Goal: Task Accomplishment & Management: Manage account settings

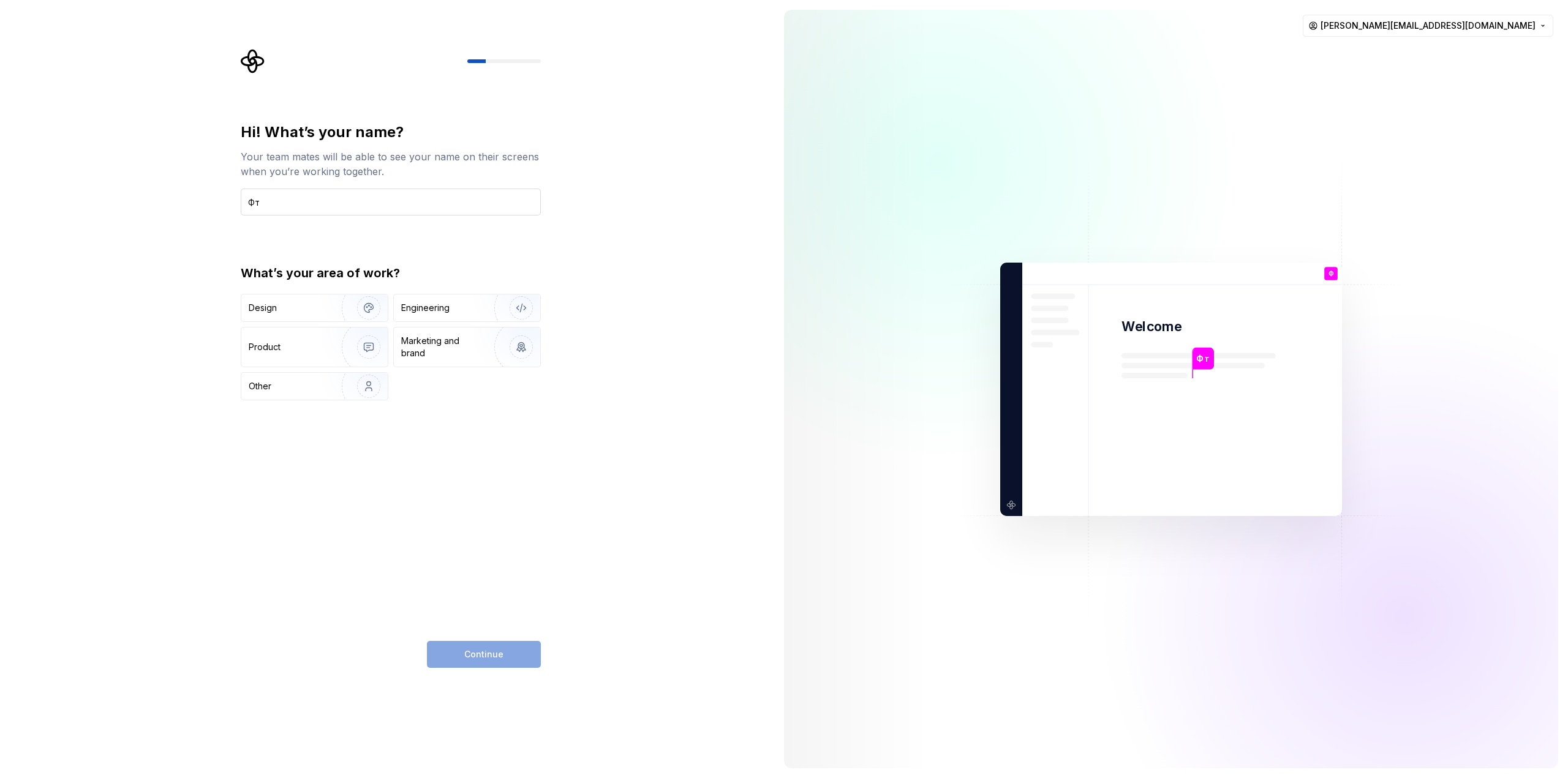
type input "Ф"
type input "A"
type input "Anton Tretyakov"
click at [332, 310] on img "button" at bounding box center [360, 308] width 78 height 82
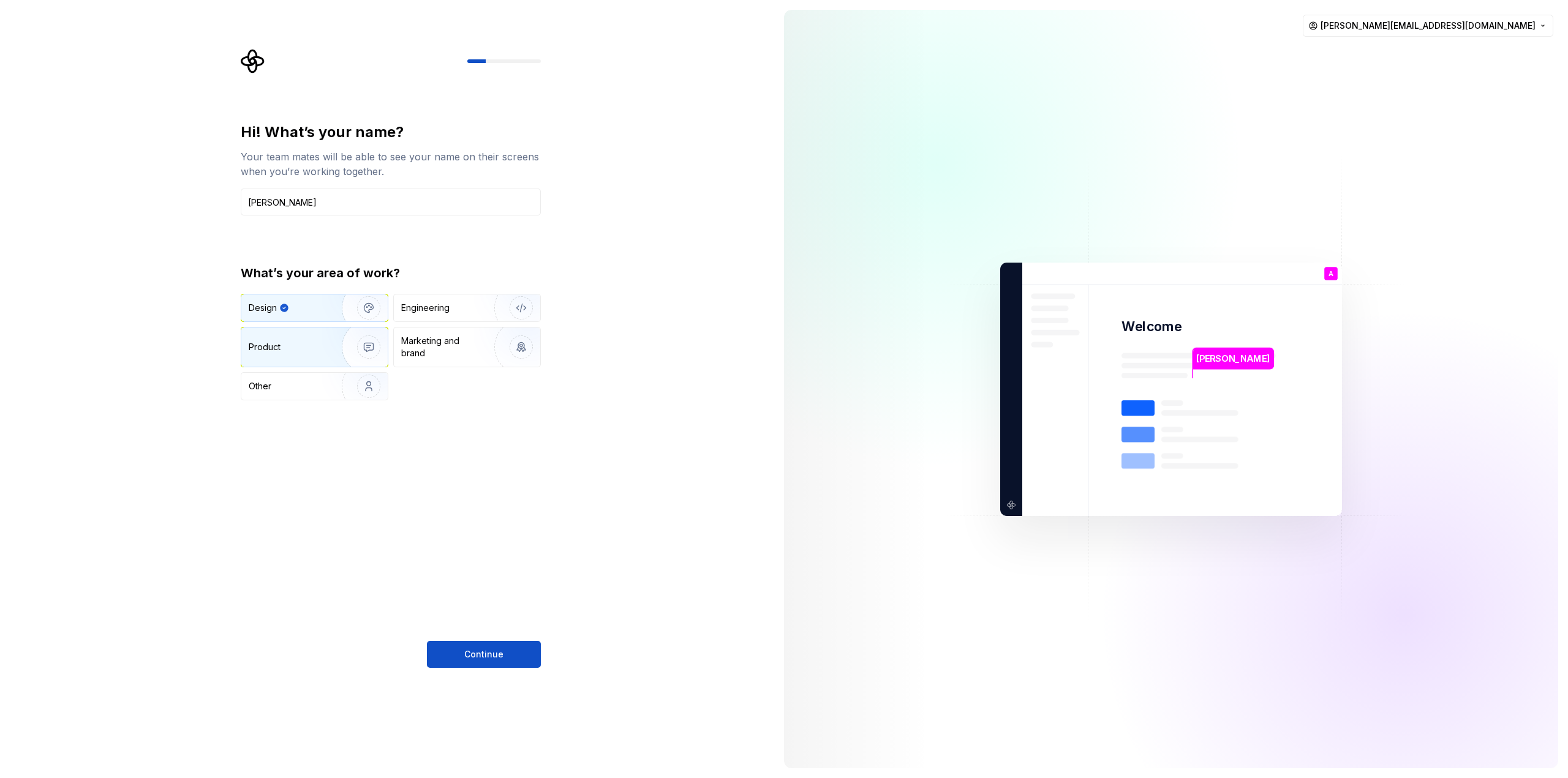
click at [311, 350] on div "Product" at bounding box center [289, 347] width 80 height 12
click at [424, 313] on div "Engineering" at bounding box center [425, 308] width 49 height 12
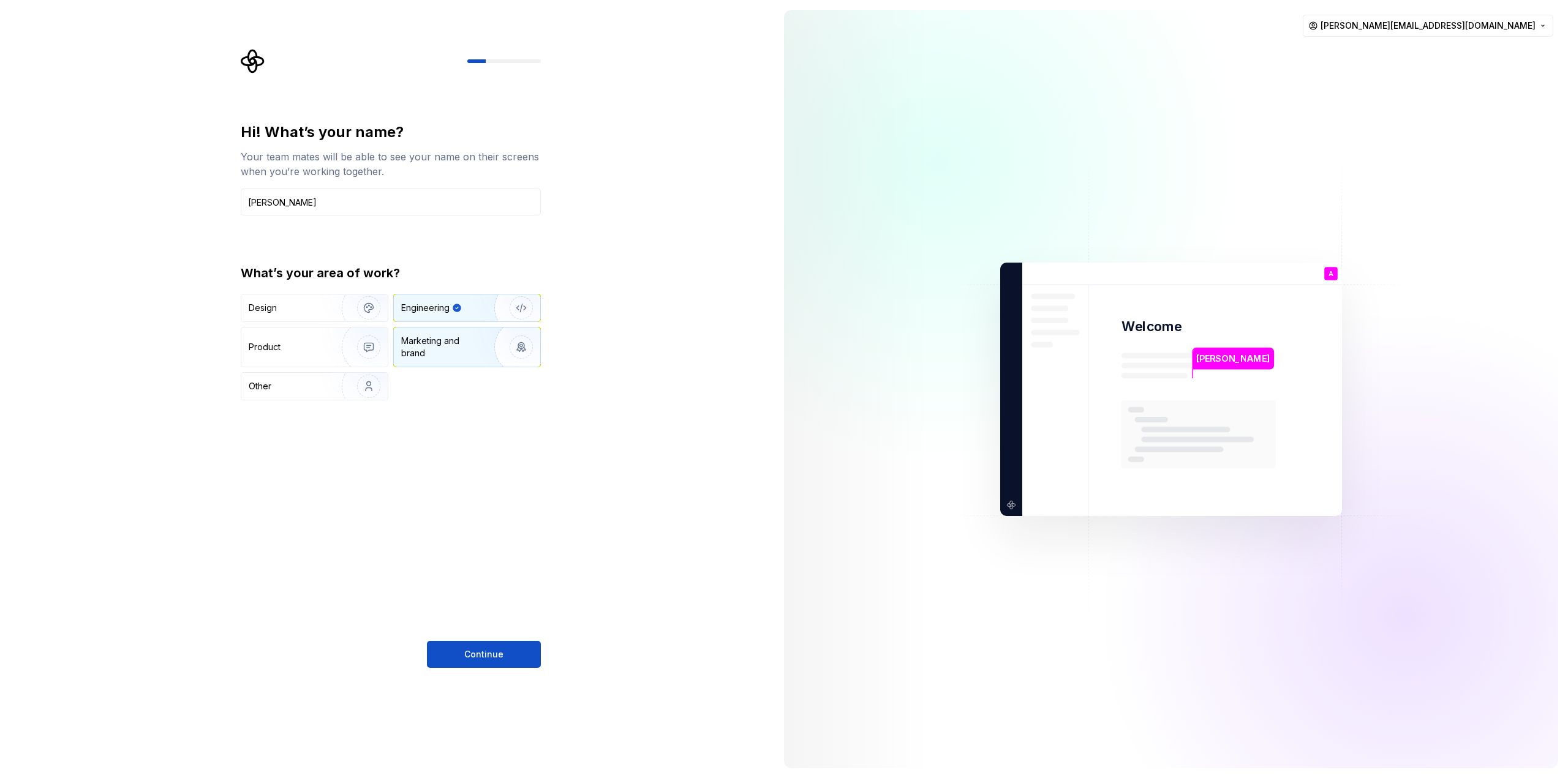
click at [436, 351] on div "Marketing and brand" at bounding box center [442, 347] width 83 height 24
click at [317, 385] on div "Other" at bounding box center [284, 386] width 71 height 12
click at [309, 315] on div "Design" at bounding box center [314, 307] width 147 height 27
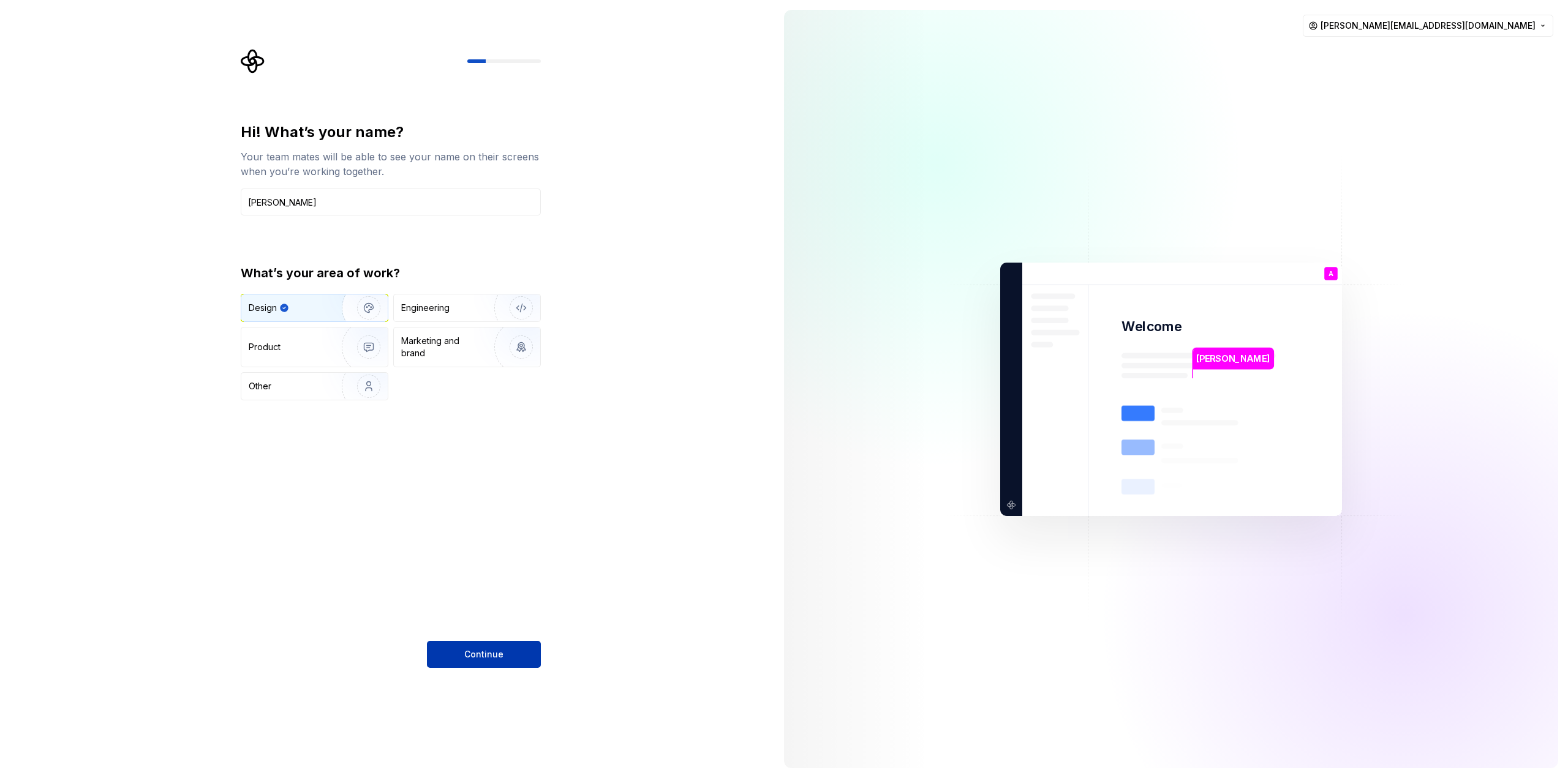
click at [502, 654] on span "Continue" at bounding box center [484, 654] width 39 height 12
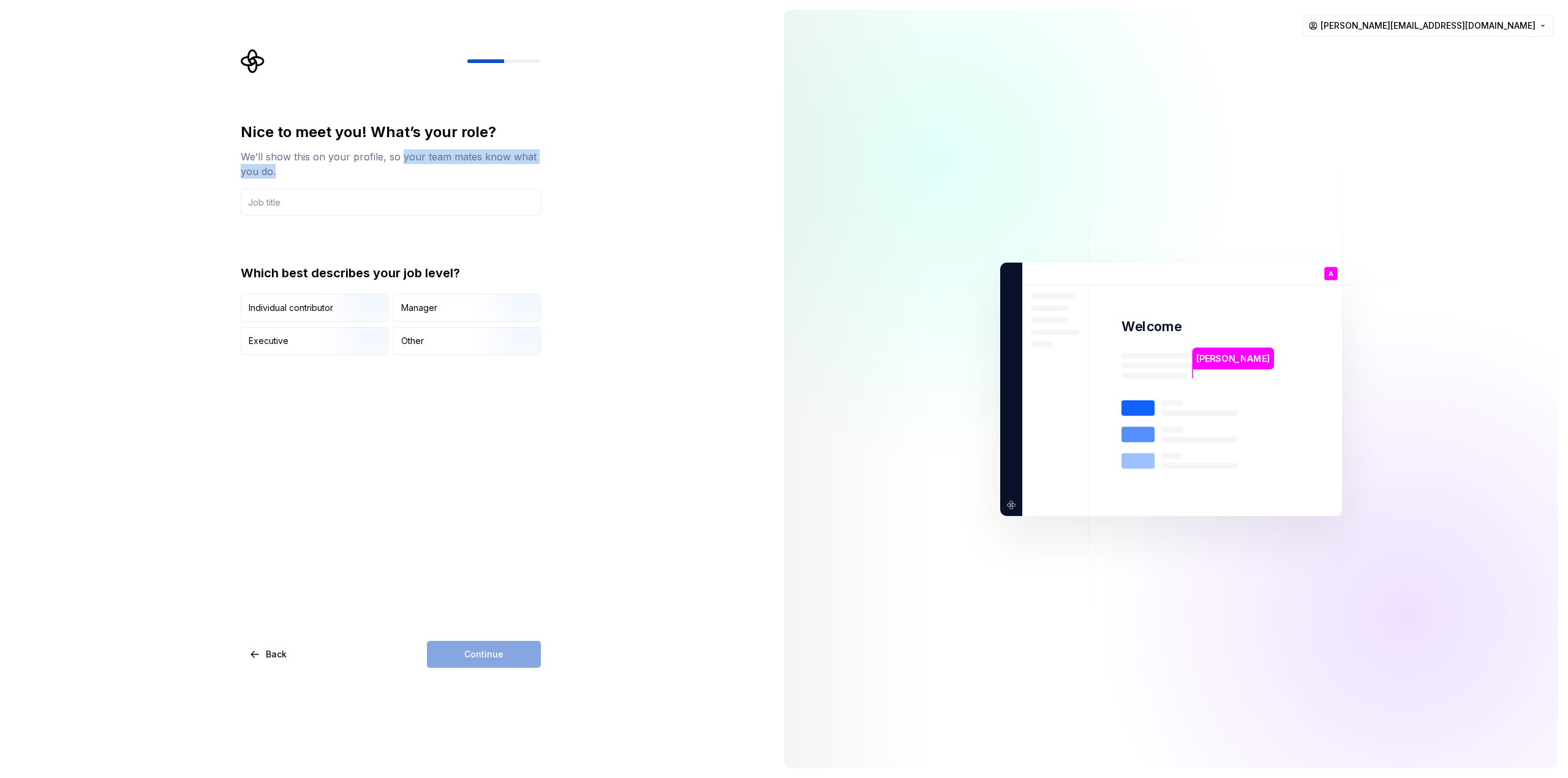
drag, startPoint x: 398, startPoint y: 156, endPoint x: 426, endPoint y: 169, distance: 30.9
click at [426, 169] on div "We’ll show this on your profile, so your team mates know what you do." at bounding box center [390, 164] width 300 height 30
drag, startPoint x: 379, startPoint y: 158, endPoint x: 388, endPoint y: 165, distance: 11.4
click at [388, 165] on div "We’ll show this on your profile, so your team mates know what you do." at bounding box center [390, 164] width 300 height 30
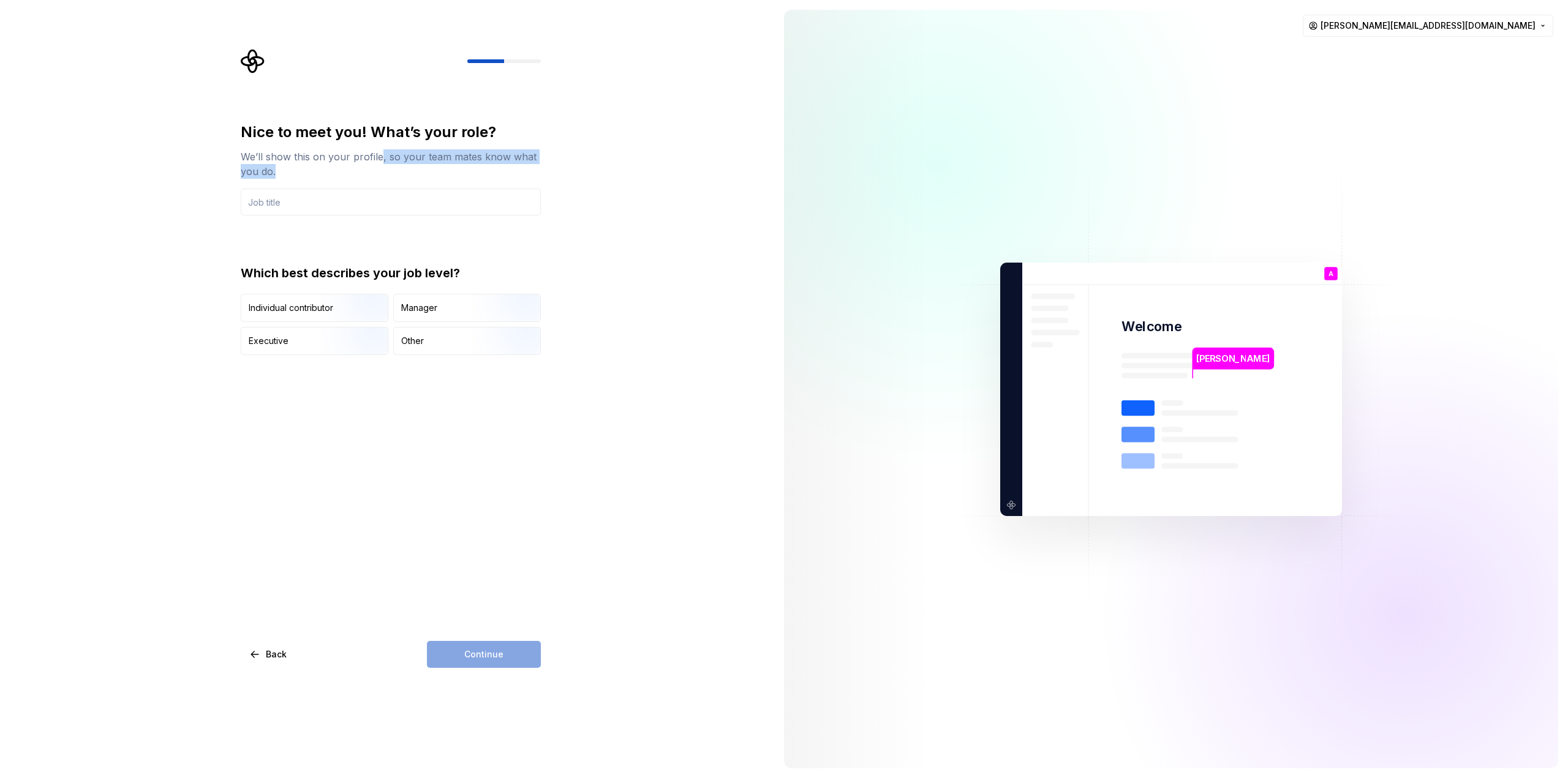
click at [388, 165] on div "We’ll show this on your profile, so your team mates know what you do." at bounding box center [390, 164] width 300 height 30
drag, startPoint x: 385, startPoint y: 159, endPoint x: 401, endPoint y: 175, distance: 22.6
click at [401, 175] on div "We’ll show this on your profile, so your team mates know what you do." at bounding box center [390, 164] width 300 height 30
click at [385, 157] on div "We’ll show this on your profile, so your team mates know what you do." at bounding box center [390, 164] width 300 height 30
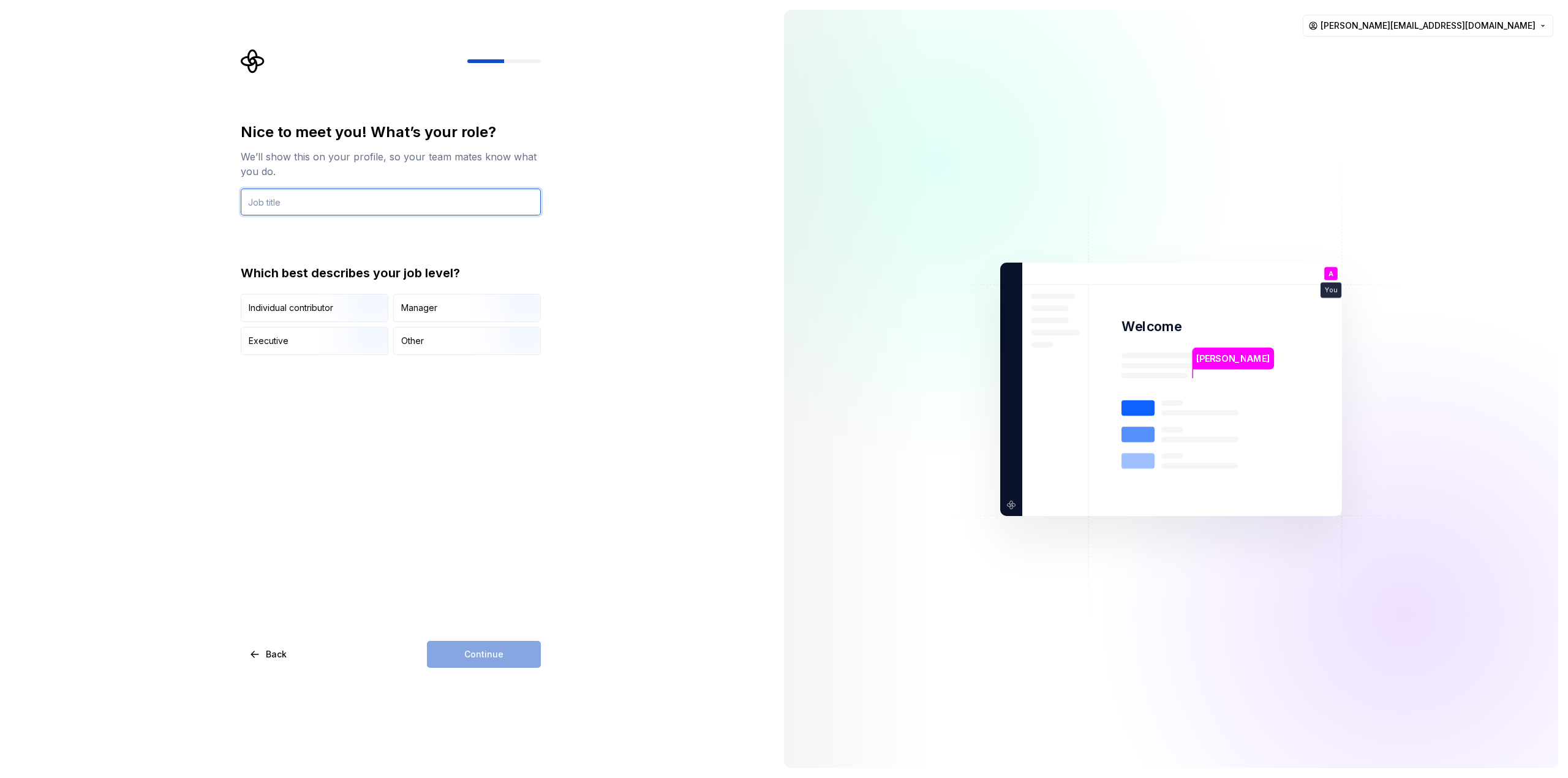
click at [366, 205] on input "text" at bounding box center [390, 201] width 300 height 27
type input "UI/UX Designer"
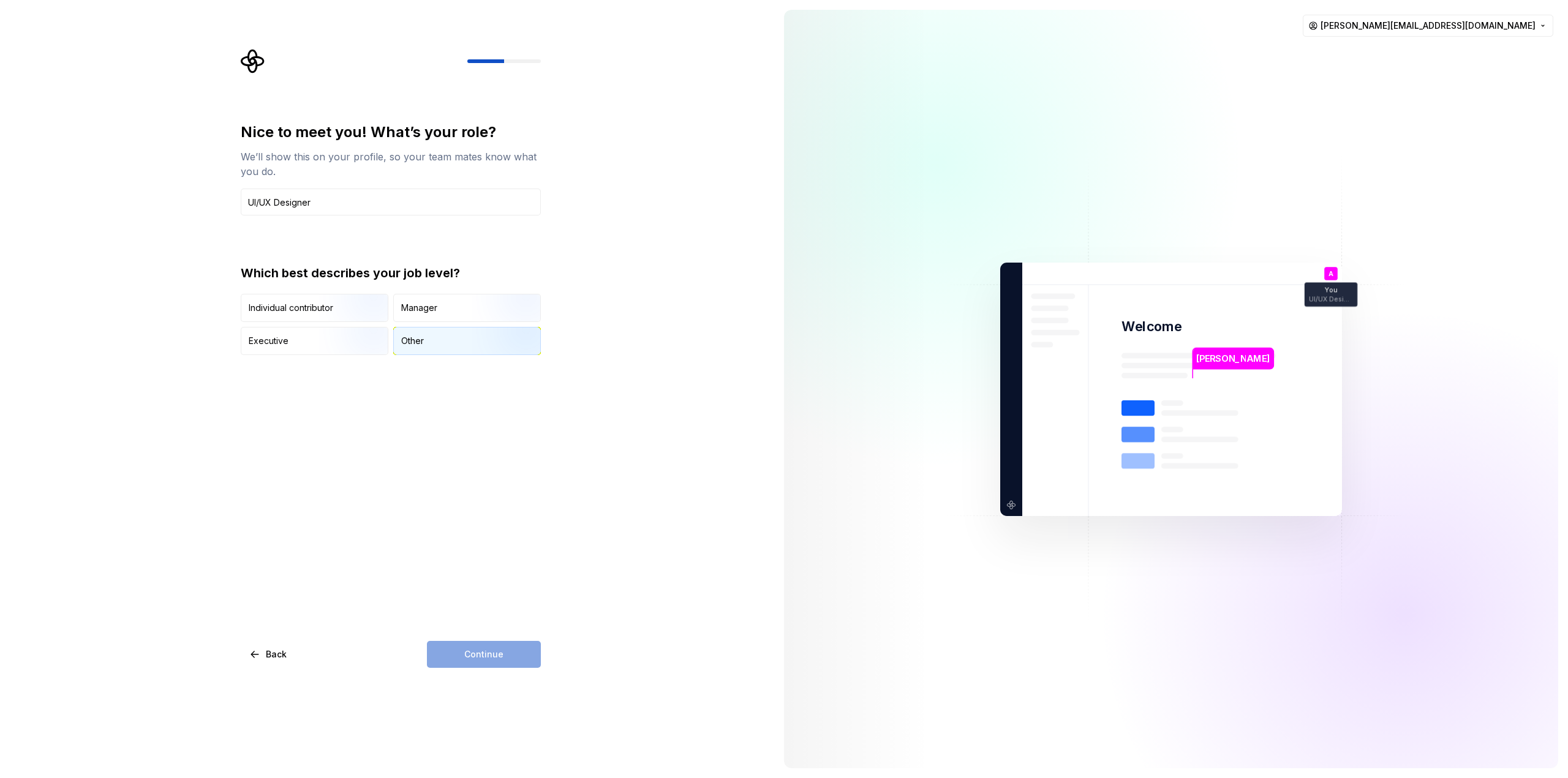
click at [445, 347] on div "Other" at bounding box center [467, 341] width 147 height 27
click at [505, 657] on button "Continue" at bounding box center [484, 654] width 114 height 27
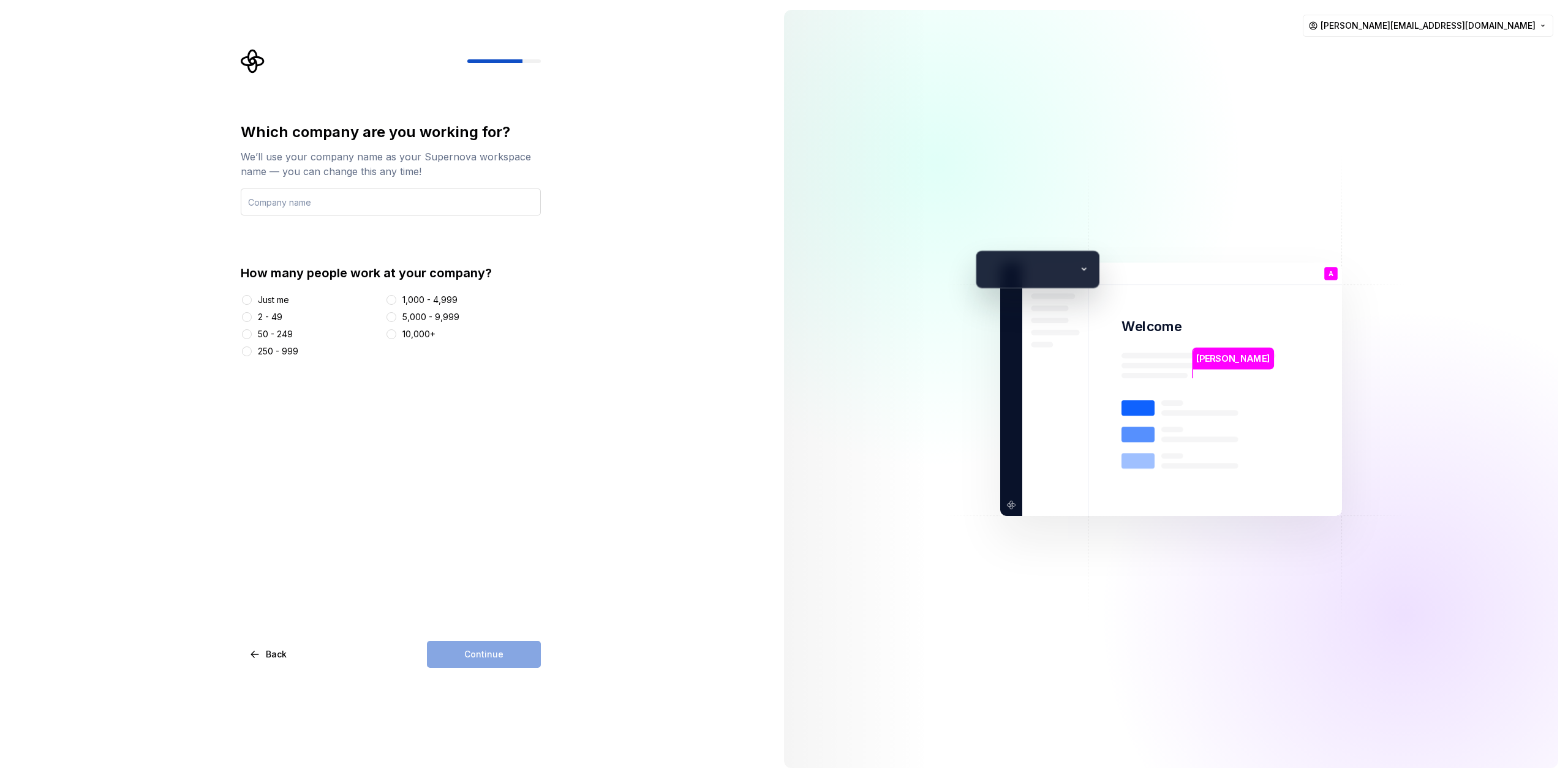
click at [324, 203] on input "text" at bounding box center [390, 201] width 300 height 27
click at [250, 317] on button "2 - 49" at bounding box center [247, 317] width 10 height 10
click at [345, 206] on input "text" at bounding box center [390, 201] width 300 height 27
type input "Company"
click at [467, 659] on span "Continue" at bounding box center [484, 654] width 39 height 12
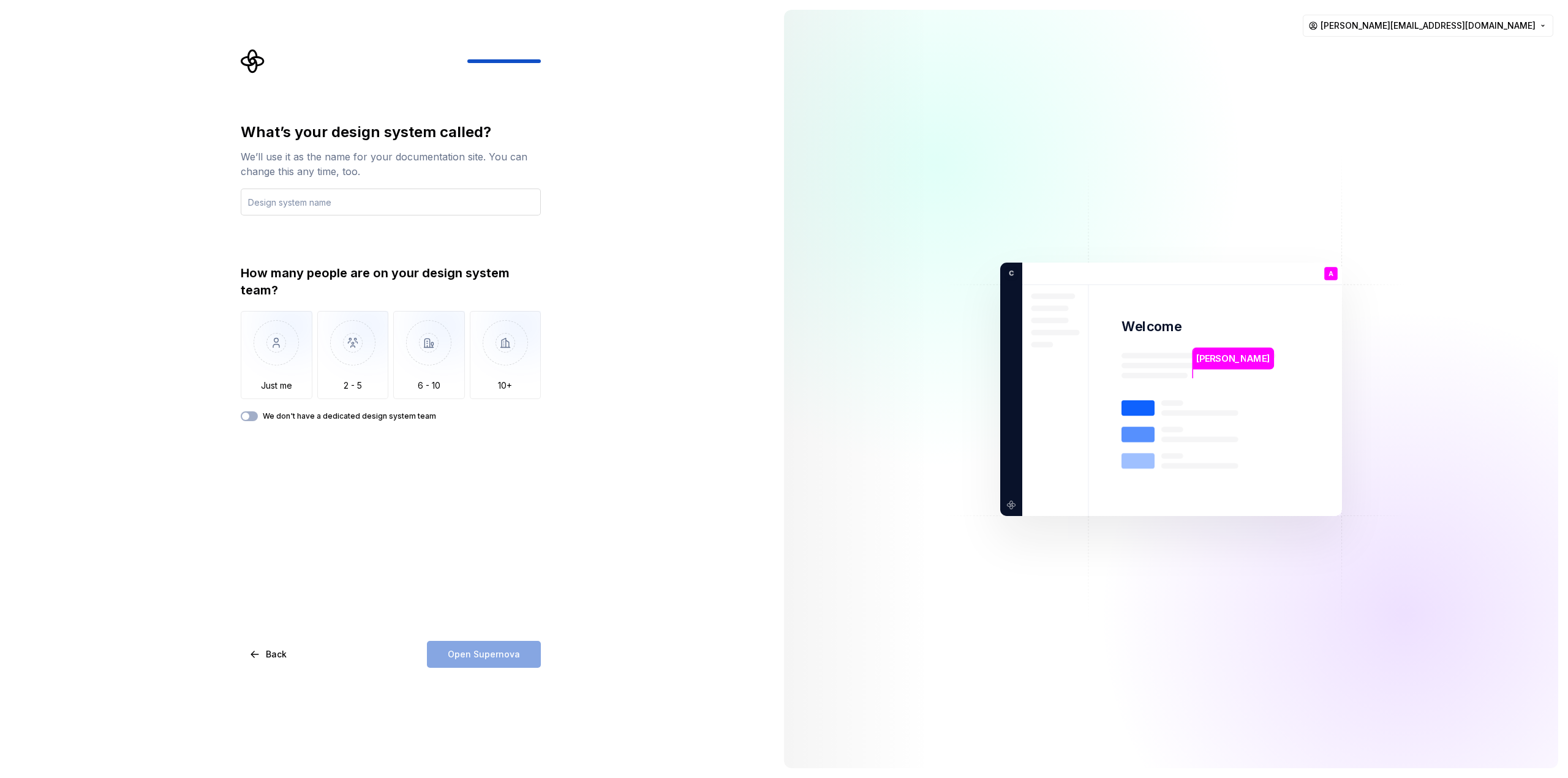
click at [302, 206] on input "text" at bounding box center [390, 201] width 300 height 27
drag, startPoint x: 347, startPoint y: 128, endPoint x: 397, endPoint y: 154, distance: 56.4
click at [397, 154] on div "What’s your design system called? We’ll use it as the name for your documentati…" at bounding box center [390, 150] width 300 height 56
click at [397, 154] on div "We’ll use it as the name for your documentation site. You can change this any t…" at bounding box center [390, 164] width 300 height 30
drag, startPoint x: 376, startPoint y: 172, endPoint x: 245, endPoint y: 150, distance: 132.8
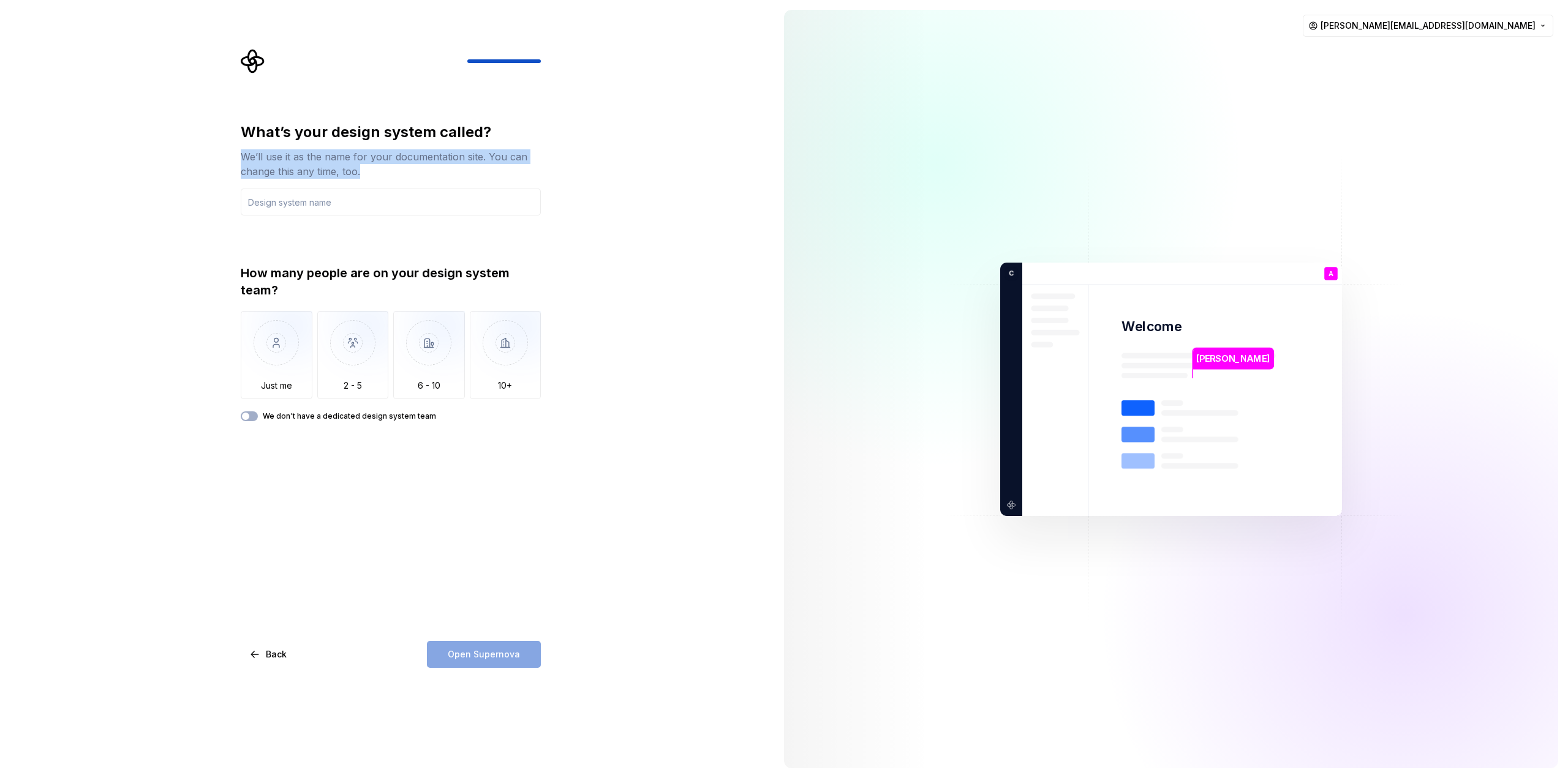
click at [245, 150] on div "We’ll use it as the name for your documentation site. You can change this any t…" at bounding box center [390, 164] width 300 height 30
click at [267, 198] on input "text" at bounding box center [390, 201] width 300 height 27
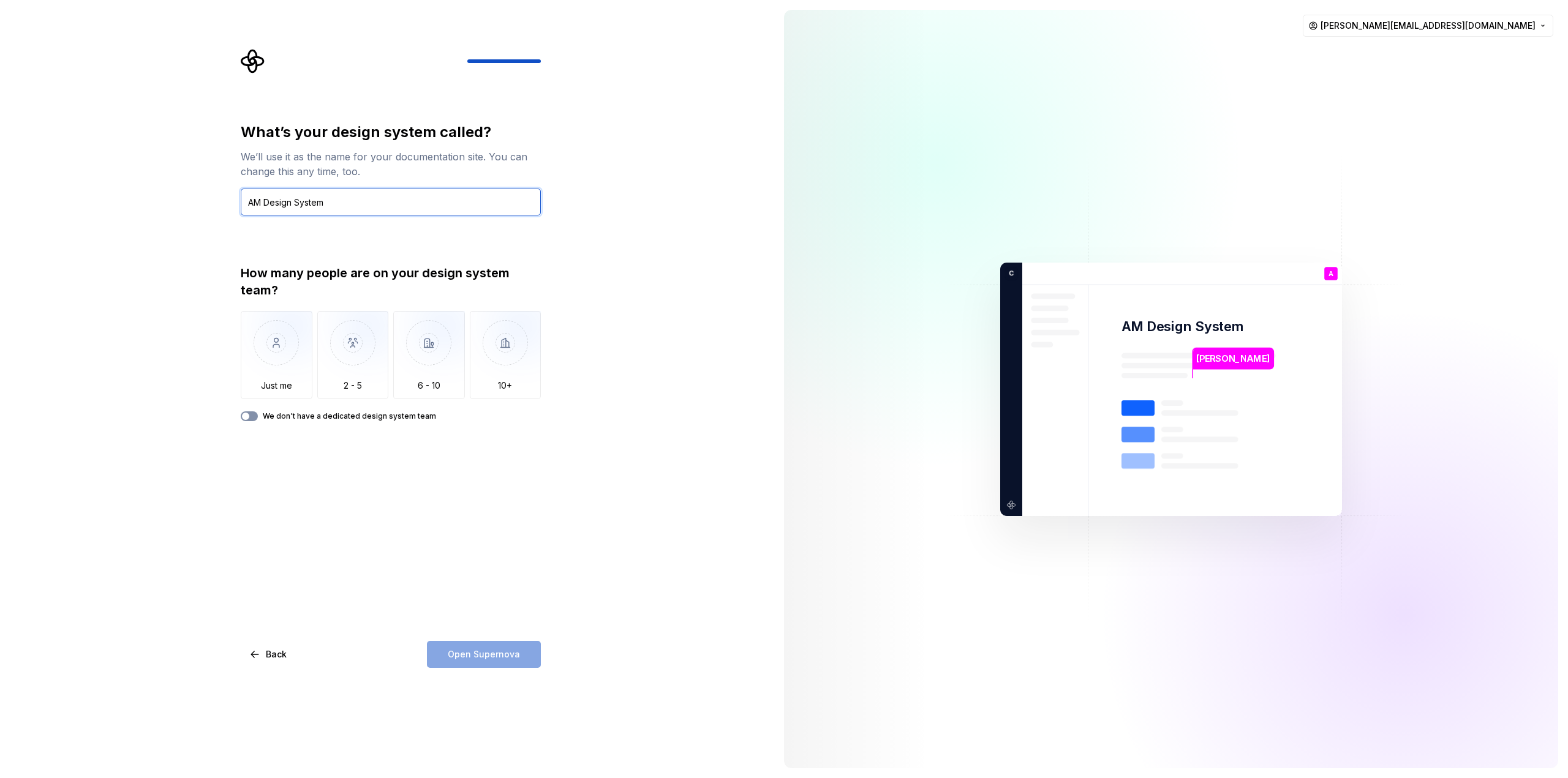
type input "AM Design System"
click at [253, 418] on button "We don't have a dedicated design system team" at bounding box center [249, 416] width 17 height 10
click at [497, 661] on button "Open Supernova" at bounding box center [484, 654] width 114 height 27
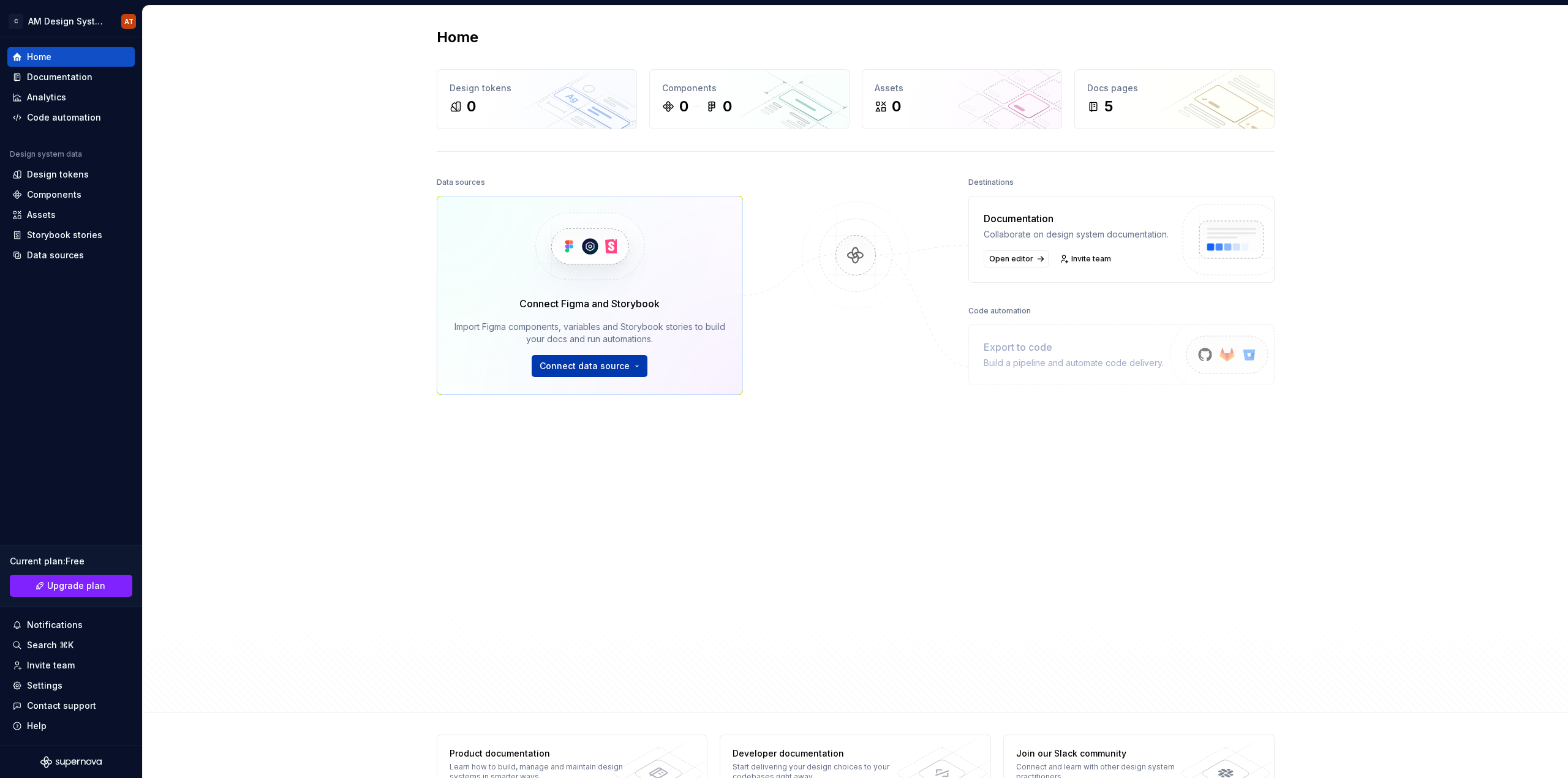
click at [632, 367] on html "C AM Design System AT Home Documentation Analytics Code automation Design syste…" at bounding box center [784, 389] width 1568 height 778
click at [752, 97] on div "0 0" at bounding box center [749, 106] width 175 height 20
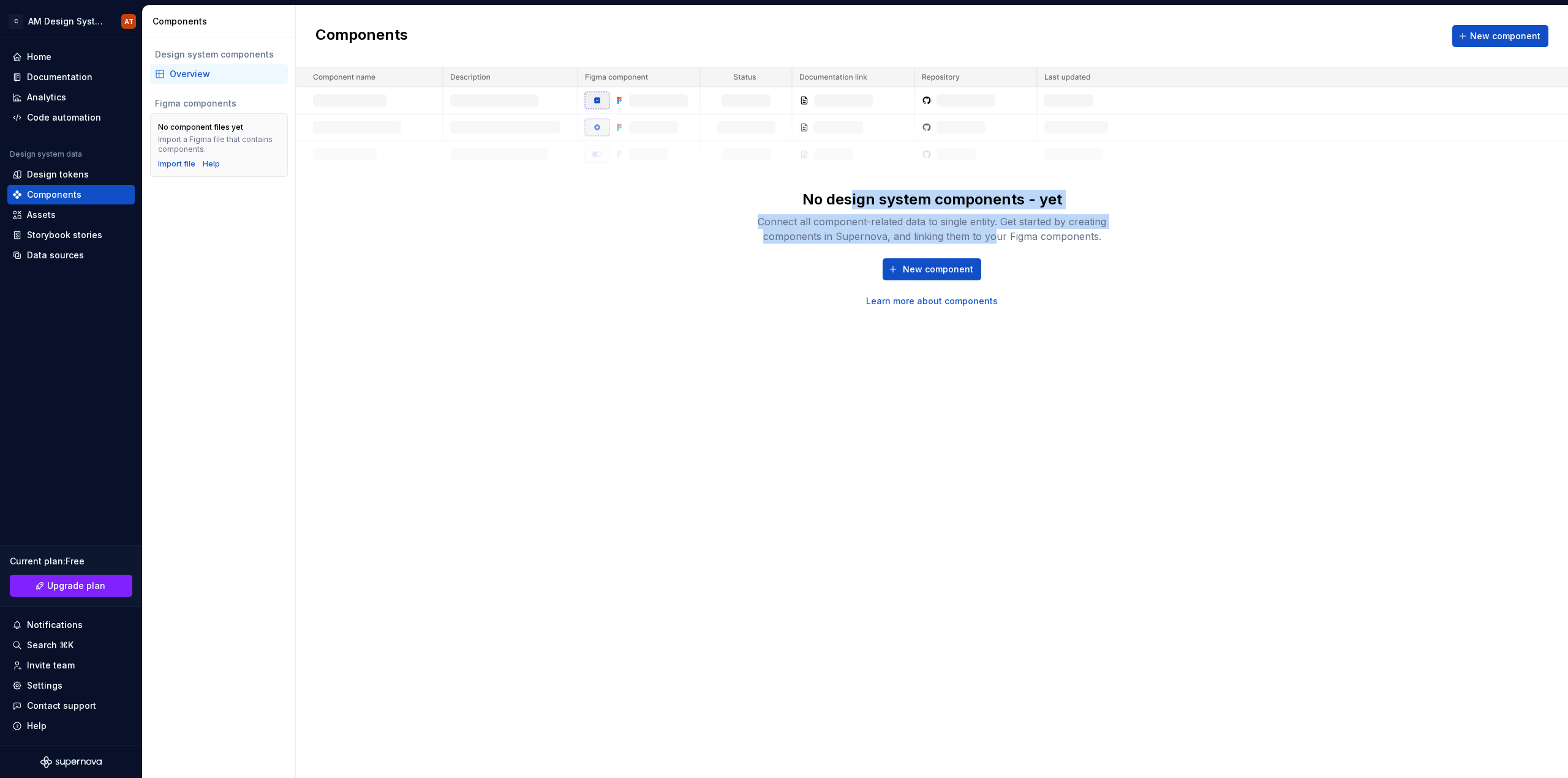
drag, startPoint x: 853, startPoint y: 199, endPoint x: 997, endPoint y: 229, distance: 147.1
click at [997, 229] on div "No design system components - yet Connect all component-related data to single …" at bounding box center [932, 216] width 392 height 54
click at [997, 229] on div "Connect all component-related data to single entity. Get started by creating co…" at bounding box center [932, 228] width 392 height 30
drag, startPoint x: 843, startPoint y: 207, endPoint x: 1043, endPoint y: 239, distance: 202.5
click at [1043, 239] on div "No design system components - yet Connect all component-related data to single …" at bounding box center [932, 216] width 392 height 54
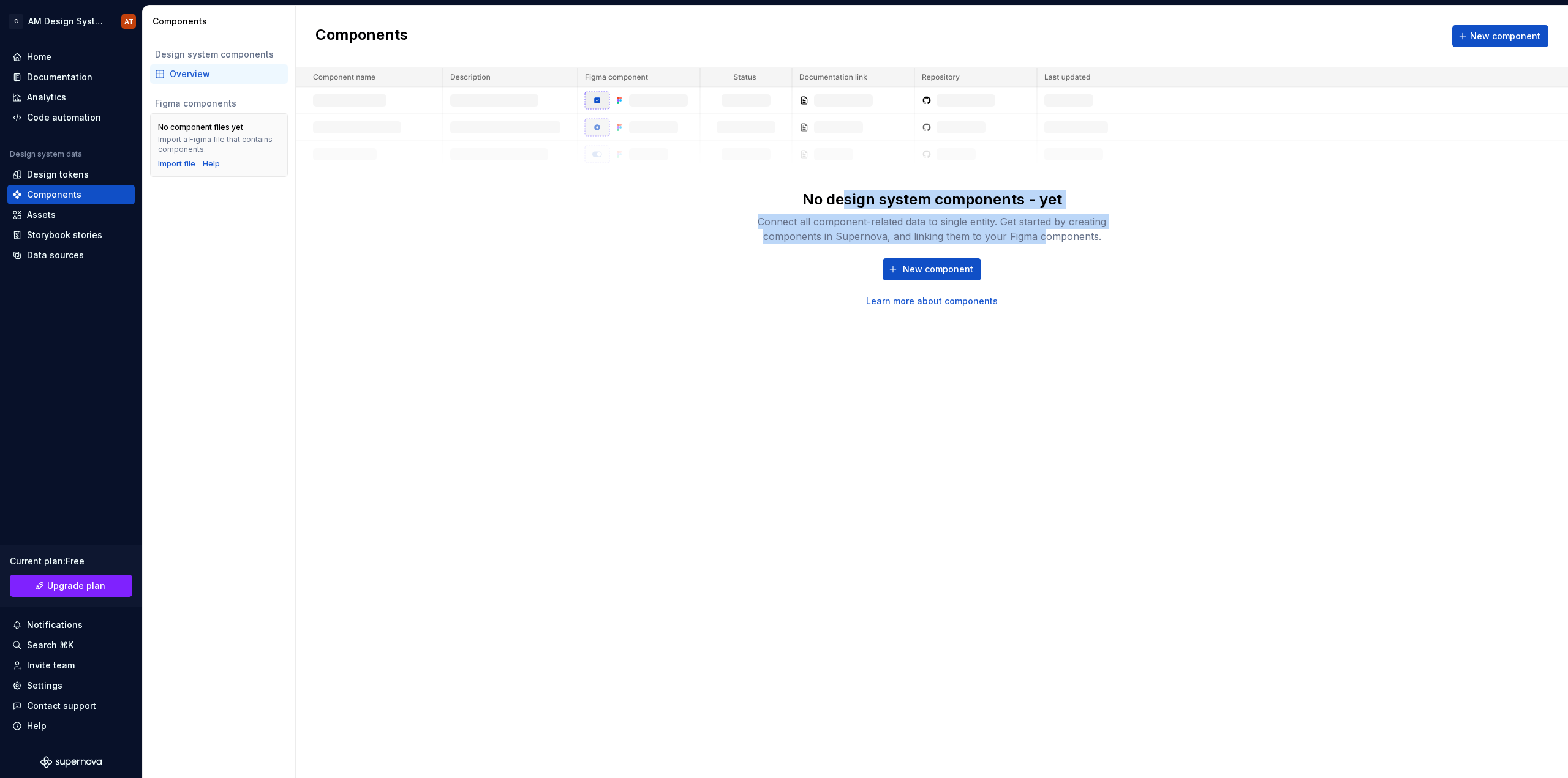
click at [1043, 239] on div "Connect all component-related data to single entity. Get started by creating co…" at bounding box center [932, 228] width 392 height 30
drag, startPoint x: 1067, startPoint y: 243, endPoint x: 910, endPoint y: 210, distance: 160.4
click at [910, 210] on div "No design system components - yet Connect all component-related data to single …" at bounding box center [932, 216] width 392 height 54
drag, startPoint x: 901, startPoint y: 206, endPoint x: 1079, endPoint y: 240, distance: 181.2
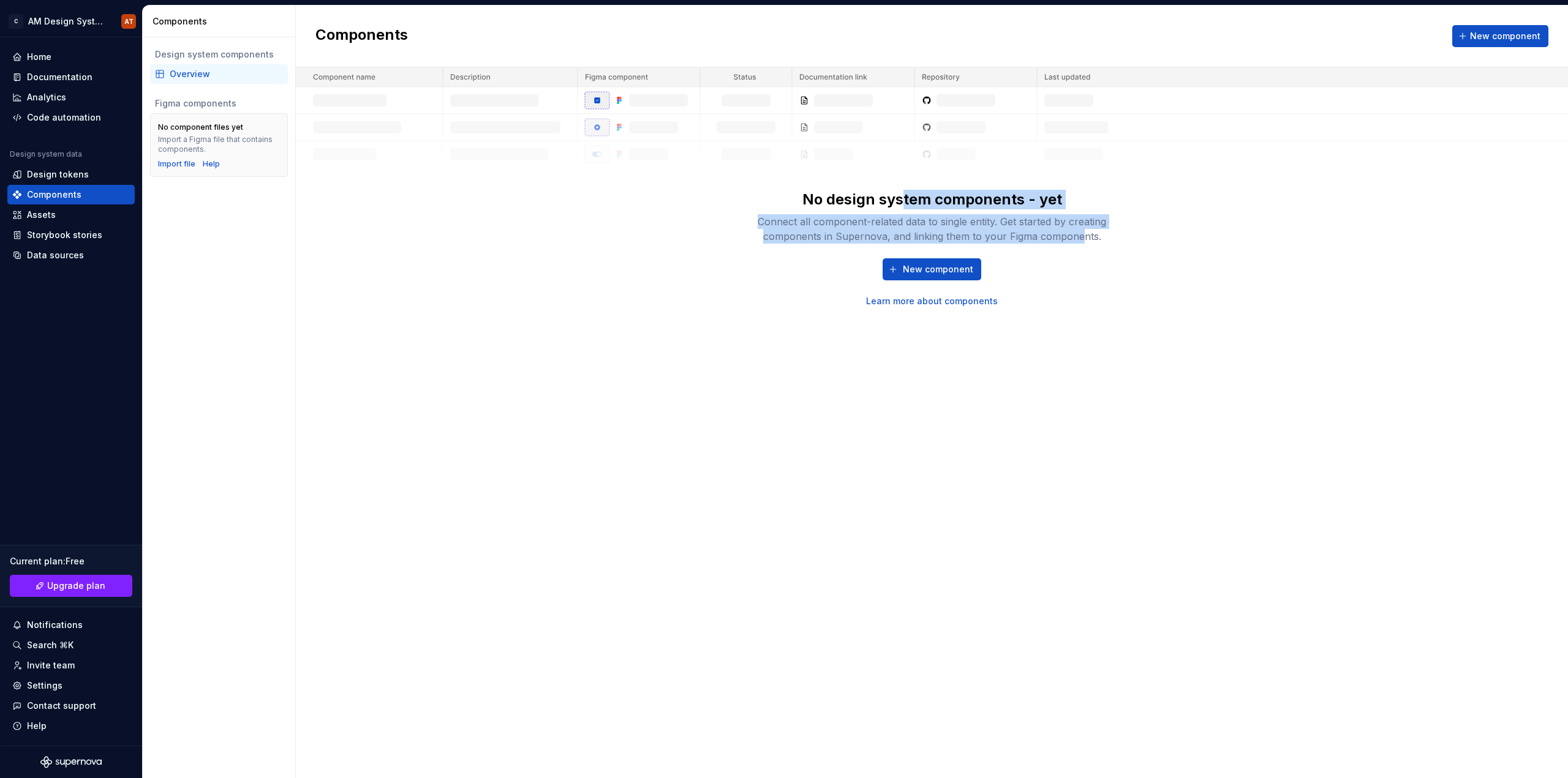
click at [1078, 240] on div "No design system components - yet Connect all component-related data to single …" at bounding box center [932, 216] width 392 height 54
click at [1079, 240] on div "Connect all component-related data to single entity. Get started by creating co…" at bounding box center [932, 228] width 392 height 30
drag, startPoint x: 1085, startPoint y: 242, endPoint x: 929, endPoint y: 230, distance: 156.5
click at [929, 230] on div "Connect all component-related data to single entity. Get started by creating co…" at bounding box center [932, 228] width 392 height 30
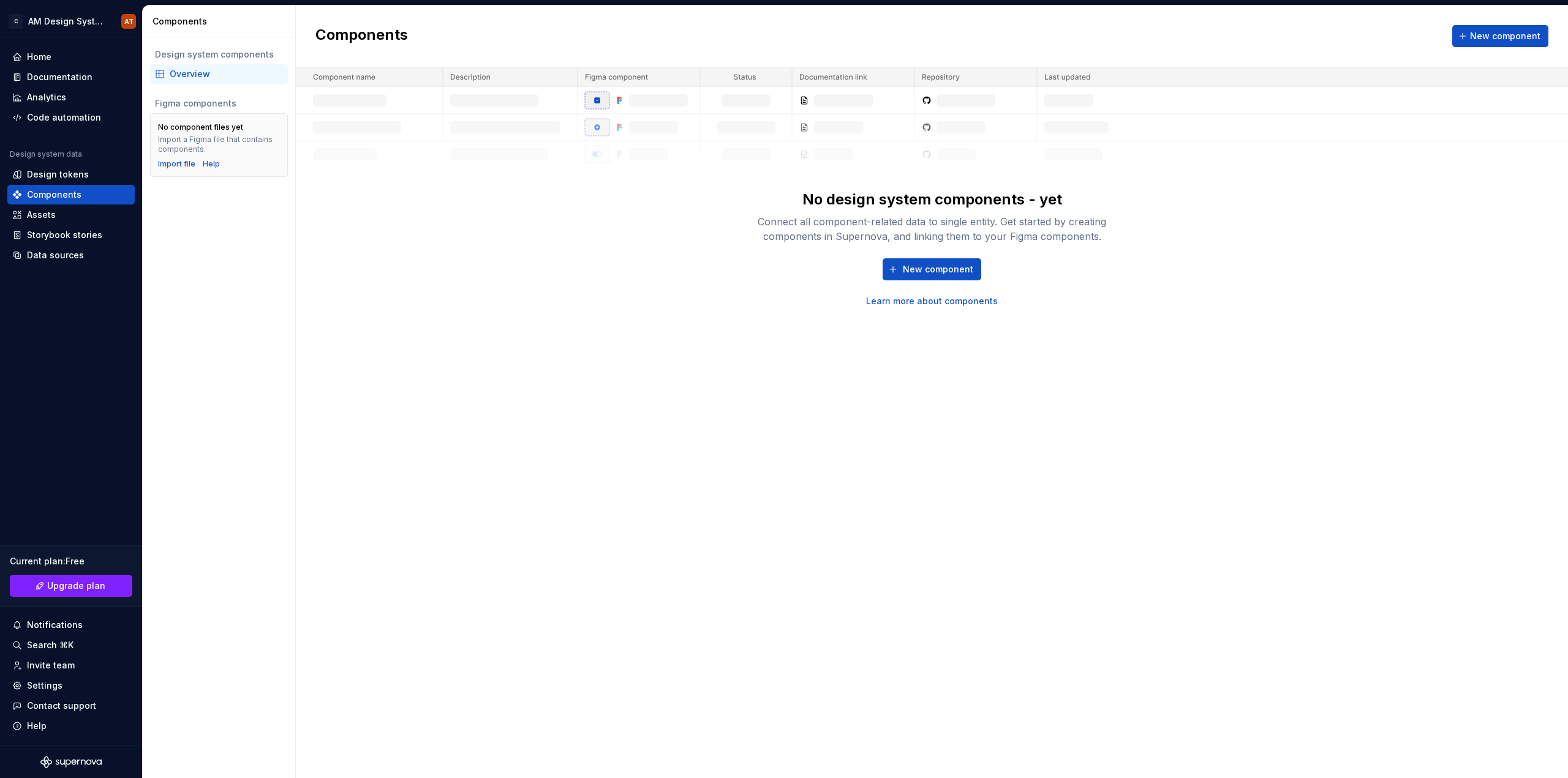
click at [929, 230] on div "Connect all component-related data to single entity. Get started by creating co…" at bounding box center [932, 228] width 392 height 30
click at [938, 266] on span "New component" at bounding box center [938, 269] width 71 height 12
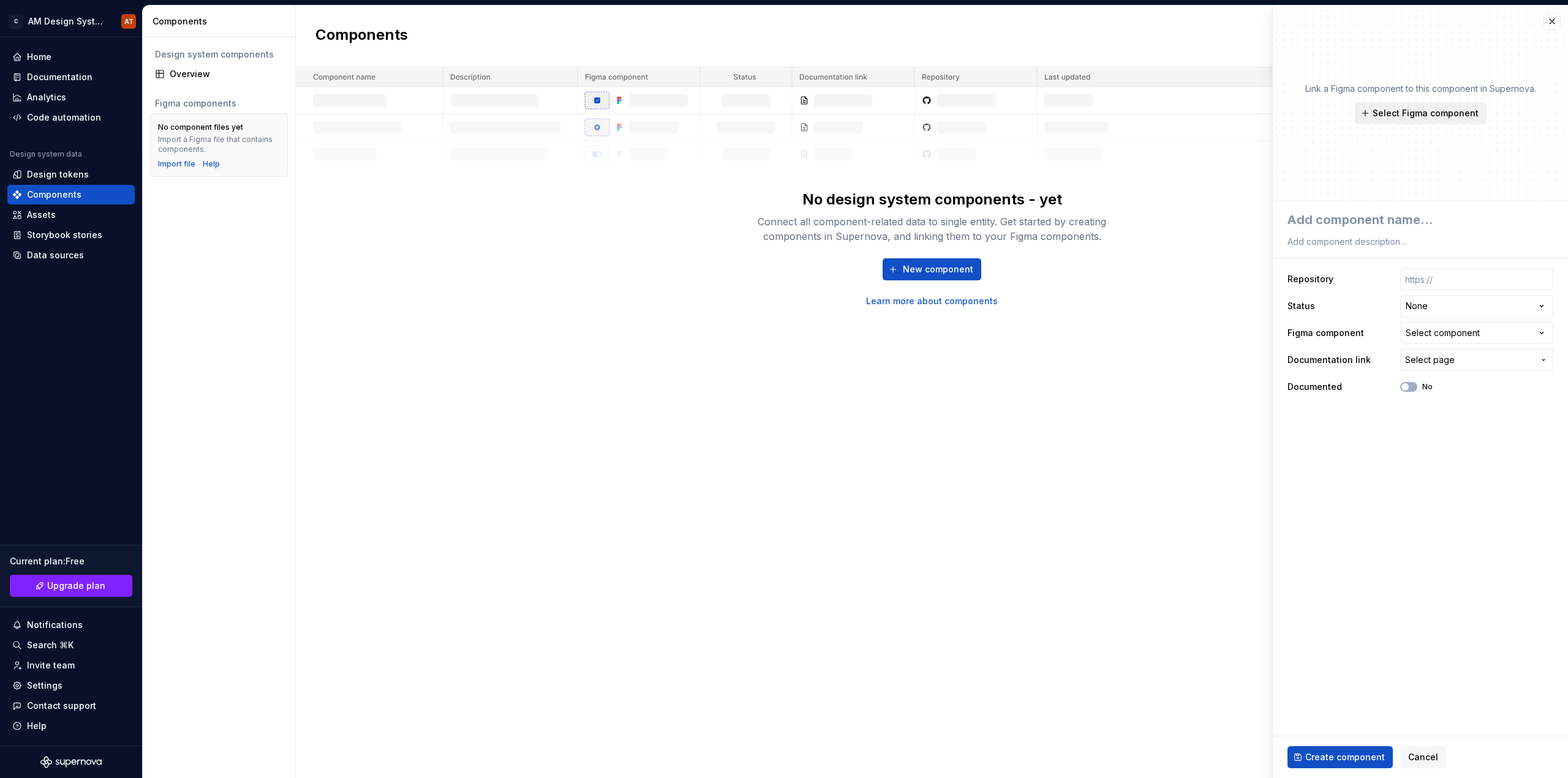
click at [1409, 113] on span "Select Figma component" at bounding box center [1426, 113] width 106 height 12
click at [1390, 112] on span "Select Figma component" at bounding box center [1426, 113] width 106 height 12
type textarea "*"
click at [923, 217] on div "Connect all component-related data to single entity. Get started by creating co…" at bounding box center [932, 228] width 392 height 30
click at [42, 219] on div "Assets" at bounding box center [41, 215] width 29 height 12
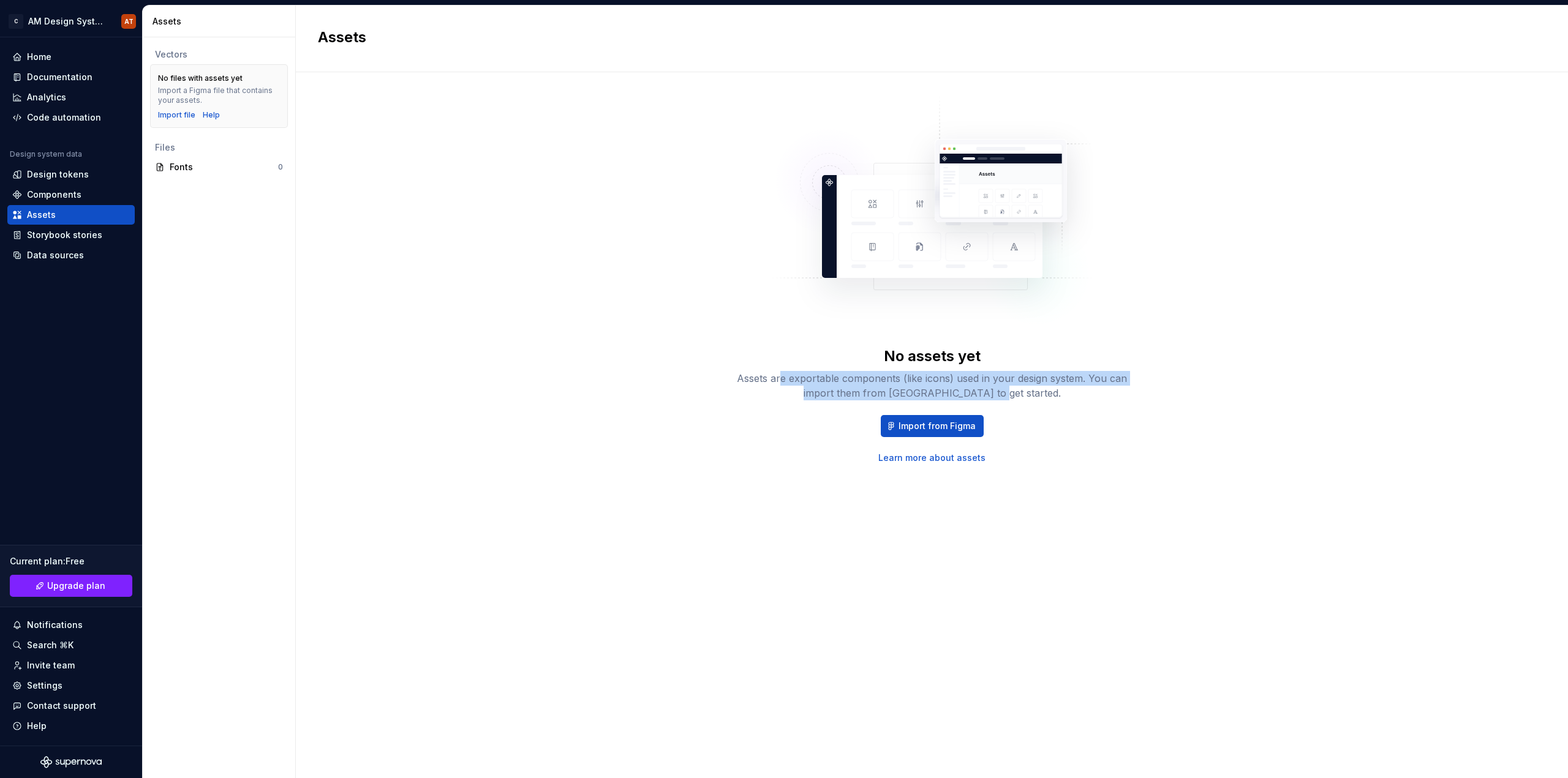
drag, startPoint x: 782, startPoint y: 378, endPoint x: 1030, endPoint y: 393, distance: 248.5
click at [1030, 393] on div "Assets are exportable components (like icons) used in your design system. You c…" at bounding box center [932, 386] width 392 height 30
drag, startPoint x: 1038, startPoint y: 396, endPoint x: 847, endPoint y: 380, distance: 191.7
click at [847, 380] on div "Assets are exportable components (like icons) used in your design system. You c…" at bounding box center [932, 386] width 392 height 30
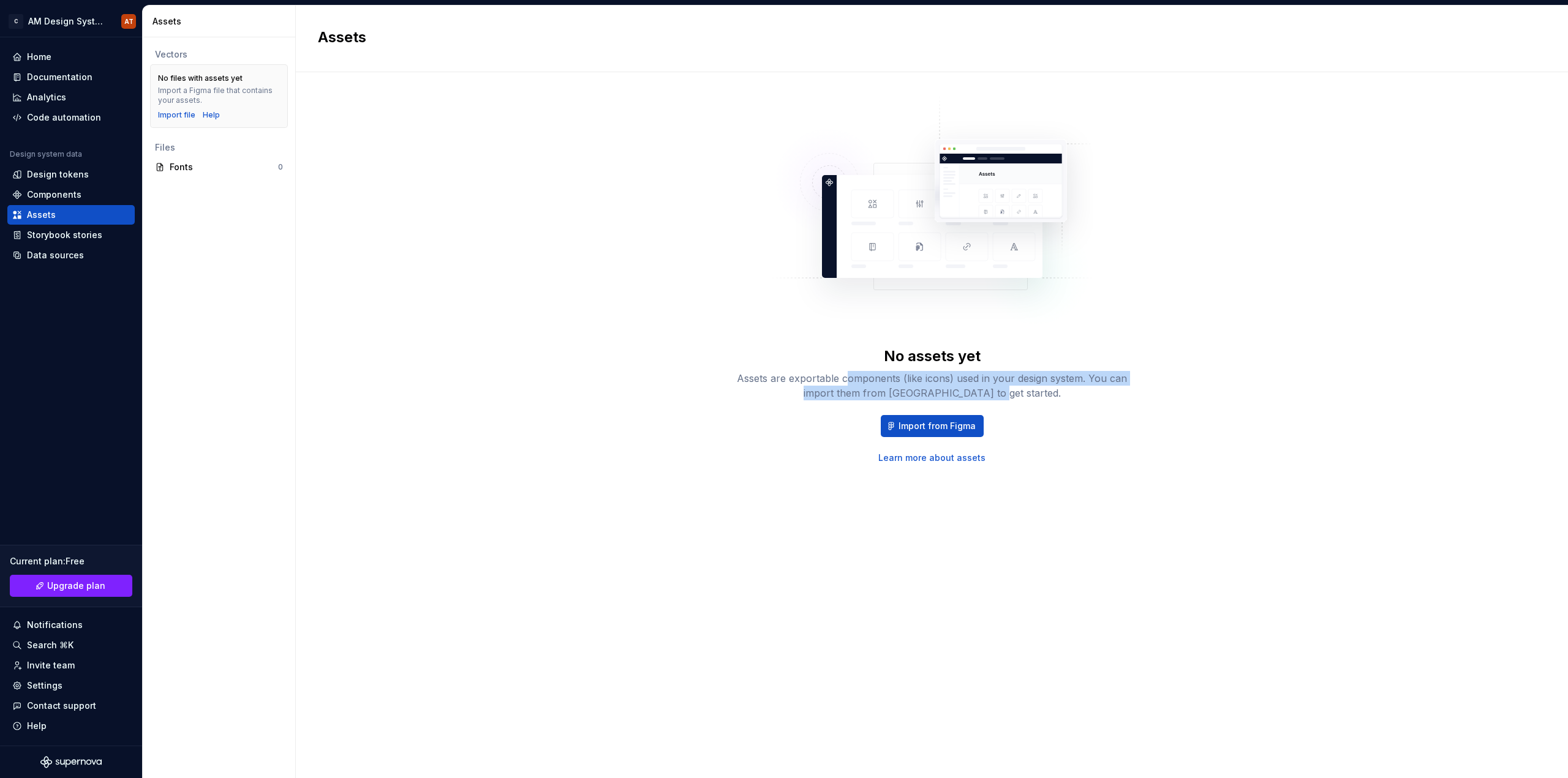
click at [847, 380] on div "Assets are exportable components (like icons) used in your design system. You c…" at bounding box center [932, 386] width 392 height 30
click at [71, 236] on div "Storybook stories" at bounding box center [64, 235] width 75 height 12
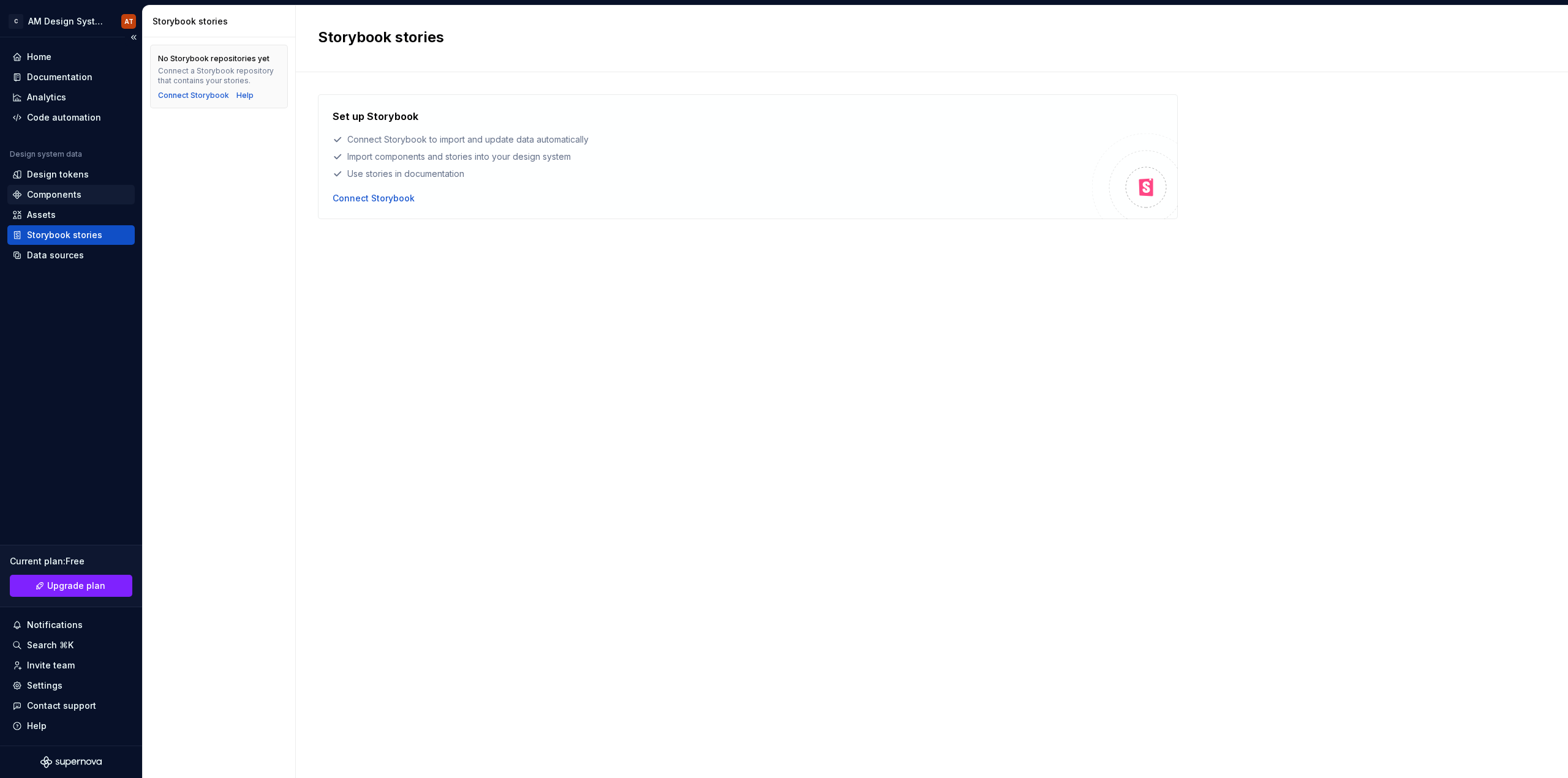
click at [65, 194] on div "Components" at bounding box center [54, 194] width 55 height 12
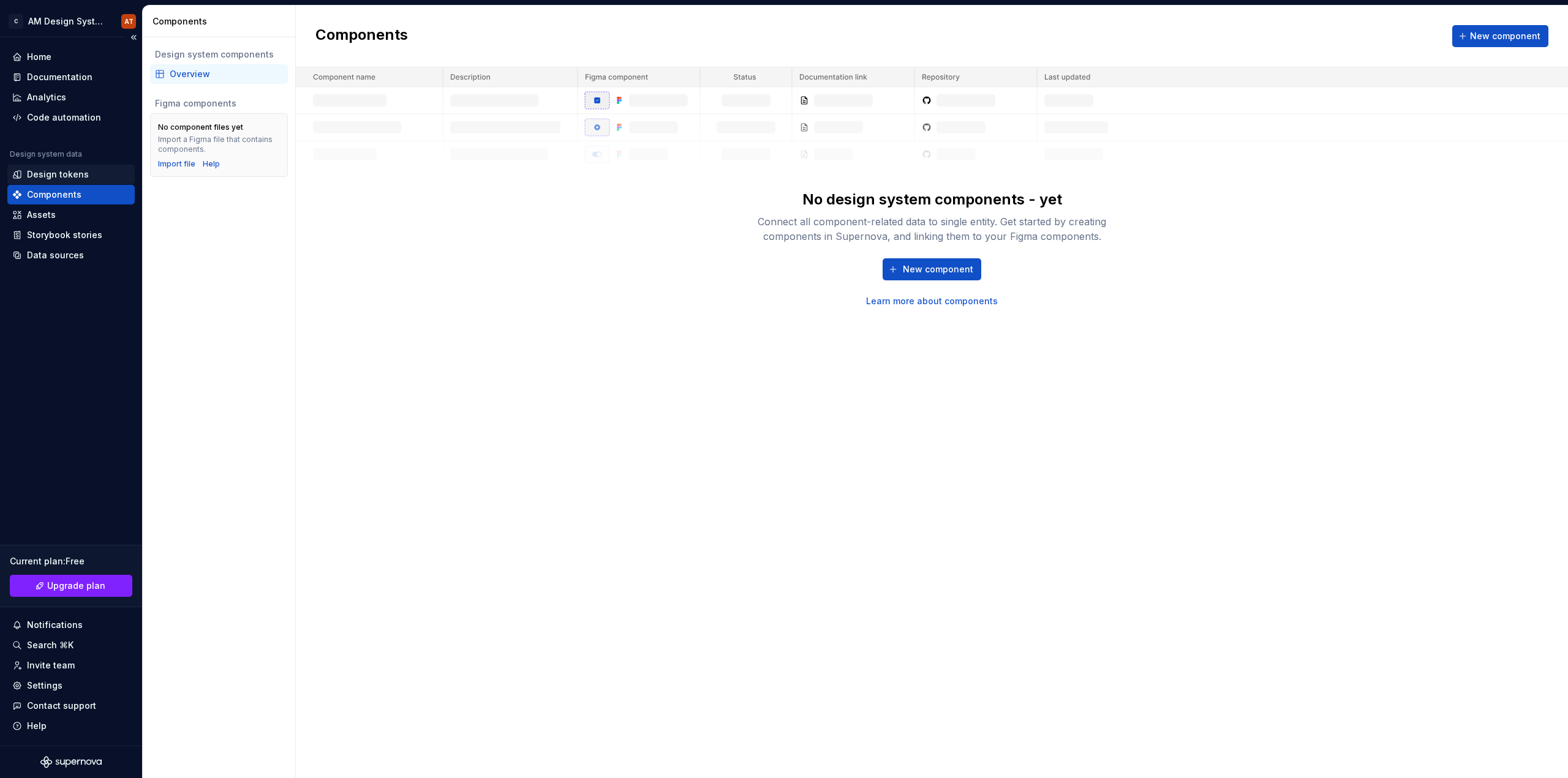
click at [63, 175] on div "Design tokens" at bounding box center [57, 175] width 62 height 12
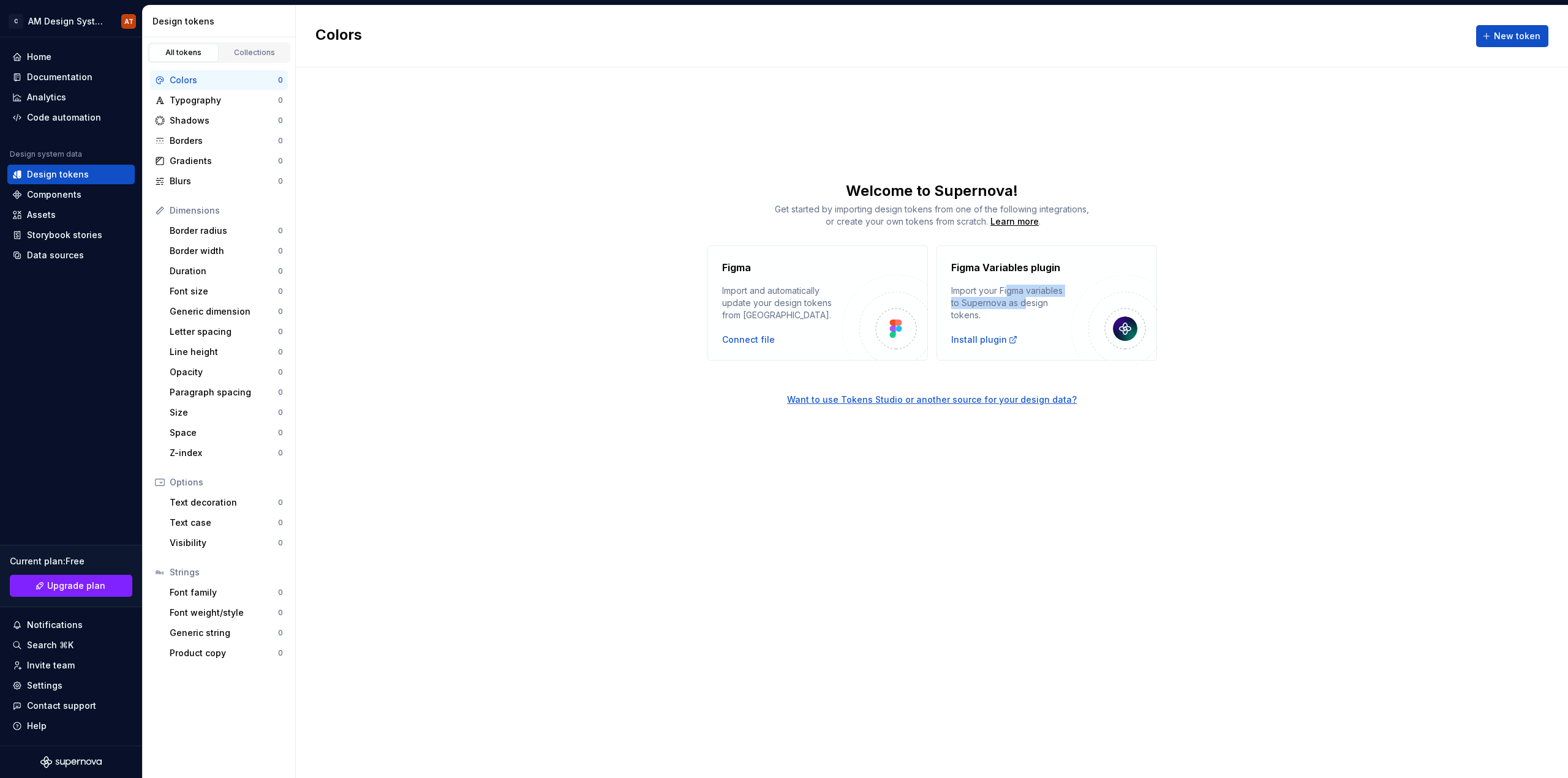
drag, startPoint x: 1007, startPoint y: 290, endPoint x: 1024, endPoint y: 308, distance: 24.8
click at [1024, 308] on div "Import your Figma variables to Supernova as design tokens." at bounding box center [1011, 303] width 120 height 36
drag, startPoint x: 1015, startPoint y: 290, endPoint x: 1031, endPoint y: 319, distance: 33.1
click at [1031, 319] on div "Import your Figma variables to Supernova as design tokens." at bounding box center [1011, 303] width 120 height 36
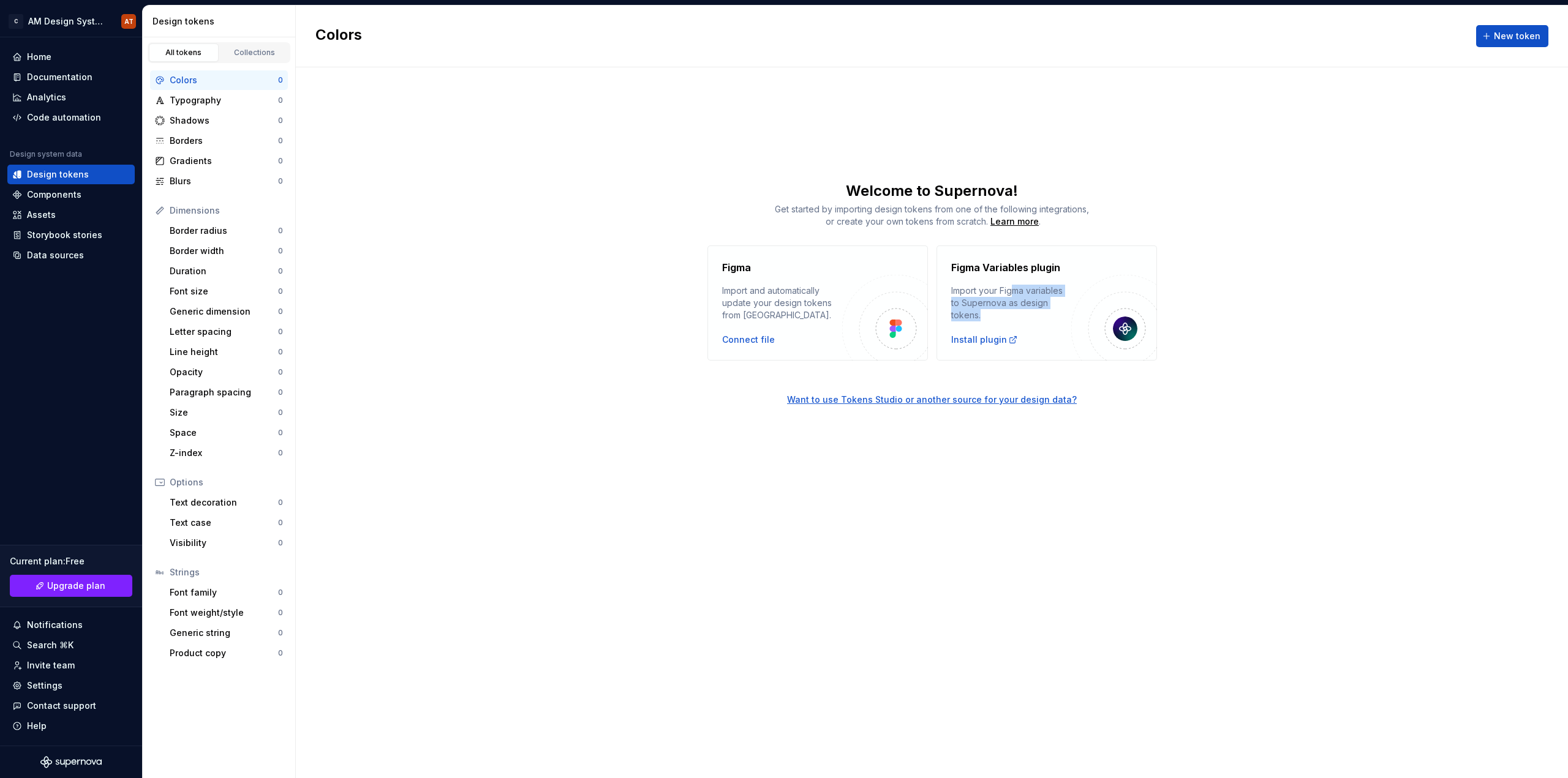
click at [1031, 319] on div "Import your Figma variables to Supernova as design tokens." at bounding box center [1011, 303] width 120 height 36
drag, startPoint x: 1001, startPoint y: 272, endPoint x: 1027, endPoint y: 318, distance: 52.8
click at [1027, 318] on div "Figma Variables plugin Import your Figma variables to Supernova as design token…" at bounding box center [1011, 291] width 120 height 61
click at [1027, 318] on div "Import your Figma variables to Supernova as design tokens." at bounding box center [1011, 303] width 120 height 36
drag, startPoint x: 768, startPoint y: 291, endPoint x: 801, endPoint y: 312, distance: 39.1
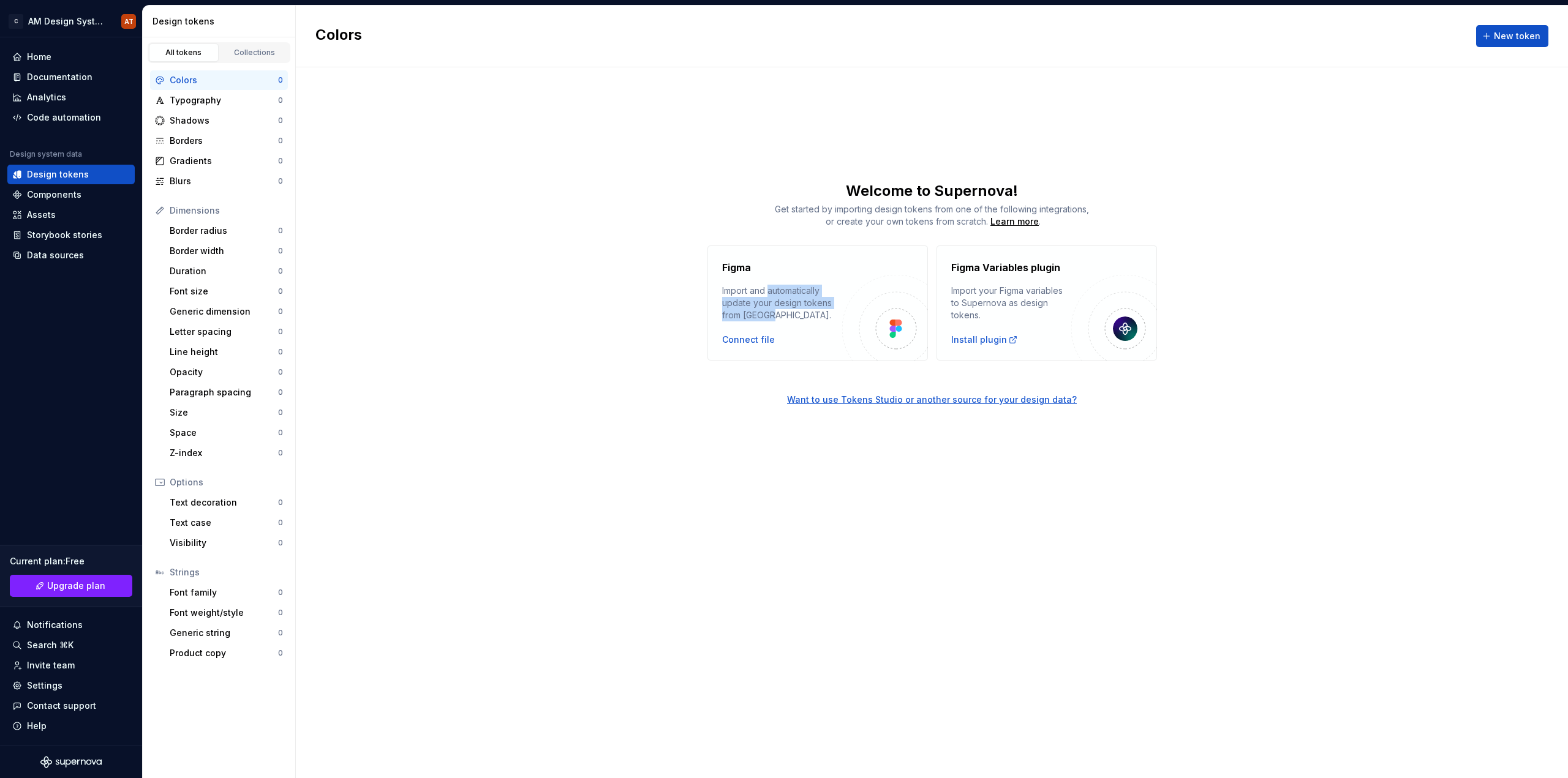
click at [801, 312] on div "Import and automatically update your design tokens from Figma." at bounding box center [782, 303] width 120 height 36
drag, startPoint x: 780, startPoint y: 290, endPoint x: 800, endPoint y: 314, distance: 31.2
click at [800, 314] on div "Import and automatically update your design tokens from Figma." at bounding box center [782, 303] width 120 height 36
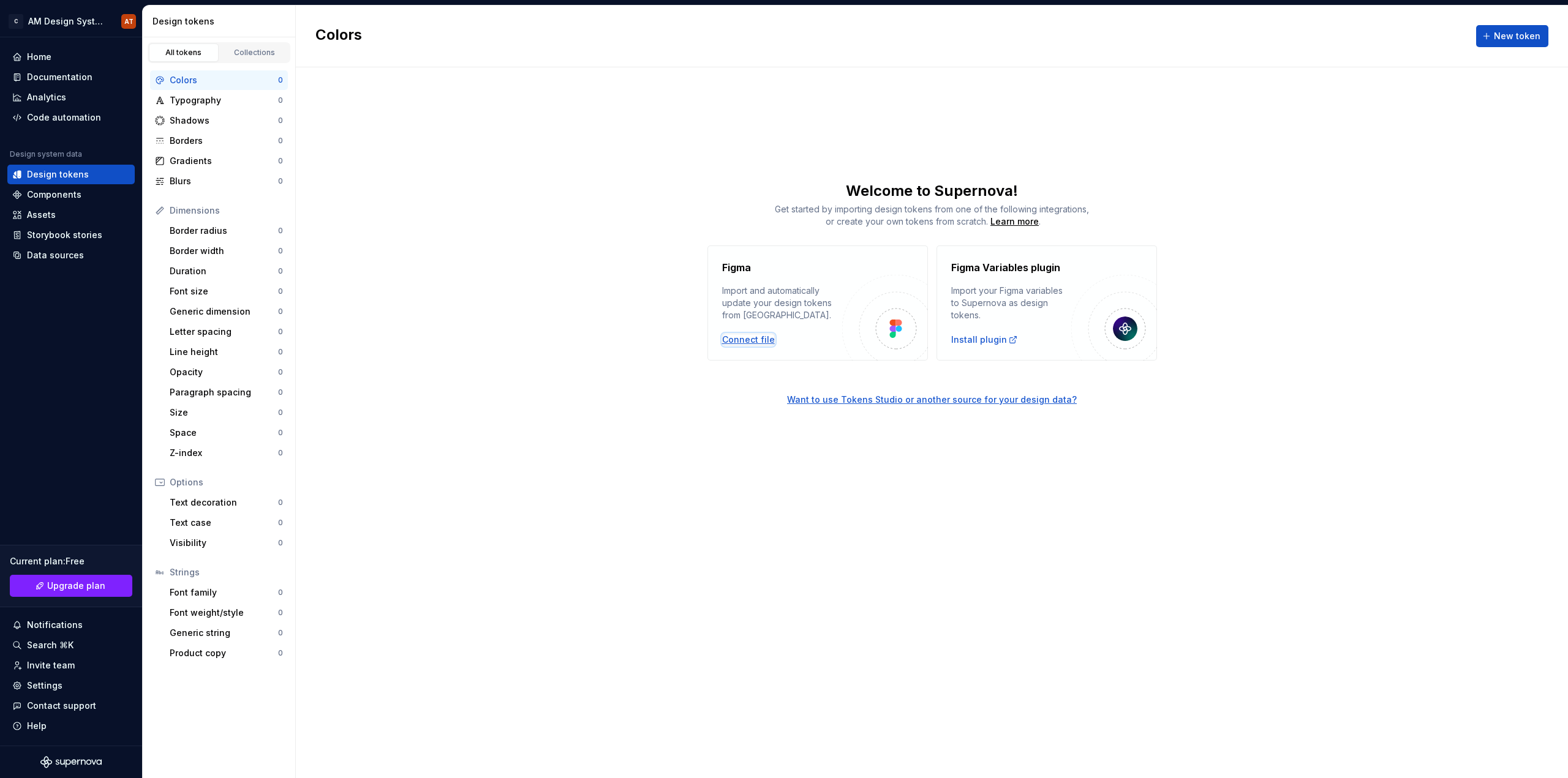
click at [759, 341] on div "Connect file" at bounding box center [748, 340] width 52 height 12
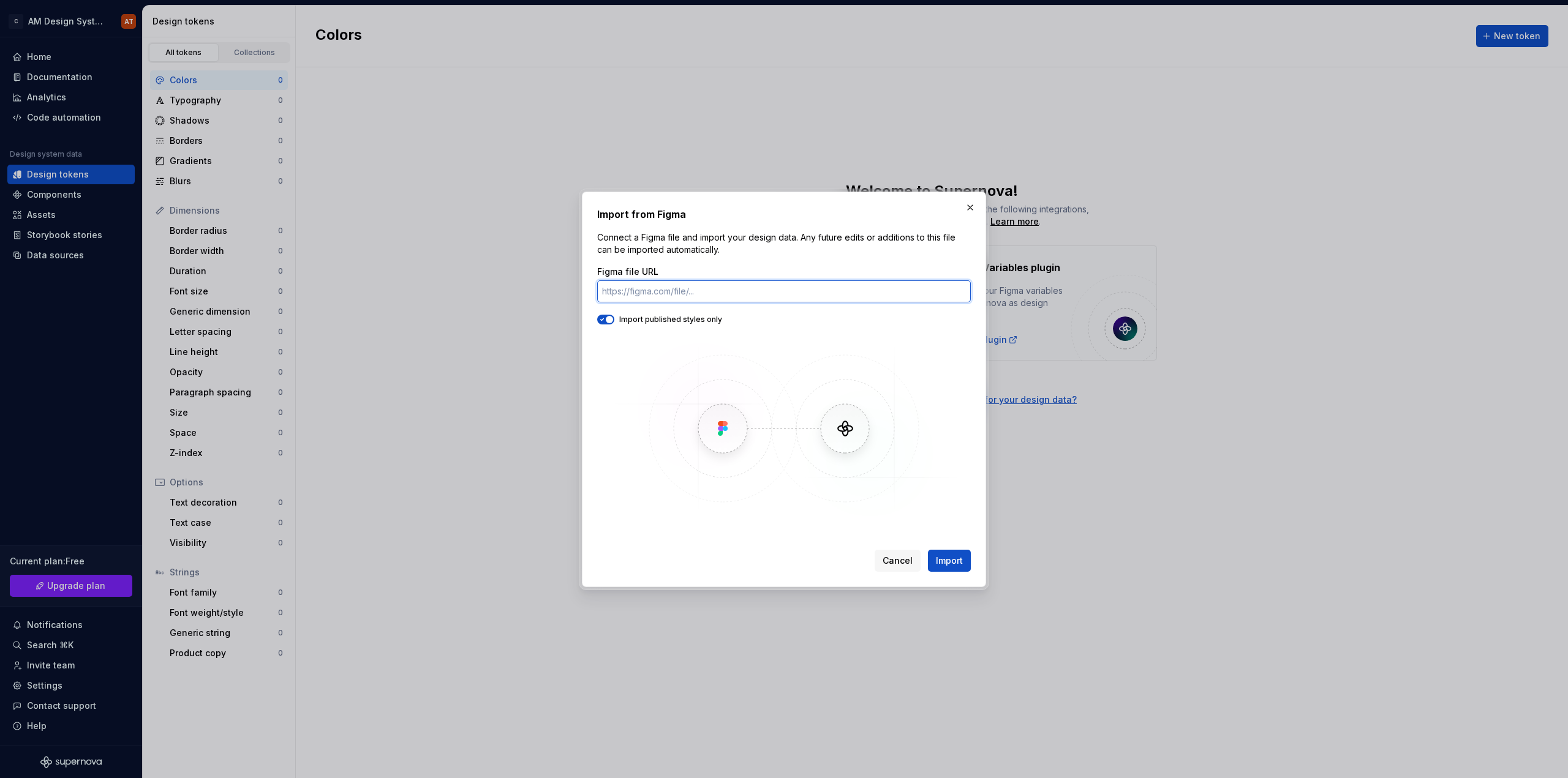
click at [689, 293] on input "Figma file URL" at bounding box center [784, 291] width 374 height 22
paste input "https://www.figma.com/design/9aekdFerYNgDnRhkFJ0Z9e/Design-System?node-id=237-8…"
type input "https://www.figma.com/design/9aekdFerYNgDnRhkFJ0Z9e/Design-System?node-id=237-8…"
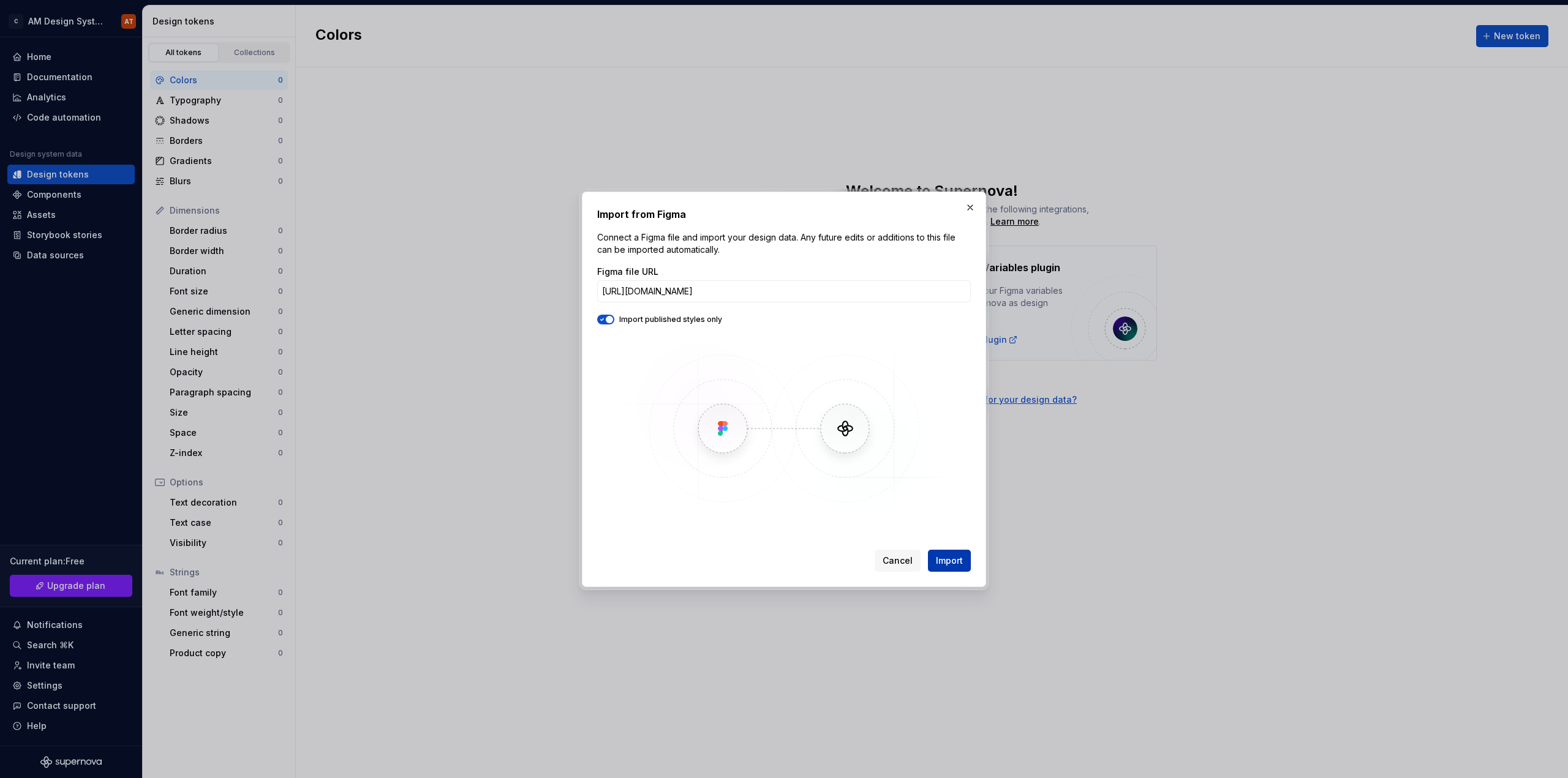
click at [942, 556] on span "Import" at bounding box center [949, 561] width 27 height 12
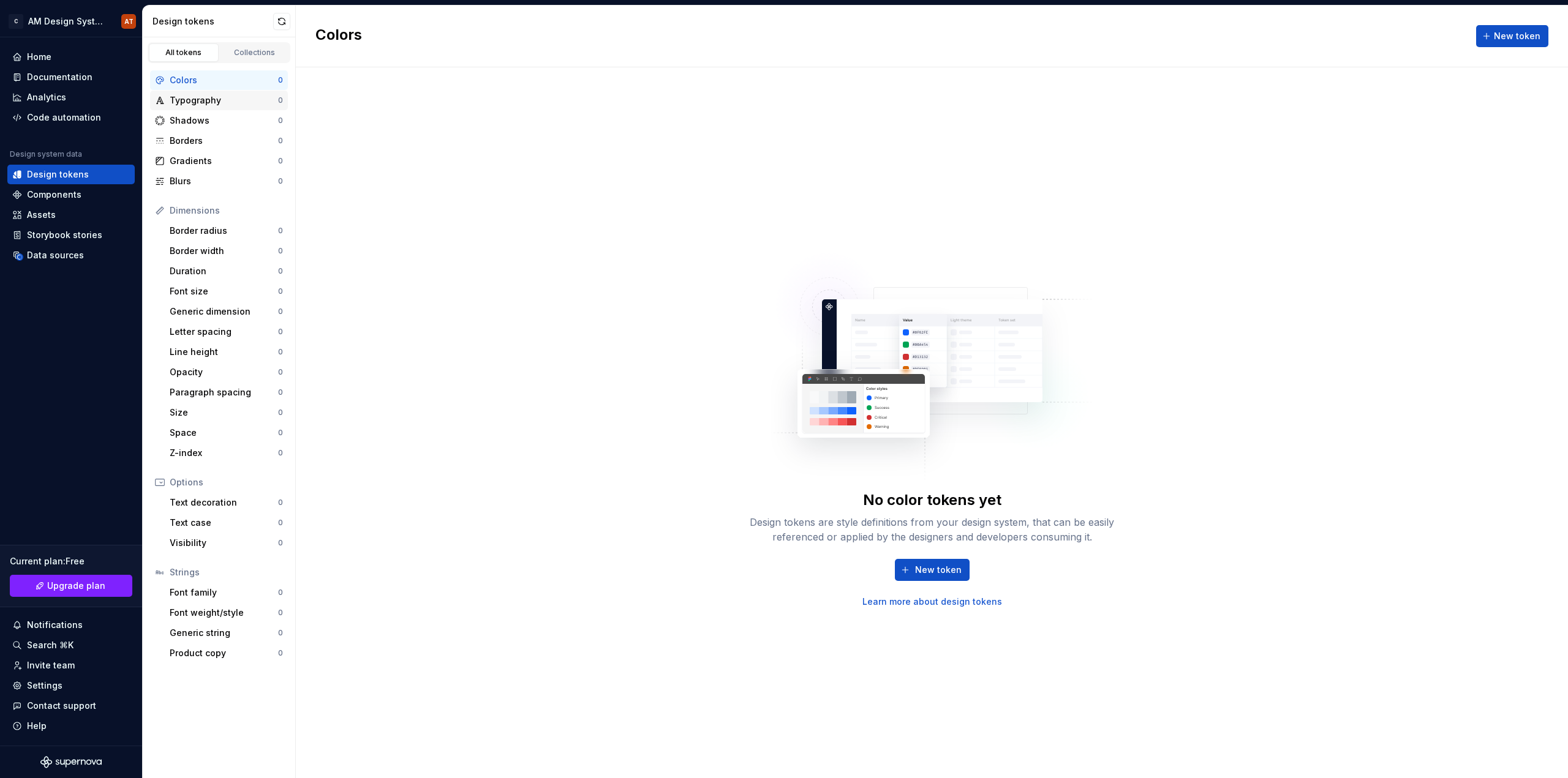
click at [210, 91] on div "Typography 0" at bounding box center [219, 100] width 137 height 20
click at [221, 80] on div "Colors" at bounding box center [223, 80] width 109 height 12
click at [248, 59] on link "Collections" at bounding box center [255, 52] width 70 height 18
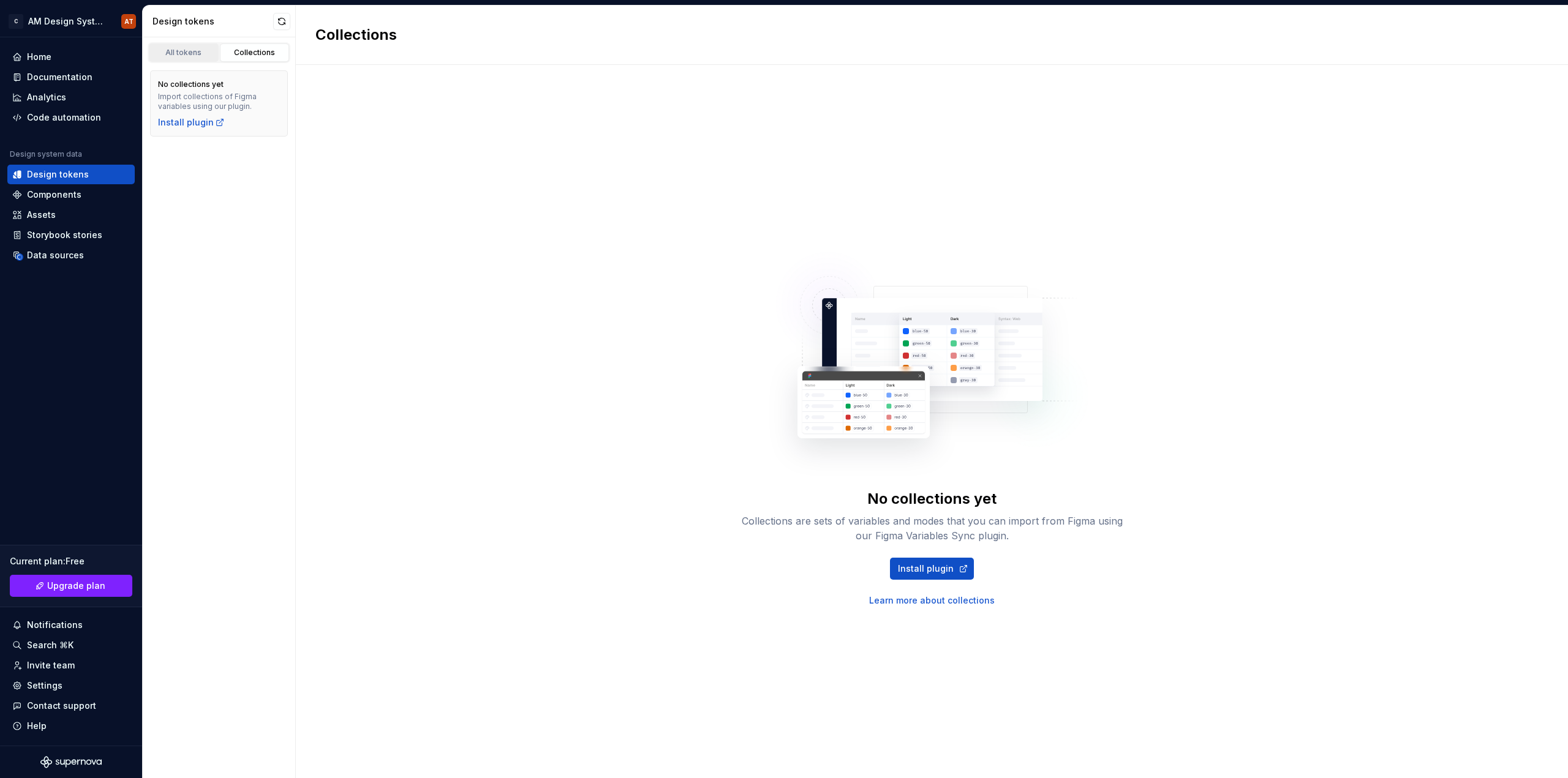
click at [195, 52] on div "All tokens" at bounding box center [184, 52] width 62 height 10
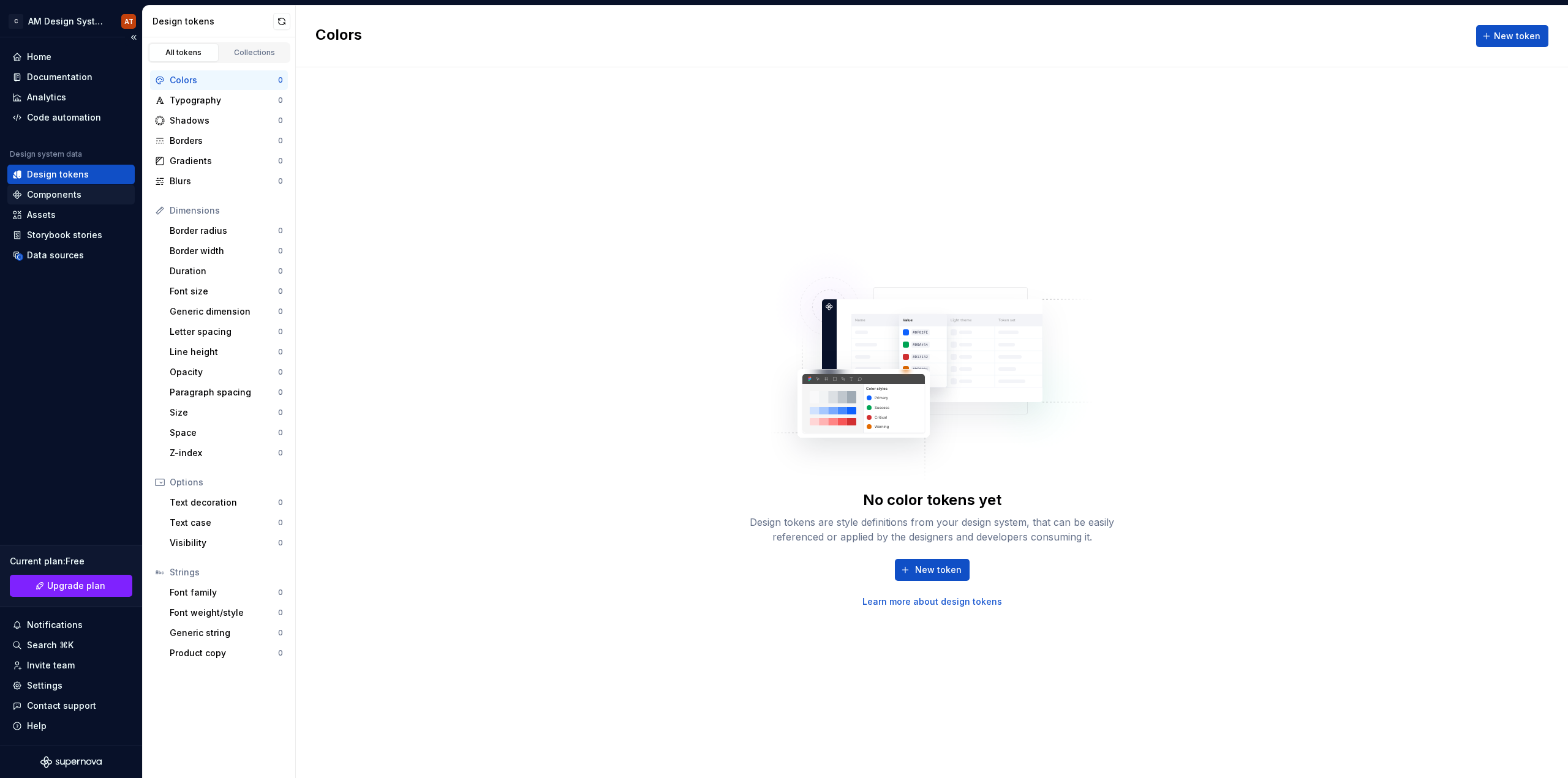
click at [69, 201] on div "Components" at bounding box center [71, 195] width 128 height 20
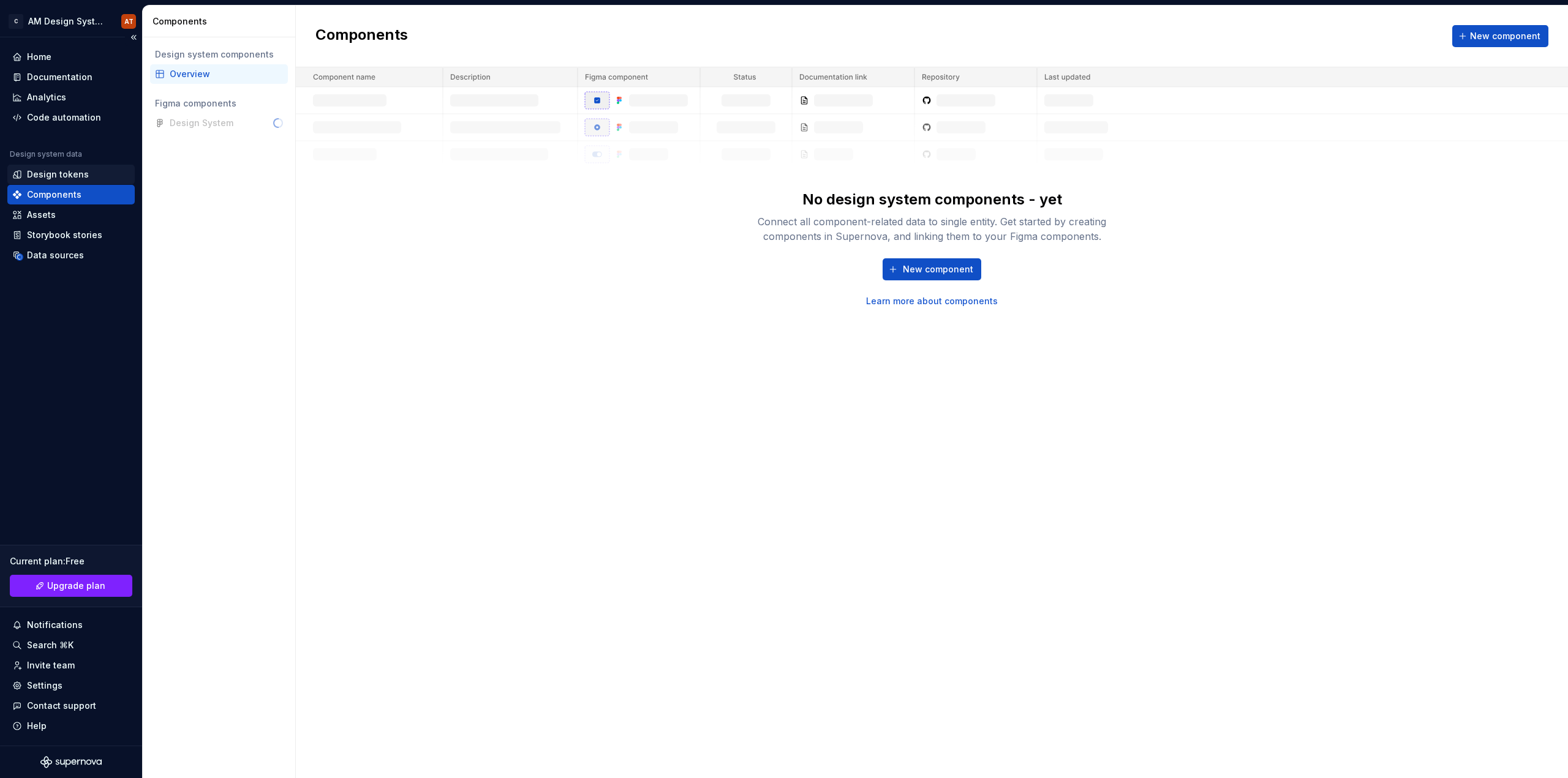
click at [68, 172] on div "Design tokens" at bounding box center [57, 175] width 62 height 12
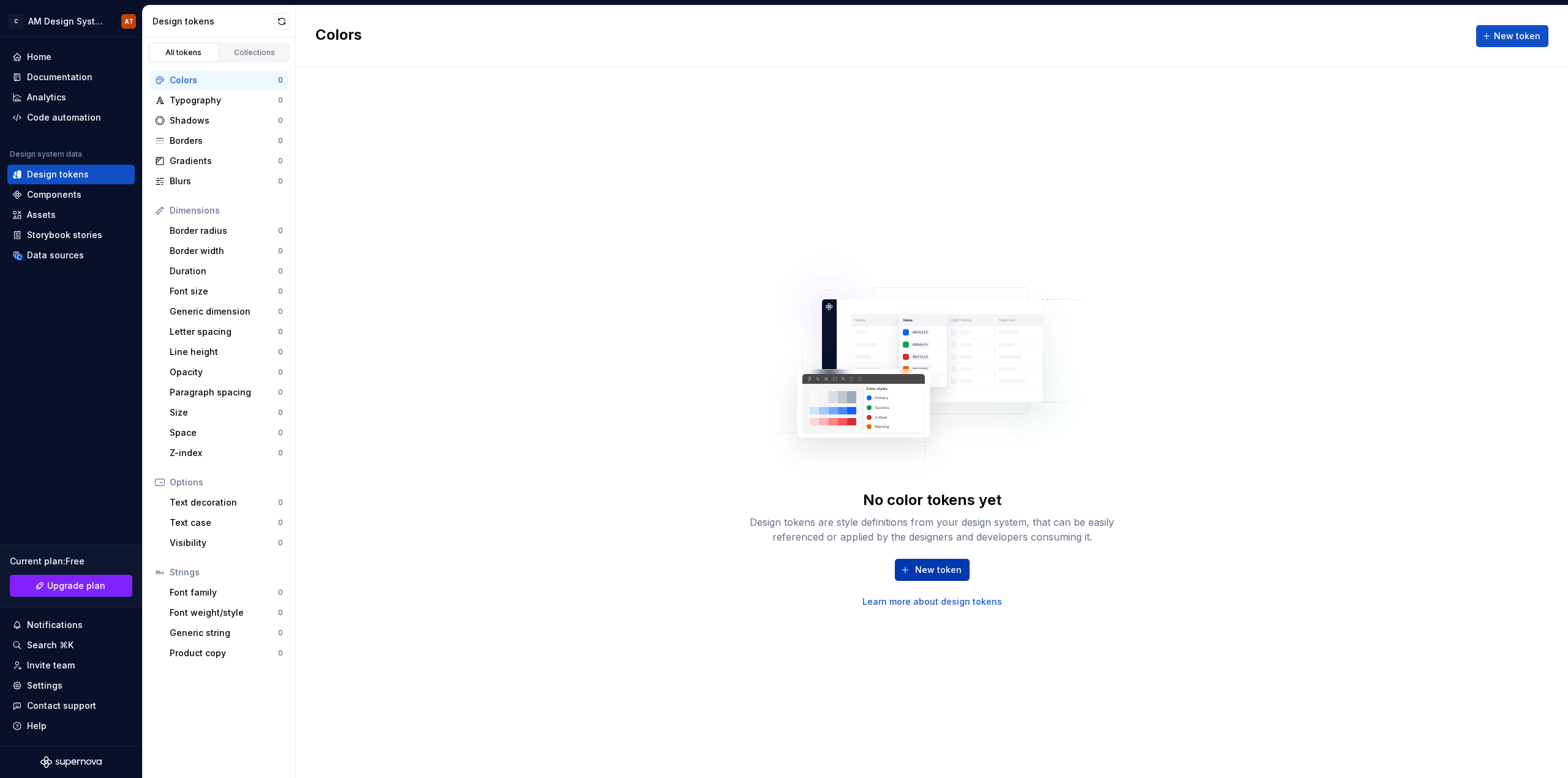
click at [943, 569] on span "New token" at bounding box center [938, 570] width 46 height 12
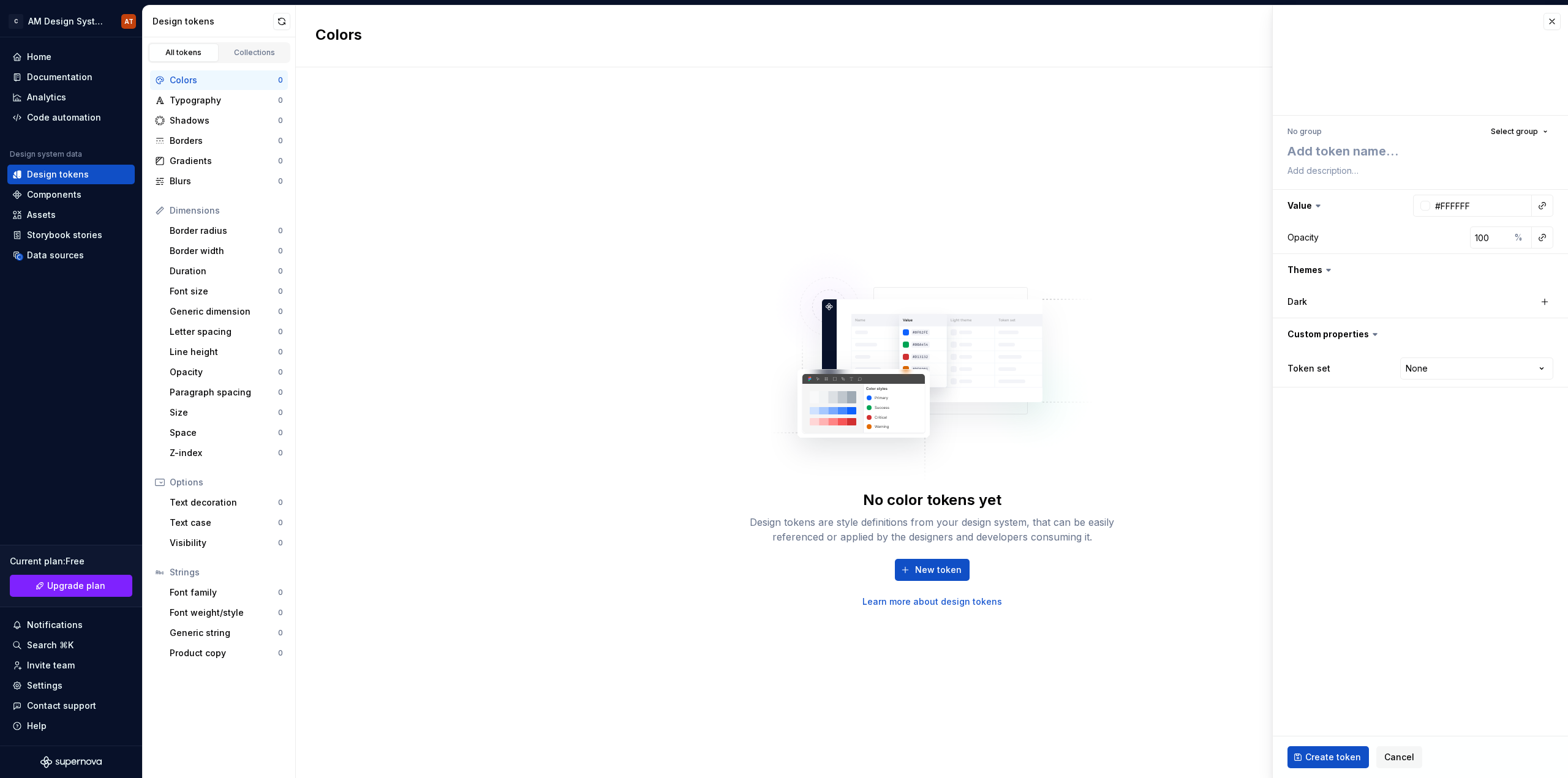
click at [1519, 75] on div at bounding box center [1420, 60] width 295 height 110
click at [1443, 364] on html "C AM Design System AT Home Documentation Analytics Code automation Design syste…" at bounding box center [784, 389] width 1568 height 778
click at [1443, 365] on html "C AM Design System AT Home Documentation Analytics Code automation Design syste…" at bounding box center [784, 389] width 1568 height 778
click at [203, 96] on div "Typography" at bounding box center [223, 100] width 109 height 12
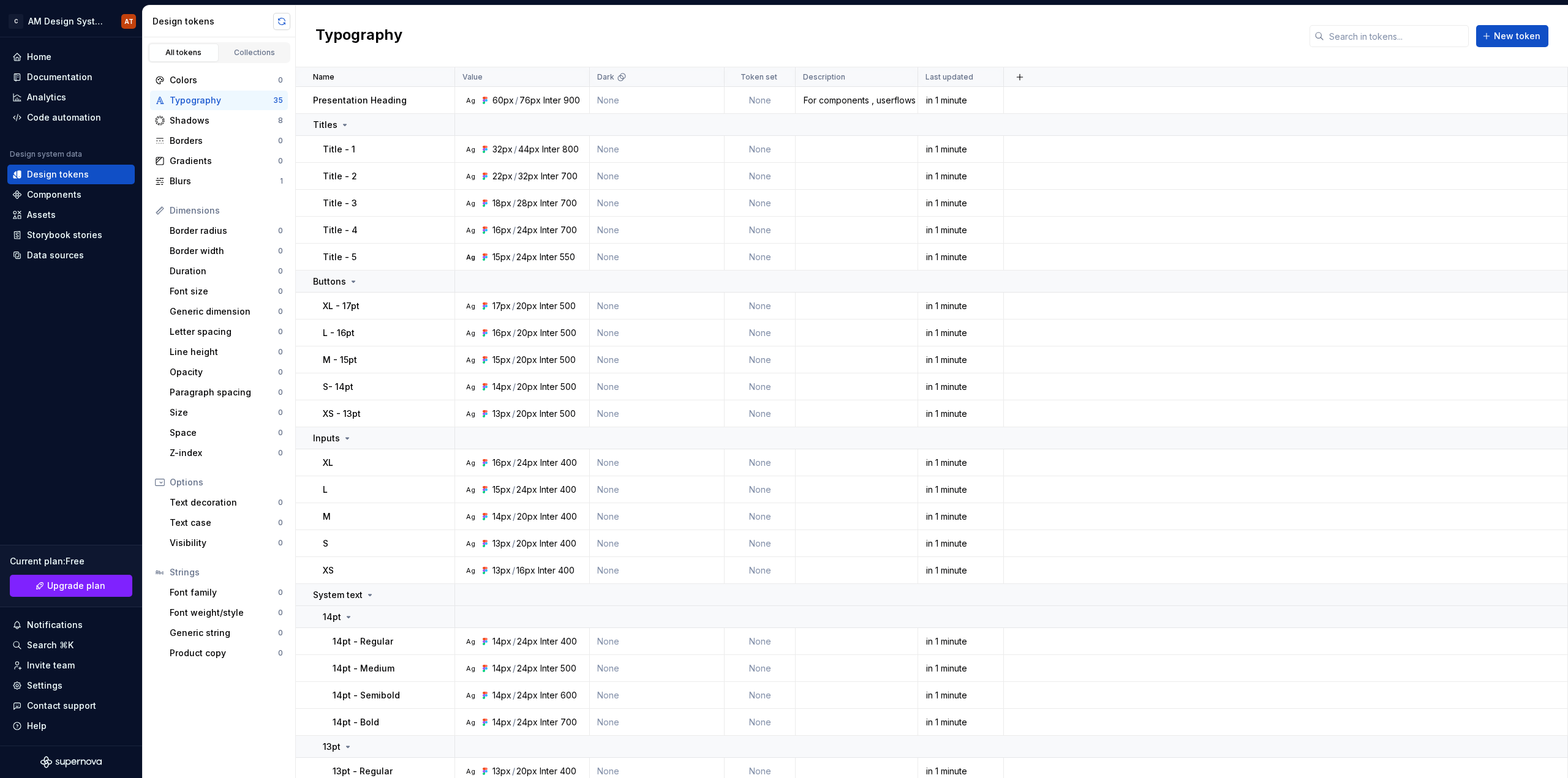
click at [282, 18] on button "button" at bounding box center [282, 21] width 17 height 17
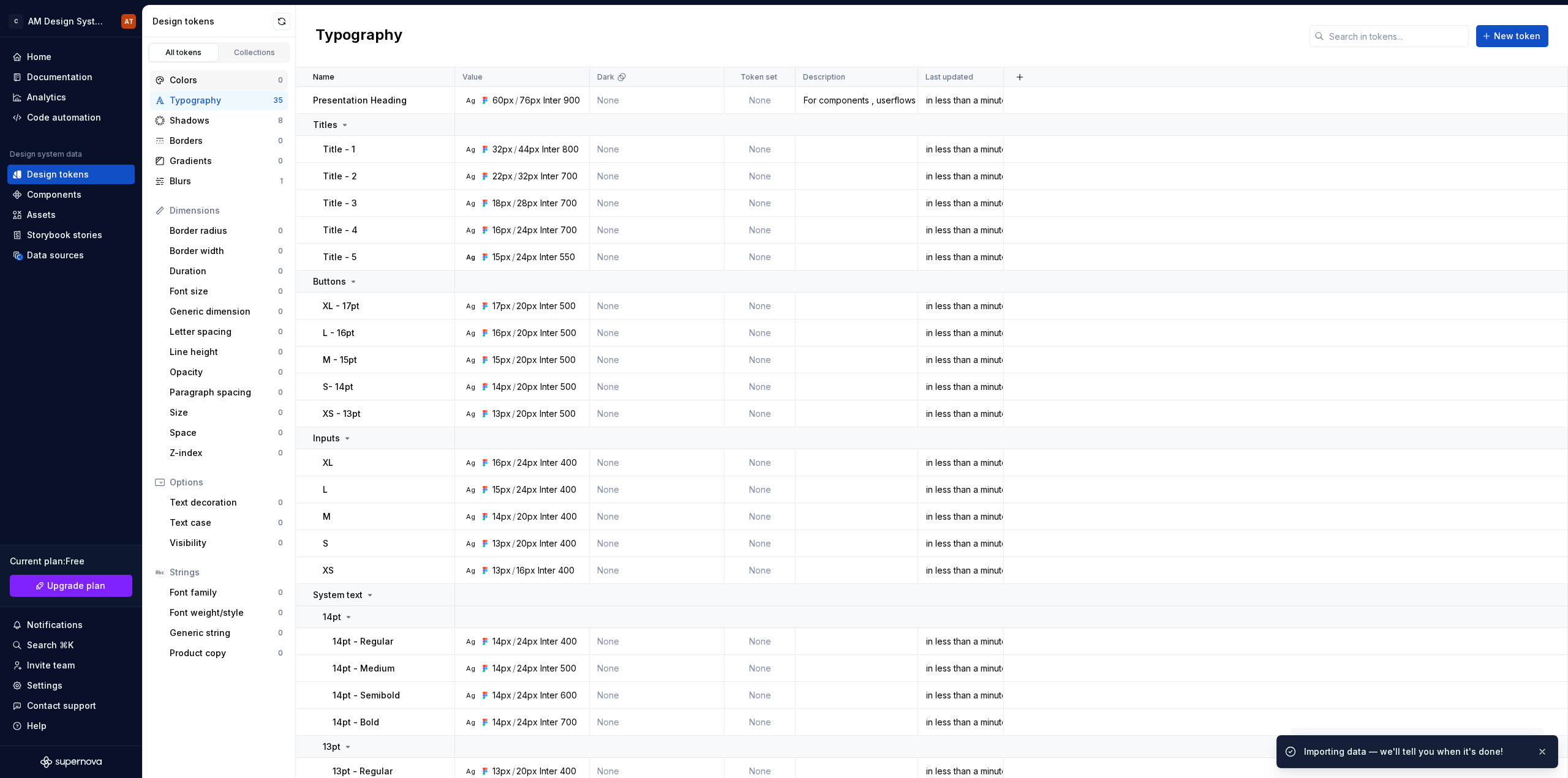
click at [207, 84] on div "Colors" at bounding box center [223, 80] width 109 height 12
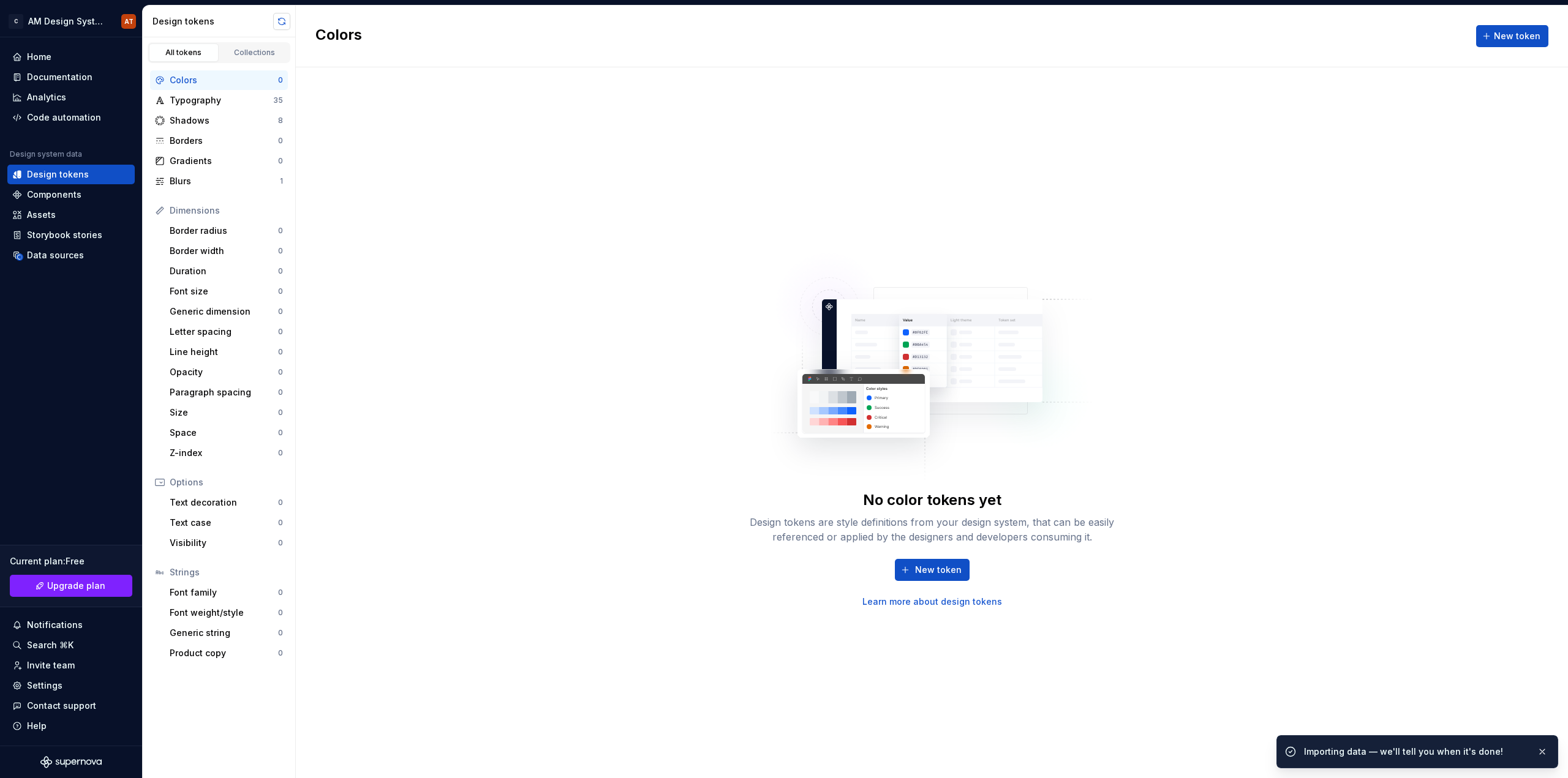
click at [286, 21] on button "button" at bounding box center [282, 21] width 17 height 17
click at [284, 20] on button "button" at bounding box center [282, 21] width 17 height 17
click at [232, 118] on div "Shadows" at bounding box center [223, 121] width 109 height 12
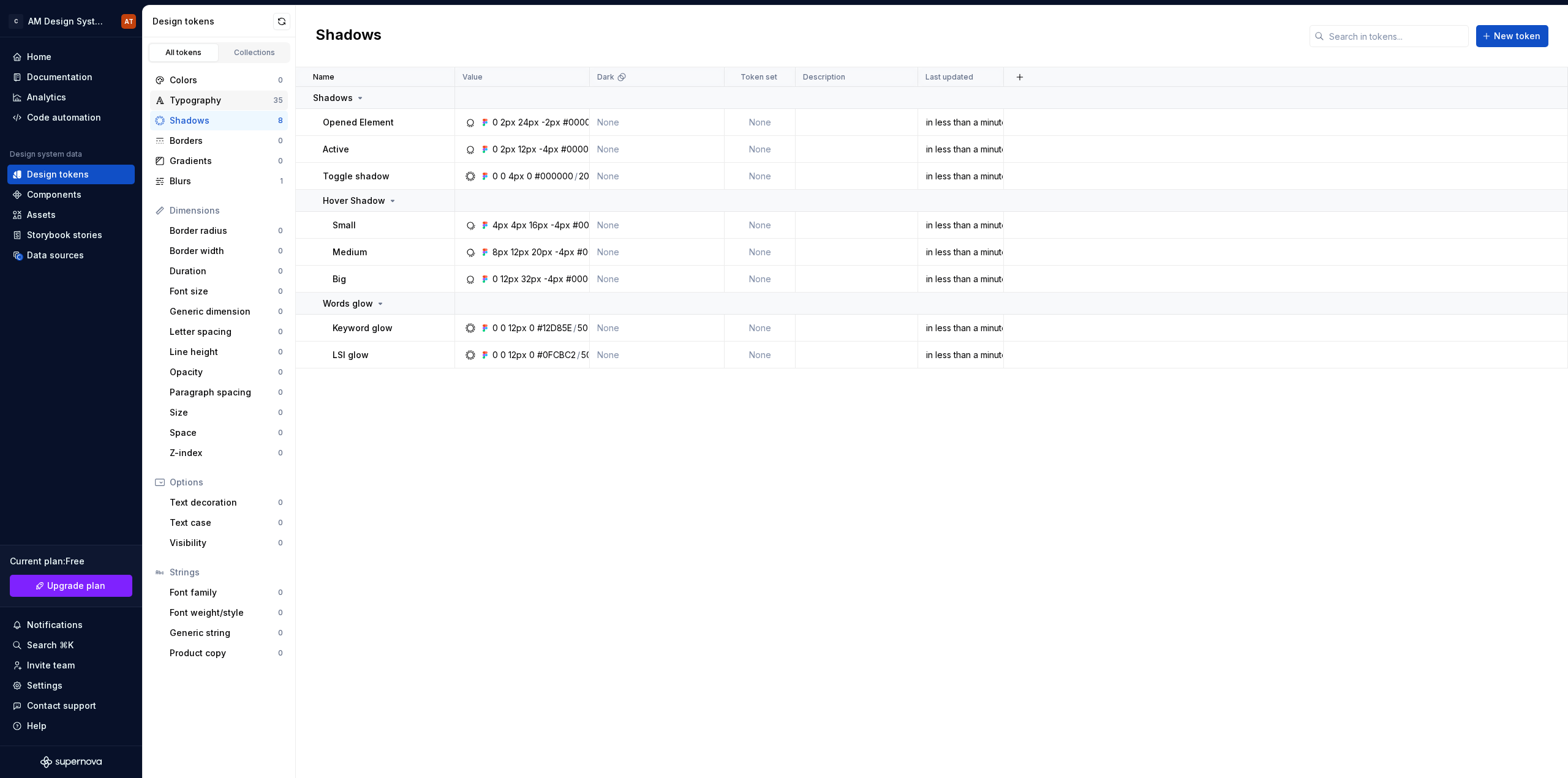
click at [178, 106] on div "Typography 35" at bounding box center [219, 100] width 137 height 20
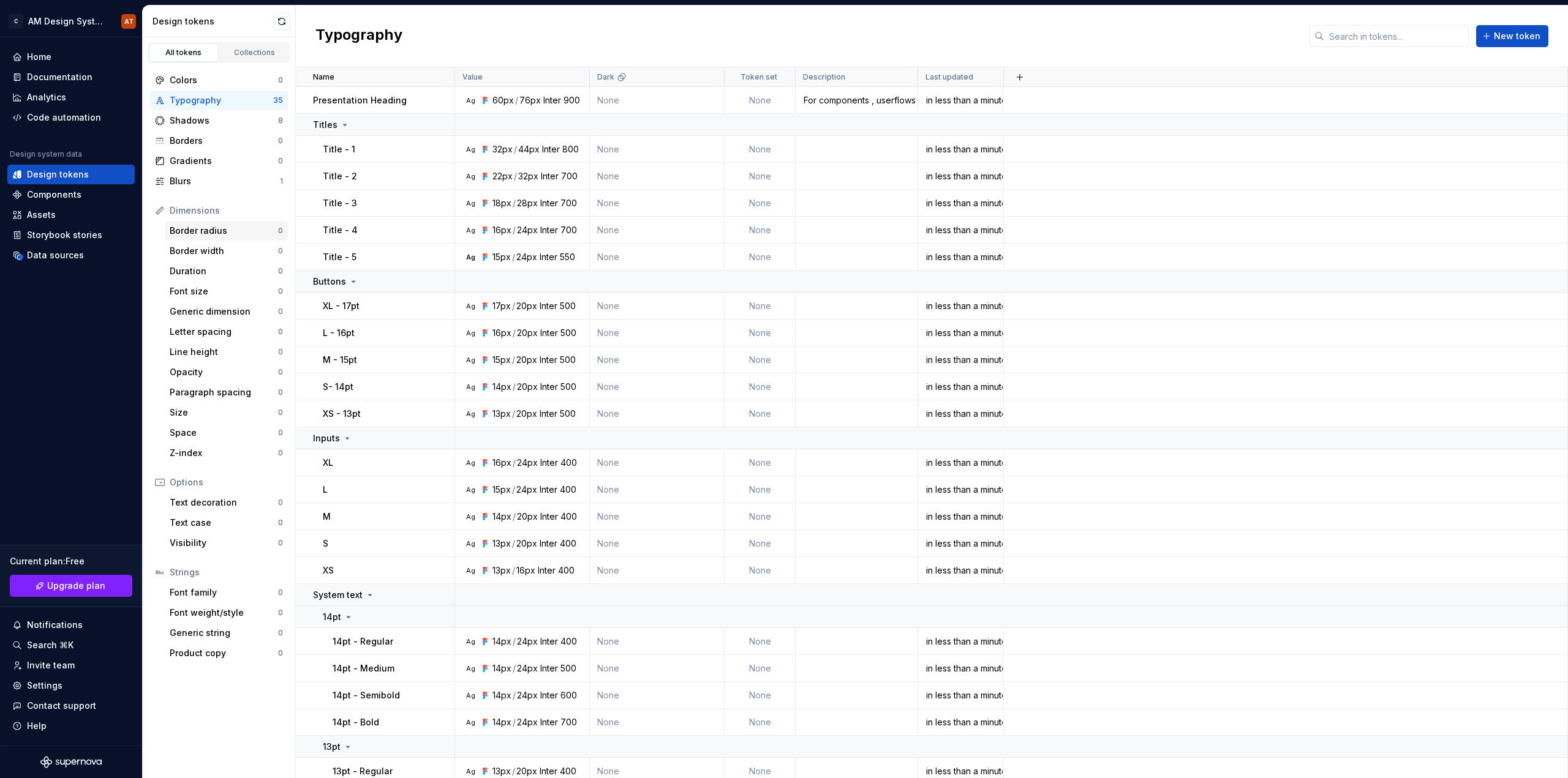
click at [222, 236] on div "Border radius" at bounding box center [223, 231] width 109 height 12
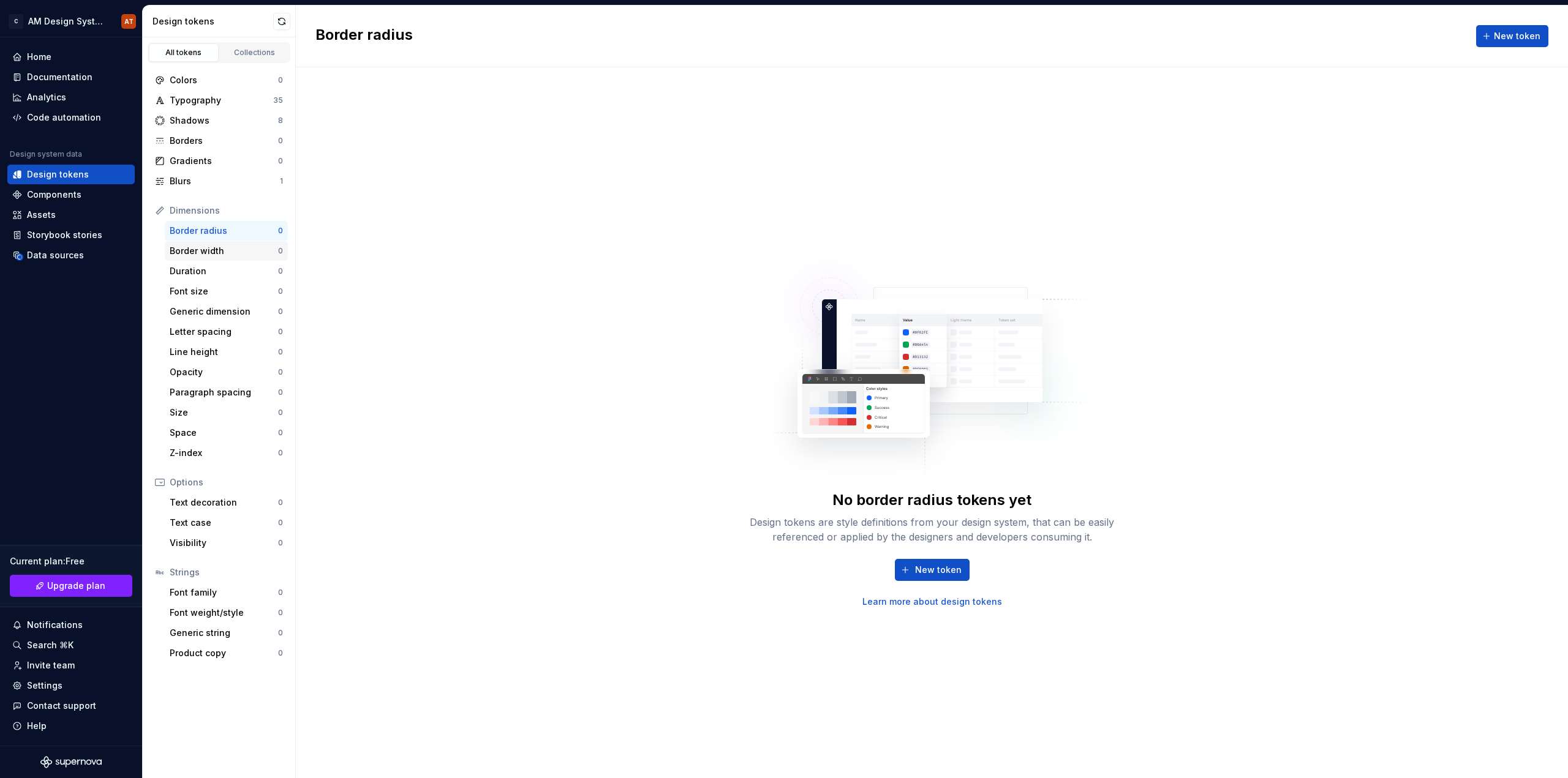
click at [226, 247] on div "Border width" at bounding box center [223, 251] width 109 height 12
click at [223, 267] on div "Duration" at bounding box center [223, 271] width 109 height 12
click at [226, 291] on div "Font size" at bounding box center [223, 291] width 109 height 12
click at [222, 318] on div "Generic dimension 0" at bounding box center [226, 312] width 123 height 20
click at [222, 337] on div "Letter spacing" at bounding box center [223, 332] width 109 height 12
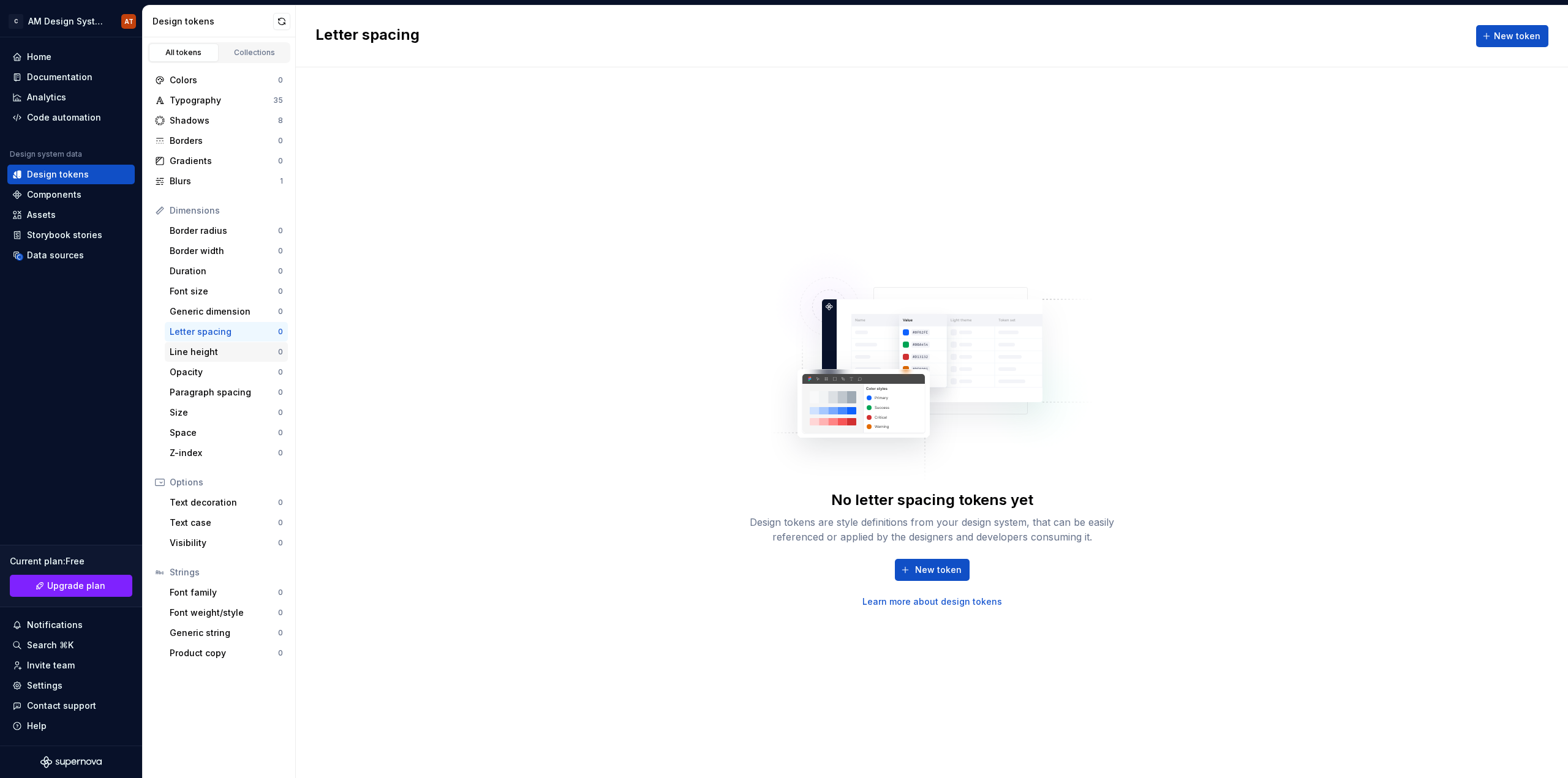
click at [223, 355] on div "Line height" at bounding box center [223, 352] width 109 height 12
click at [223, 372] on div "Opacity" at bounding box center [223, 372] width 109 height 12
click at [227, 388] on div "Paragraph spacing" at bounding box center [223, 392] width 109 height 12
click at [236, 416] on div "Size" at bounding box center [223, 413] width 109 height 12
click at [251, 439] on div "Space 0" at bounding box center [226, 433] width 123 height 20
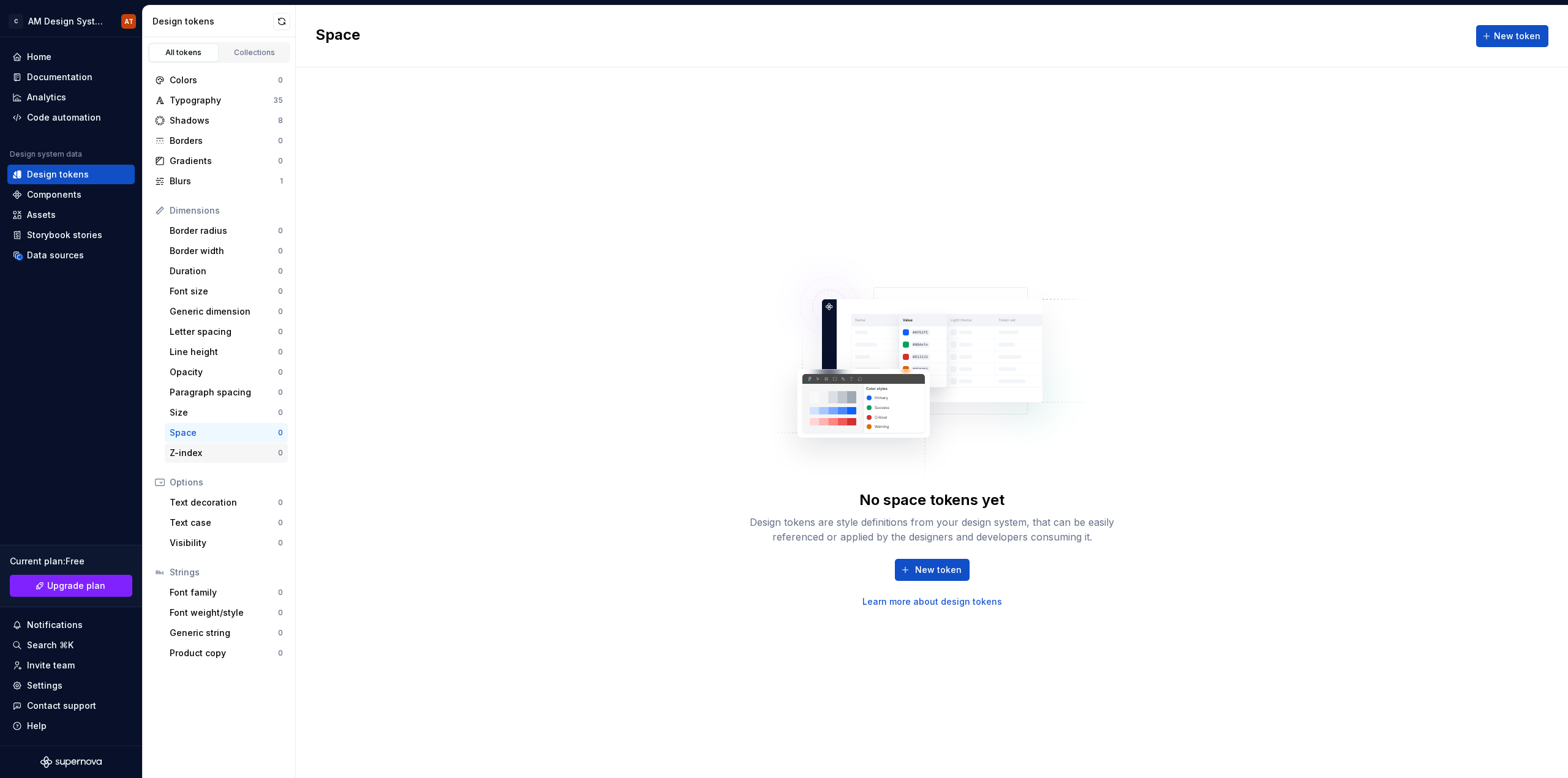
click at [245, 451] on div "Z-index" at bounding box center [223, 453] width 109 height 12
click at [250, 496] on div "Text decoration 0" at bounding box center [226, 502] width 123 height 20
drag, startPoint x: 238, startPoint y: 520, endPoint x: 238, endPoint y: 528, distance: 8.0
click at [238, 520] on div "Text case" at bounding box center [223, 523] width 109 height 12
click at [241, 548] on div "Visibility" at bounding box center [223, 543] width 109 height 12
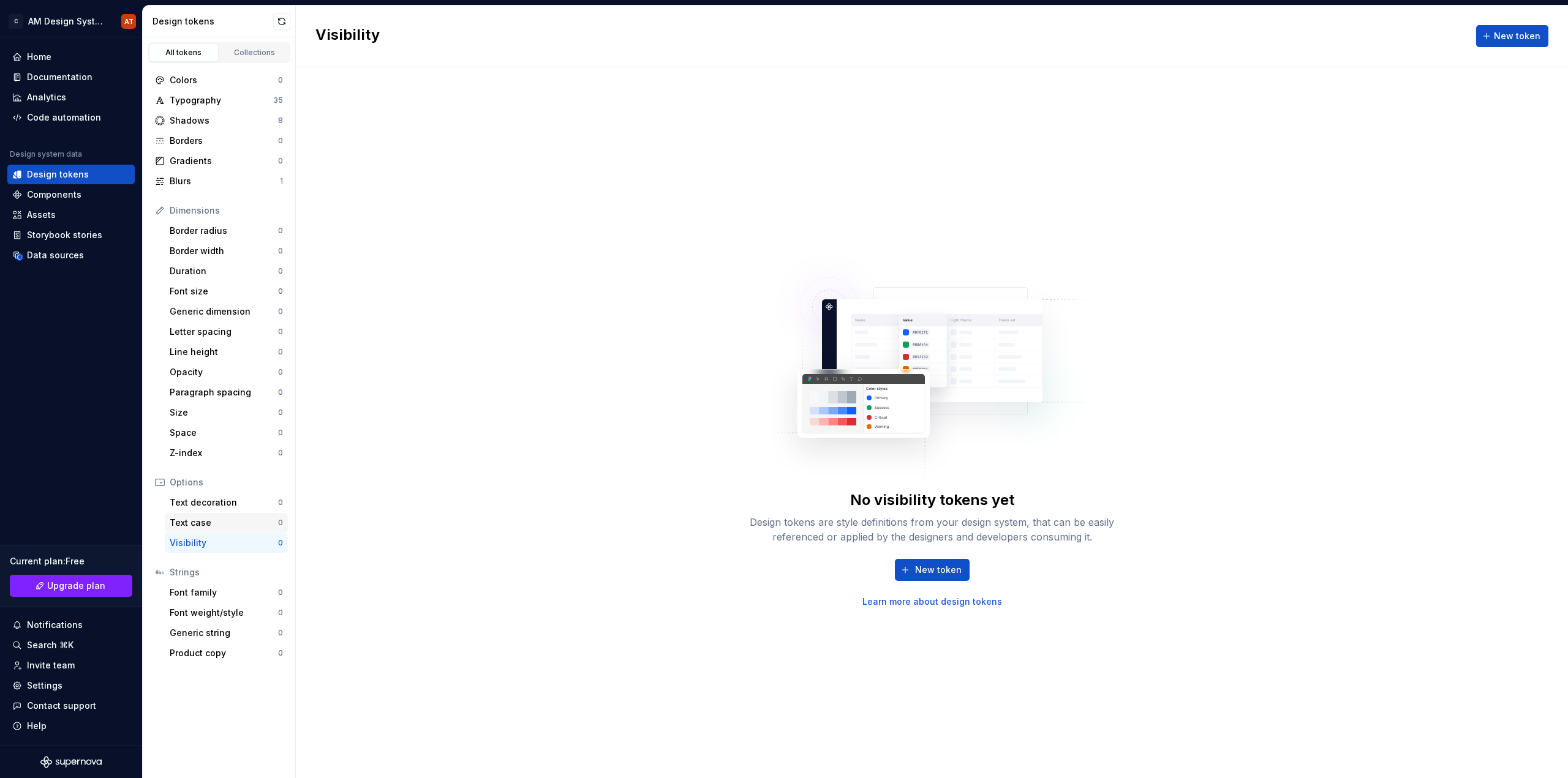
click at [234, 524] on div "Text case" at bounding box center [223, 523] width 109 height 12
click at [236, 506] on div "Text decoration" at bounding box center [223, 502] width 109 height 12
click at [232, 546] on div "Visibility" at bounding box center [223, 543] width 109 height 12
click at [39, 199] on div "Components" at bounding box center [54, 194] width 55 height 12
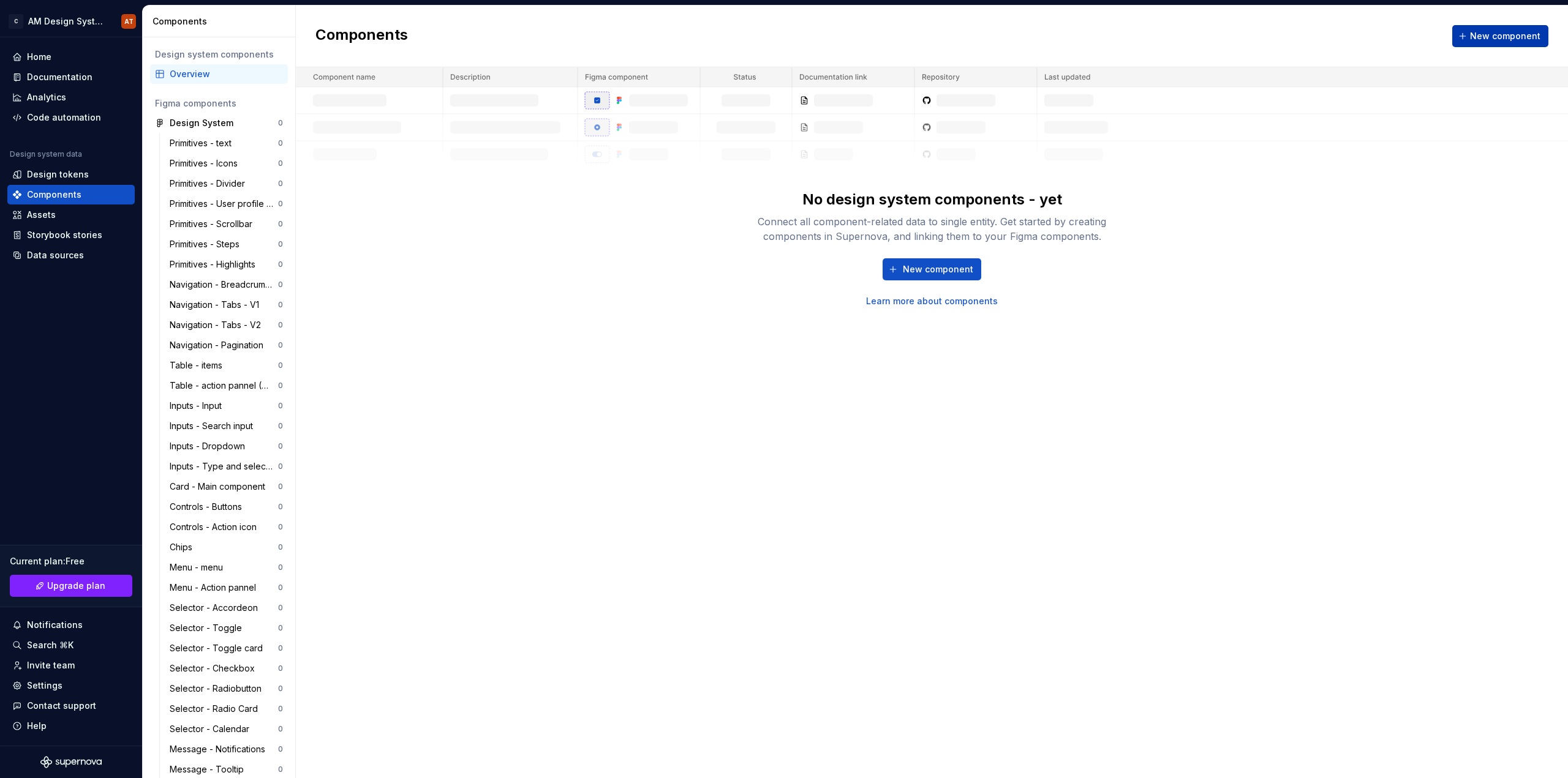
click at [1465, 33] on button "New component" at bounding box center [1500, 36] width 96 height 22
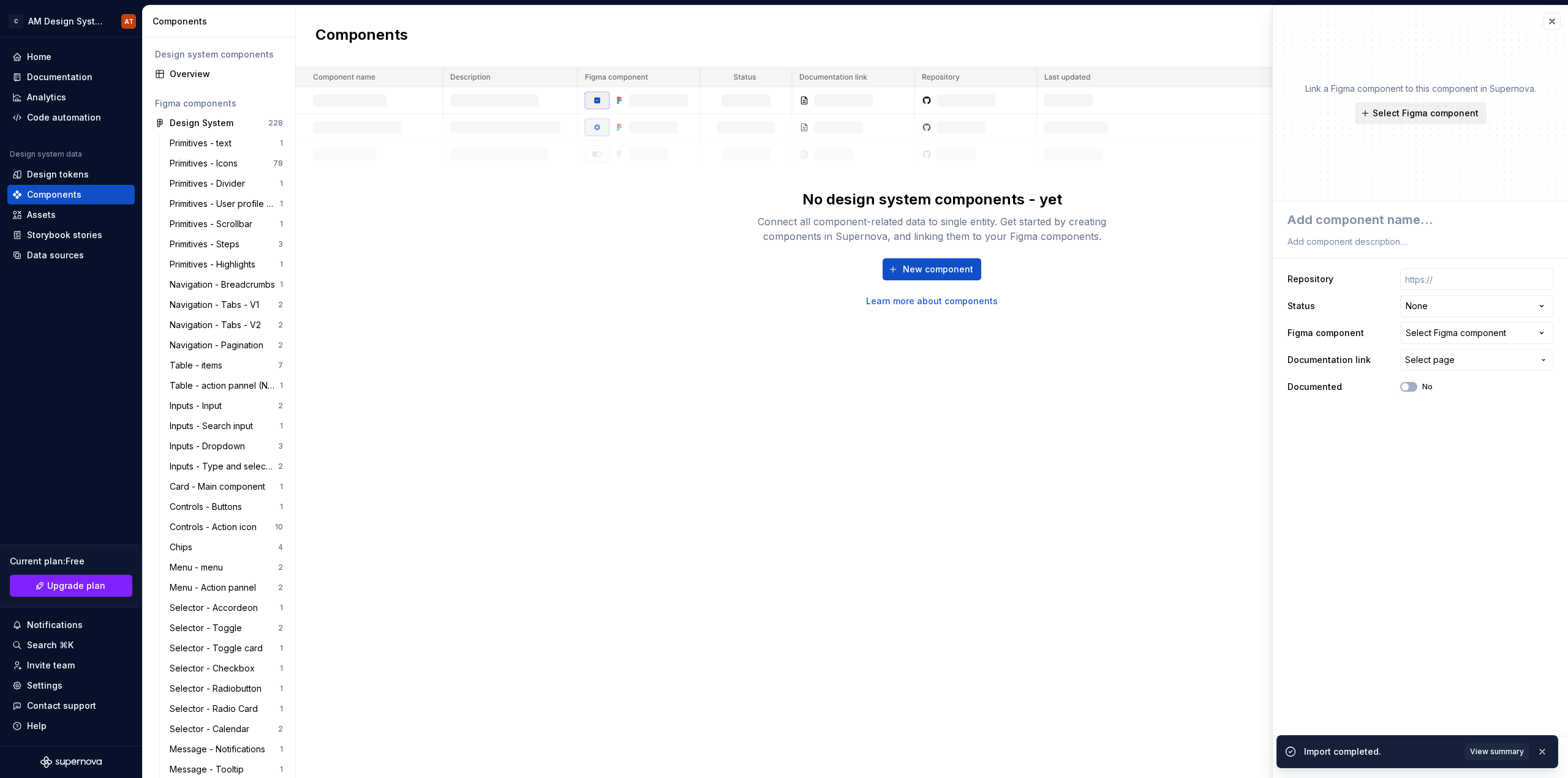
click at [1427, 109] on span "Select Figma component" at bounding box center [1426, 113] width 106 height 12
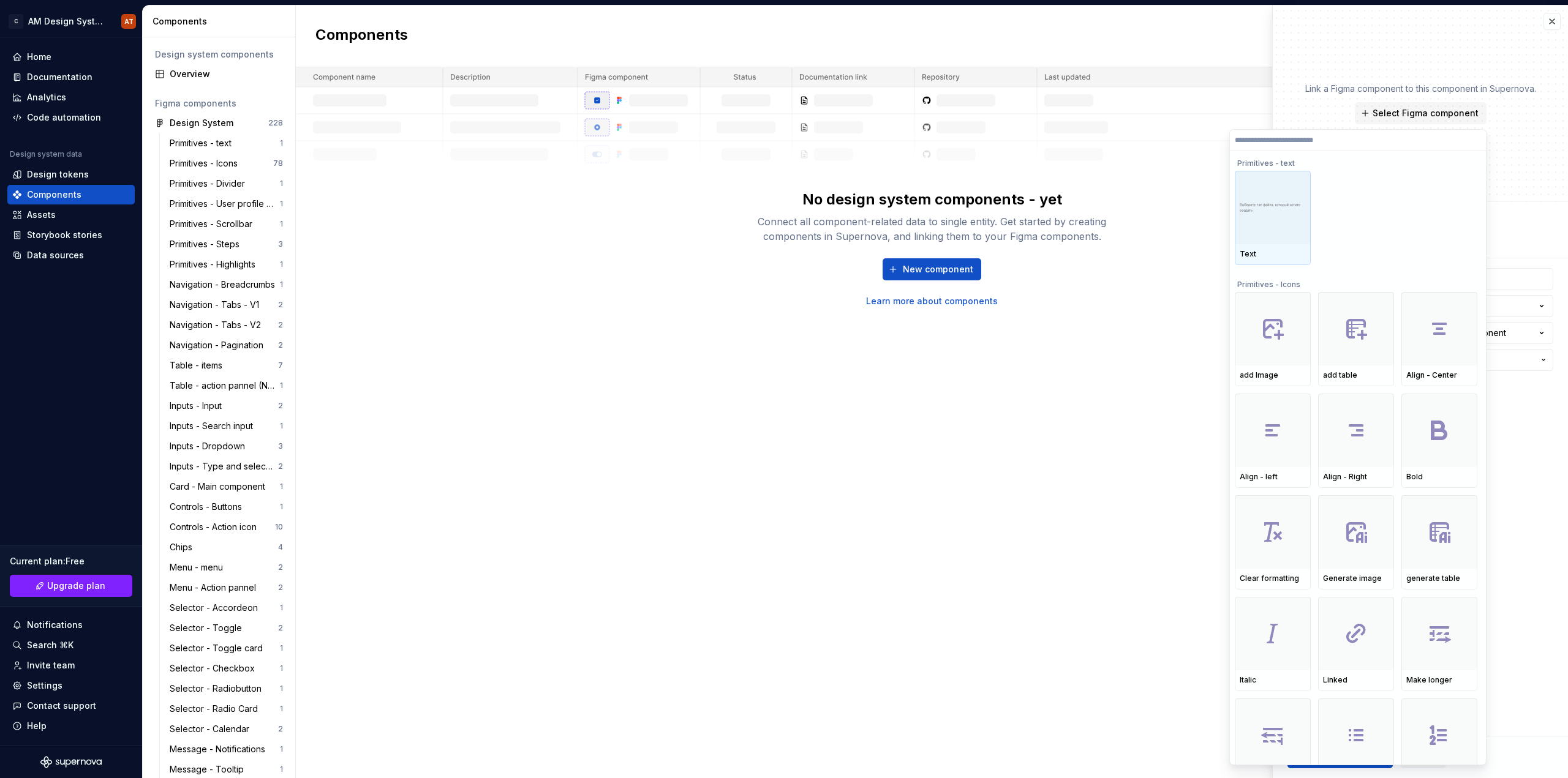
click at [1298, 247] on div "Text" at bounding box center [1273, 254] width 76 height 20
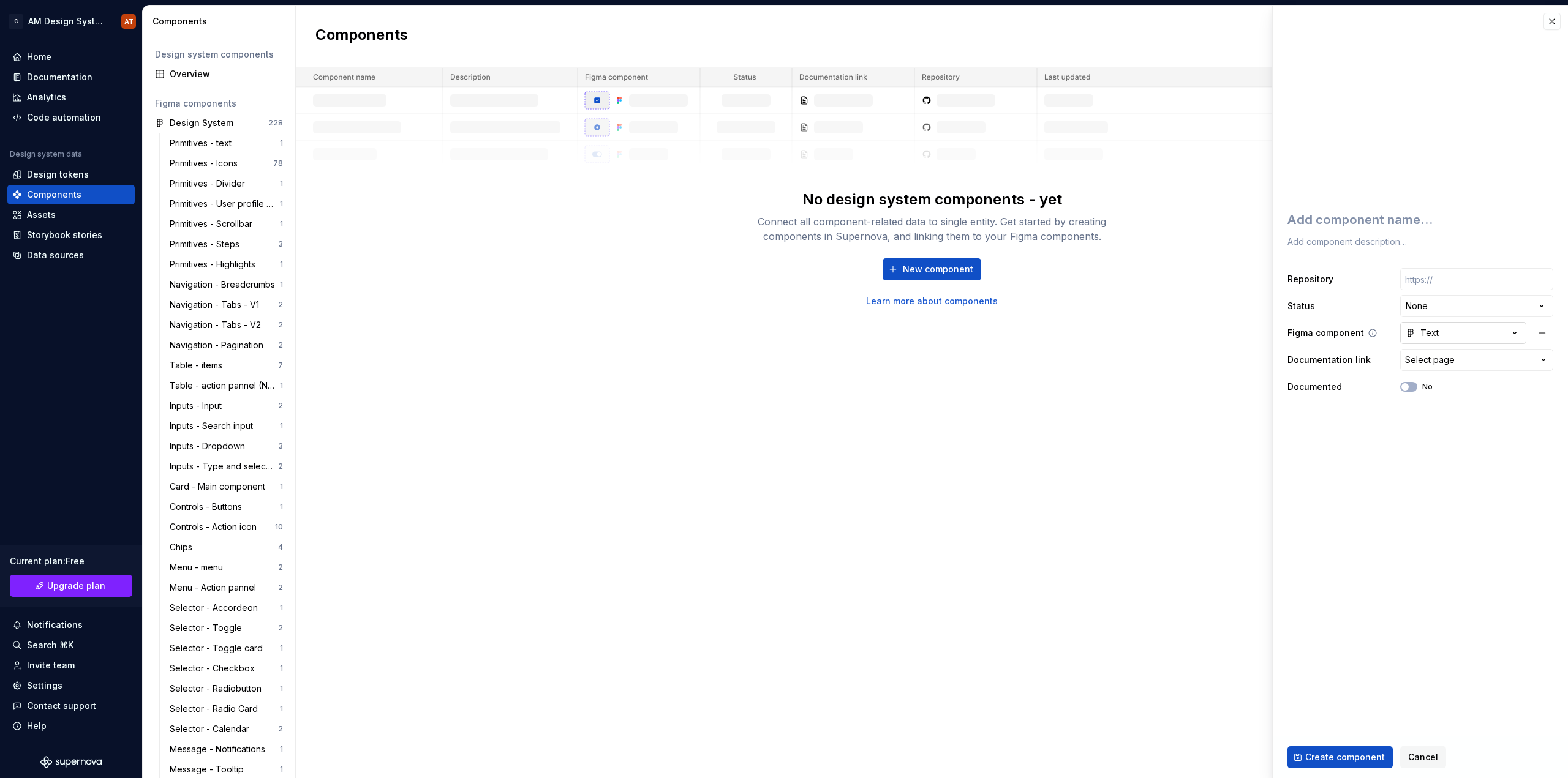
click at [1438, 334] on button "Text" at bounding box center [1463, 332] width 126 height 22
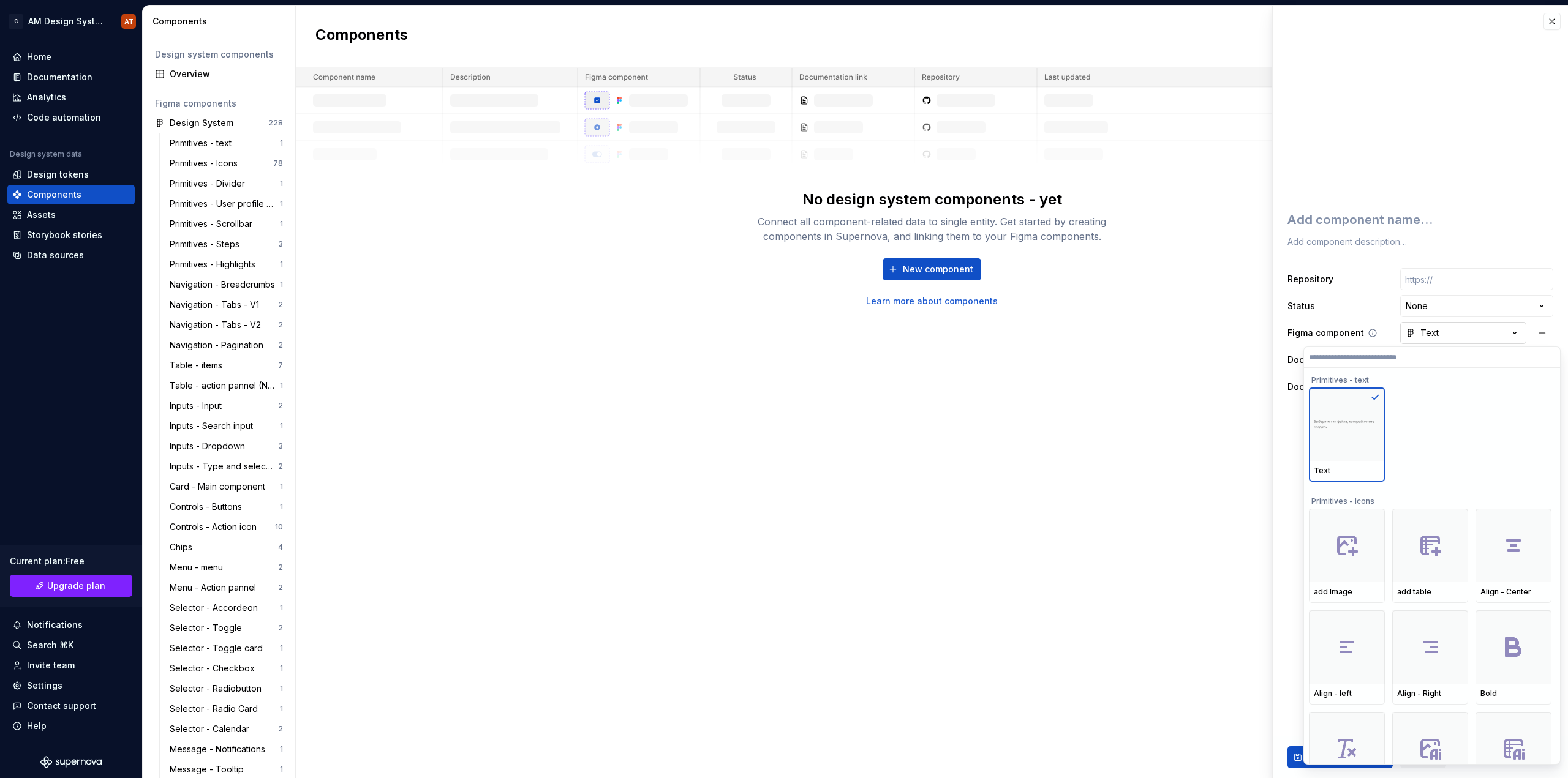
click at [1438, 334] on html "C AM Design System AT Home Documentation Analytics Code automation Design syste…" at bounding box center [784, 389] width 1568 height 778
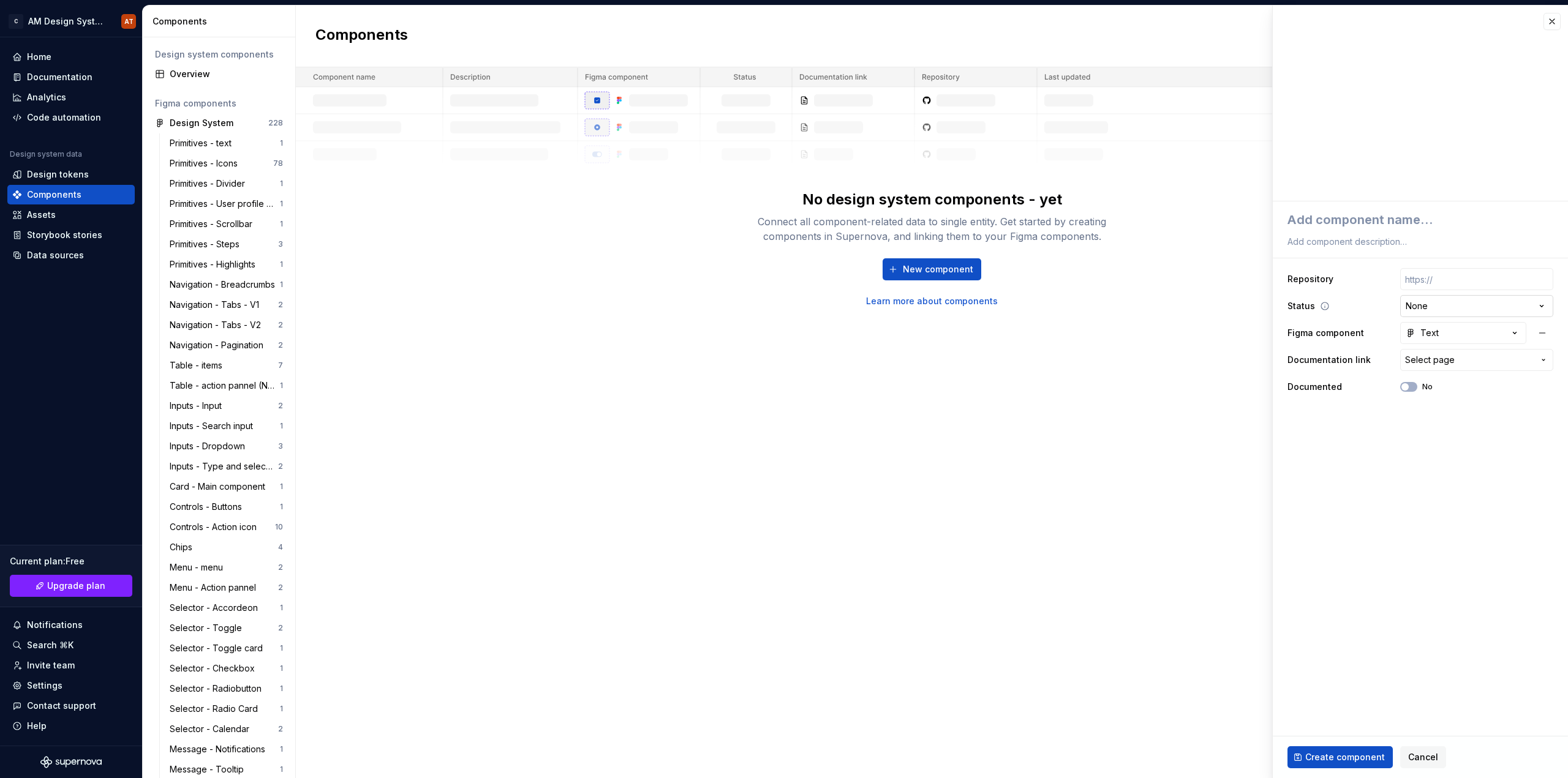
click at [1442, 304] on html "C AM Design System AT Home Documentation Analytics Code automation Design syste…" at bounding box center [784, 389] width 1568 height 778
click at [1436, 280] on input "text" at bounding box center [1477, 279] width 153 height 22
click at [1343, 279] on icon at bounding box center [1342, 279] width 10 height 10
click at [923, 281] on div "New component Learn more about components" at bounding box center [932, 282] width 392 height 49
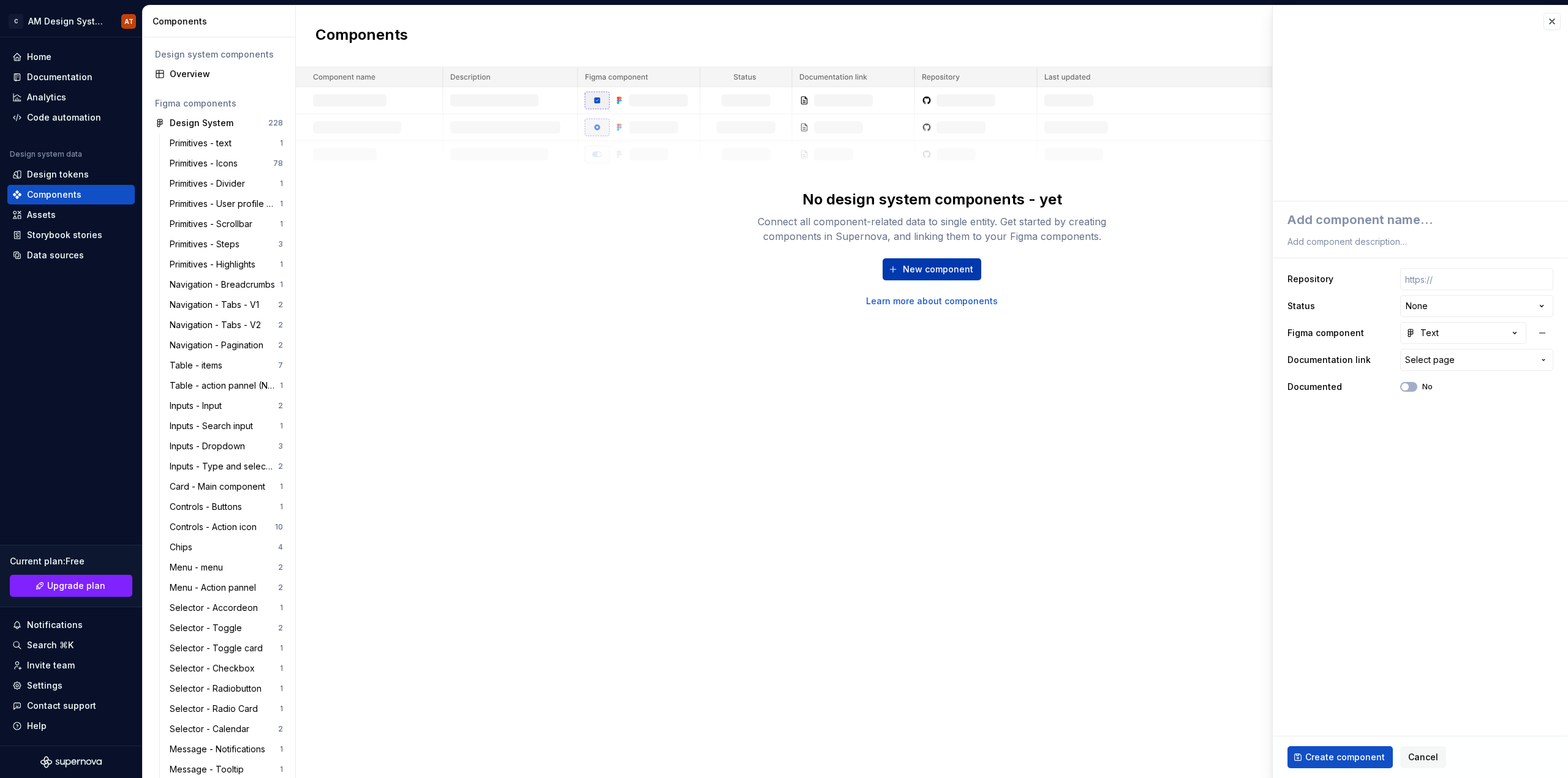
click at [921, 270] on span "New component" at bounding box center [938, 269] width 71 height 12
click at [1412, 386] on button "No" at bounding box center [1409, 386] width 17 height 10
click at [1405, 386] on icon "button" at bounding box center [1405, 387] width 10 height 8
click at [1358, 761] on span "Create component" at bounding box center [1345, 758] width 80 height 12
type textarea "*"
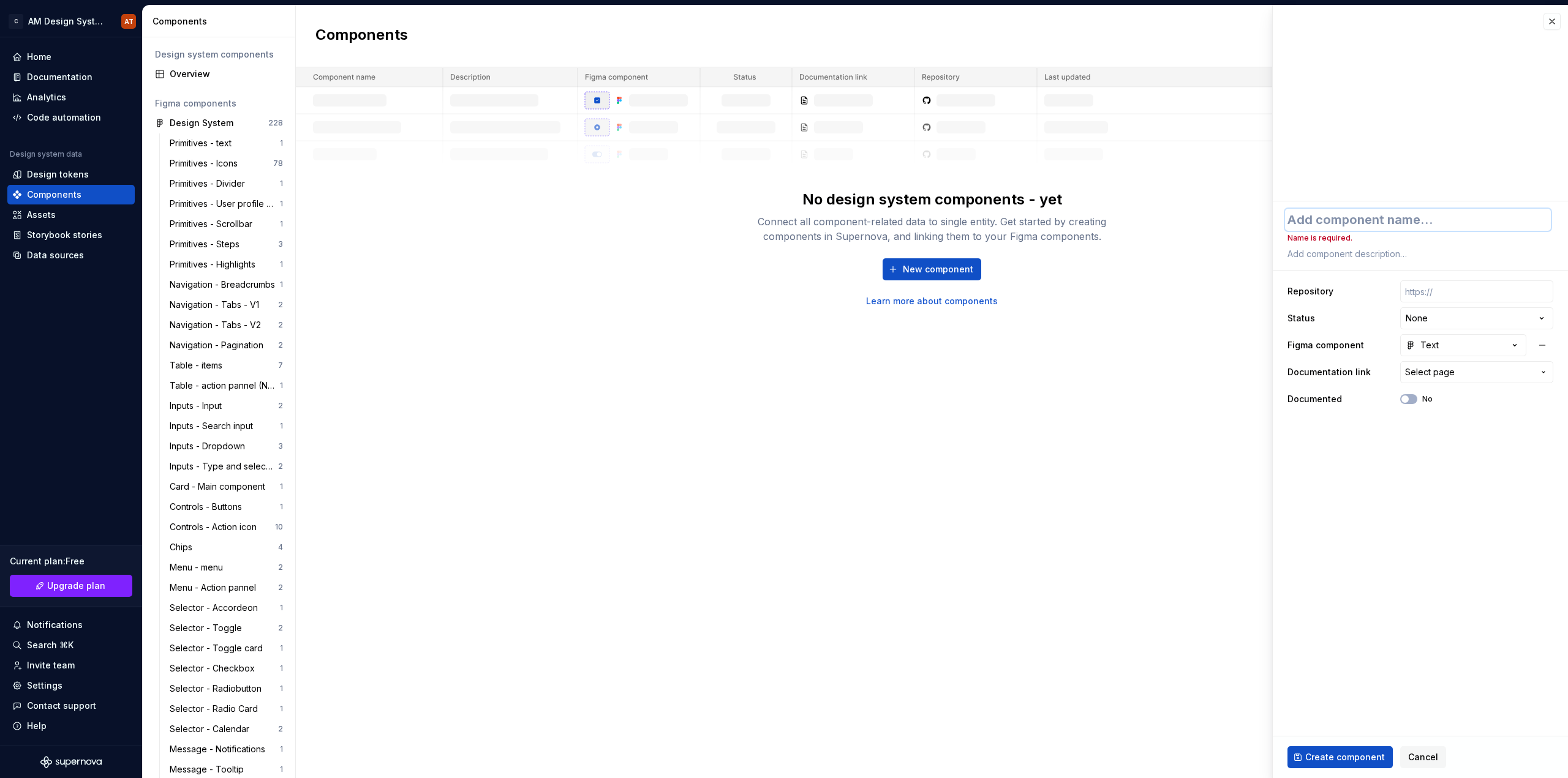
type textarea "T"
type textarea "*"
type textarea "Te"
type textarea "*"
type textarea "Tex"
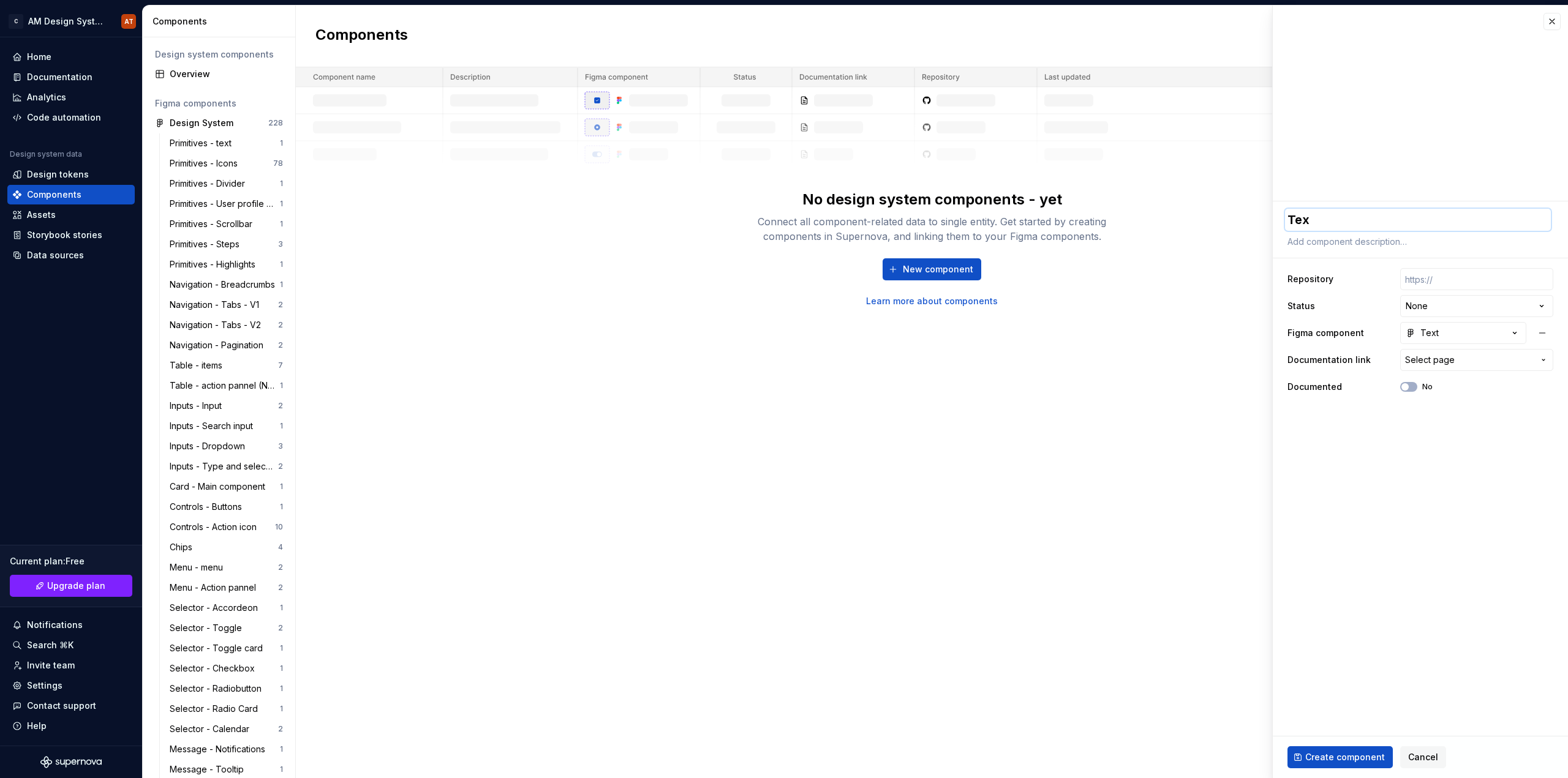
type textarea "*"
type textarea "Text"
type textarea "*"
type textarea "Textr"
type textarea "*"
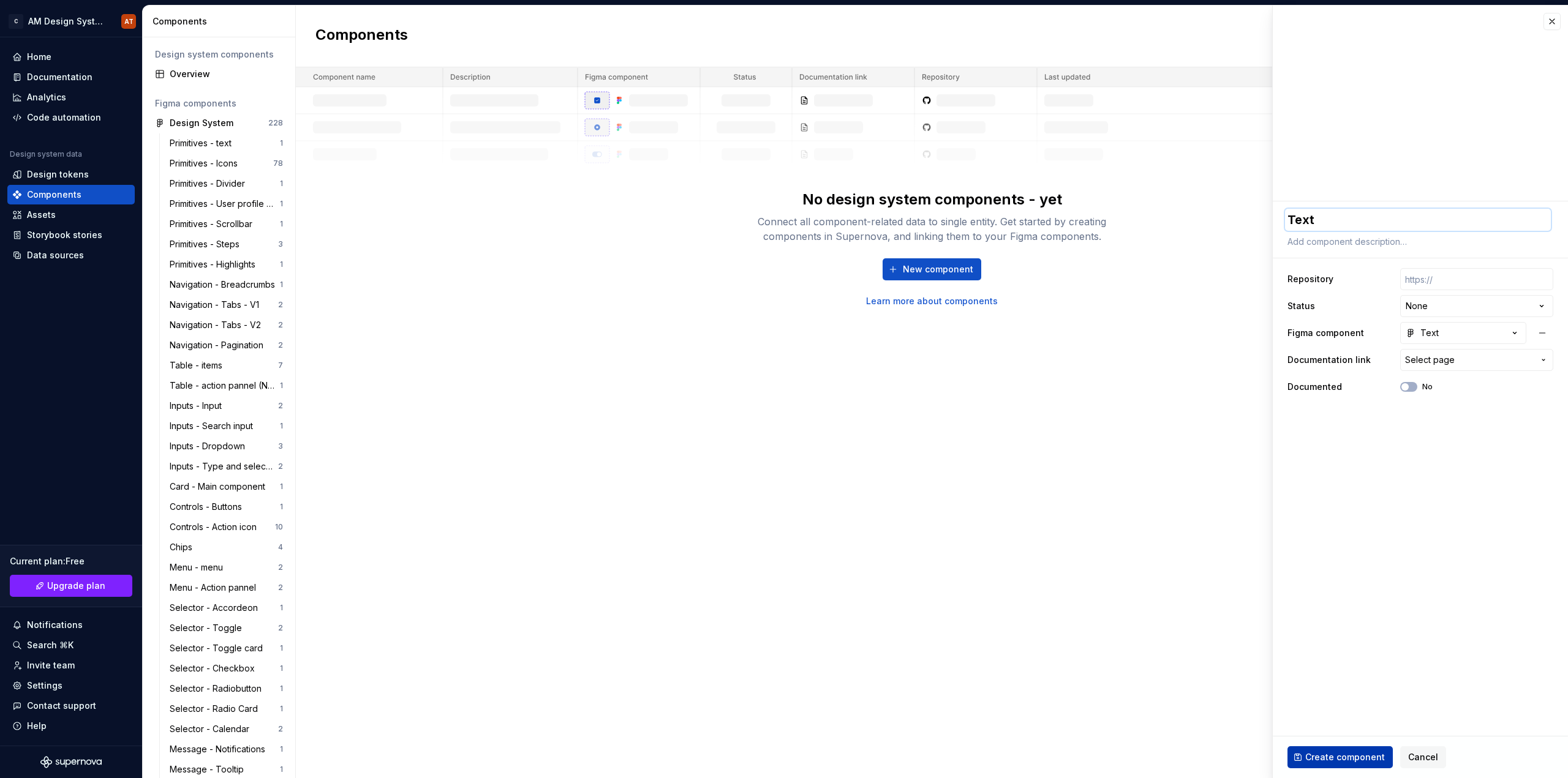
type textarea "Text"
click at [1333, 755] on span "Create component" at bounding box center [1345, 758] width 80 height 12
type textarea "*"
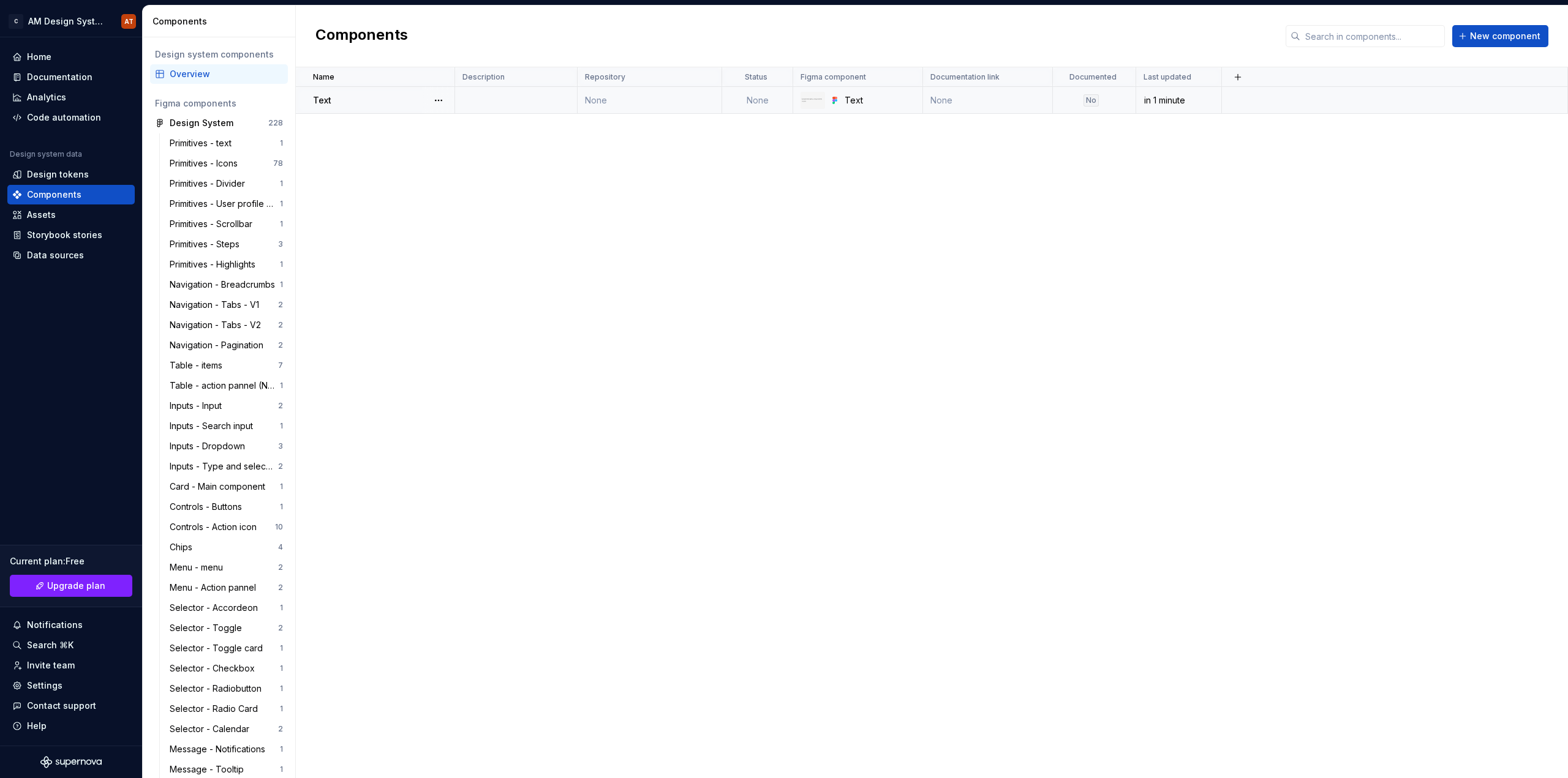
click at [359, 101] on div "Text" at bounding box center [383, 100] width 141 height 12
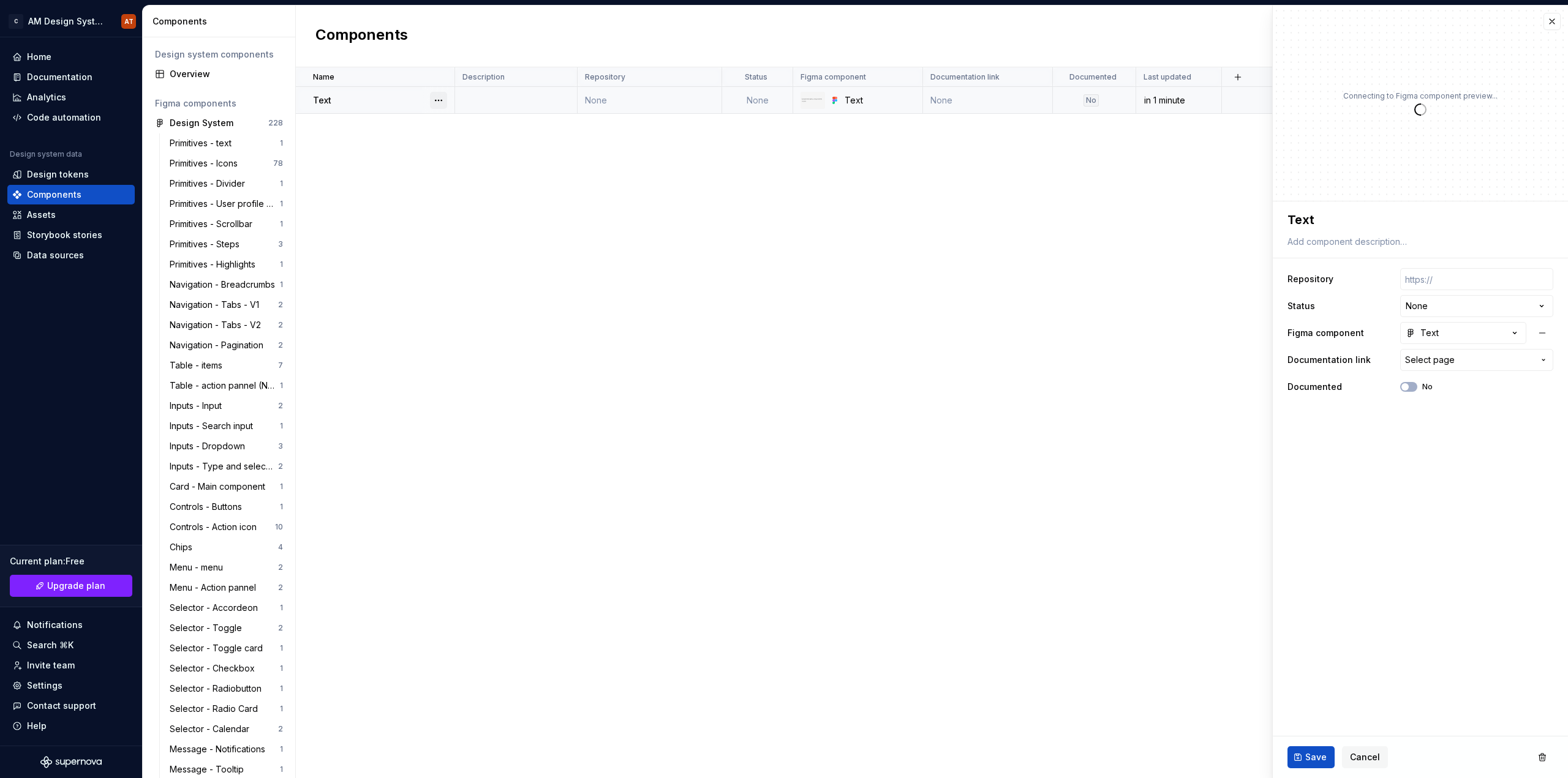
click at [437, 96] on button "button" at bounding box center [438, 100] width 17 height 17
click at [494, 131] on div "Open component detail" at bounding box center [495, 124] width 125 height 20
click at [439, 99] on button "button" at bounding box center [438, 100] width 17 height 17
click at [359, 104] on div "Text" at bounding box center [383, 100] width 141 height 12
click at [54, 210] on div "Assets" at bounding box center [41, 215] width 29 height 12
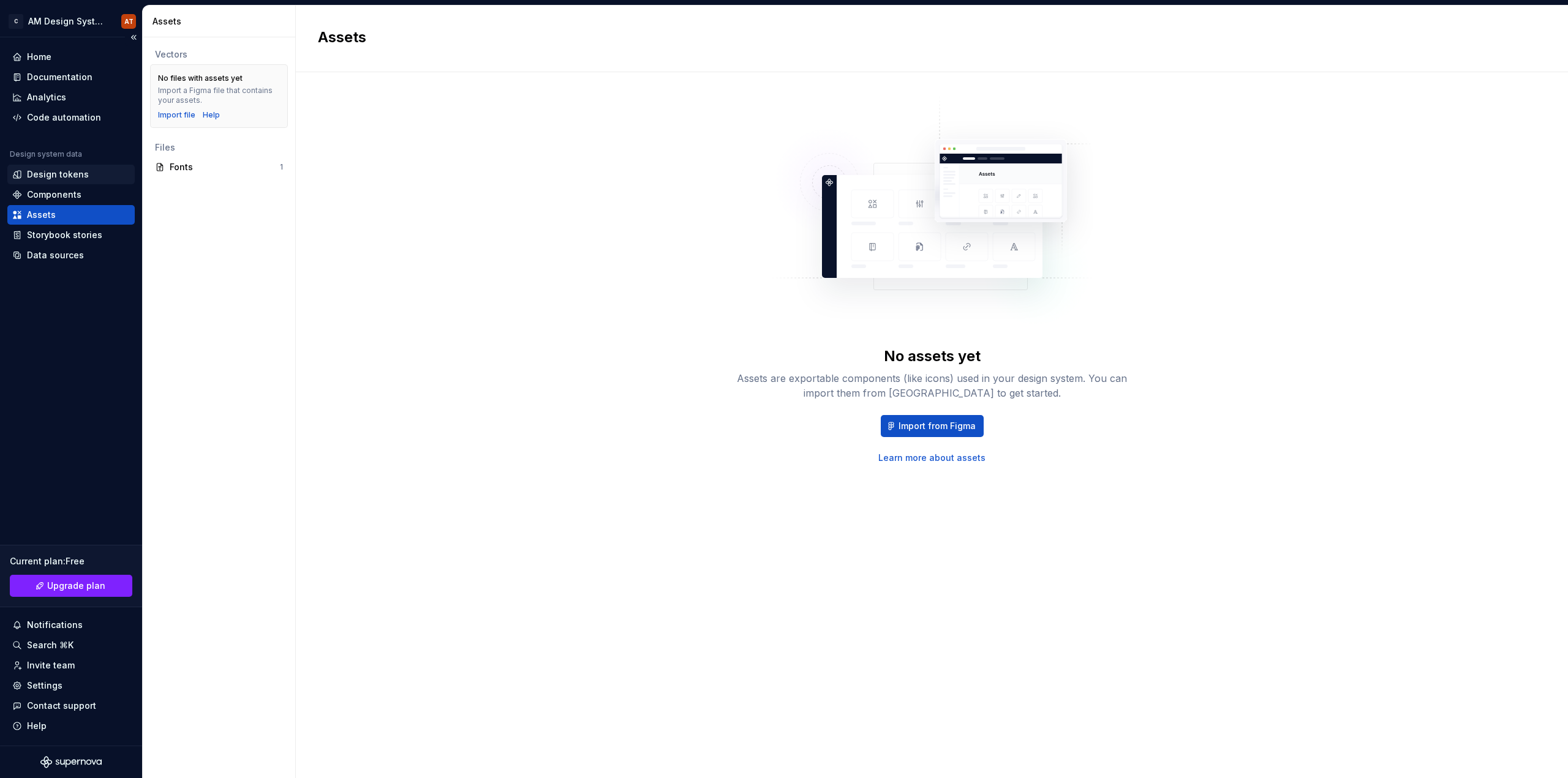
click at [58, 179] on div "Design tokens" at bounding box center [57, 175] width 62 height 12
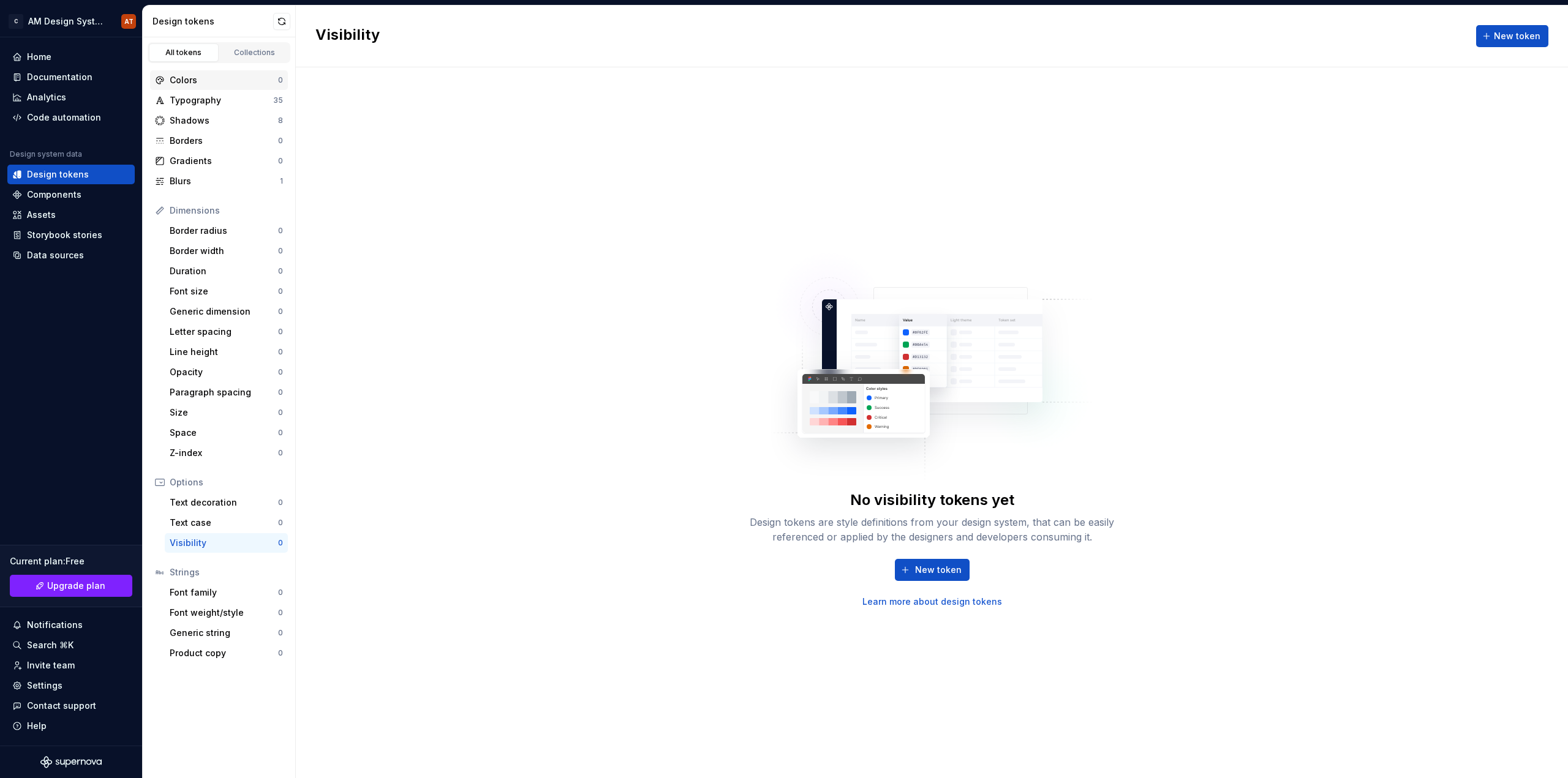
click at [214, 83] on div "Colors" at bounding box center [223, 80] width 109 height 12
click at [283, 18] on button "button" at bounding box center [282, 21] width 17 height 17
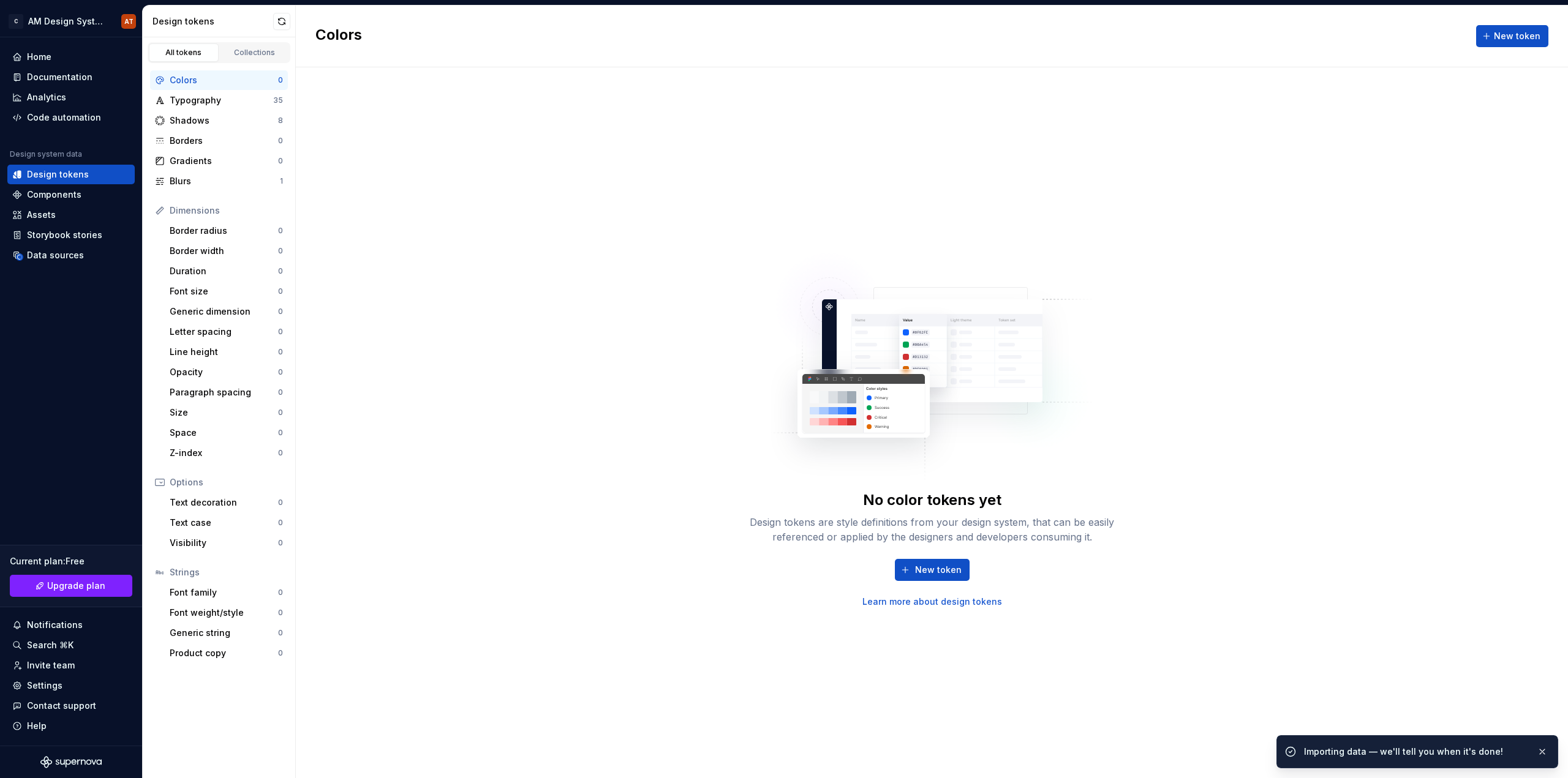
click at [915, 598] on link "Learn more about design tokens" at bounding box center [932, 602] width 140 height 12
click at [286, 19] on button "button" at bounding box center [282, 21] width 17 height 17
click at [251, 77] on div "Colors" at bounding box center [223, 80] width 109 height 12
click at [60, 60] on div "Home" at bounding box center [71, 57] width 118 height 12
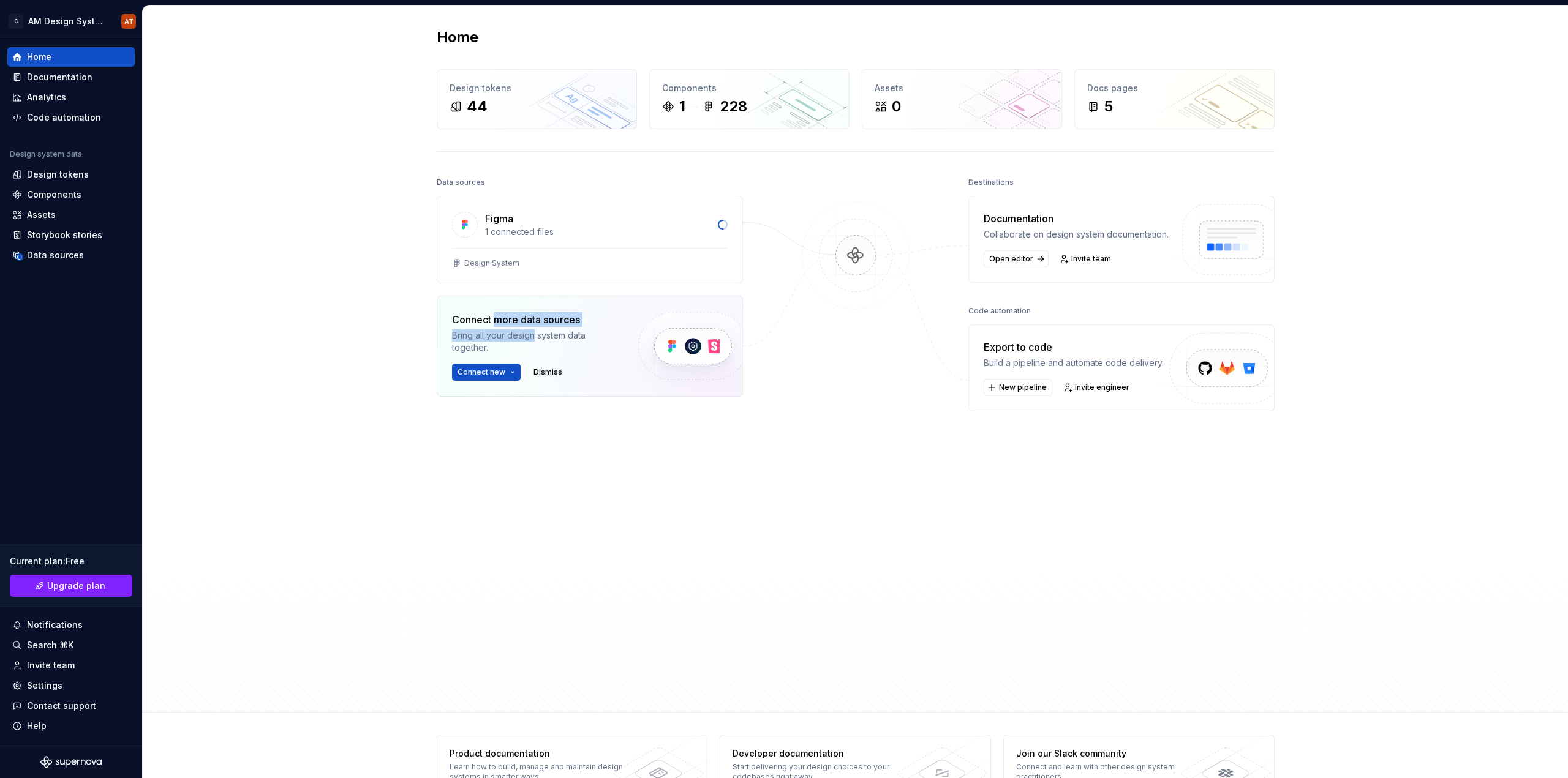
drag, startPoint x: 490, startPoint y: 320, endPoint x: 530, endPoint y: 335, distance: 42.7
click at [530, 335] on div "Connect more data sources Bring all your design system data together." at bounding box center [535, 332] width 166 height 42
click at [530, 335] on div "Bring all your design system data together." at bounding box center [535, 342] width 166 height 24
drag, startPoint x: 505, startPoint y: 320, endPoint x: 543, endPoint y: 350, distance: 48.4
click at [543, 350] on div "Connect more data sources Bring all your design system data together." at bounding box center [535, 332] width 166 height 42
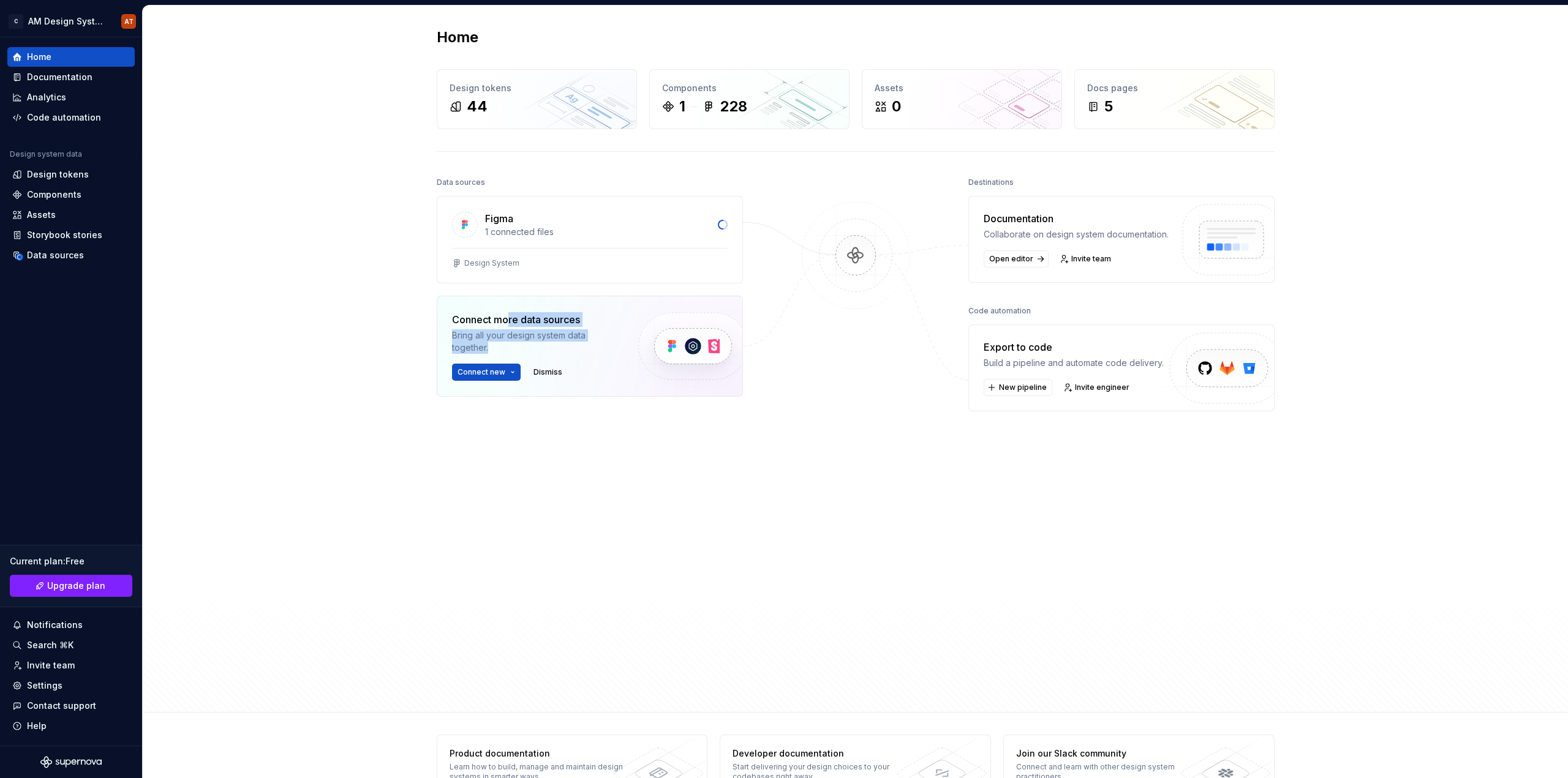
drag, startPoint x: 543, startPoint y: 350, endPoint x: 528, endPoint y: 341, distance: 17.5
click at [543, 351] on div "Bring all your design system data together." at bounding box center [535, 342] width 166 height 24
click at [502, 322] on div "Connect more data sources" at bounding box center [535, 319] width 166 height 14
drag, startPoint x: 494, startPoint y: 317, endPoint x: 525, endPoint y: 339, distance: 38.0
click at [525, 339] on div "Connect more data sources Bring all your design system data together." at bounding box center [535, 332] width 166 height 42
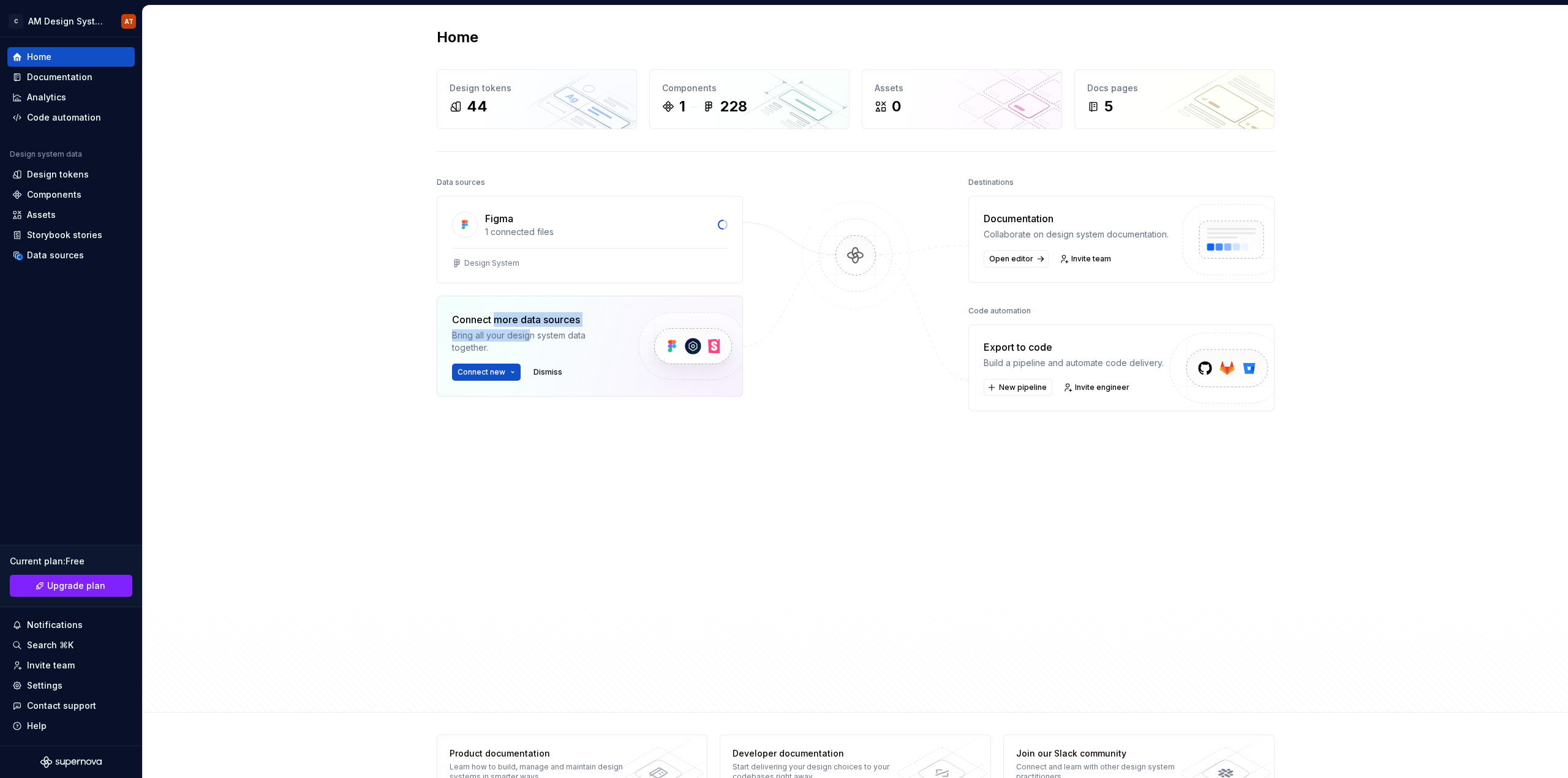
click at [525, 339] on div "Bring all your design system data together." at bounding box center [535, 342] width 166 height 24
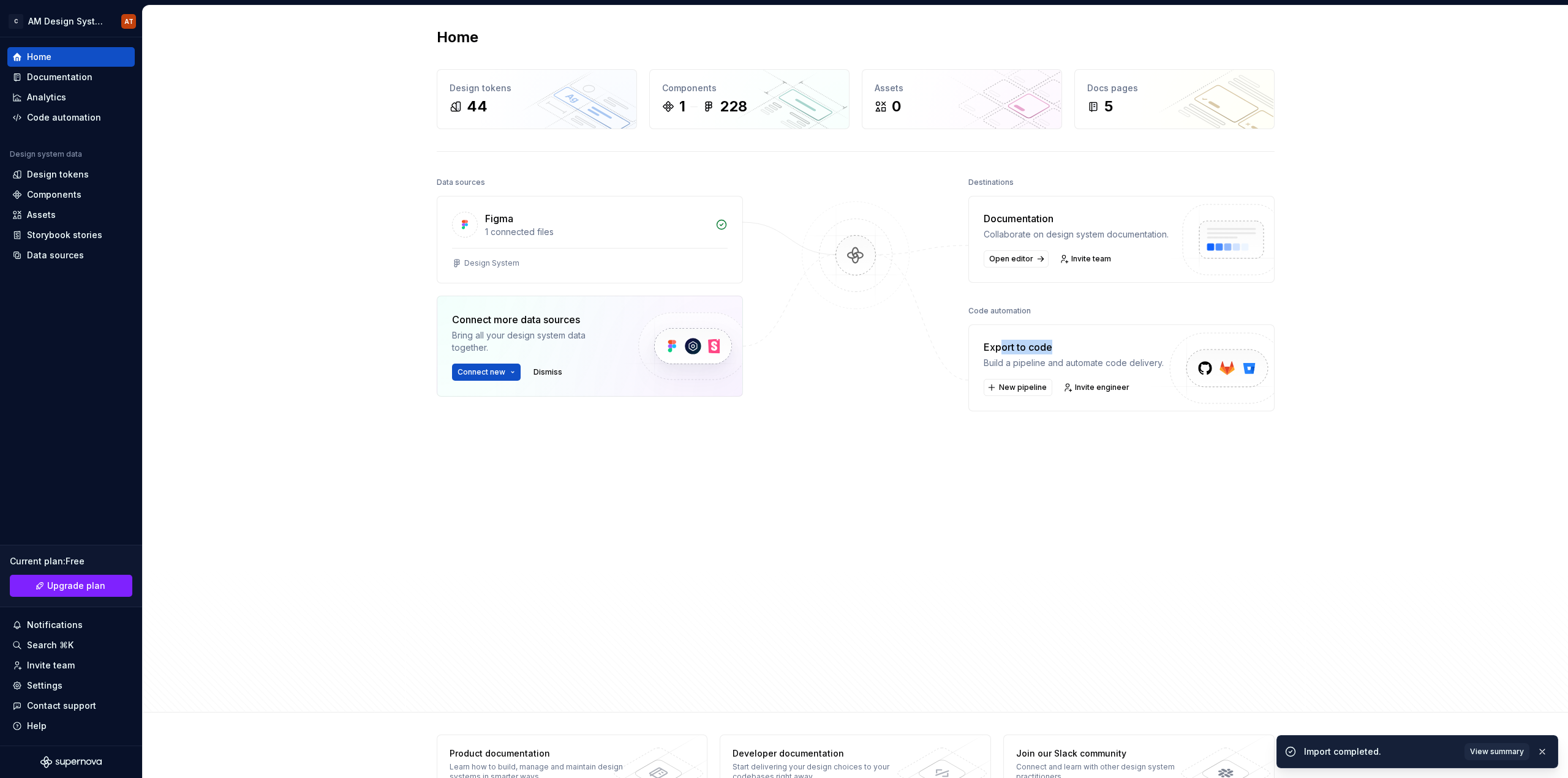
drag, startPoint x: 1008, startPoint y: 363, endPoint x: 1060, endPoint y: 364, distance: 52.0
click at [1060, 354] on div "Export to code" at bounding box center [1073, 347] width 180 height 14
drag, startPoint x: 1029, startPoint y: 374, endPoint x: 1100, endPoint y: 374, distance: 71.0
click at [1100, 369] on div "Build a pipeline and automate code delivery." at bounding box center [1073, 363] width 180 height 12
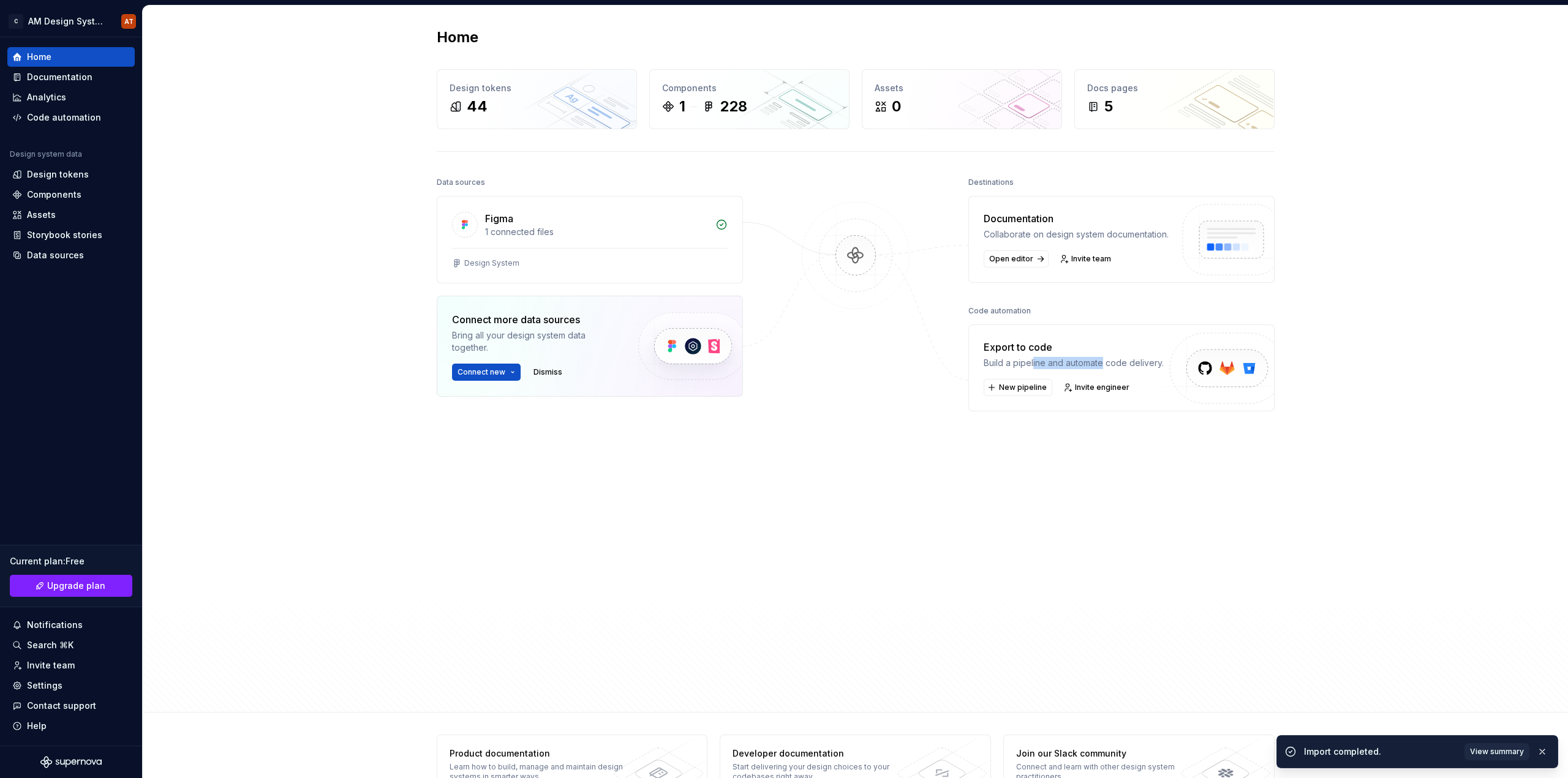
click at [1100, 369] on div "Build a pipeline and automate code delivery." at bounding box center [1073, 363] width 180 height 12
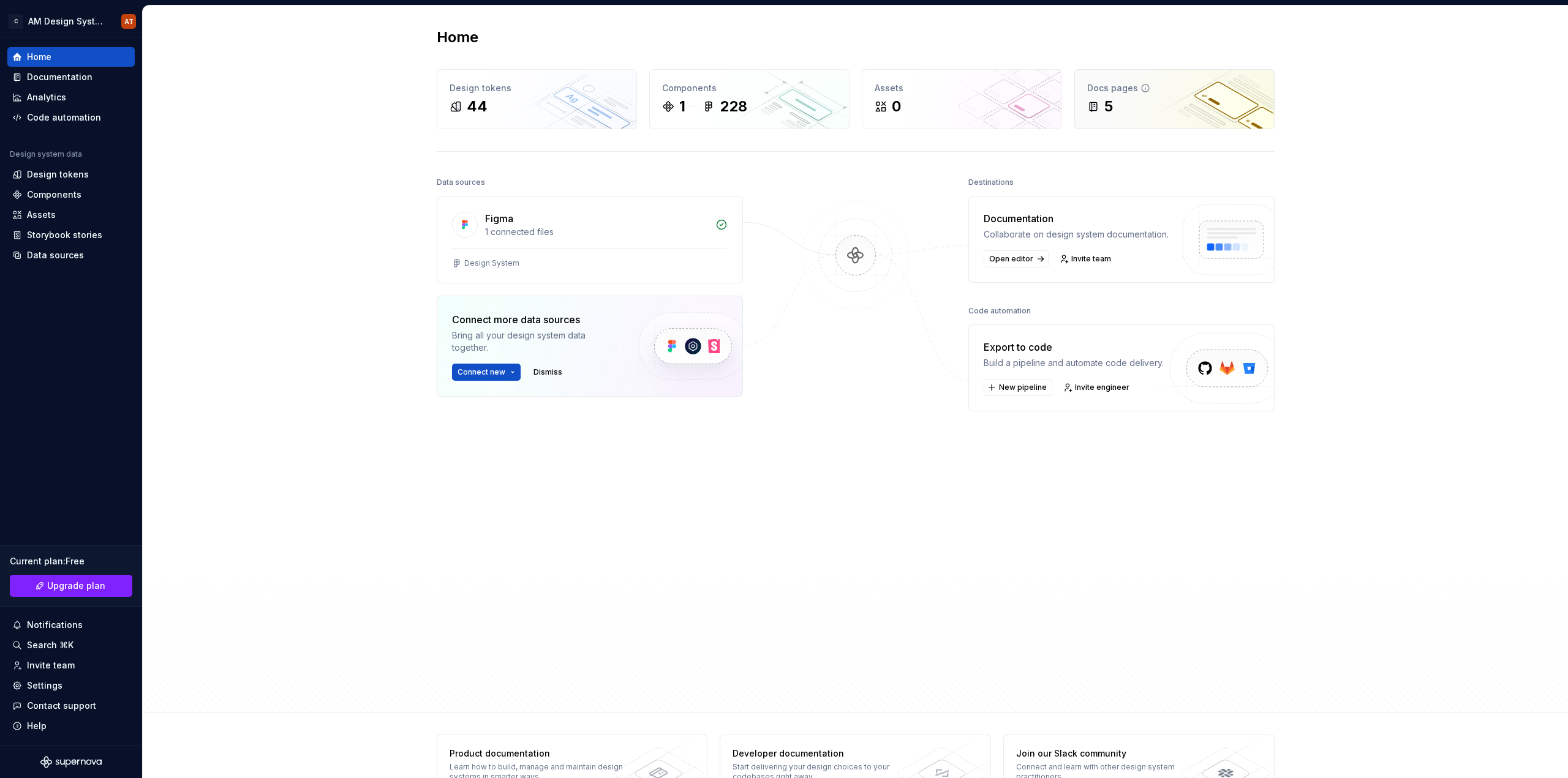
click at [1104, 103] on div "5" at bounding box center [1108, 106] width 8 height 20
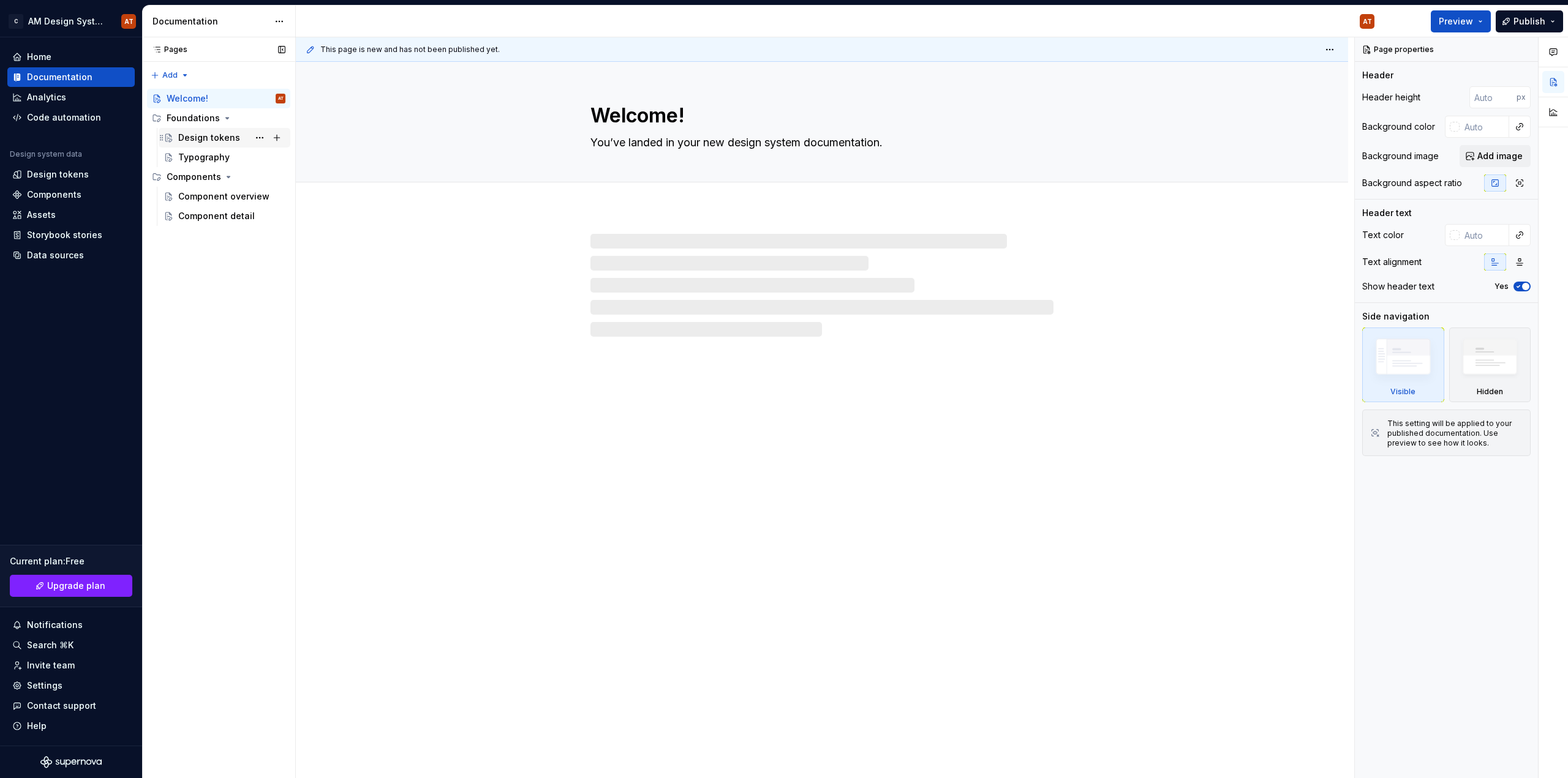
click at [190, 137] on div "Design tokens" at bounding box center [209, 137] width 62 height 12
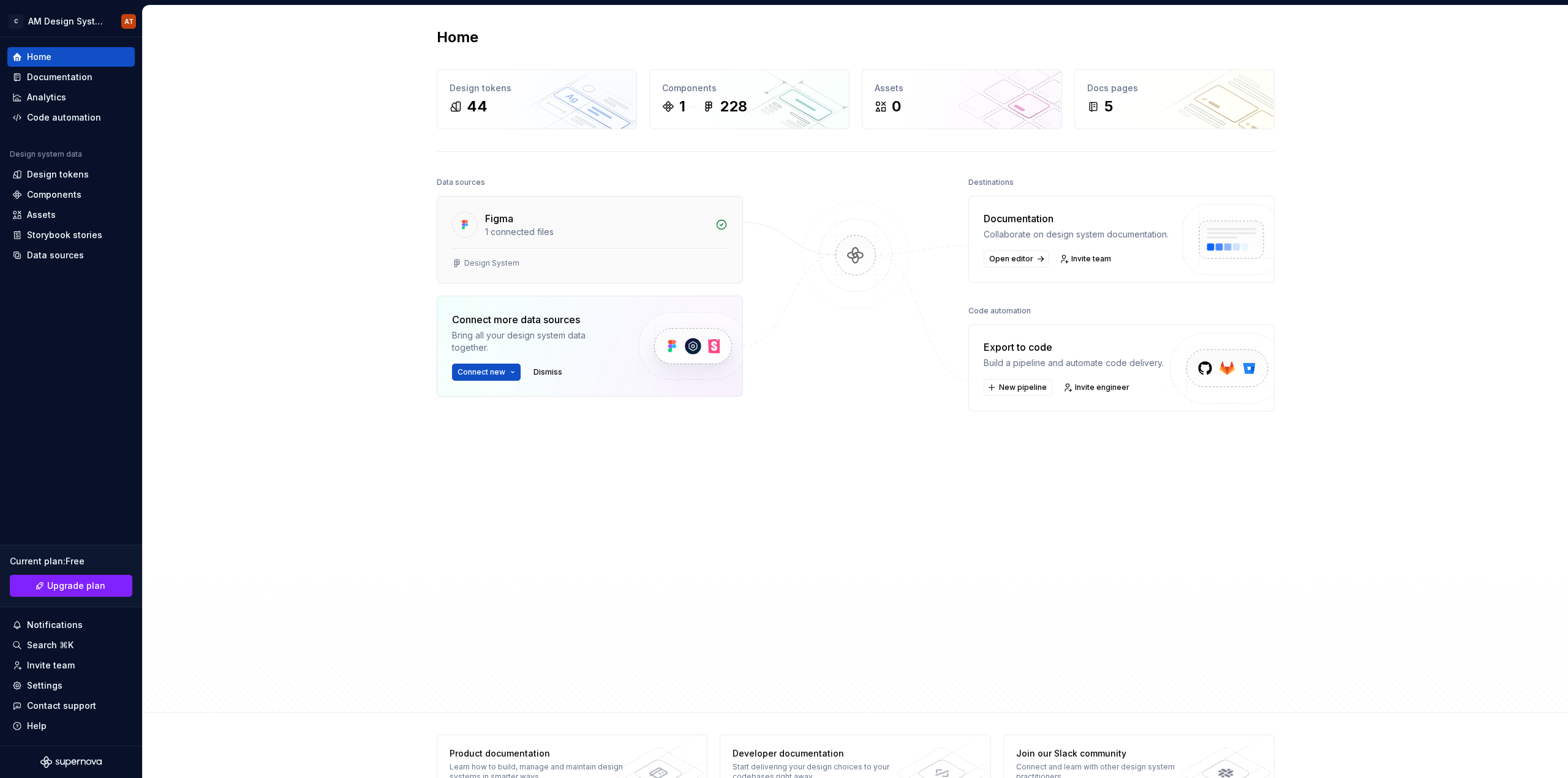
click at [573, 223] on div "Figma" at bounding box center [597, 218] width 223 height 14
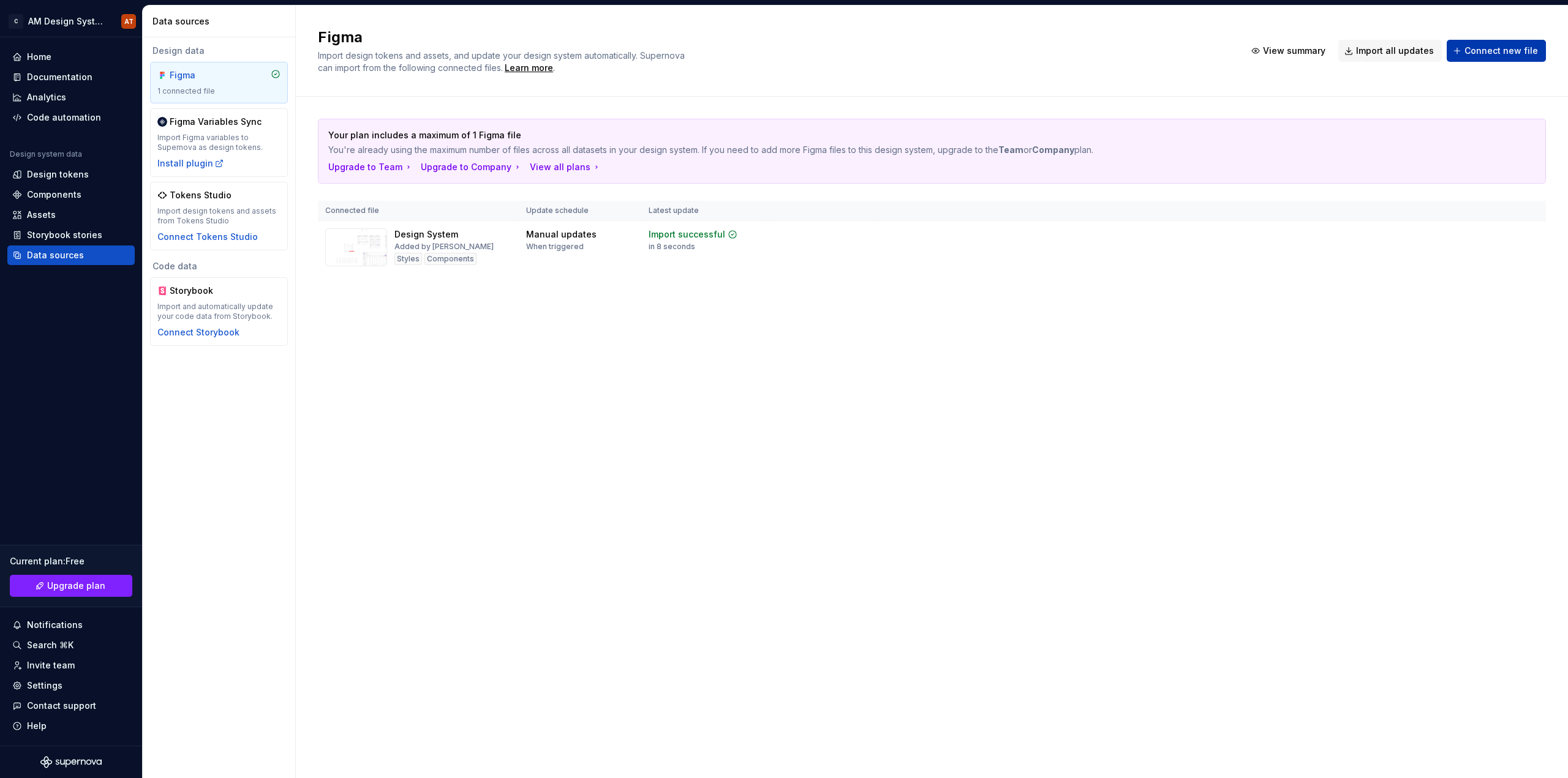
click at [1471, 49] on span "Connect new file" at bounding box center [1501, 51] width 74 height 12
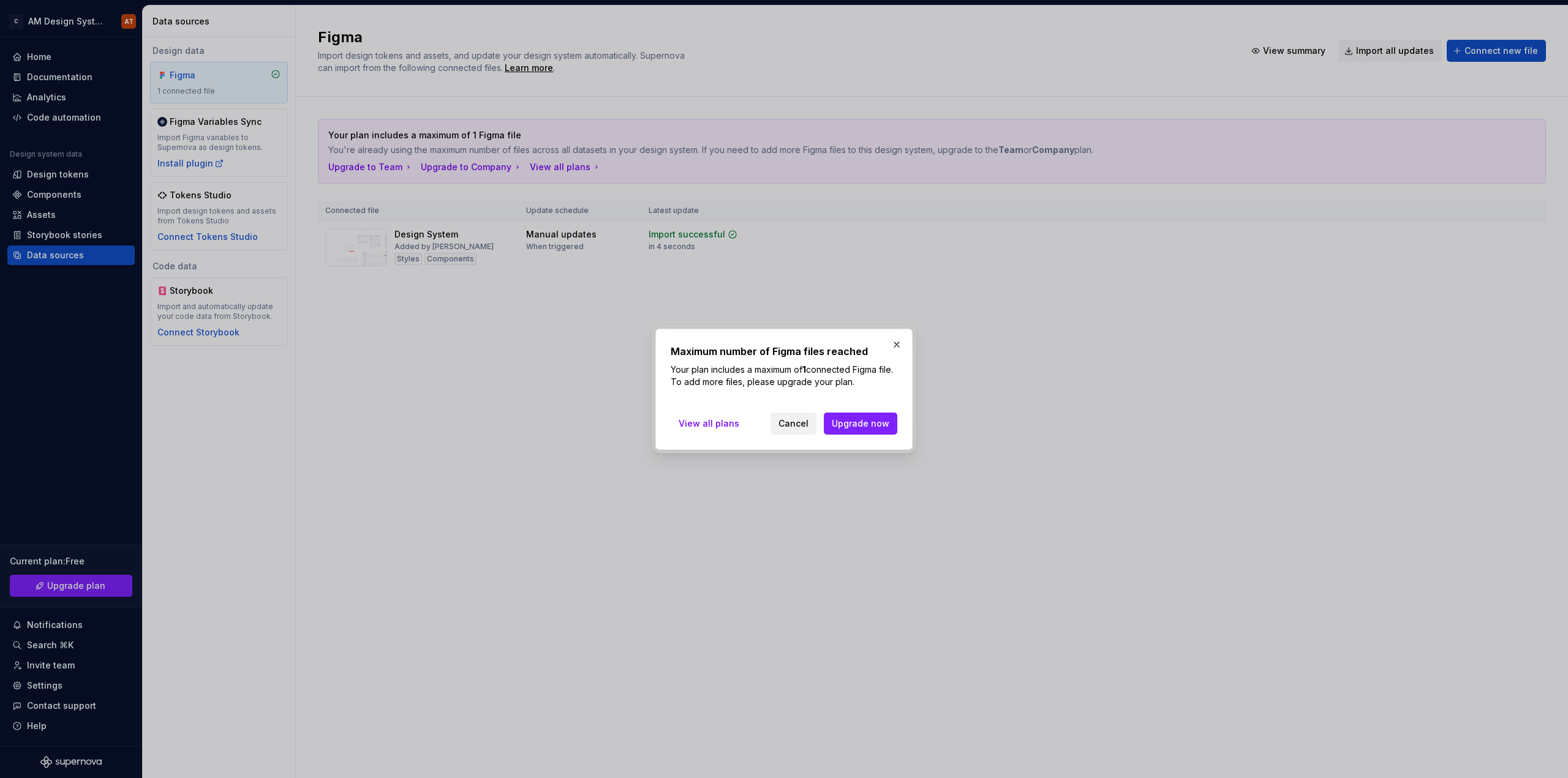
click at [788, 426] on span "Cancel" at bounding box center [793, 424] width 30 height 12
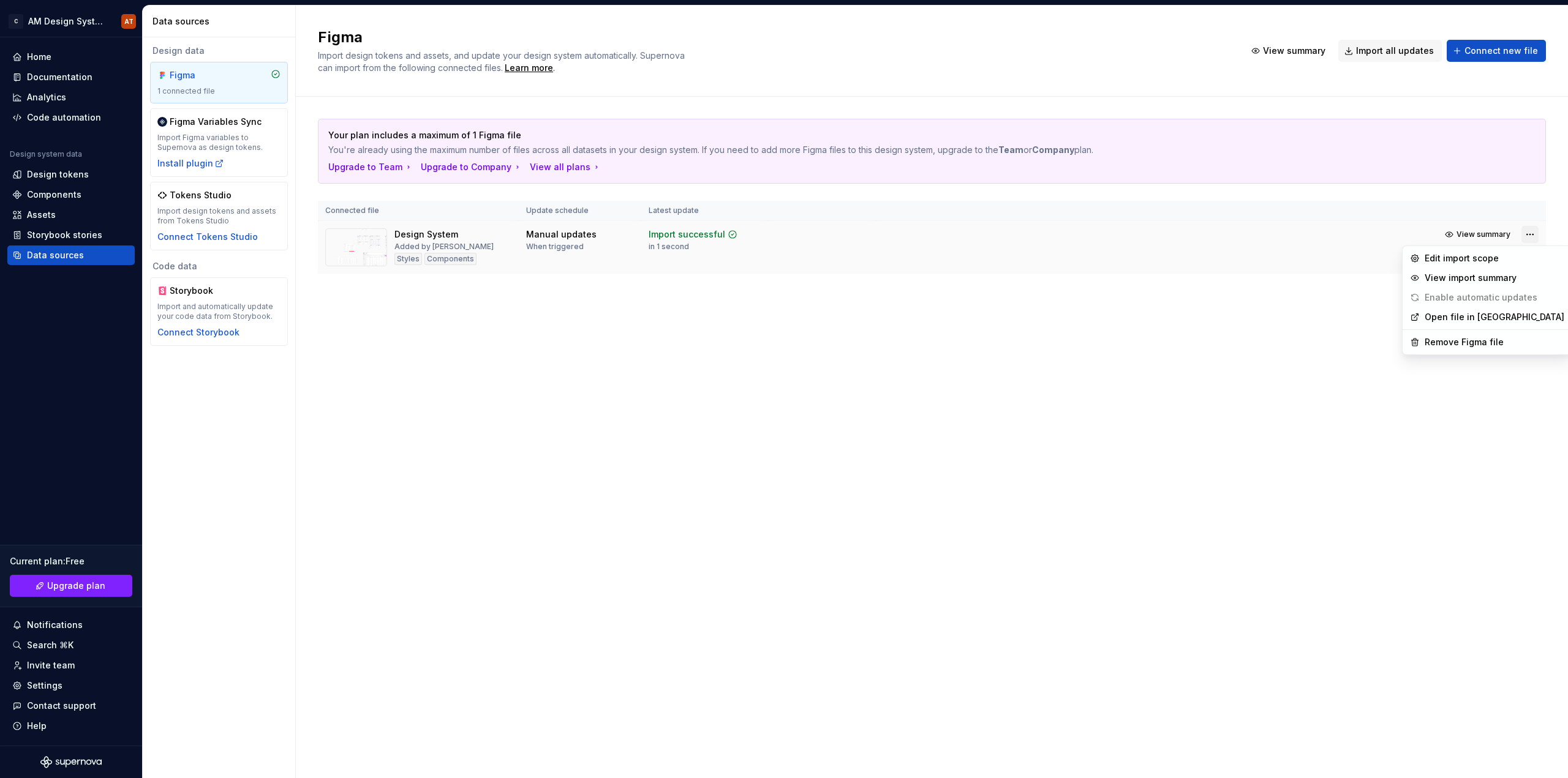
click at [1524, 233] on html "C AM Design System AT Home Documentation Analytics Code automation Design syste…" at bounding box center [784, 389] width 1568 height 778
click at [1483, 345] on div "Remove Figma file" at bounding box center [1494, 342] width 140 height 12
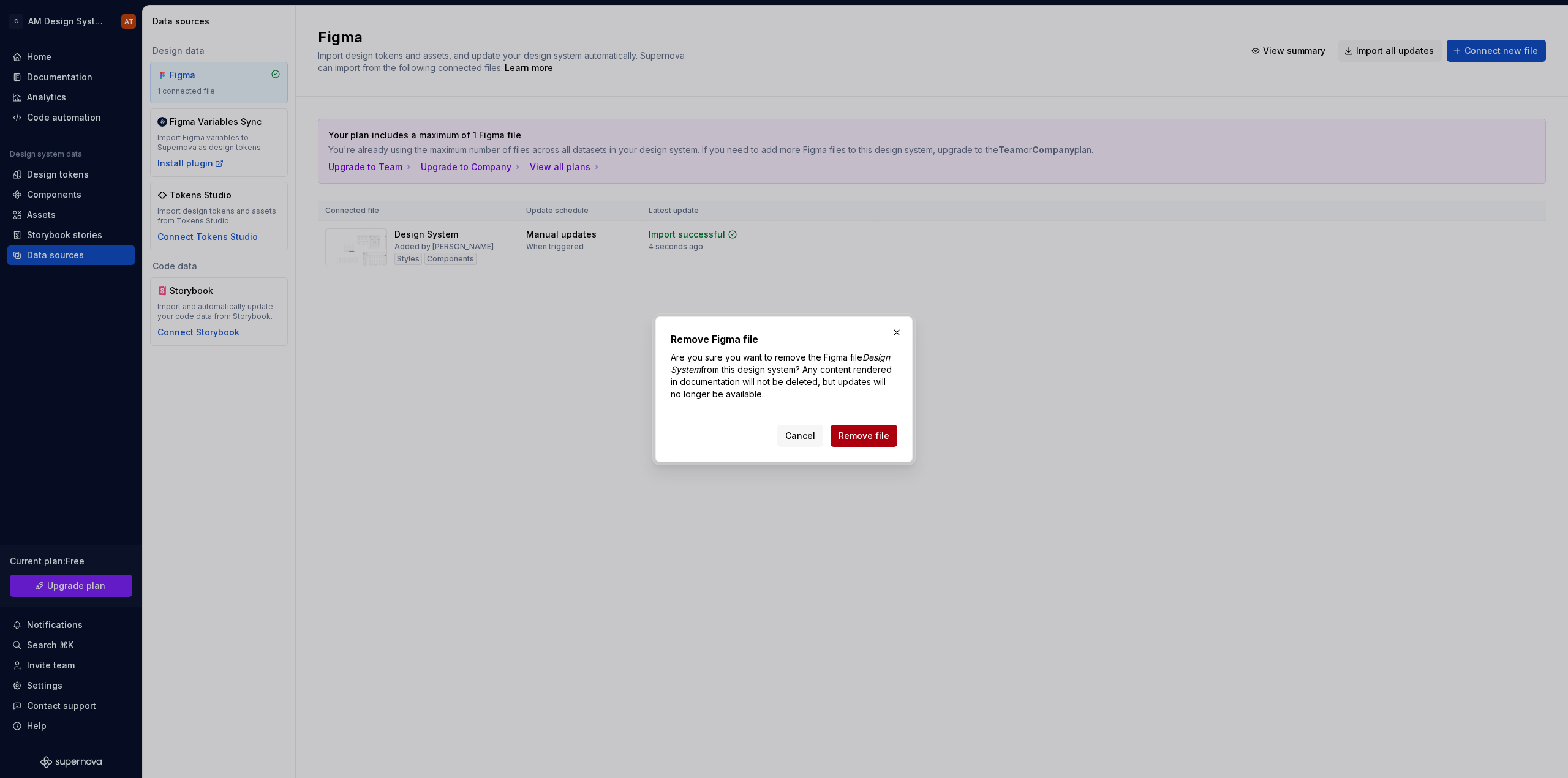
click at [853, 433] on span "Remove file" at bounding box center [863, 436] width 51 height 12
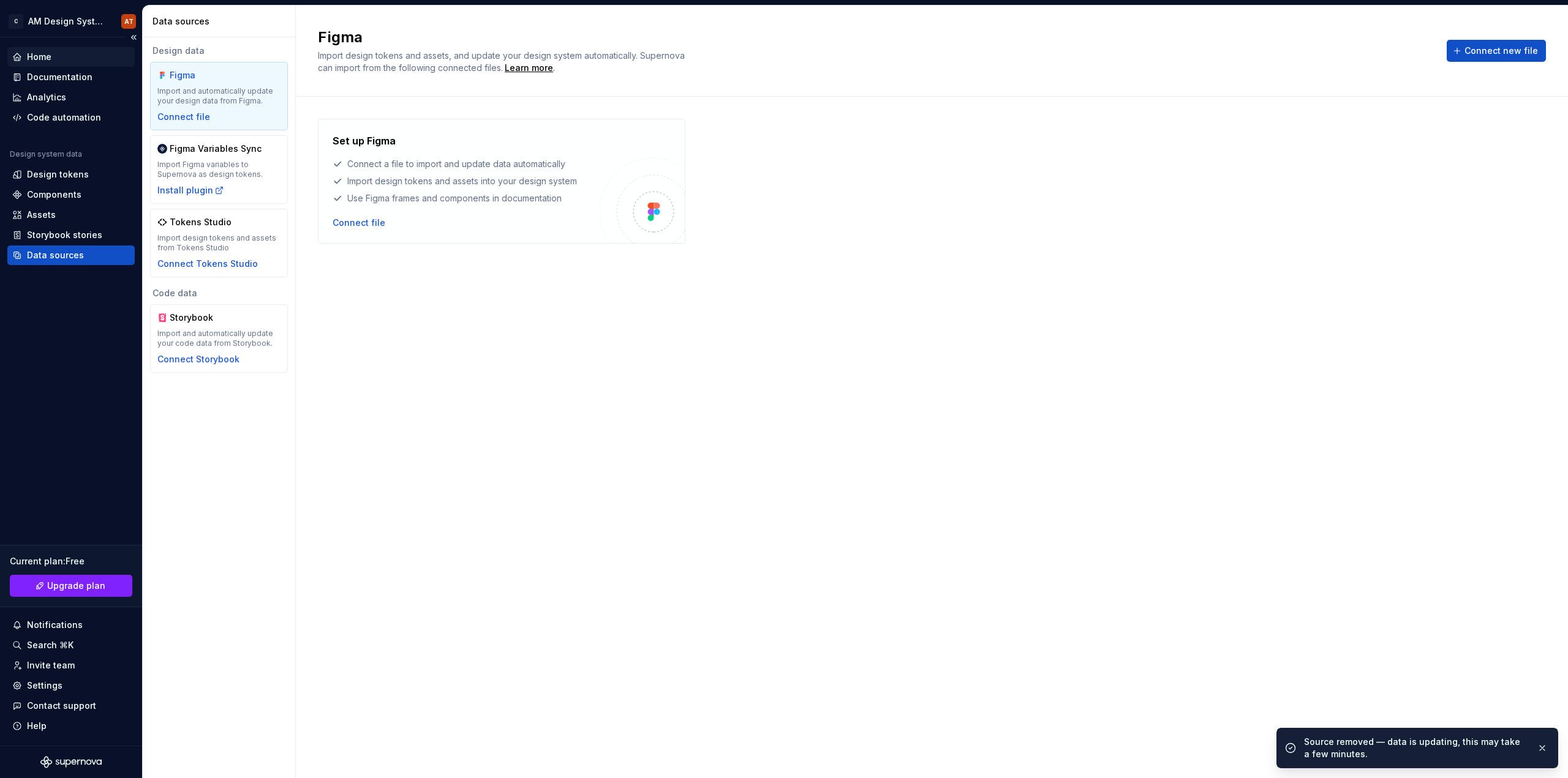
click at [33, 58] on div "Home" at bounding box center [39, 57] width 24 height 12
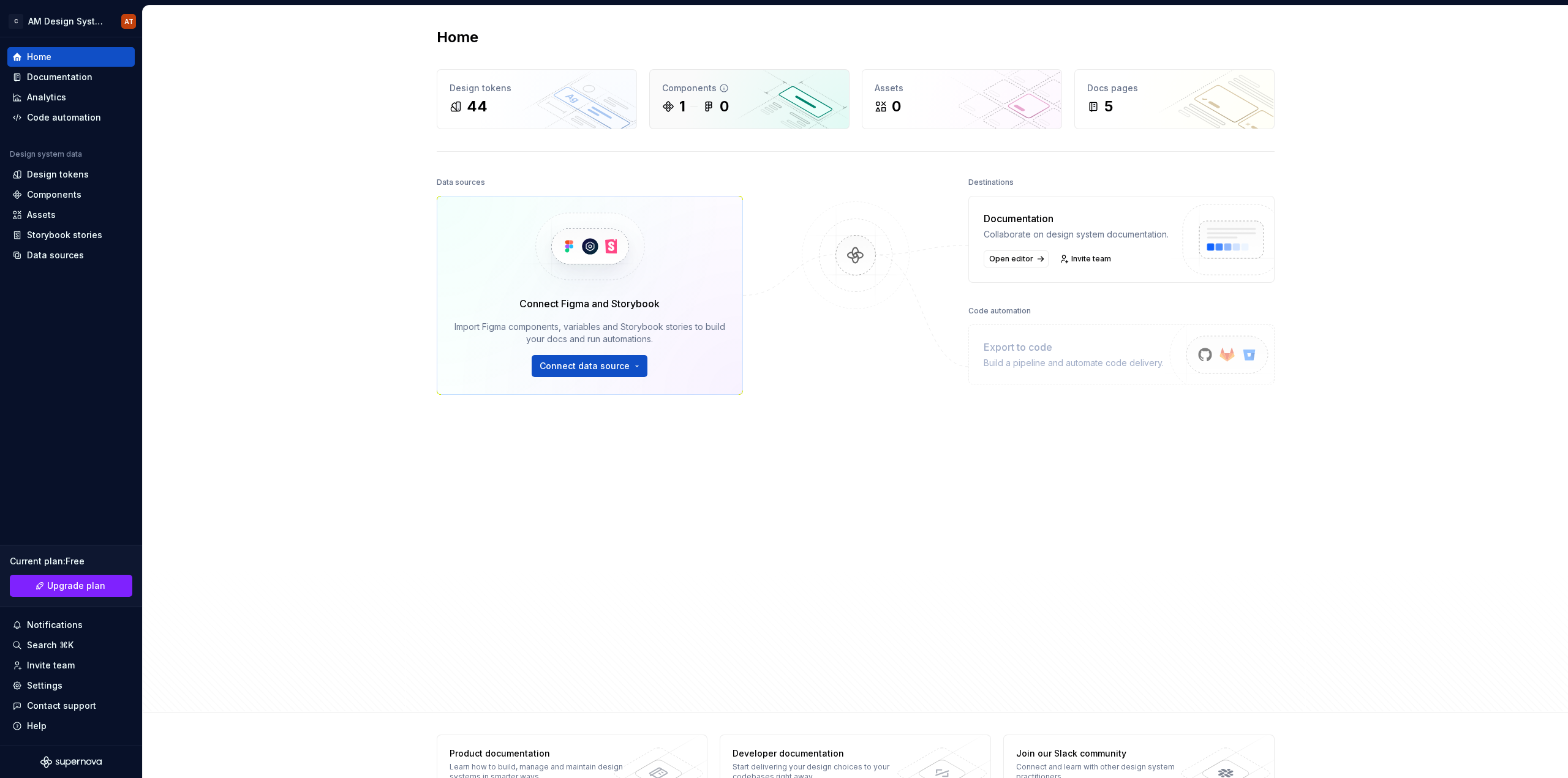
click at [685, 110] on div "1 0" at bounding box center [749, 106] width 175 height 20
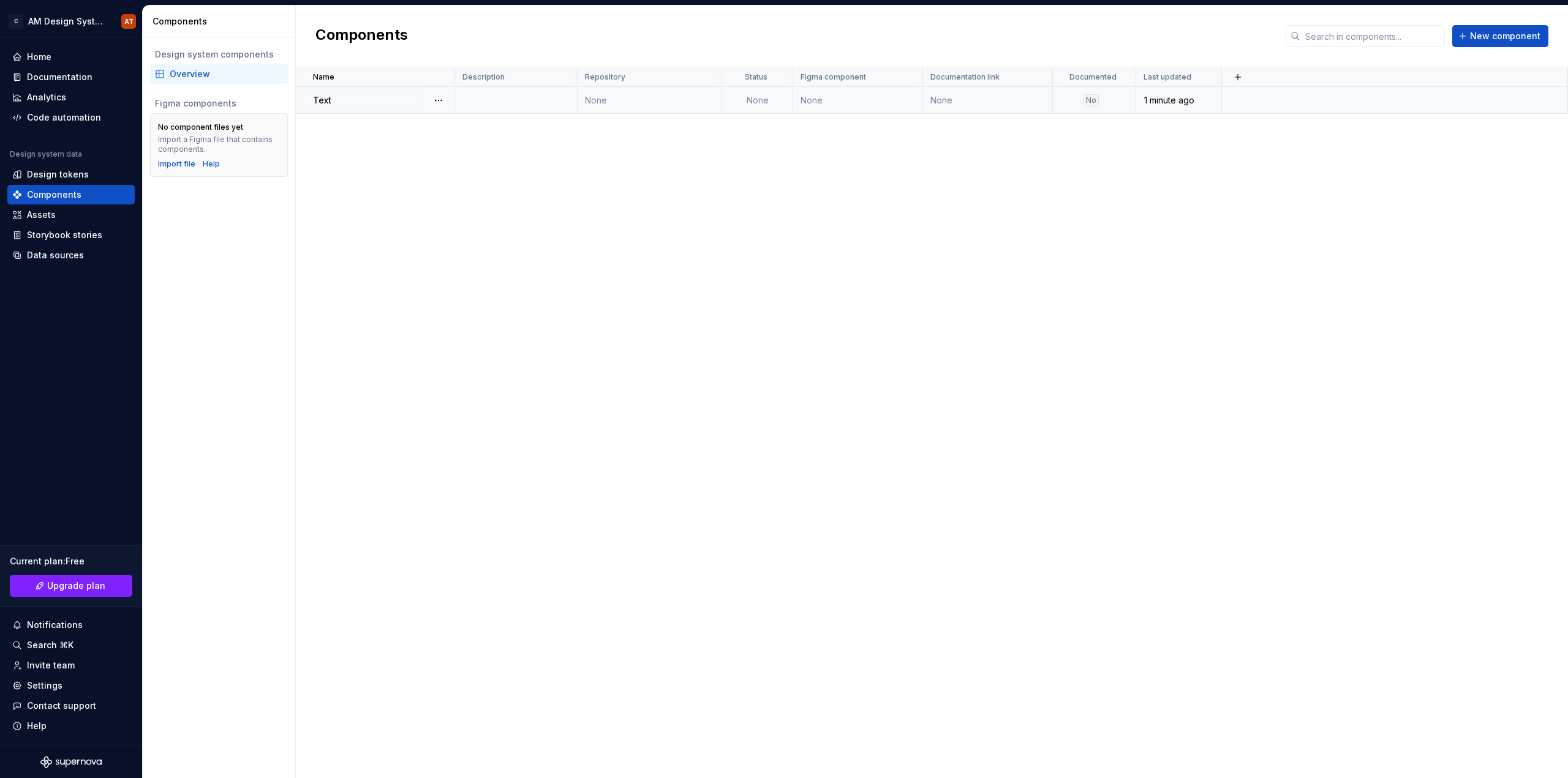
click at [364, 100] on div "Text" at bounding box center [383, 100] width 141 height 12
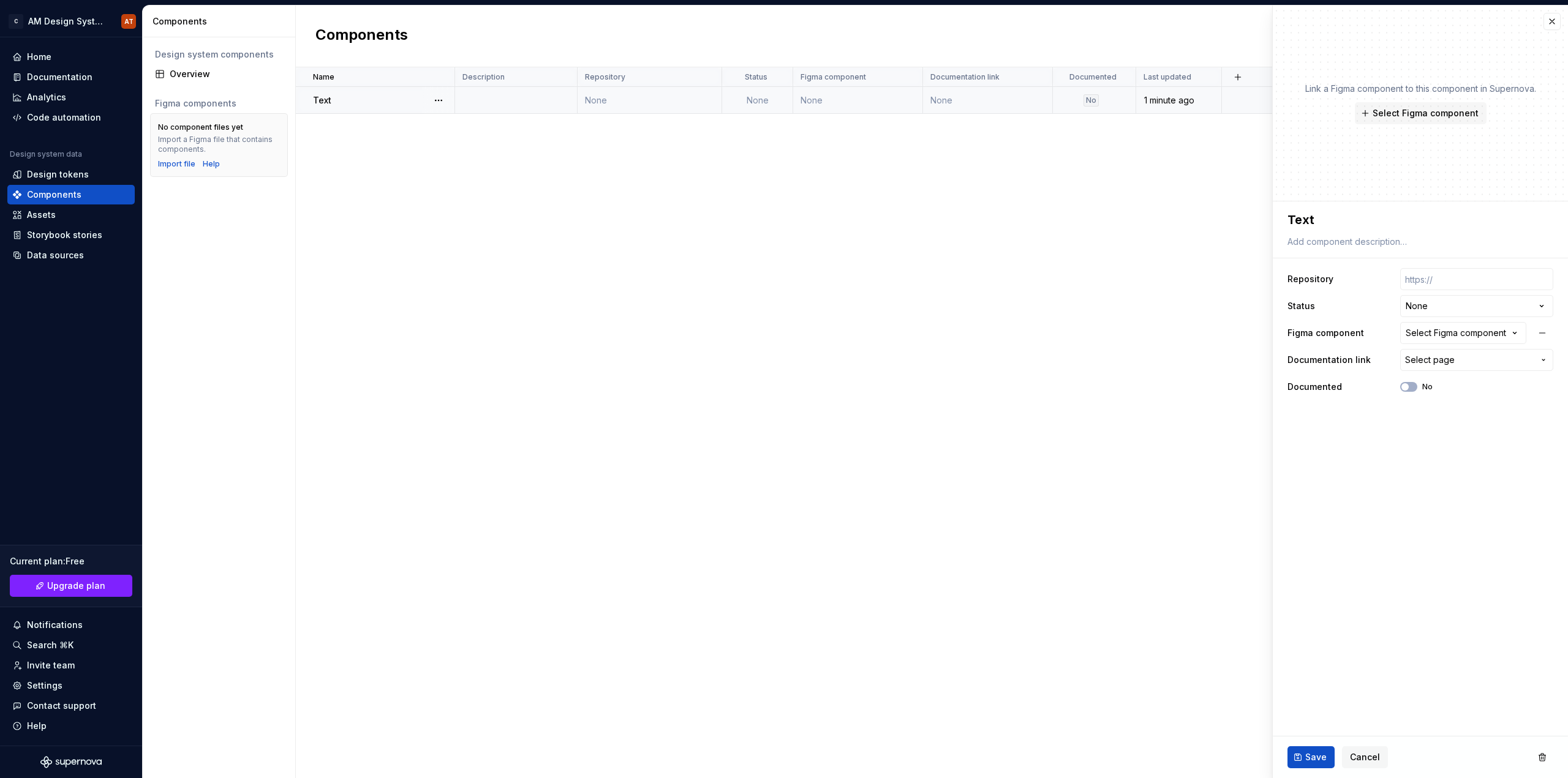
click at [353, 102] on div "Text" at bounding box center [383, 100] width 141 height 12
click at [432, 99] on button "button" at bounding box center [438, 100] width 17 height 17
click at [474, 144] on div "Delete component" at bounding box center [503, 150] width 101 height 12
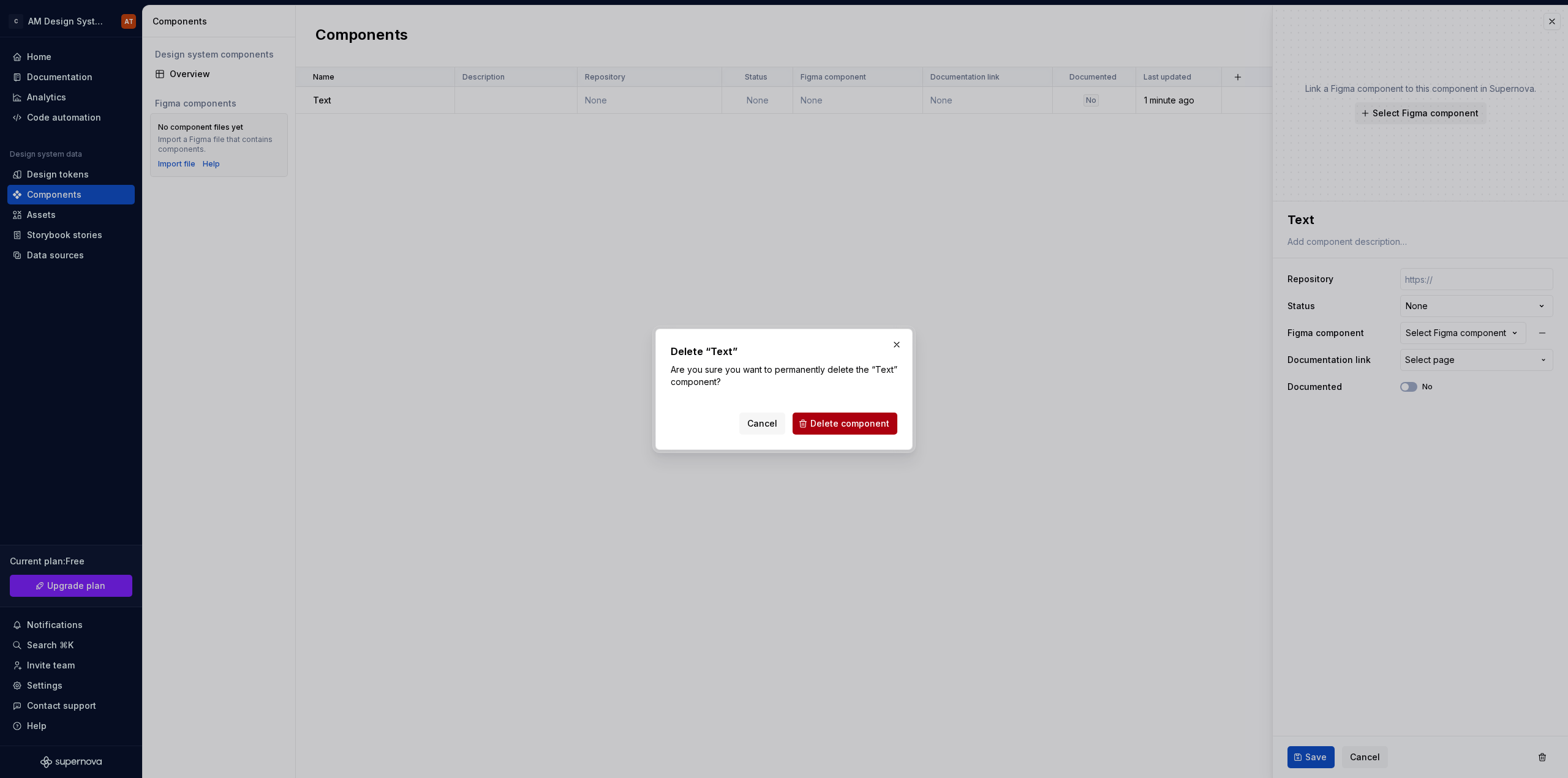
click at [852, 417] on button "Delete component" at bounding box center [845, 424] width 105 height 22
type textarea "*"
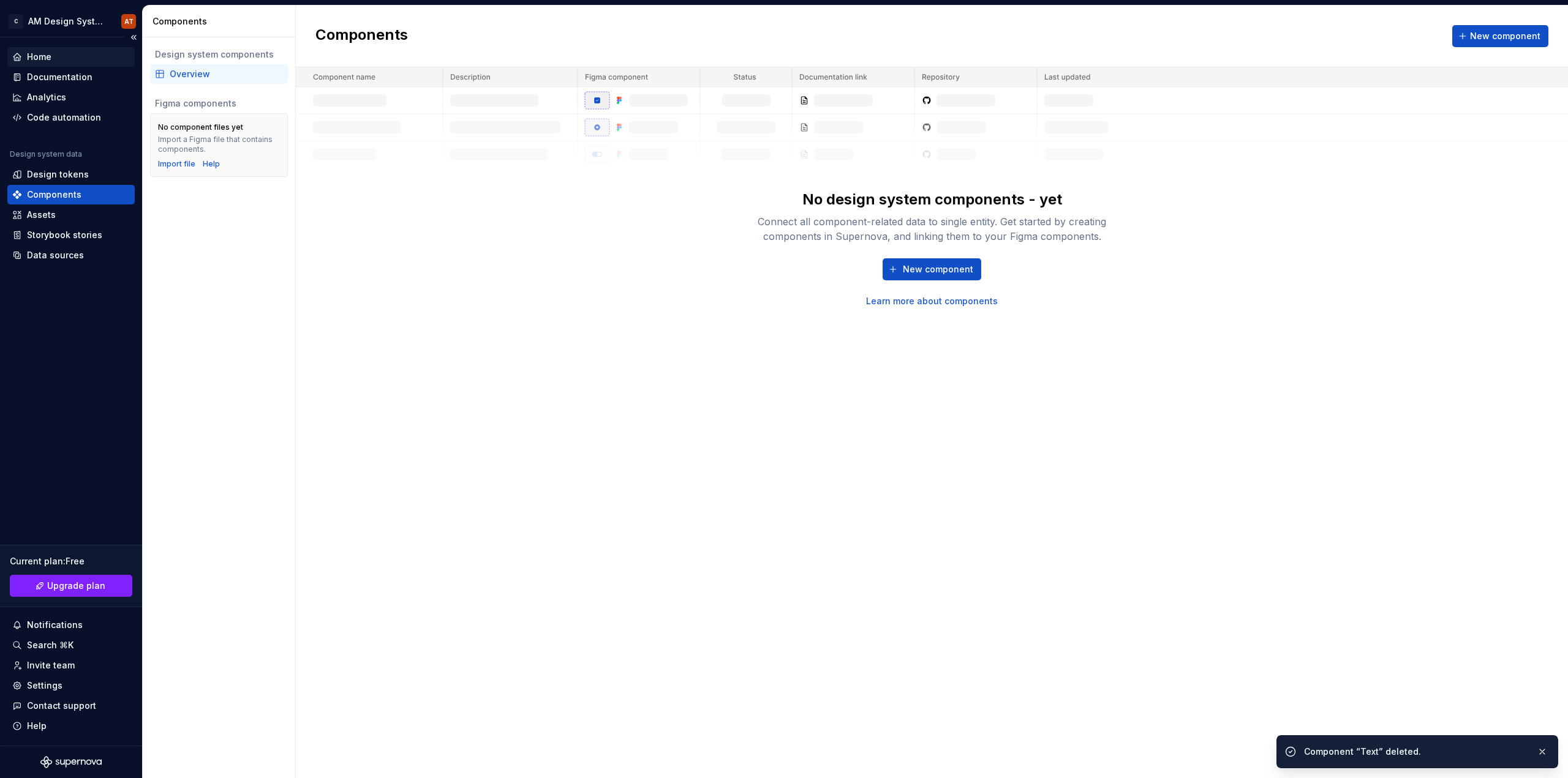
click at [43, 59] on div "Home" at bounding box center [39, 57] width 24 height 12
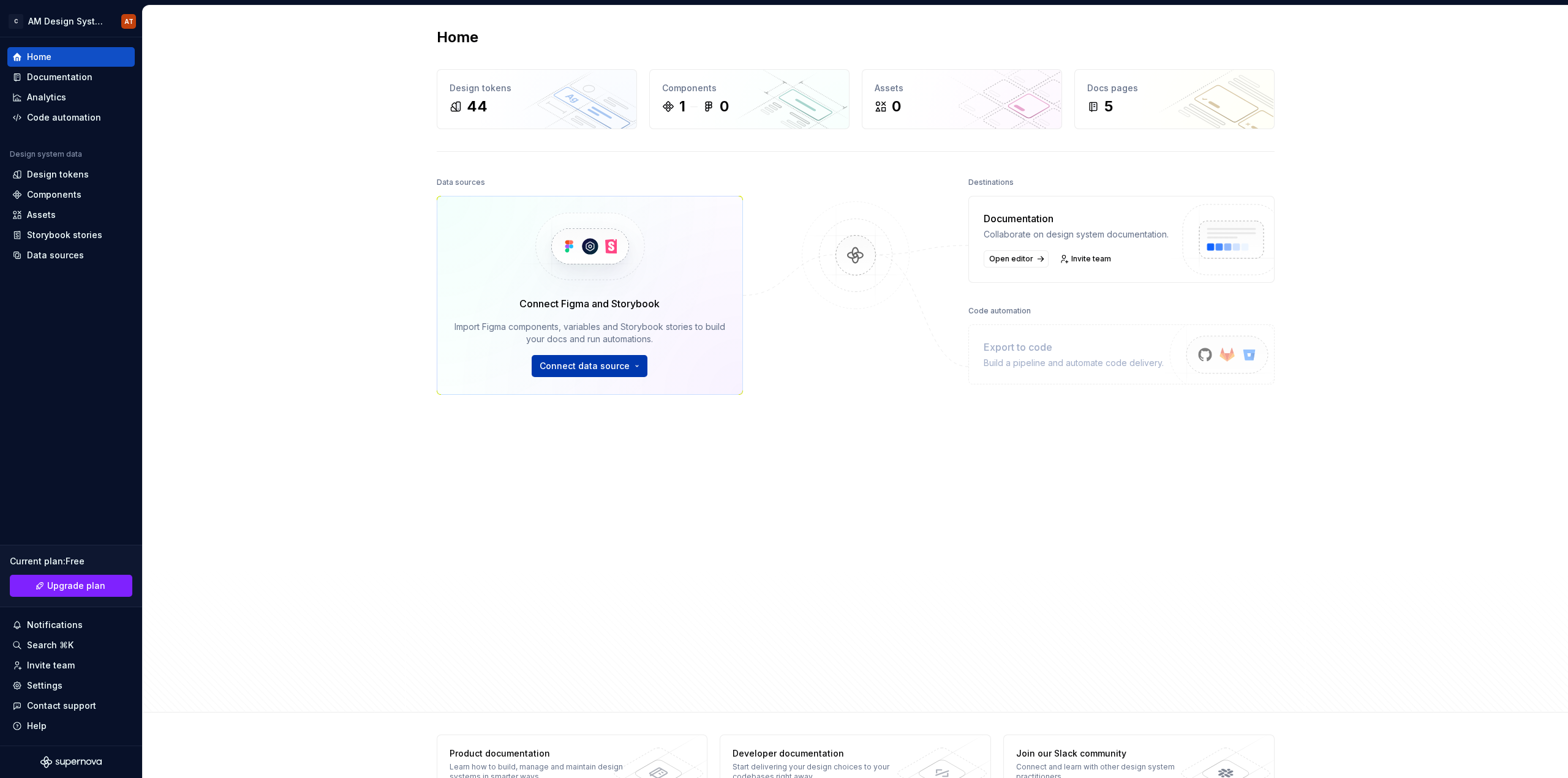
click at [621, 370] on html "C AM Design System AT Home Documentation Analytics Code automation Design syste…" at bounding box center [784, 389] width 1568 height 778
click at [629, 394] on div "Figma library Import styles, components and icons." at bounding box center [623, 398] width 140 height 24
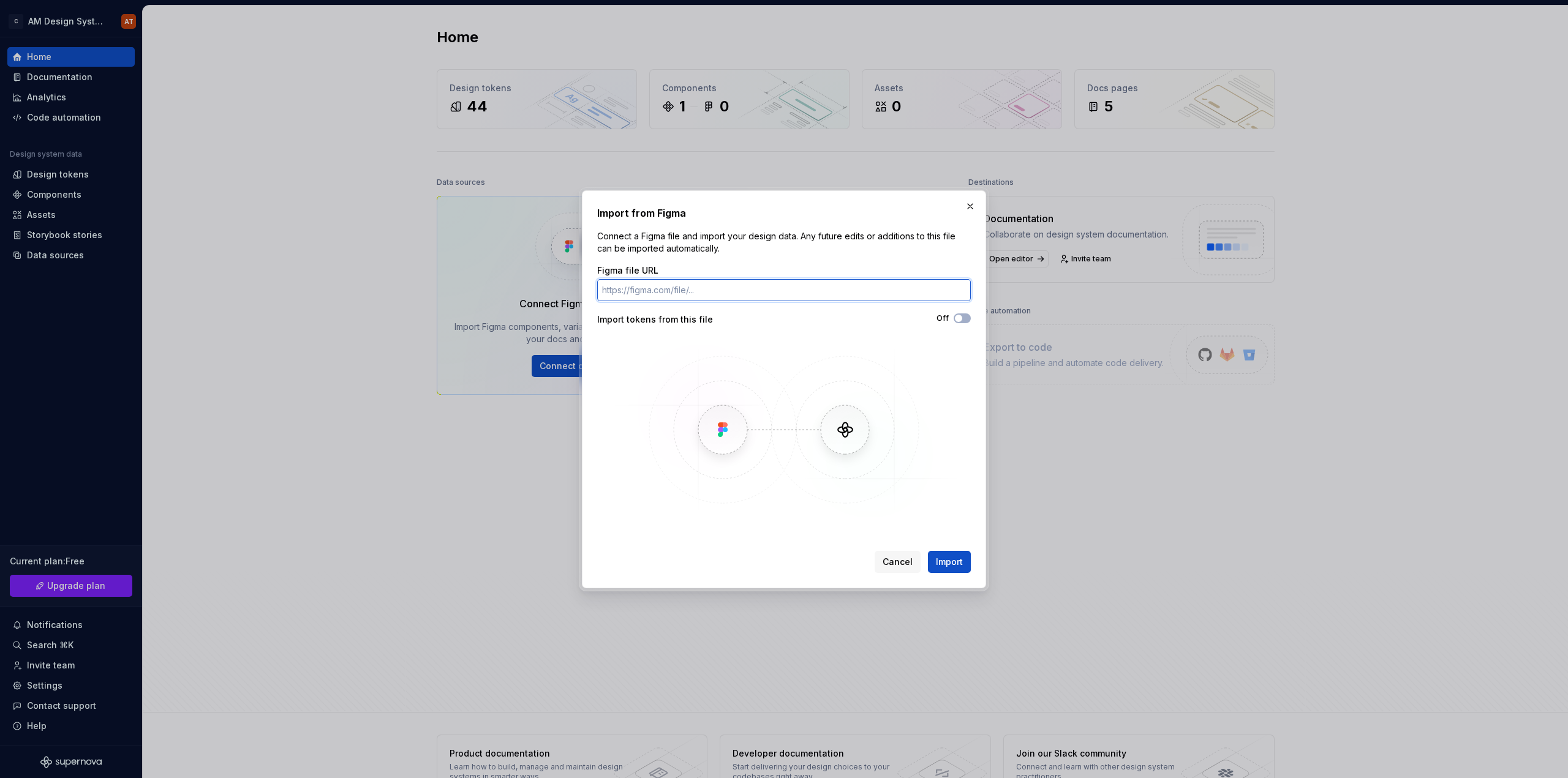
click at [689, 294] on input "Figma file URL" at bounding box center [784, 290] width 374 height 22
click at [686, 318] on div "Import tokens from this file" at bounding box center [690, 320] width 187 height 12
click at [970, 313] on div "Import from Figma Connect a Figma file and import your design data. Any future …" at bounding box center [784, 389] width 404 height 398
click at [967, 318] on button "Off" at bounding box center [962, 318] width 17 height 10
click at [720, 296] on input "Figma file URL" at bounding box center [784, 290] width 374 height 22
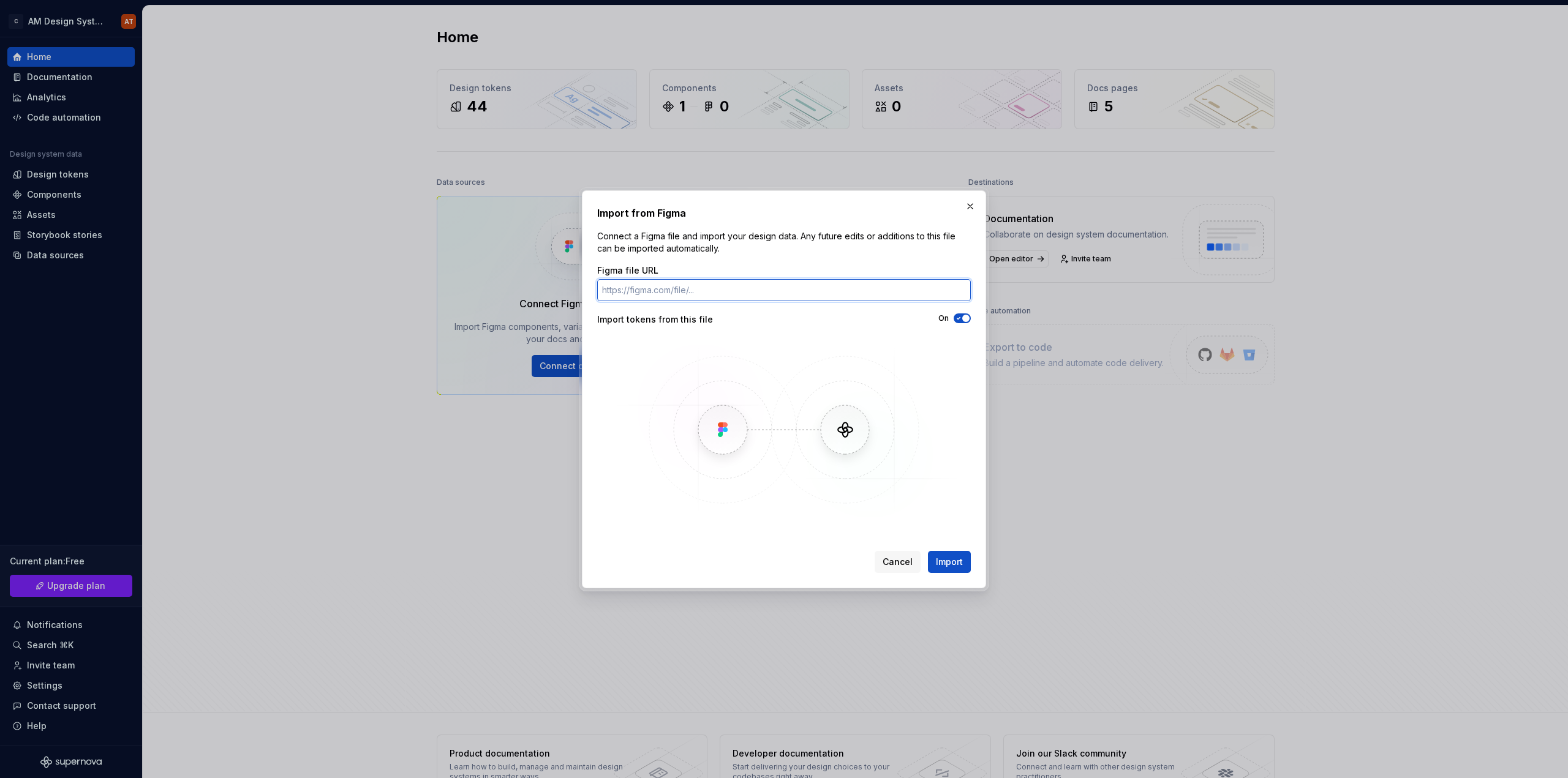
paste input "https://www.figma.com/design/9aekdFerYNgDnRhkFJ0Z9e/Design-System?node-id=237-8…"
type input "https://www.figma.com/design/9aekdFerYNgDnRhkFJ0Z9e/Design-System?node-id=237-8…"
click at [945, 558] on span "Import" at bounding box center [949, 562] width 27 height 12
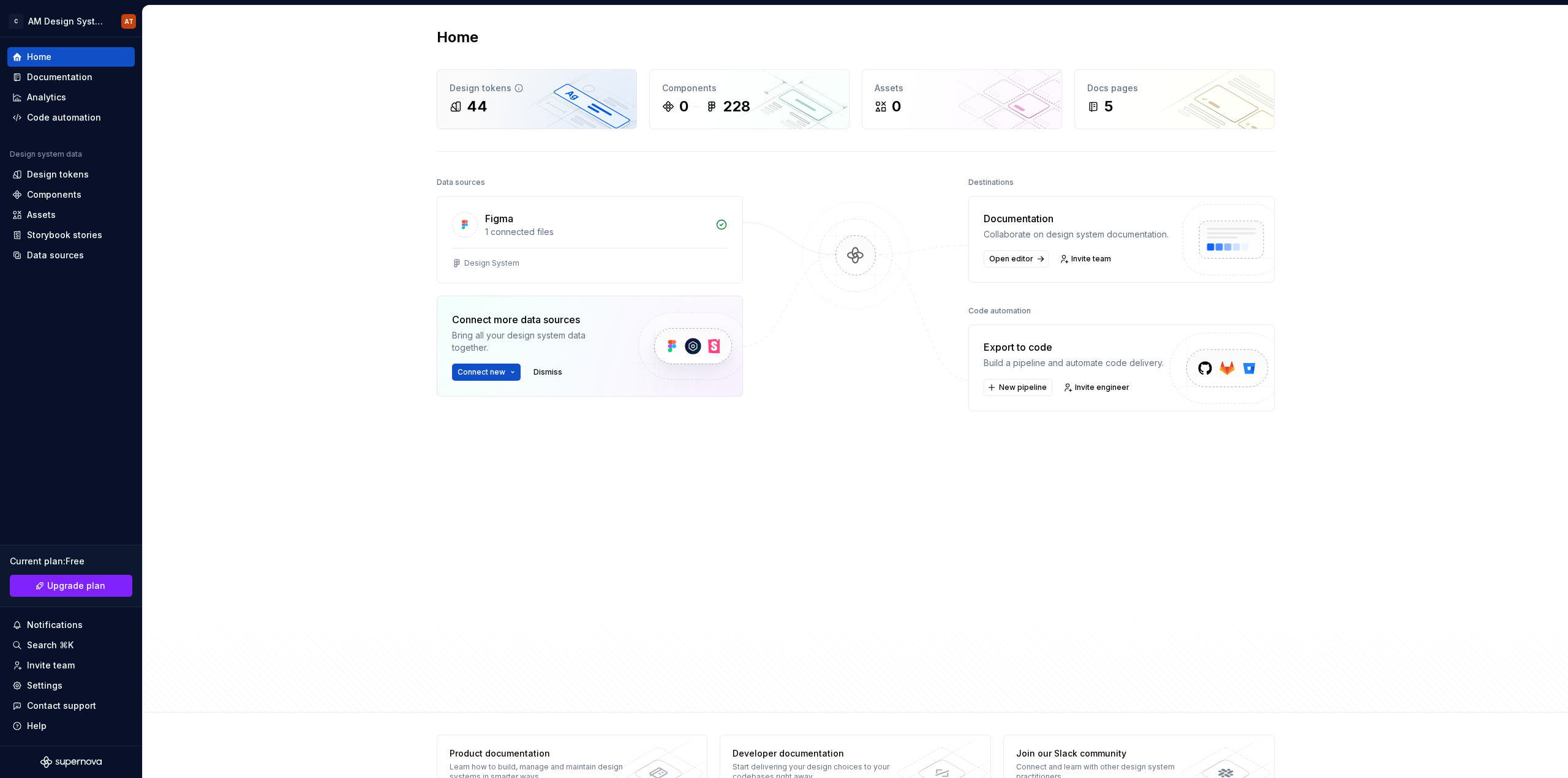
click at [541, 118] on div "Design tokens 44" at bounding box center [537, 99] width 199 height 58
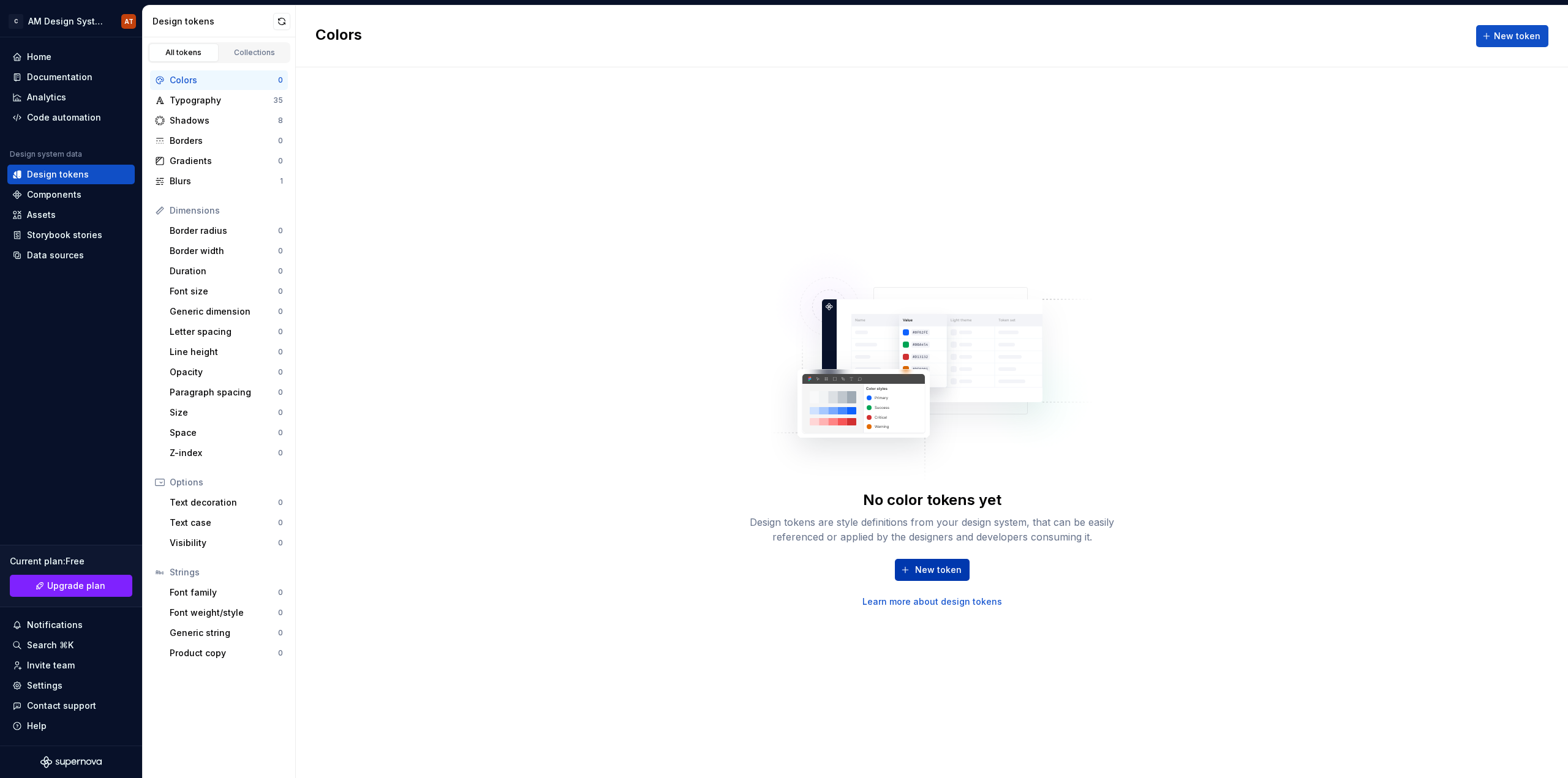
click at [904, 562] on button "New token" at bounding box center [932, 569] width 74 height 22
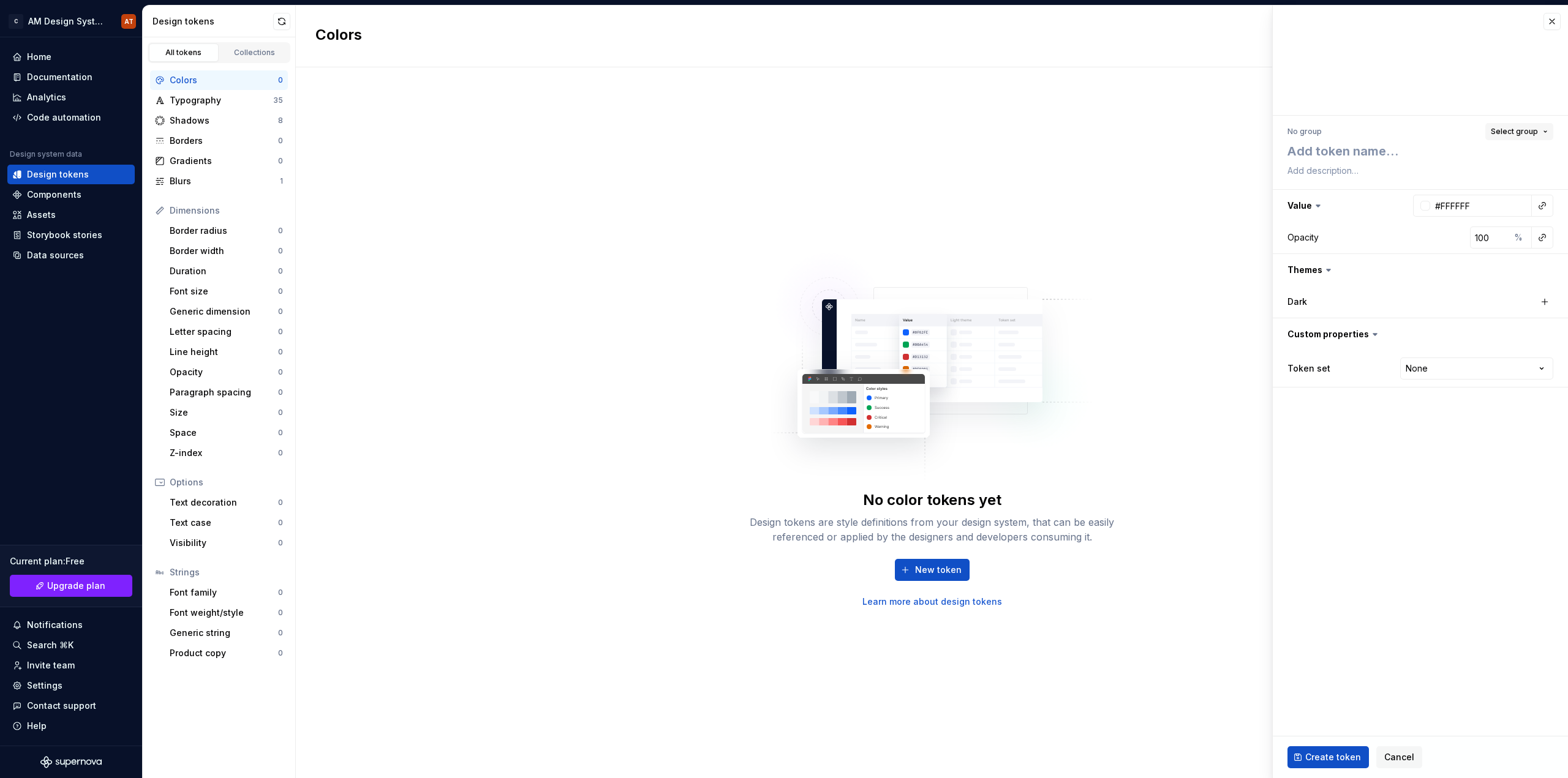
click at [1513, 136] on span "Select group" at bounding box center [1514, 131] width 47 height 10
click at [1511, 127] on span "Select group" at bounding box center [1514, 131] width 47 height 10
click at [1500, 68] on div at bounding box center [1420, 60] width 295 height 110
click at [1416, 368] on html "C AM Design System AT Home Documentation Analytics Code automation Design syste…" at bounding box center [784, 389] width 1568 height 778
click at [1422, 367] on html "C AM Design System AT Home Documentation Analytics Code automation Design syste…" at bounding box center [784, 389] width 1568 height 778
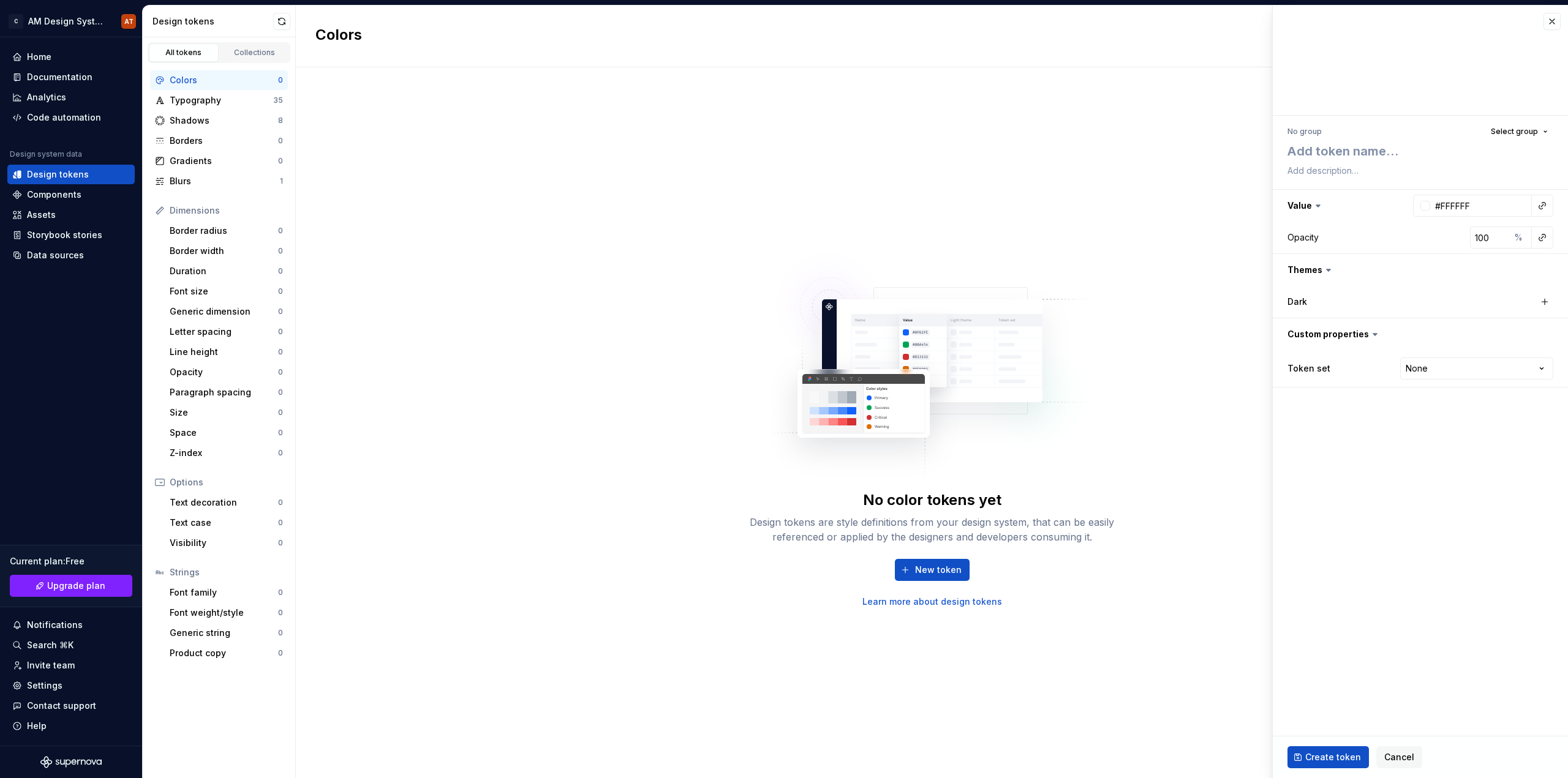
click at [1422, 367] on html "C AM Design System AT Home Documentation Analytics Code automation Design syste…" at bounding box center [784, 389] width 1568 height 778
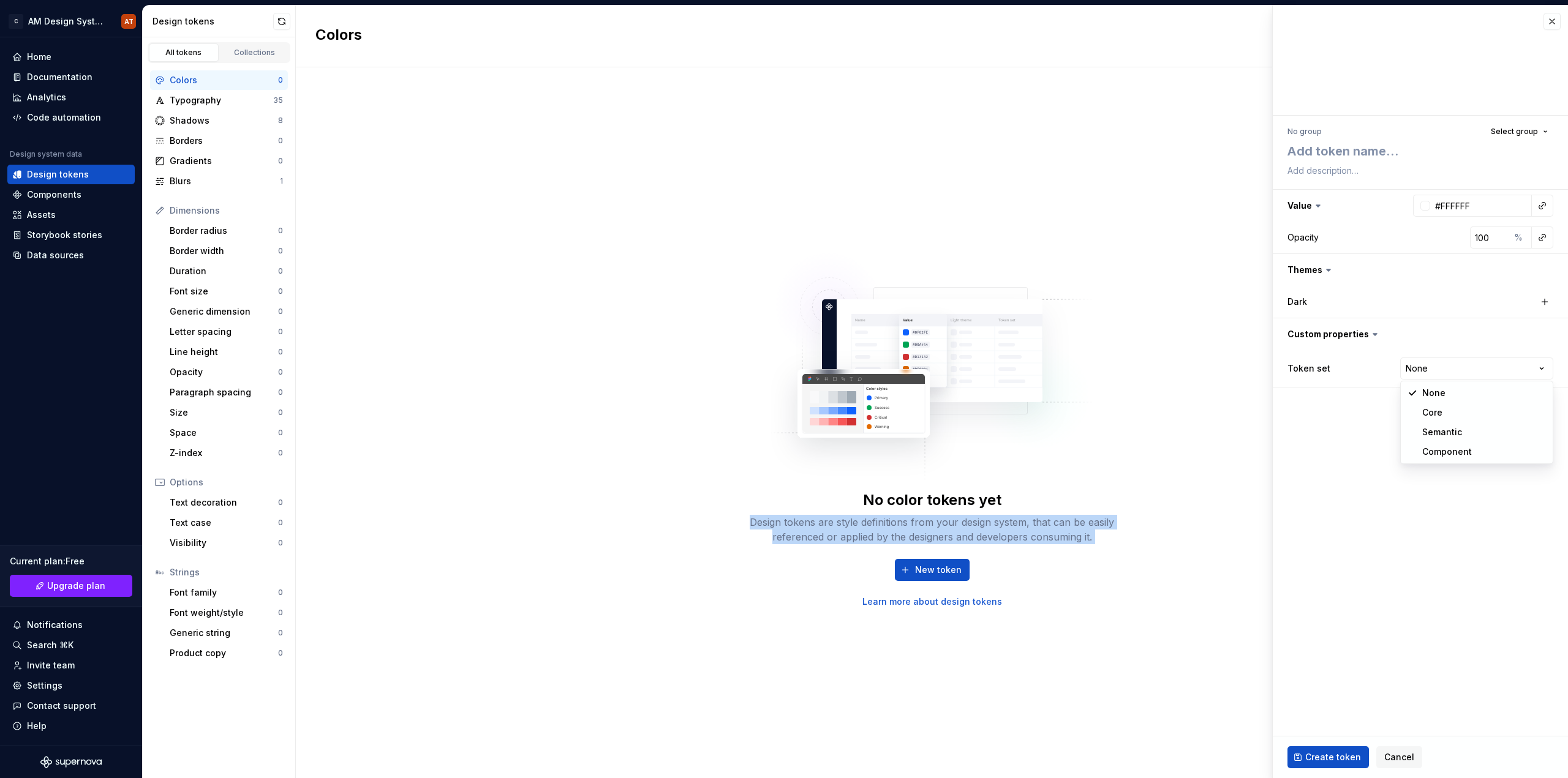
click at [1422, 367] on html "C AM Design System AT Home Documentation Analytics Code automation Design syste…" at bounding box center [784, 389] width 1568 height 778
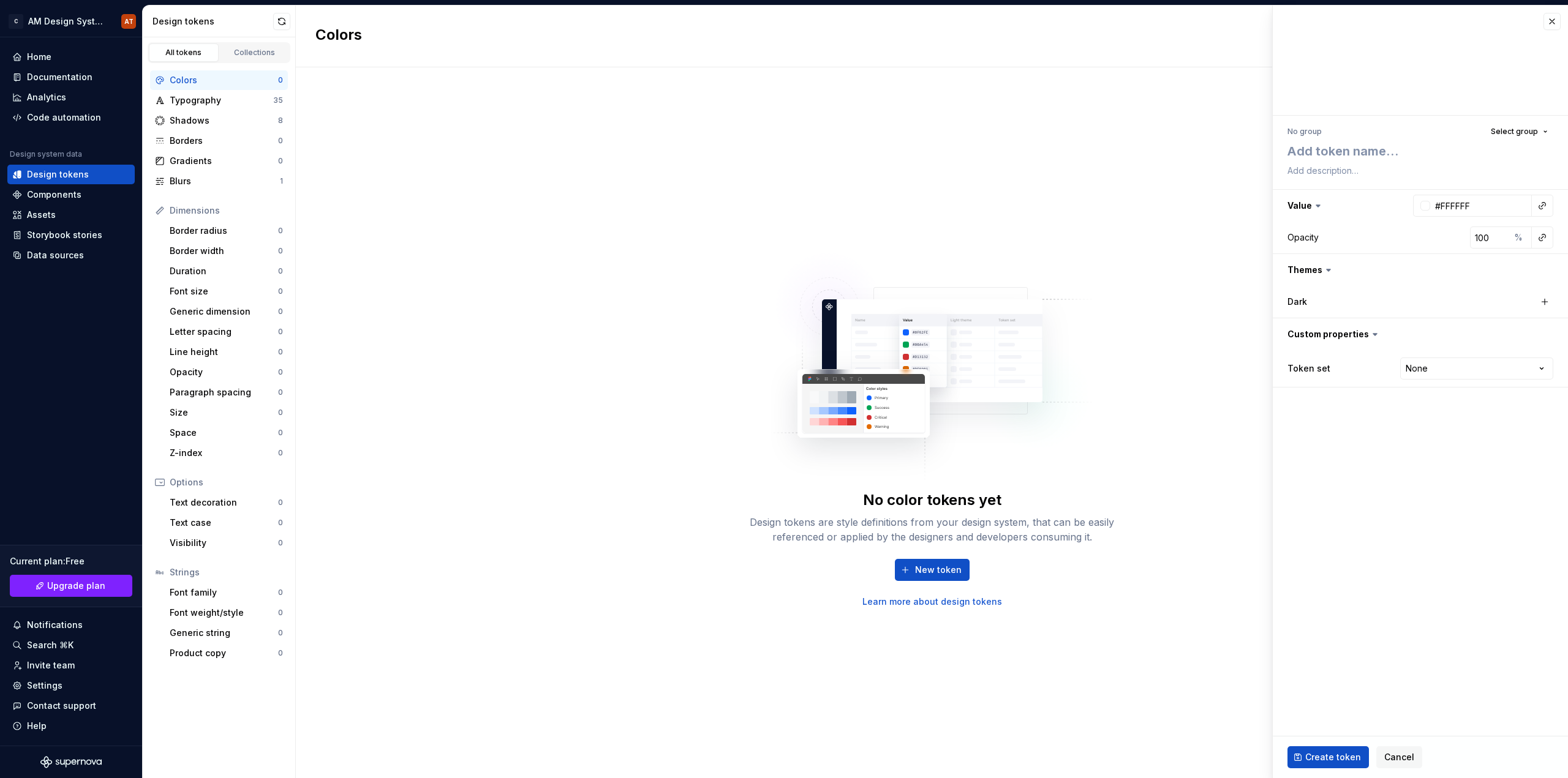
click at [1377, 332] on icon at bounding box center [1375, 334] width 12 height 12
click at [1371, 332] on icon at bounding box center [1375, 334] width 12 height 12
click at [1373, 340] on icon at bounding box center [1375, 334] width 12 height 12
click at [1423, 372] on html "C AM Design System AT Home Documentation Analytics Code automation Design syste…" at bounding box center [784, 389] width 1568 height 778
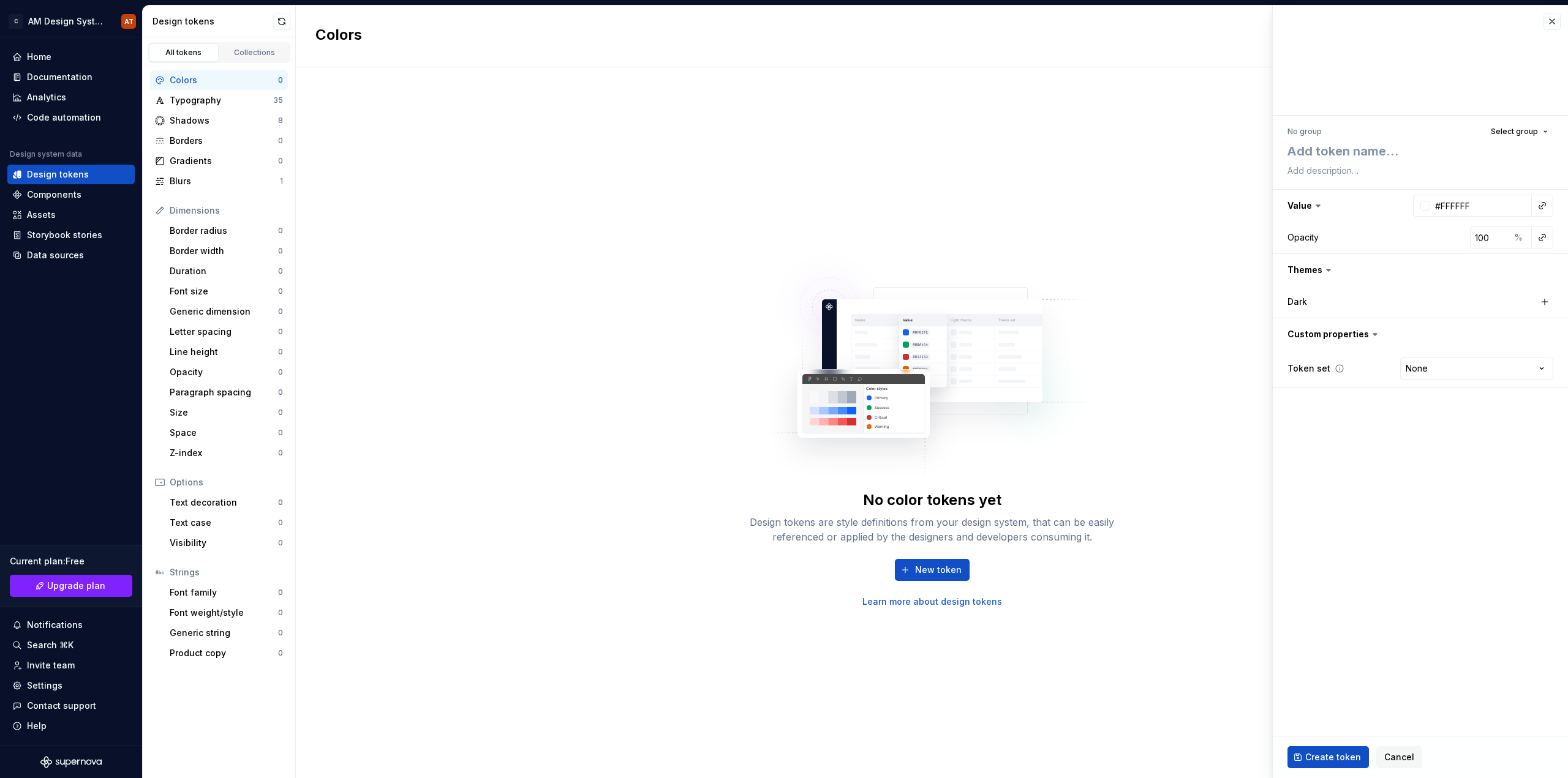
click at [1335, 369] on icon at bounding box center [1339, 368] width 10 height 10
click at [45, 203] on div "Components" at bounding box center [71, 195] width 128 height 20
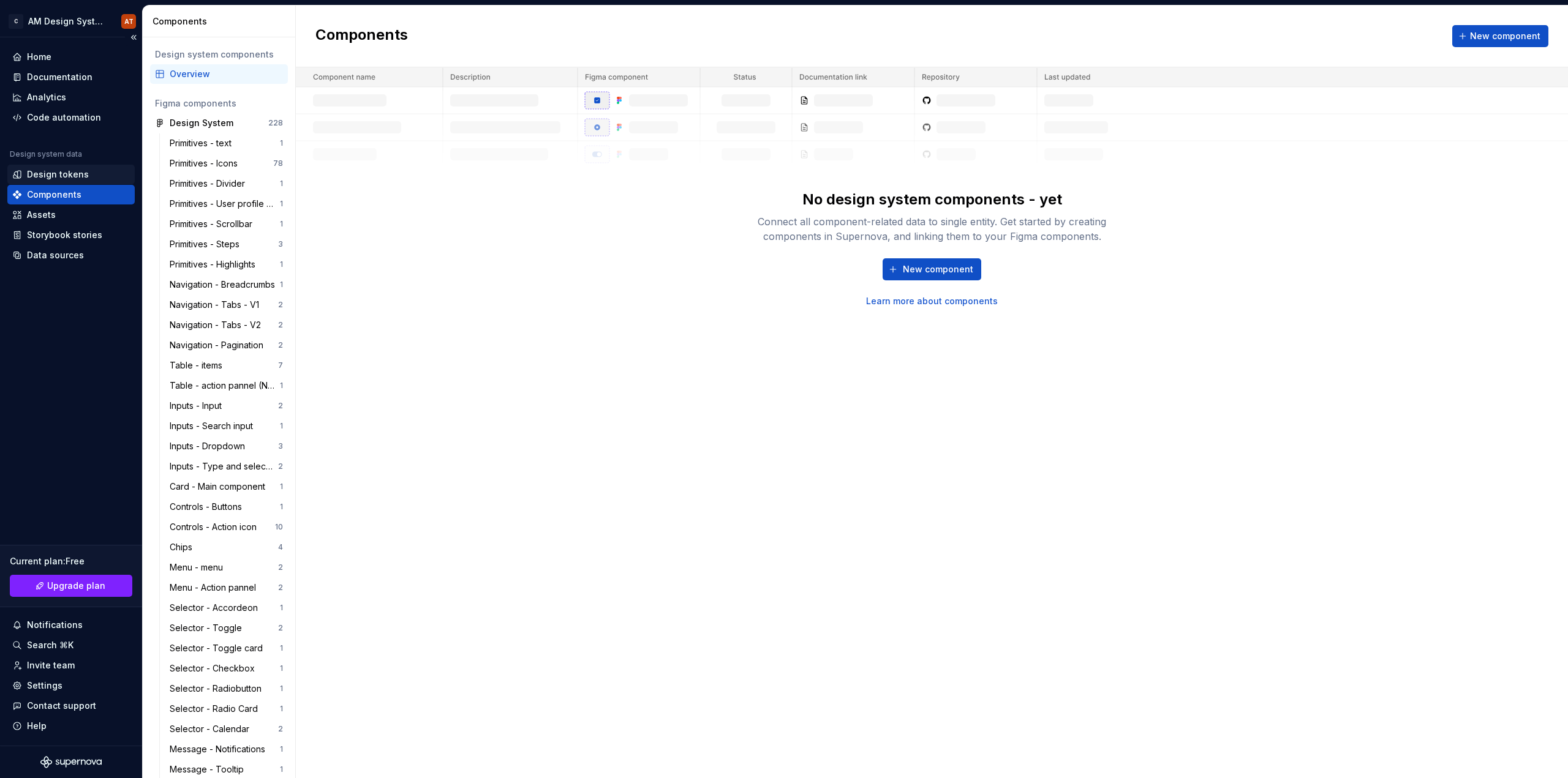
click at [71, 170] on div "Design tokens" at bounding box center [57, 175] width 62 height 12
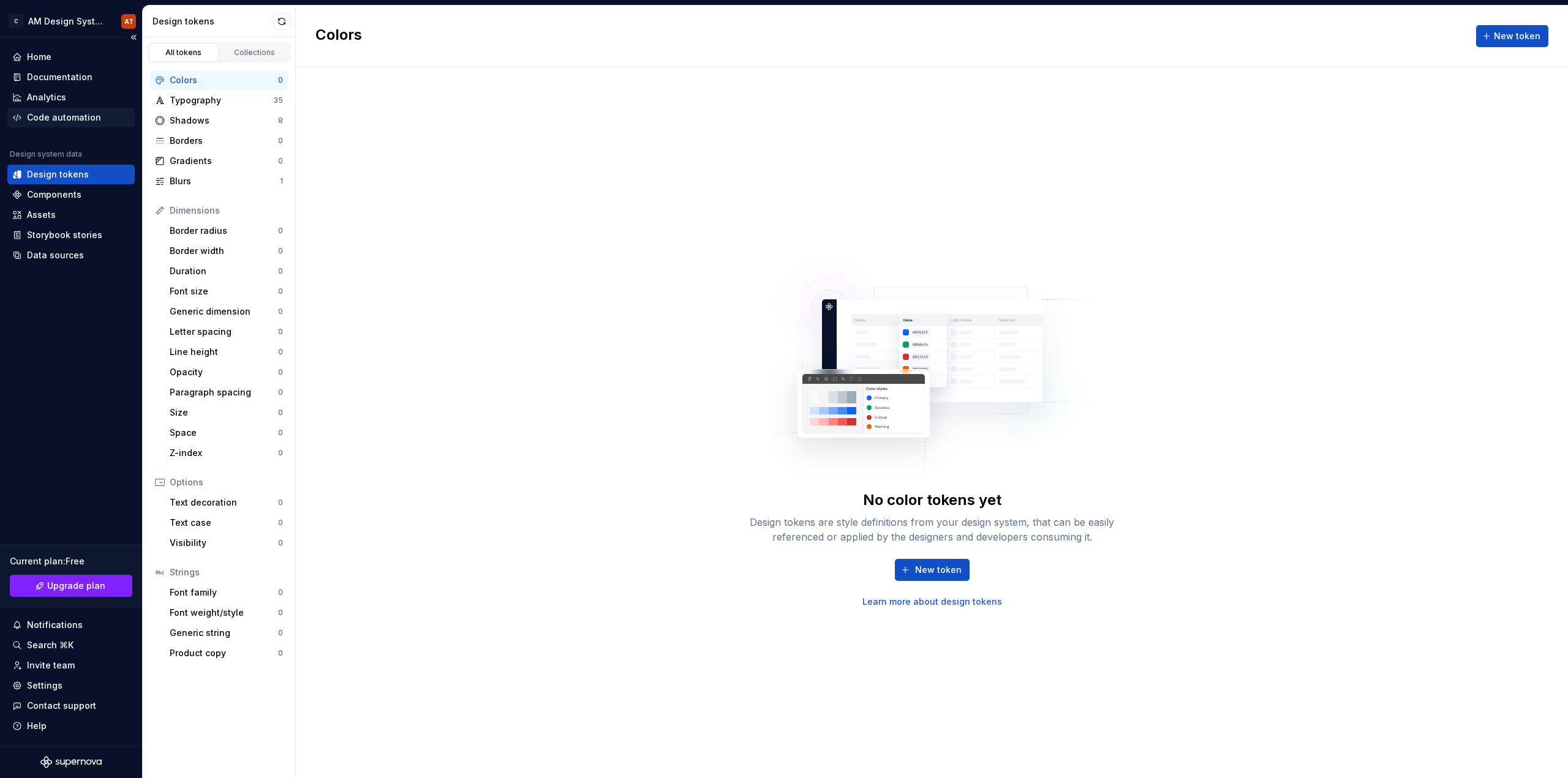
click at [52, 115] on div "Code automation" at bounding box center [64, 118] width 74 height 12
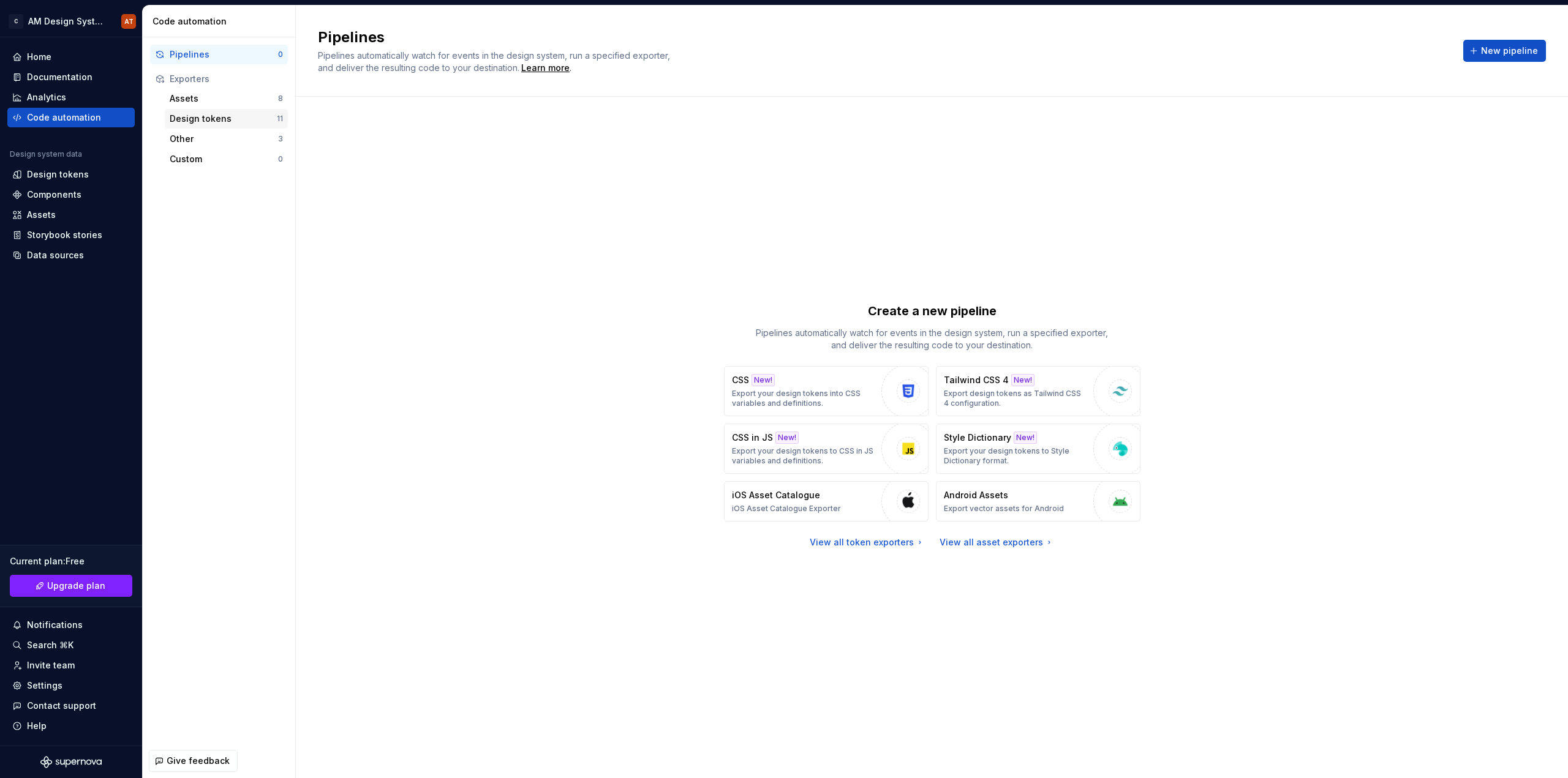
click at [210, 123] on div "Design tokens" at bounding box center [222, 118] width 107 height 12
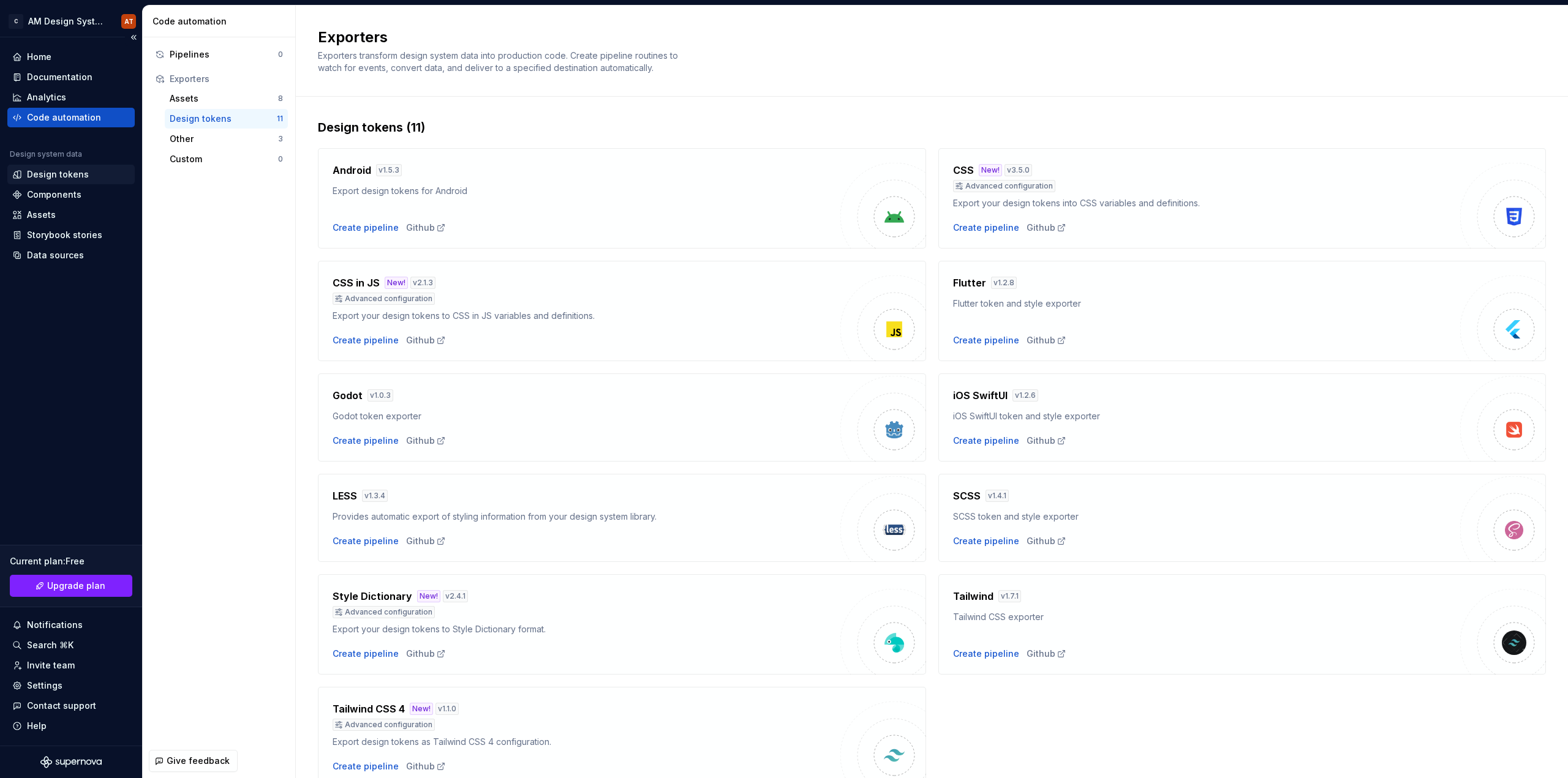
click at [72, 174] on div "Design tokens" at bounding box center [57, 175] width 62 height 12
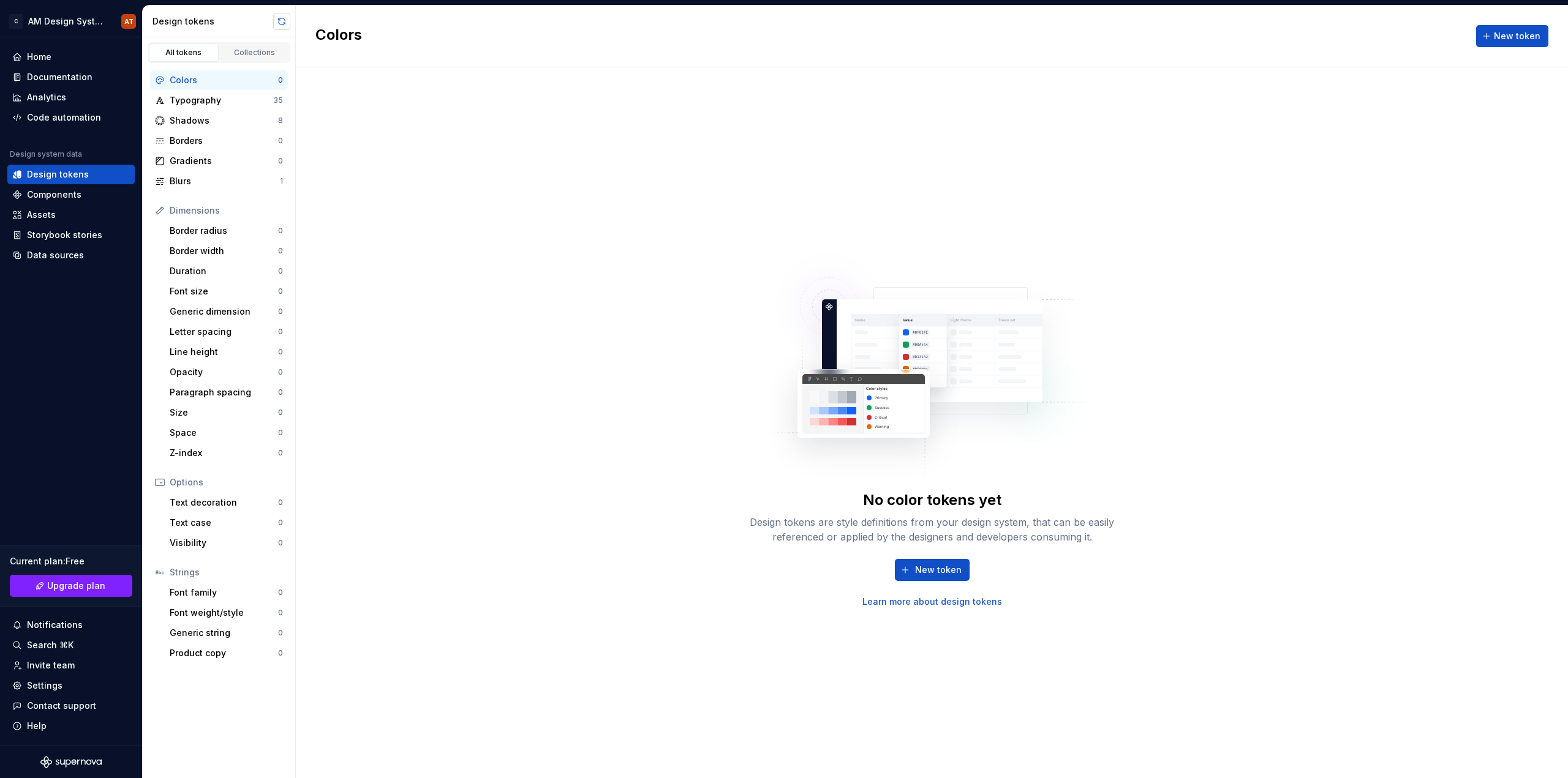
click at [278, 20] on button "button" at bounding box center [282, 21] width 17 height 17
click at [225, 112] on div "Shadows 8" at bounding box center [219, 121] width 137 height 20
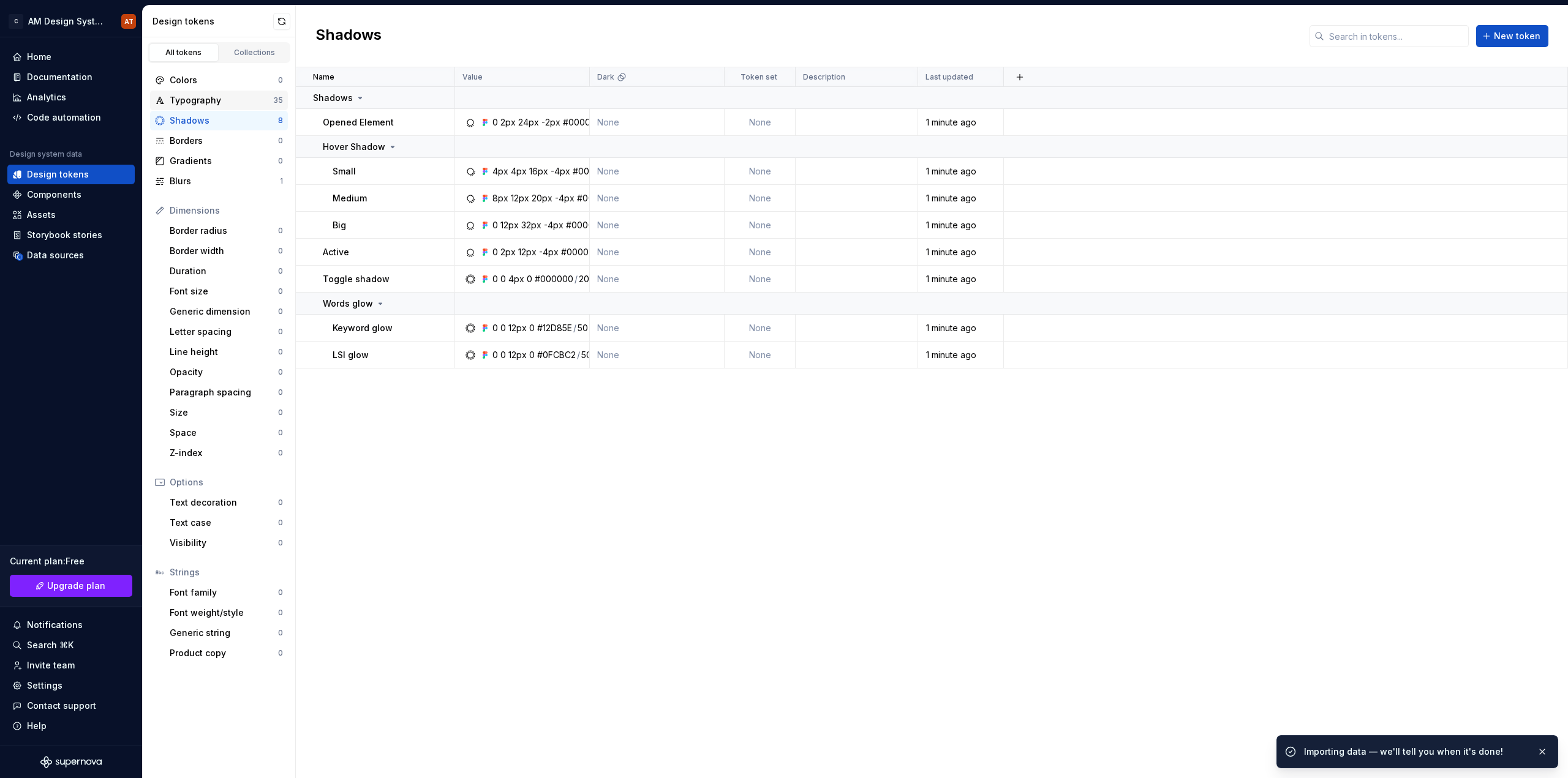
click at [214, 103] on div "Typography" at bounding box center [221, 100] width 103 height 12
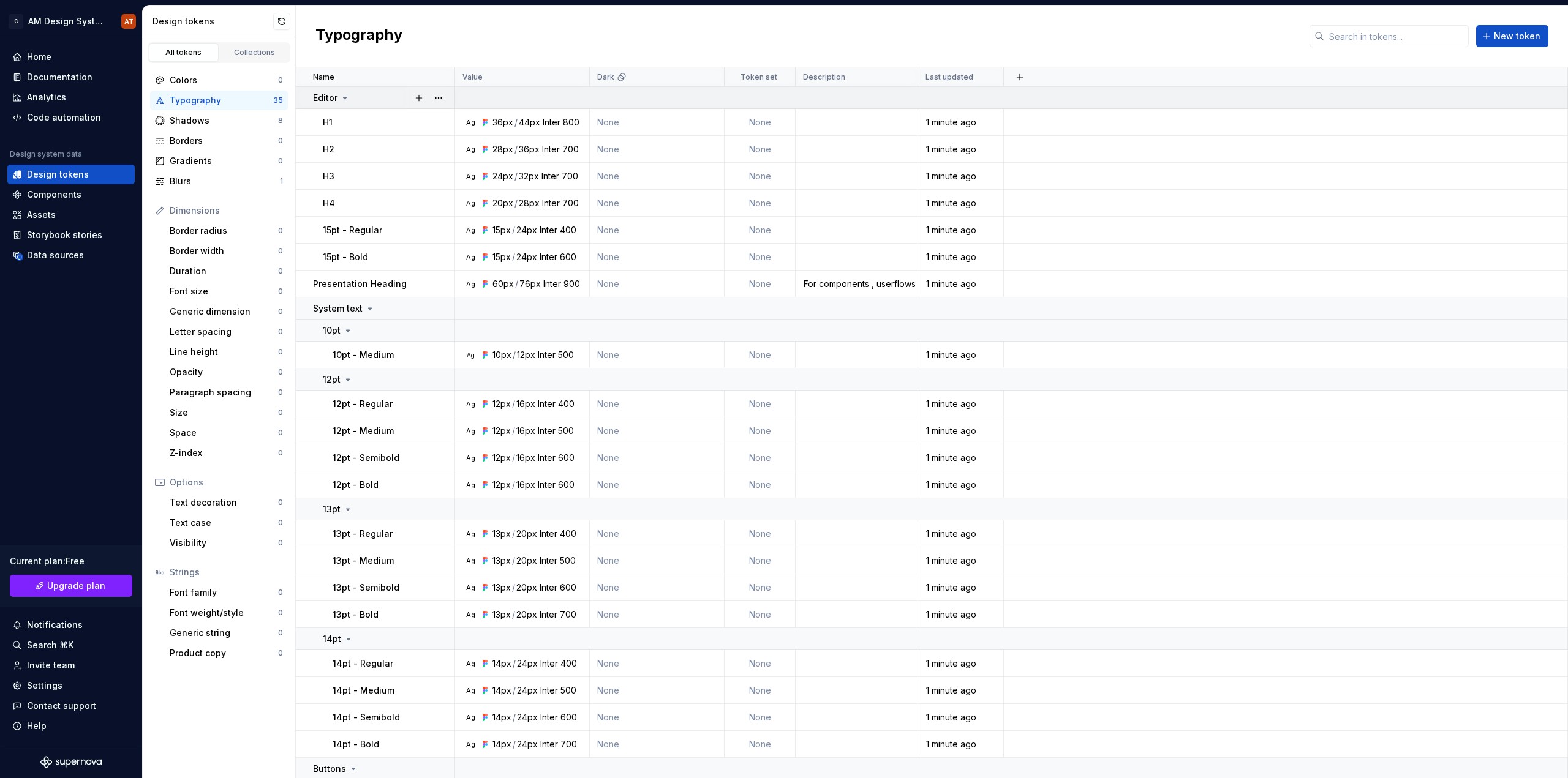
click at [345, 101] on icon at bounding box center [345, 98] width 10 height 10
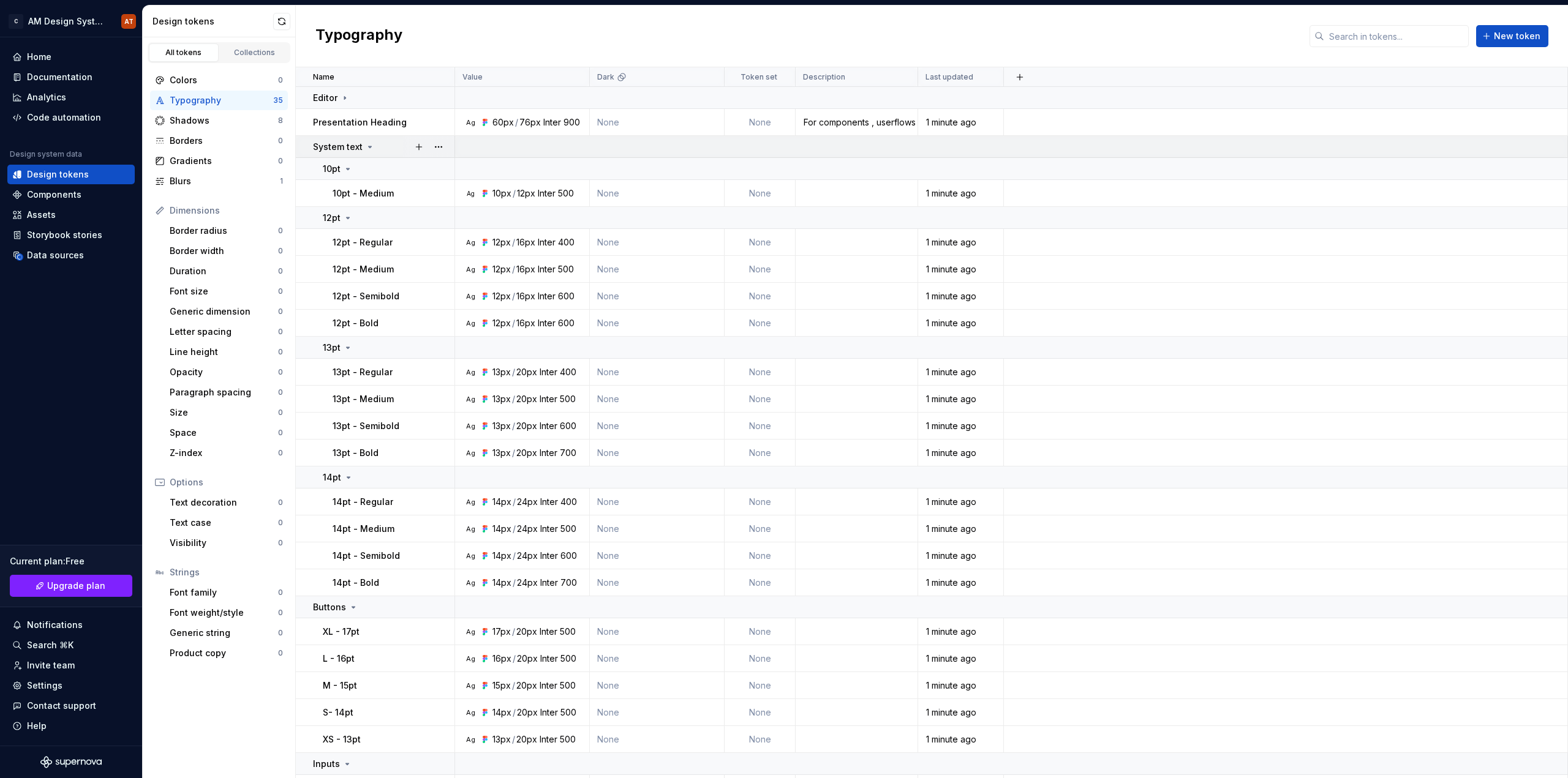
click at [369, 147] on icon at bounding box center [371, 147] width 3 height 2
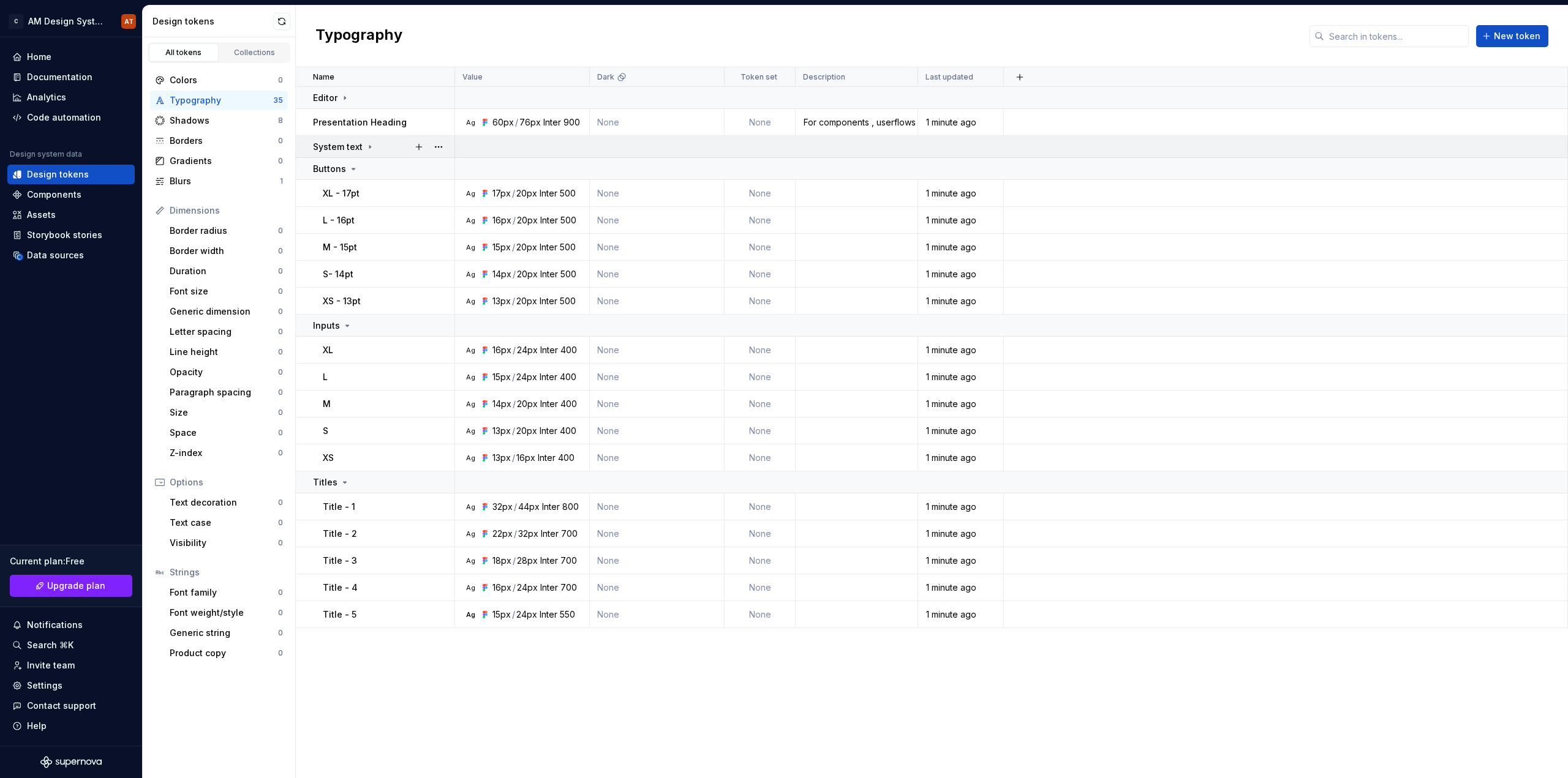
click at [369, 148] on icon at bounding box center [370, 146] width 2 height 3
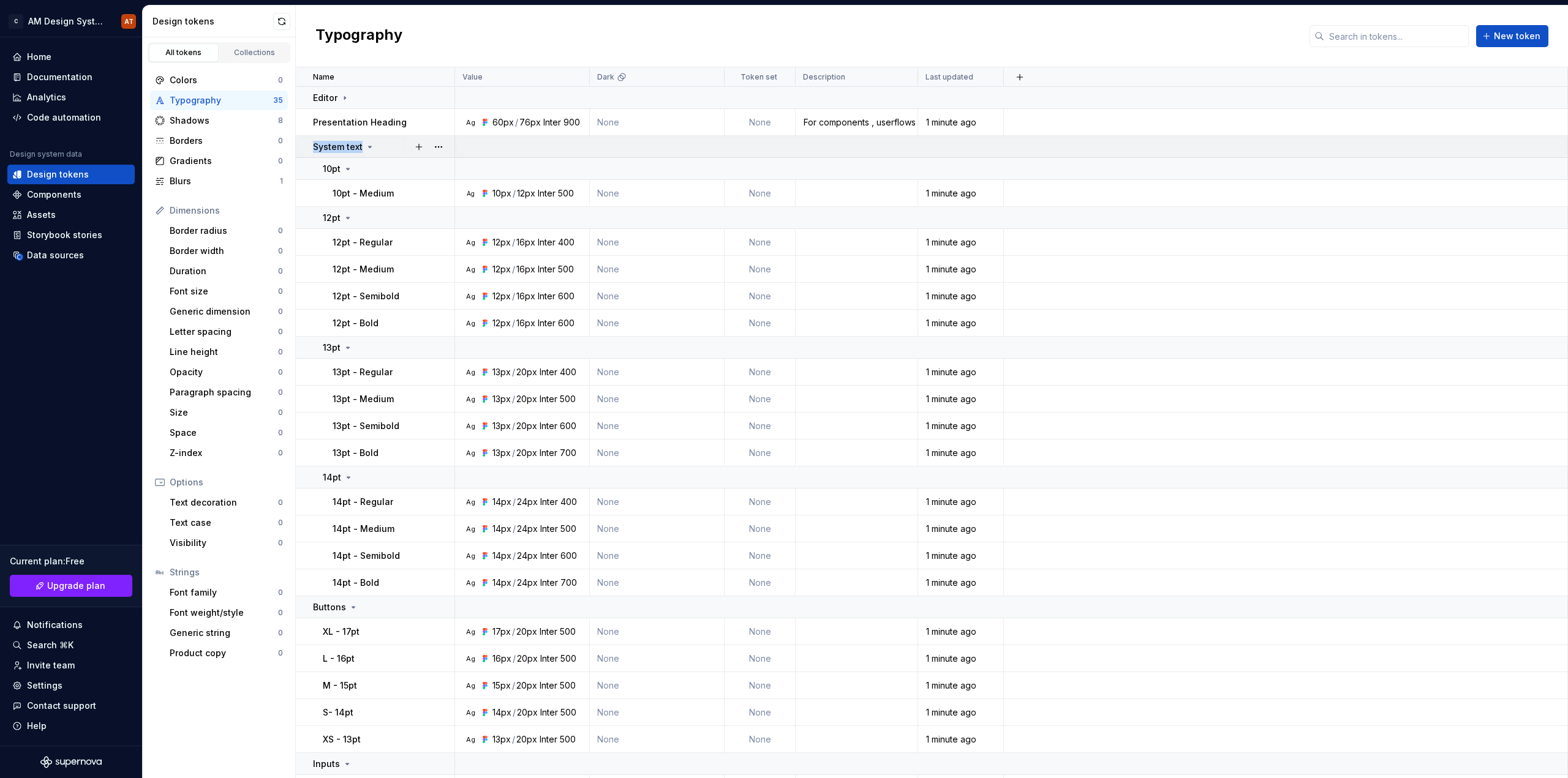
click at [368, 148] on icon at bounding box center [370, 146] width 10 height 10
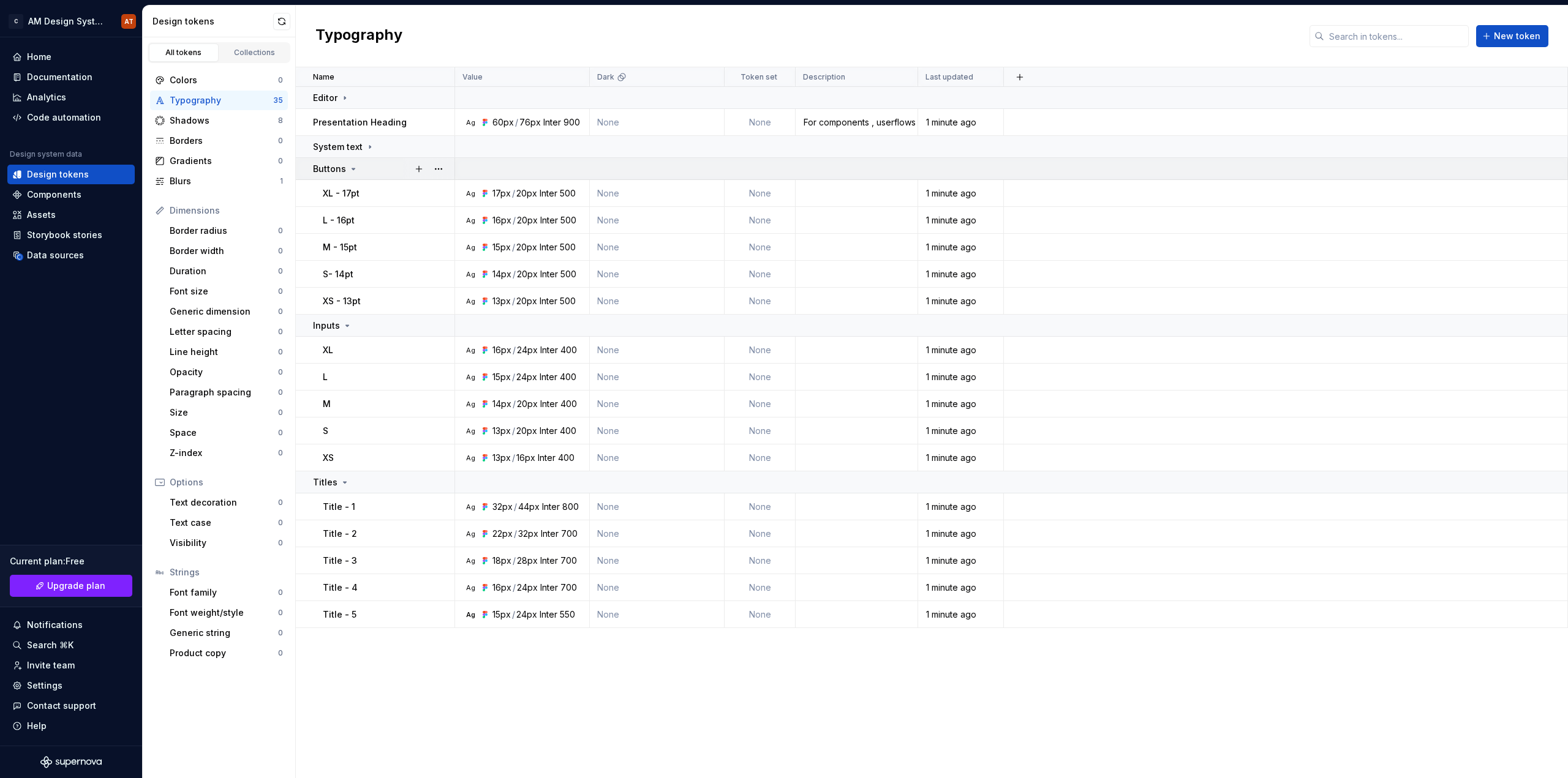
click at [353, 167] on icon at bounding box center [353, 169] width 10 height 10
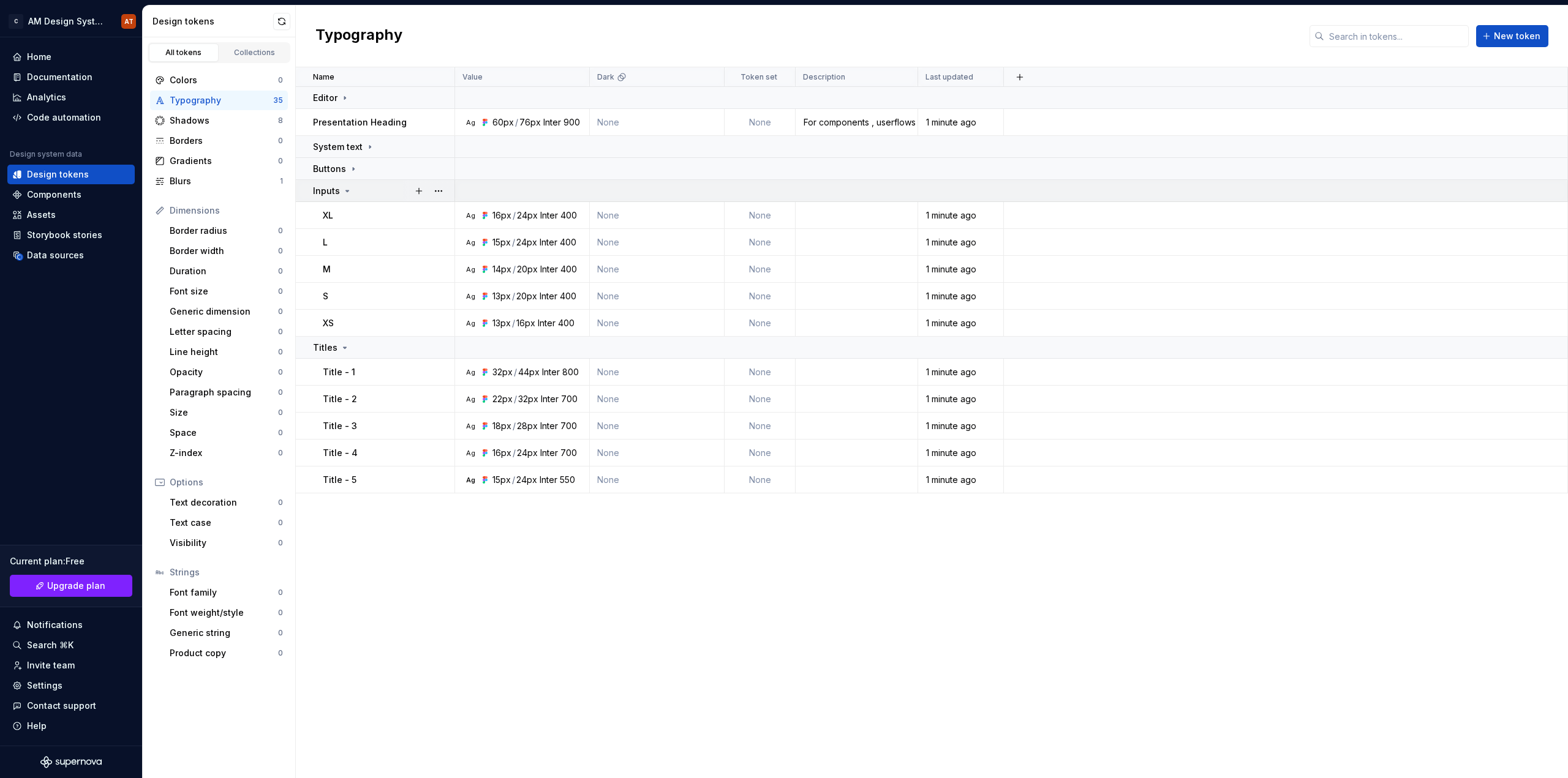
click at [345, 190] on icon at bounding box center [347, 191] width 10 height 10
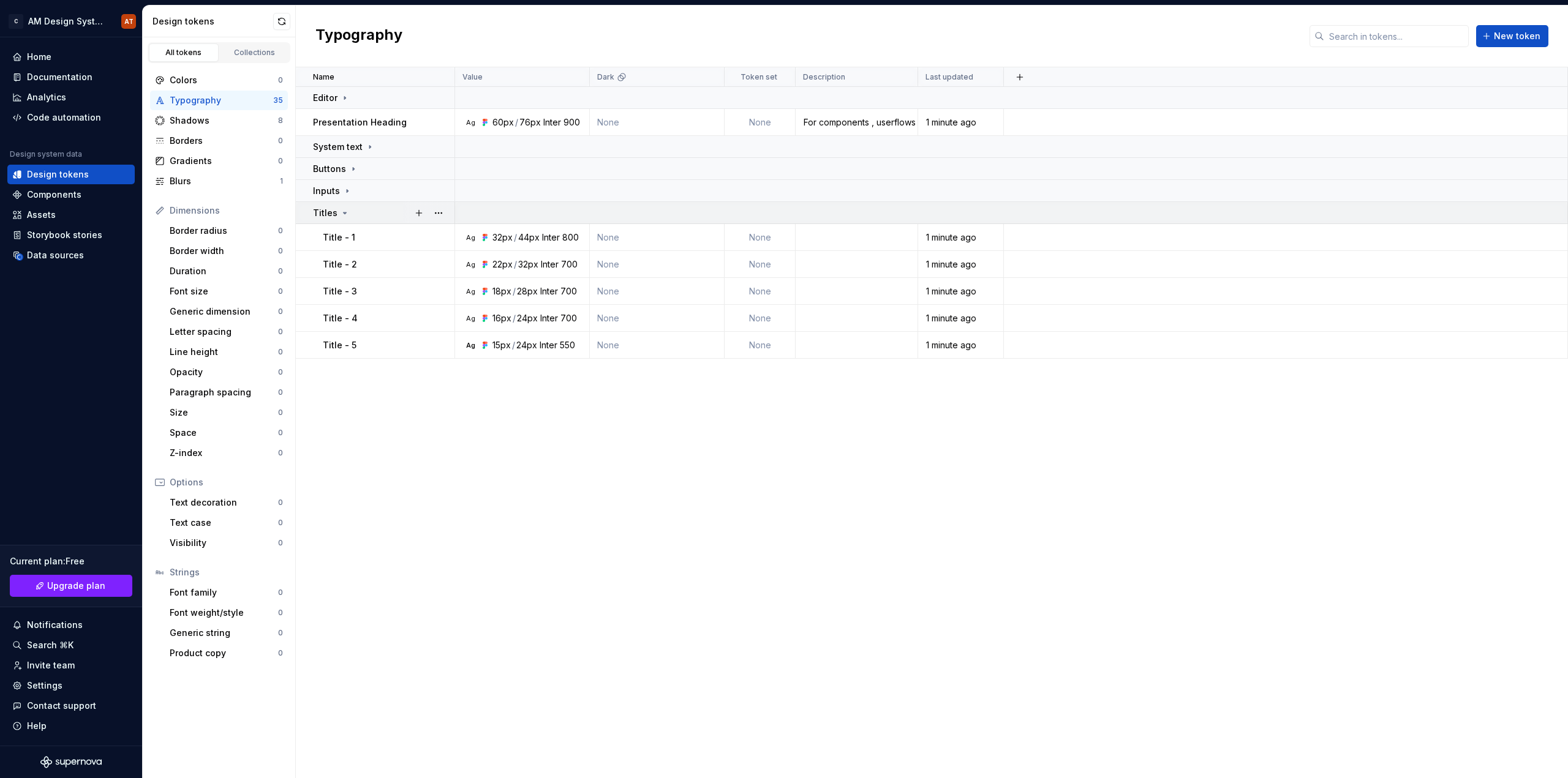
click at [344, 210] on icon at bounding box center [345, 213] width 10 height 10
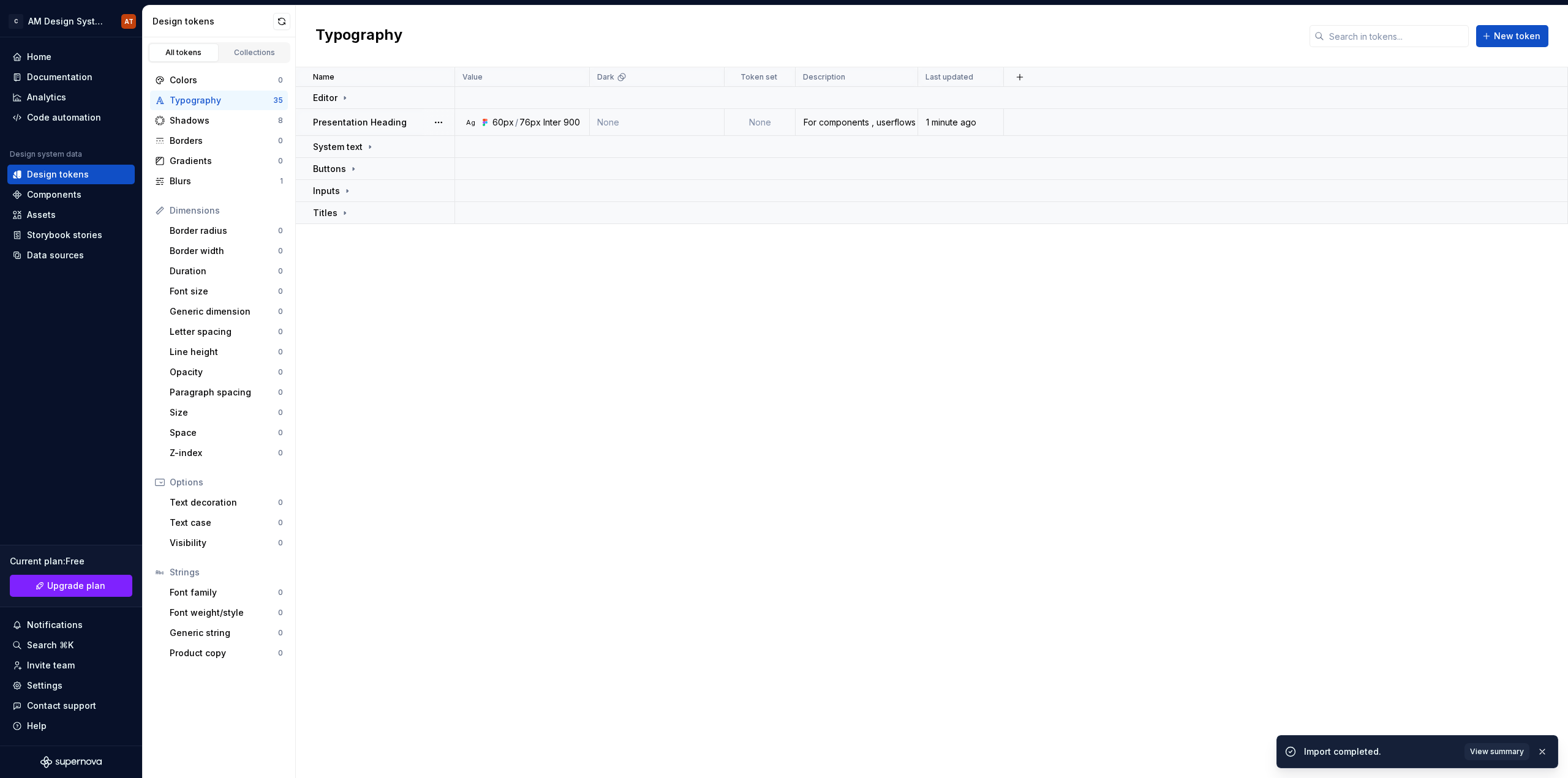
click at [396, 124] on p "Presentation Heading" at bounding box center [359, 122] width 93 height 12
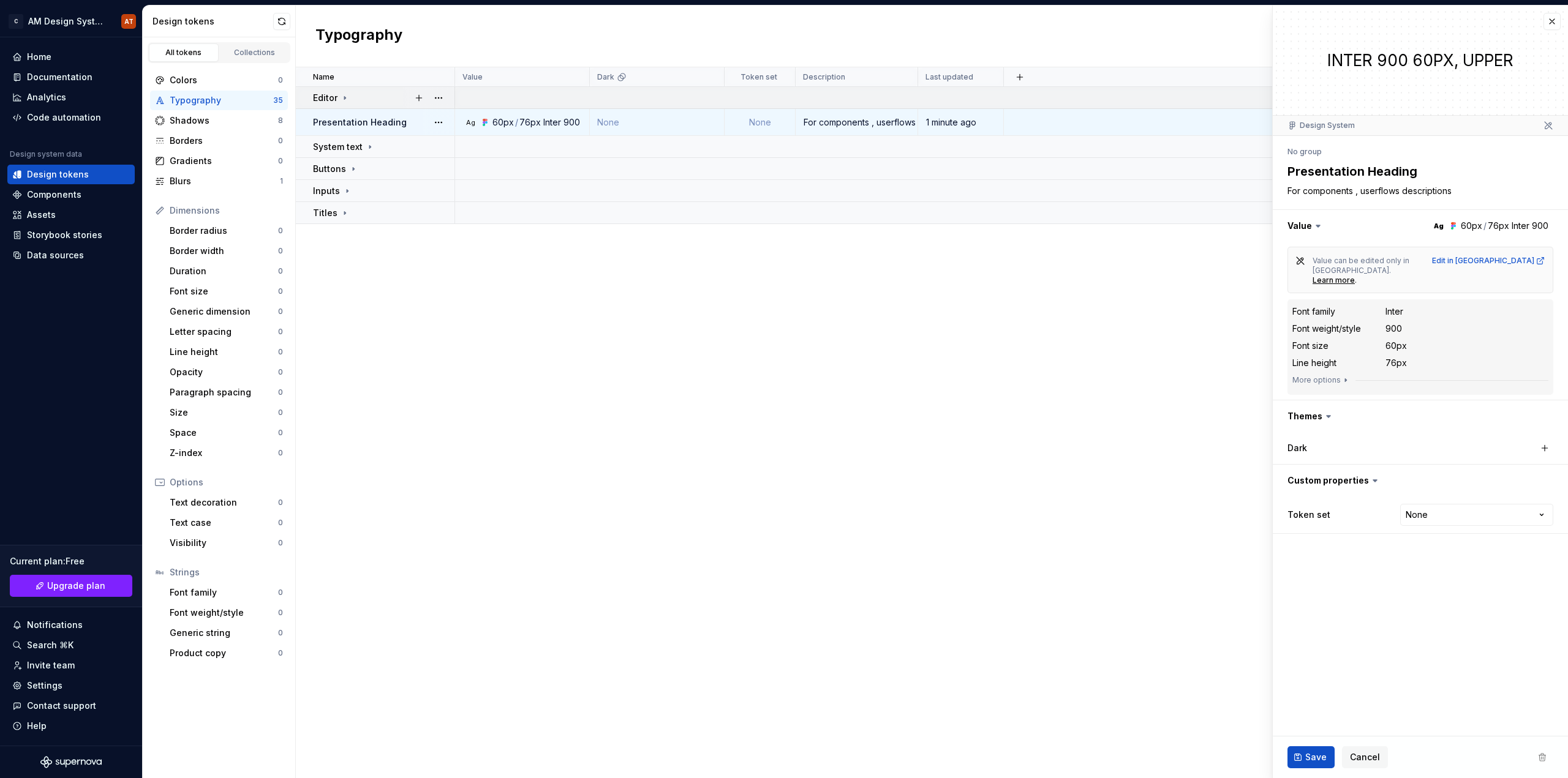
click at [347, 96] on icon at bounding box center [345, 98] width 10 height 10
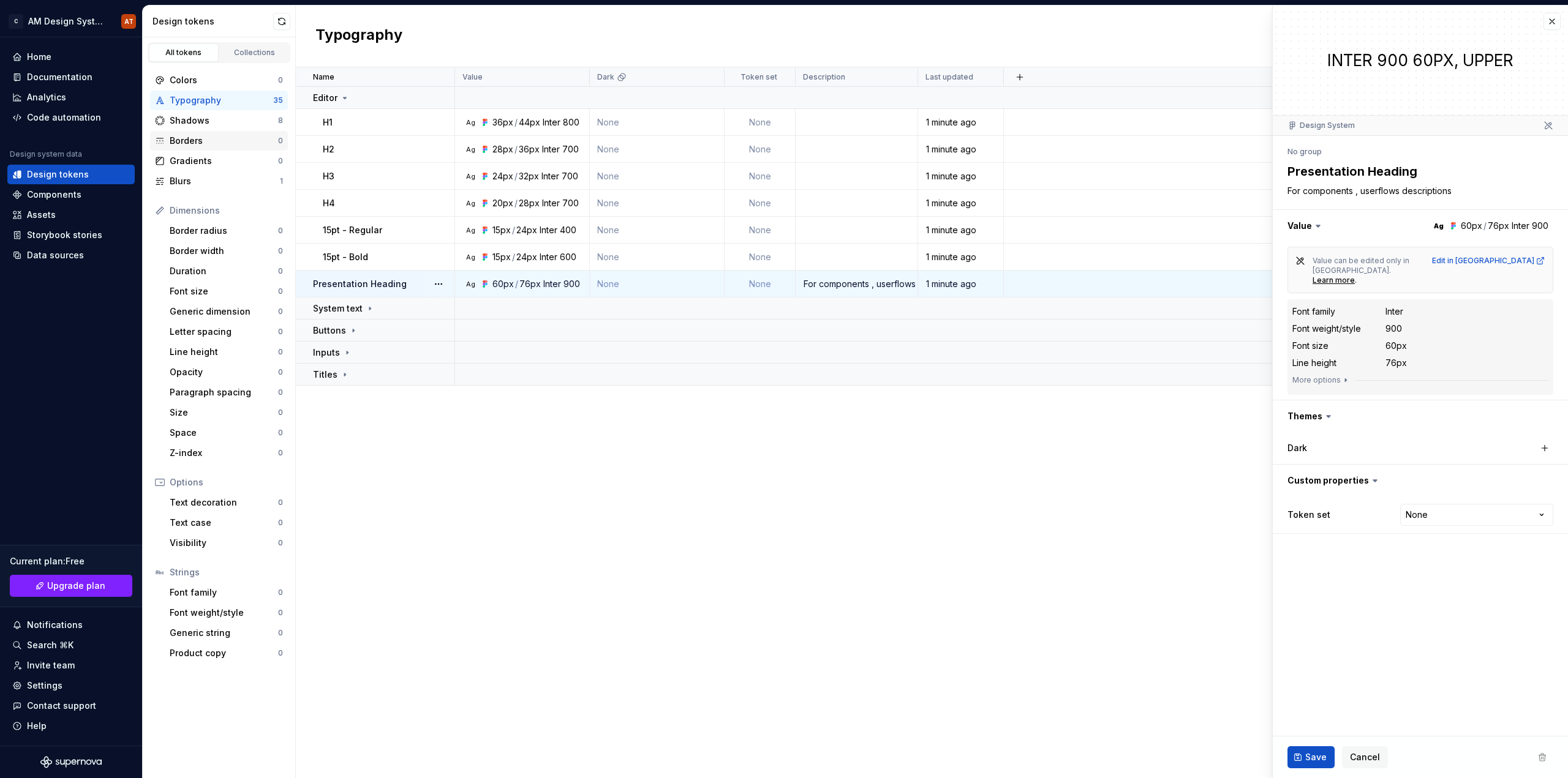
click at [203, 140] on div "Borders" at bounding box center [223, 140] width 109 height 12
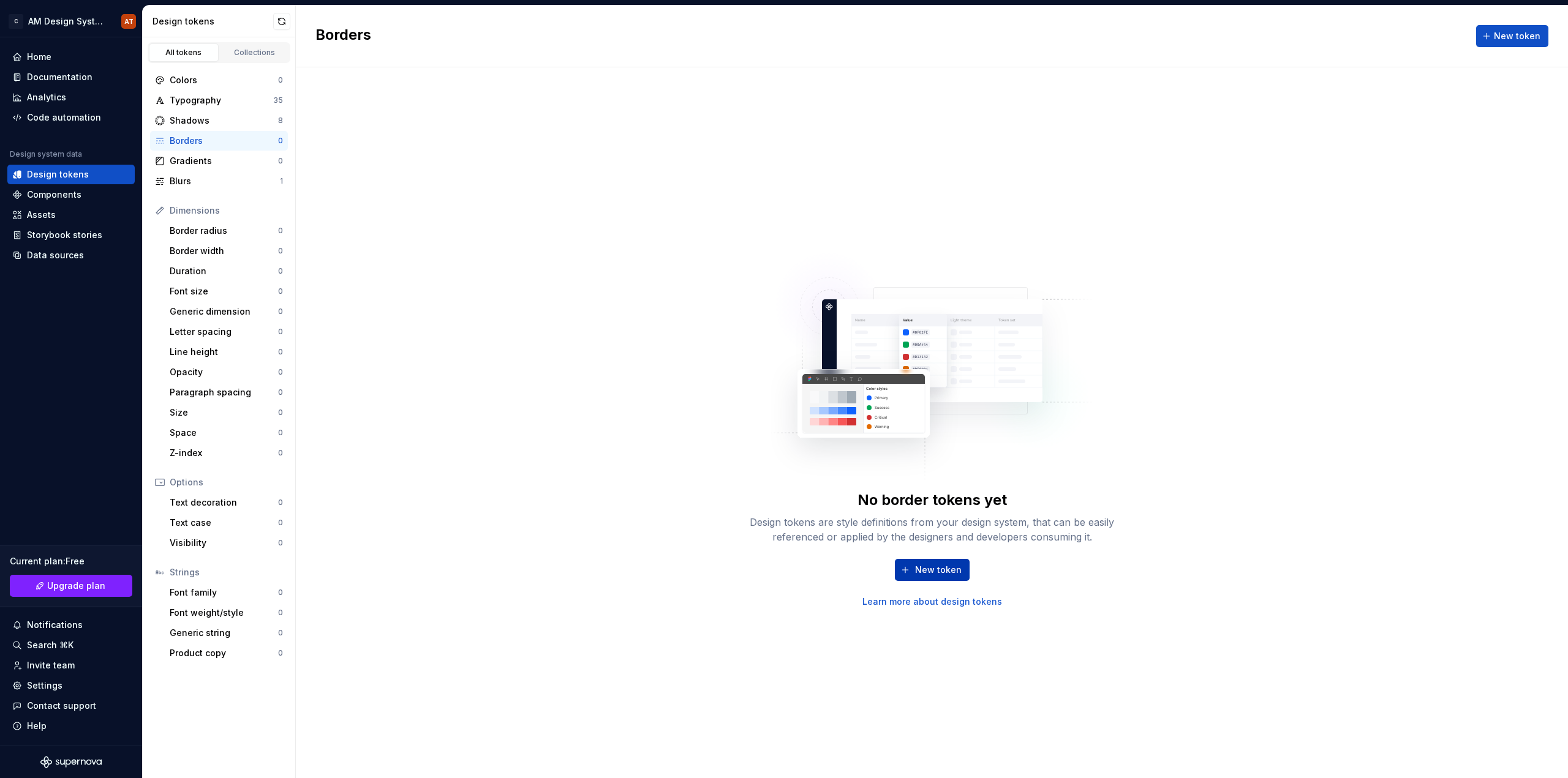
click at [917, 570] on span "New token" at bounding box center [938, 570] width 46 height 12
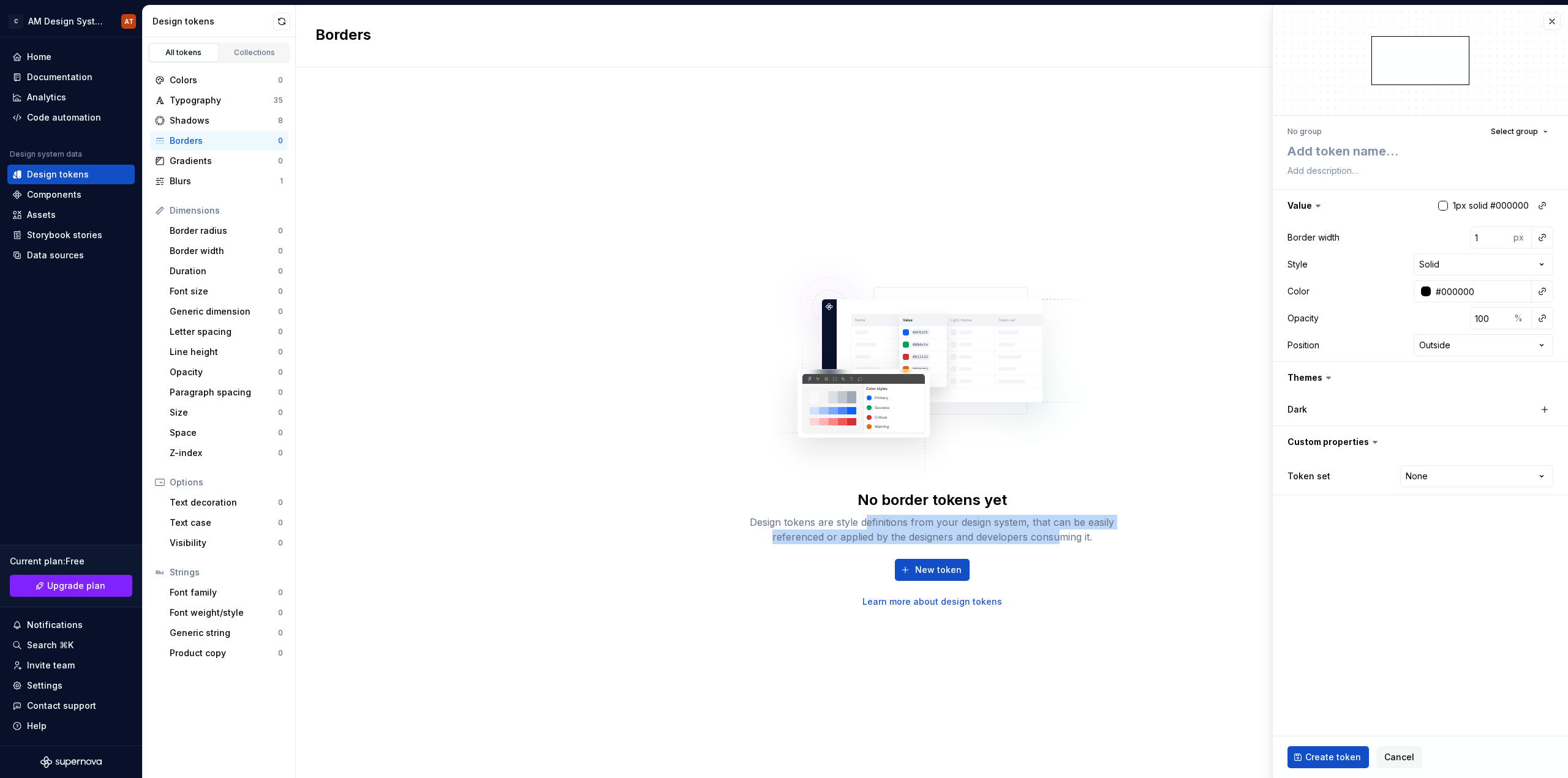
drag, startPoint x: 866, startPoint y: 524, endPoint x: 1058, endPoint y: 535, distance: 192.3
click at [1058, 535] on div "Design tokens are style definitions from your design system, that can be easily…" at bounding box center [932, 529] width 392 height 30
drag, startPoint x: 1089, startPoint y: 534, endPoint x: 870, endPoint y: 529, distance: 219.1
click at [870, 529] on div "Design tokens are style definitions from your design system, that can be easily…" at bounding box center [932, 529] width 392 height 30
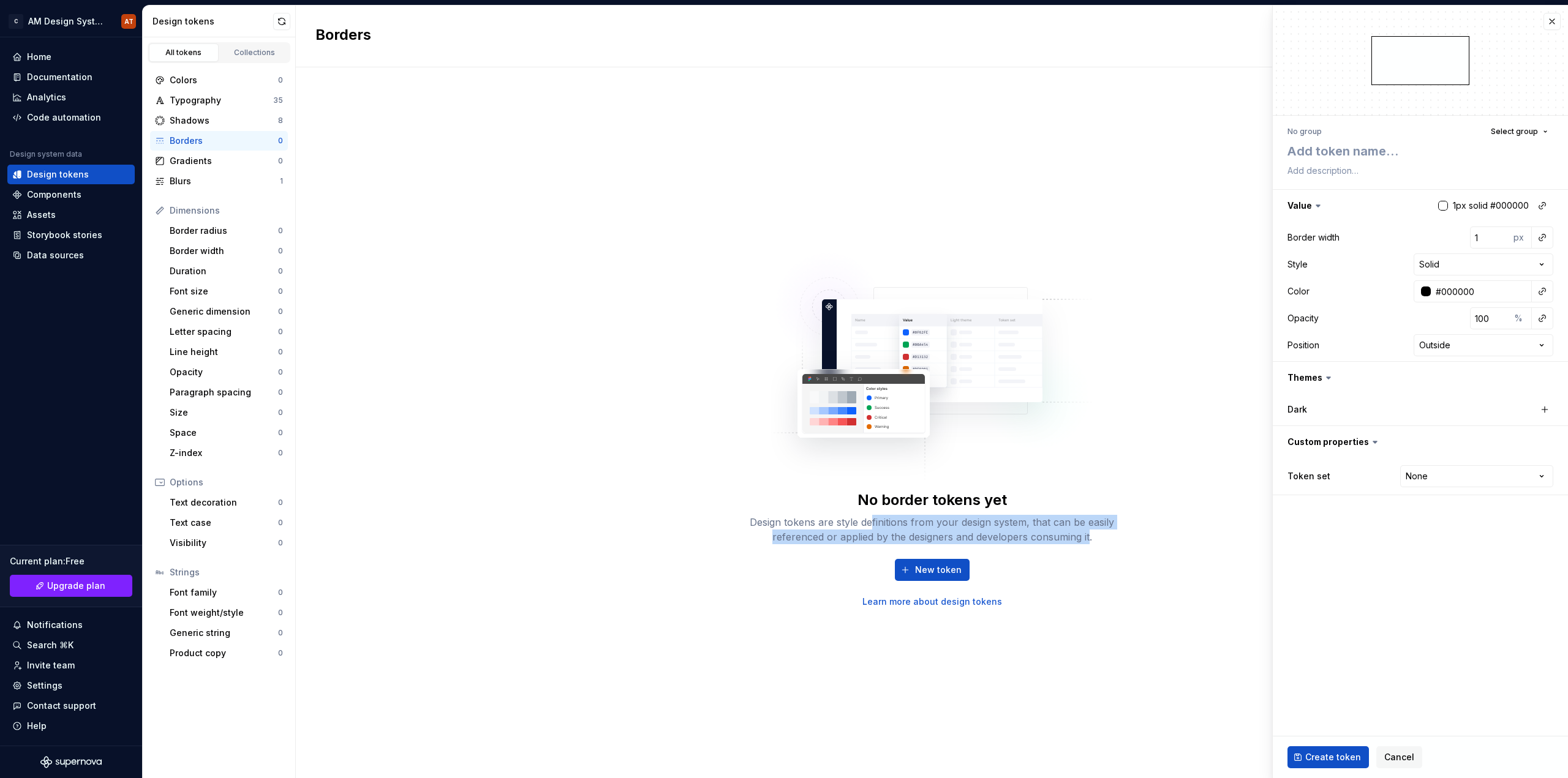
click at [870, 529] on div "Design tokens are style definitions from your design system, that can be easily…" at bounding box center [932, 529] width 392 height 30
click at [467, 263] on div "No border tokens yet Design tokens are style definitions from your design syste…" at bounding box center [932, 423] width 1272 height 710
click at [244, 53] on div "Collections" at bounding box center [254, 52] width 62 height 10
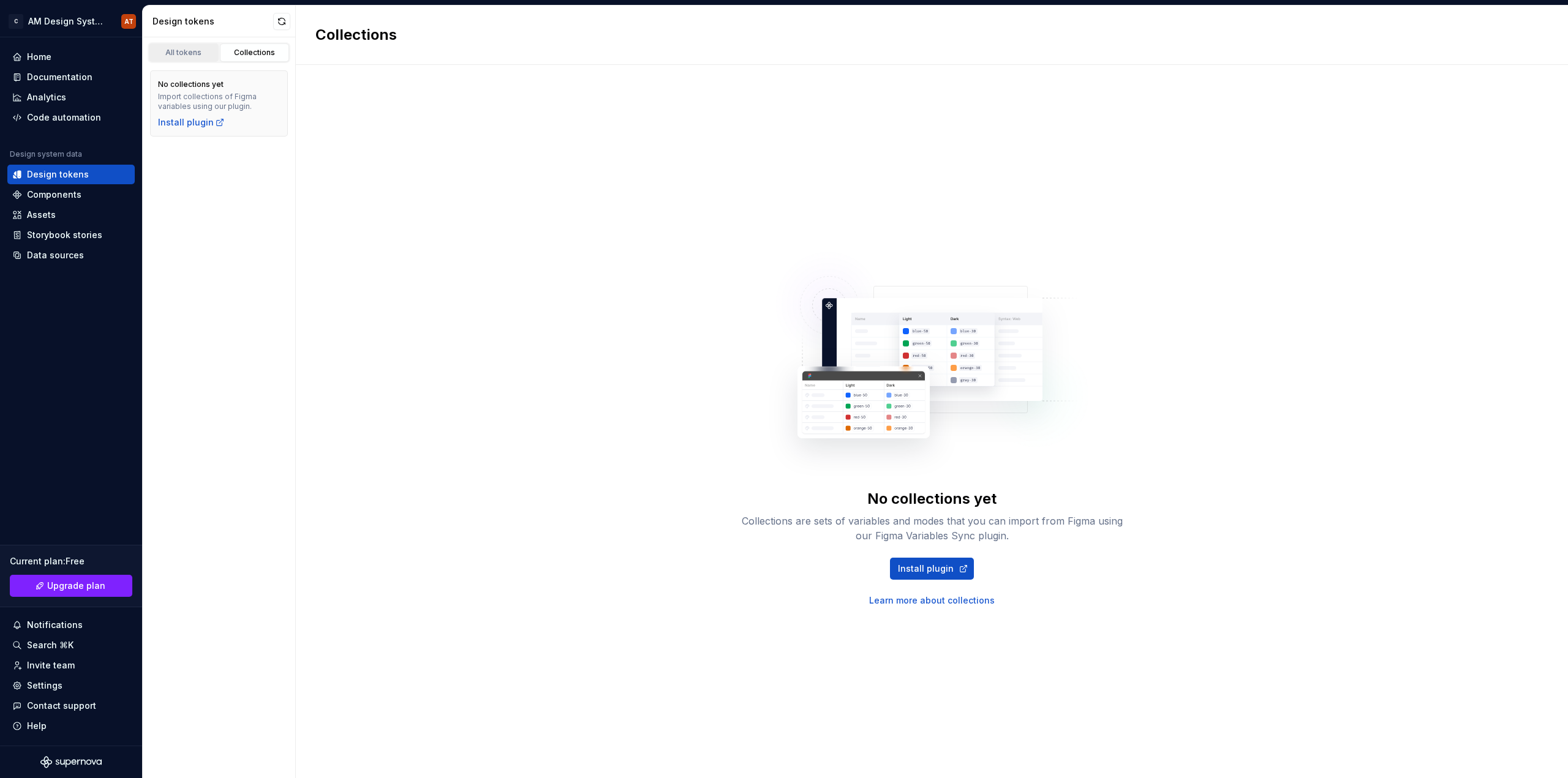
click at [201, 56] on div "All tokens" at bounding box center [184, 52] width 62 height 10
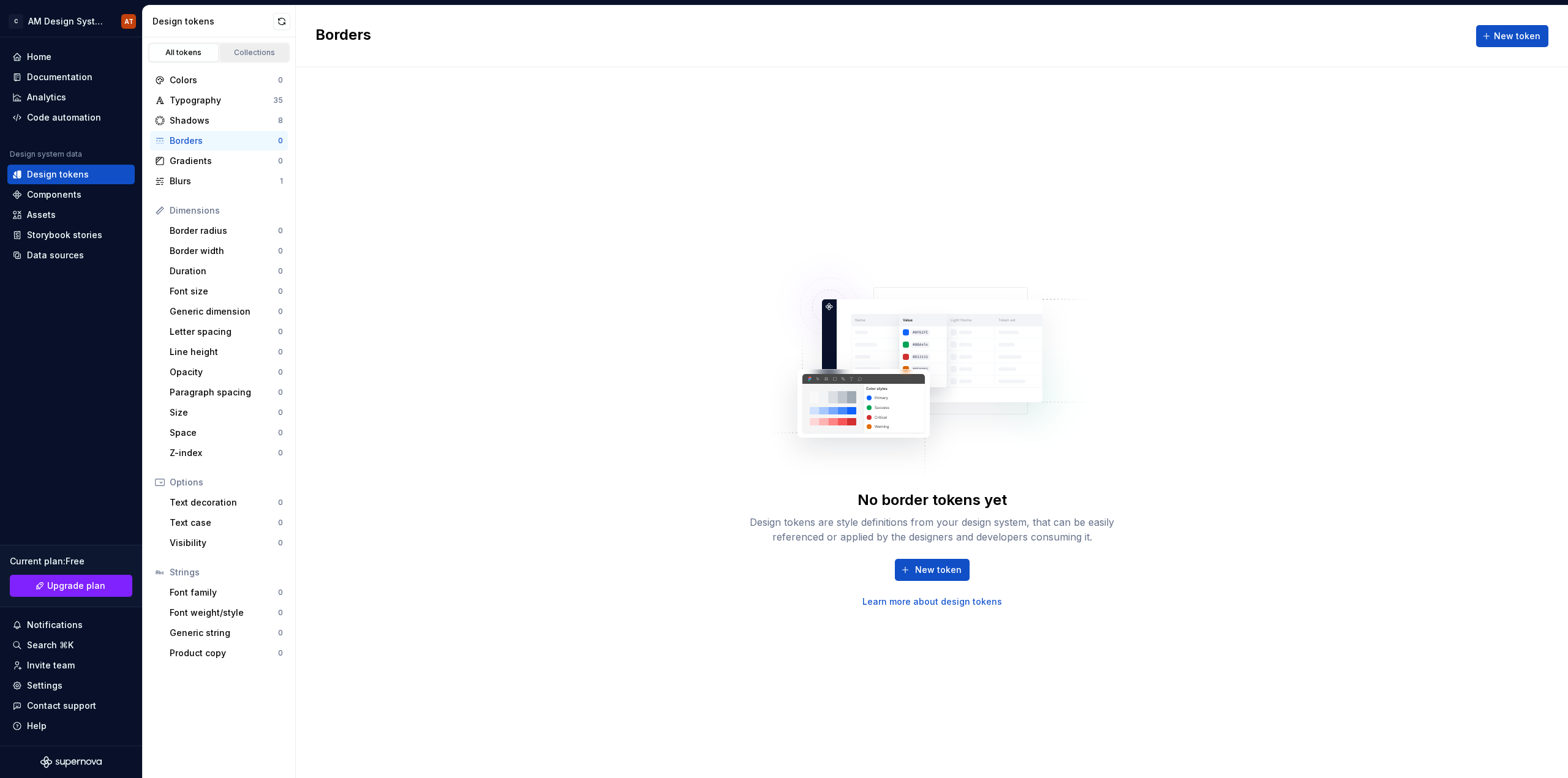
click at [229, 55] on div "Collections" at bounding box center [254, 52] width 62 height 10
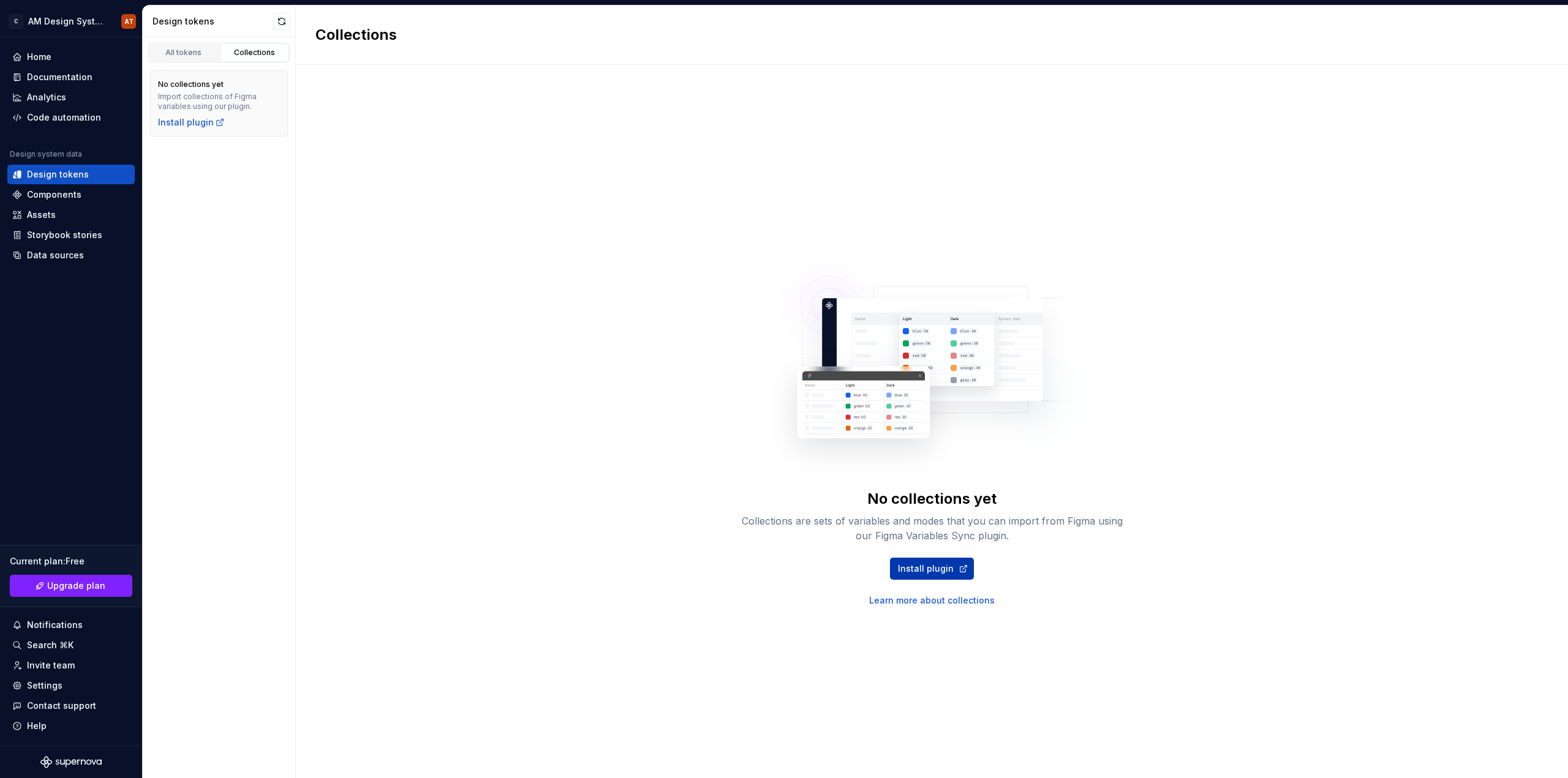
click at [932, 567] on span "Install plugin" at bounding box center [925, 569] width 55 height 12
click at [188, 50] on div "All tokens" at bounding box center [184, 52] width 62 height 10
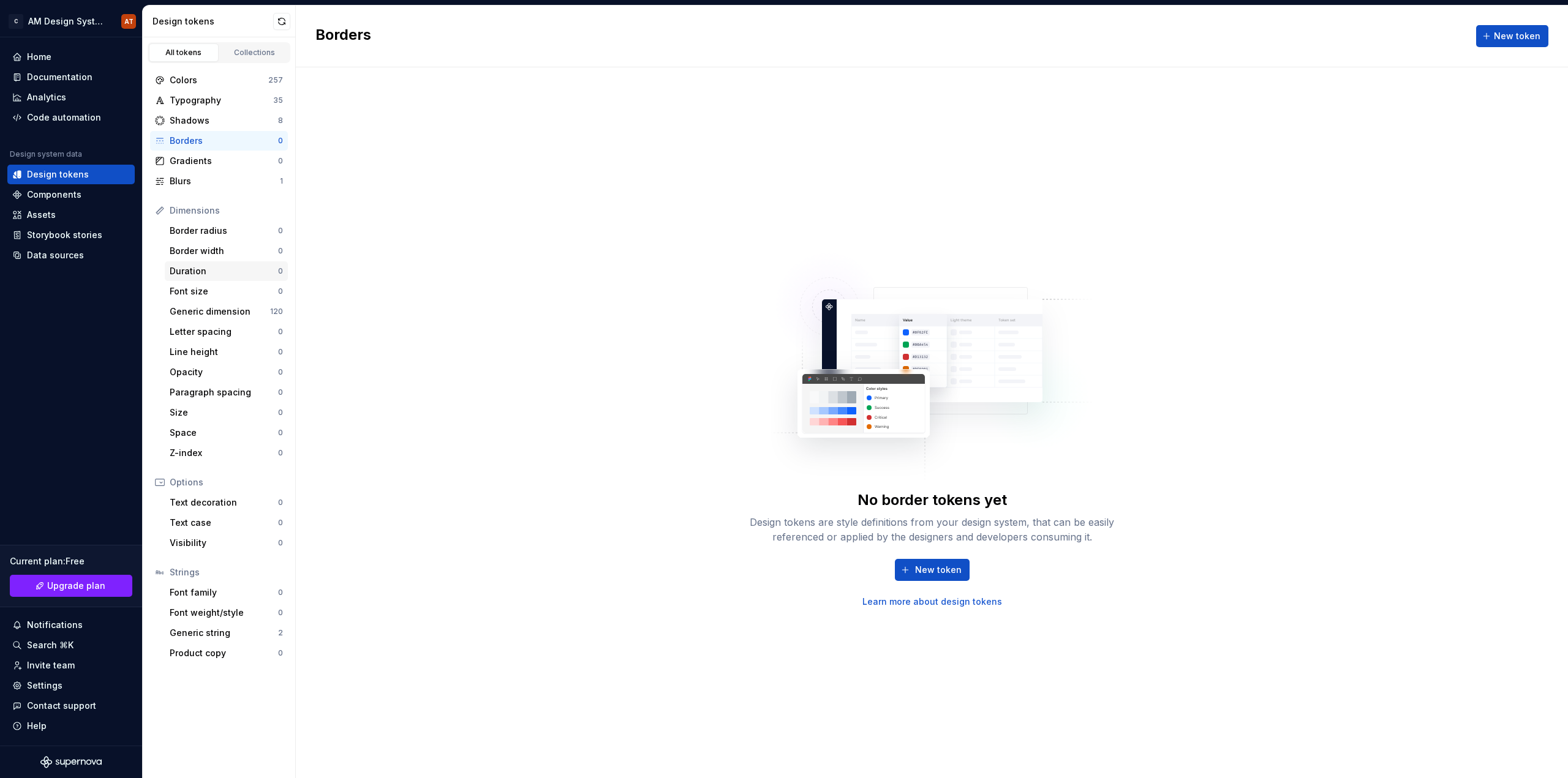
click at [236, 276] on div "Duration" at bounding box center [223, 271] width 109 height 12
click at [220, 236] on div "Border radius" at bounding box center [223, 231] width 109 height 12
click at [226, 255] on div "Border width" at bounding box center [223, 251] width 109 height 12
click at [215, 219] on div "Dimensions" at bounding box center [219, 211] width 137 height 20
click at [222, 229] on div "Border radius" at bounding box center [223, 231] width 109 height 12
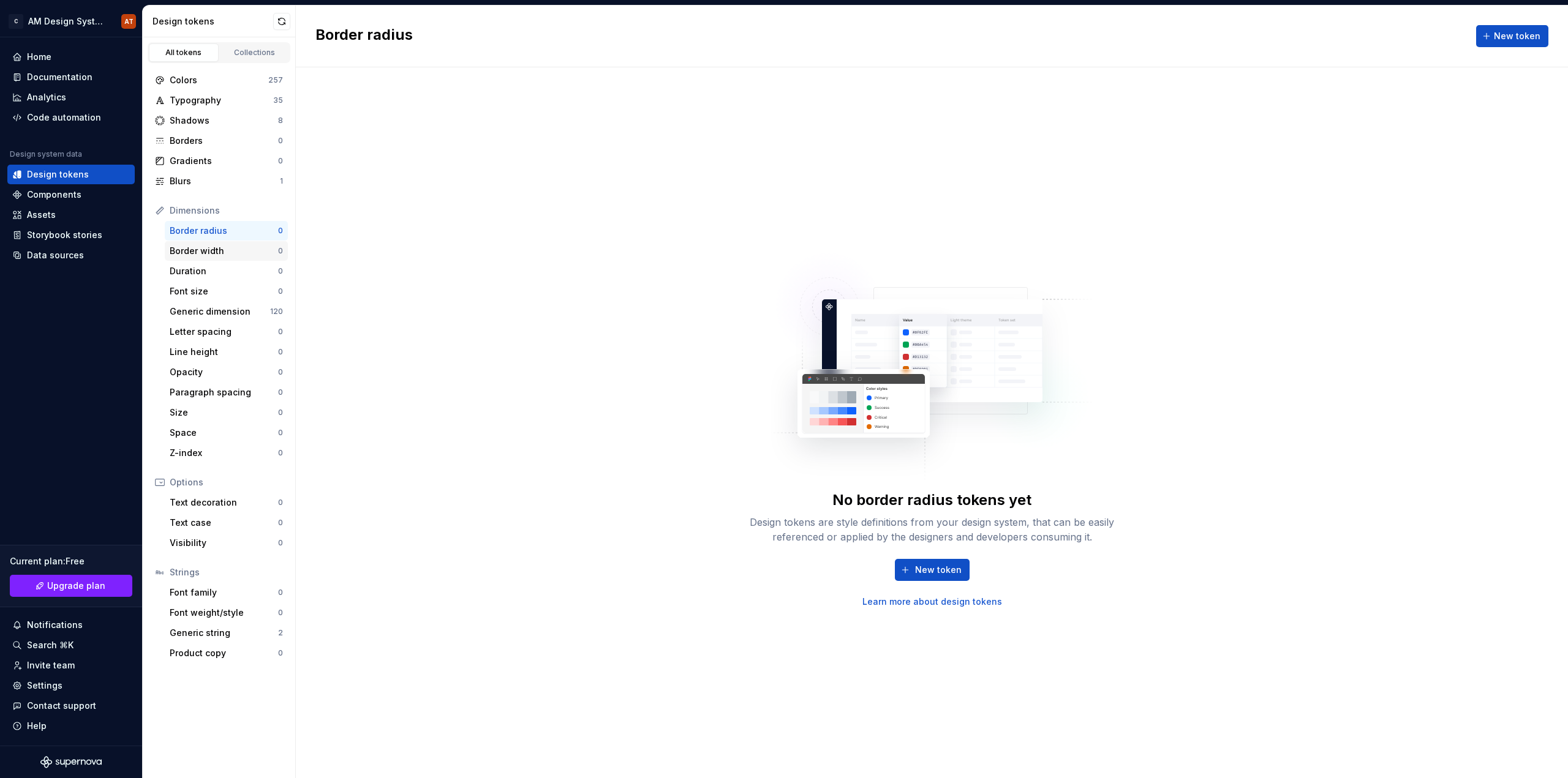
click at [234, 246] on div "Border width" at bounding box center [223, 251] width 109 height 12
click at [233, 274] on div "Duration" at bounding box center [223, 271] width 109 height 12
click at [235, 291] on div "Font size" at bounding box center [223, 291] width 109 height 12
click at [223, 317] on div "Generic dimension" at bounding box center [219, 311] width 100 height 12
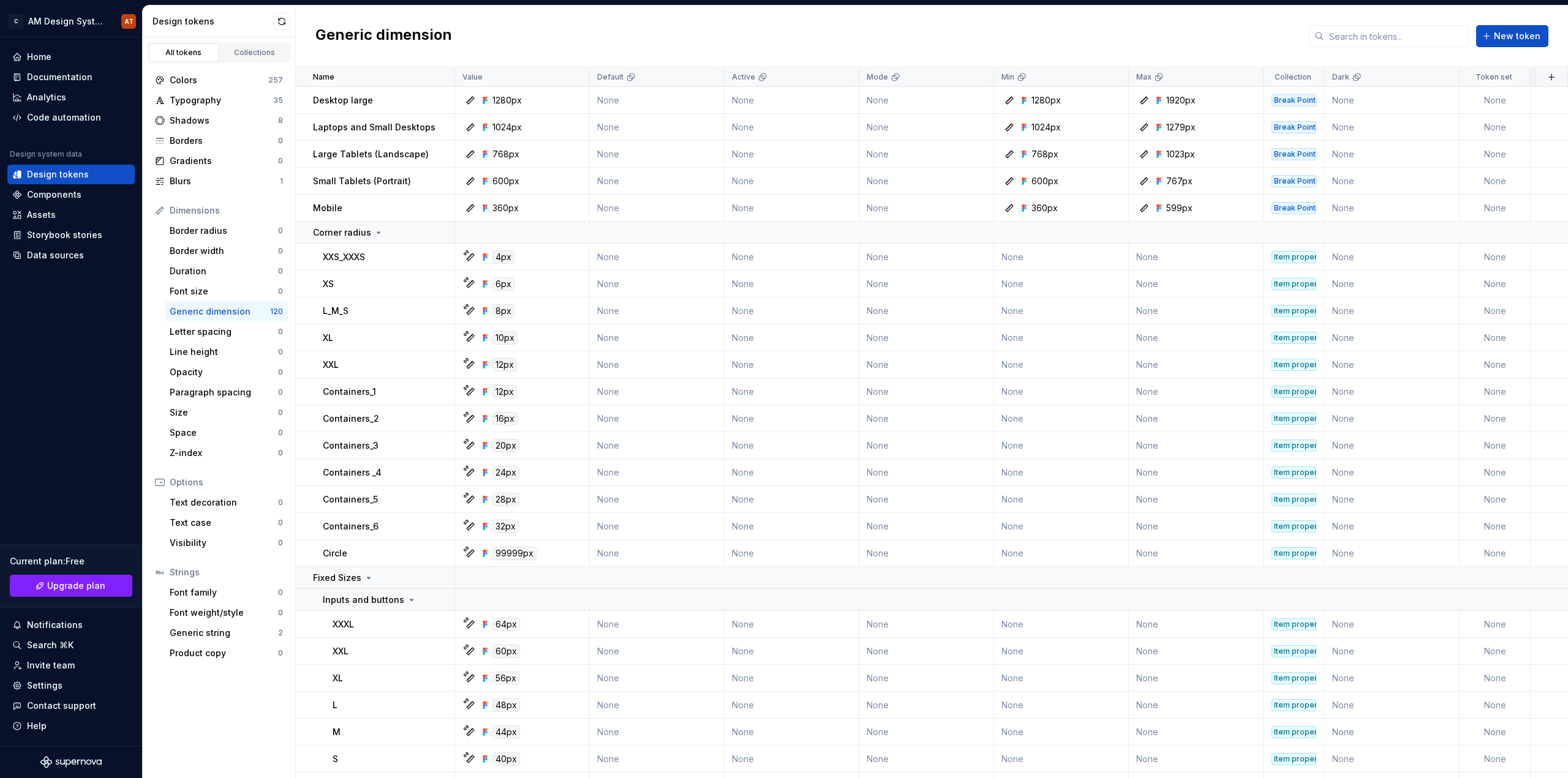
click at [195, 207] on div "Dimensions" at bounding box center [226, 210] width 113 height 12
click at [188, 231] on div "Border radius" at bounding box center [223, 231] width 109 height 12
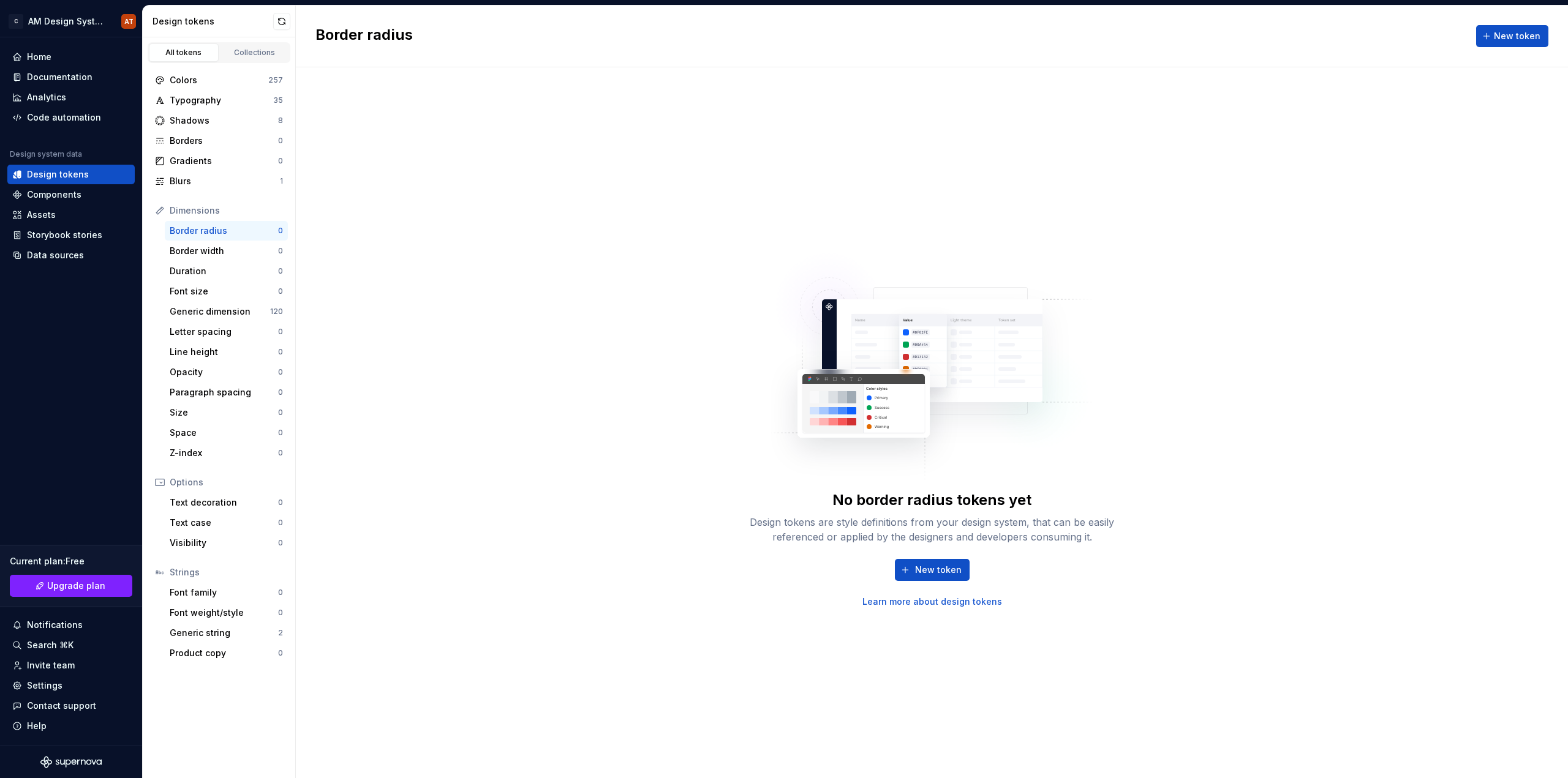
click at [174, 204] on div "Dimensions" at bounding box center [219, 211] width 137 height 20
click at [190, 51] on div "All tokens" at bounding box center [184, 52] width 62 height 10
click at [1488, 24] on div "Border radius New token" at bounding box center [932, 36] width 1272 height 61
click at [1494, 33] on button "New token" at bounding box center [1512, 36] width 72 height 22
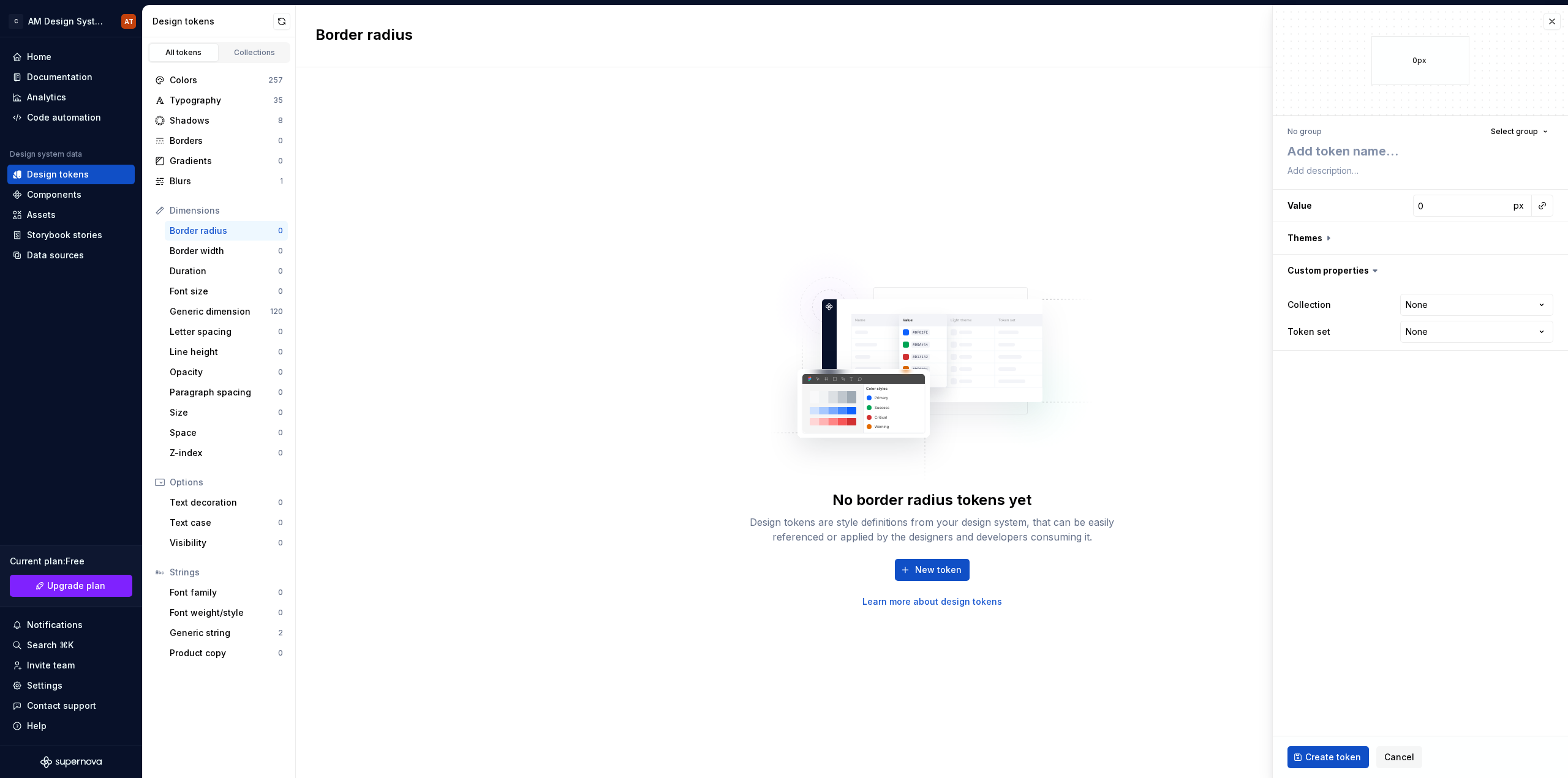
type textarea "*"
click at [1529, 126] on button "Select group" at bounding box center [1519, 131] width 68 height 17
click at [206, 213] on div "Dimensions" at bounding box center [226, 210] width 113 height 12
click at [192, 480] on div "Options" at bounding box center [226, 483] width 113 height 12
click at [229, 599] on div "Font family 0" at bounding box center [226, 593] width 123 height 20
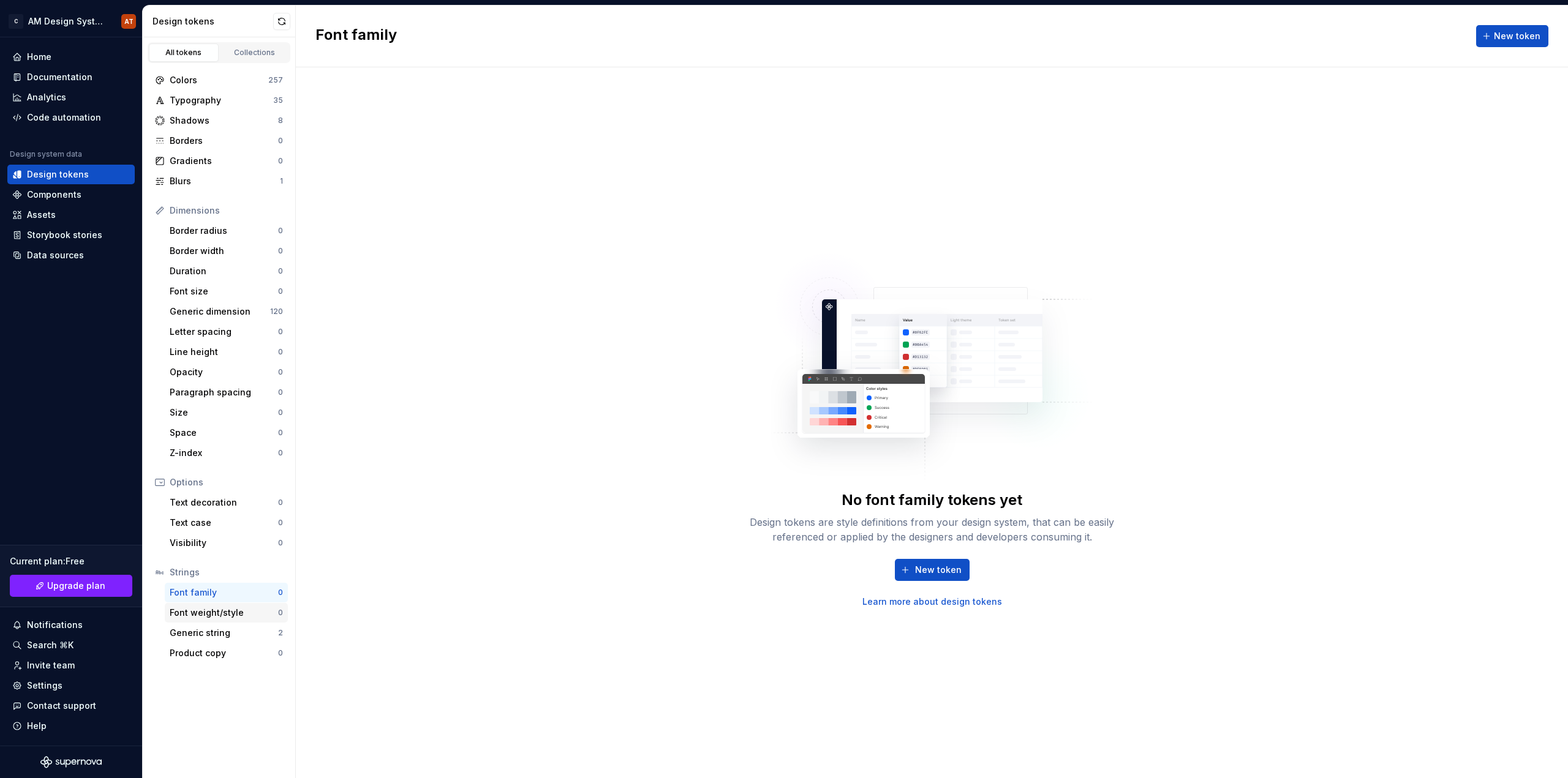
click at [239, 611] on div "Font weight/style" at bounding box center [223, 613] width 109 height 12
click at [242, 630] on div "Generic string" at bounding box center [223, 633] width 109 height 12
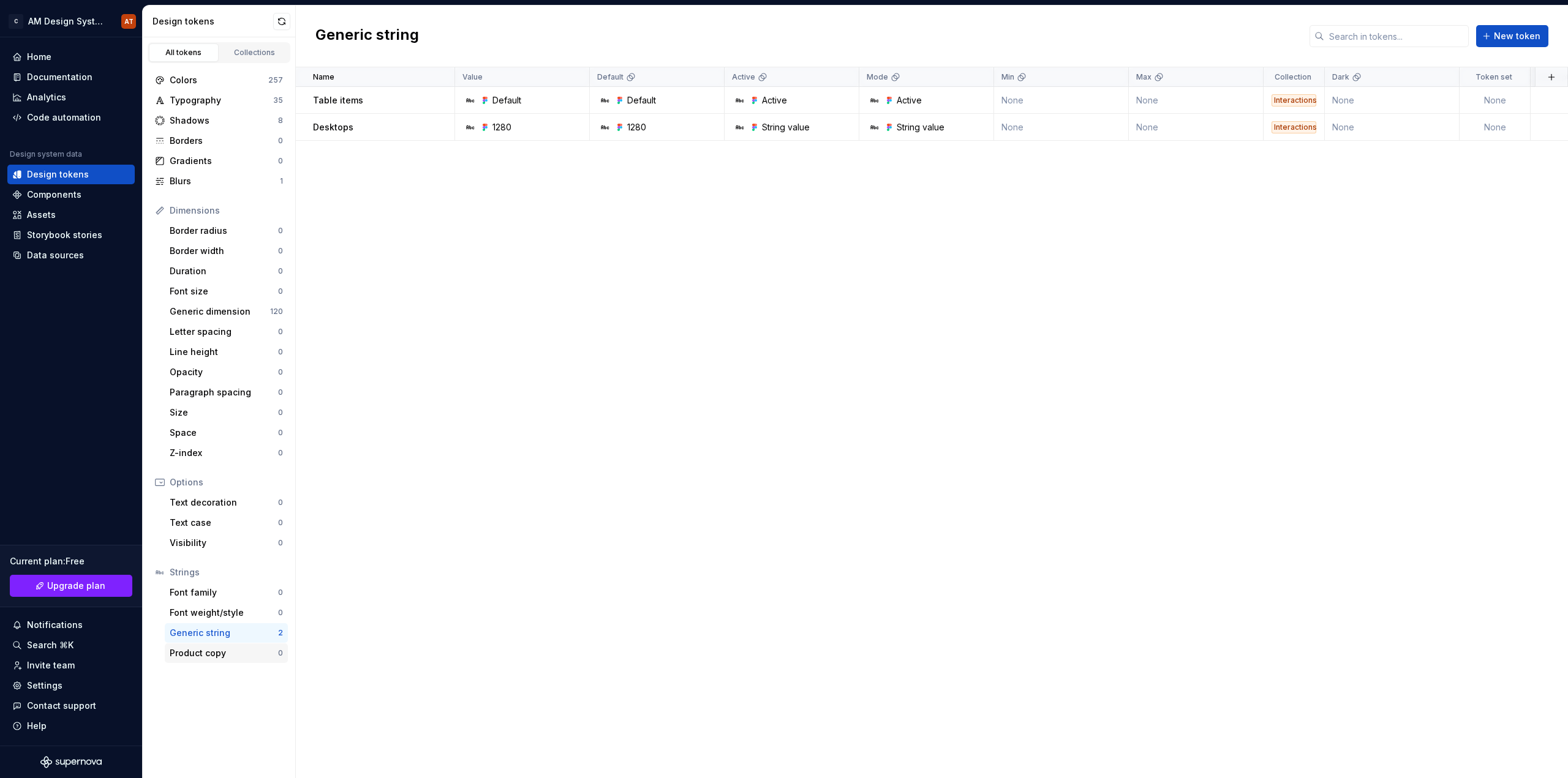
click at [238, 657] on div "Product copy" at bounding box center [223, 654] width 109 height 12
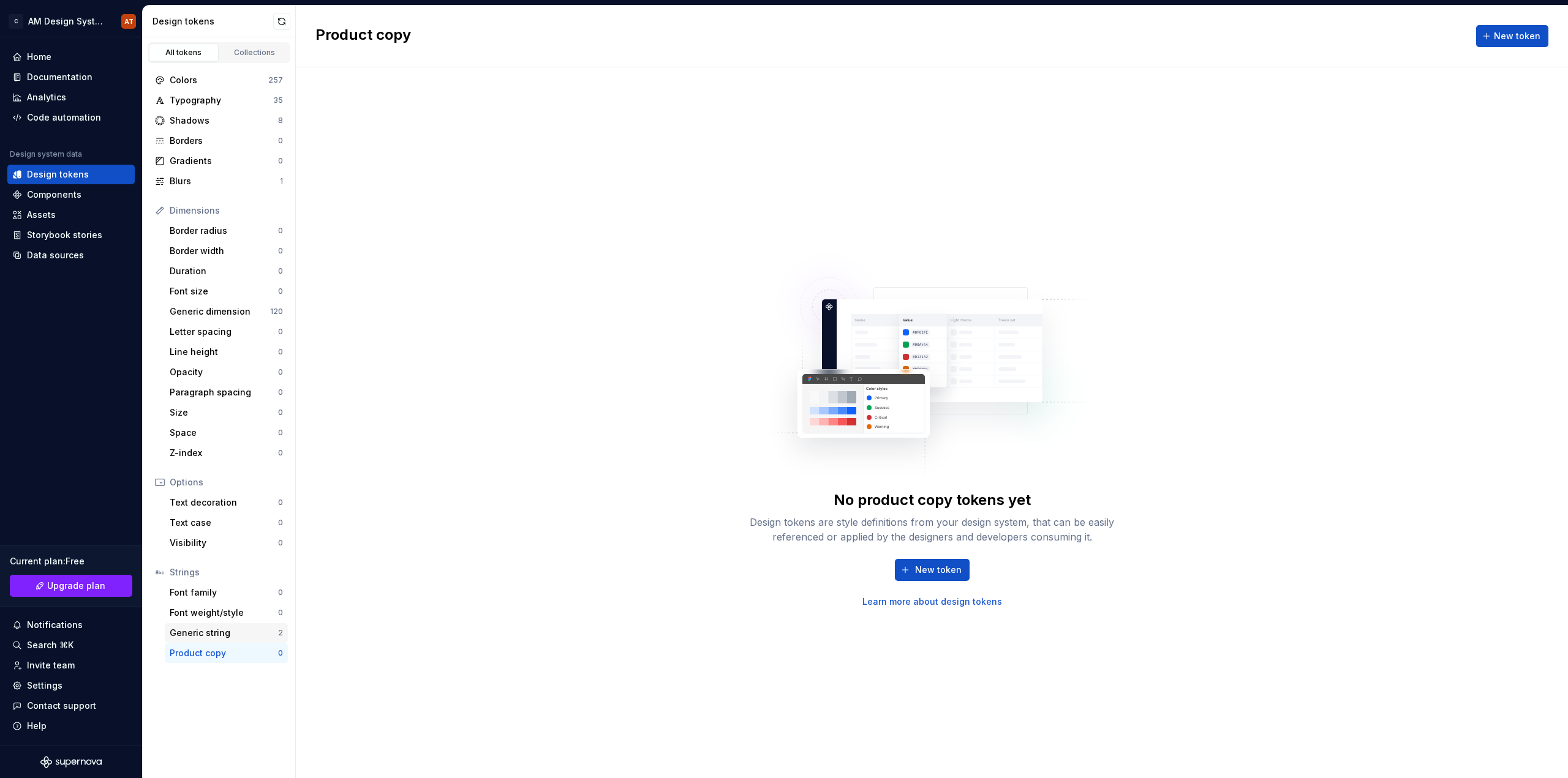
click at [239, 636] on div "Generic string" at bounding box center [223, 633] width 109 height 12
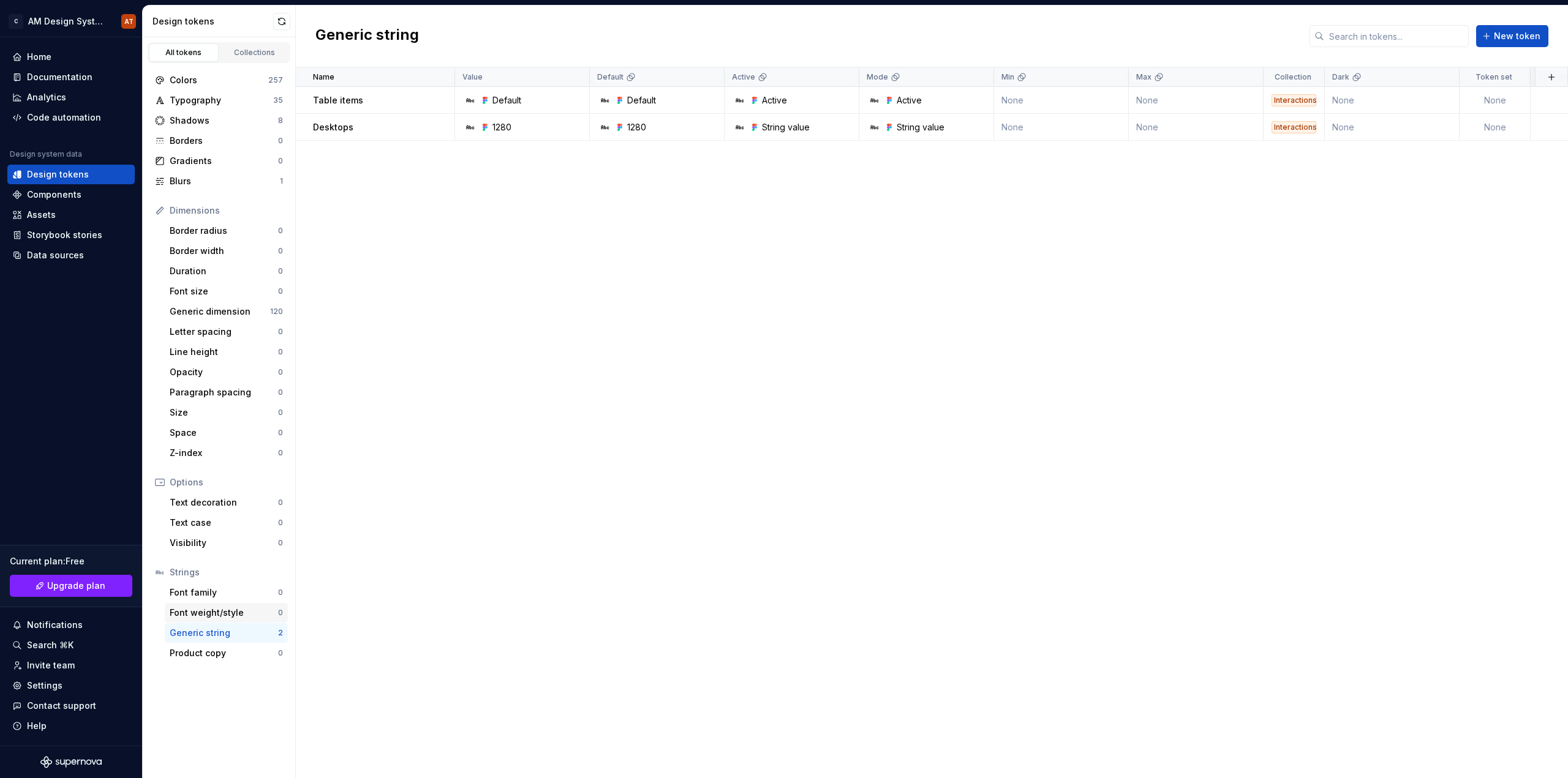
click at [234, 613] on div "Font weight/style" at bounding box center [223, 613] width 109 height 12
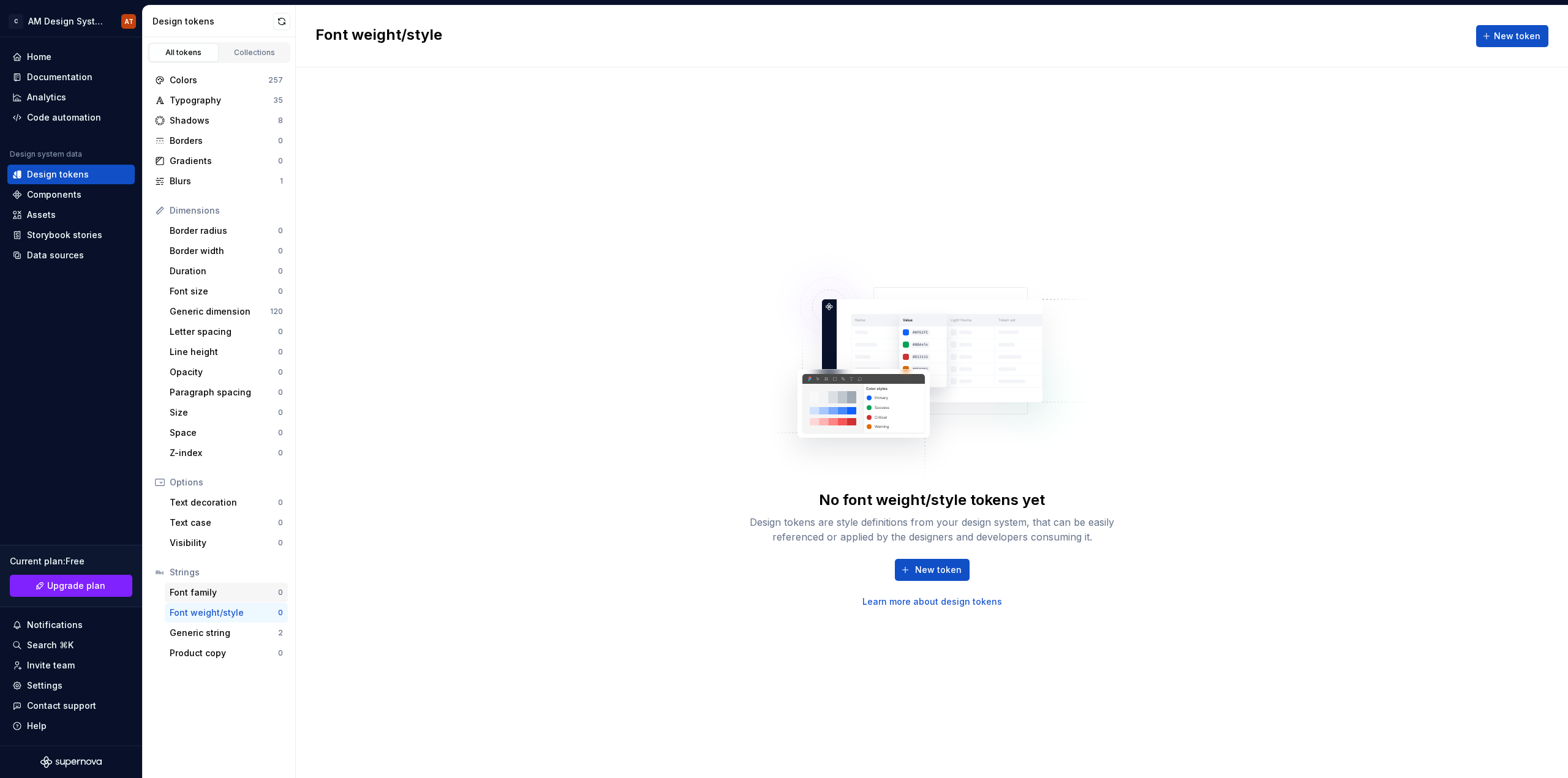
click at [229, 595] on div "Font family" at bounding box center [223, 593] width 109 height 12
click at [244, 55] on div "Collections" at bounding box center [254, 52] width 62 height 10
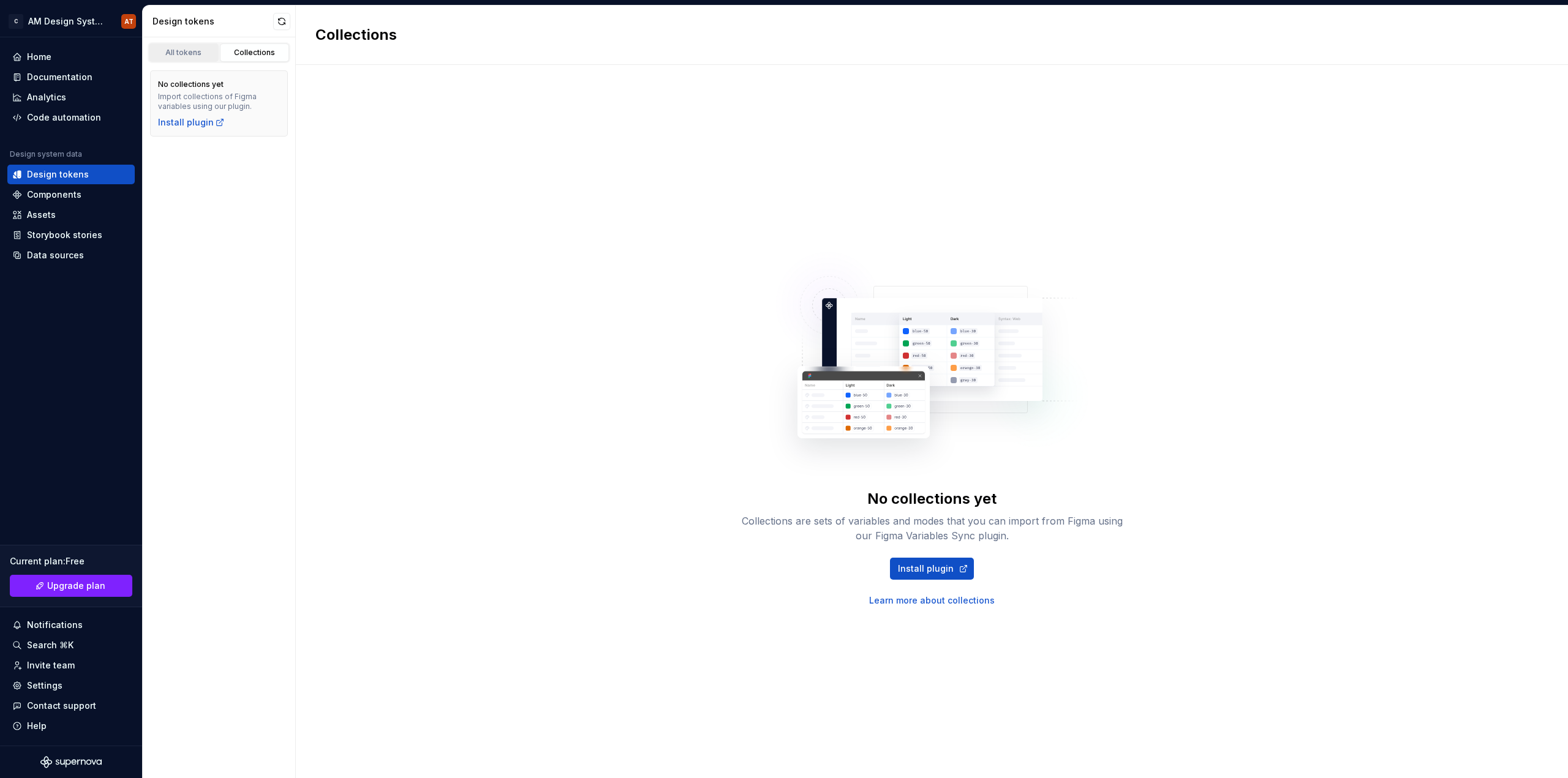
click at [179, 56] on div "All tokens" at bounding box center [184, 52] width 62 height 10
click at [268, 53] on div "Collections" at bounding box center [254, 52] width 62 height 10
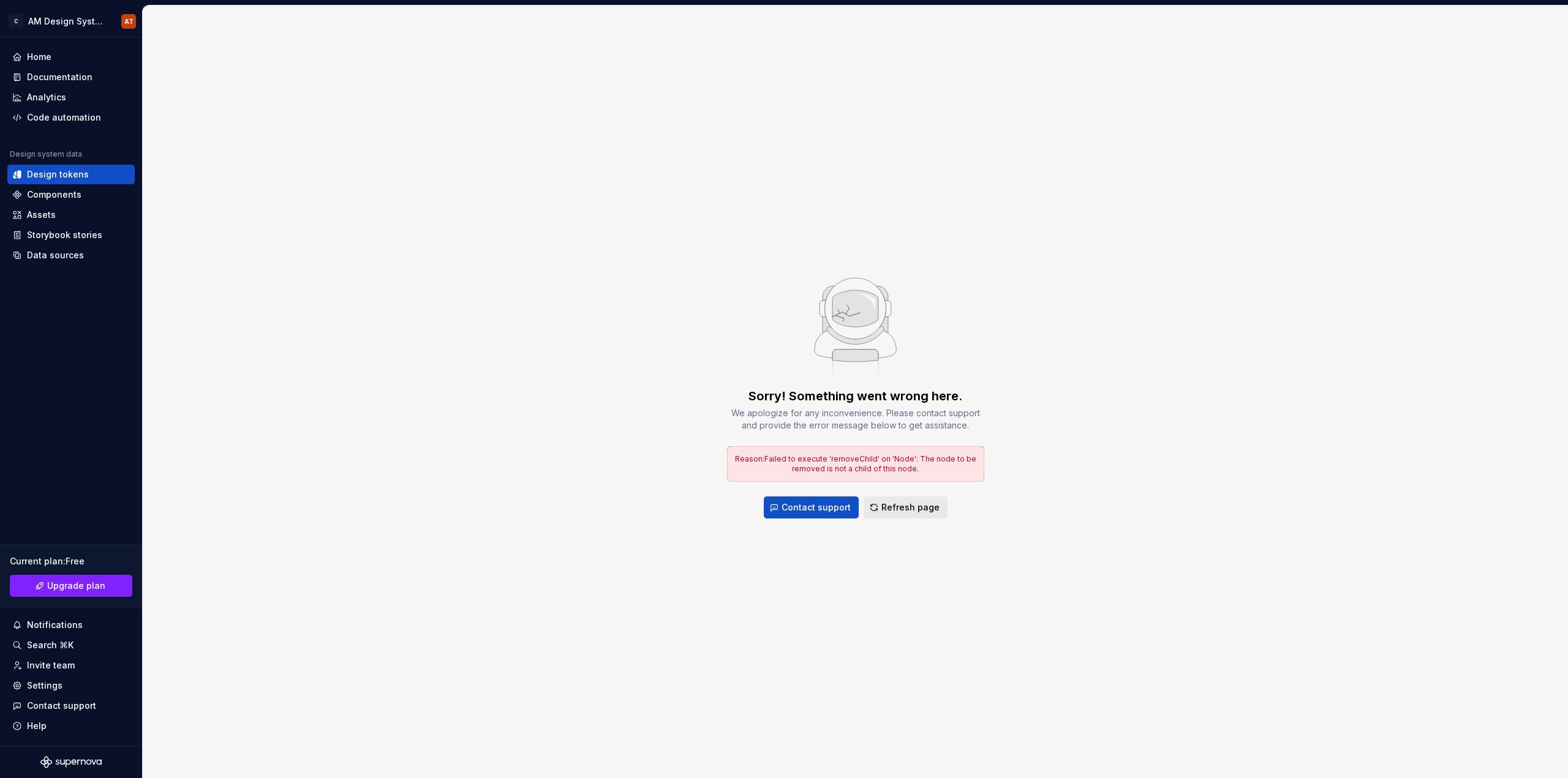
click at [888, 509] on span "Refresh page" at bounding box center [910, 508] width 58 height 12
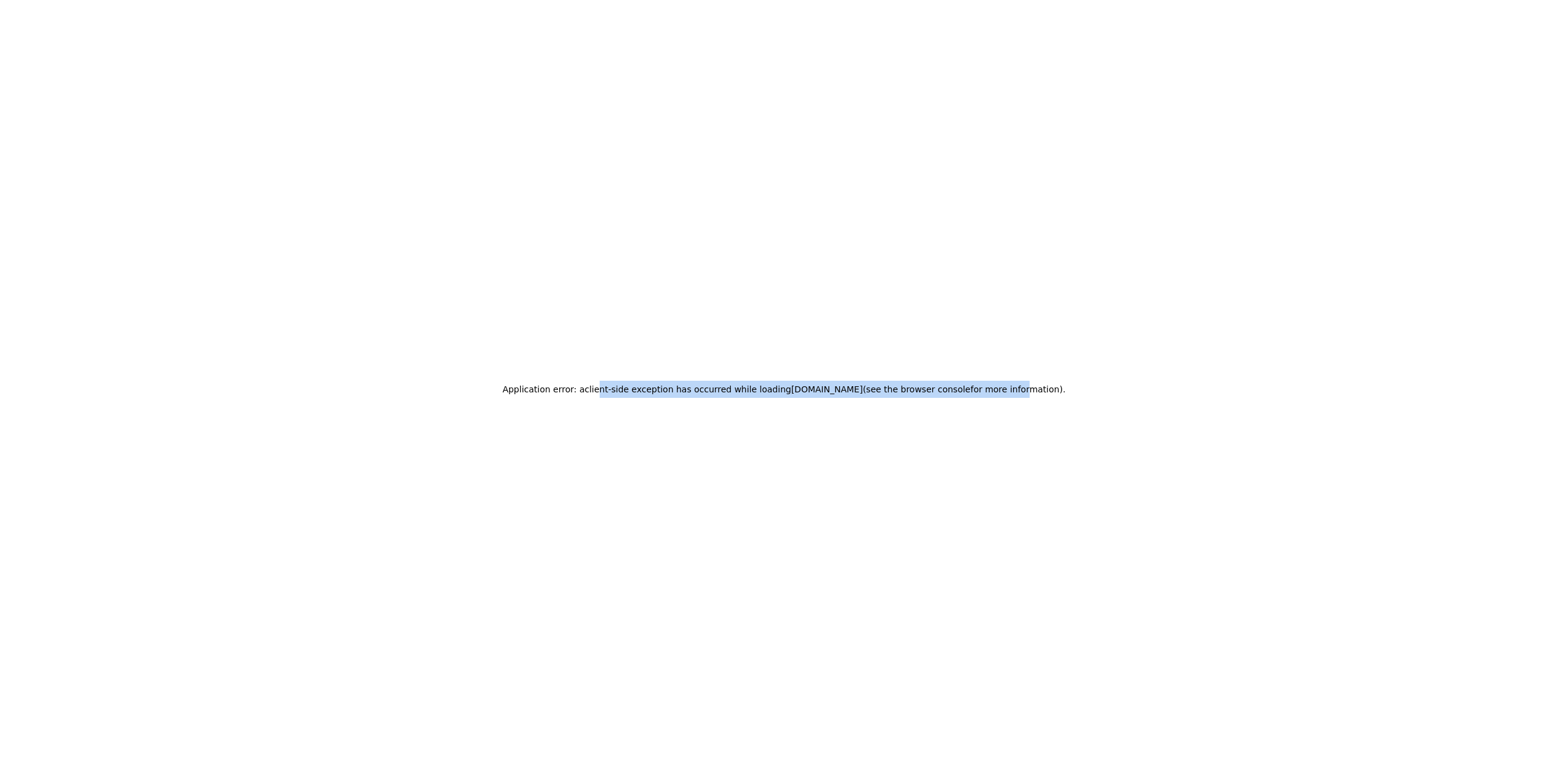
drag, startPoint x: 623, startPoint y: 392, endPoint x: 1001, endPoint y: 397, distance: 378.0
click at [1001, 397] on h2 "Application error: a client -side exception has occurred while loading app.supe…" at bounding box center [783, 389] width 563 height 17
drag, startPoint x: 974, startPoint y: 395, endPoint x: 753, endPoint y: 397, distance: 221.0
click at [753, 397] on h2 "Application error: a client -side exception has occurred while loading app.supe…" at bounding box center [783, 389] width 563 height 17
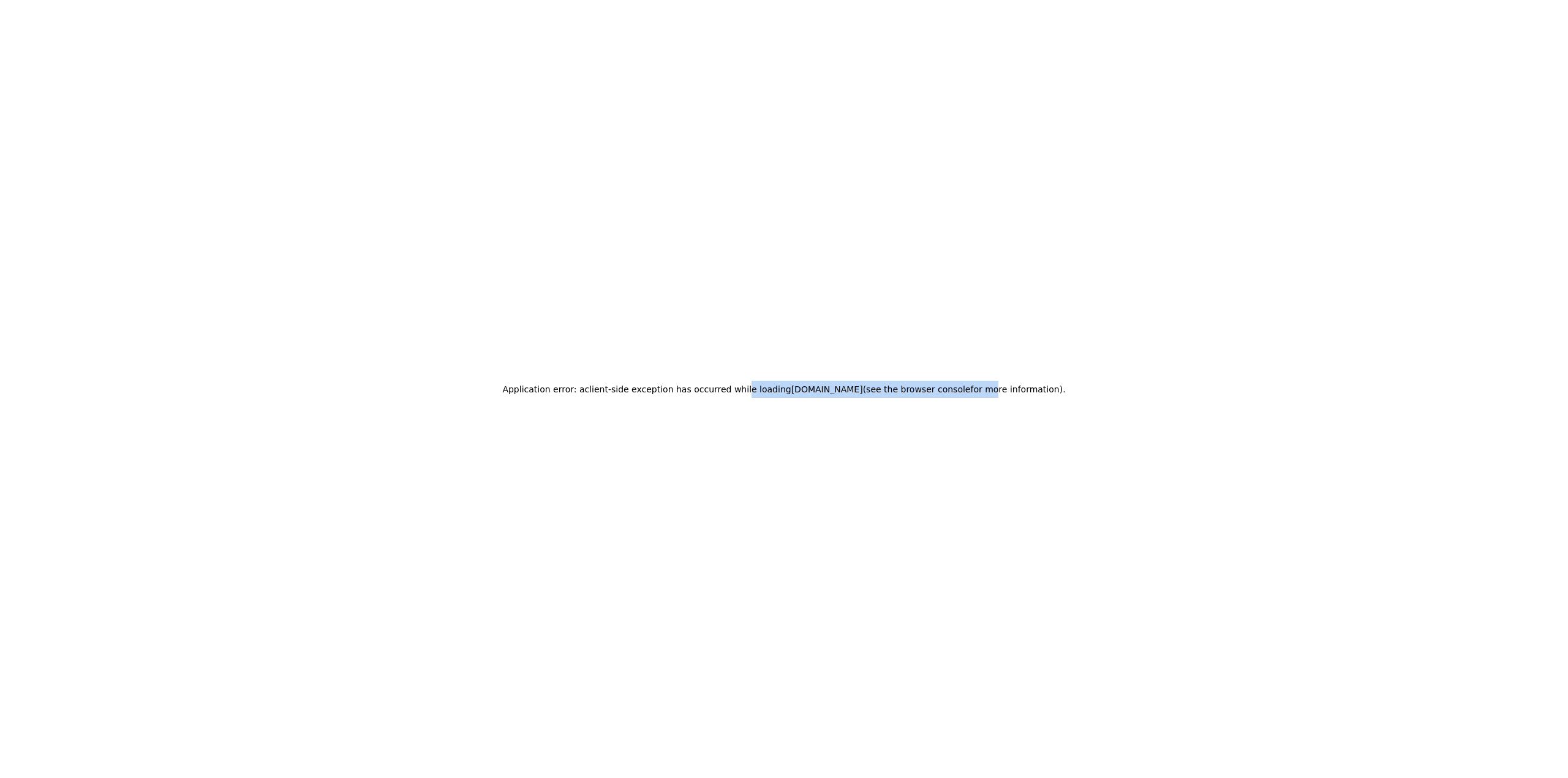
click at [753, 397] on h2 "Application error: a client -side exception has occurred while loading app.supe…" at bounding box center [783, 389] width 563 height 17
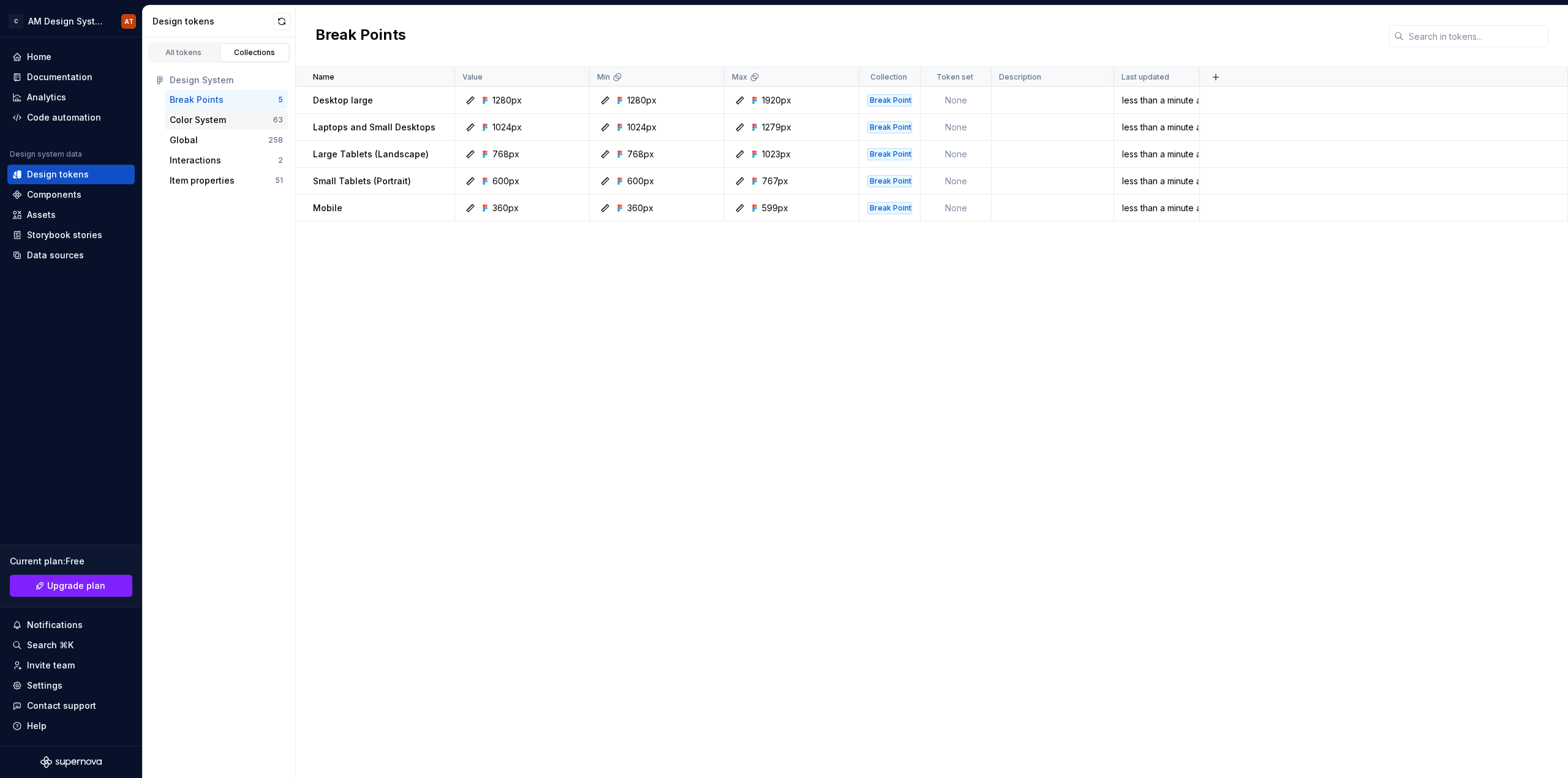
click at [213, 119] on div "Color System" at bounding box center [197, 120] width 56 height 12
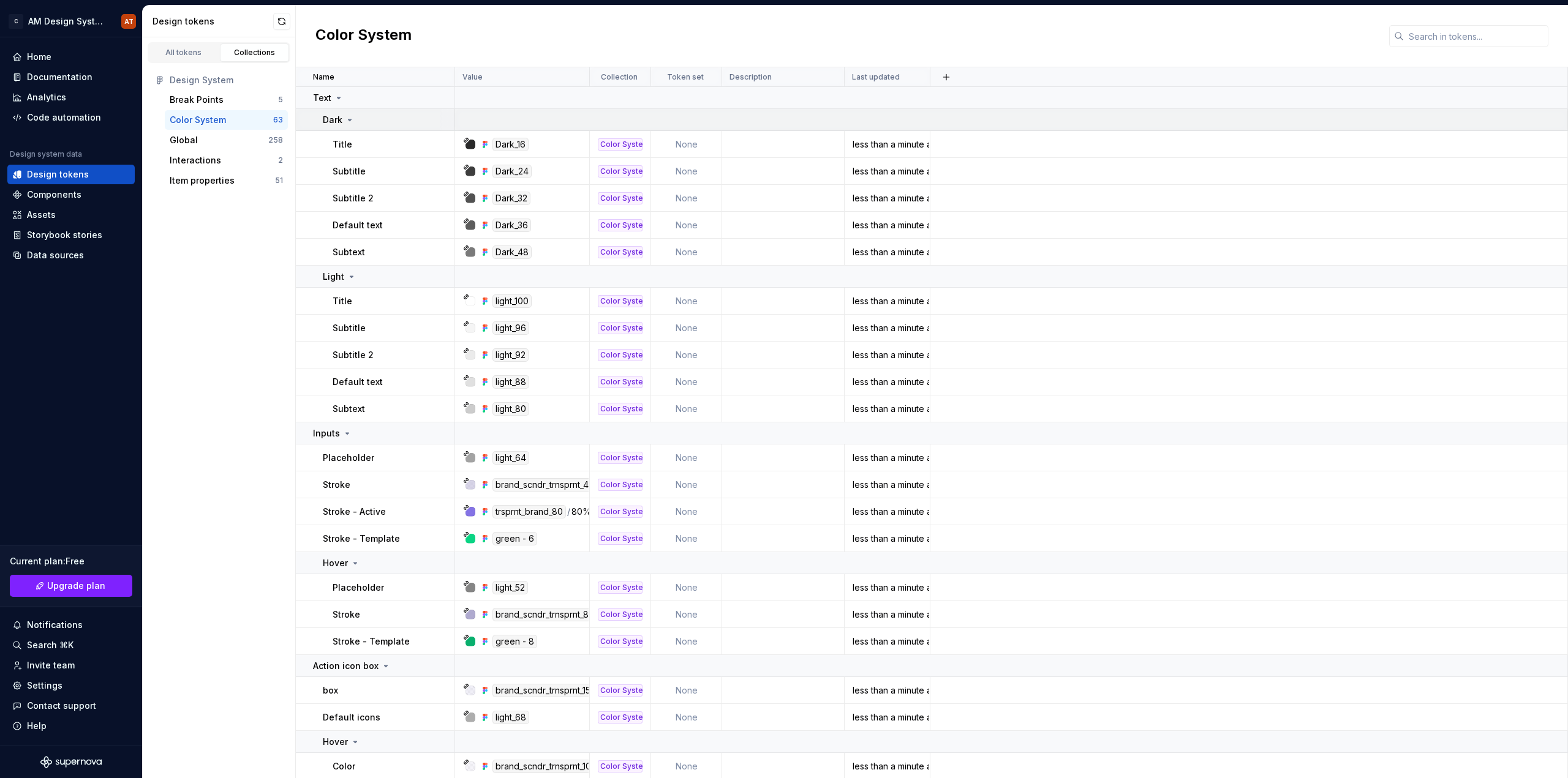
click at [345, 123] on icon at bounding box center [349, 120] width 10 height 10
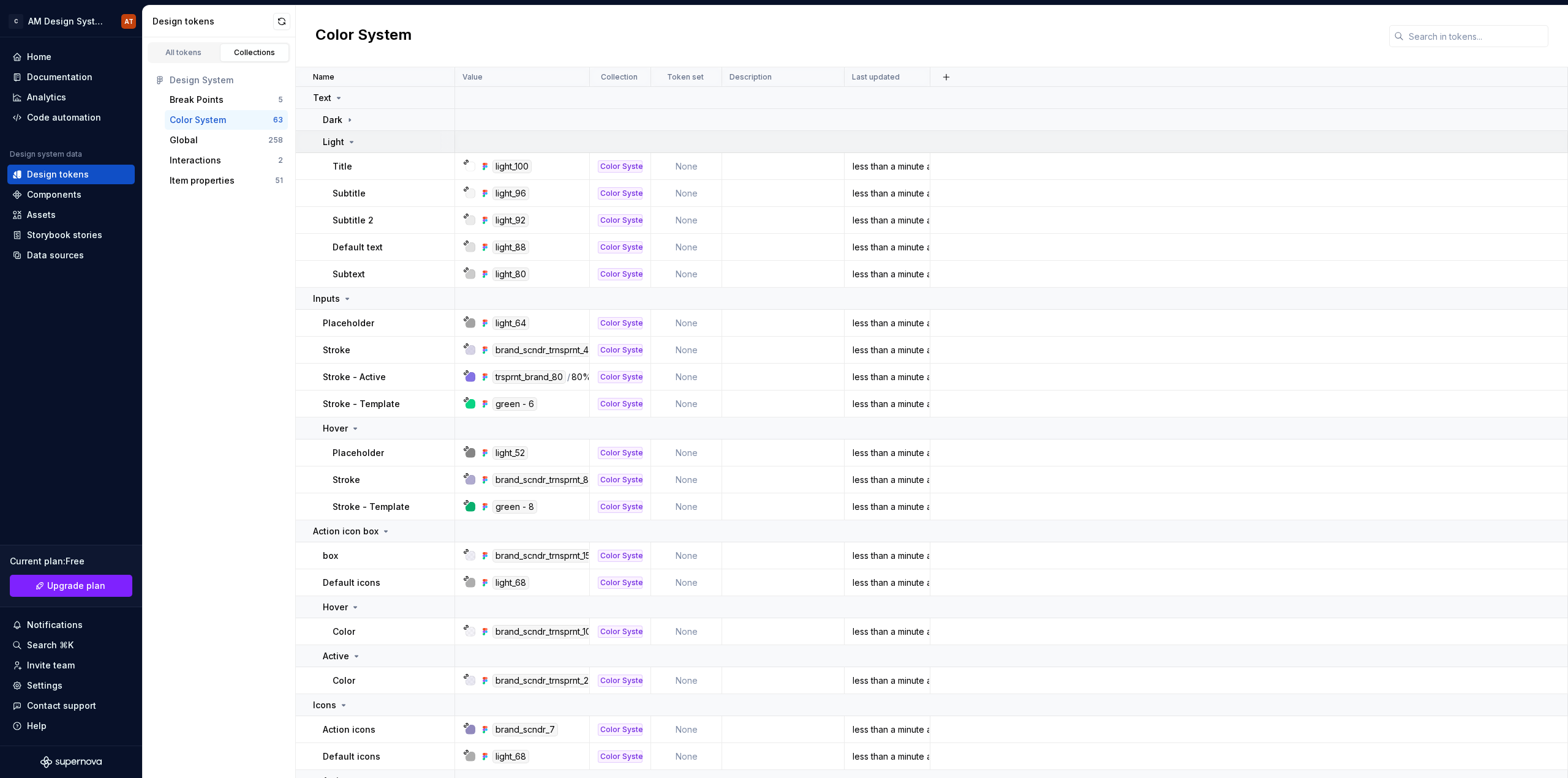
click at [353, 144] on icon at bounding box center [352, 142] width 10 height 10
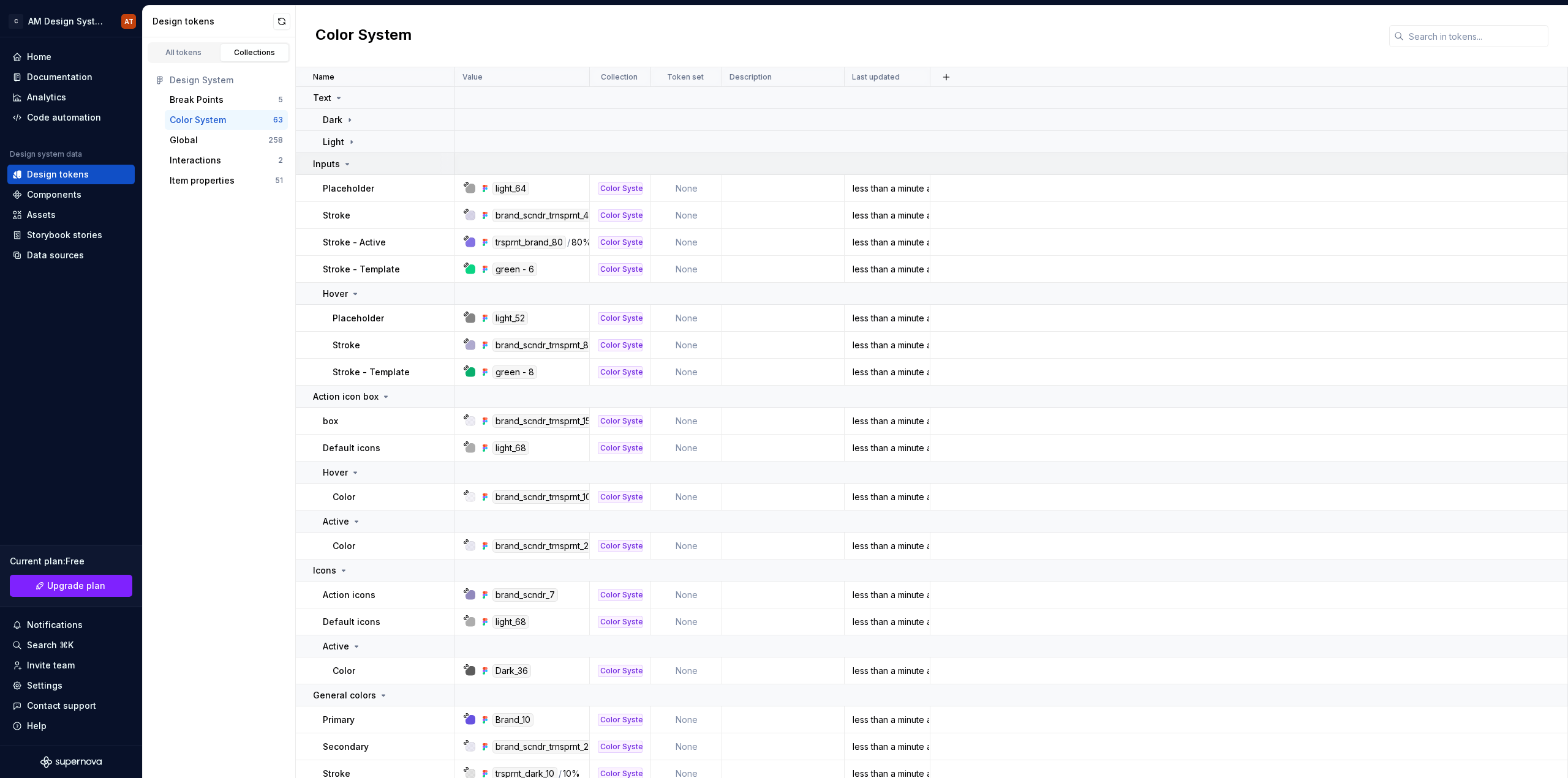
click at [352, 166] on div "Inputs" at bounding box center [383, 164] width 141 height 12
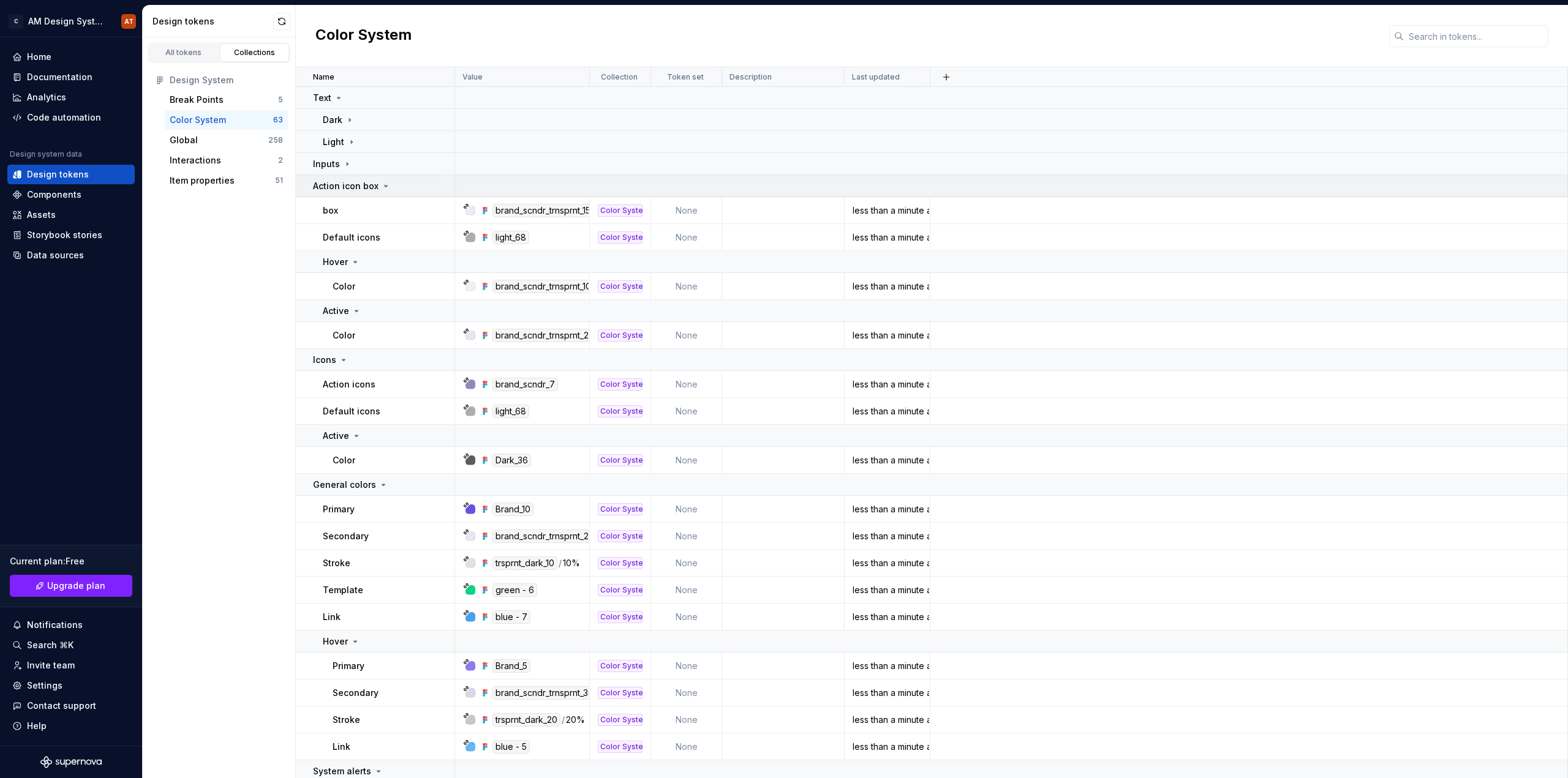
click at [385, 187] on icon at bounding box center [386, 186] width 3 height 2
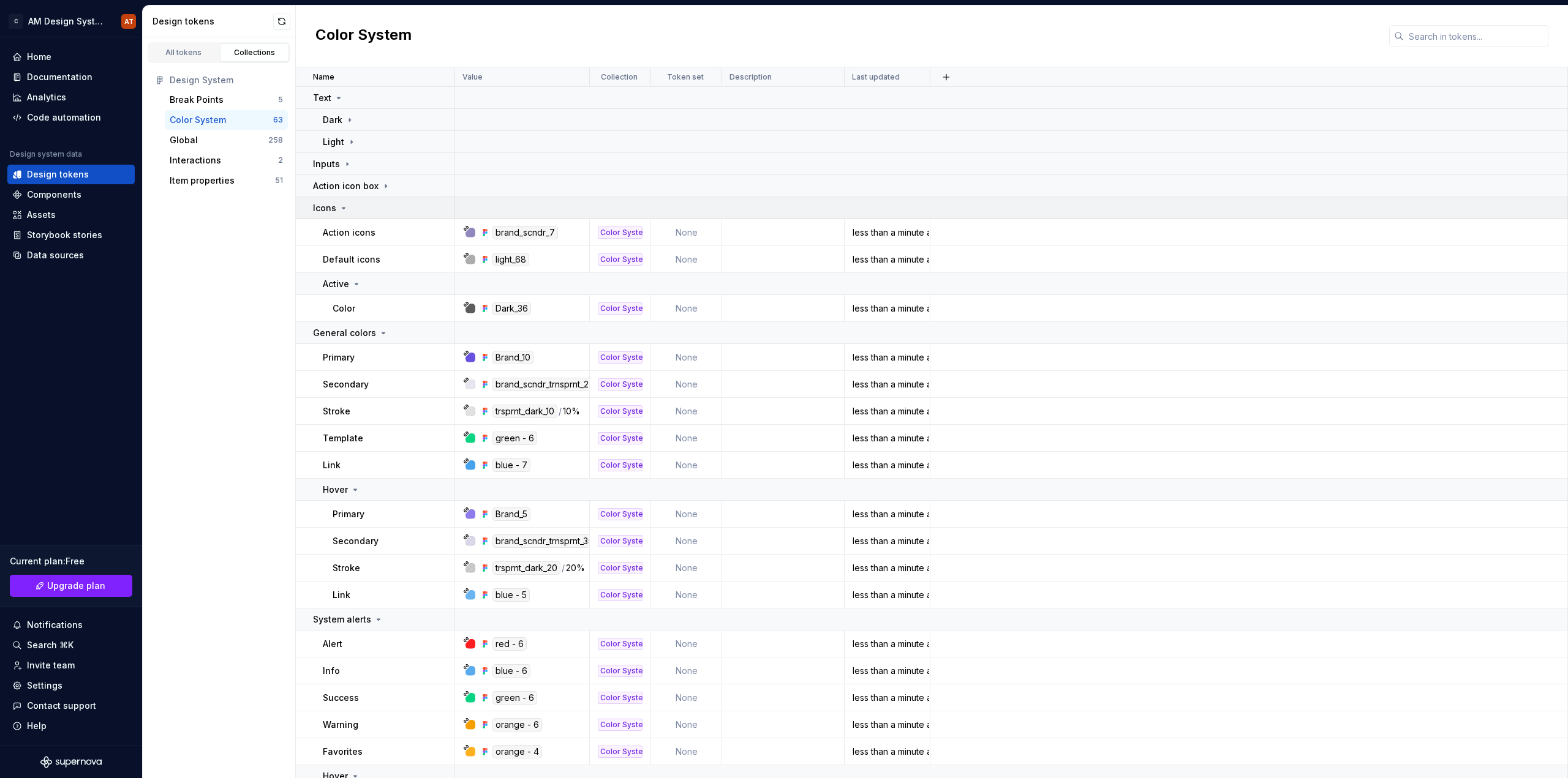
click at [345, 210] on icon at bounding box center [343, 208] width 10 height 10
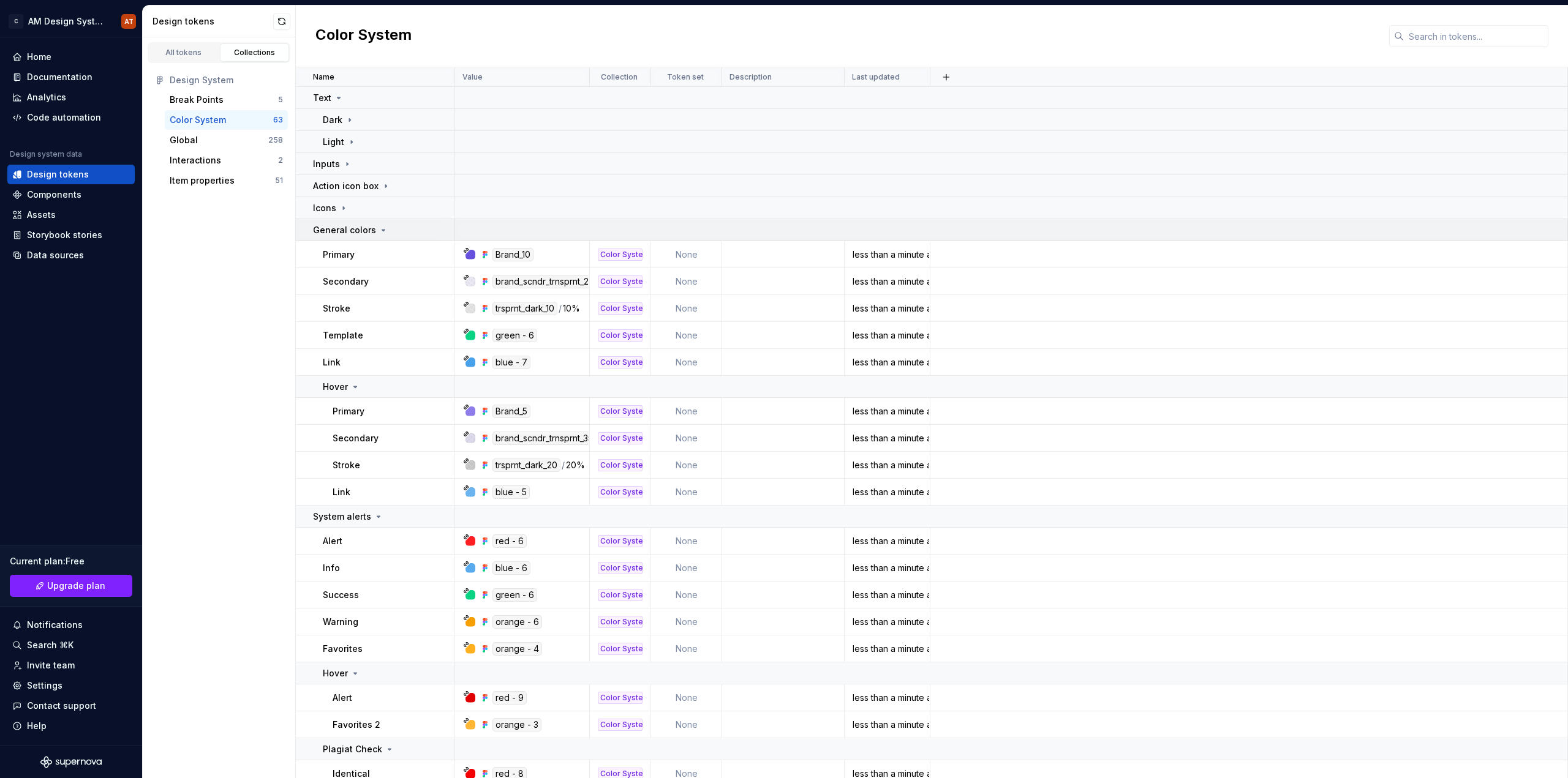
click at [382, 229] on icon at bounding box center [383, 230] width 3 height 2
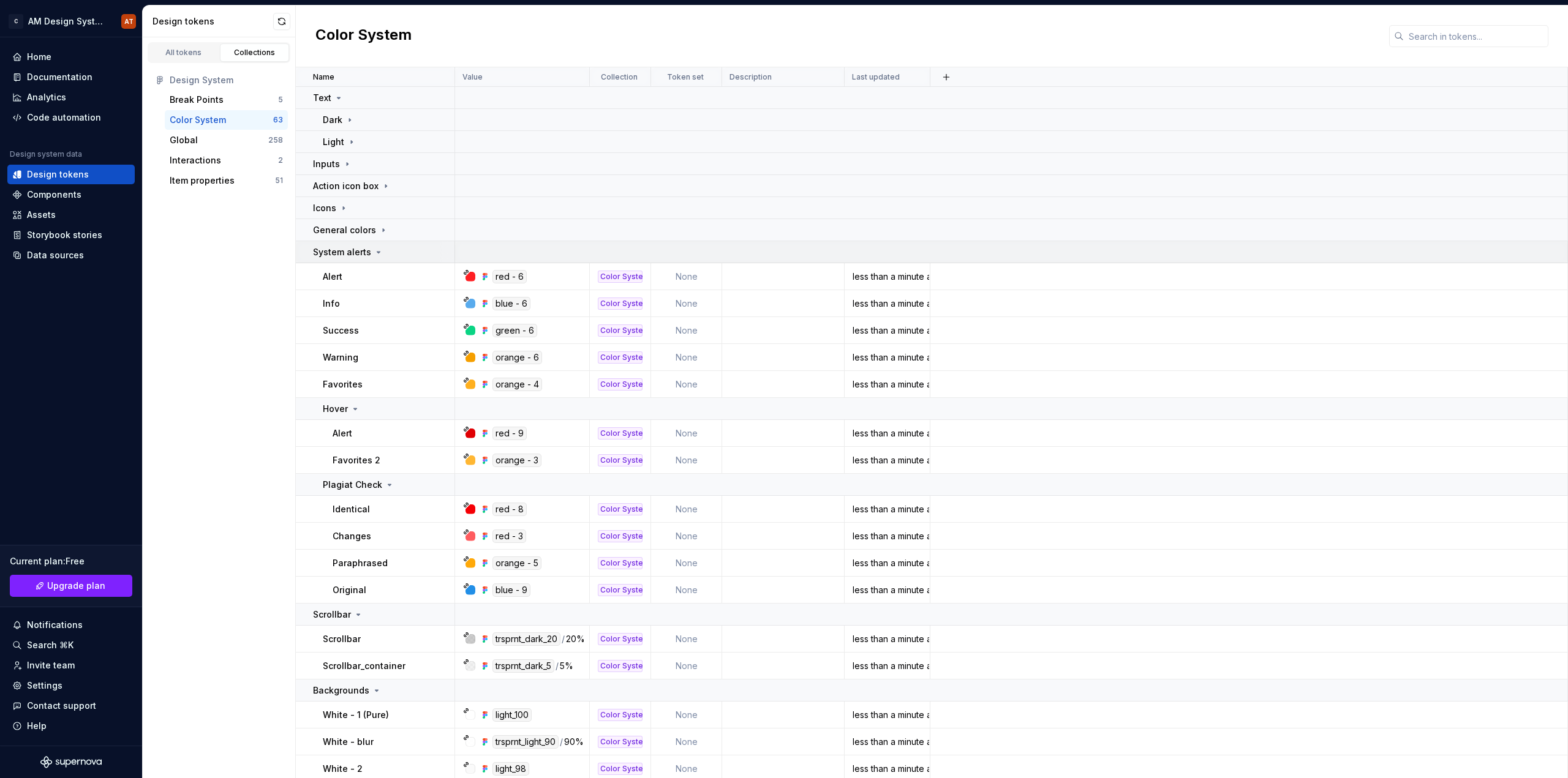
click at [375, 254] on icon at bounding box center [378, 252] width 10 height 10
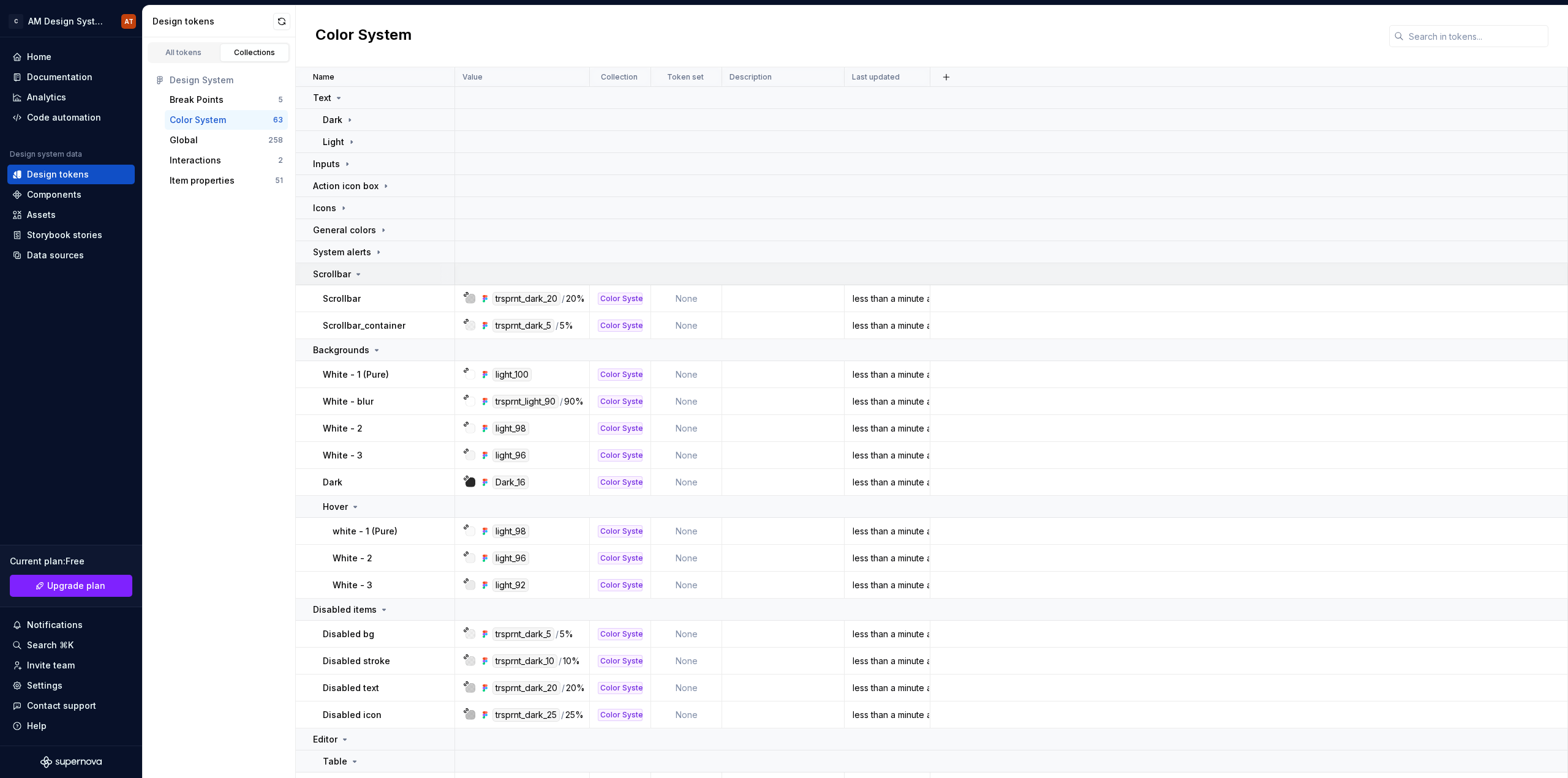
click at [356, 273] on icon at bounding box center [358, 274] width 10 height 10
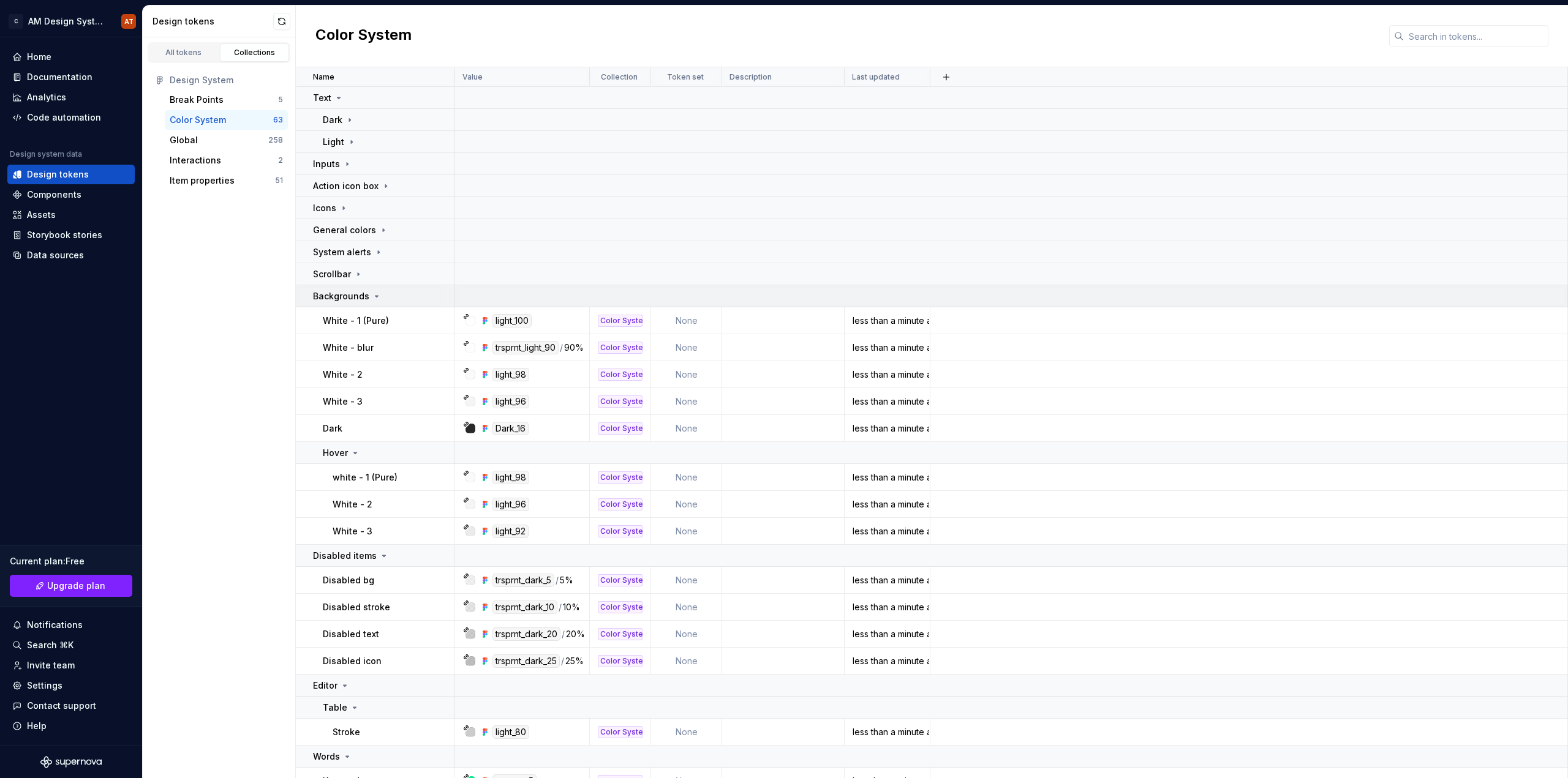
click at [372, 297] on icon at bounding box center [377, 296] width 10 height 10
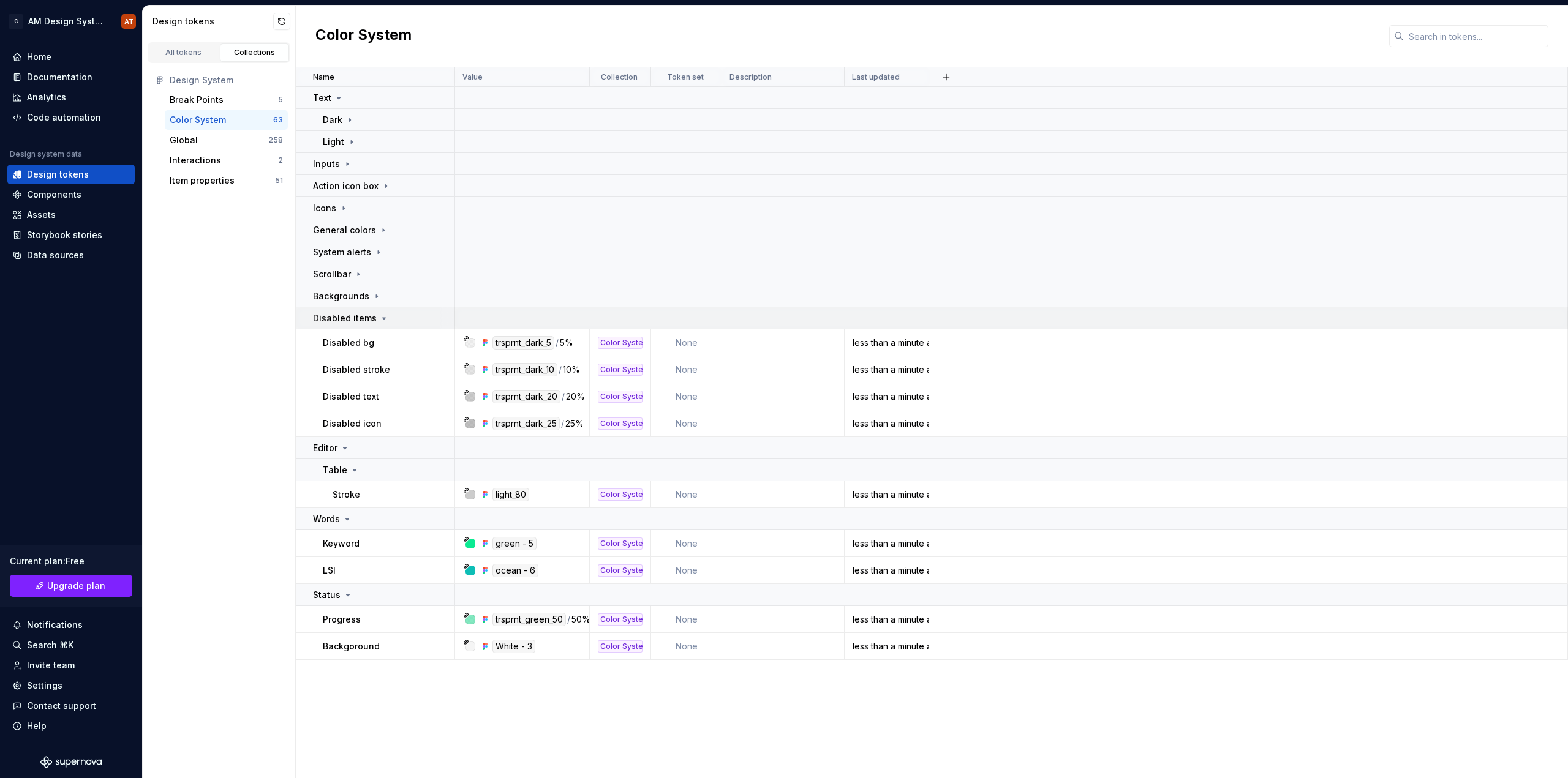
click at [379, 320] on icon at bounding box center [383, 318] width 10 height 10
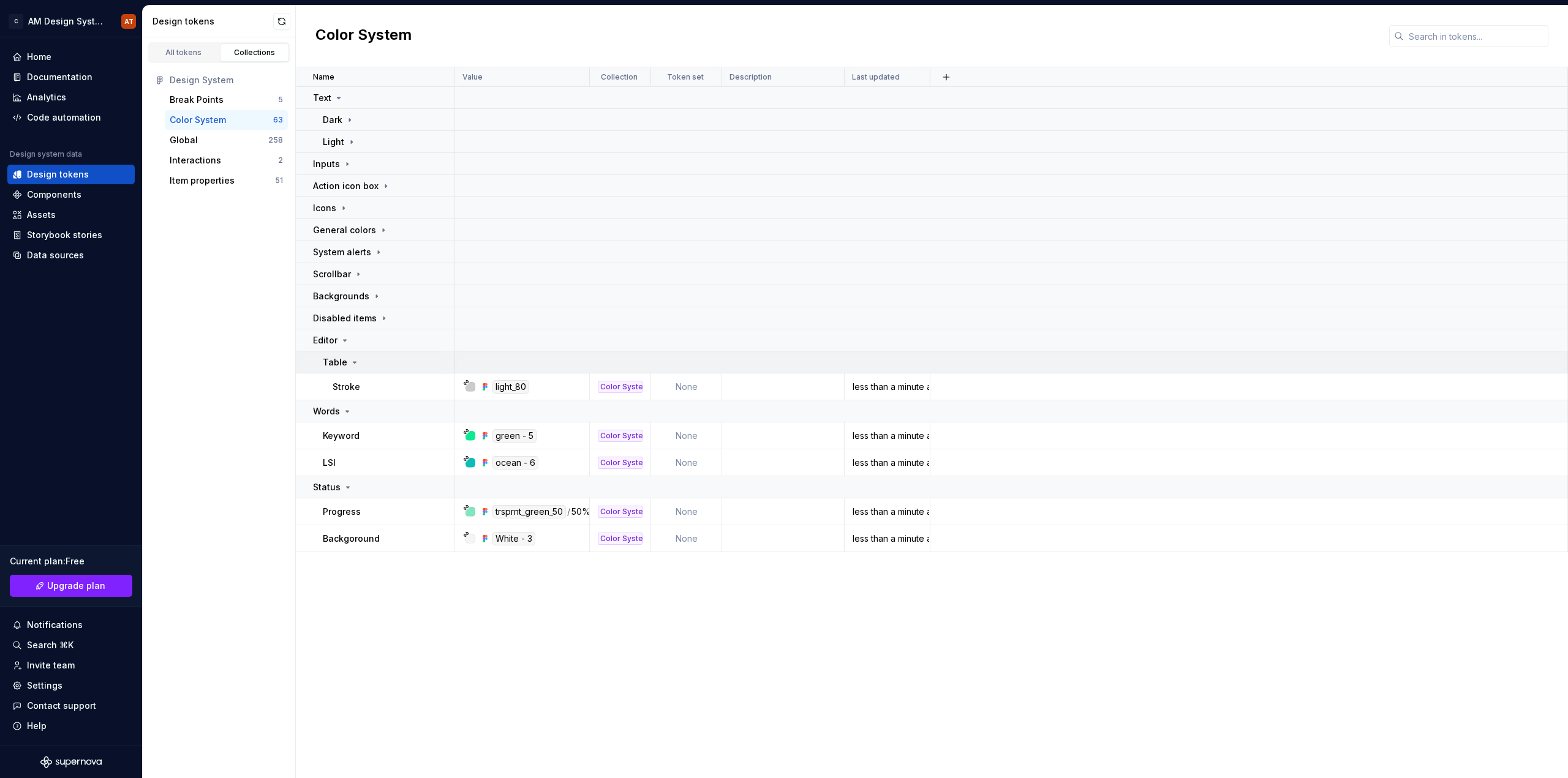
click at [357, 361] on div "Table" at bounding box center [341, 362] width 36 height 12
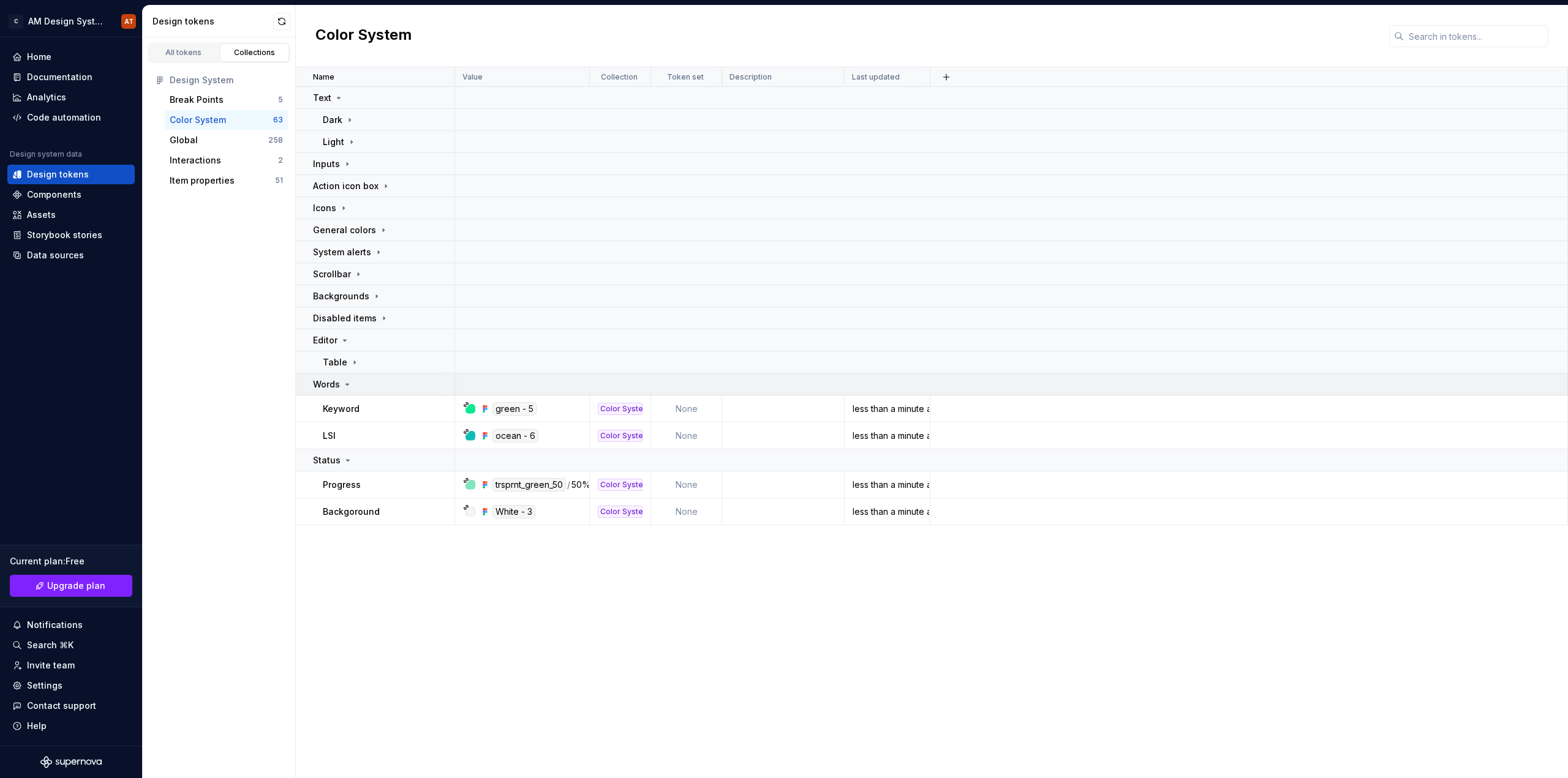
click at [350, 383] on icon at bounding box center [347, 384] width 10 height 10
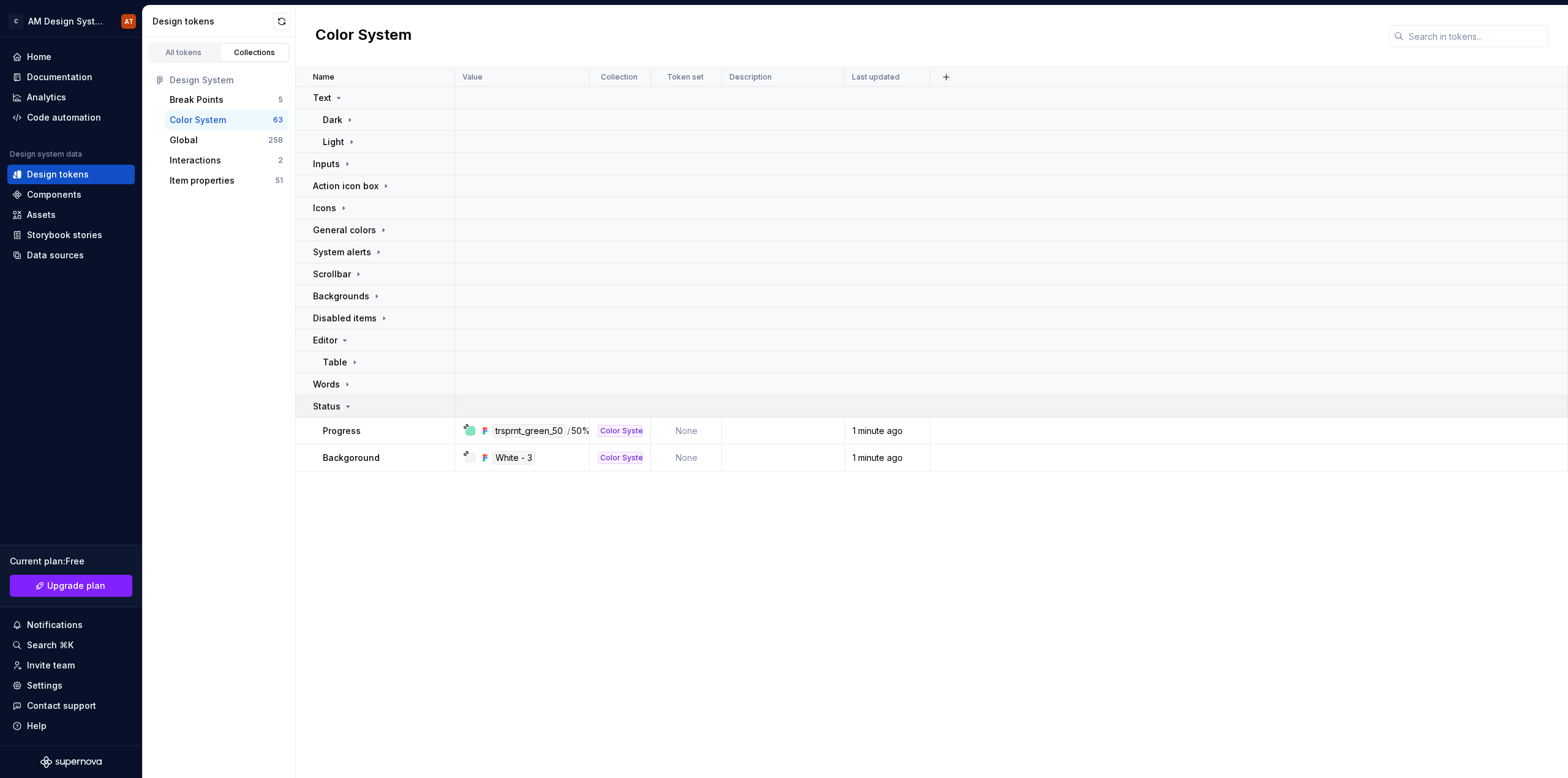
click at [347, 410] on icon at bounding box center [348, 406] width 10 height 10
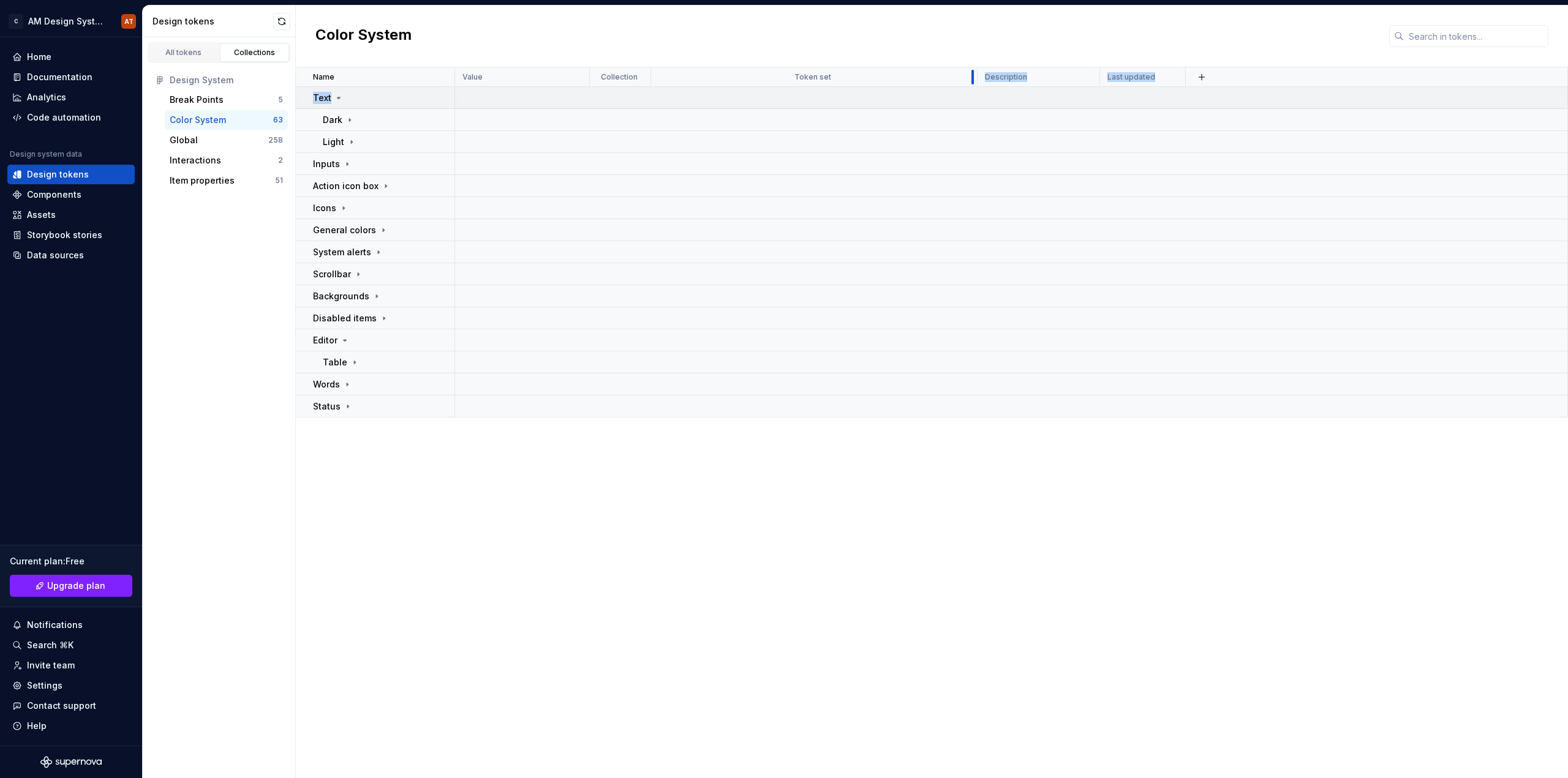
drag, startPoint x: 721, startPoint y: 77, endPoint x: 980, endPoint y: 90, distance: 259.3
click at [980, 90] on table "Name Value Collection Token set Description Last updated Text Dark Light Inputs…" at bounding box center [932, 242] width 1272 height 350
click at [1148, 38] on div "Color System" at bounding box center [932, 36] width 1272 height 61
drag, startPoint x: 1189, startPoint y: 72, endPoint x: 1223, endPoint y: 72, distance: 34.0
click at [1221, 77] on th at bounding box center [1378, 77] width 378 height 20
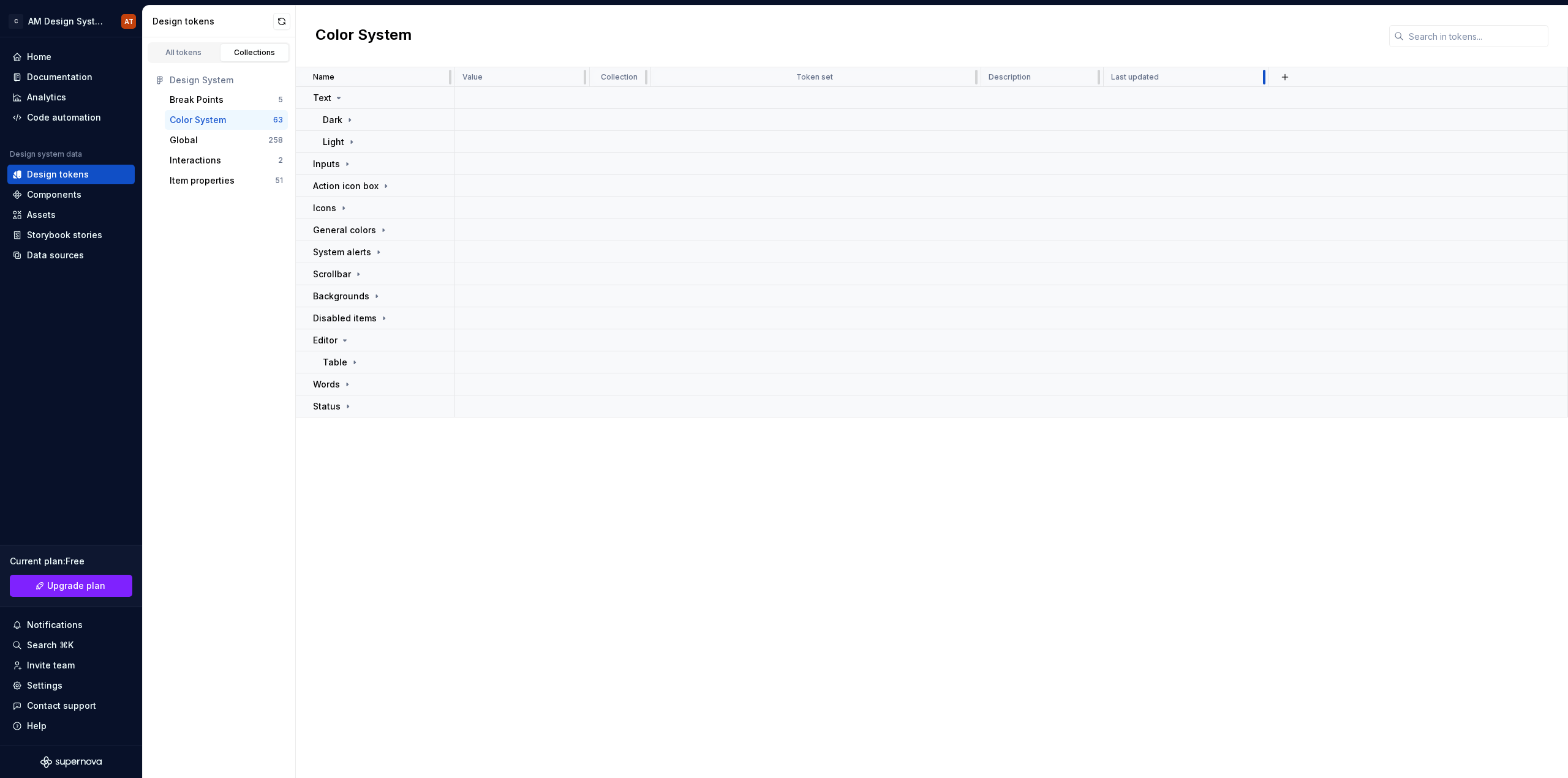
drag, startPoint x: 1189, startPoint y: 77, endPoint x: 1317, endPoint y: 84, distance: 128.2
click at [1269, 84] on div at bounding box center [1264, 77] width 10 height 20
click at [345, 118] on icon at bounding box center [349, 120] width 10 height 10
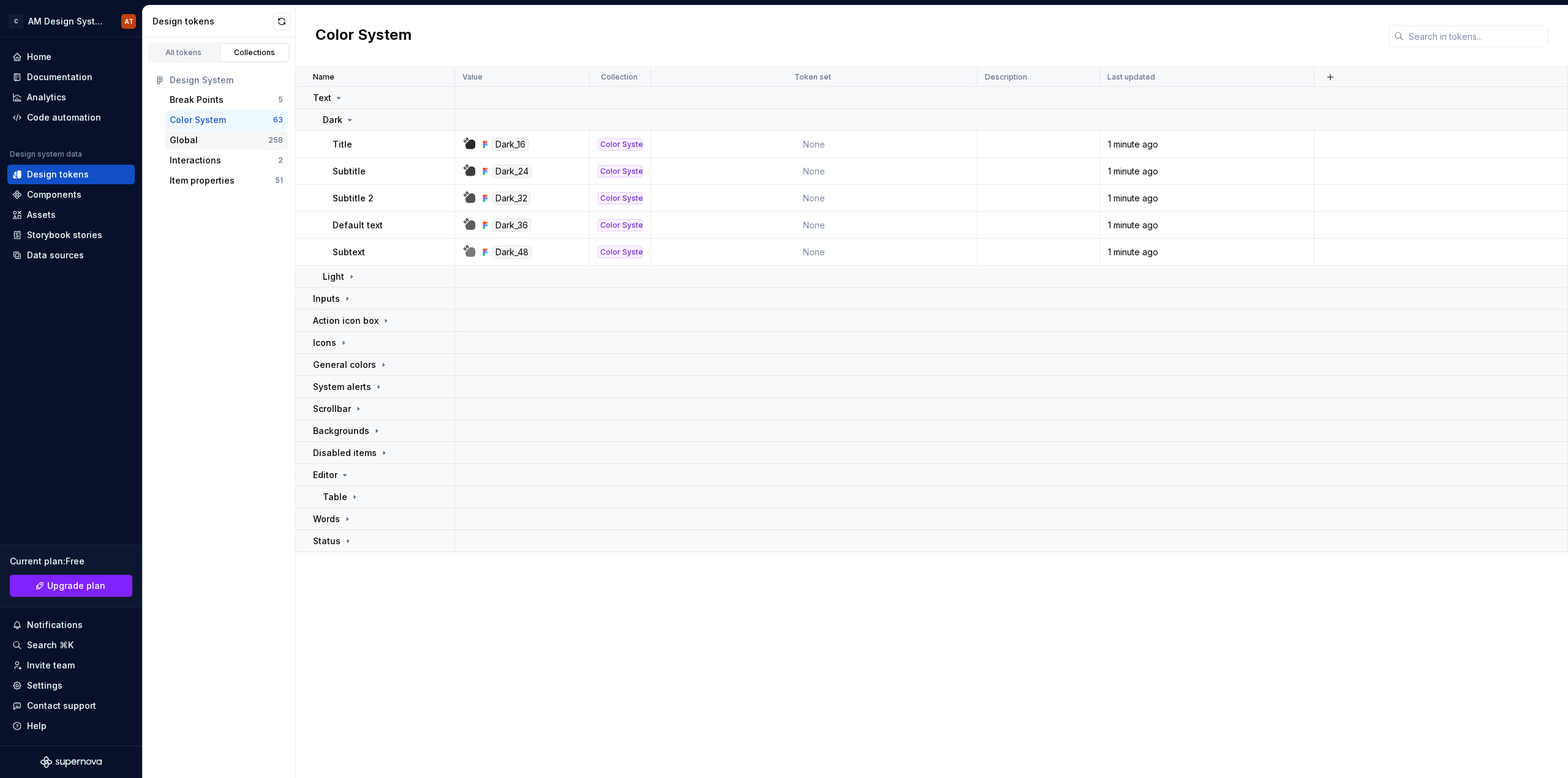
click at [210, 141] on div "Global" at bounding box center [219, 140] width 99 height 12
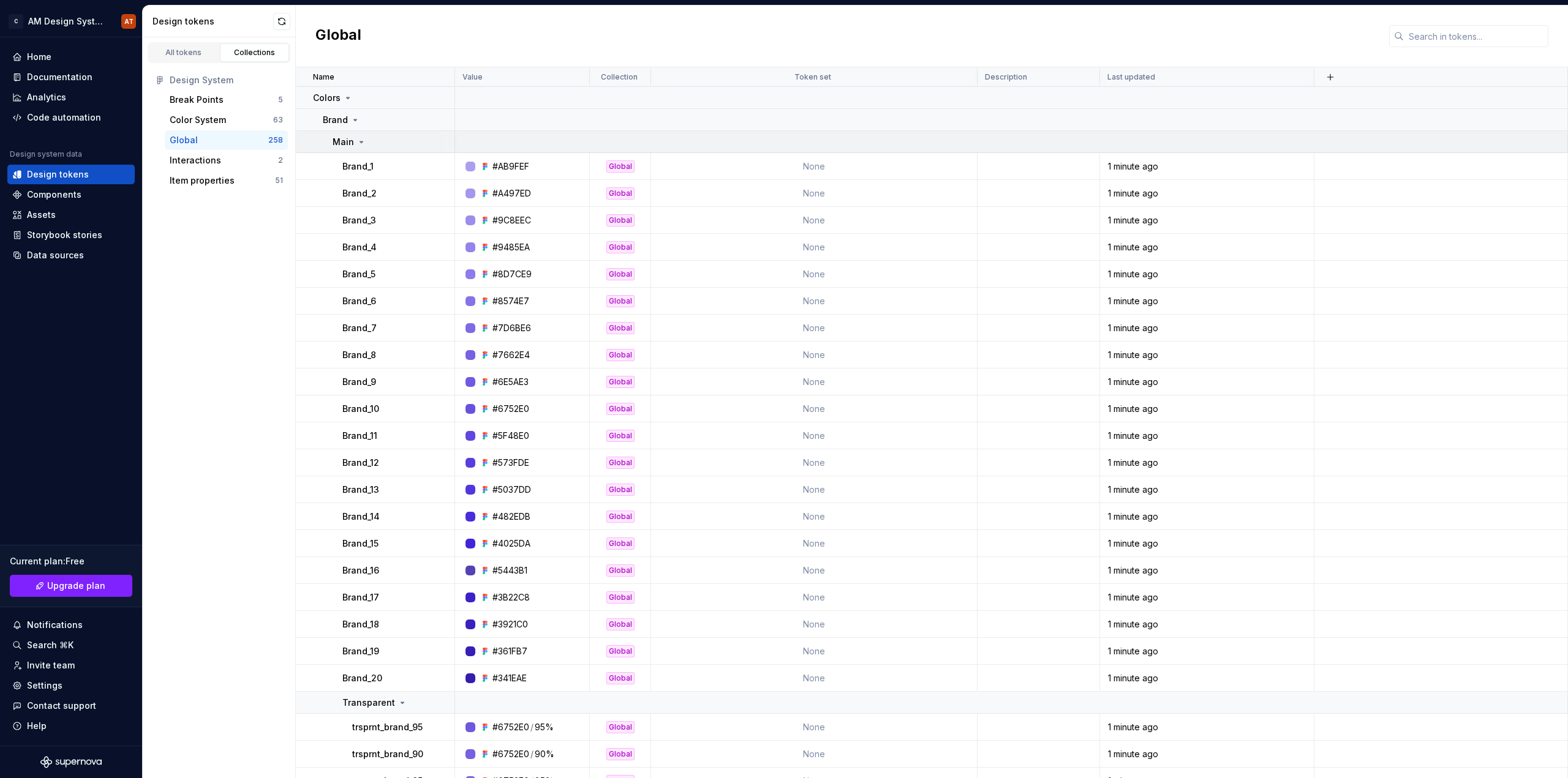
click at [363, 142] on icon at bounding box center [361, 142] width 10 height 10
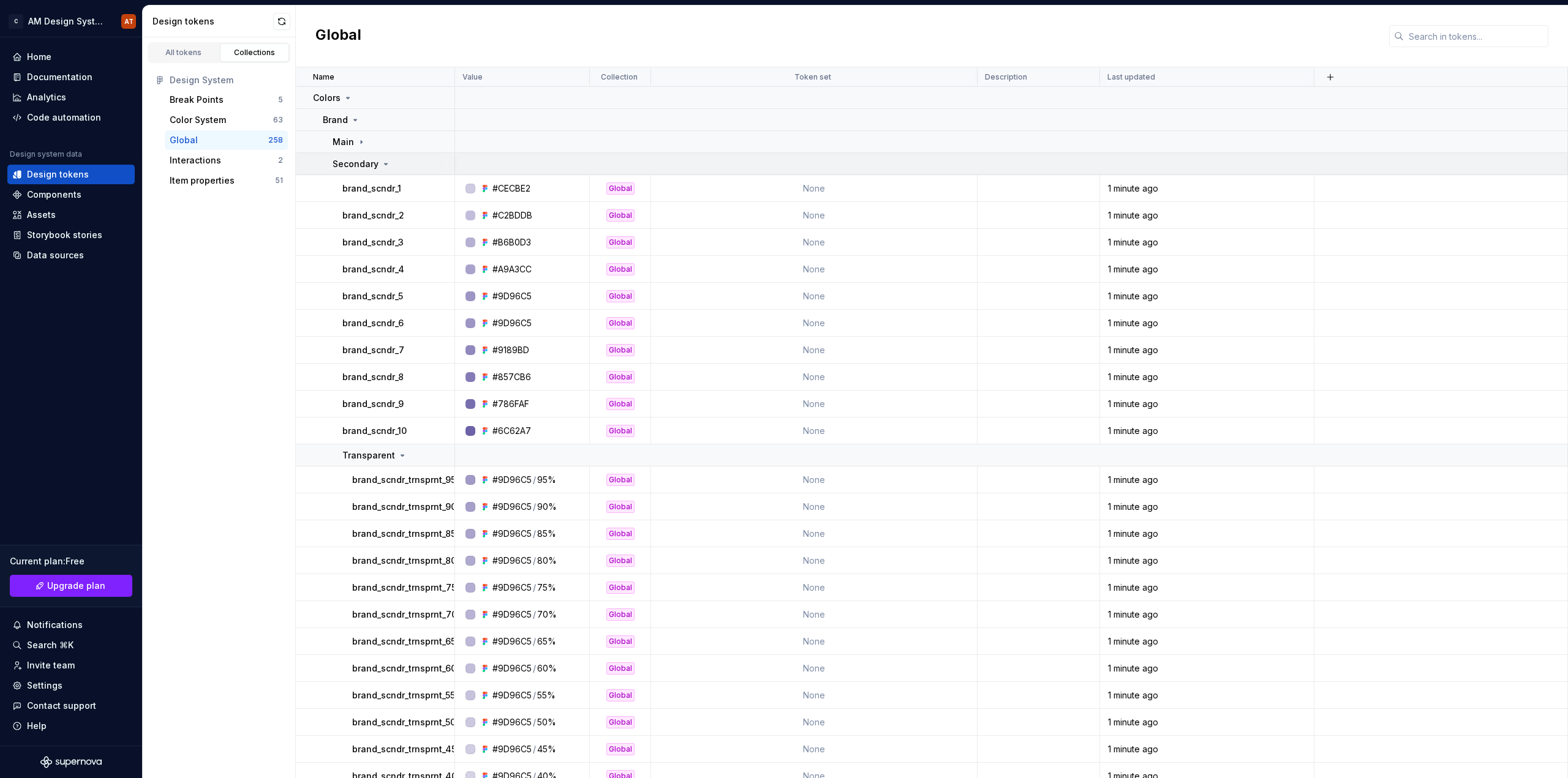
click at [386, 165] on icon at bounding box center [386, 164] width 10 height 10
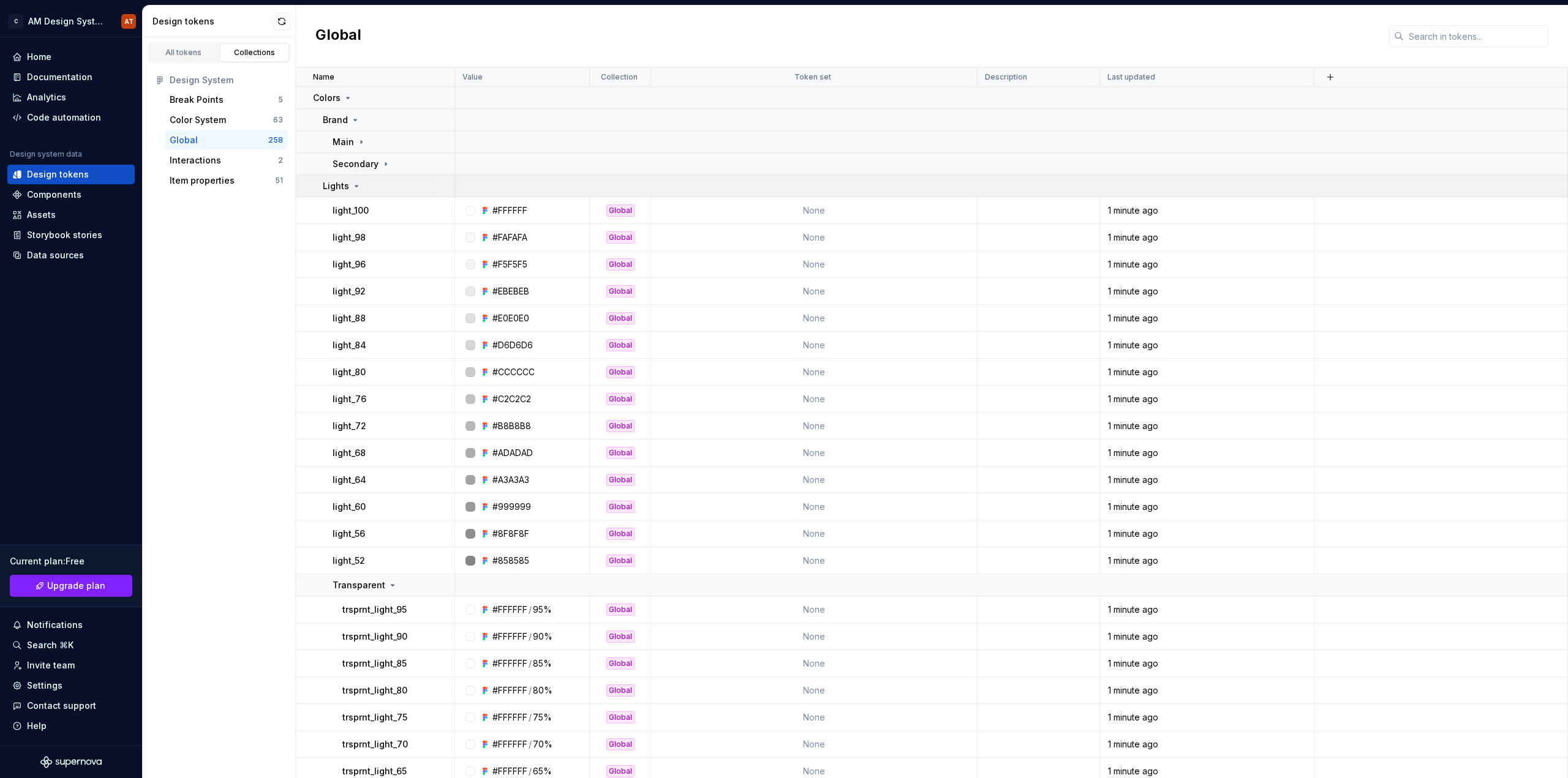
click at [356, 184] on icon at bounding box center [356, 186] width 10 height 10
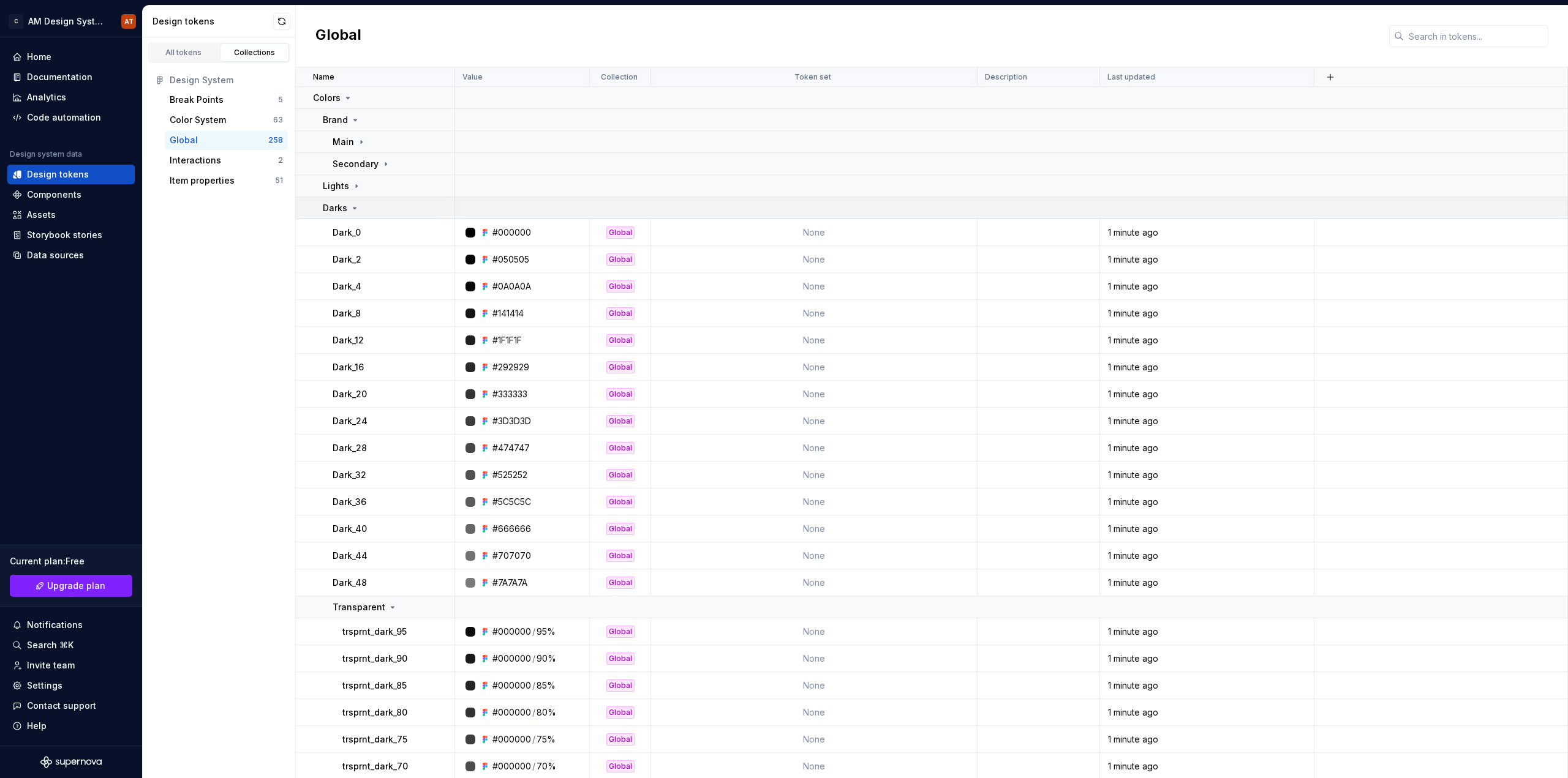
click at [354, 207] on icon at bounding box center [355, 208] width 3 height 2
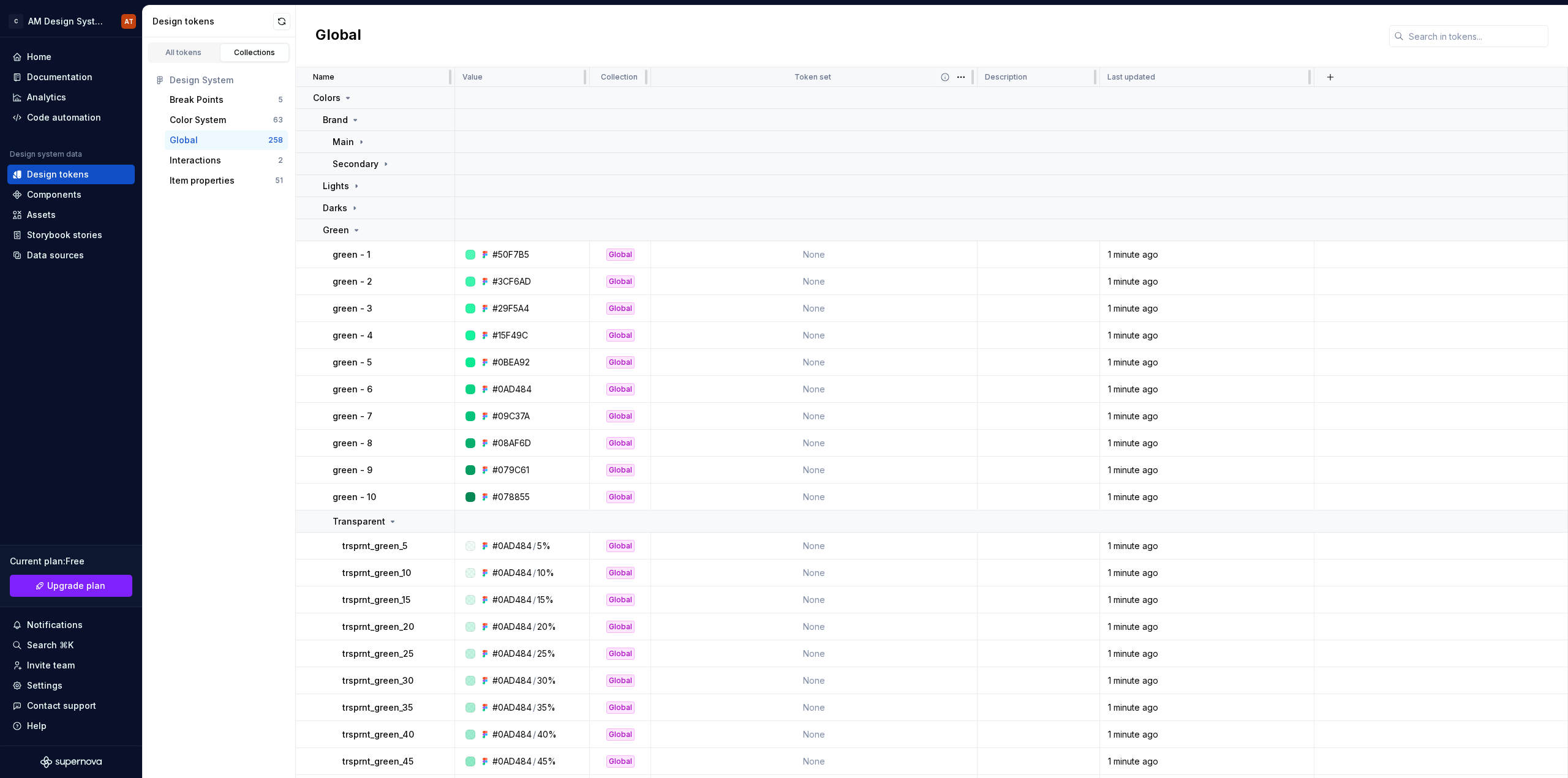
click at [809, 68] on div "Token set" at bounding box center [814, 77] width 327 height 20
click at [826, 76] on p "Token set" at bounding box center [812, 77] width 36 height 10
click at [945, 78] on icon at bounding box center [945, 77] width 8 height 8
click at [197, 184] on div "Item properties" at bounding box center [202, 181] width 65 height 12
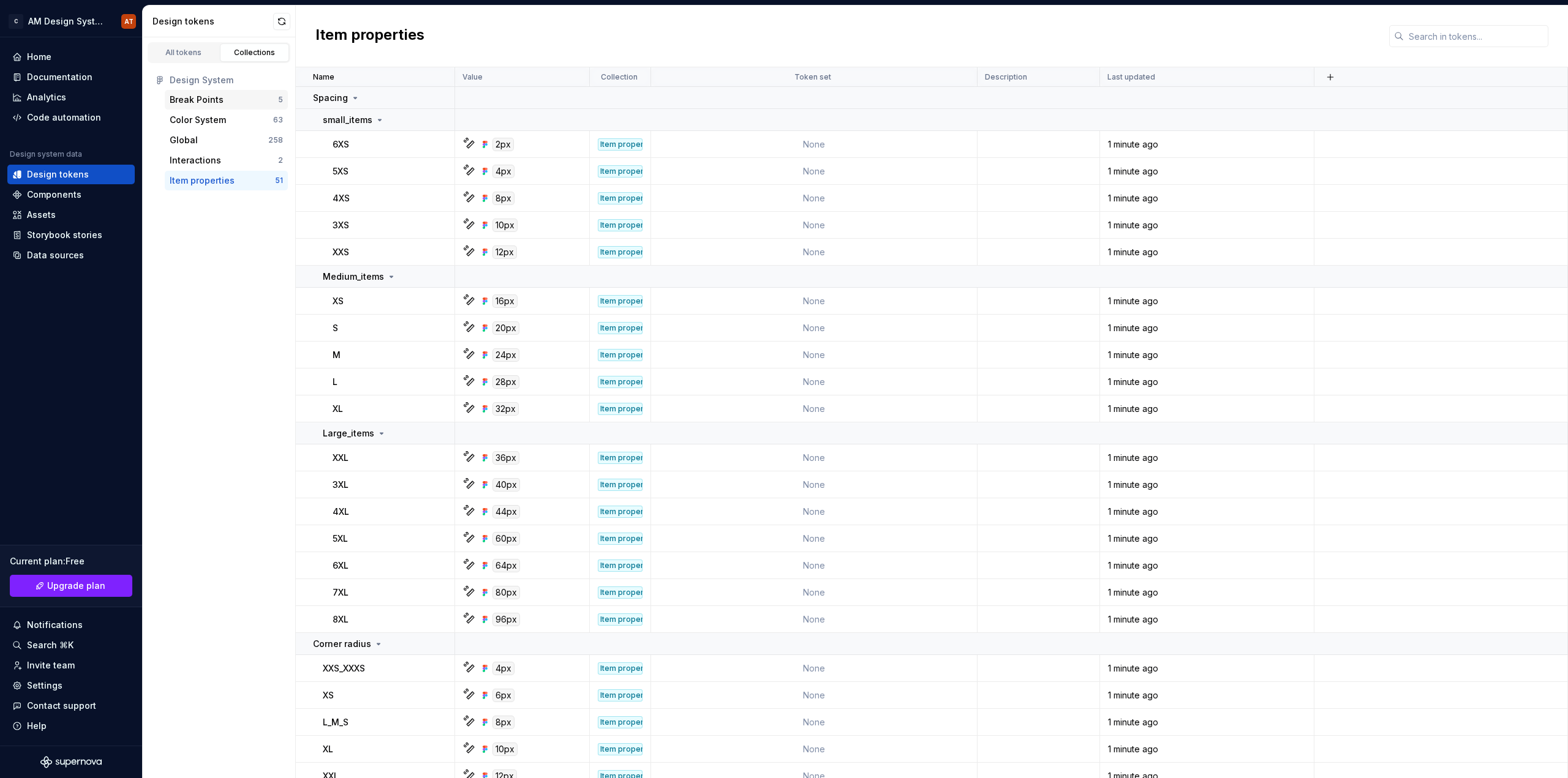
click at [203, 96] on div "Break Points" at bounding box center [196, 99] width 54 height 12
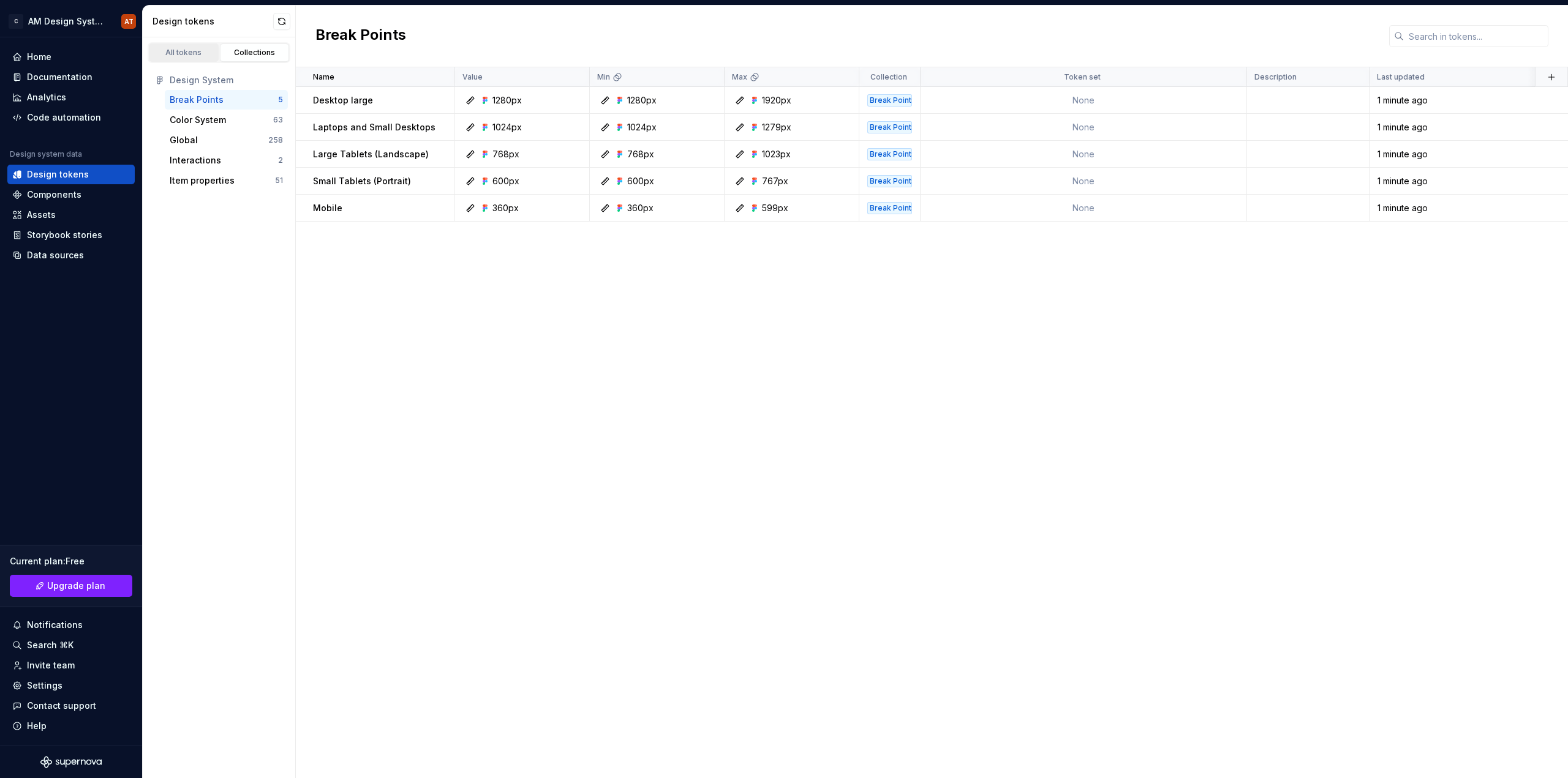
click at [182, 54] on div "All tokens" at bounding box center [184, 52] width 62 height 10
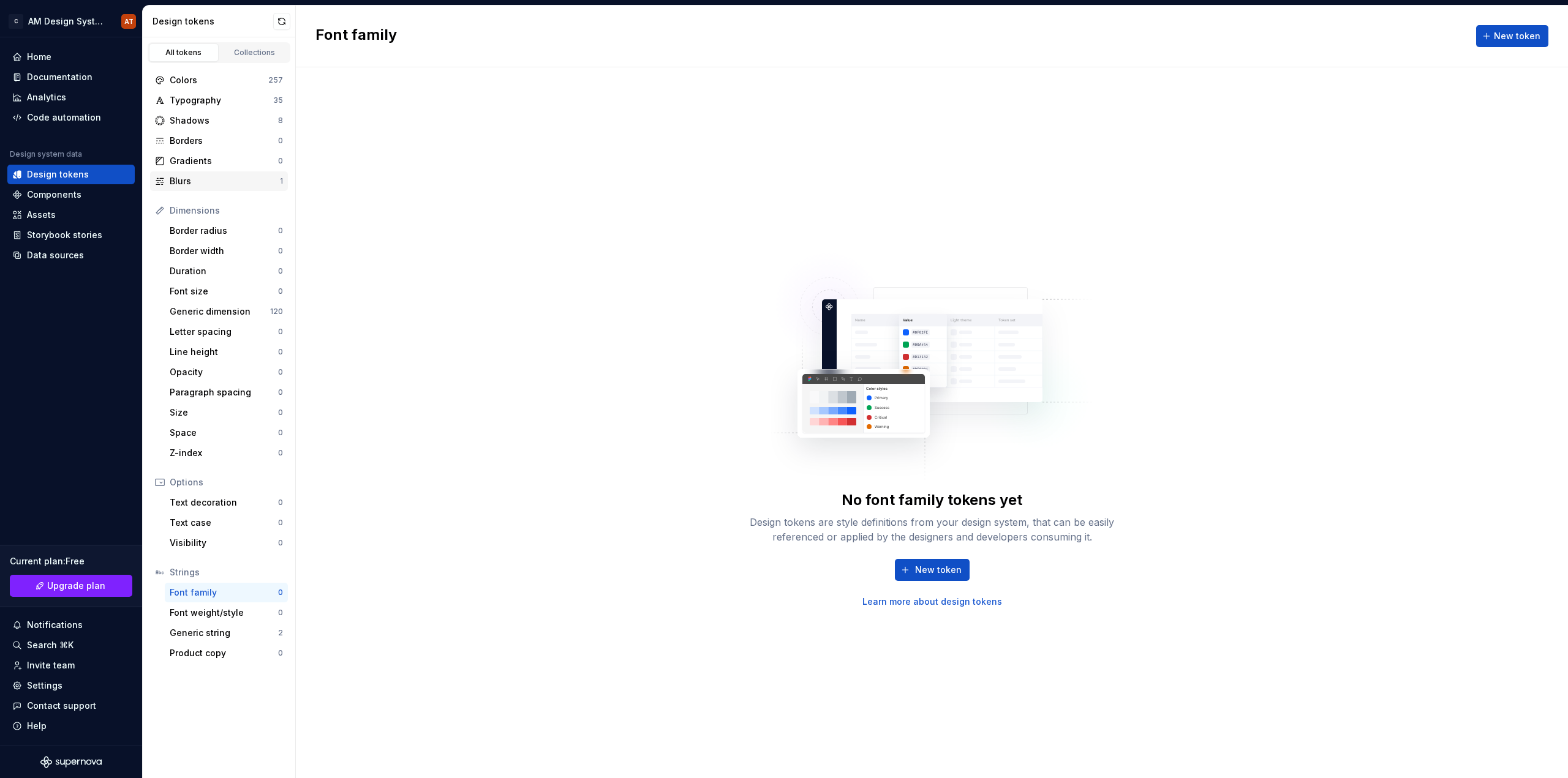
click at [224, 182] on div "Blurs" at bounding box center [224, 181] width 110 height 12
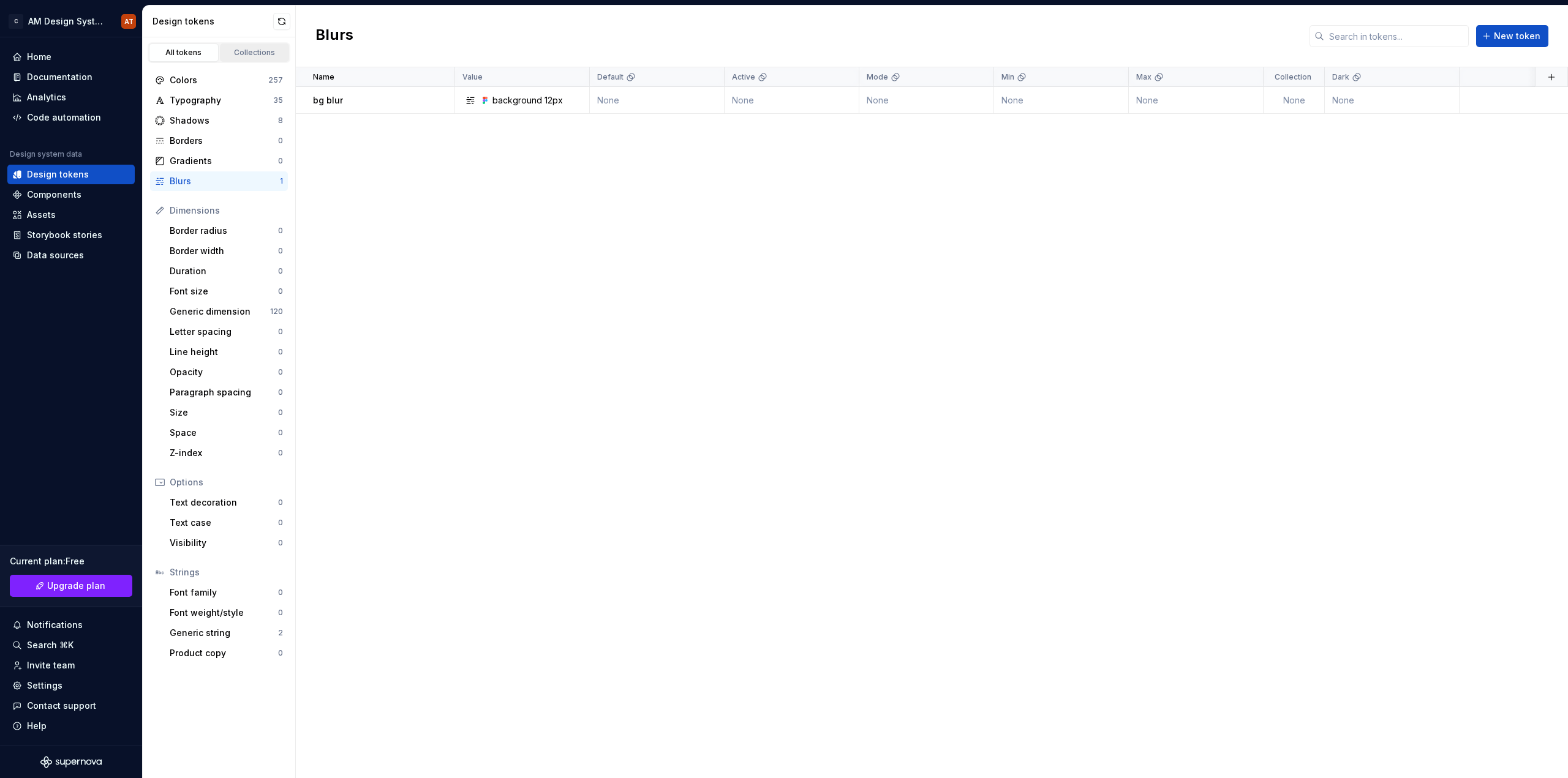
click at [239, 52] on div "Collections" at bounding box center [254, 52] width 62 height 10
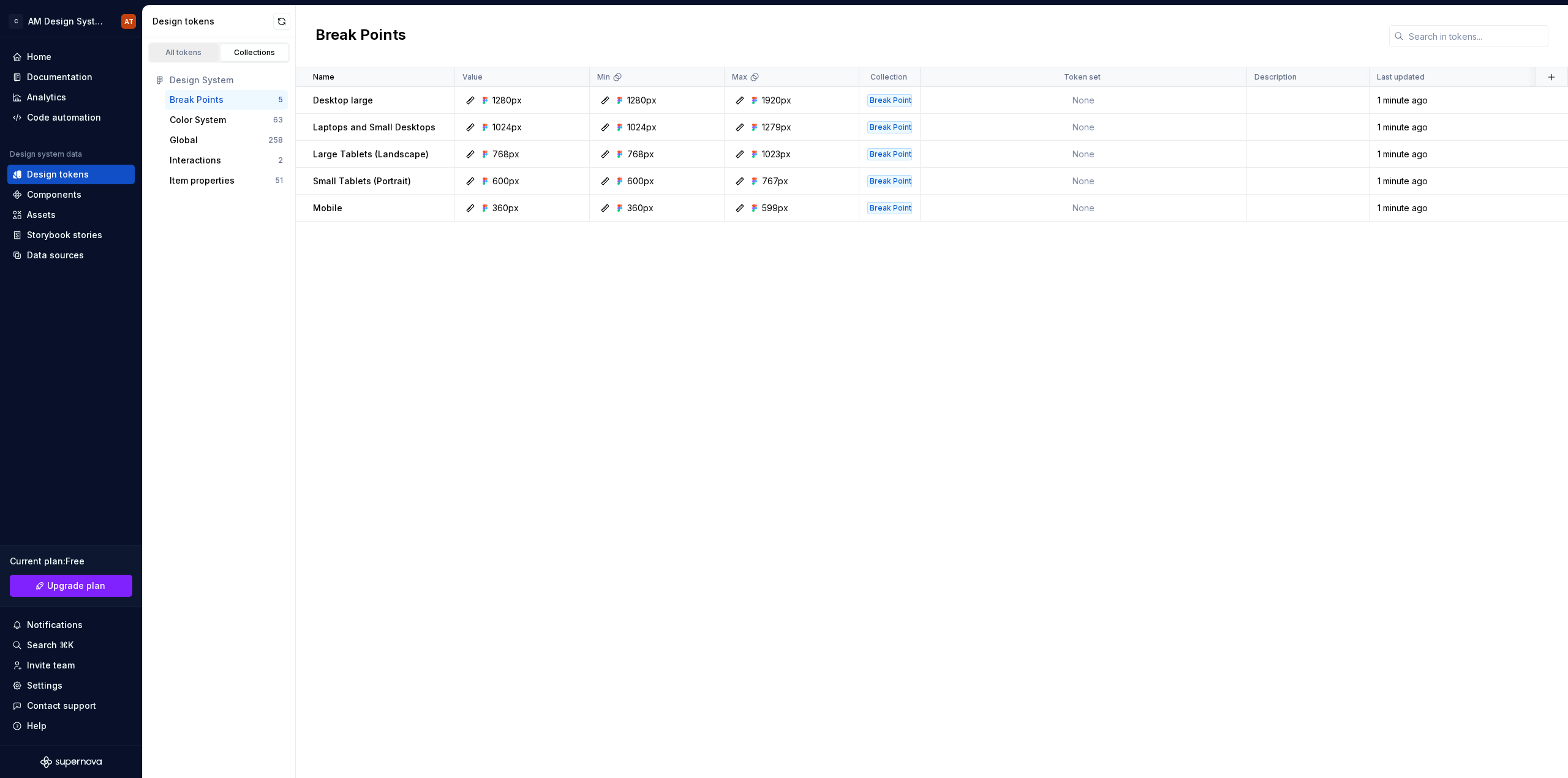
click at [197, 52] on div "All tokens" at bounding box center [184, 52] width 62 height 10
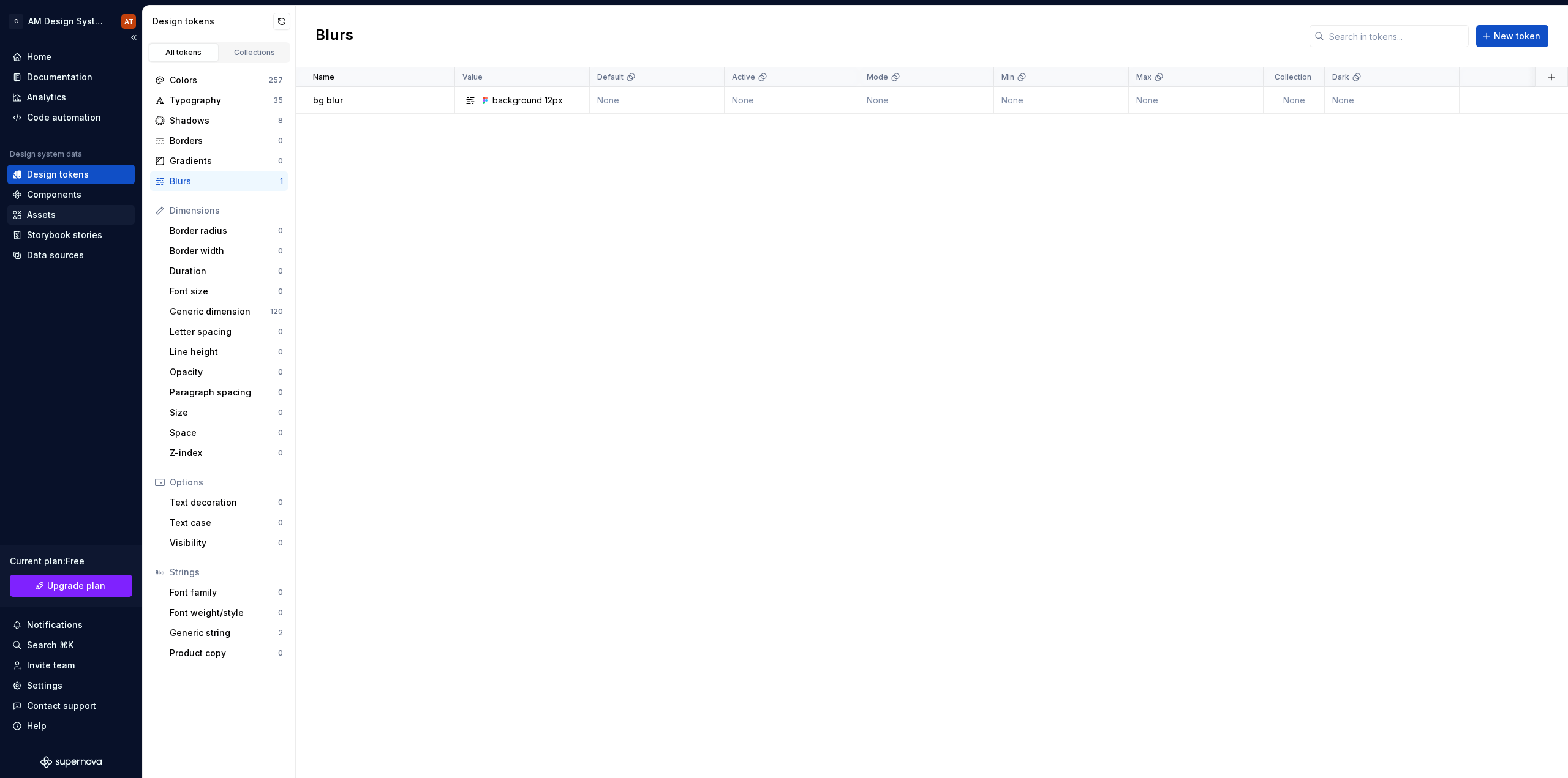
click at [66, 206] on div "Assets" at bounding box center [71, 215] width 128 height 20
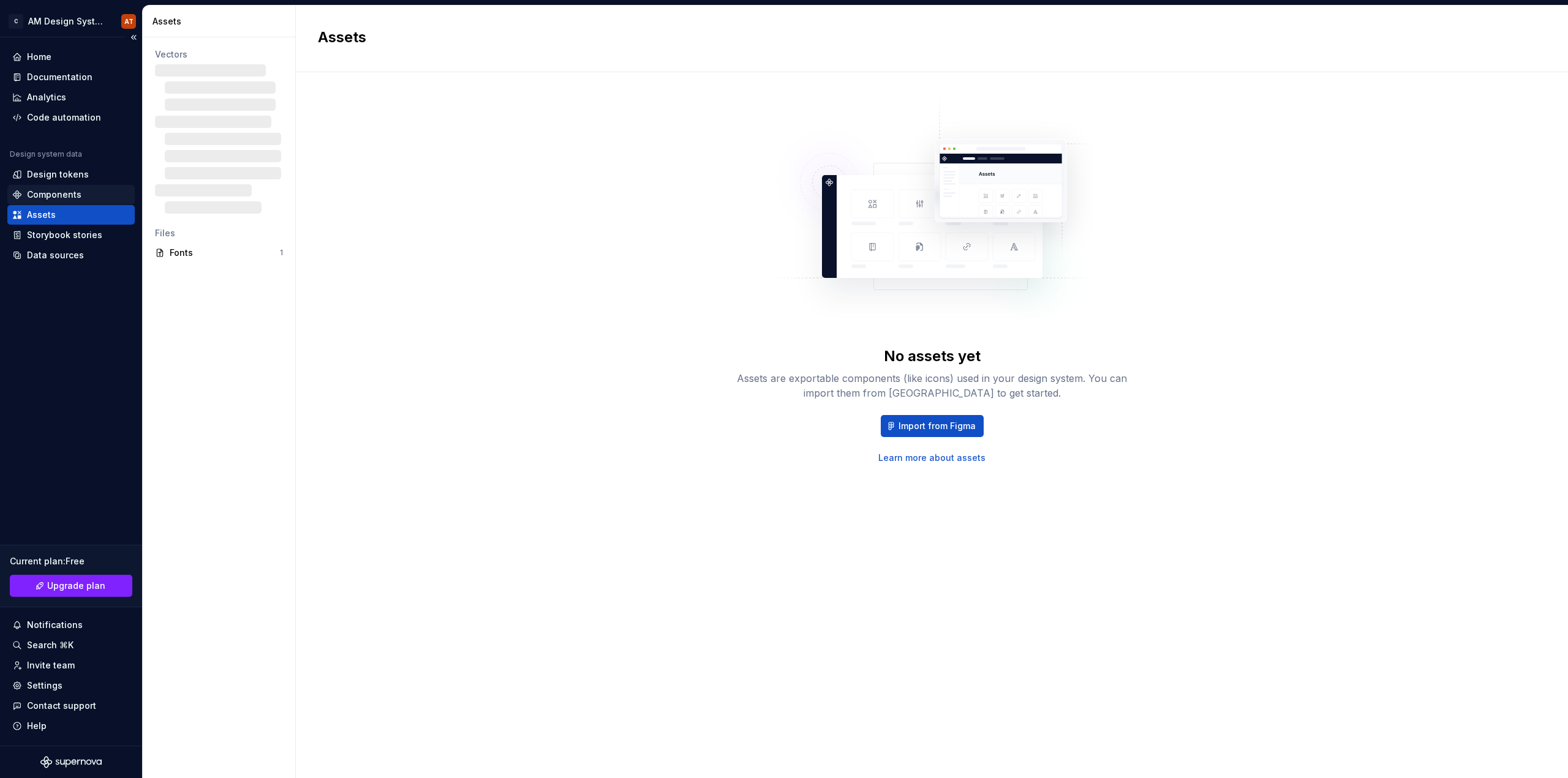
click at [68, 193] on div "Components" at bounding box center [54, 194] width 55 height 12
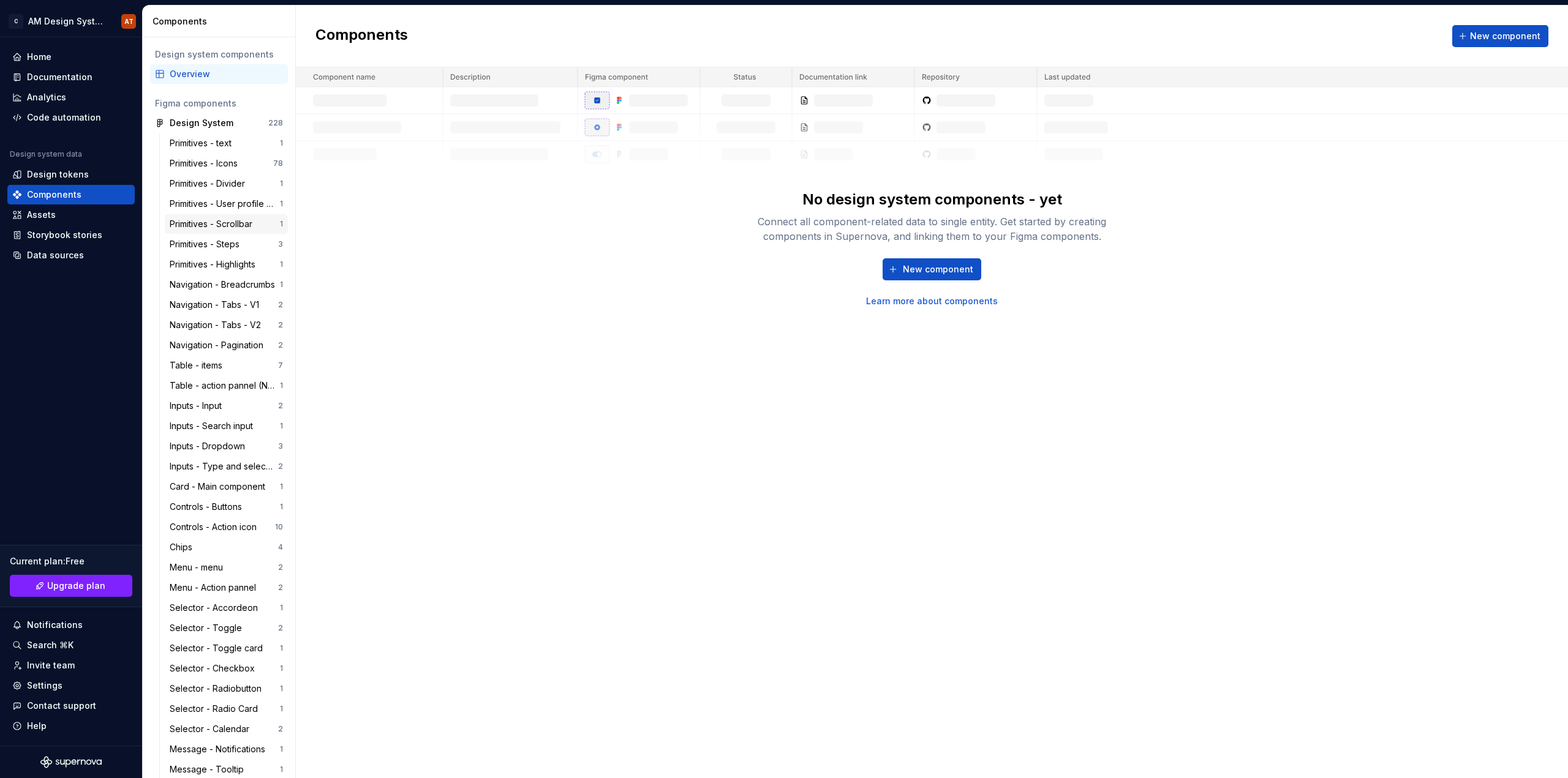
click at [219, 226] on div "Primitives - Scrollbar" at bounding box center [213, 224] width 87 height 12
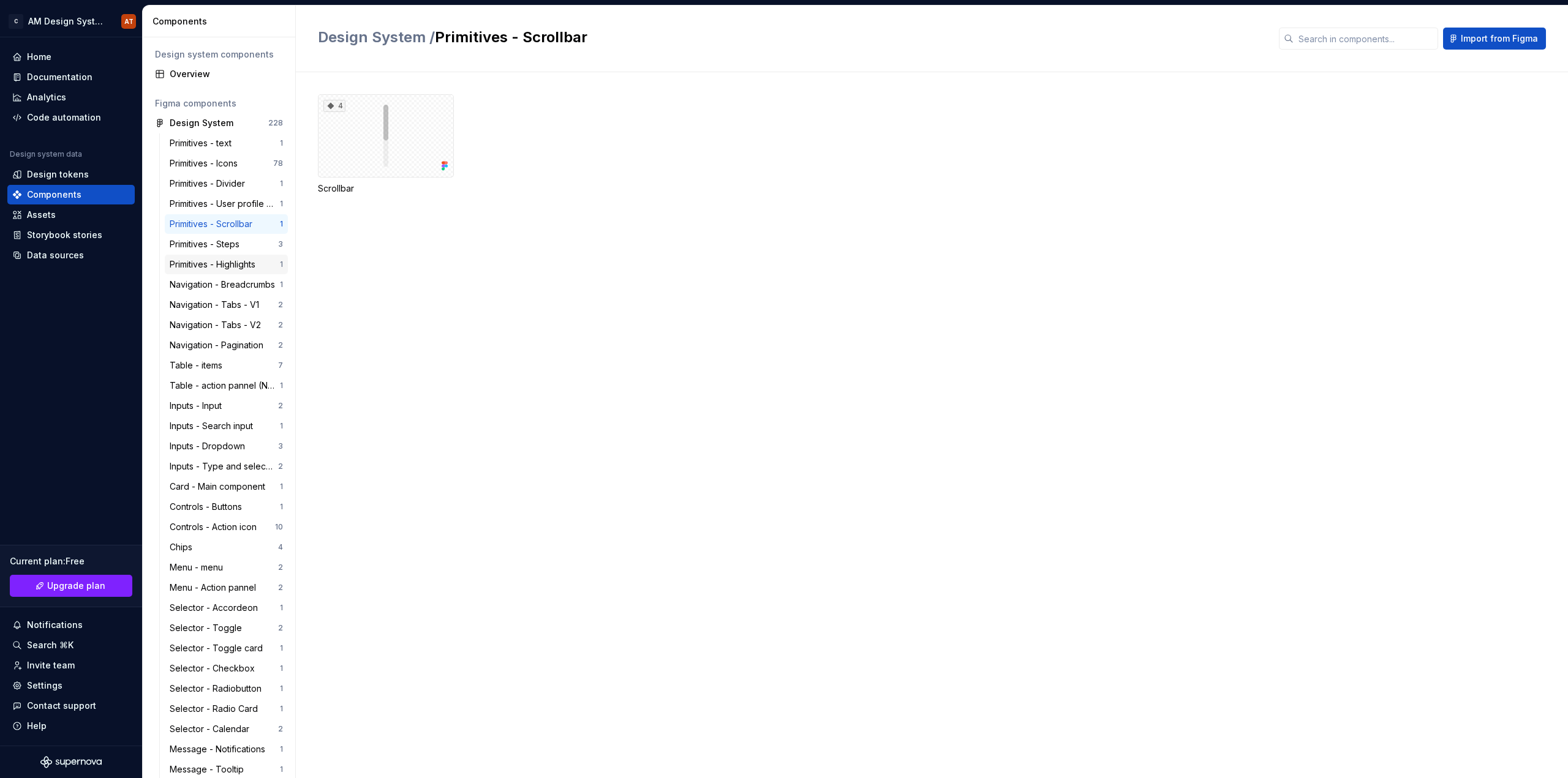
click at [216, 257] on div "Primitives - Highlights 1" at bounding box center [226, 265] width 123 height 20
click at [226, 286] on div "Navigation - Breadcrumbs" at bounding box center [224, 285] width 110 height 12
click at [231, 352] on div "Navigation - Pagination 2" at bounding box center [226, 345] width 123 height 20
click at [231, 427] on div "Inputs - Search input" at bounding box center [213, 426] width 88 height 12
click at [240, 451] on div "Inputs - Dropdown" at bounding box center [210, 446] width 80 height 12
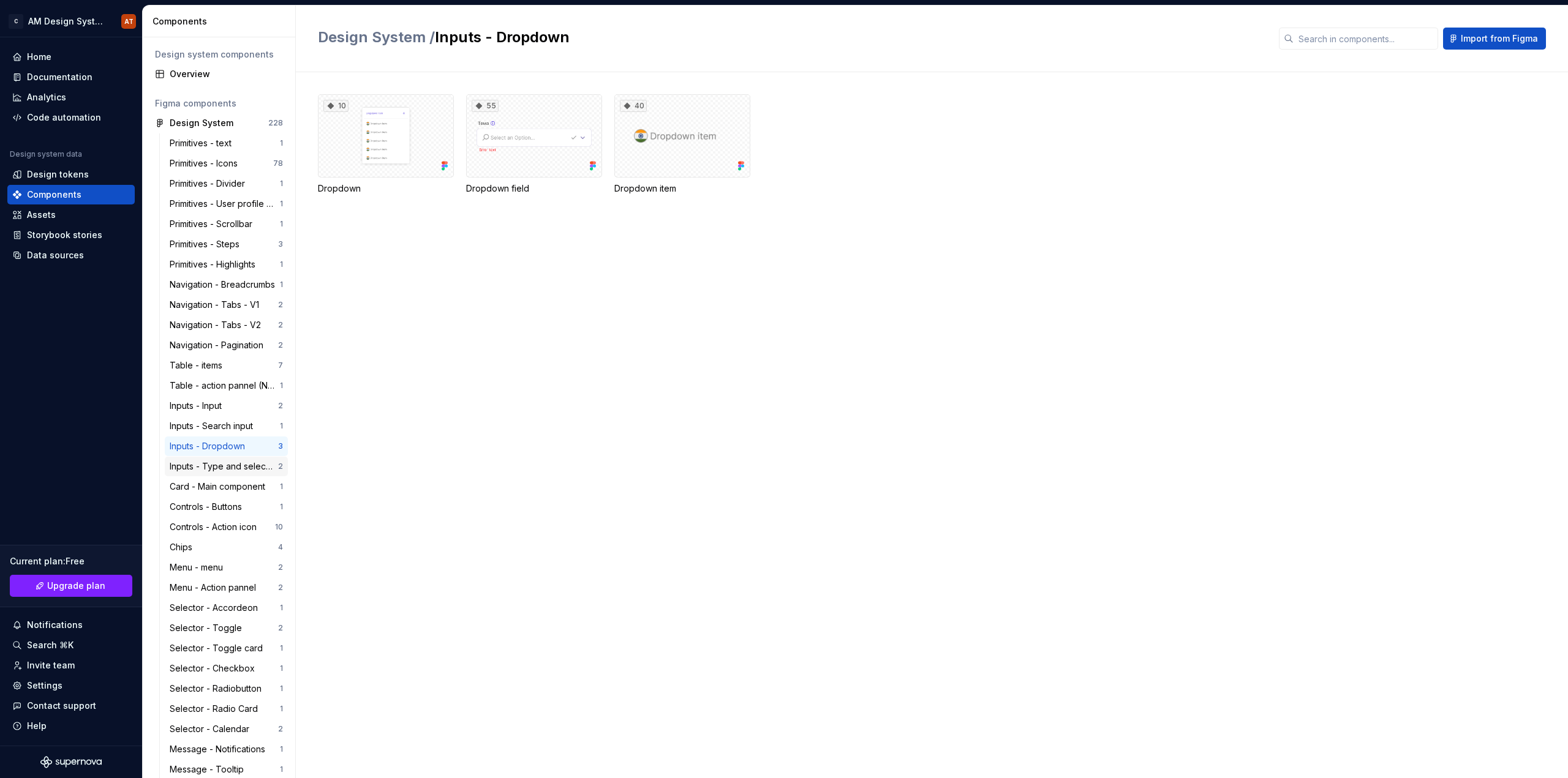
click at [239, 471] on div "Inputs - Type and select input" at bounding box center [223, 467] width 109 height 12
click at [225, 412] on div "Inputs - Input 2" at bounding box center [226, 406] width 123 height 20
click at [551, 155] on div "55" at bounding box center [534, 136] width 136 height 83
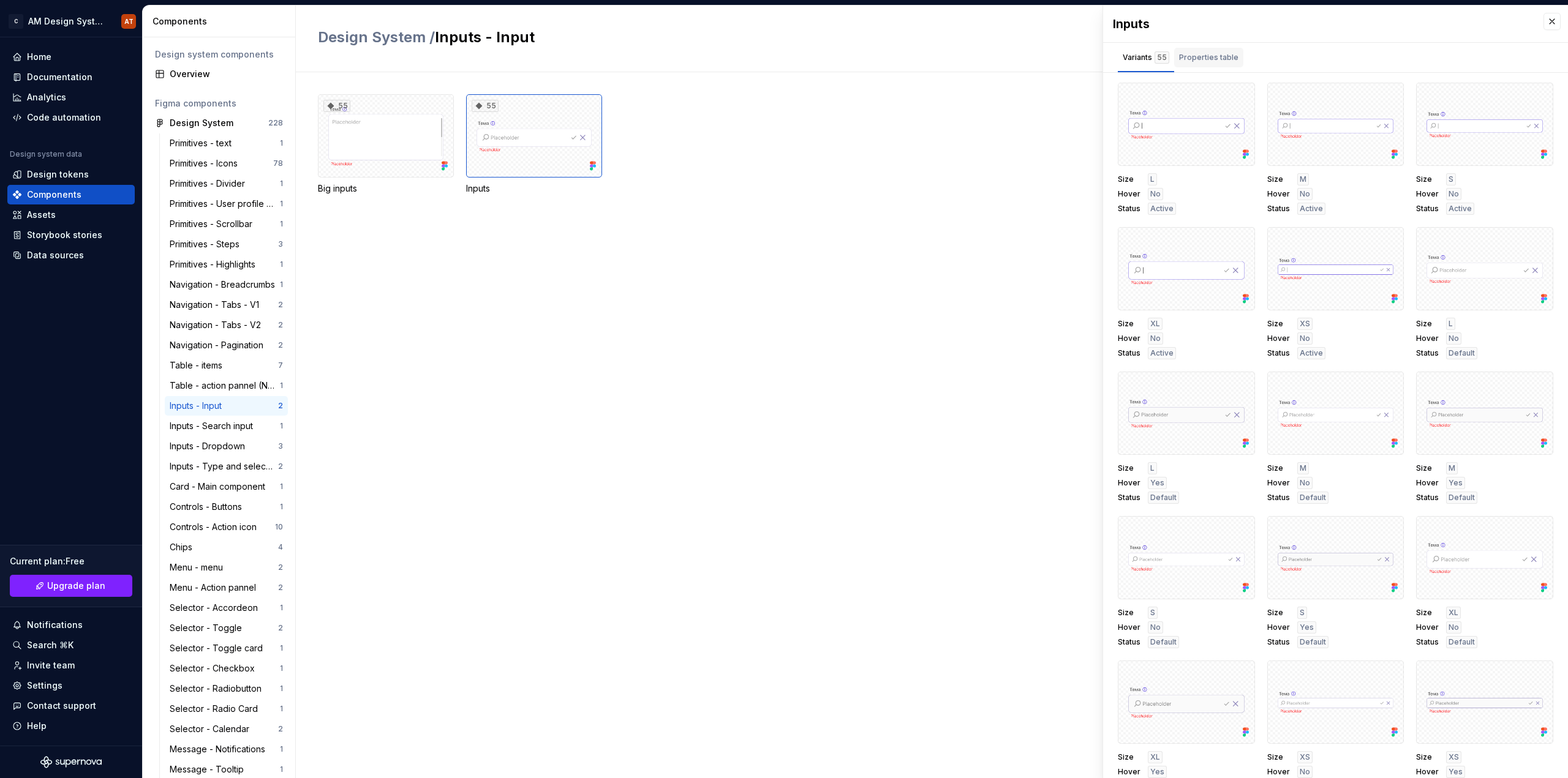
click at [1205, 59] on div "Properties table" at bounding box center [1209, 58] width 59 height 12
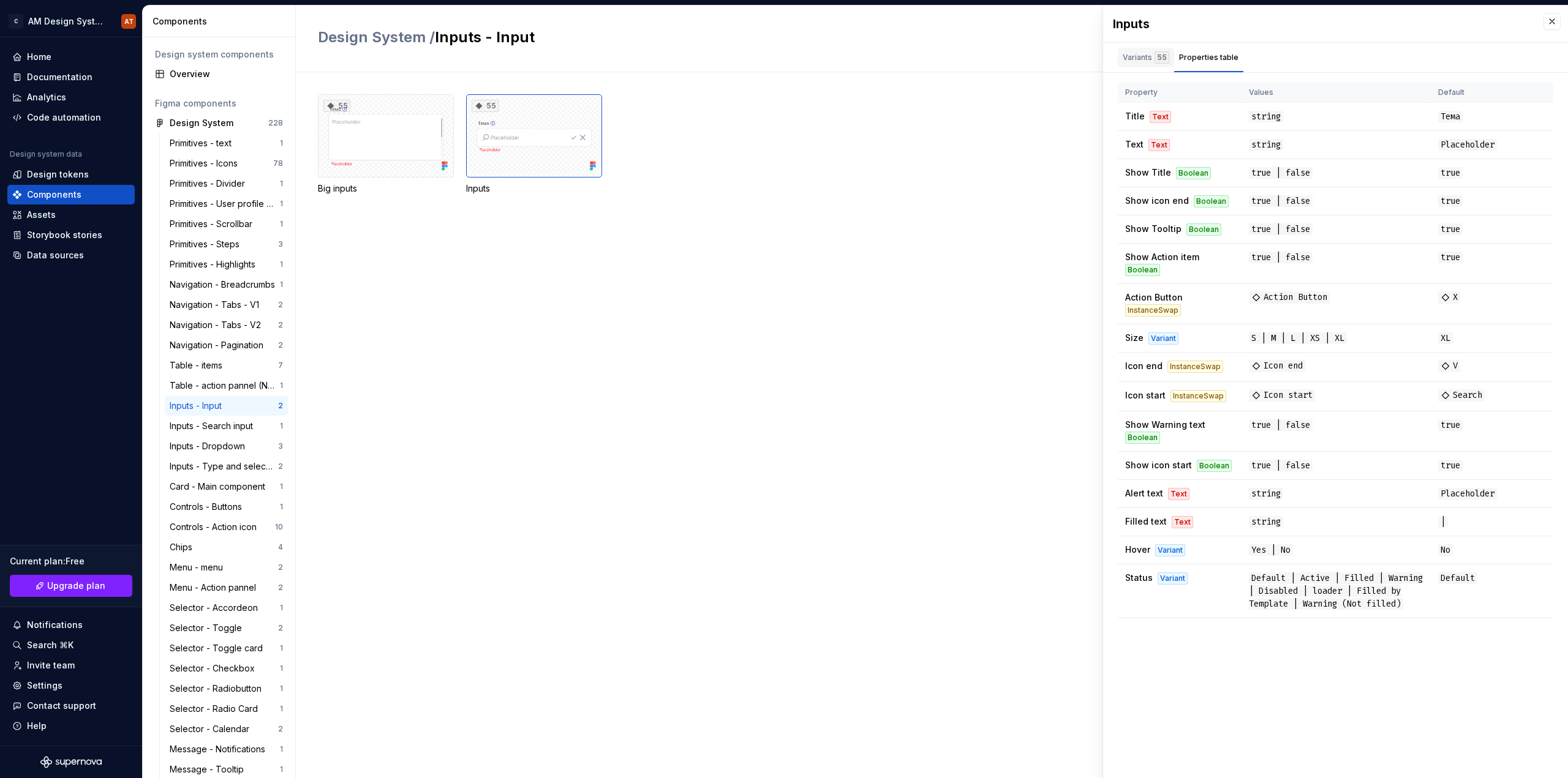
click at [1139, 53] on div "Variants 55" at bounding box center [1146, 58] width 46 height 12
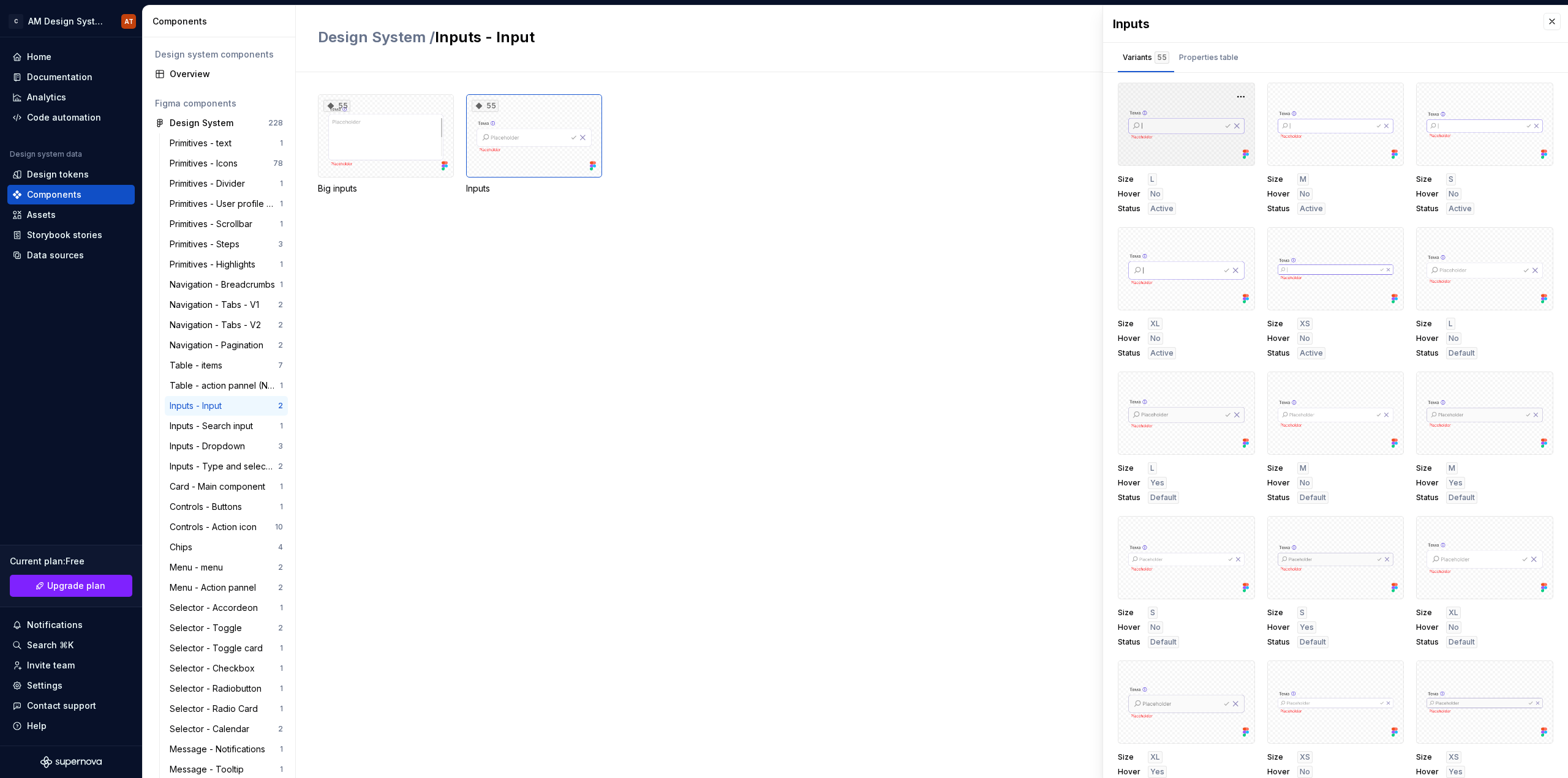
click at [1182, 144] on div at bounding box center [1186, 124] width 137 height 83
click at [1218, 556] on div at bounding box center [1186, 558] width 137 height 83
click at [525, 146] on div "55" at bounding box center [534, 136] width 136 height 83
click at [1167, 124] on div at bounding box center [1186, 124] width 137 height 83
drag, startPoint x: 1169, startPoint y: 125, endPoint x: 1162, endPoint y: 122, distance: 7.6
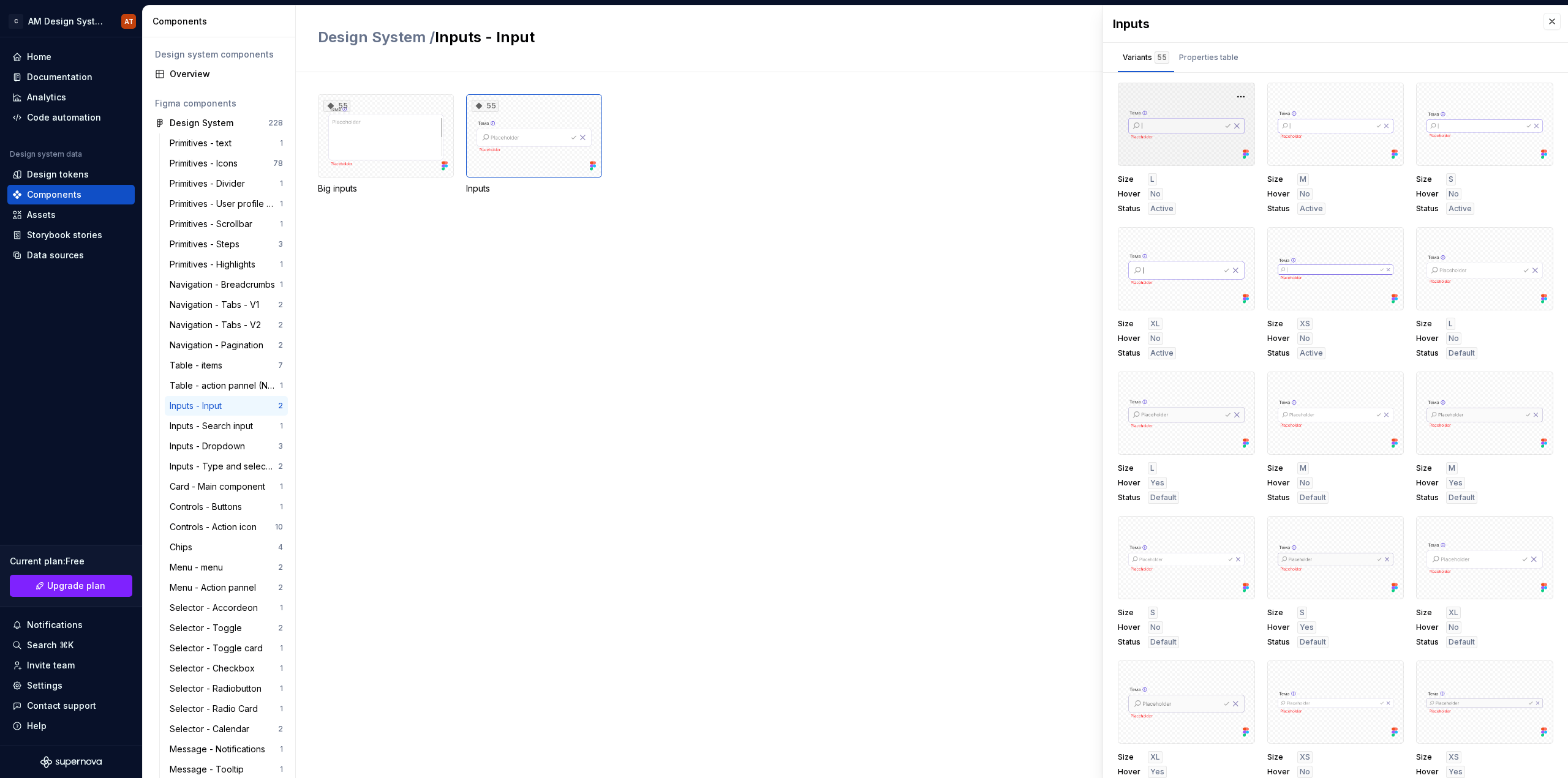
click at [1162, 122] on div at bounding box center [1186, 124] width 137 height 83
click at [1159, 124] on div at bounding box center [1186, 124] width 137 height 83
click at [1150, 109] on div at bounding box center [1186, 124] width 137 height 83
click at [1297, 105] on div at bounding box center [1336, 124] width 137 height 83
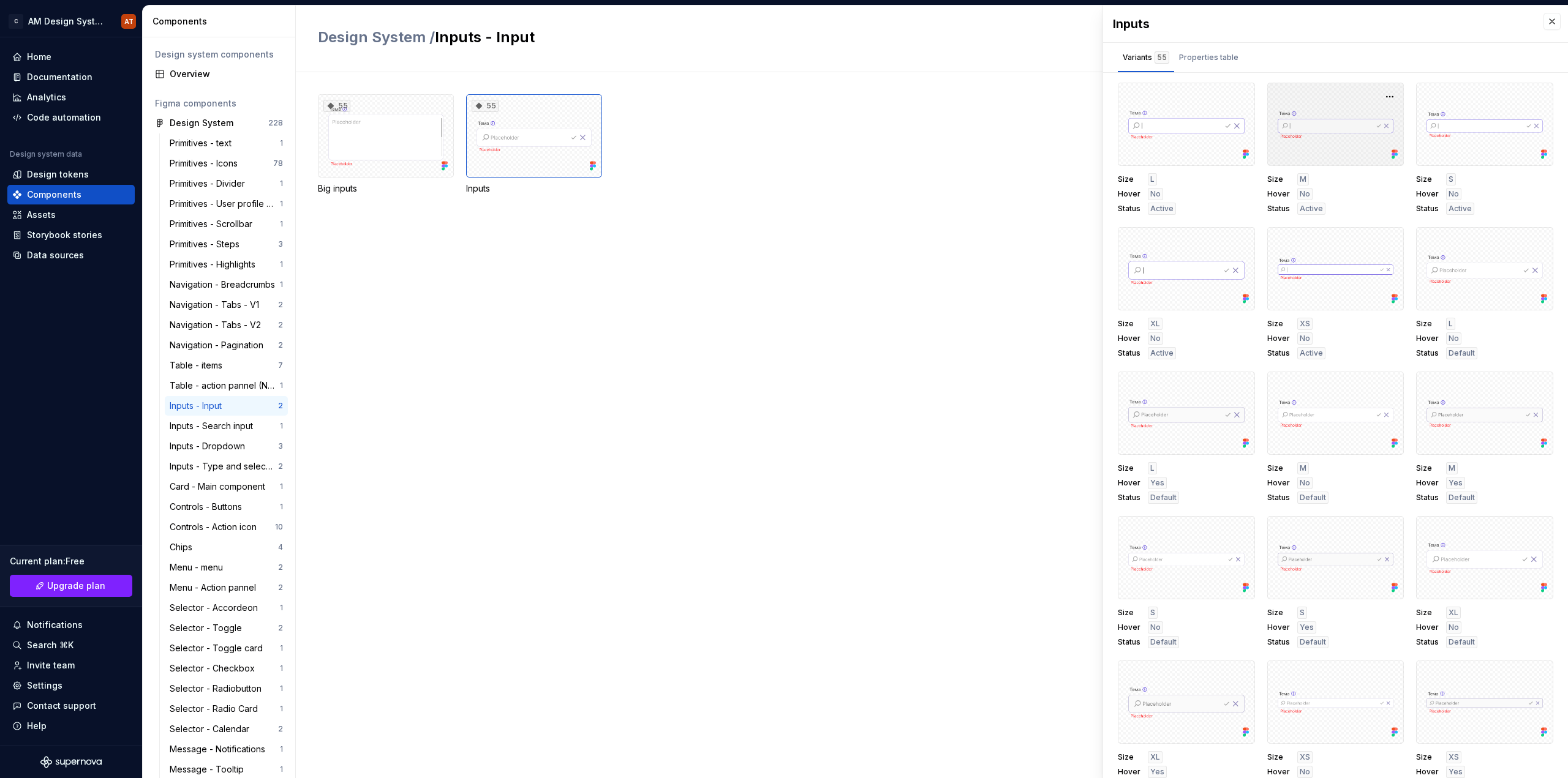
click at [1223, 121] on div at bounding box center [1186, 124] width 137 height 83
click at [1544, 17] on button "button" at bounding box center [1552, 21] width 17 height 17
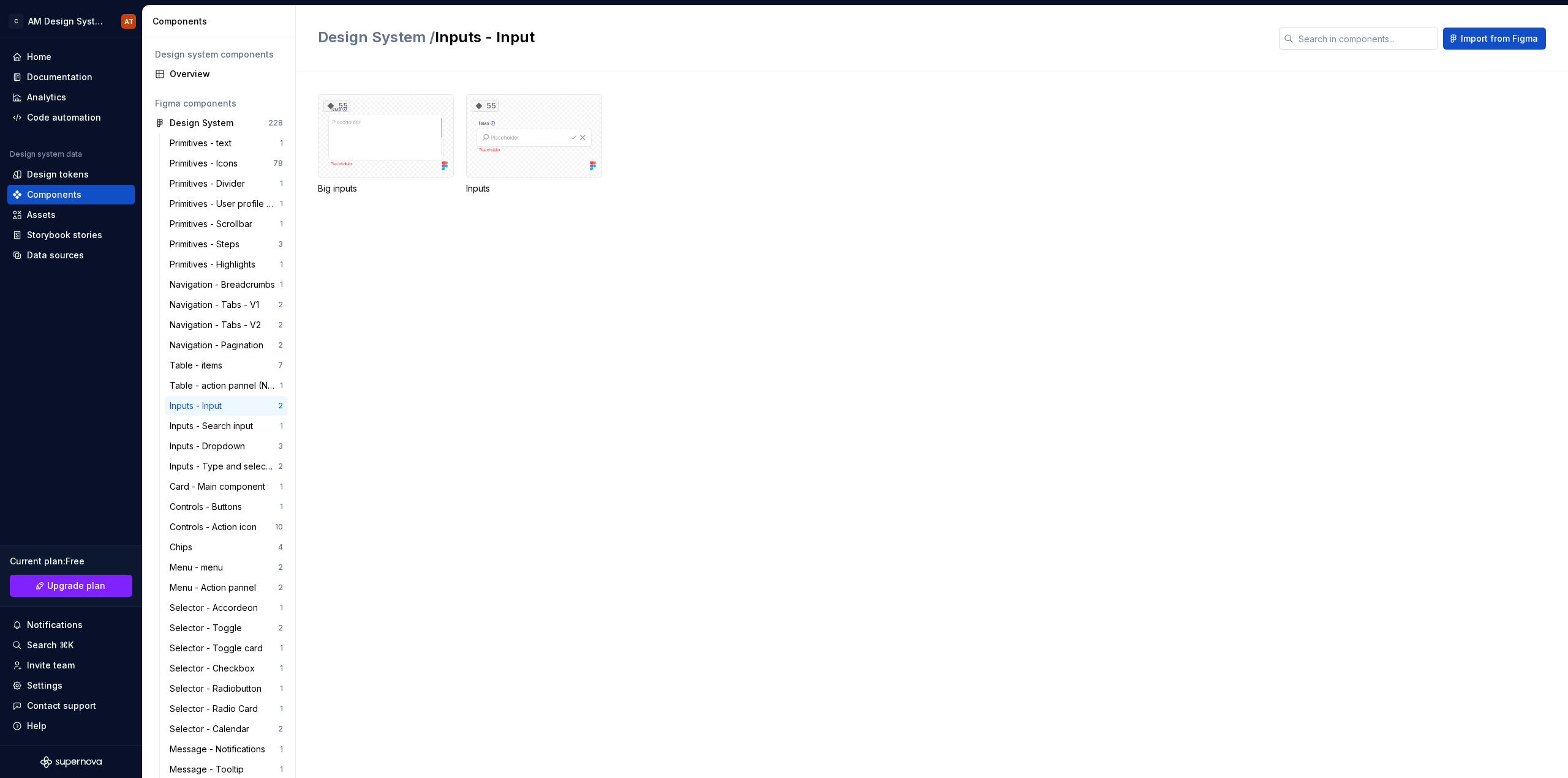
click at [1374, 44] on input "text" at bounding box center [1366, 38] width 144 height 22
click at [556, 156] on div "55" at bounding box center [534, 136] width 136 height 83
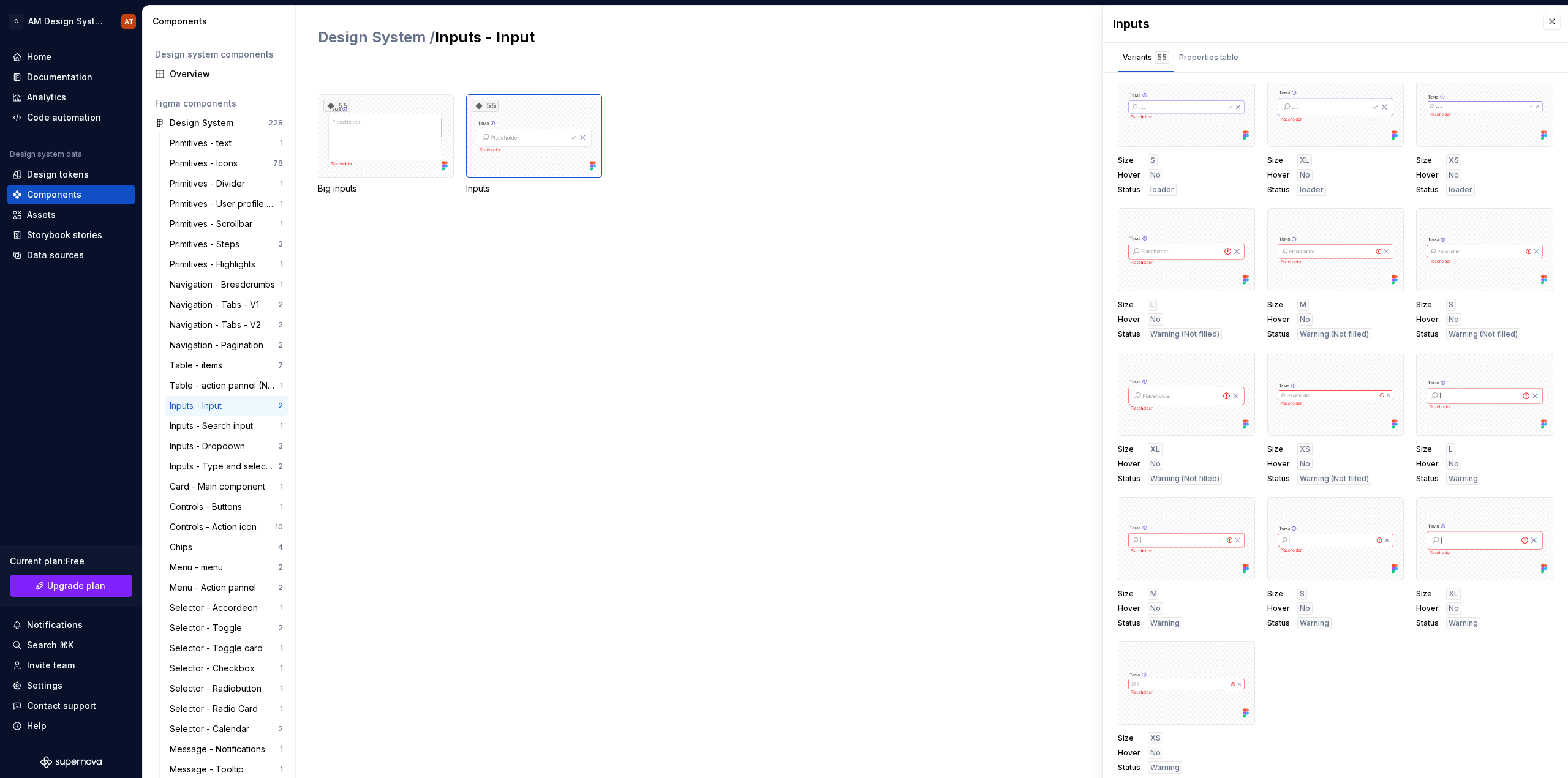
scroll to position [5, 0]
click at [363, 147] on div "55" at bounding box center [386, 136] width 136 height 83
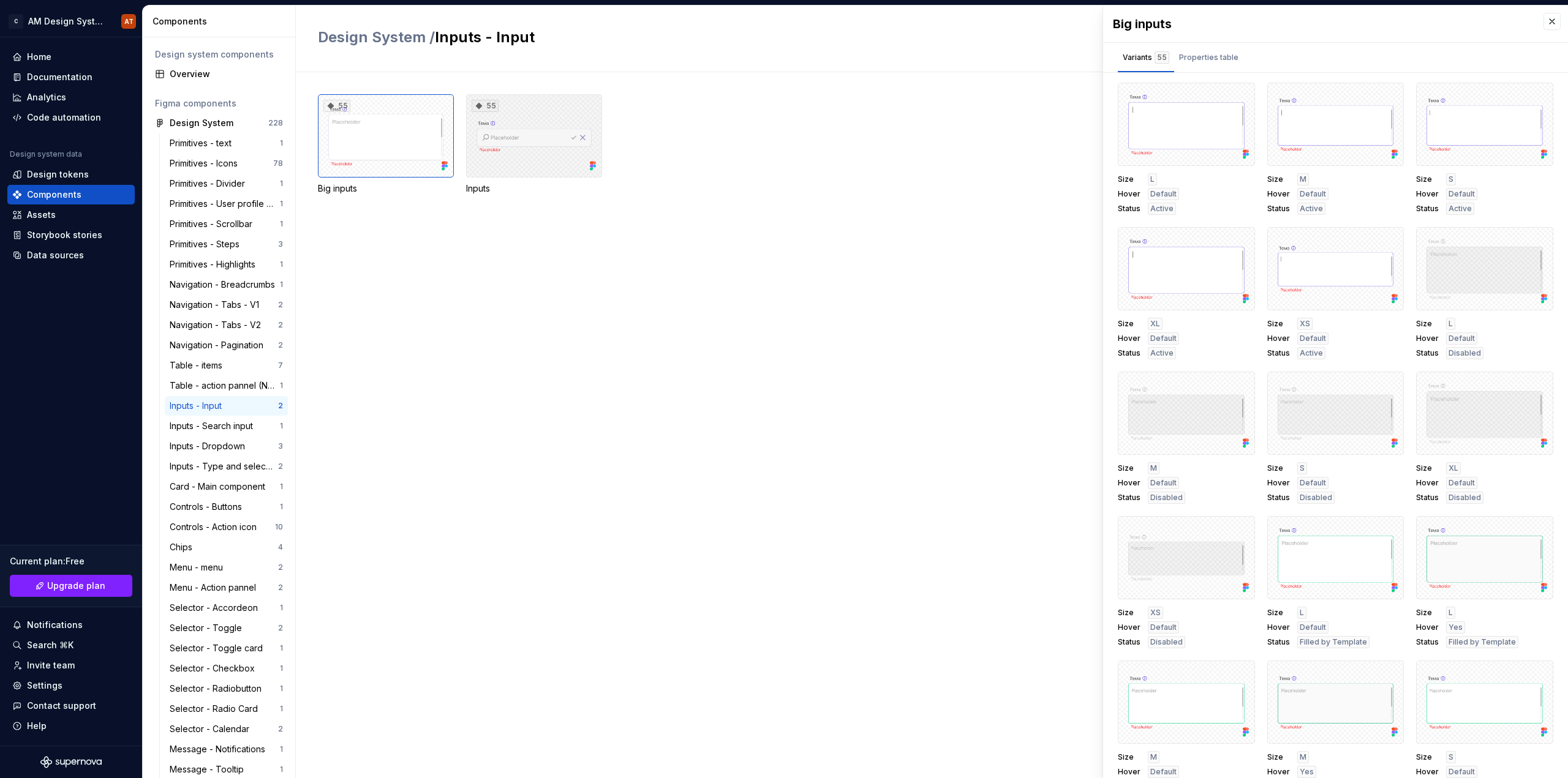
click at [557, 141] on div "55" at bounding box center [534, 136] width 136 height 83
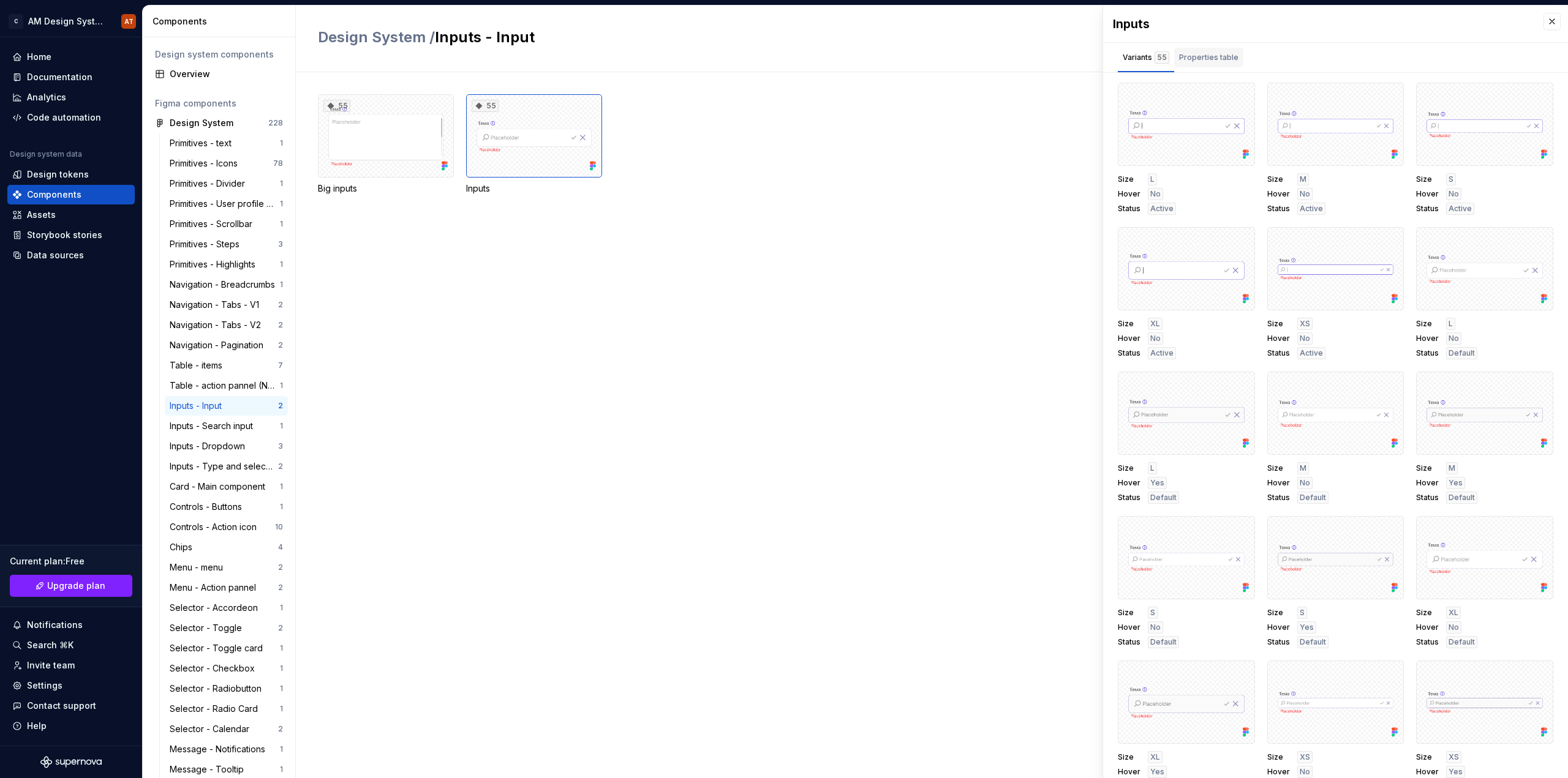
click at [1200, 60] on div "Properties table" at bounding box center [1209, 58] width 59 height 12
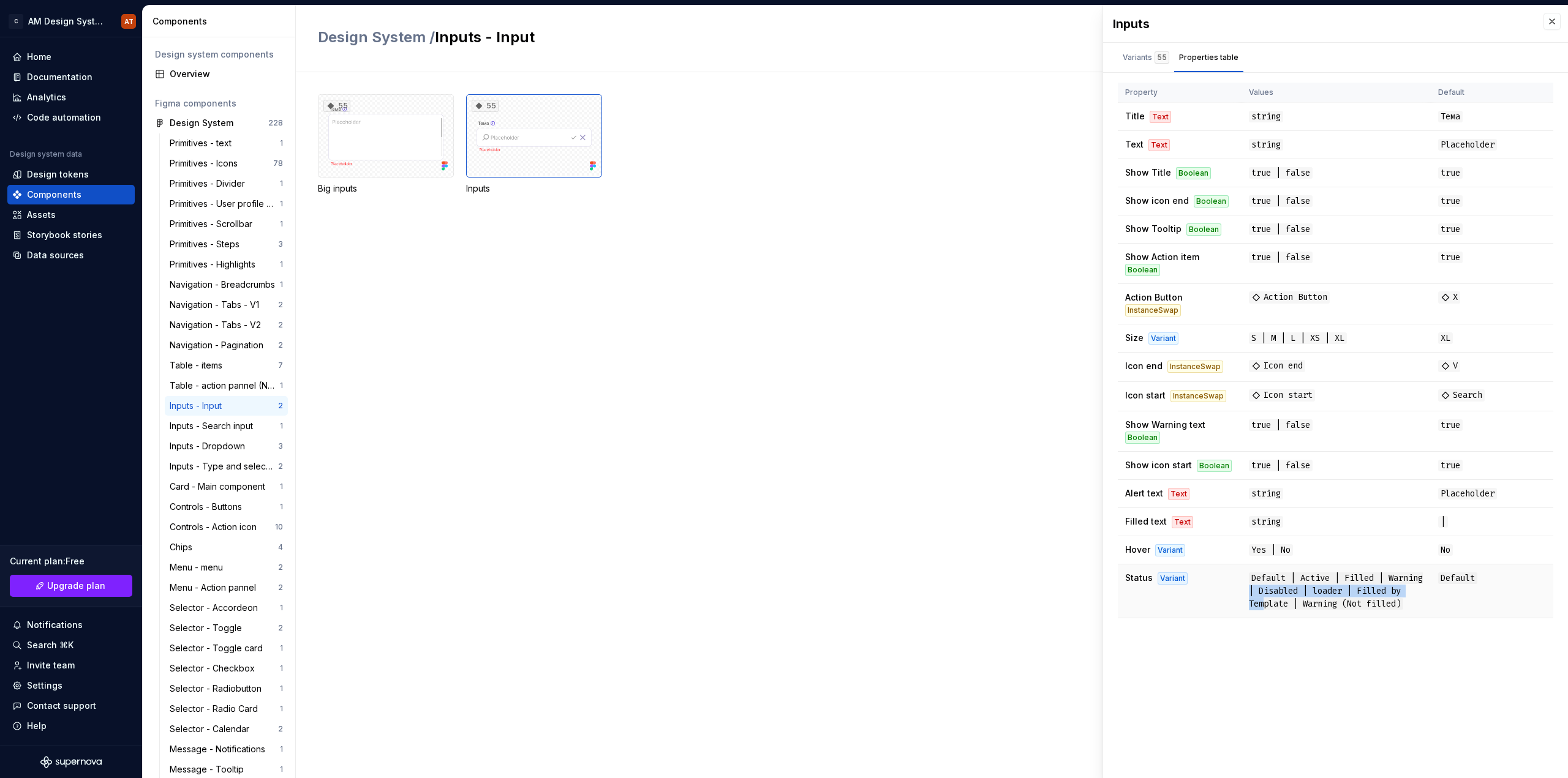
drag, startPoint x: 1294, startPoint y: 594, endPoint x: 1313, endPoint y: 609, distance: 24.2
click at [1313, 609] on span "Default | Active | Filled | Warning | Disabled | loader | Filled by Template | …" at bounding box center [1336, 591] width 174 height 37
click at [1171, 575] on div "Variant" at bounding box center [1172, 578] width 30 height 12
click at [1142, 68] on div "Variants 55" at bounding box center [1146, 60] width 56 height 24
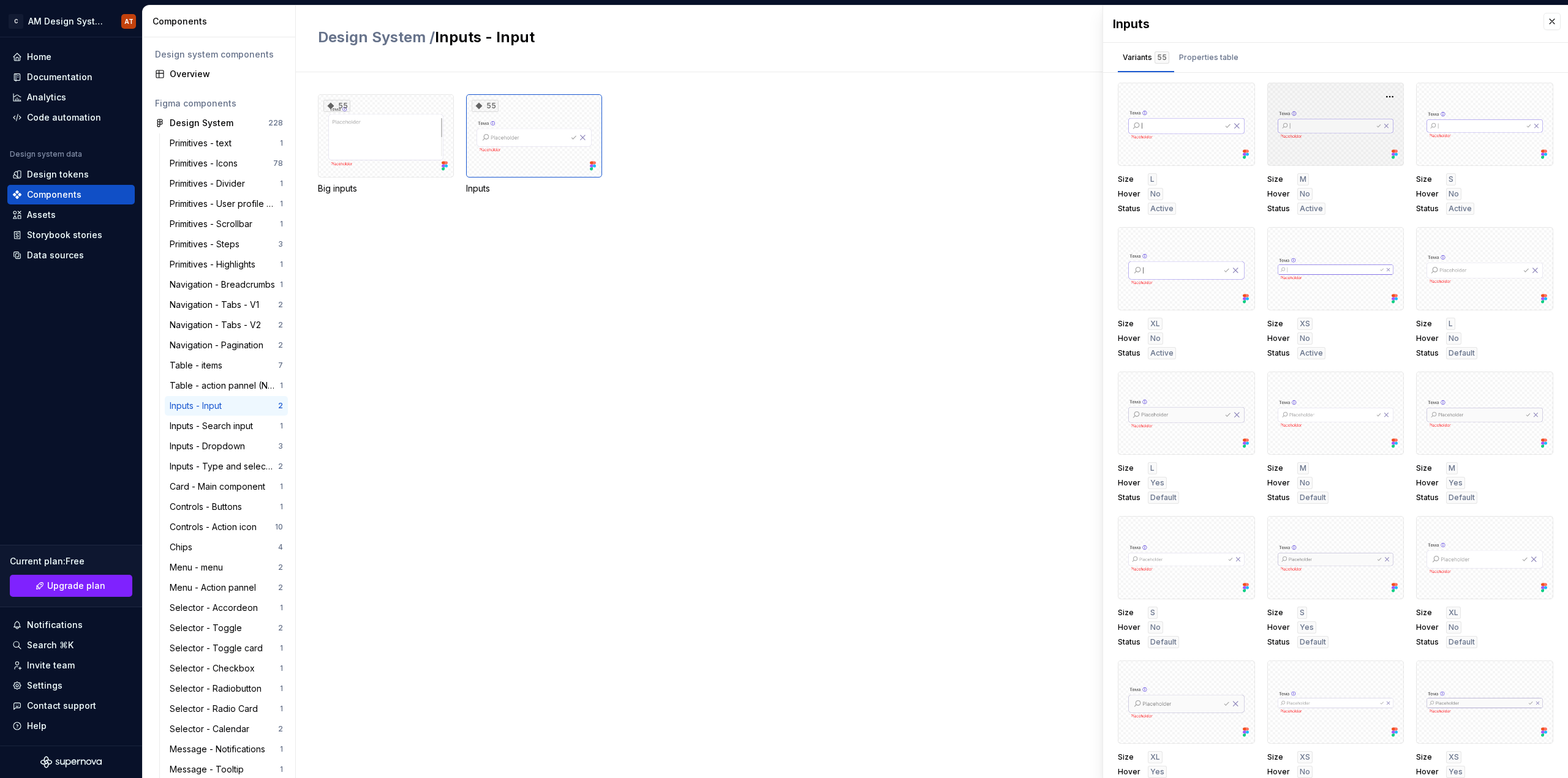
click at [1288, 110] on div at bounding box center [1336, 124] width 137 height 83
click at [1381, 96] on button "button" at bounding box center [1390, 96] width 17 height 17
click at [1531, 97] on button "button" at bounding box center [1539, 96] width 17 height 17
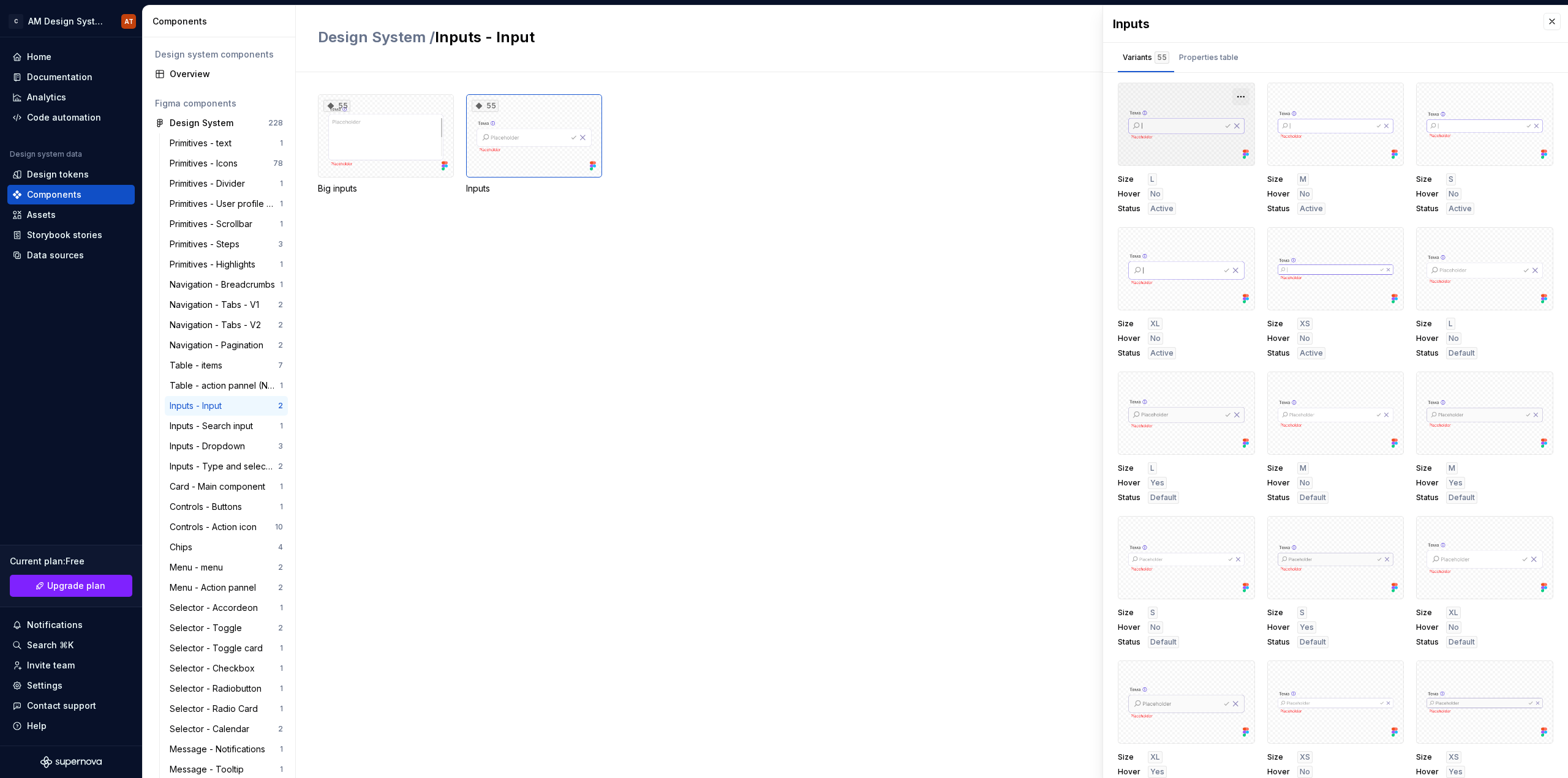
click at [1232, 92] on button "button" at bounding box center [1241, 96] width 17 height 17
click at [841, 121] on div "55 Big inputs 55 Inputs" at bounding box center [943, 144] width 1250 height 100
drag, startPoint x: 447, startPoint y: 43, endPoint x: 559, endPoint y: 39, distance: 112.1
click at [559, 39] on h2 "Design System / Inputs - Input" at bounding box center [791, 37] width 946 height 20
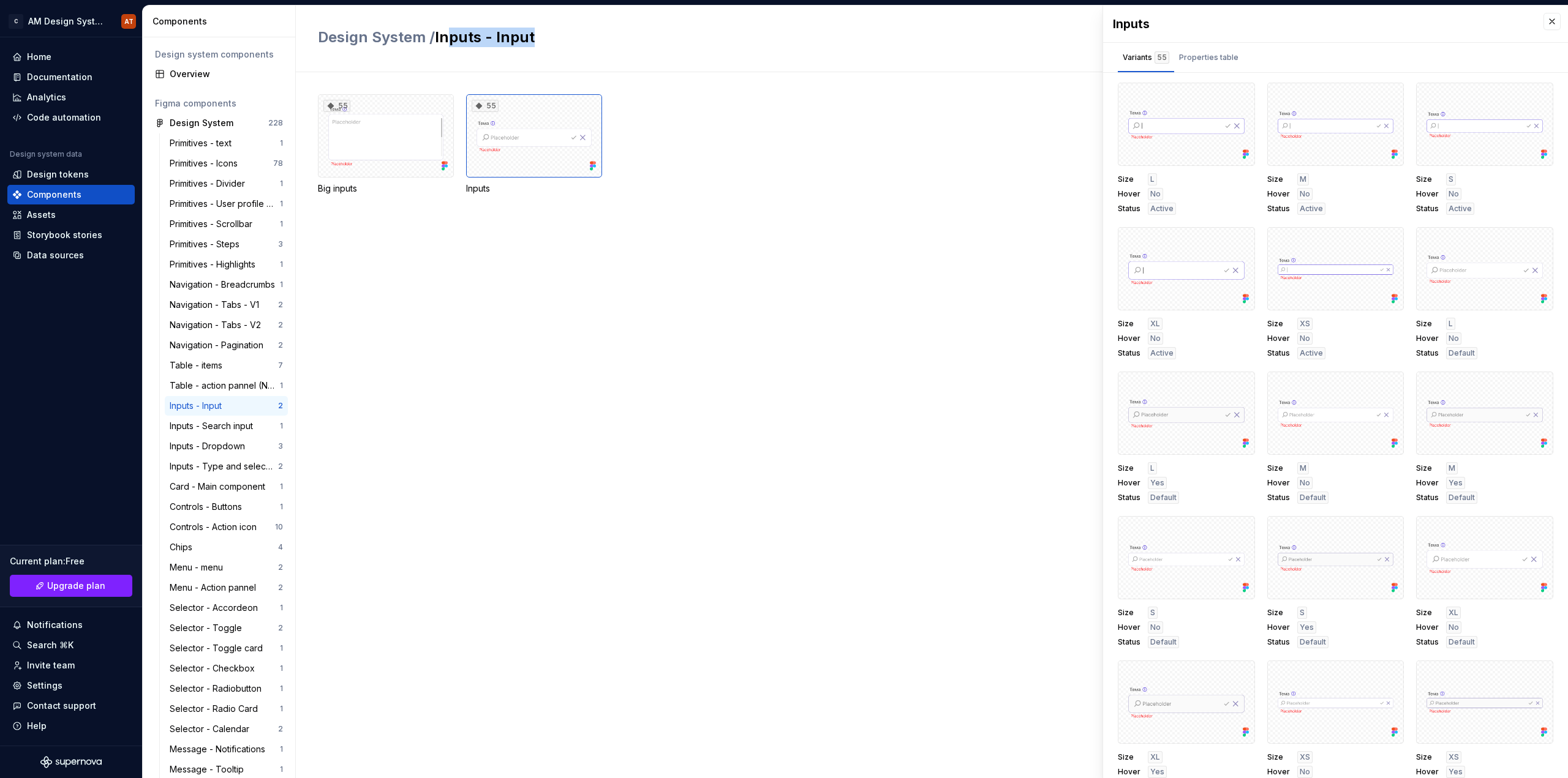
click at [559, 39] on h2 "Design System / Inputs - Input" at bounding box center [791, 37] width 946 height 20
click at [221, 49] on div "Design system components" at bounding box center [219, 55] width 128 height 12
click at [1544, 16] on button "button" at bounding box center [1552, 21] width 17 height 17
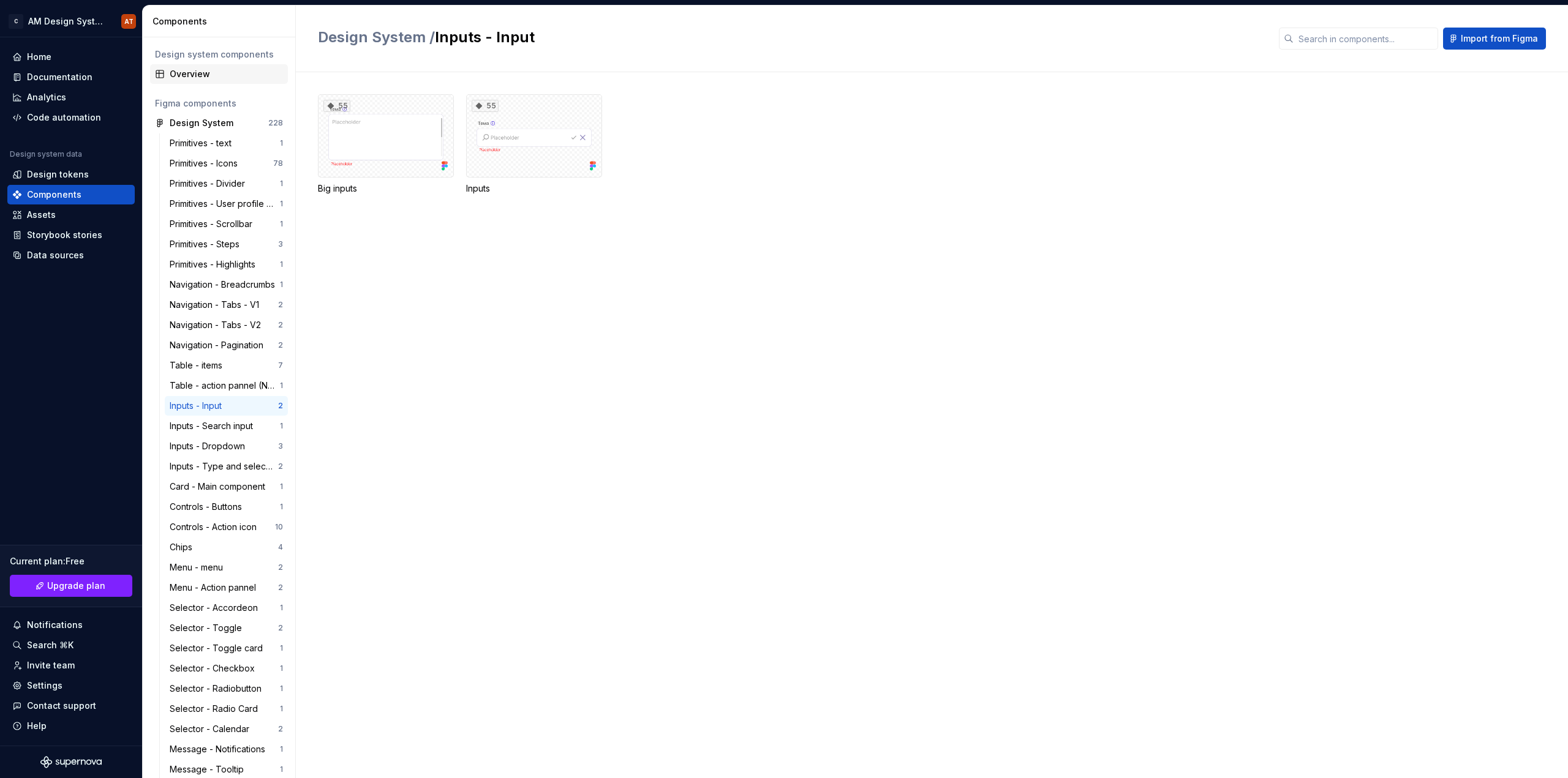
click at [195, 74] on div "Overview" at bounding box center [226, 74] width 113 height 12
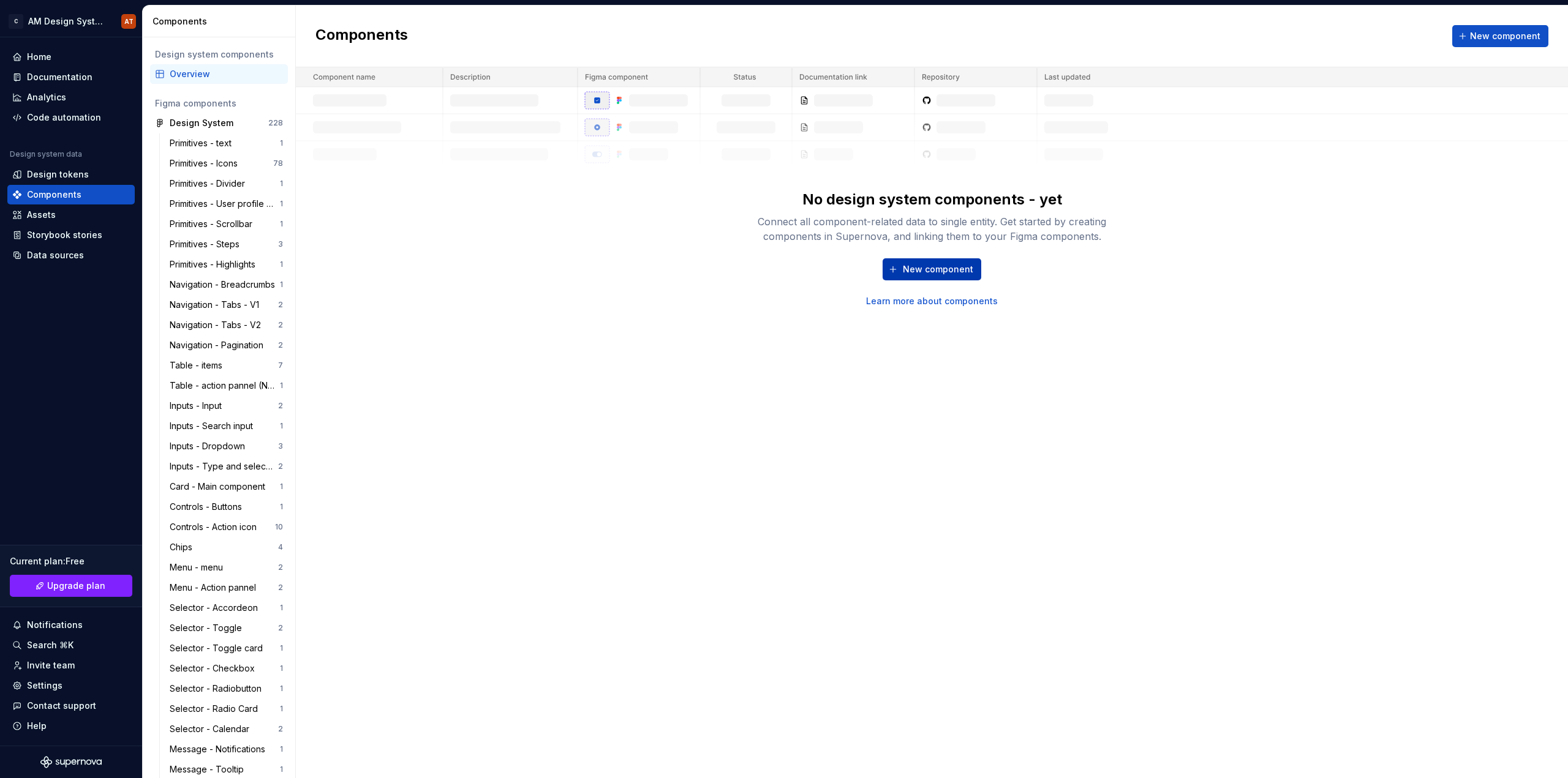
click at [939, 271] on span "New component" at bounding box center [938, 269] width 71 height 12
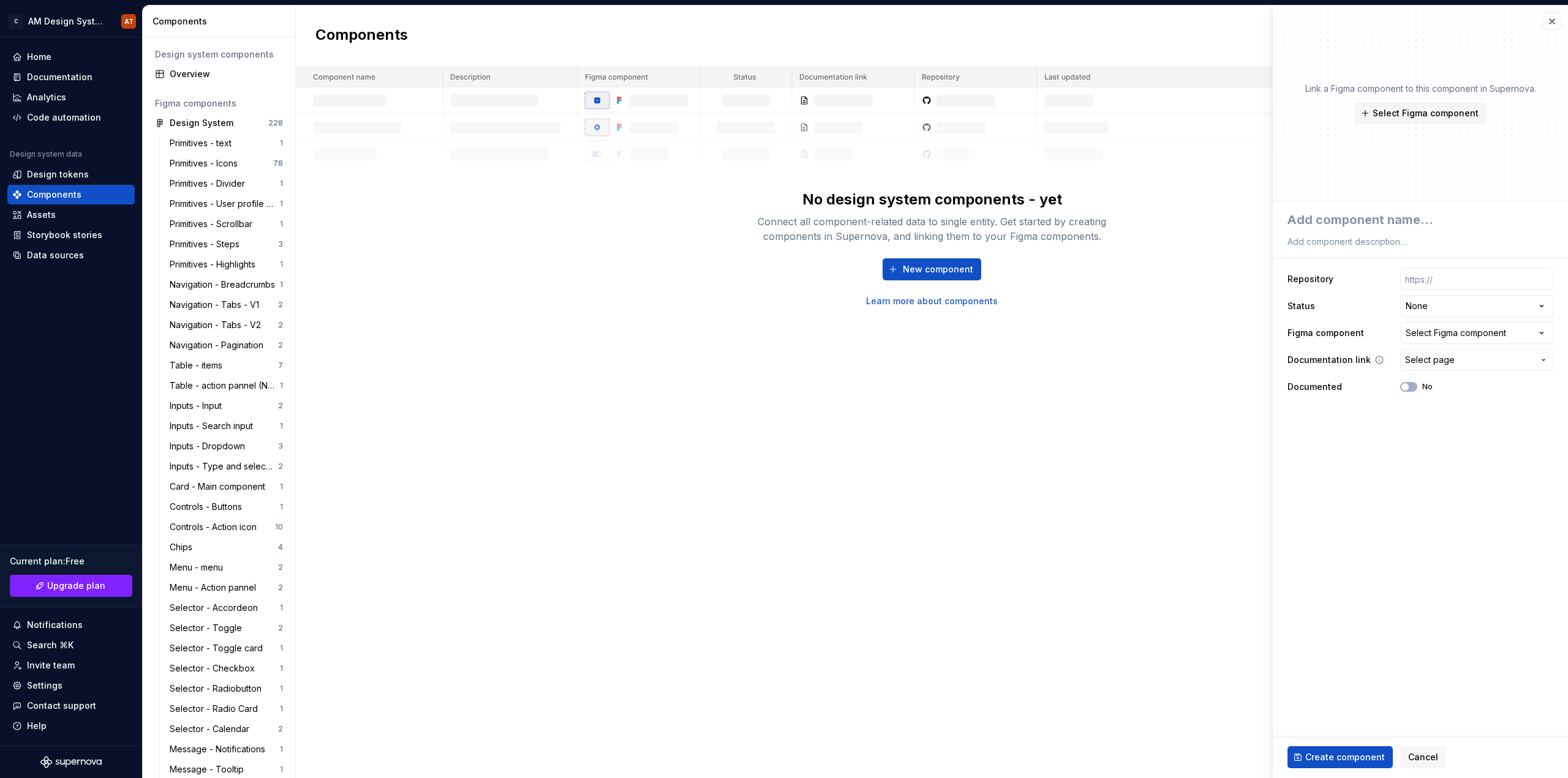
click at [1456, 360] on span "Select page" at bounding box center [1469, 360] width 128 height 12
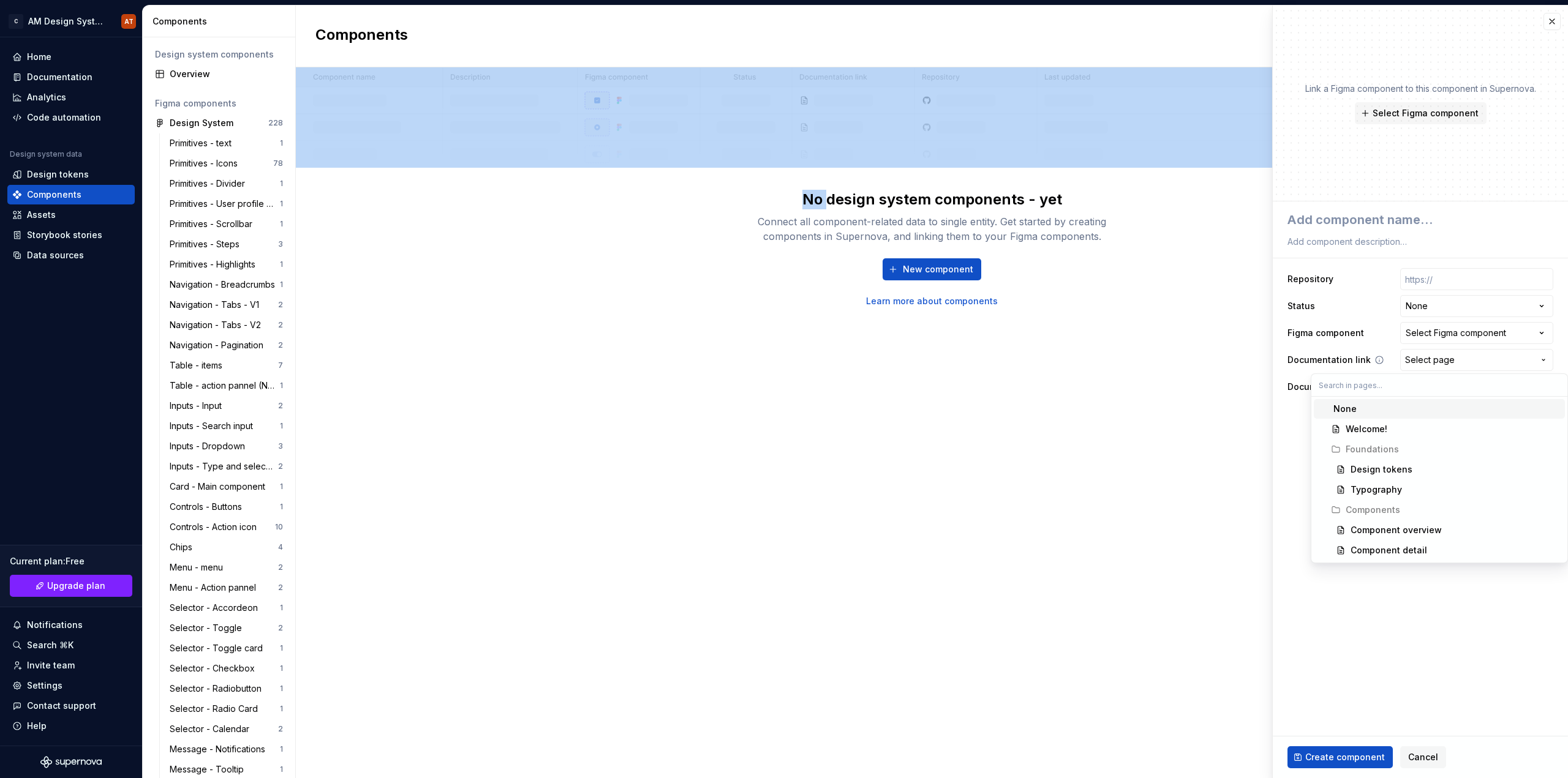
click at [1456, 360] on html "C AM Design System AT Home Documentation Analytics Code automation Design syste…" at bounding box center [784, 389] width 1568 height 778
click at [1453, 333] on div "Select Figma component" at bounding box center [1456, 333] width 100 height 12
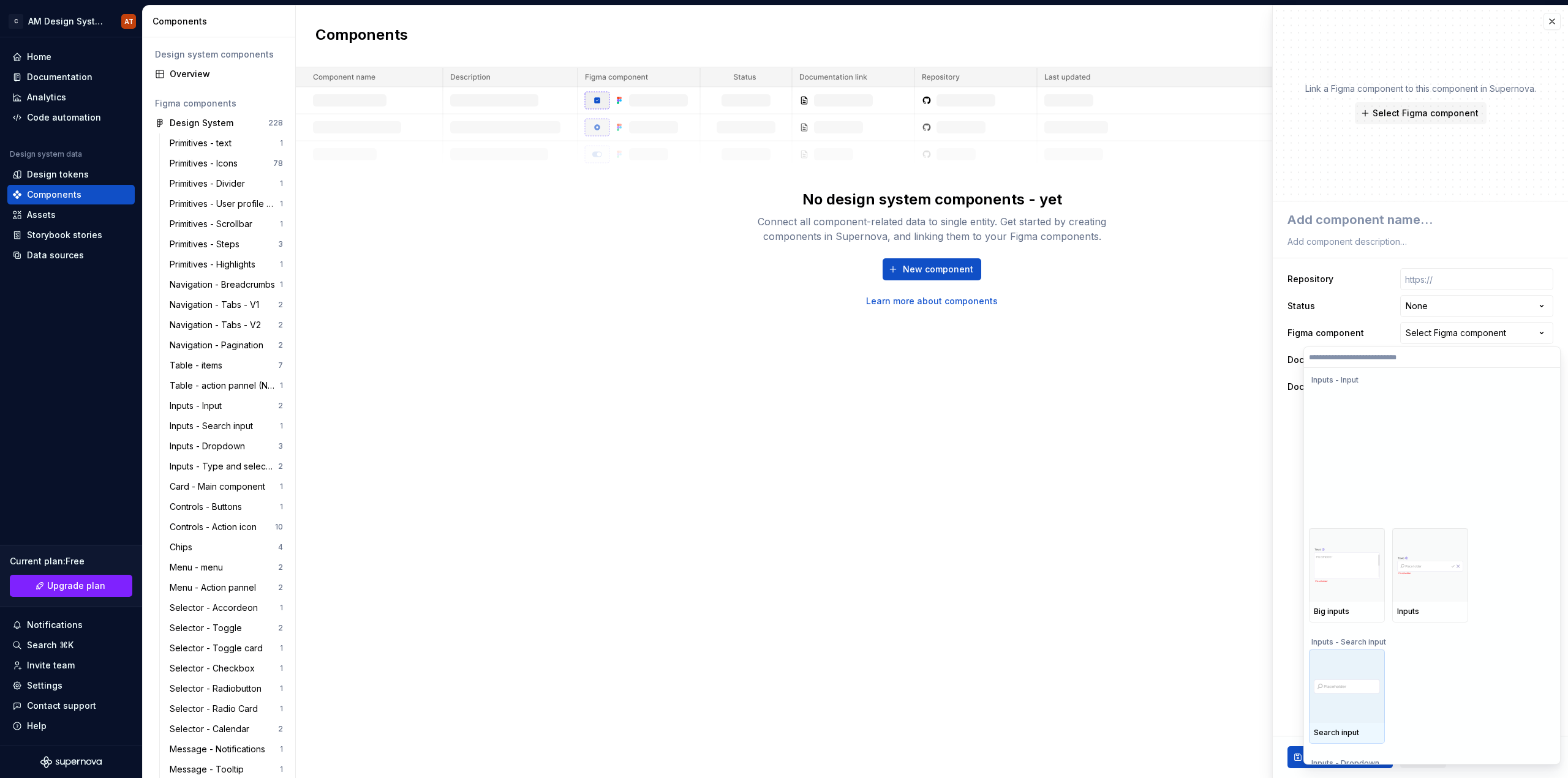
scroll to position [3918, 0]
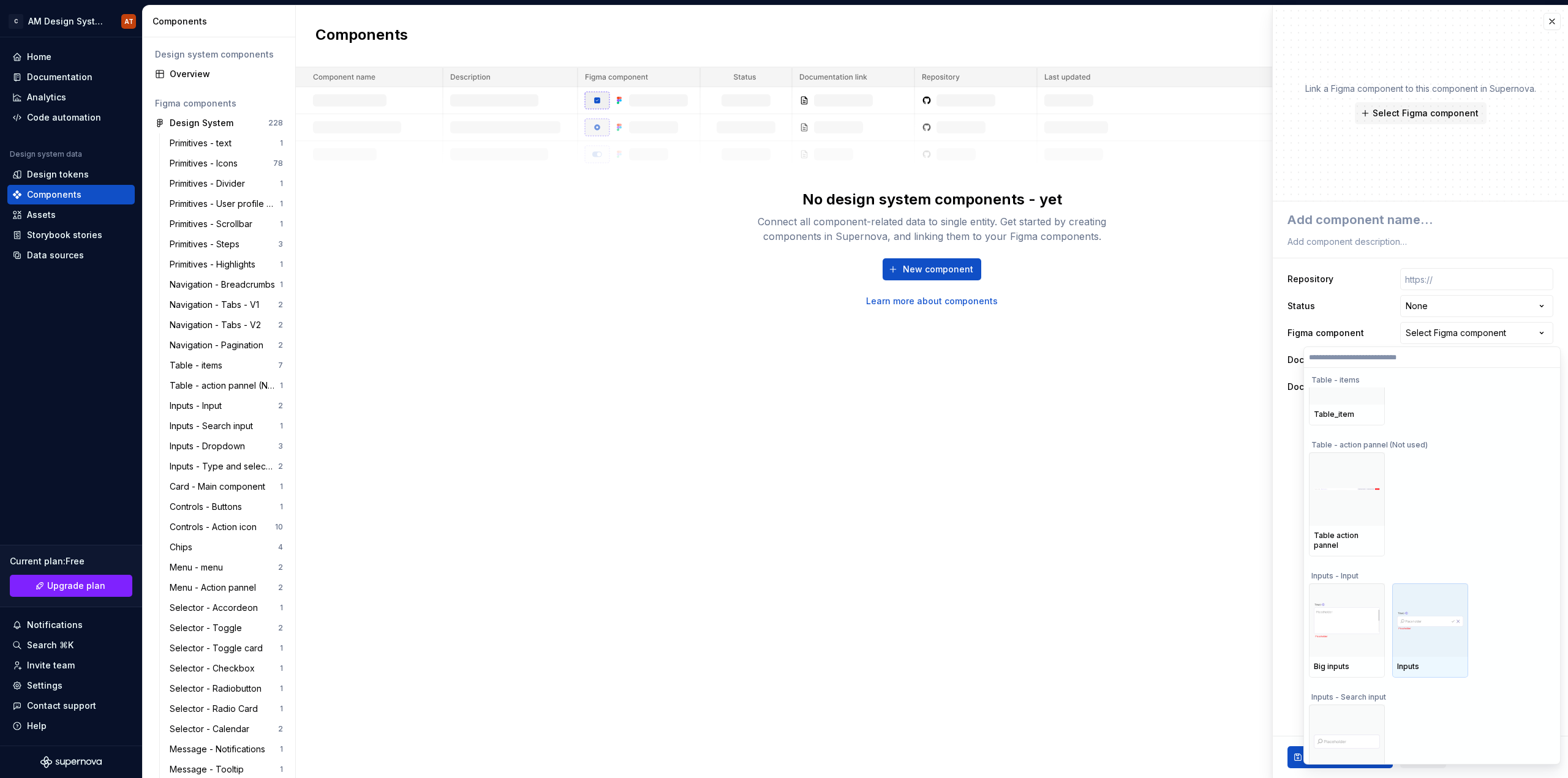
click at [1412, 613] on img at bounding box center [1430, 620] width 66 height 19
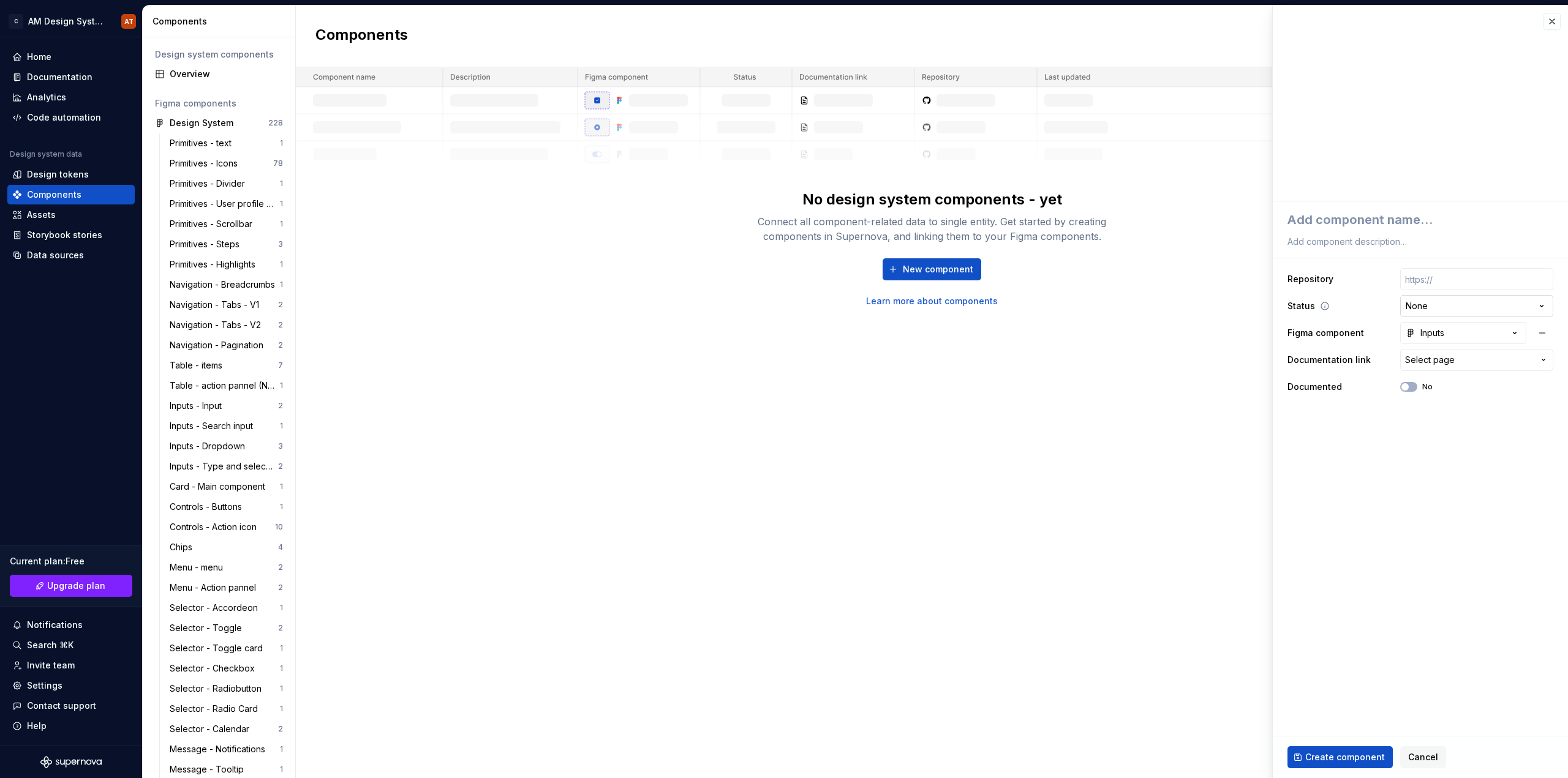
click at [1431, 304] on html "C AM Design System AT Home Documentation Analytics Code automation Design syste…" at bounding box center [784, 389] width 1568 height 778
click at [1424, 334] on div "Inputs" at bounding box center [1424, 333] width 39 height 12
click at [1424, 334] on html "C AM Design System AT Home Documentation Analytics Code automation Design syste…" at bounding box center [784, 389] width 1568 height 778
click at [1412, 385] on button "No" at bounding box center [1409, 386] width 17 height 10
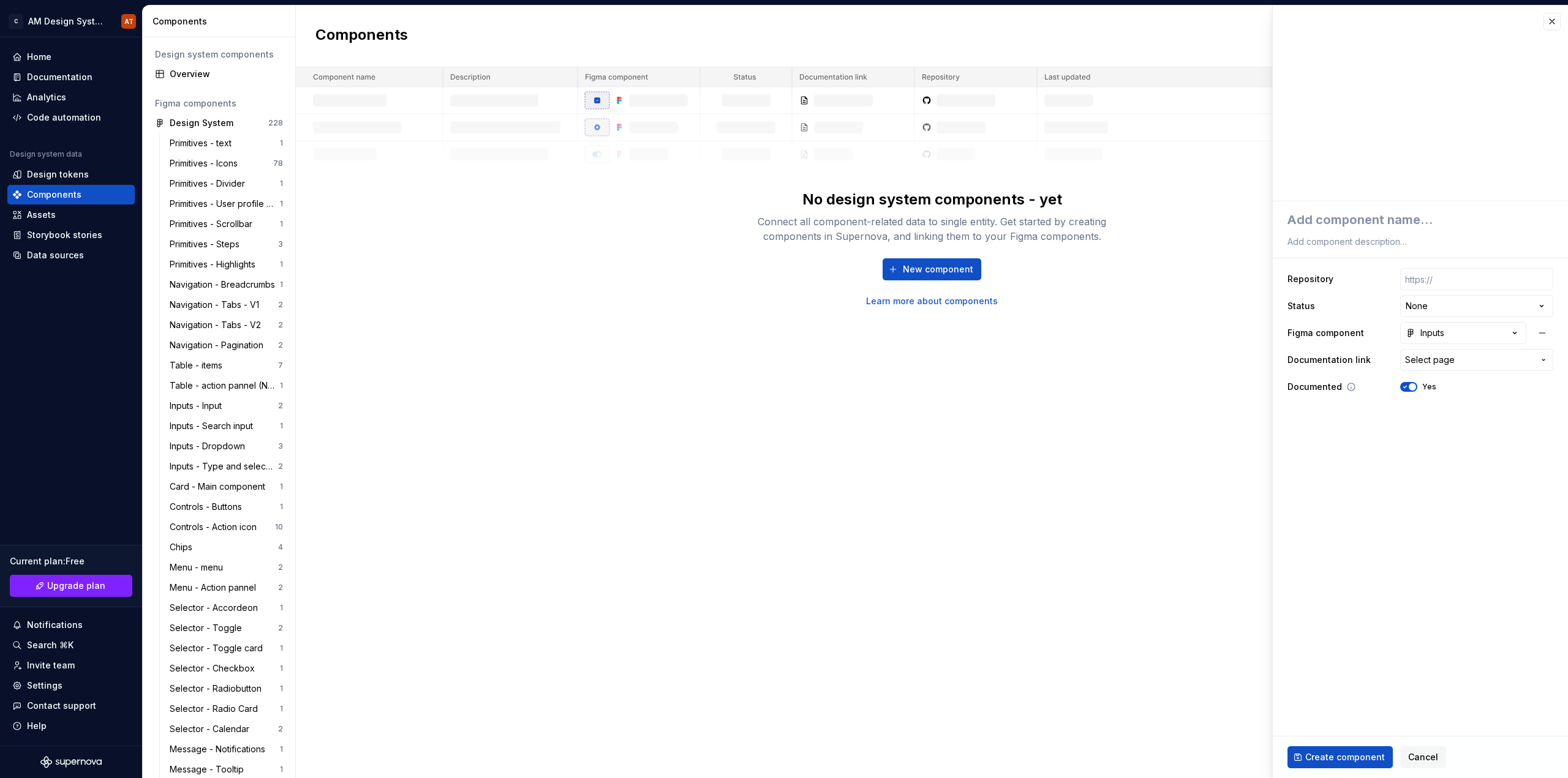
click at [1409, 388] on span "button" at bounding box center [1412, 387] width 8 height 8
click at [1353, 761] on span "Create component" at bounding box center [1345, 758] width 80 height 12
type textarea "*"
click at [1332, 222] on textarea at bounding box center [1418, 219] width 266 height 22
type textarea "I"
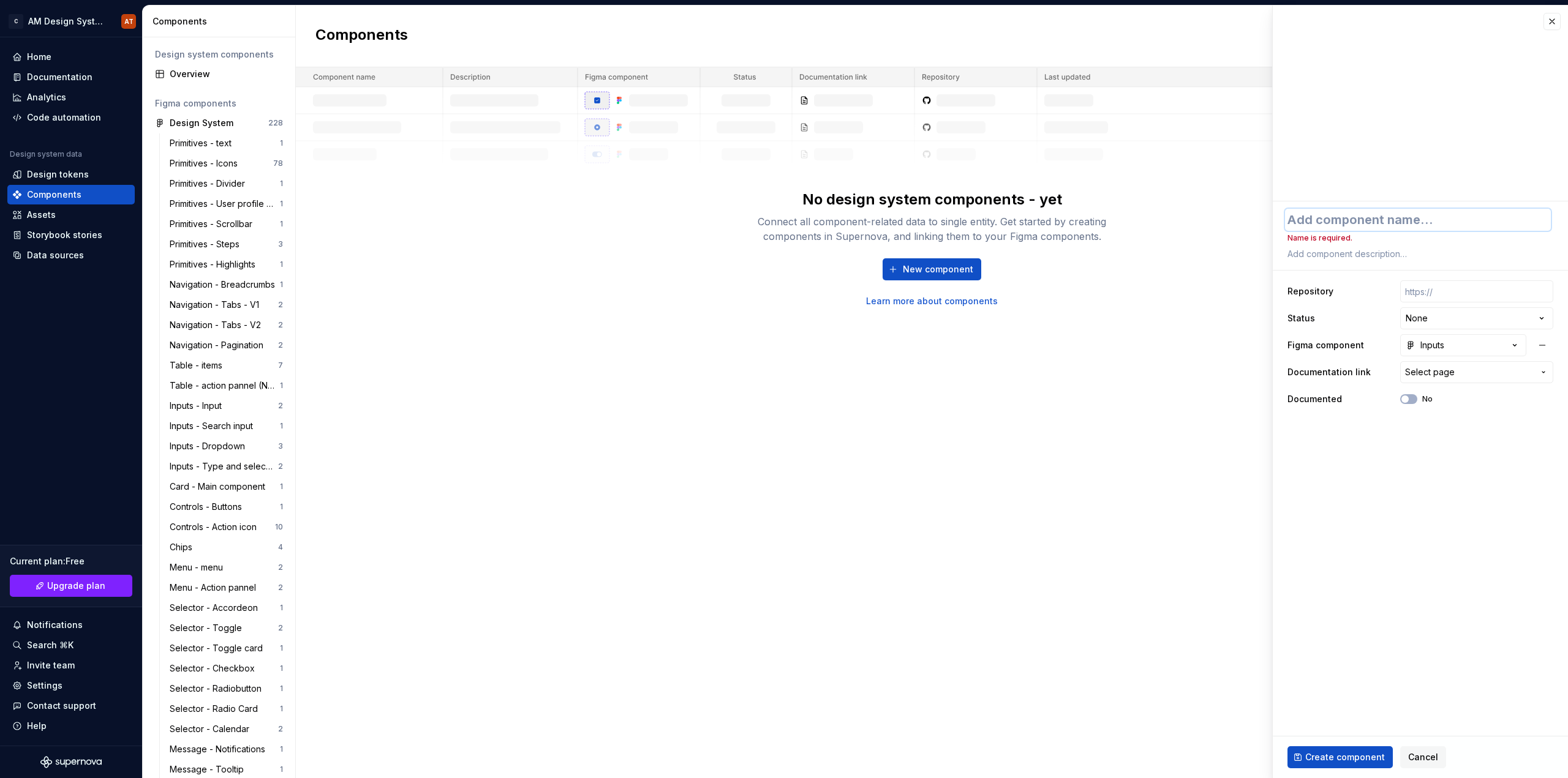
type textarea "*"
type textarea "In"
type textarea "*"
type textarea "Inp"
type textarea "*"
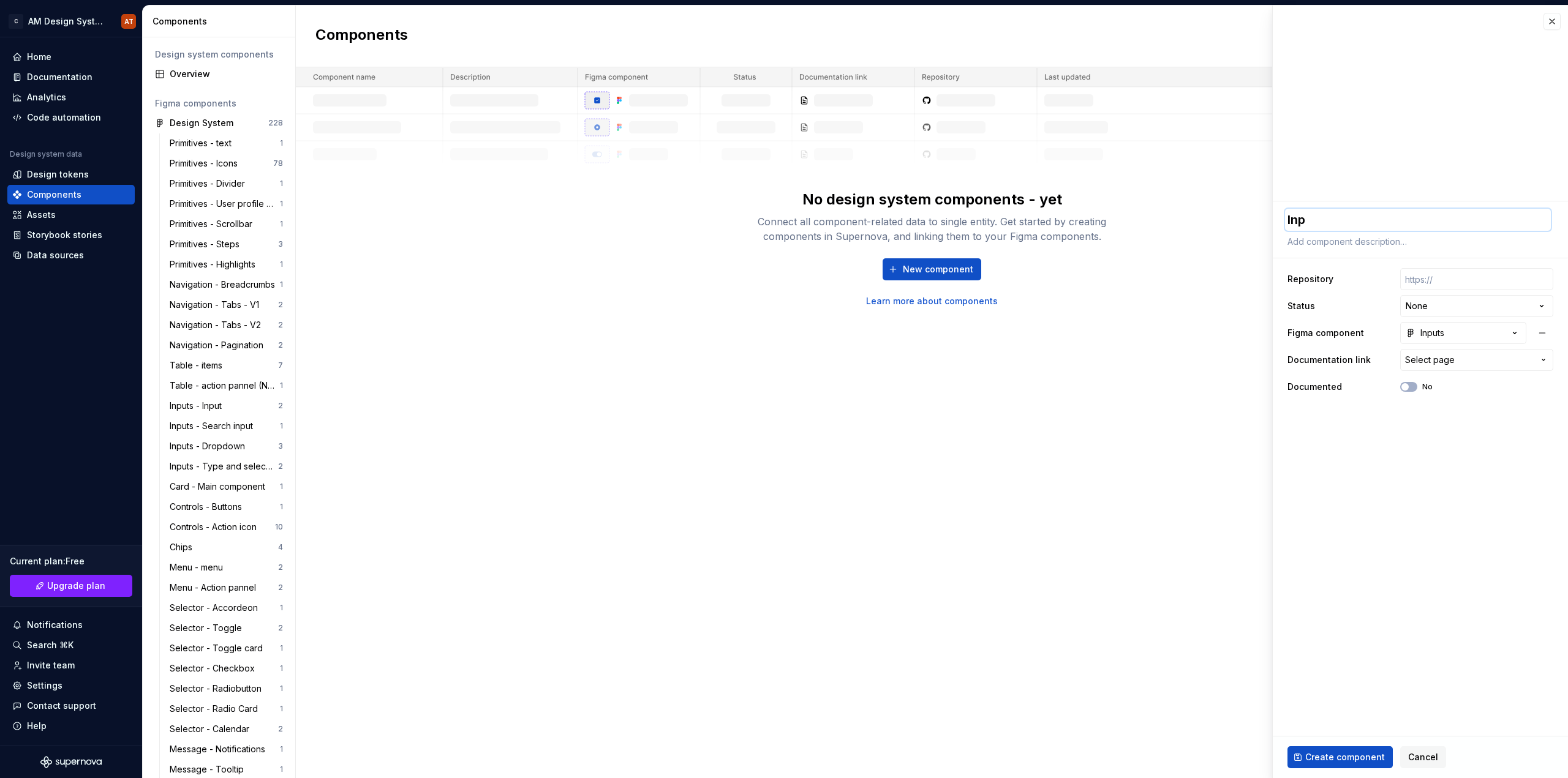
type textarea "Inpu"
type textarea "*"
type textarea "Input"
type textarea "*"
type textarea "Inputs"
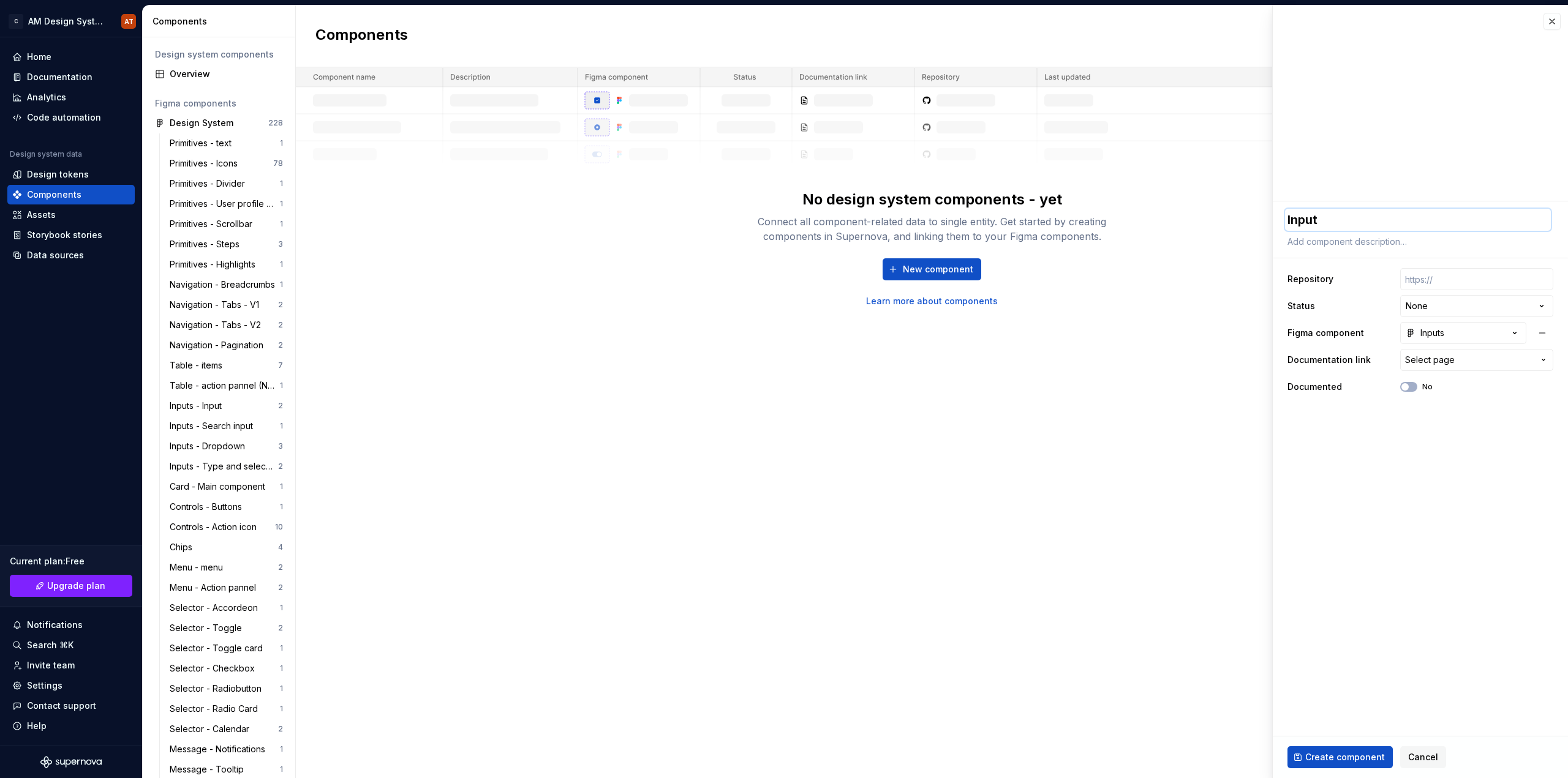
type textarea "*"
type textarea "Inputs"
click at [1347, 761] on span "Create component" at bounding box center [1345, 758] width 80 height 12
type textarea "*"
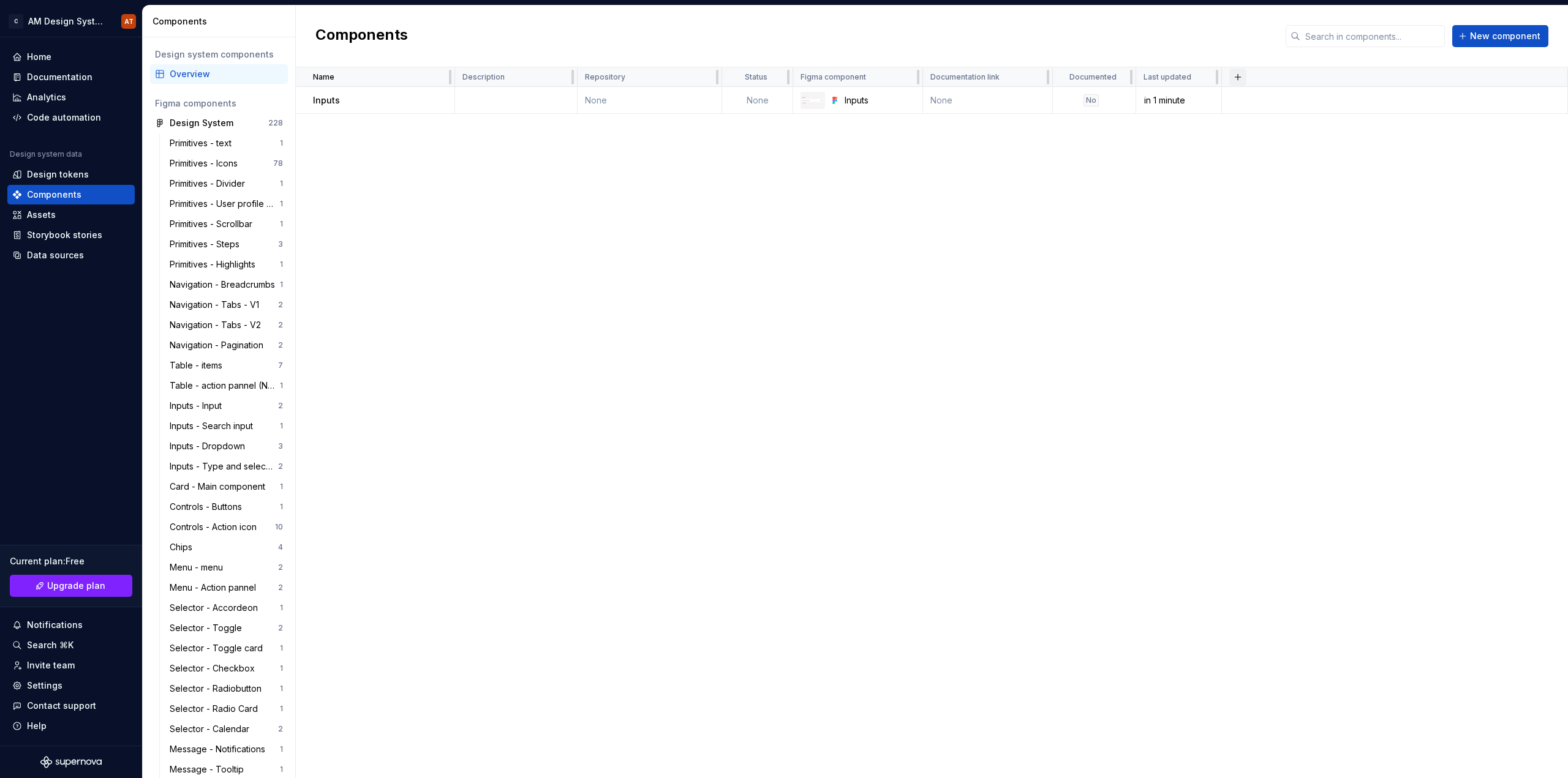
click at [1240, 76] on button "button" at bounding box center [1238, 77] width 17 height 17
click at [436, 97] on button "button" at bounding box center [438, 100] width 17 height 17
click at [473, 121] on div "Open component detail" at bounding box center [503, 124] width 101 height 12
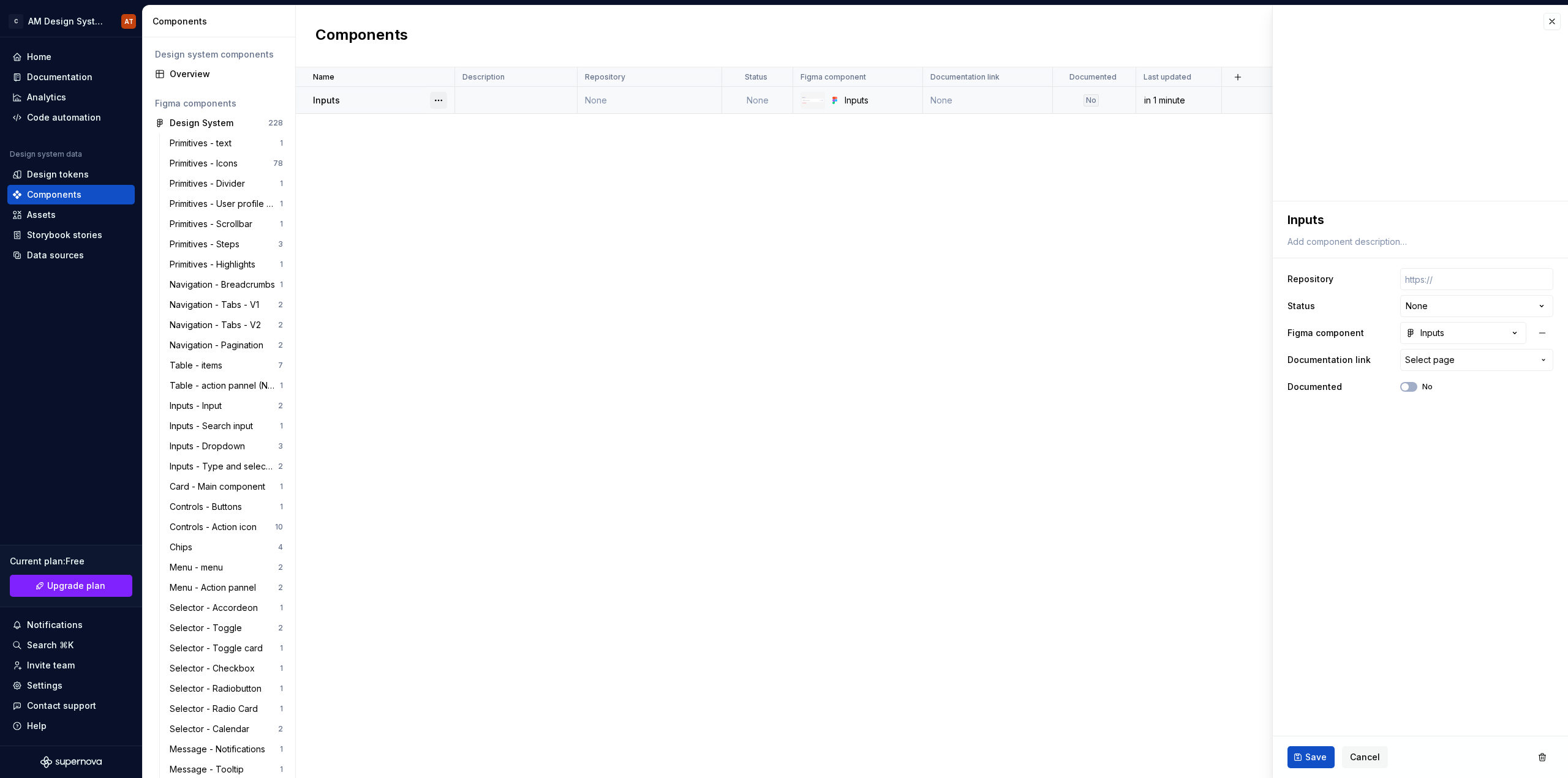
click at [442, 96] on button "button" at bounding box center [438, 100] width 17 height 17
click at [1436, 360] on span "Select page" at bounding box center [1429, 360] width 49 height 12
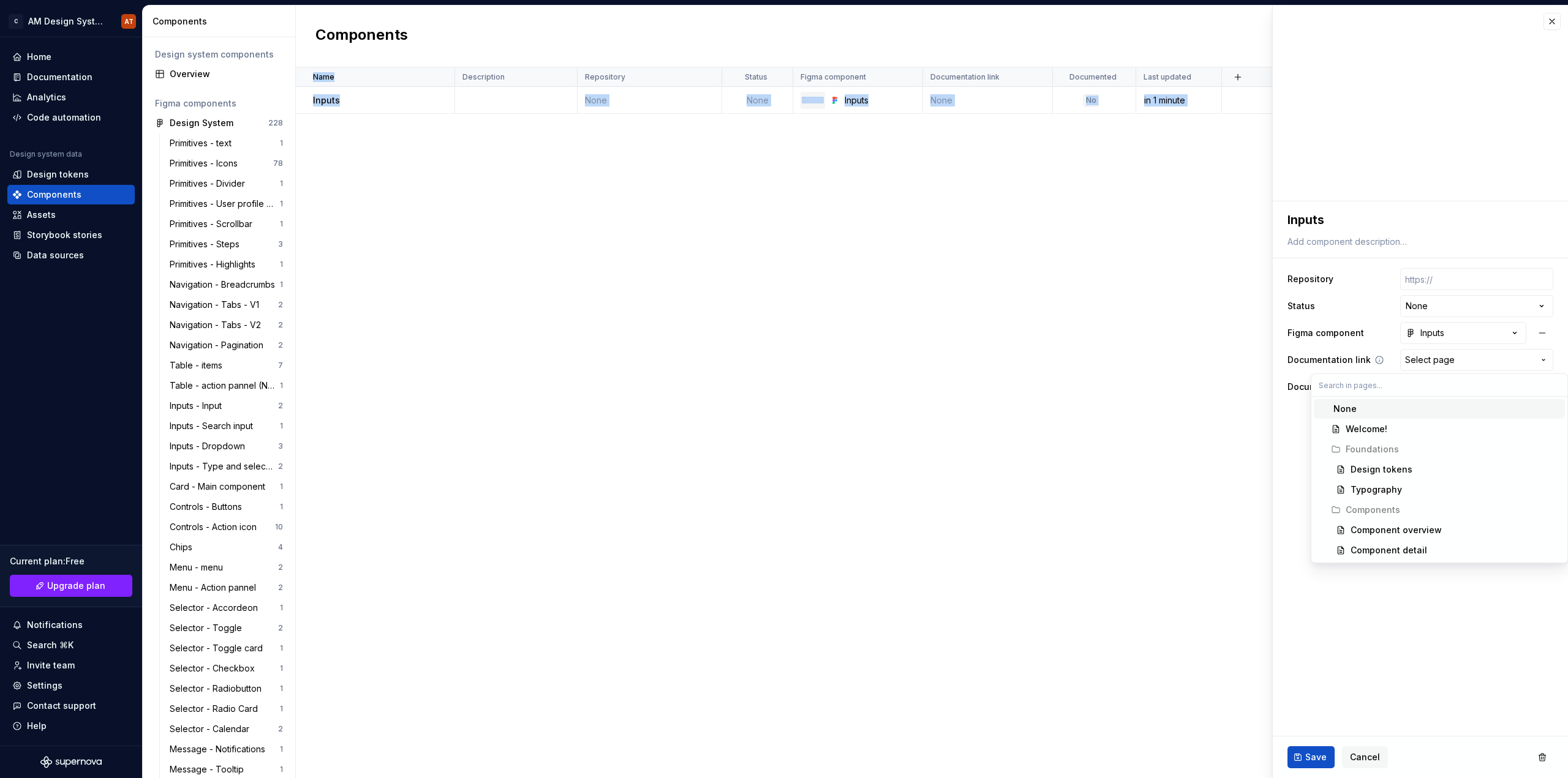
click at [1436, 360] on html "C AM Design System AT Home Documentation Analytics Code automation Design syste…" at bounding box center [784, 389] width 1568 height 778
click at [1435, 329] on div "Inputs" at bounding box center [1424, 333] width 39 height 12
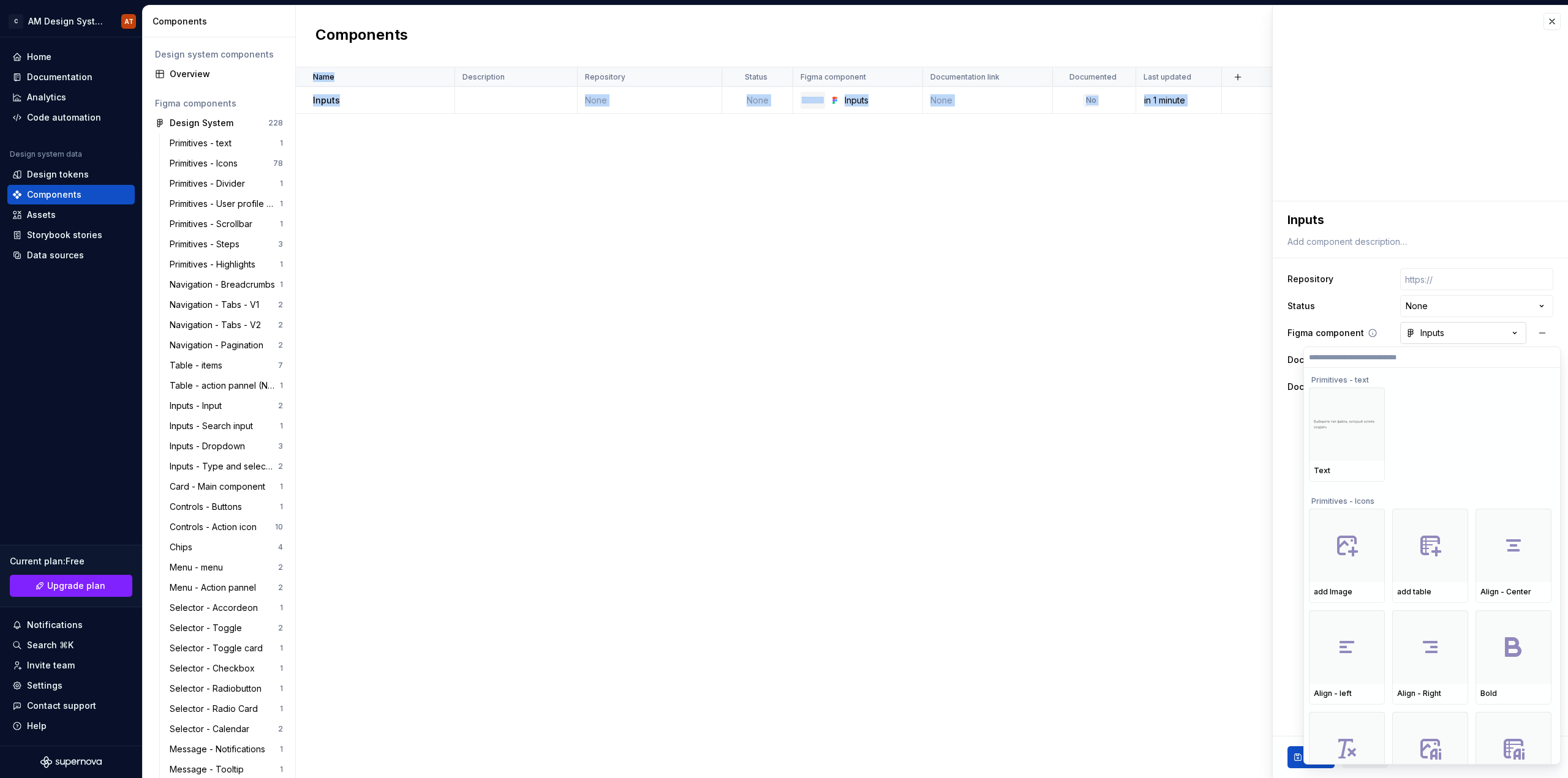
click at [1435, 329] on html "C AM Design System AT Home Documentation Analytics Code automation Design syste…" at bounding box center [784, 389] width 1568 height 778
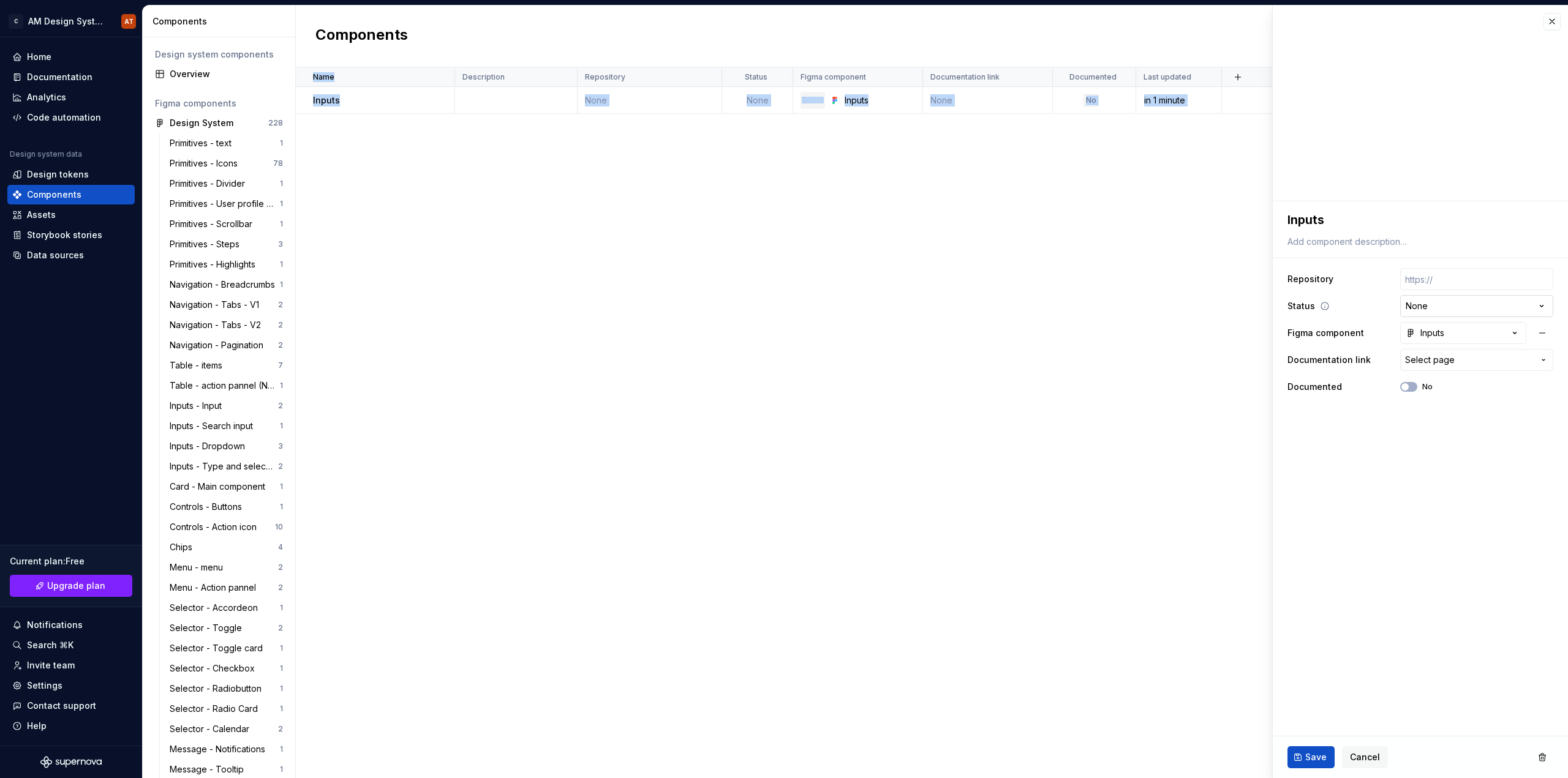
click at [1427, 299] on html "C AM Design System AT Home Documentation Analytics Code automation Design syste…" at bounding box center [784, 389] width 1568 height 778
click at [1519, 331] on icon "button" at bounding box center [1515, 333] width 12 height 12
click at [1519, 331] on html "C AM Design System AT Home Documentation Analytics Code automation Design syste…" at bounding box center [784, 389] width 1568 height 778
click at [1469, 366] on span "Select page" at bounding box center [1469, 360] width 128 height 12
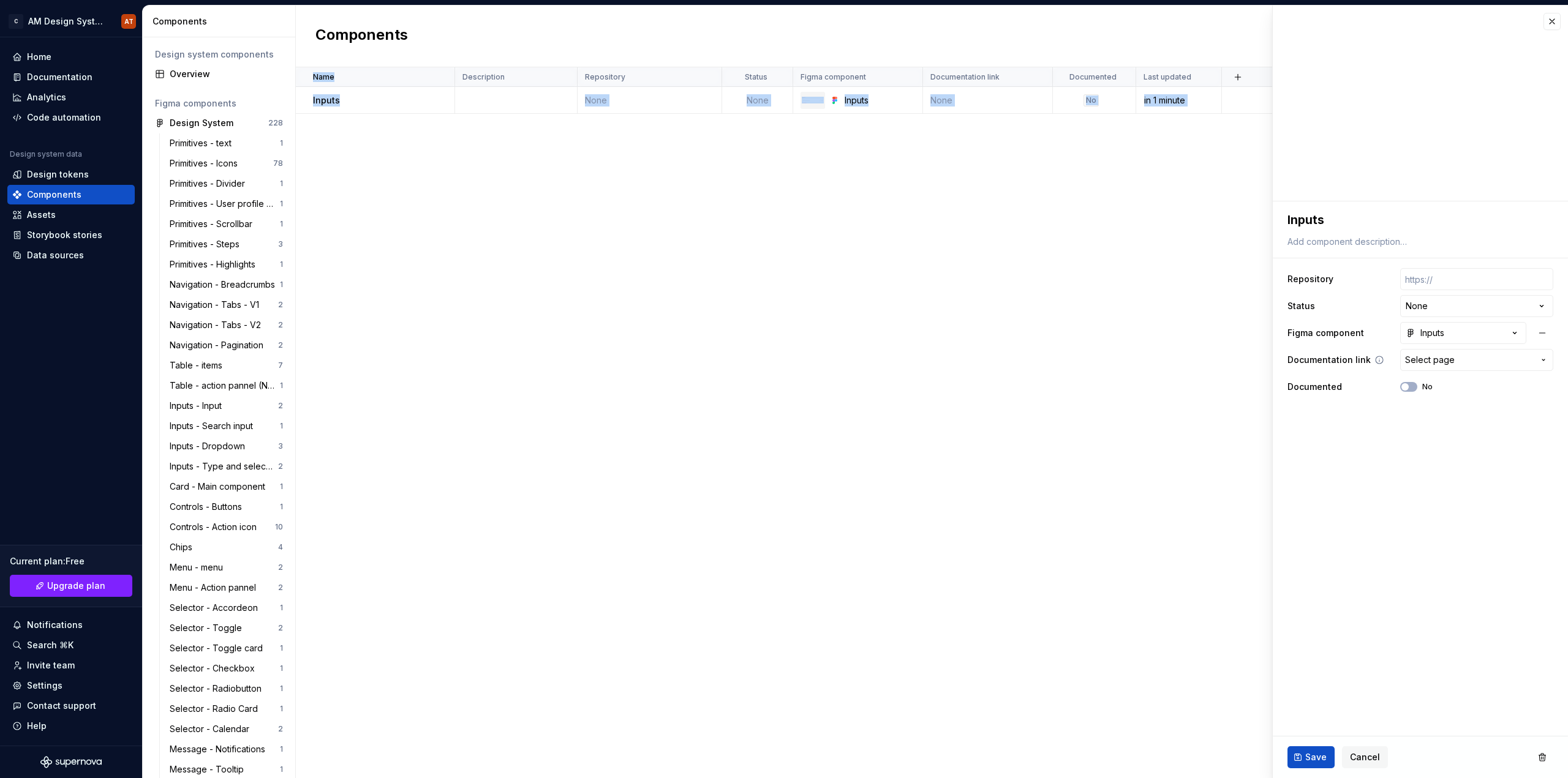
click at [1469, 366] on html "C AM Design System AT Home Documentation Analytics Code automation Design syste…" at bounding box center [784, 389] width 1568 height 778
click at [1370, 238] on textarea at bounding box center [1418, 241] width 266 height 17
click at [748, 96] on td "None" at bounding box center [758, 100] width 71 height 27
click at [623, 97] on td "None" at bounding box center [650, 100] width 144 height 27
click at [331, 93] on td "Inputs" at bounding box center [376, 100] width 159 height 27
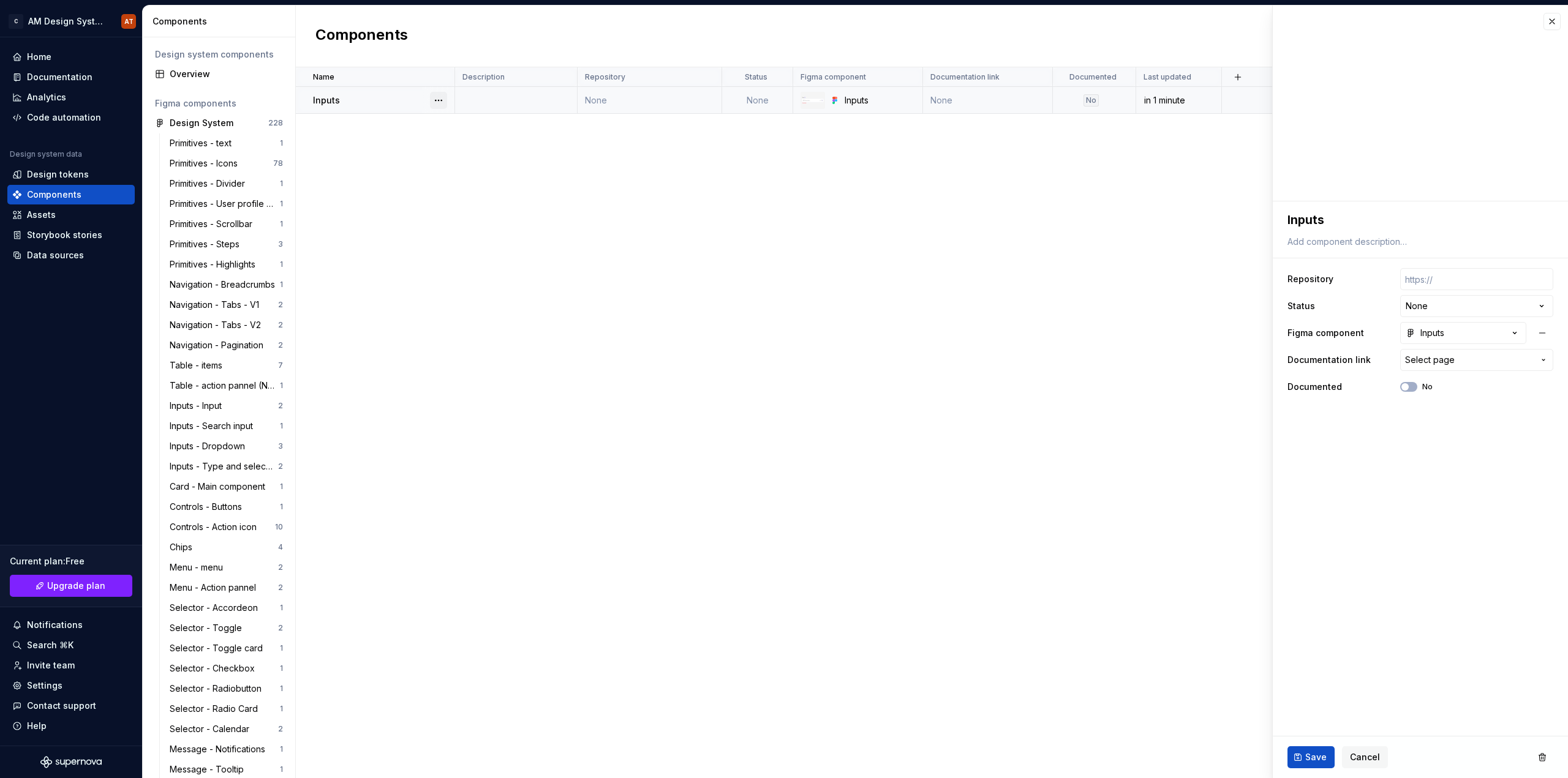
click at [441, 99] on button "button" at bounding box center [438, 100] width 17 height 17
click at [479, 96] on td at bounding box center [516, 100] width 122 height 27
click at [629, 102] on td "None" at bounding box center [650, 100] width 144 height 27
click at [181, 62] on div "Design system components" at bounding box center [219, 55] width 137 height 20
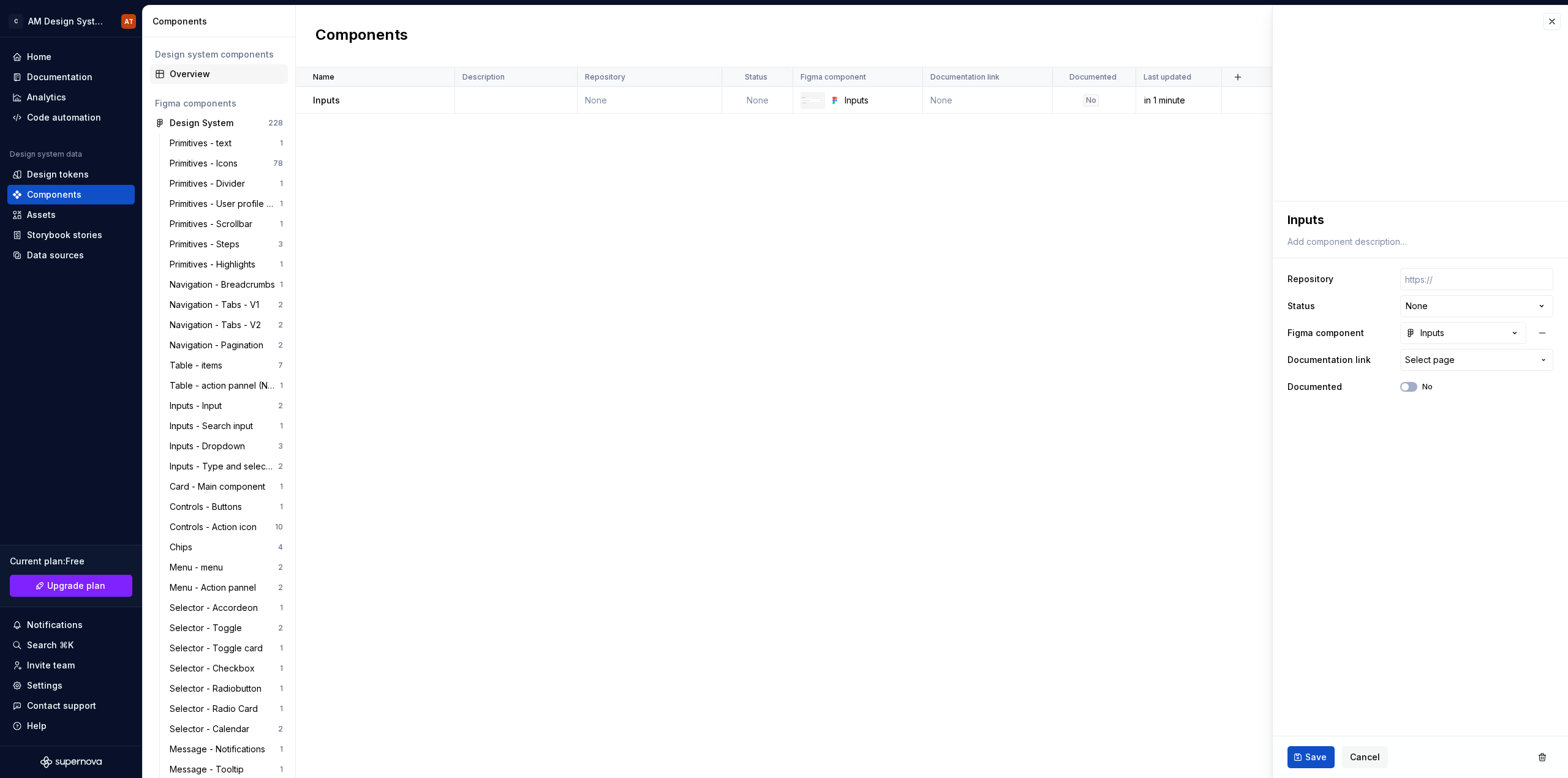
click at [186, 71] on div "Overview" at bounding box center [226, 74] width 113 height 12
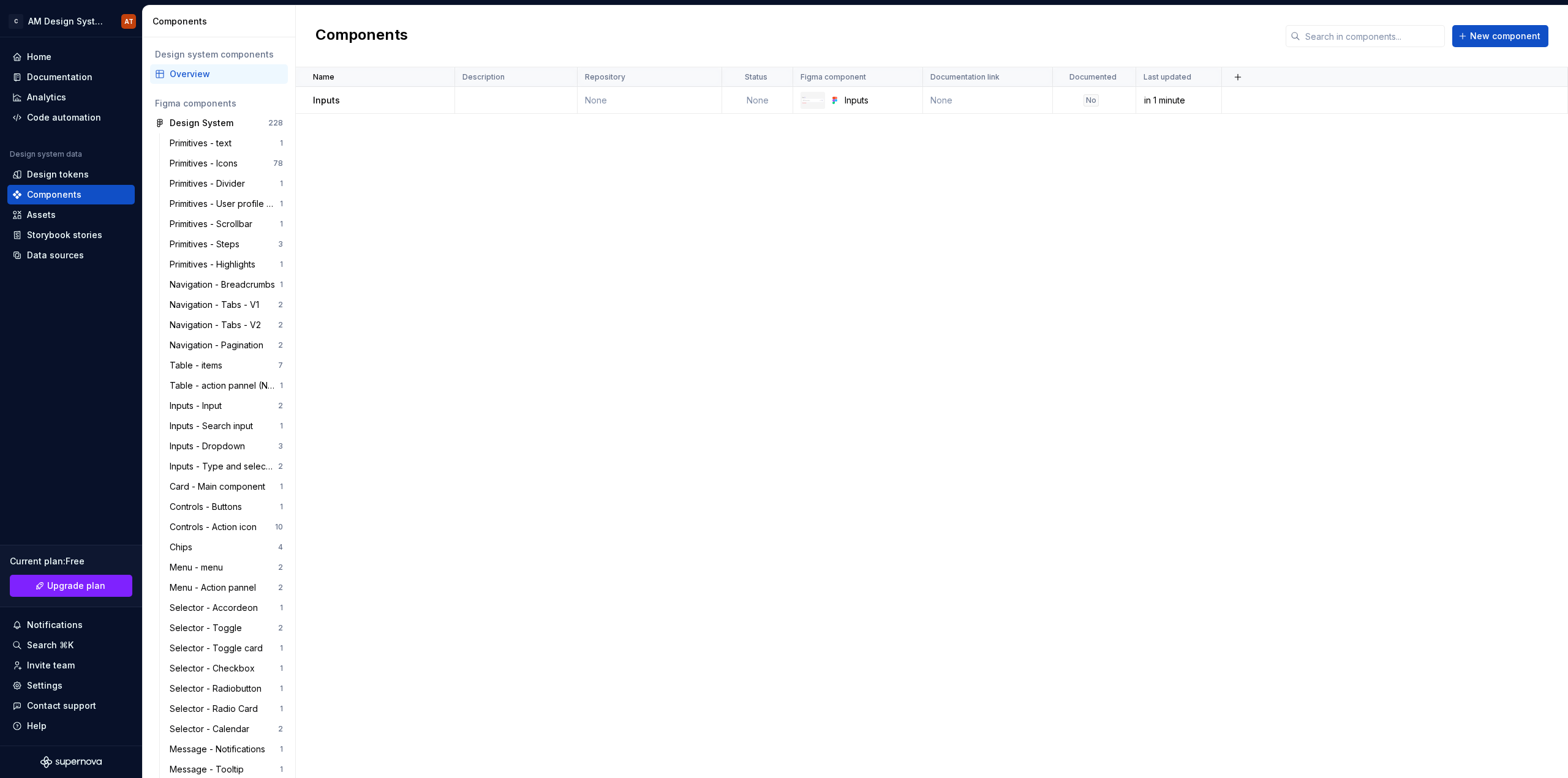
click at [201, 74] on div "Overview" at bounding box center [226, 74] width 113 height 12
click at [273, 122] on button "button" at bounding box center [278, 123] width 17 height 17
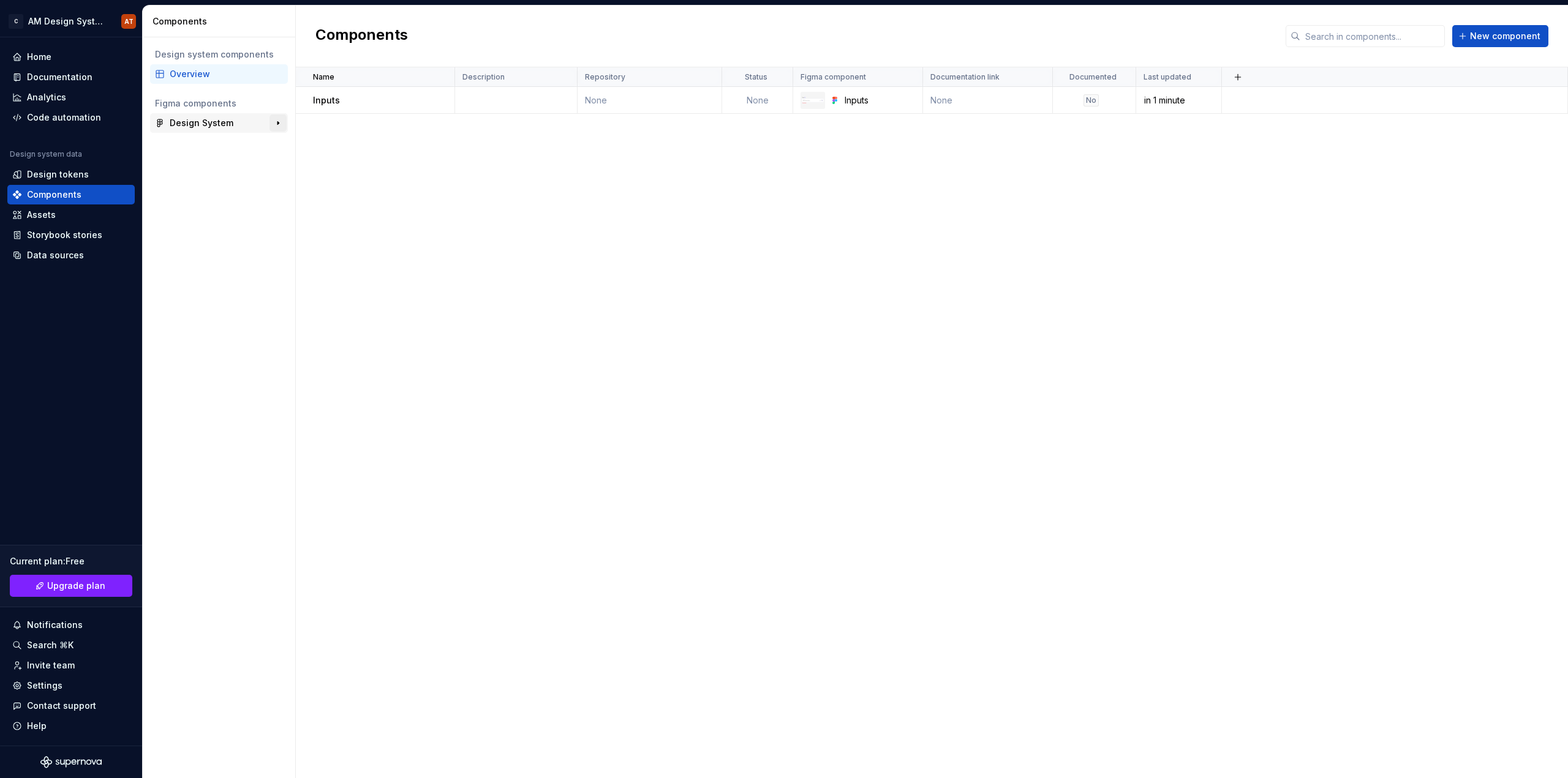
click at [273, 122] on button "button" at bounding box center [278, 123] width 17 height 17
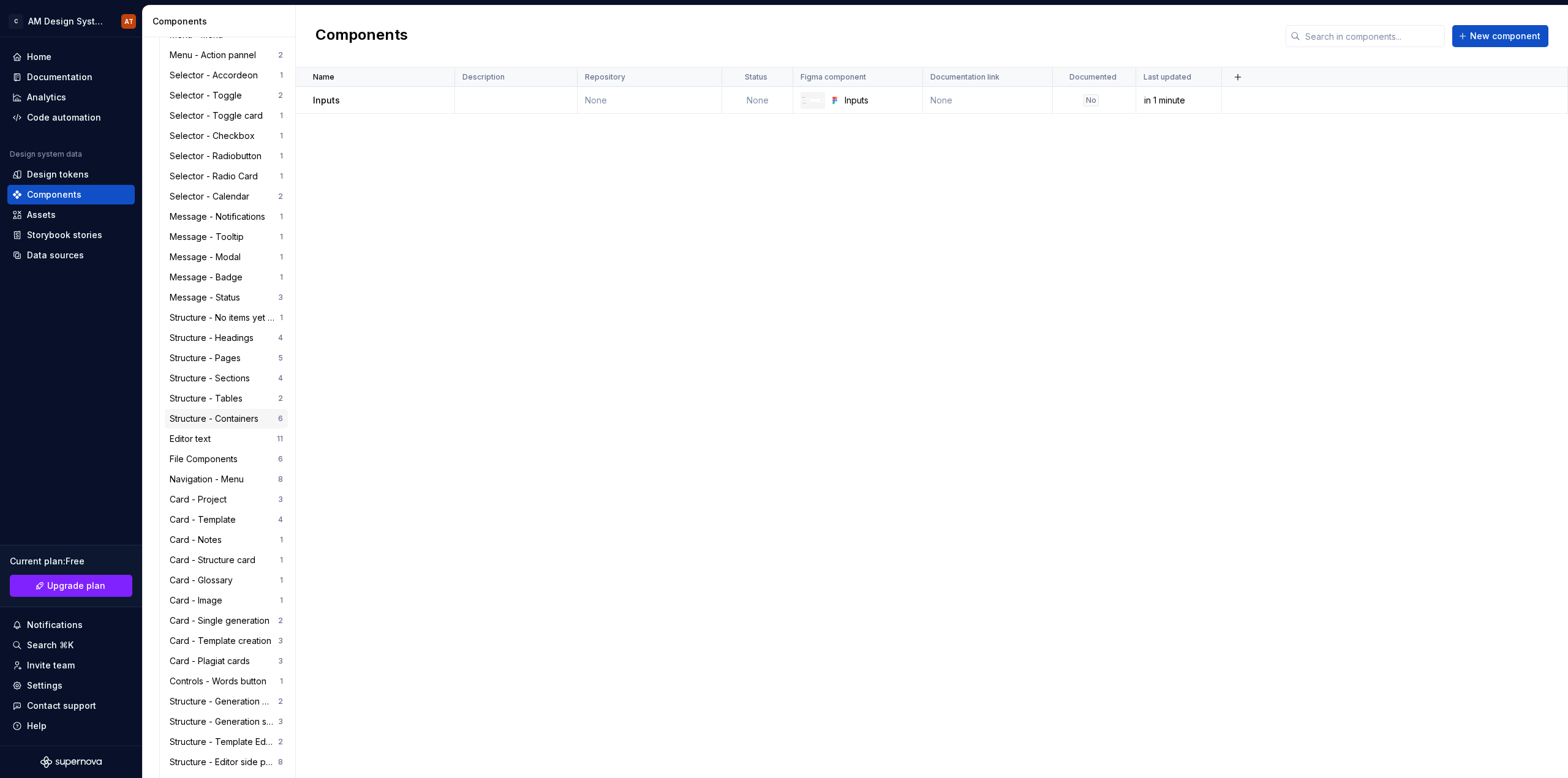
scroll to position [559, 0]
click at [200, 418] on div "Editor text" at bounding box center [192, 413] width 46 height 12
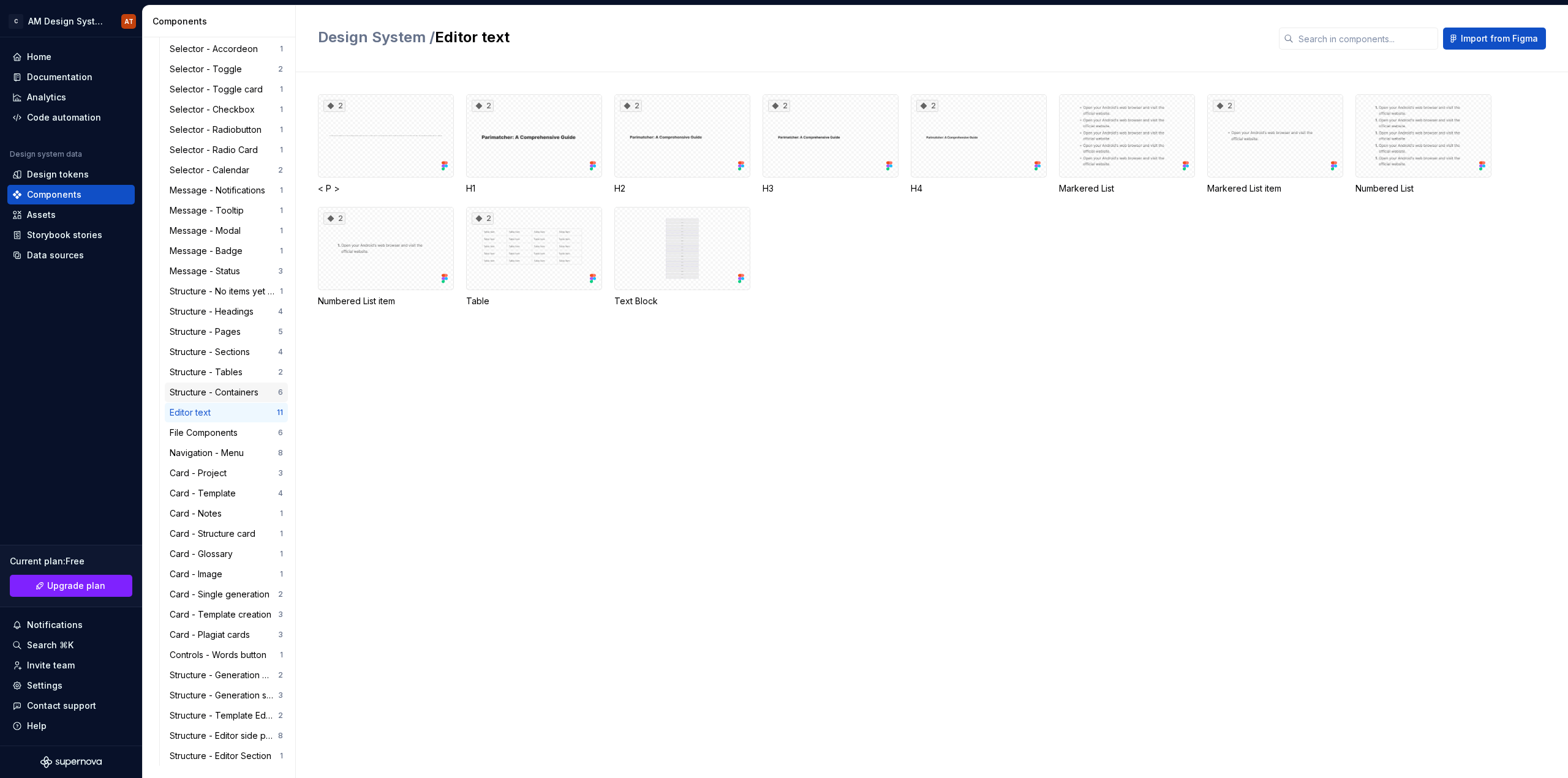
click at [204, 391] on div "Structure - Containers" at bounding box center [216, 392] width 93 height 12
click at [377, 122] on div "2" at bounding box center [386, 136] width 136 height 83
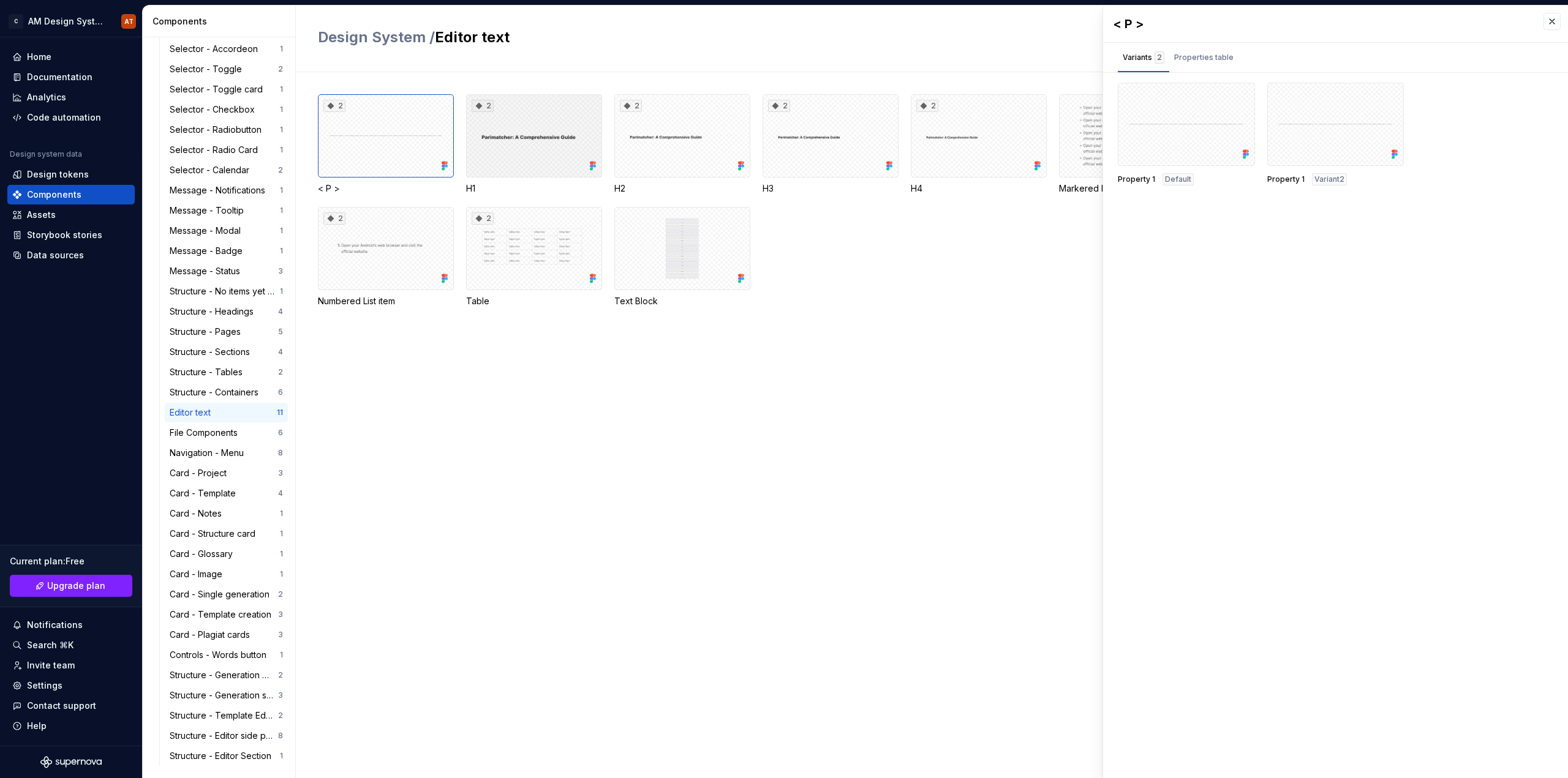
click at [534, 131] on div "2" at bounding box center [534, 136] width 136 height 83
click at [711, 133] on div "2" at bounding box center [682, 136] width 136 height 83
click at [53, 178] on div "Design tokens" at bounding box center [57, 175] width 62 height 12
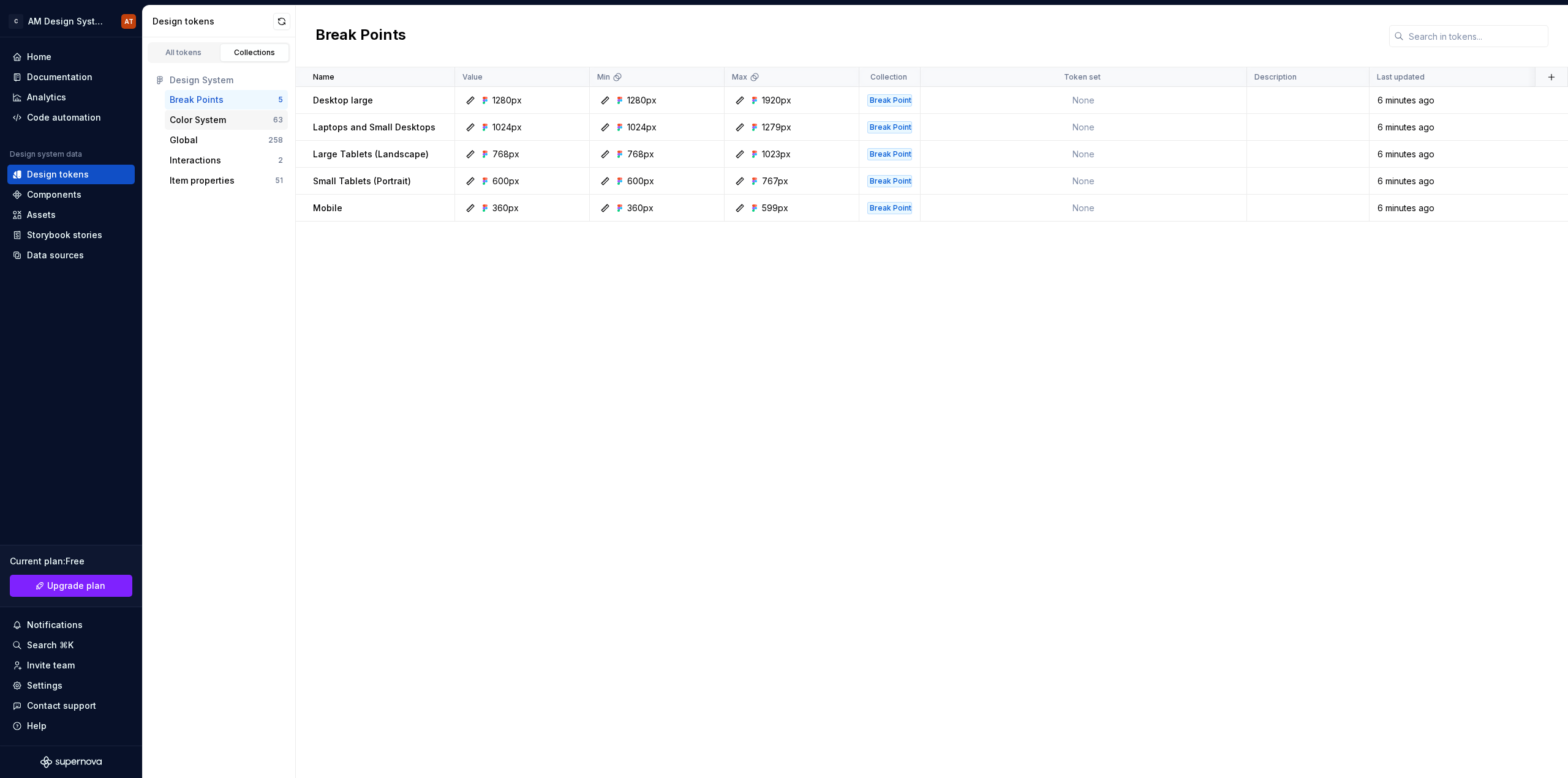
click at [243, 121] on div "Color System" at bounding box center [221, 120] width 103 height 12
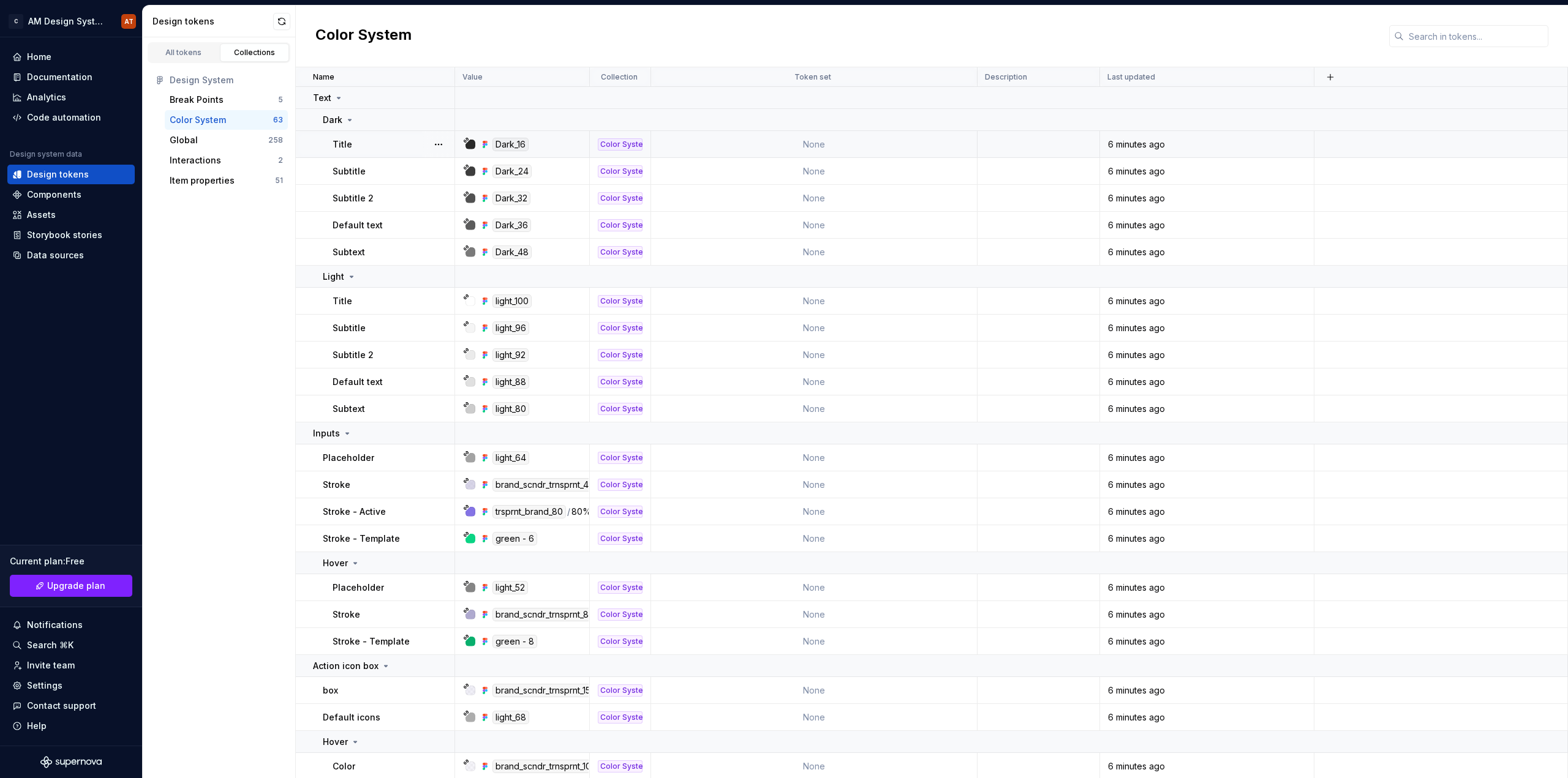
click at [347, 146] on p "Title" at bounding box center [342, 144] width 20 height 12
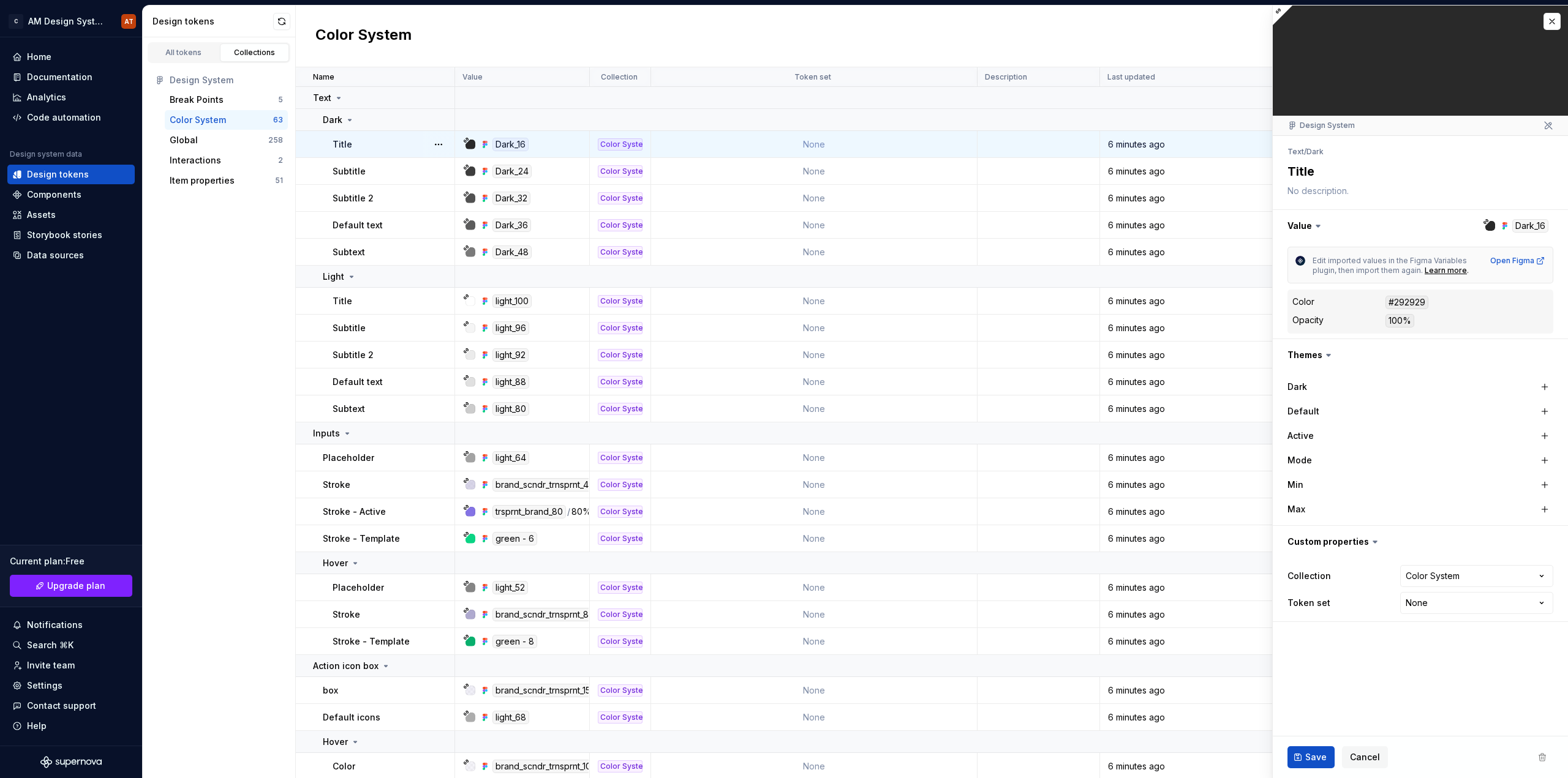
click at [1009, 144] on td at bounding box center [1038, 144] width 122 height 27
click at [816, 138] on td "None" at bounding box center [814, 144] width 327 height 27
click at [438, 144] on button "button" at bounding box center [438, 144] width 17 height 17
click at [435, 144] on button "button" at bounding box center [438, 144] width 17 height 17
click at [808, 137] on td "None" at bounding box center [814, 144] width 327 height 27
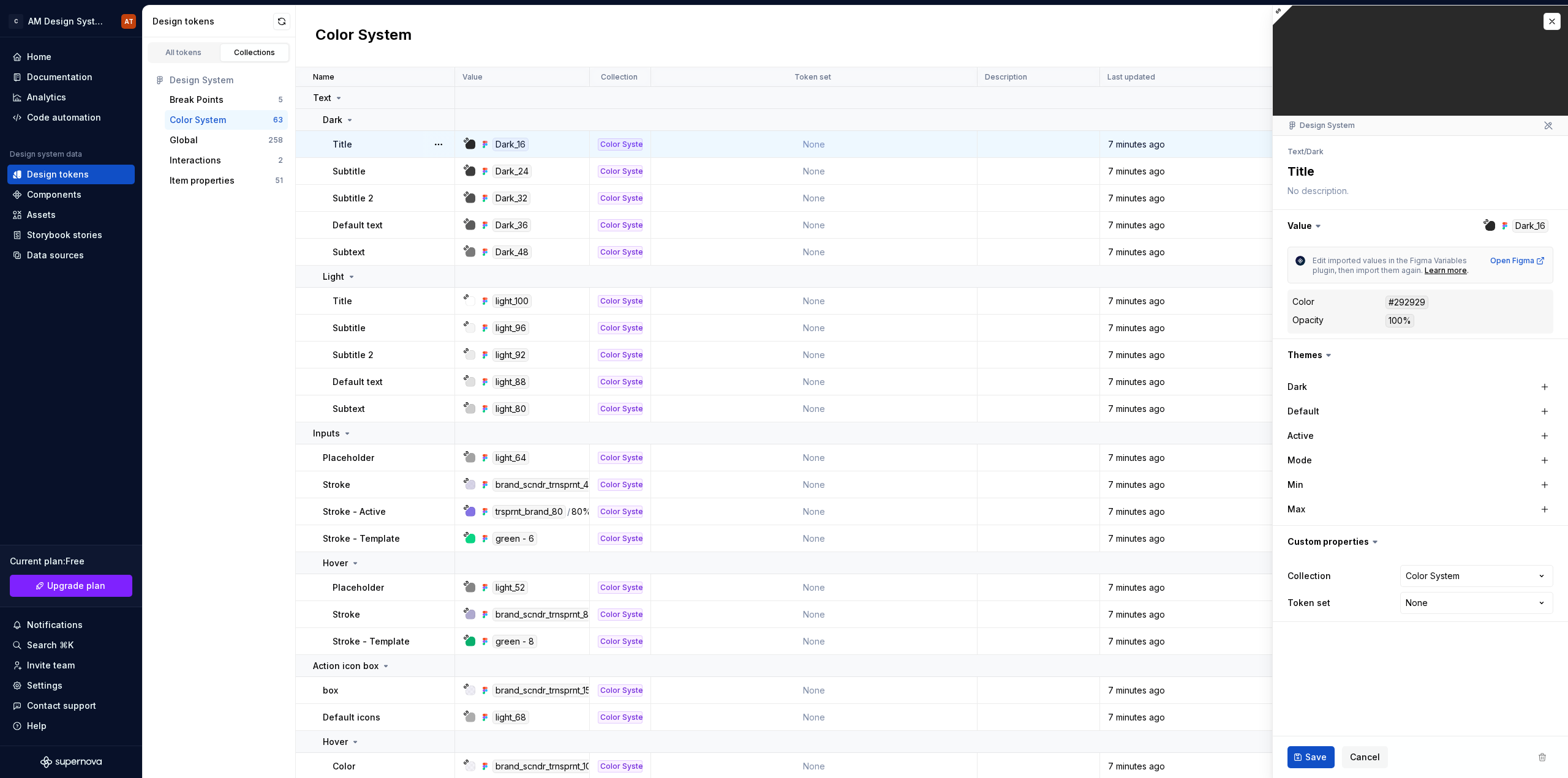
click at [1319, 222] on icon at bounding box center [1318, 226] width 12 height 12
click at [1314, 230] on icon at bounding box center [1318, 226] width 12 height 12
click at [1330, 222] on button "button" at bounding box center [1420, 226] width 295 height 32
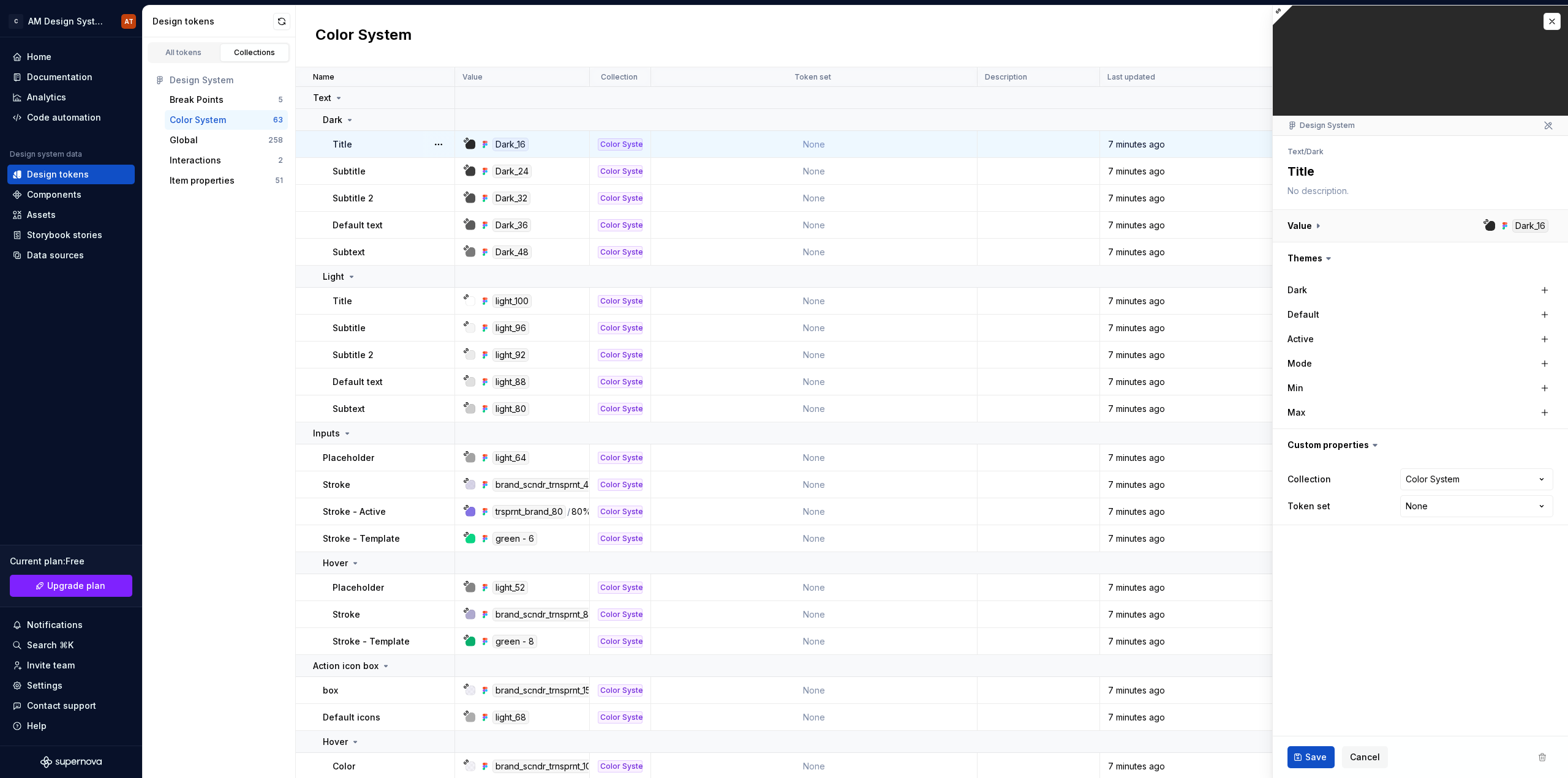
click at [1327, 222] on button "button" at bounding box center [1420, 226] width 295 height 32
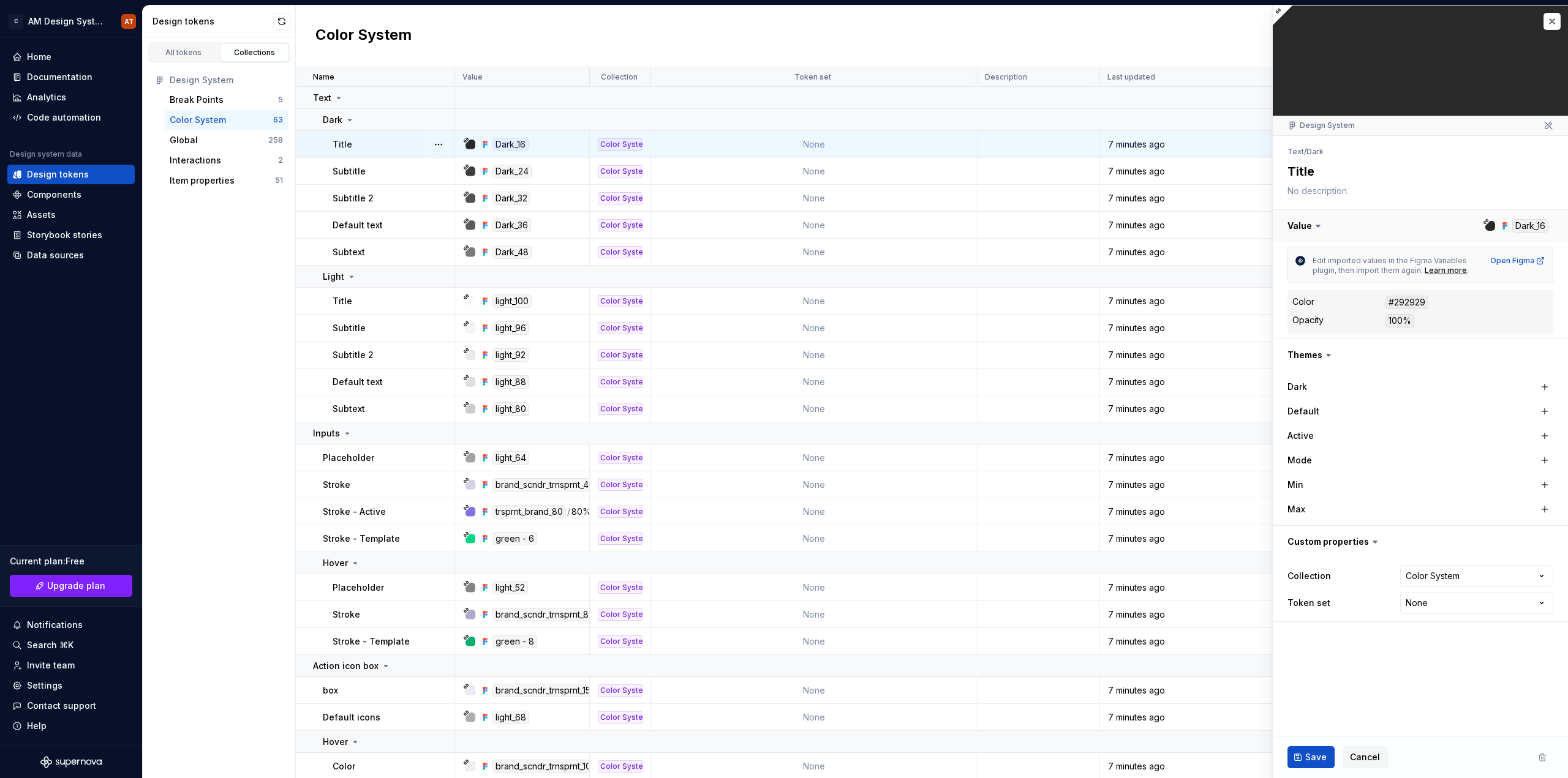
click at [1327, 222] on button "button" at bounding box center [1420, 226] width 295 height 32
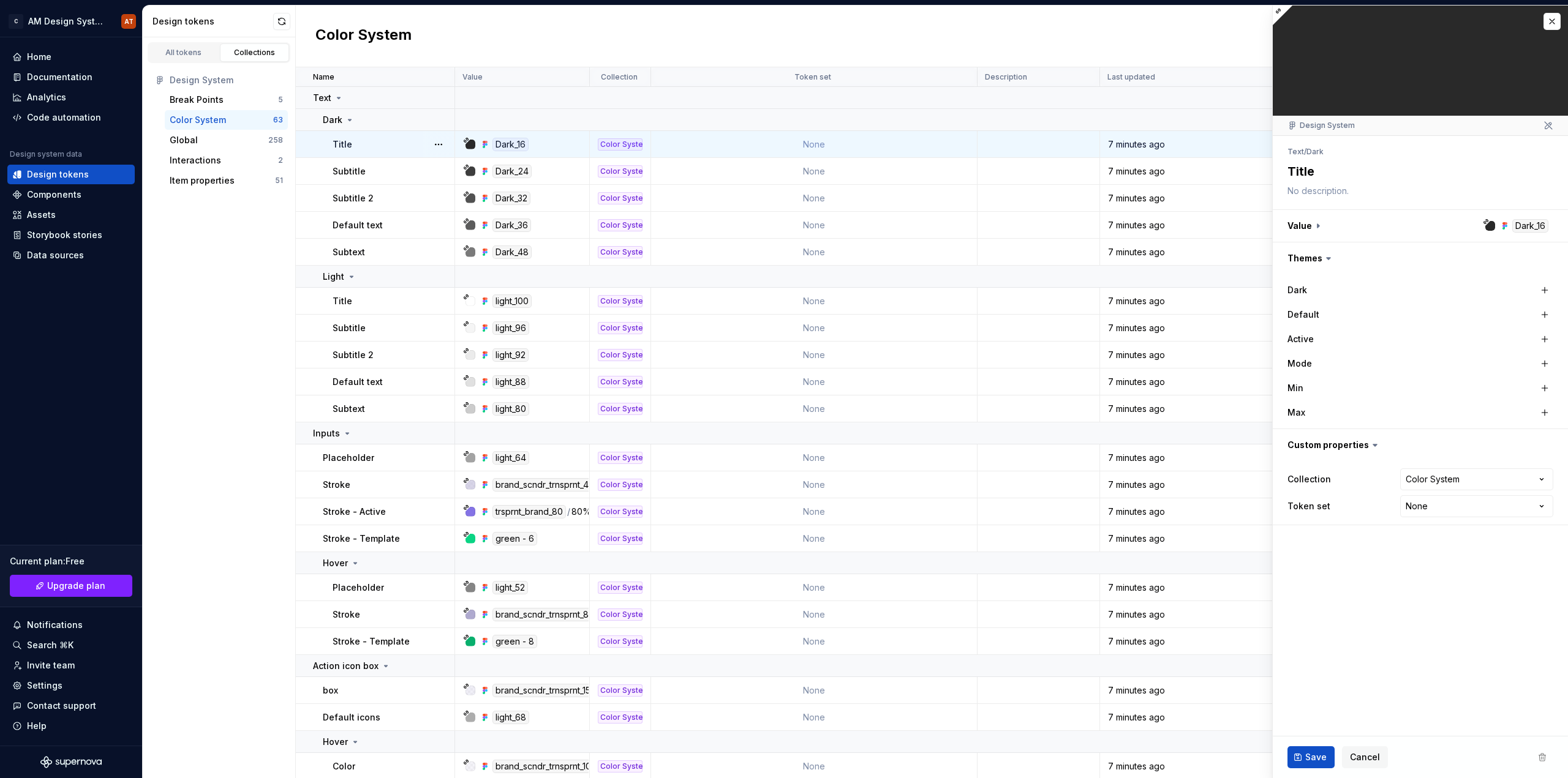
click at [1325, 253] on icon at bounding box center [1328, 258] width 12 height 12
click at [1545, 291] on button "button" at bounding box center [1544, 290] width 17 height 17
click at [1414, 295] on button "button" at bounding box center [1418, 290] width 22 height 22
click at [1547, 361] on button "button" at bounding box center [1544, 364] width 17 height 17
click at [1417, 360] on button "button" at bounding box center [1418, 364] width 22 height 22
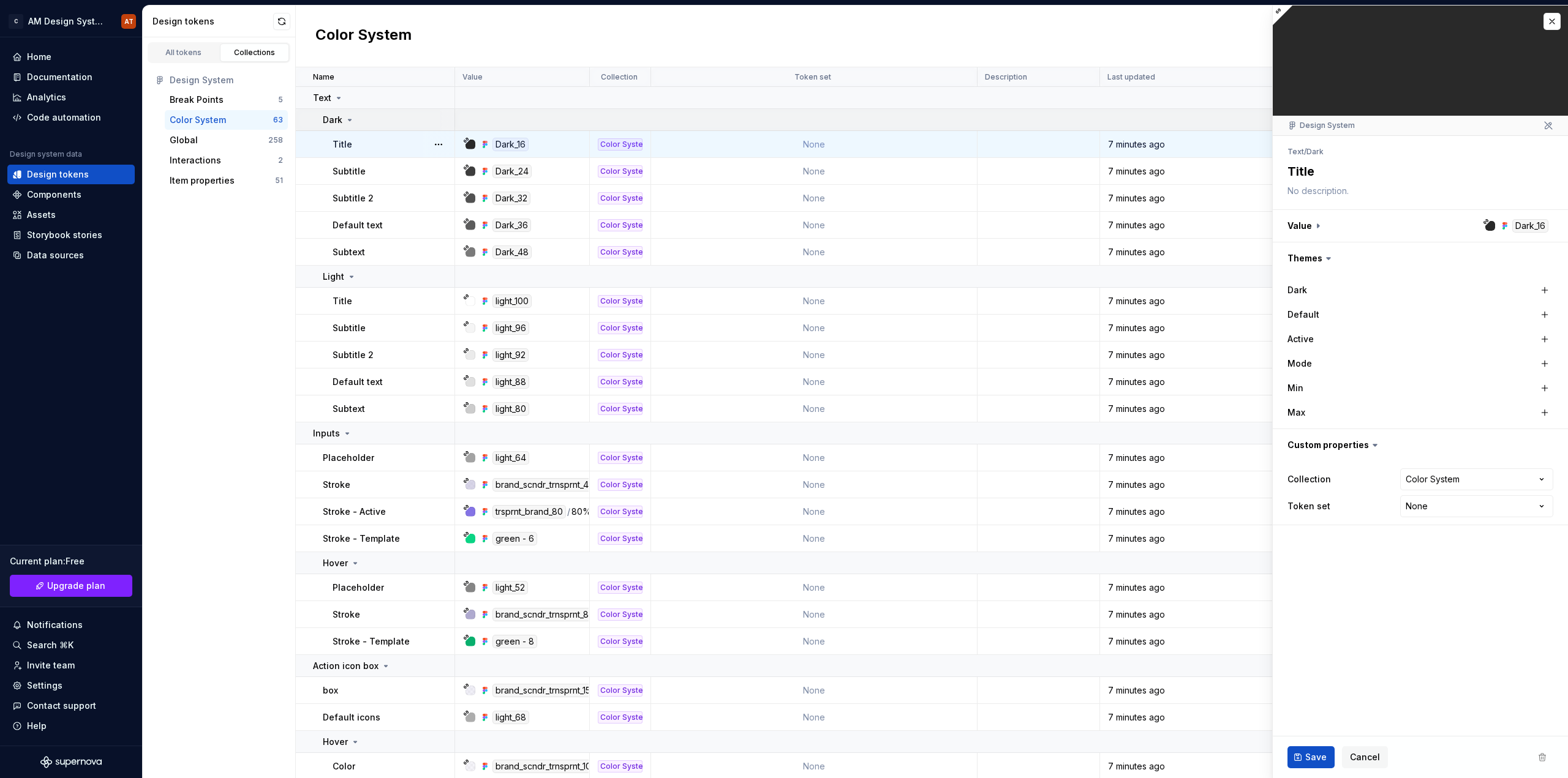
click at [352, 118] on icon at bounding box center [349, 120] width 10 height 10
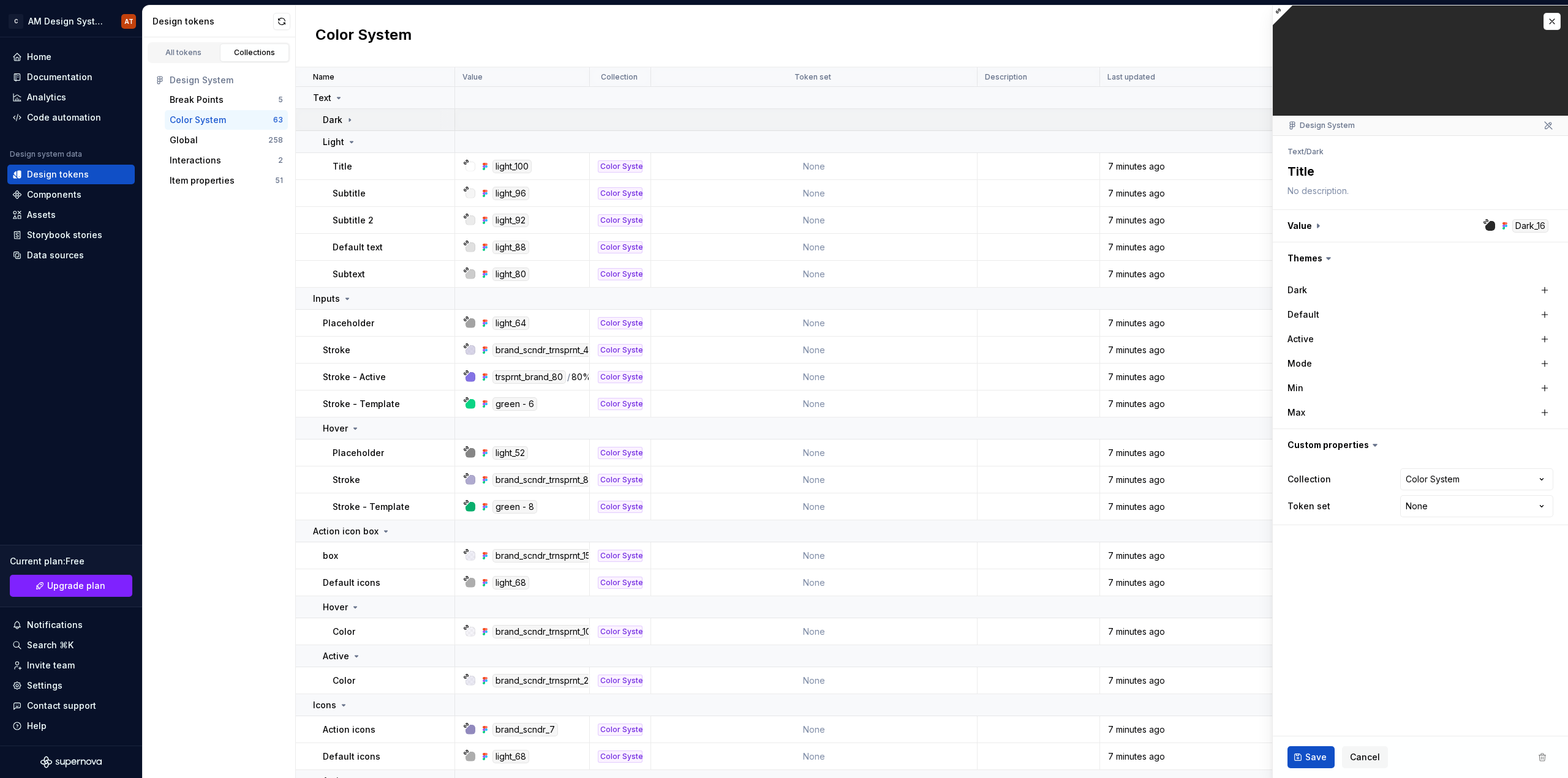
click at [346, 116] on icon at bounding box center [349, 120] width 10 height 10
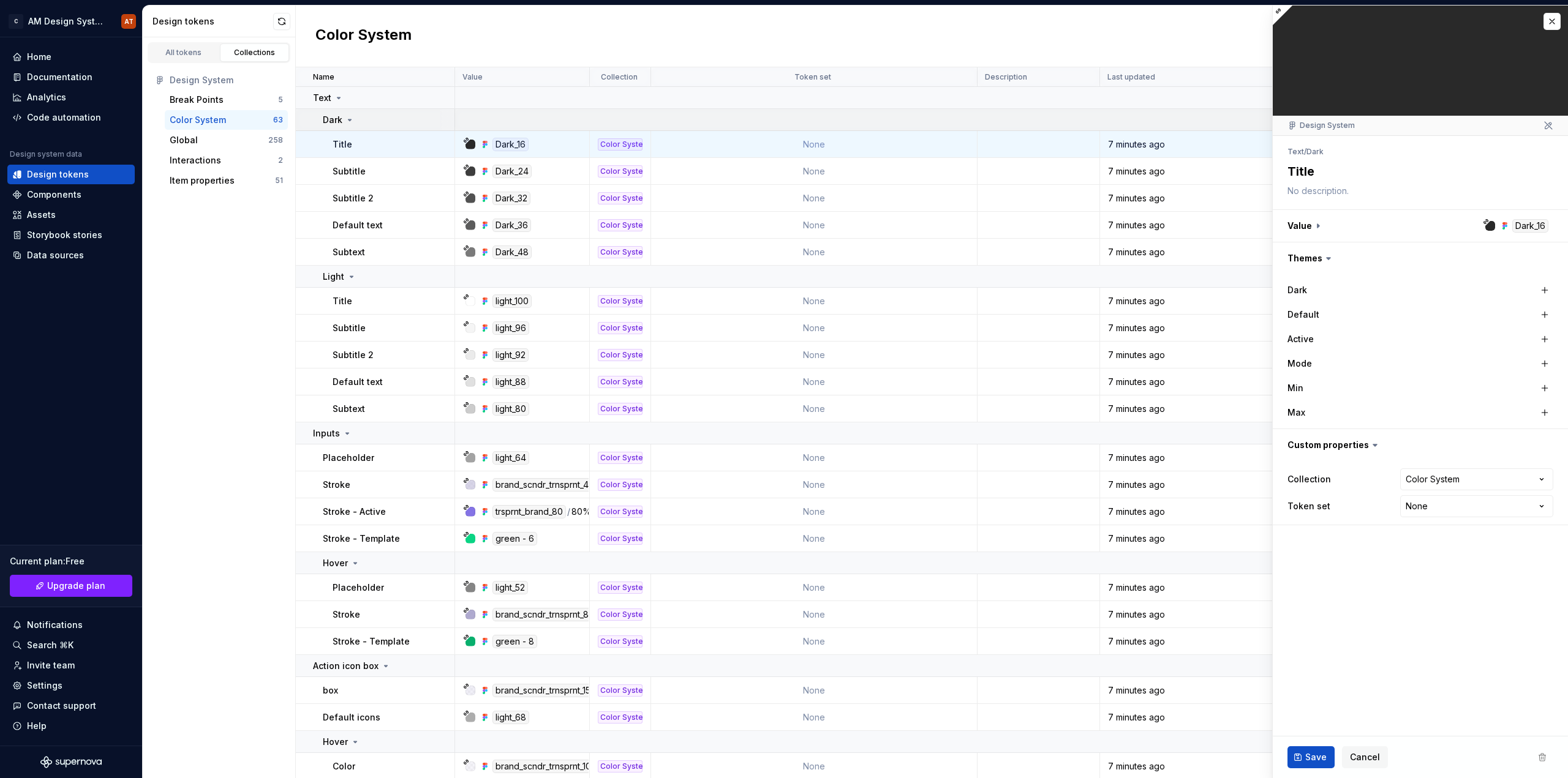
click at [346, 116] on icon at bounding box center [349, 120] width 10 height 10
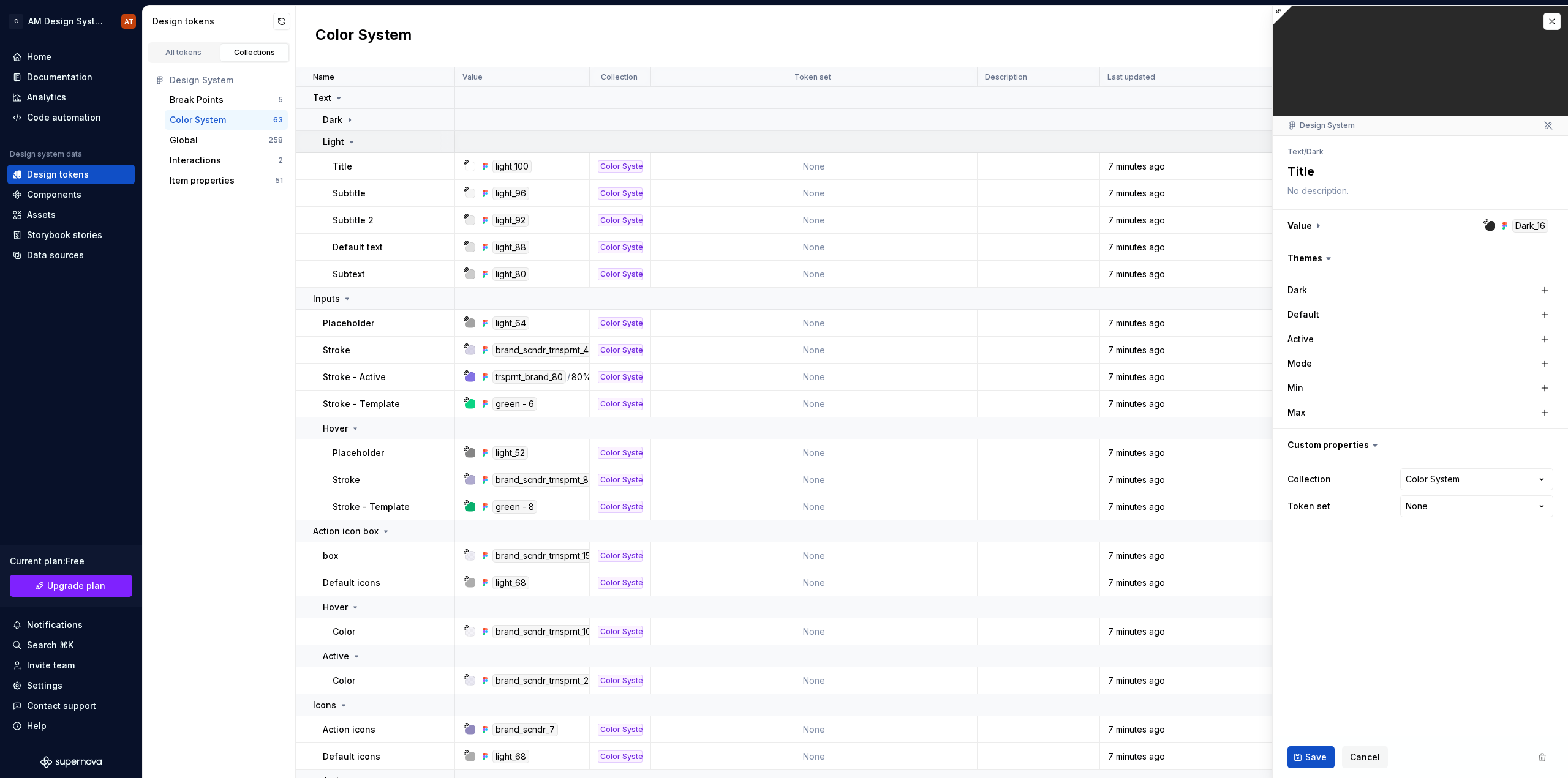
click at [349, 148] on td "Light" at bounding box center [376, 142] width 159 height 22
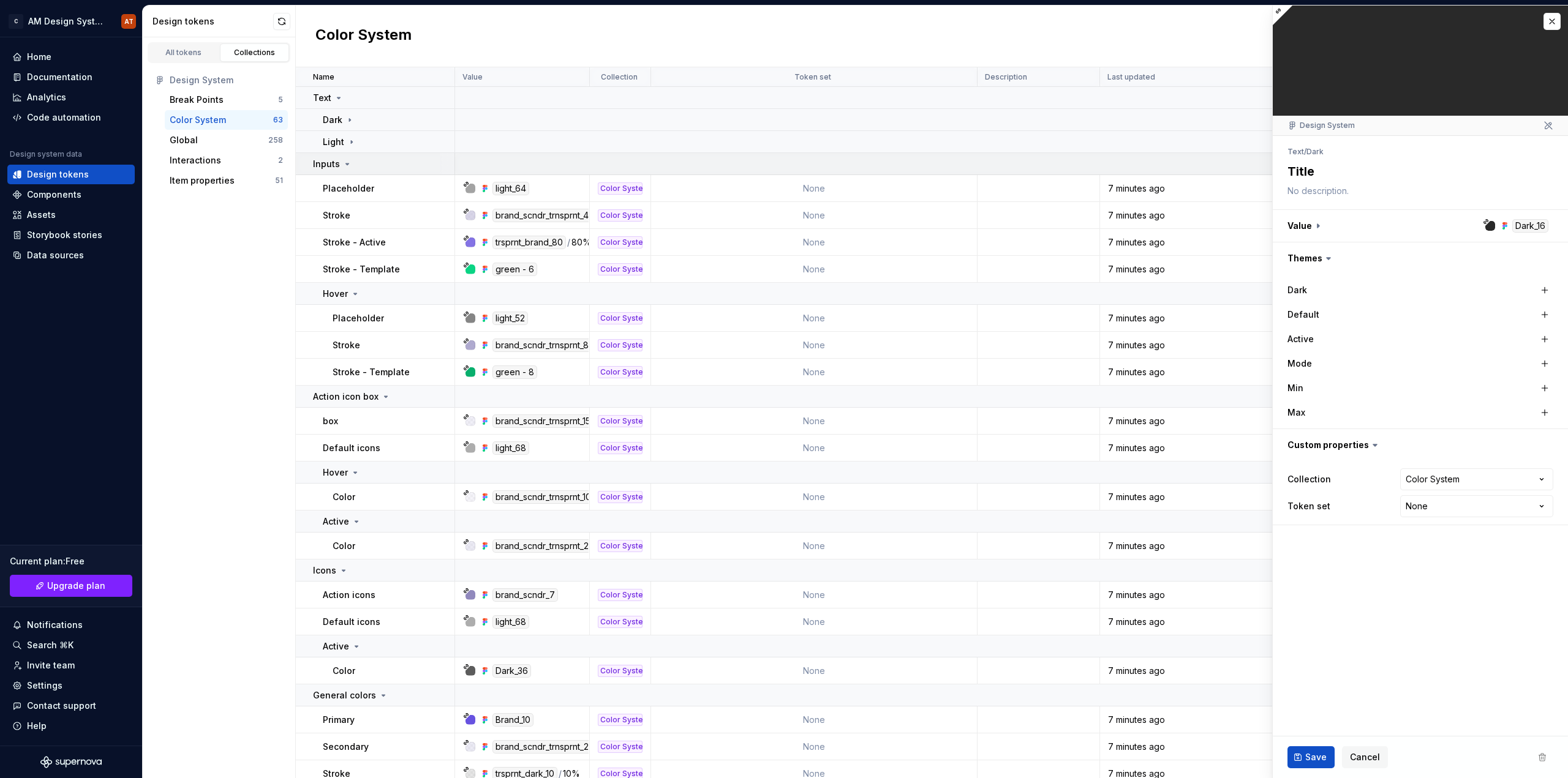
click at [345, 158] on div "Inputs" at bounding box center [333, 164] width 39 height 12
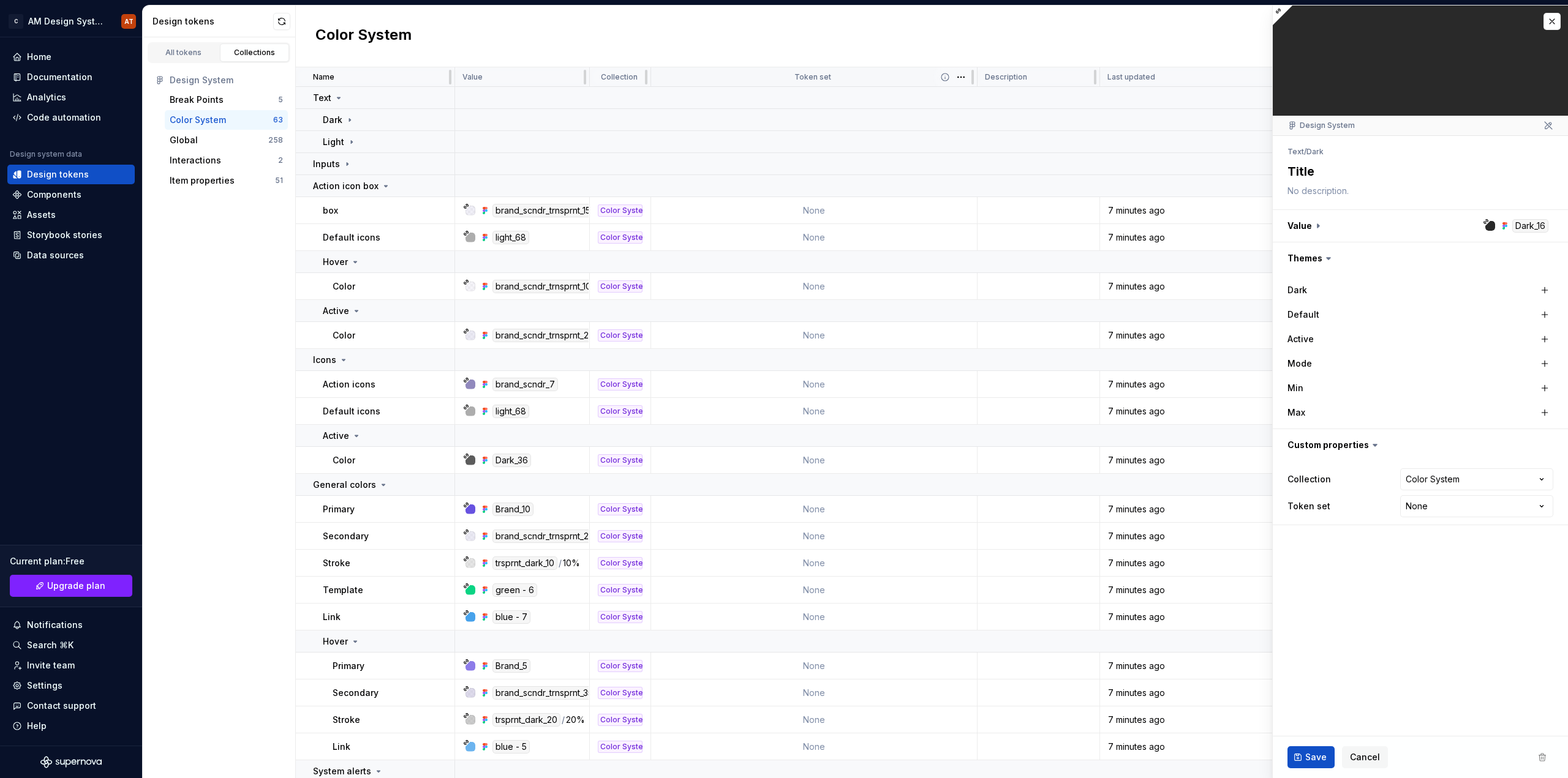
click at [946, 78] on icon at bounding box center [945, 77] width 10 height 10
click at [962, 73] on html "C AM Design System AT Home Documentation Analytics Code automation Design syste…" at bounding box center [784, 389] width 1568 height 778
click at [226, 141] on div "Global" at bounding box center [219, 140] width 99 height 12
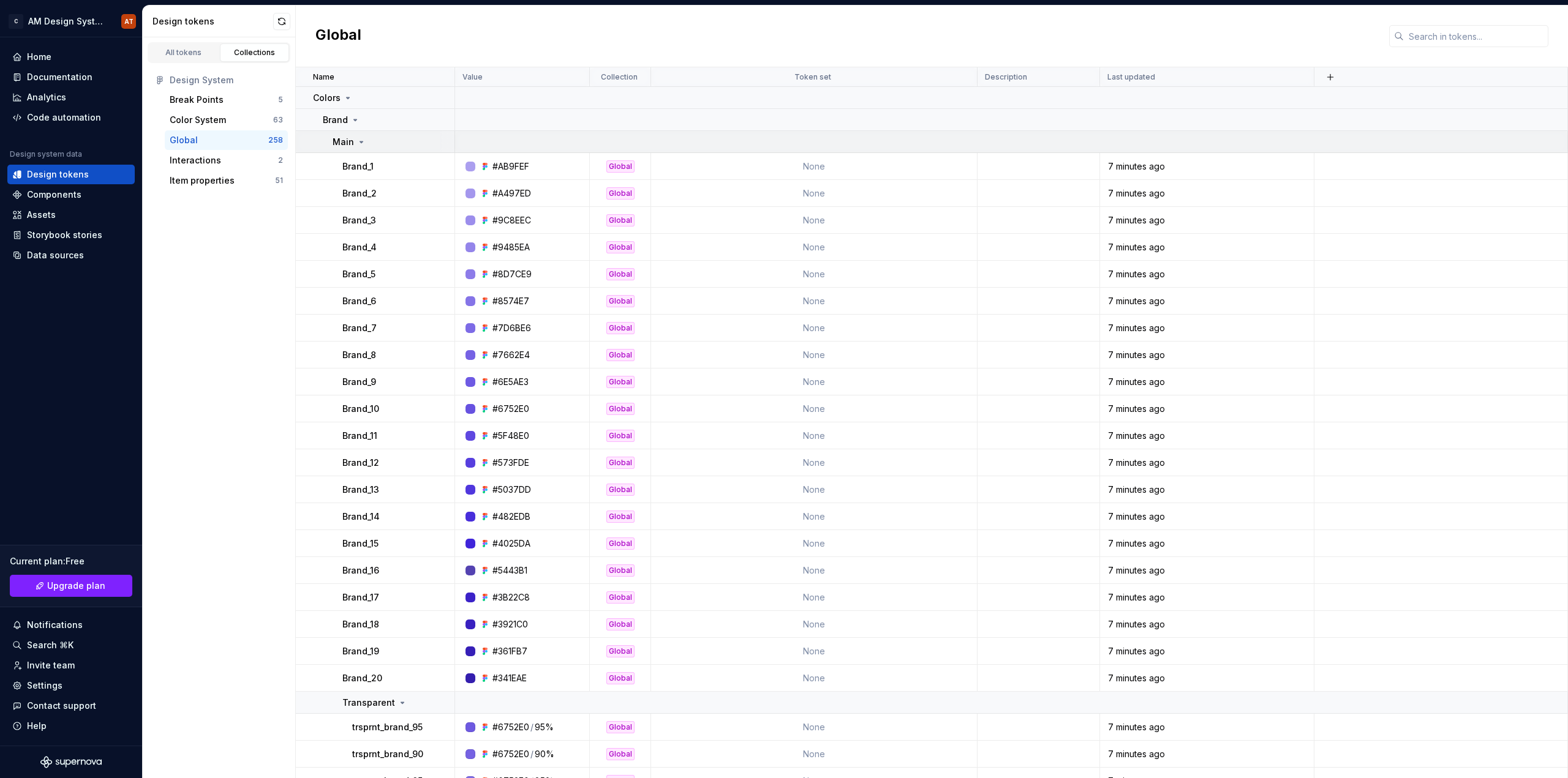
click at [360, 144] on icon at bounding box center [361, 142] width 10 height 10
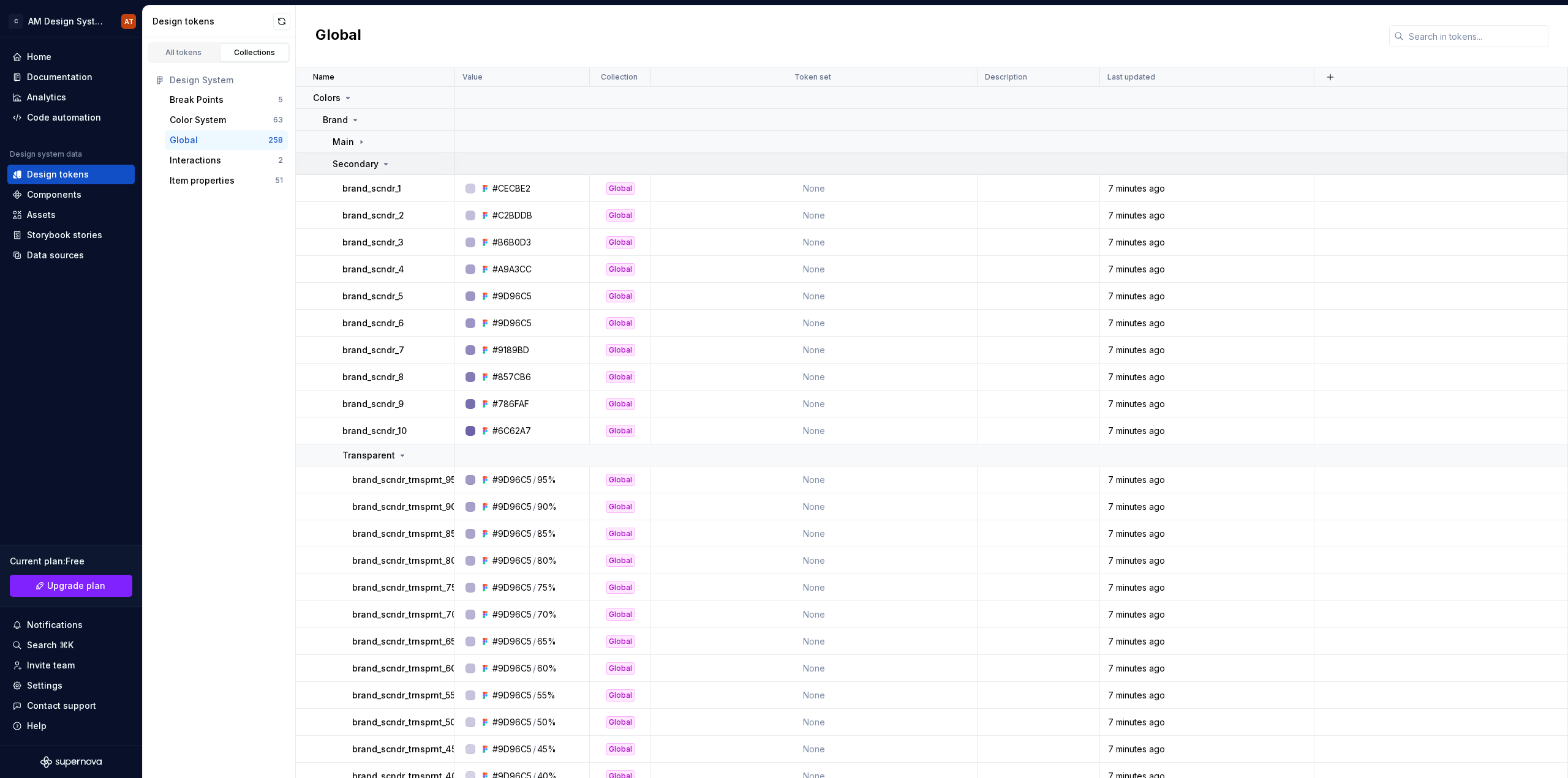
click at [383, 170] on td "Secondary" at bounding box center [376, 164] width 159 height 22
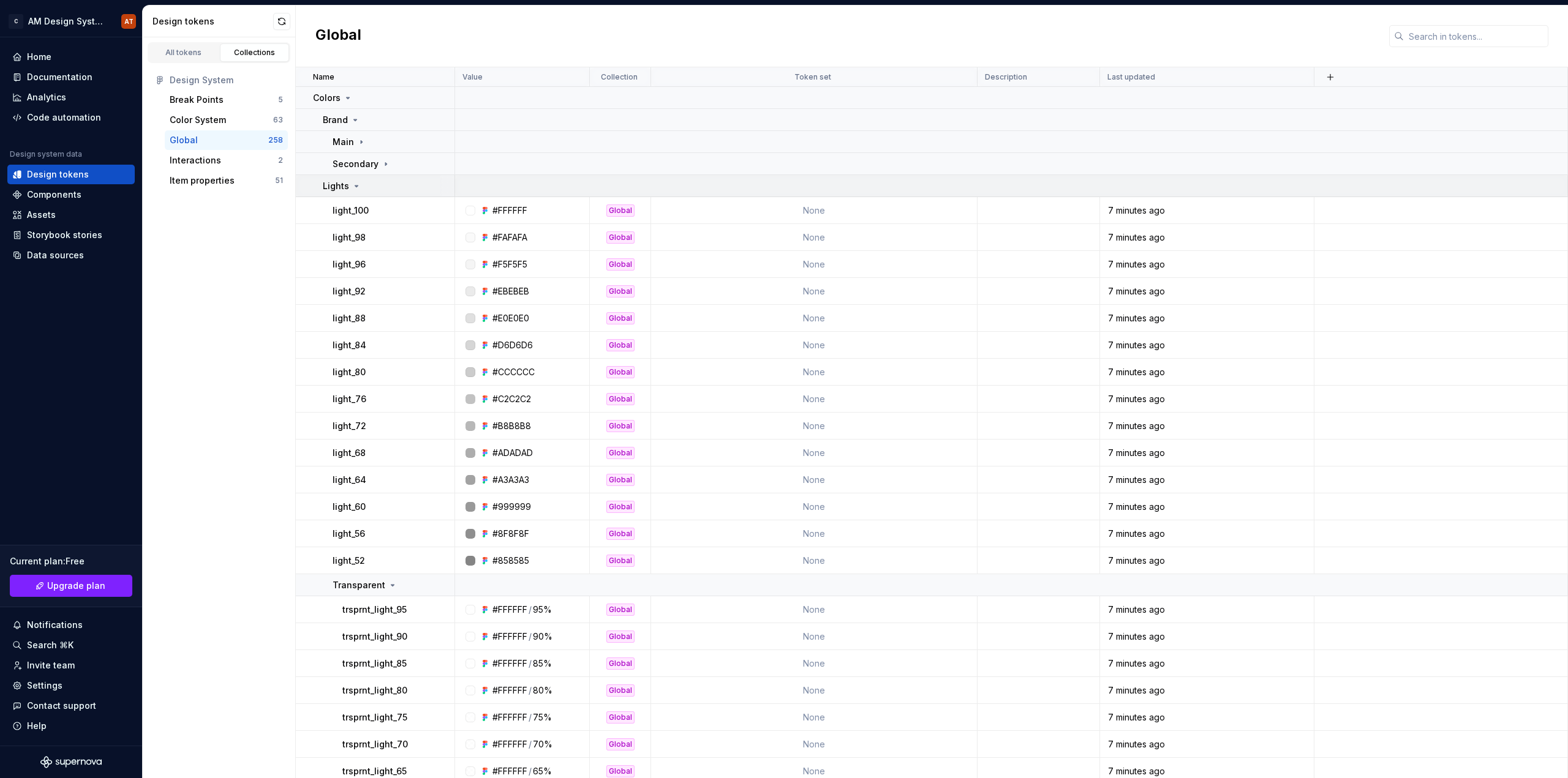
click at [357, 187] on icon at bounding box center [356, 186] width 10 height 10
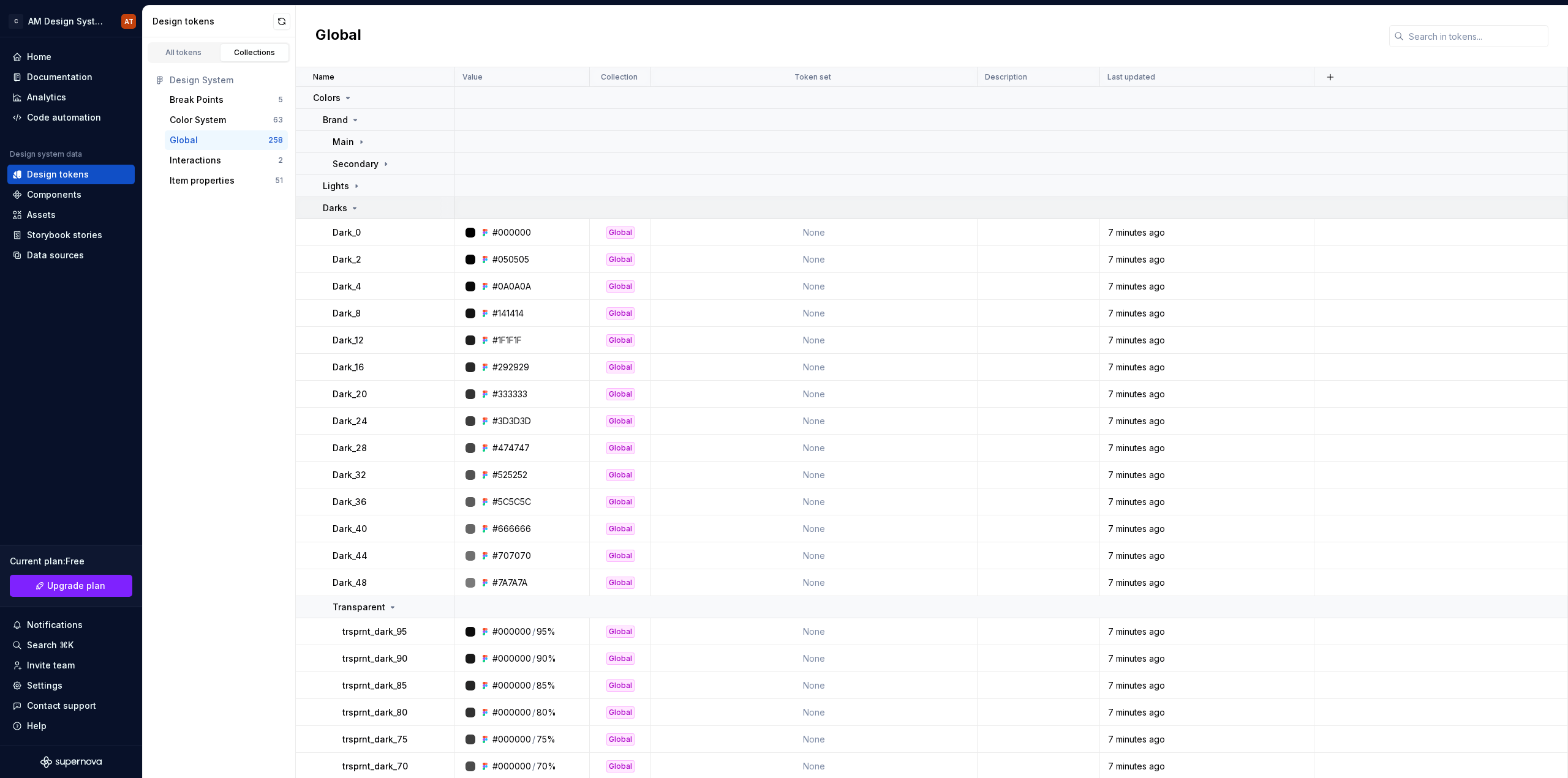
click at [356, 206] on icon at bounding box center [355, 208] width 10 height 10
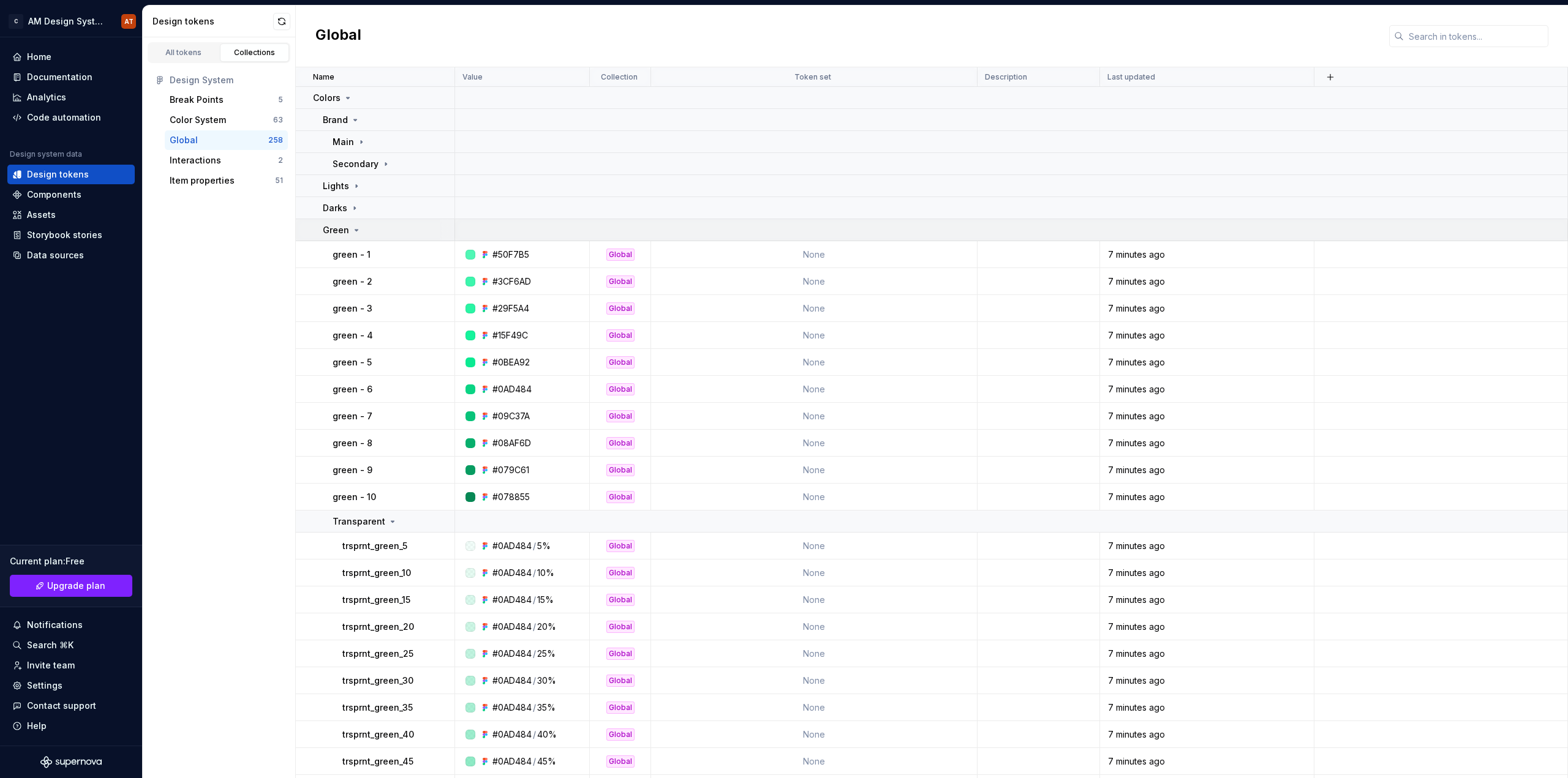
click at [356, 233] on icon at bounding box center [356, 230] width 10 height 10
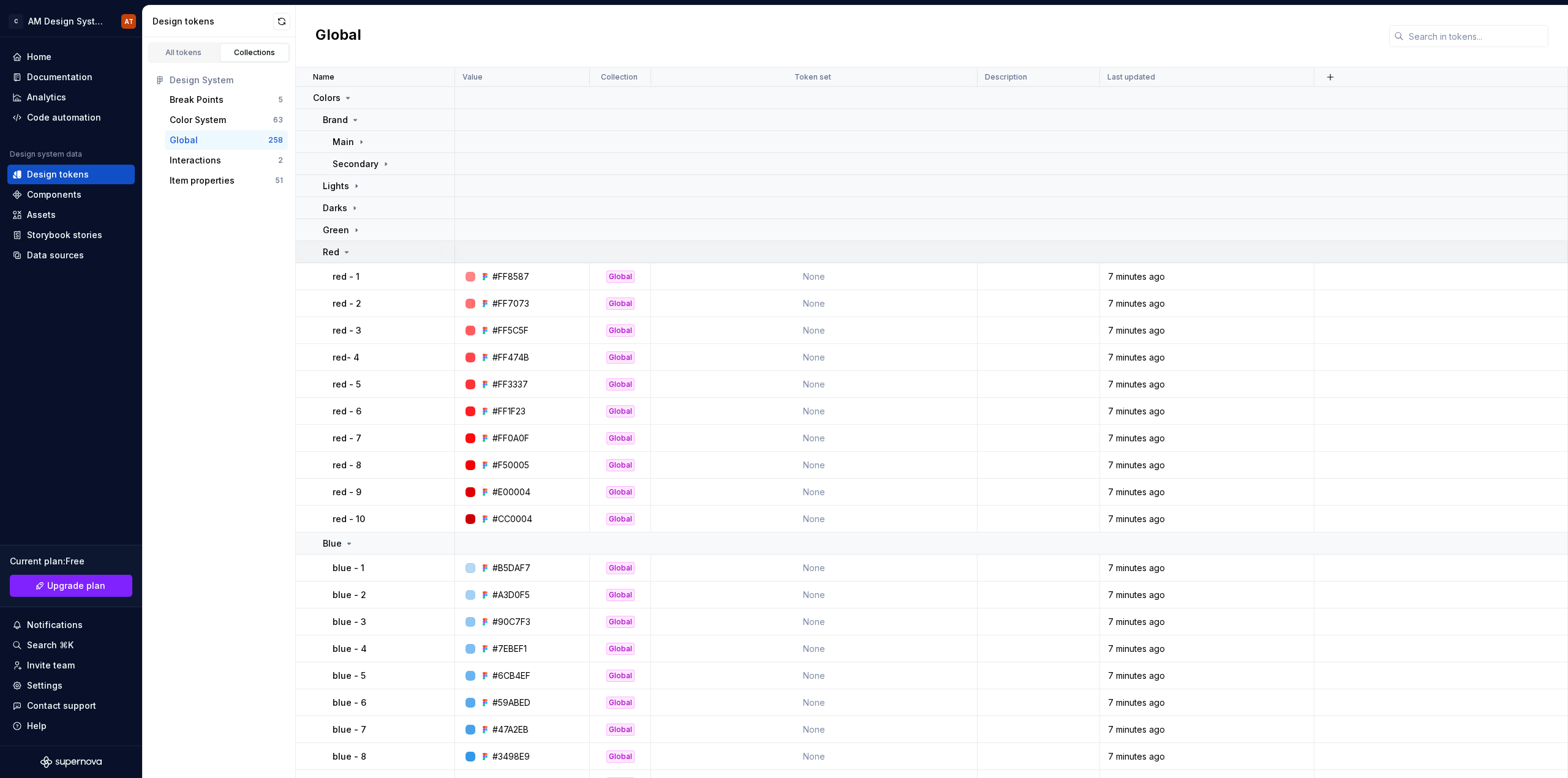
click at [346, 255] on icon at bounding box center [346, 252] width 10 height 10
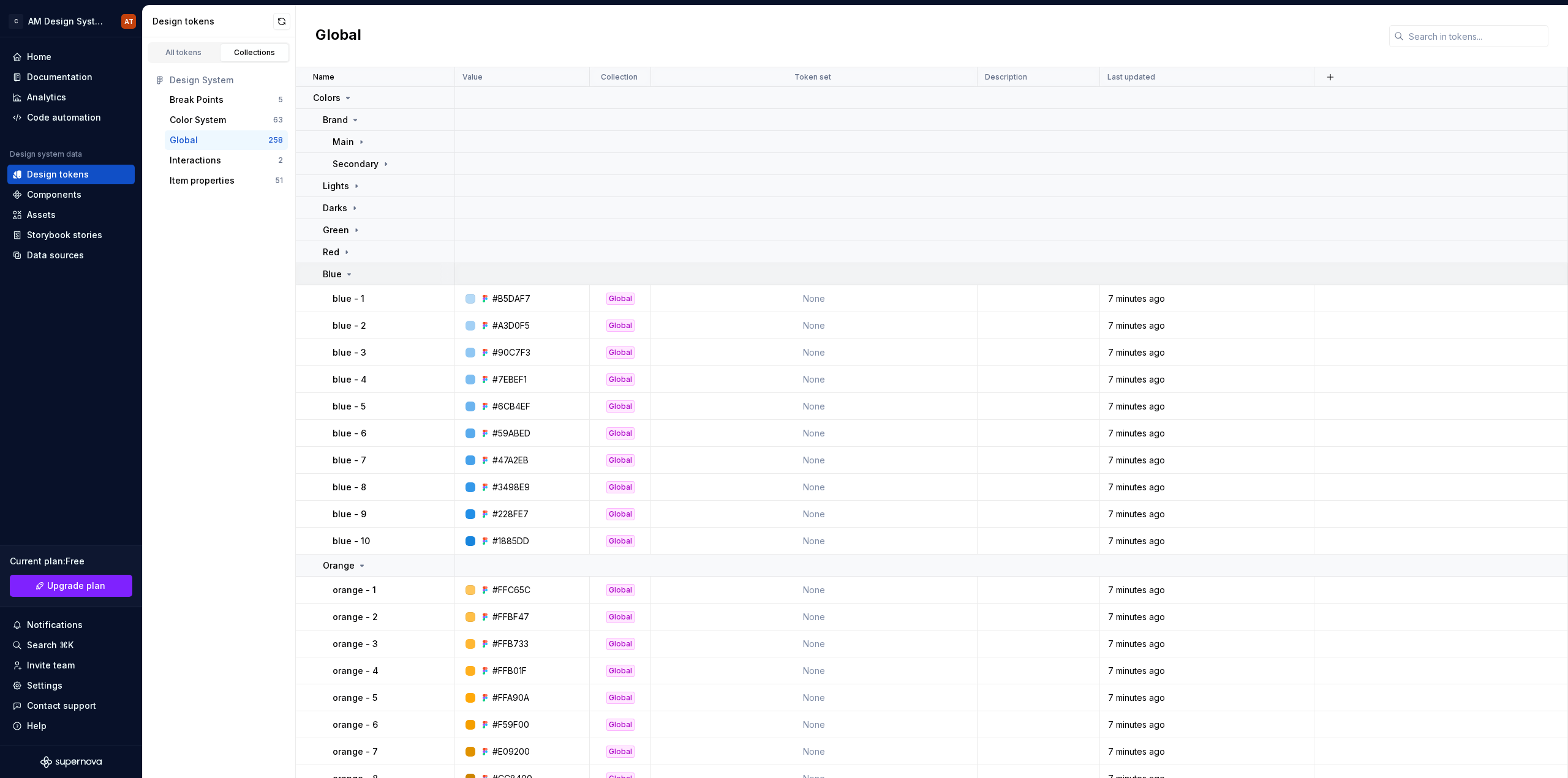
click at [346, 271] on icon at bounding box center [349, 274] width 10 height 10
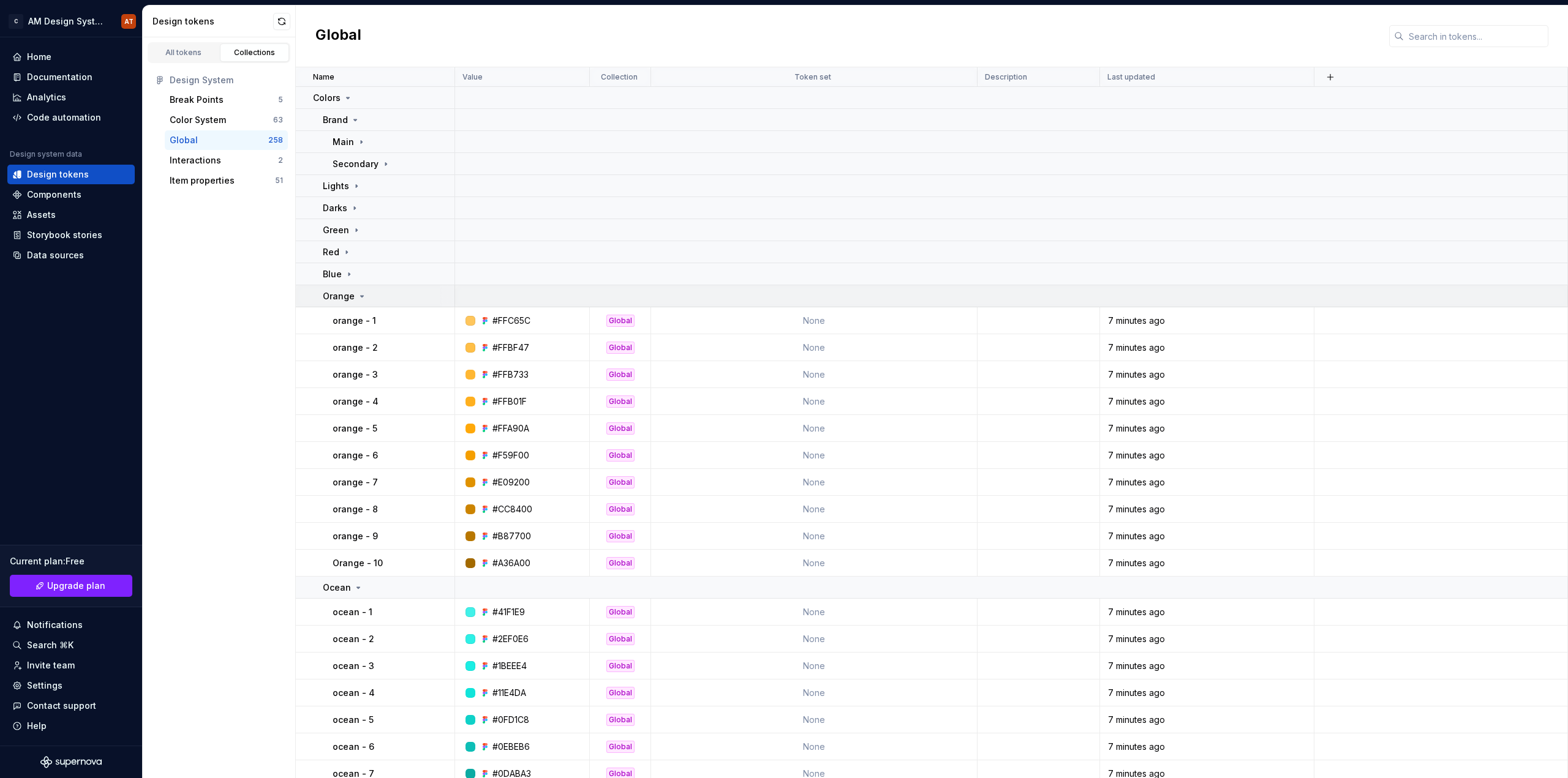
click at [352, 299] on p "Orange" at bounding box center [339, 296] width 32 height 12
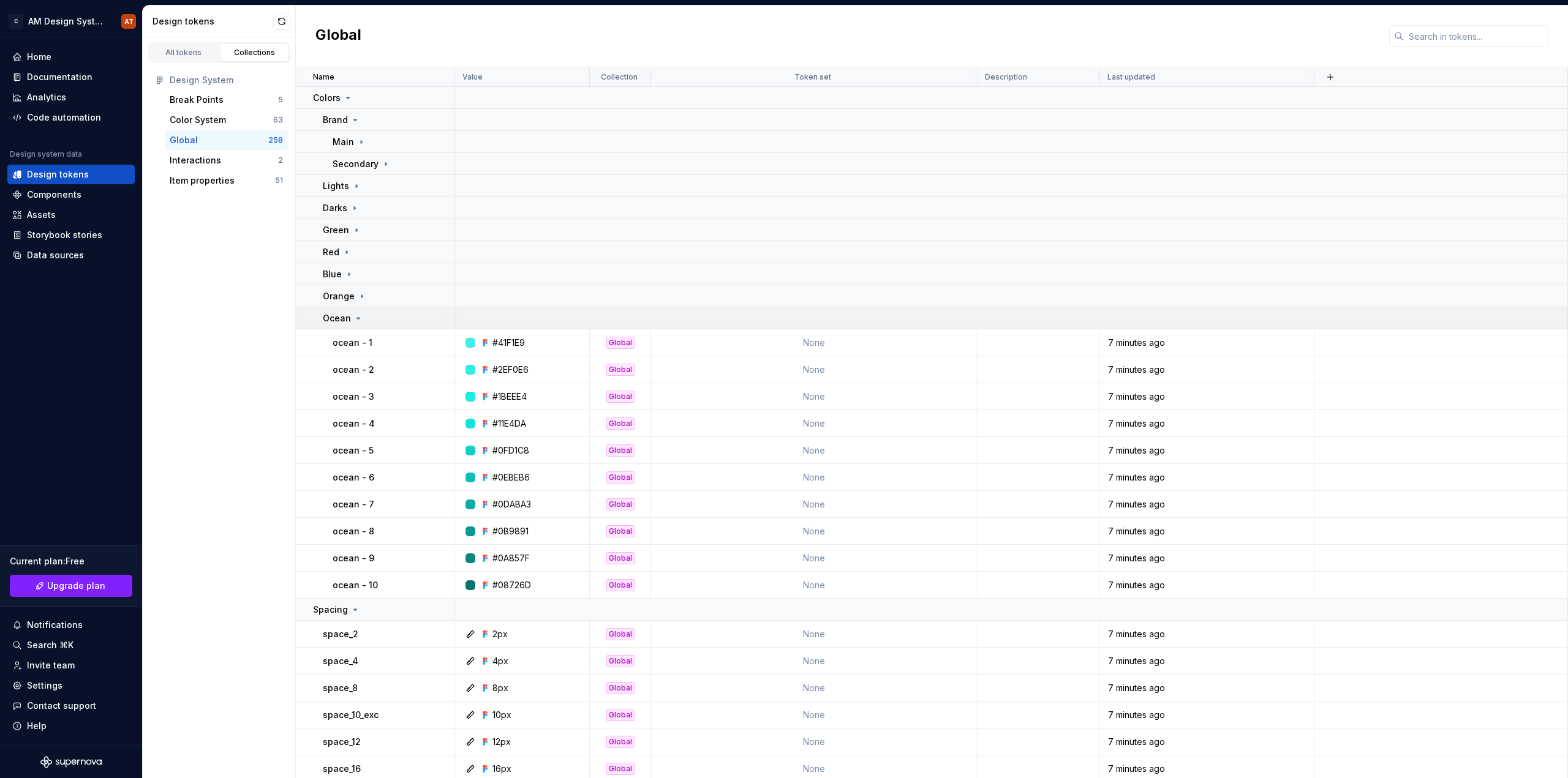
click at [357, 325] on td "Ocean" at bounding box center [376, 318] width 159 height 22
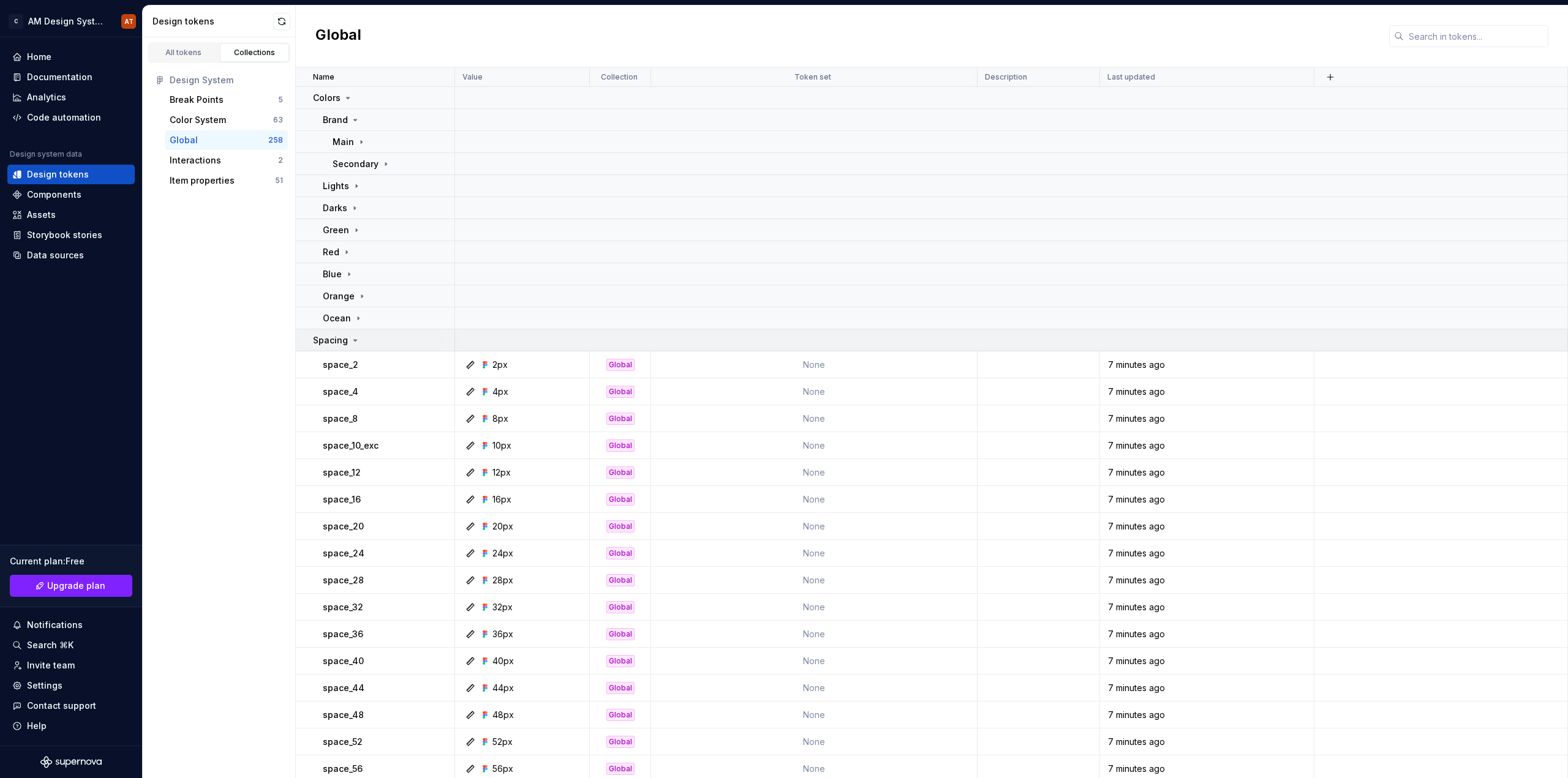
click at [358, 348] on td "Spacing" at bounding box center [376, 340] width 159 height 22
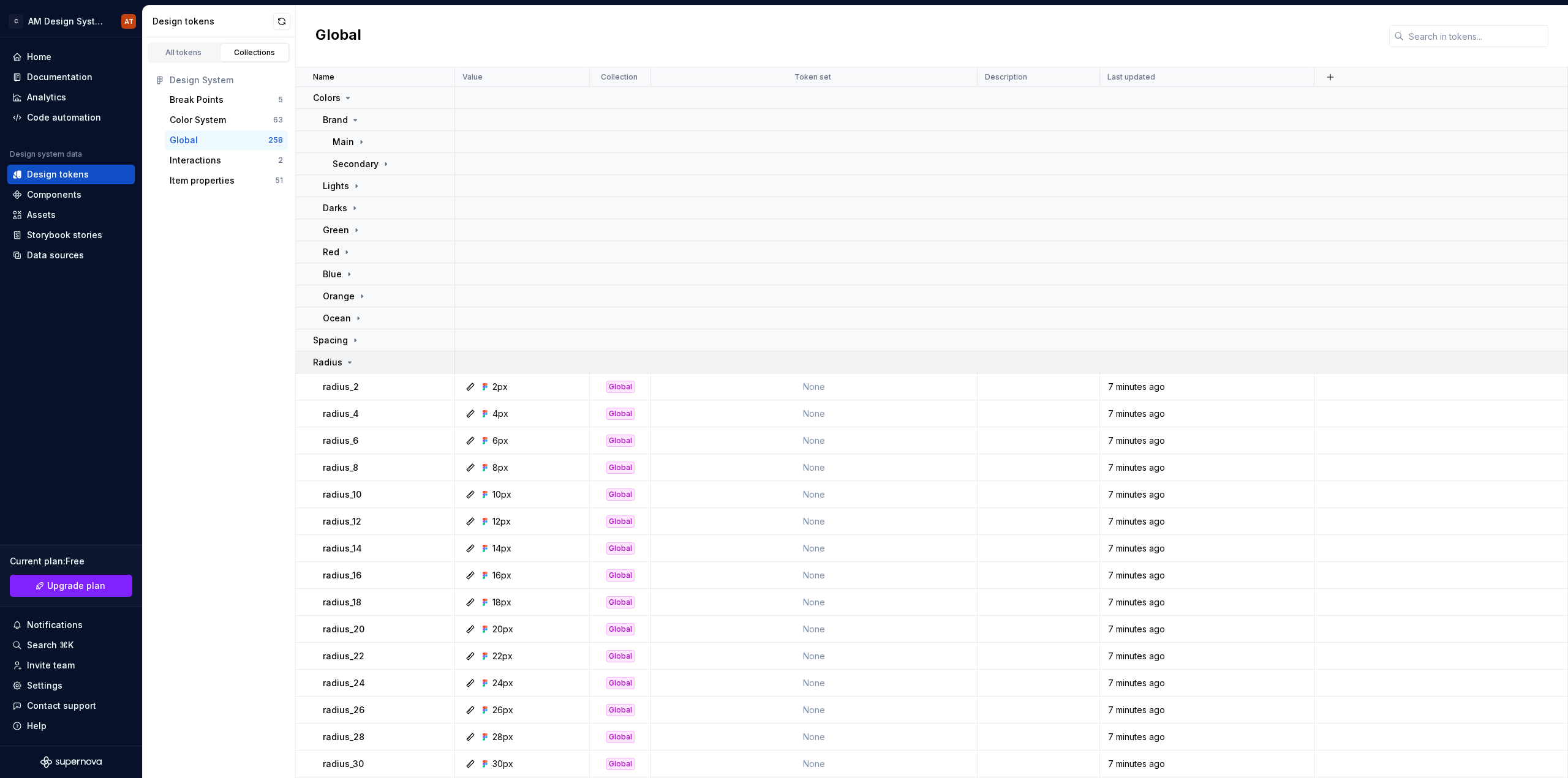
click at [355, 361] on div "Radius" at bounding box center [383, 362] width 141 height 12
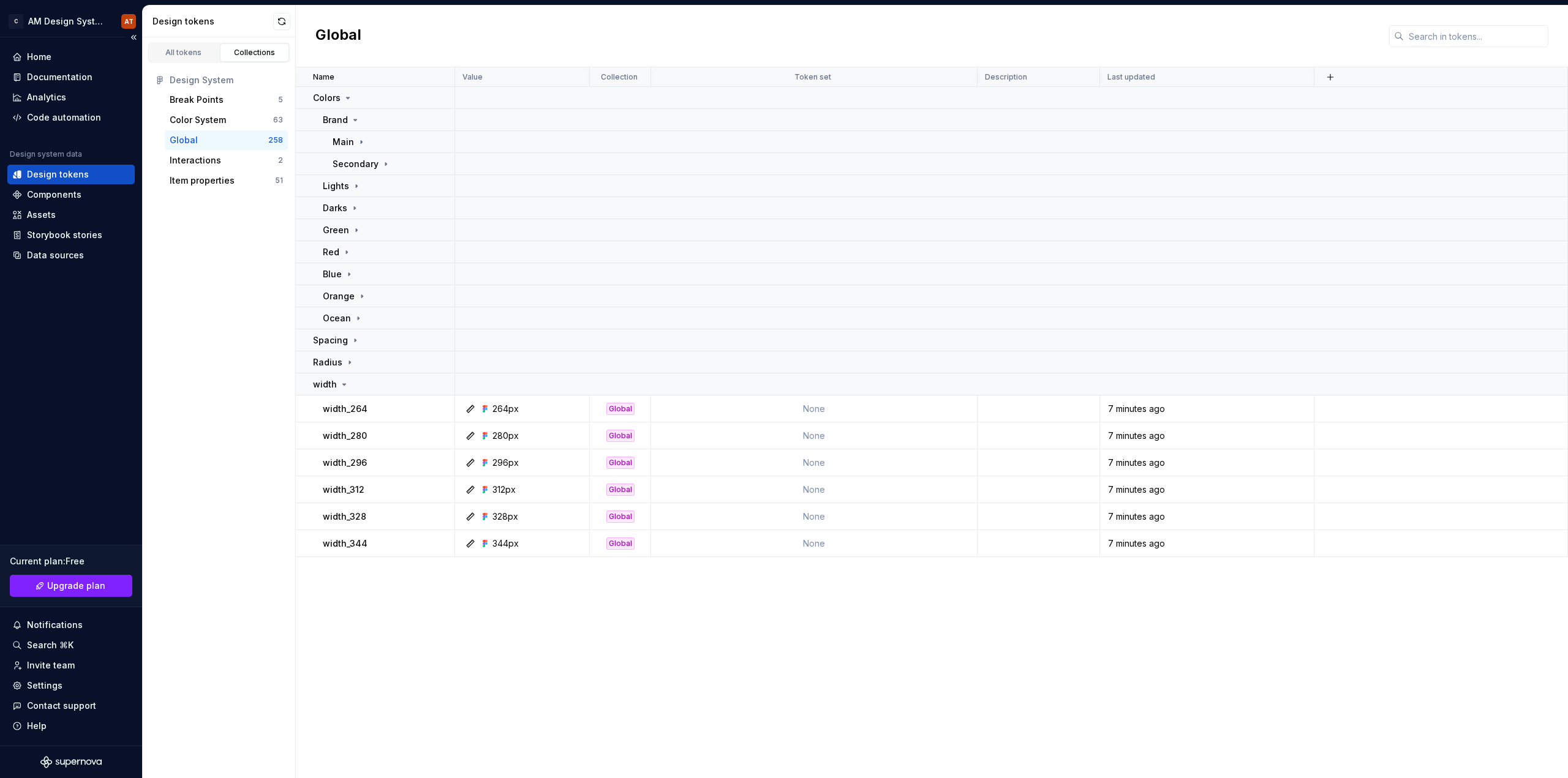
click at [55, 174] on div "Design tokens" at bounding box center [57, 175] width 62 height 12
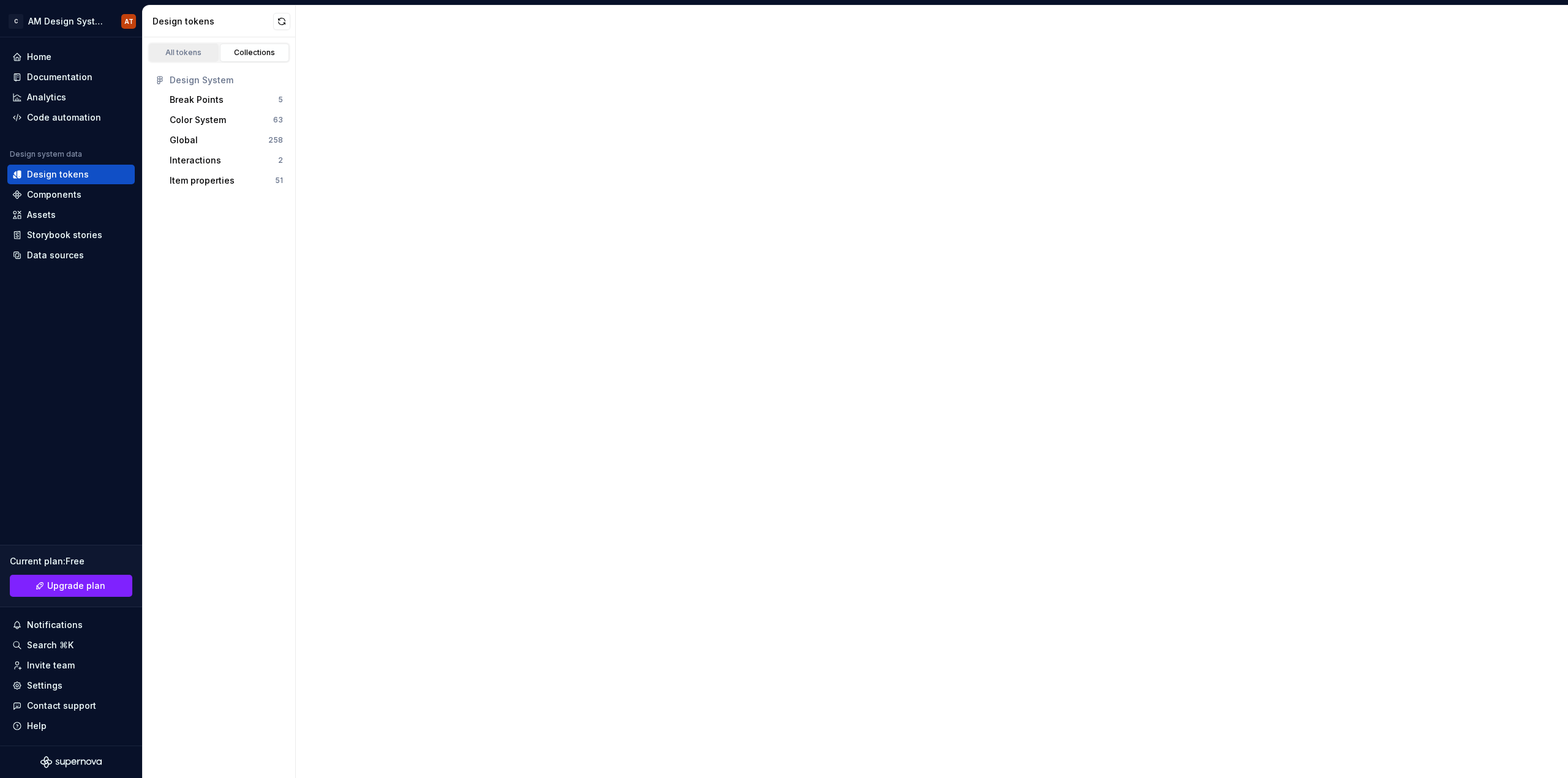
click at [185, 58] on link "All tokens" at bounding box center [184, 52] width 70 height 18
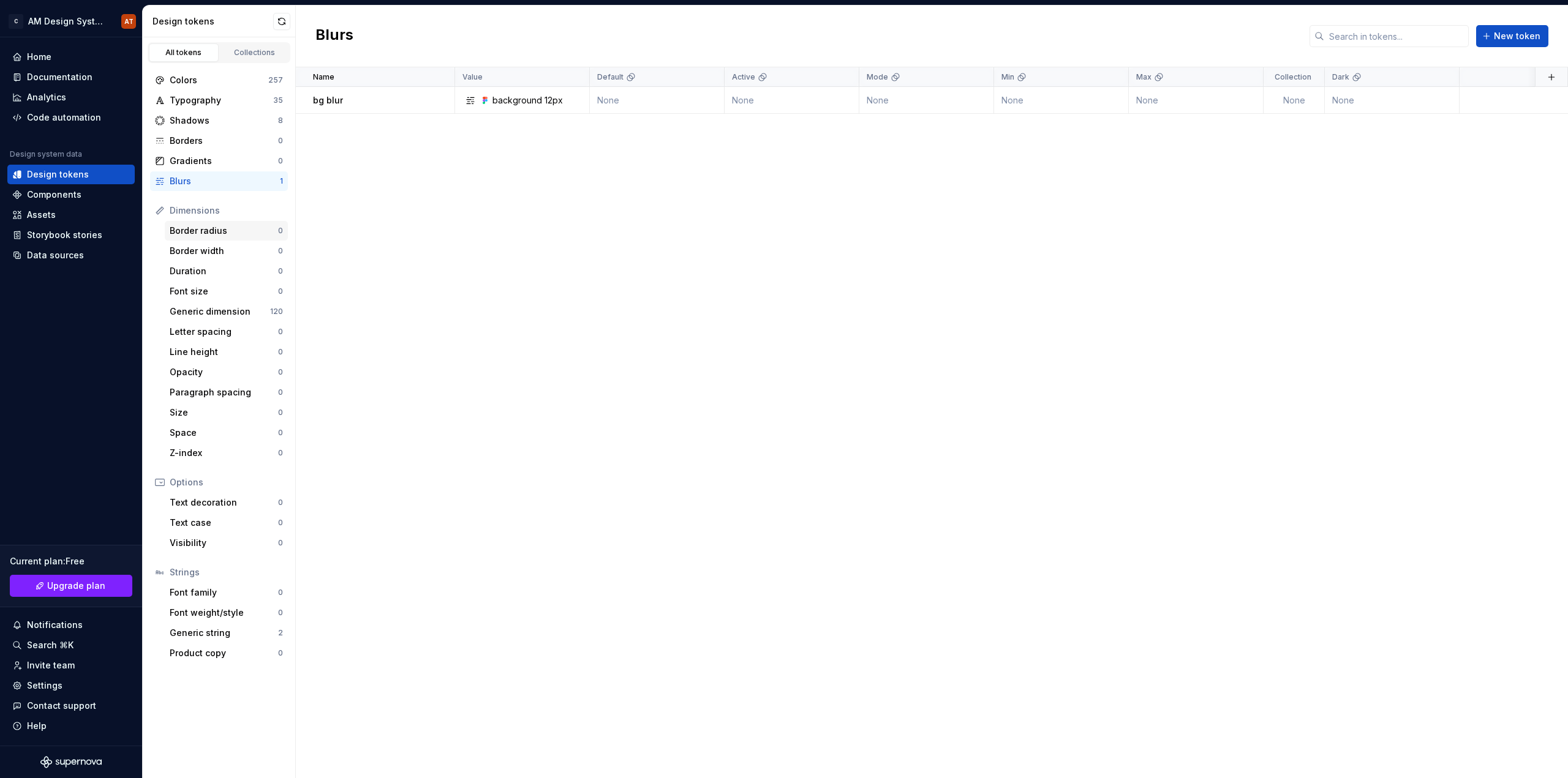
click at [226, 239] on div "Border radius 0" at bounding box center [226, 231] width 123 height 20
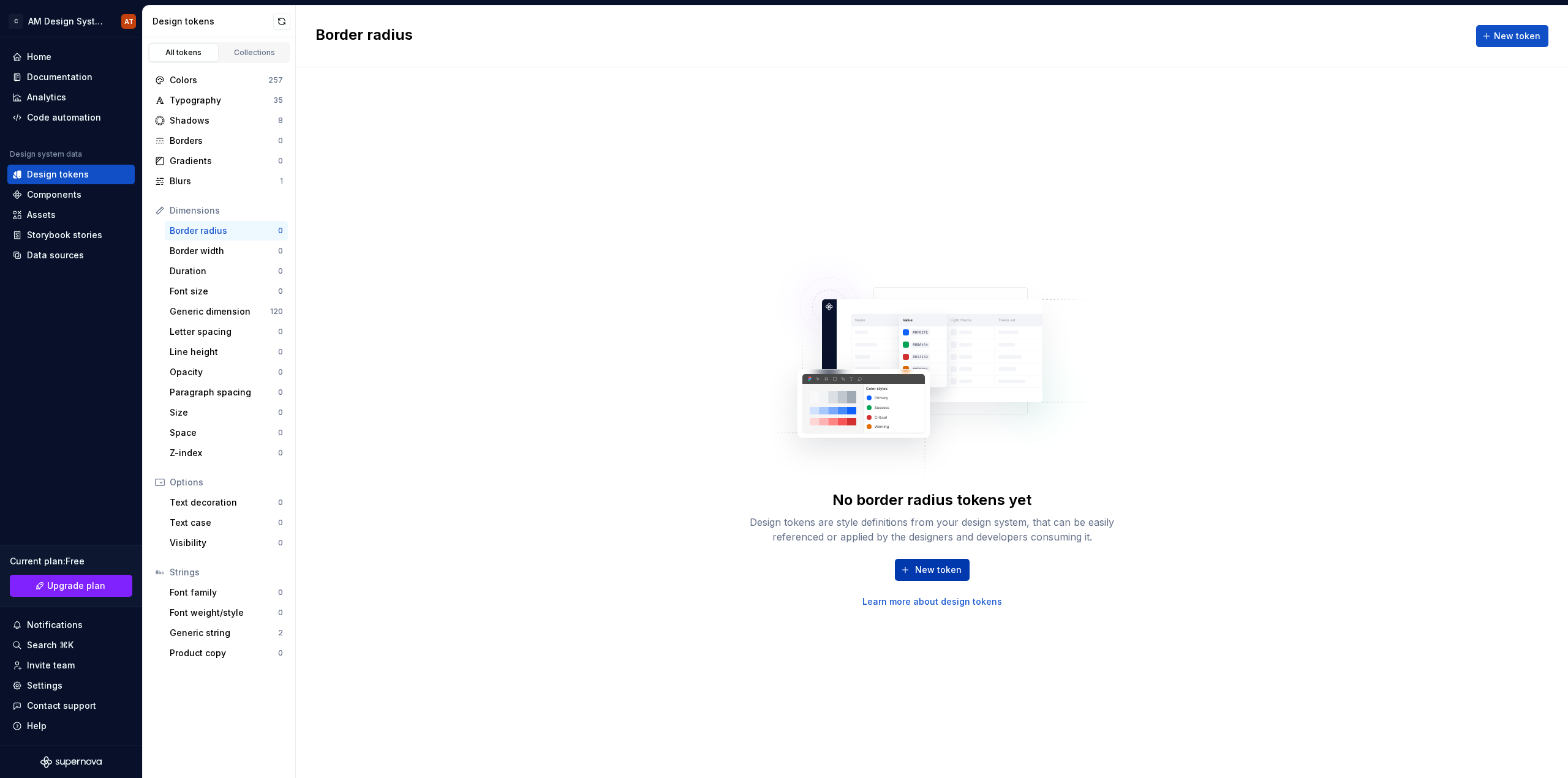
click at [928, 575] on span "New token" at bounding box center [938, 570] width 46 height 12
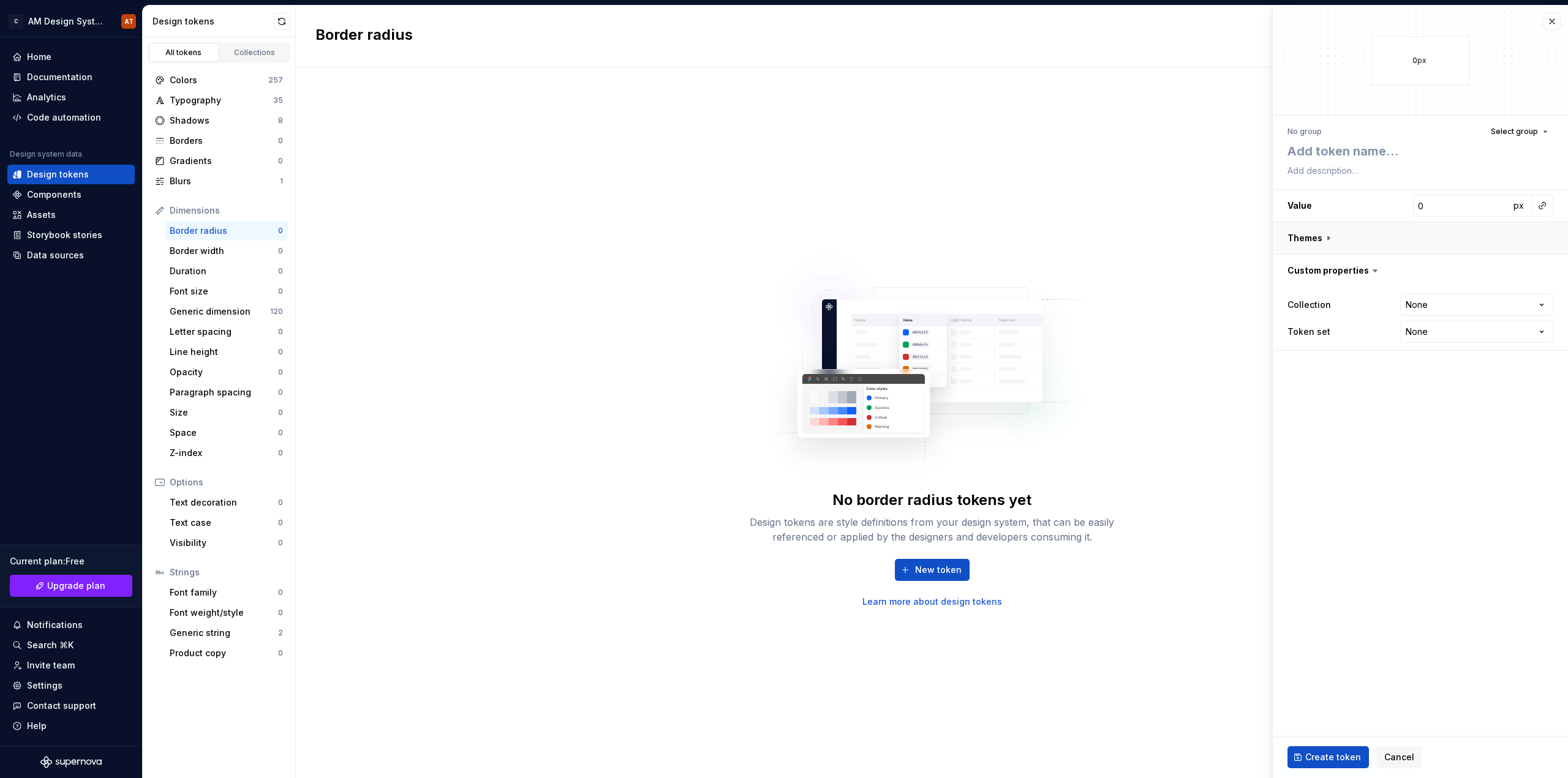
click at [1329, 237] on button "button" at bounding box center [1420, 238] width 295 height 32
type textarea "*"
click at [1371, 429] on icon at bounding box center [1375, 425] width 12 height 12
click at [1372, 428] on icon at bounding box center [1375, 425] width 12 height 12
click at [1536, 132] on span "Select group" at bounding box center [1514, 131] width 47 height 10
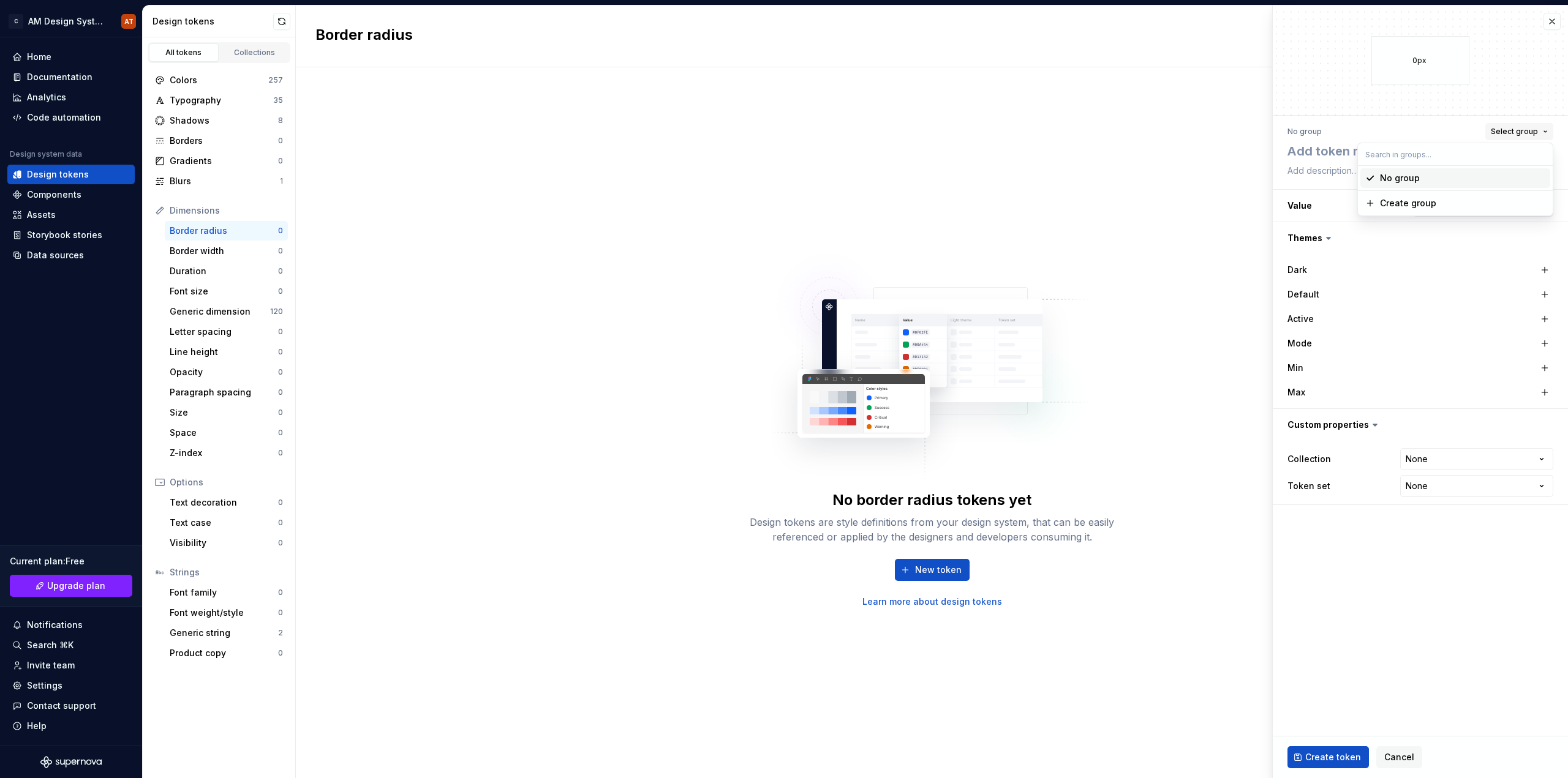
click at [1536, 132] on span "Select group" at bounding box center [1514, 131] width 47 height 10
click at [230, 246] on div "Border width" at bounding box center [223, 251] width 109 height 12
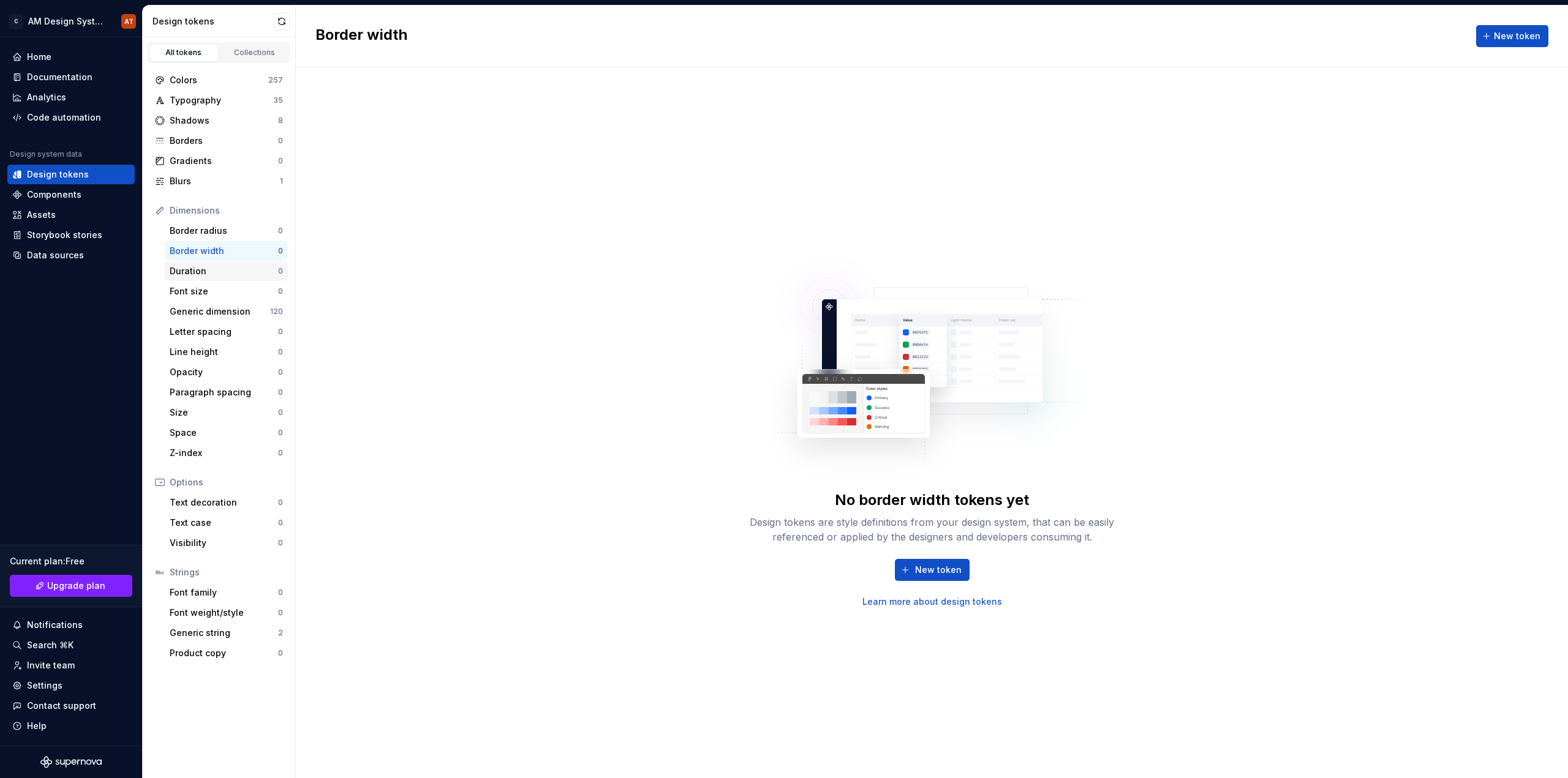
click at [221, 268] on div "Duration" at bounding box center [223, 271] width 109 height 12
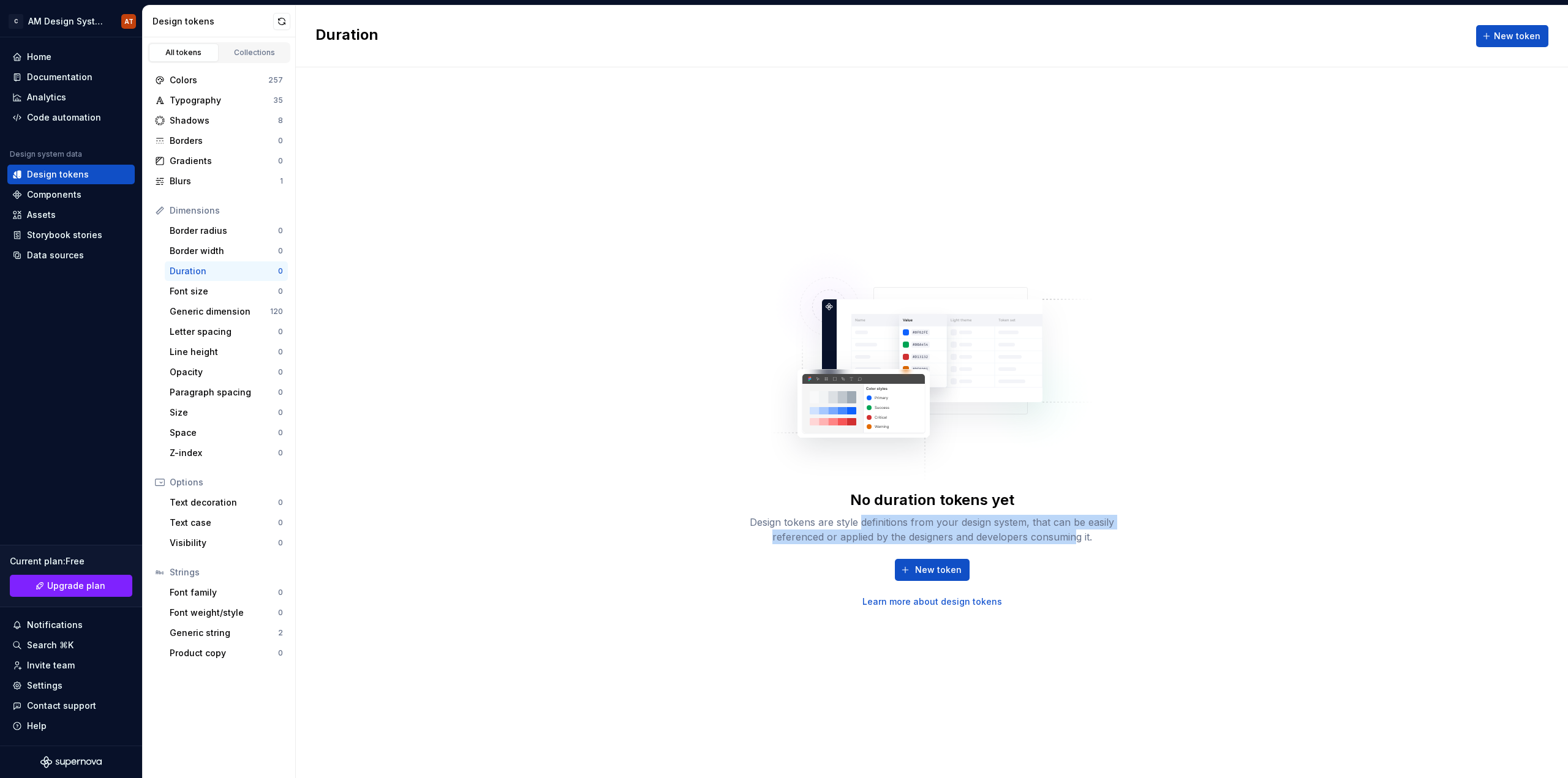
drag, startPoint x: 863, startPoint y: 528, endPoint x: 1077, endPoint y: 540, distance: 214.3
click at [1077, 540] on div "Design tokens are style definitions from your design system, that can be easily…" at bounding box center [932, 529] width 392 height 30
click at [213, 258] on div "Border width 0" at bounding box center [226, 251] width 123 height 20
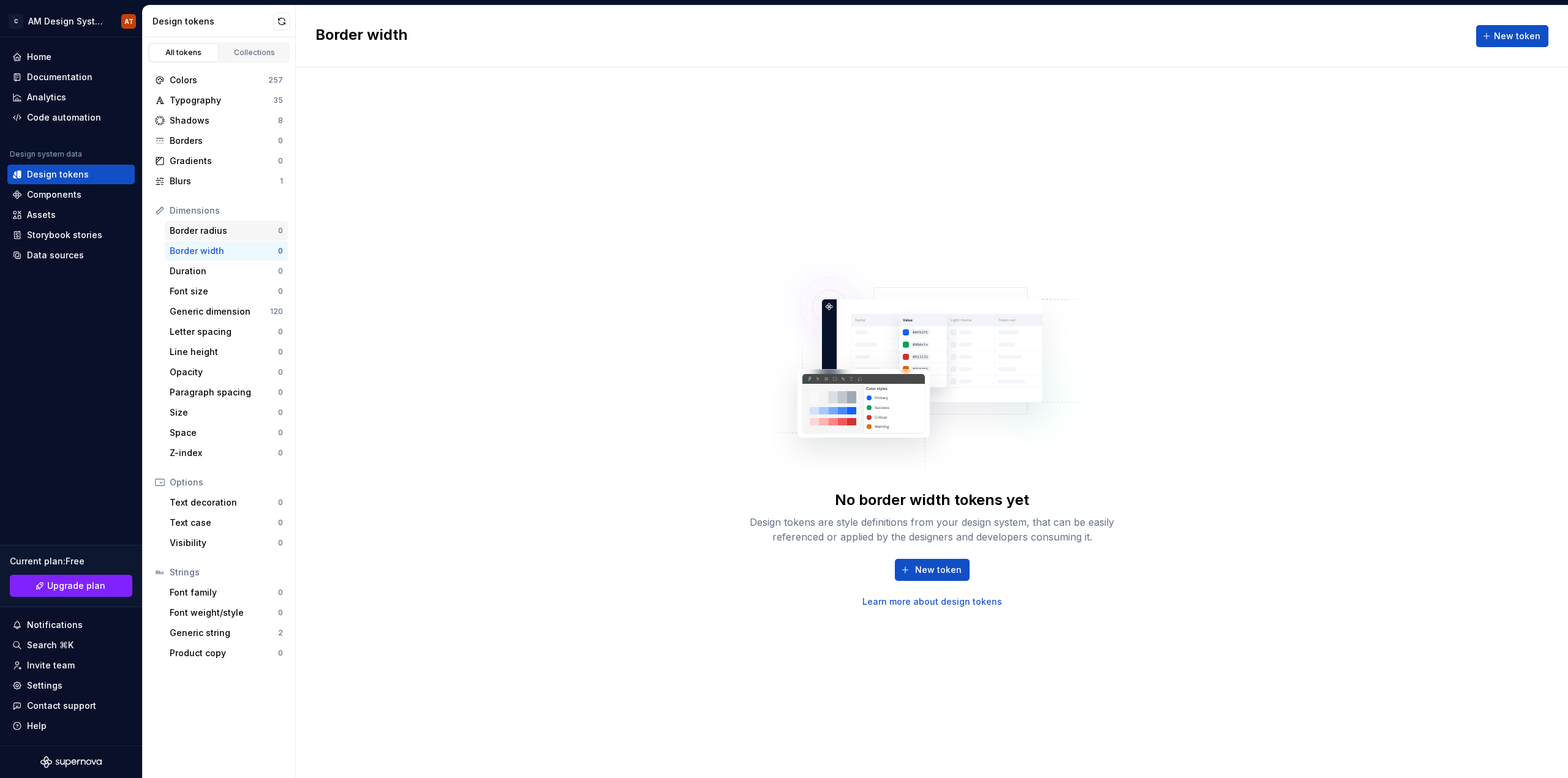
click at [213, 235] on div "Border radius" at bounding box center [223, 231] width 109 height 12
click at [211, 254] on div "Border width" at bounding box center [223, 251] width 109 height 12
click at [207, 306] on div "Generic dimension" at bounding box center [219, 311] width 100 height 12
click at [207, 286] on div "Font size" at bounding box center [223, 291] width 109 height 12
click at [220, 310] on div "Generic dimension" at bounding box center [219, 311] width 100 height 12
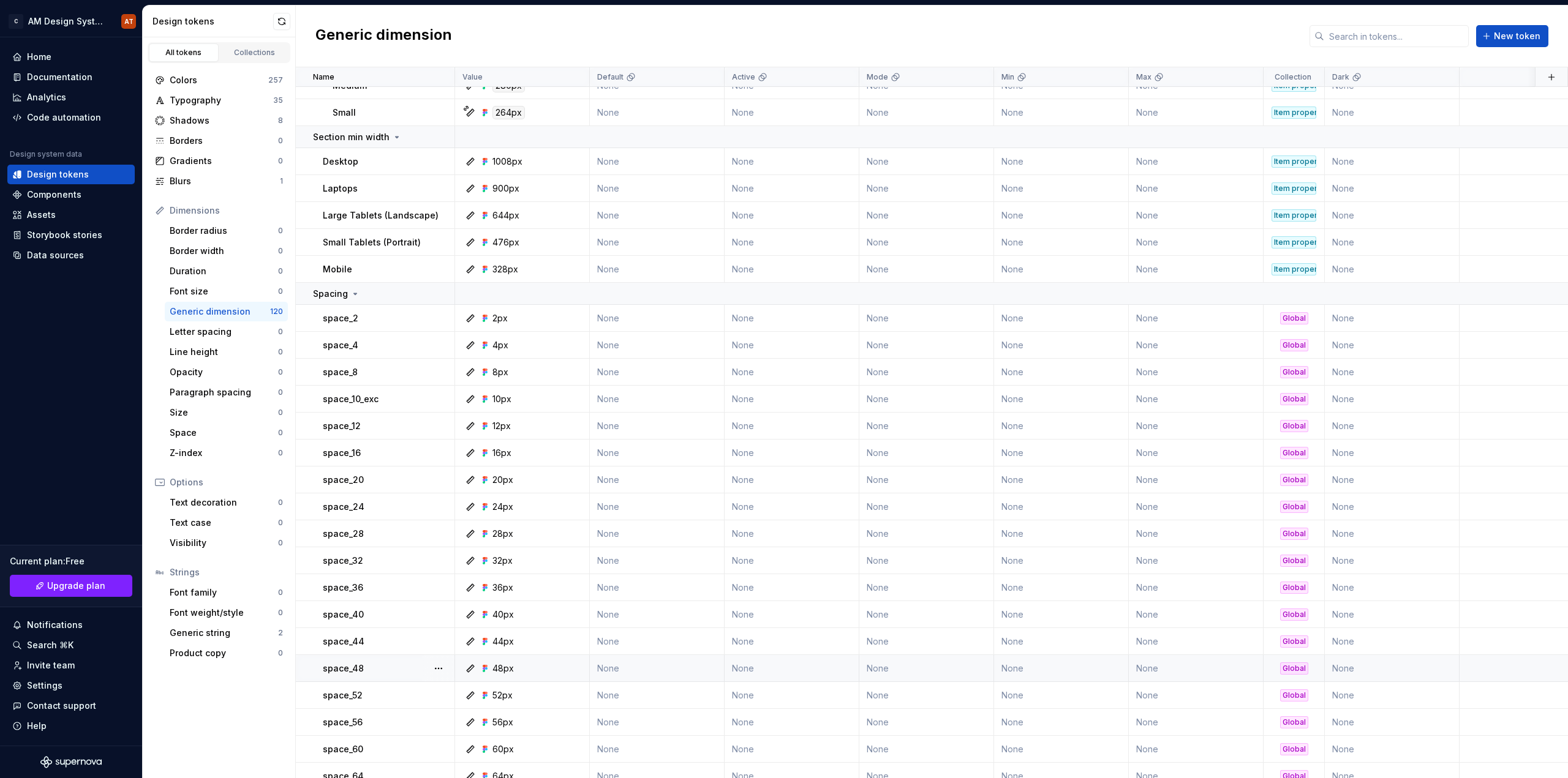
scroll to position [980, 0]
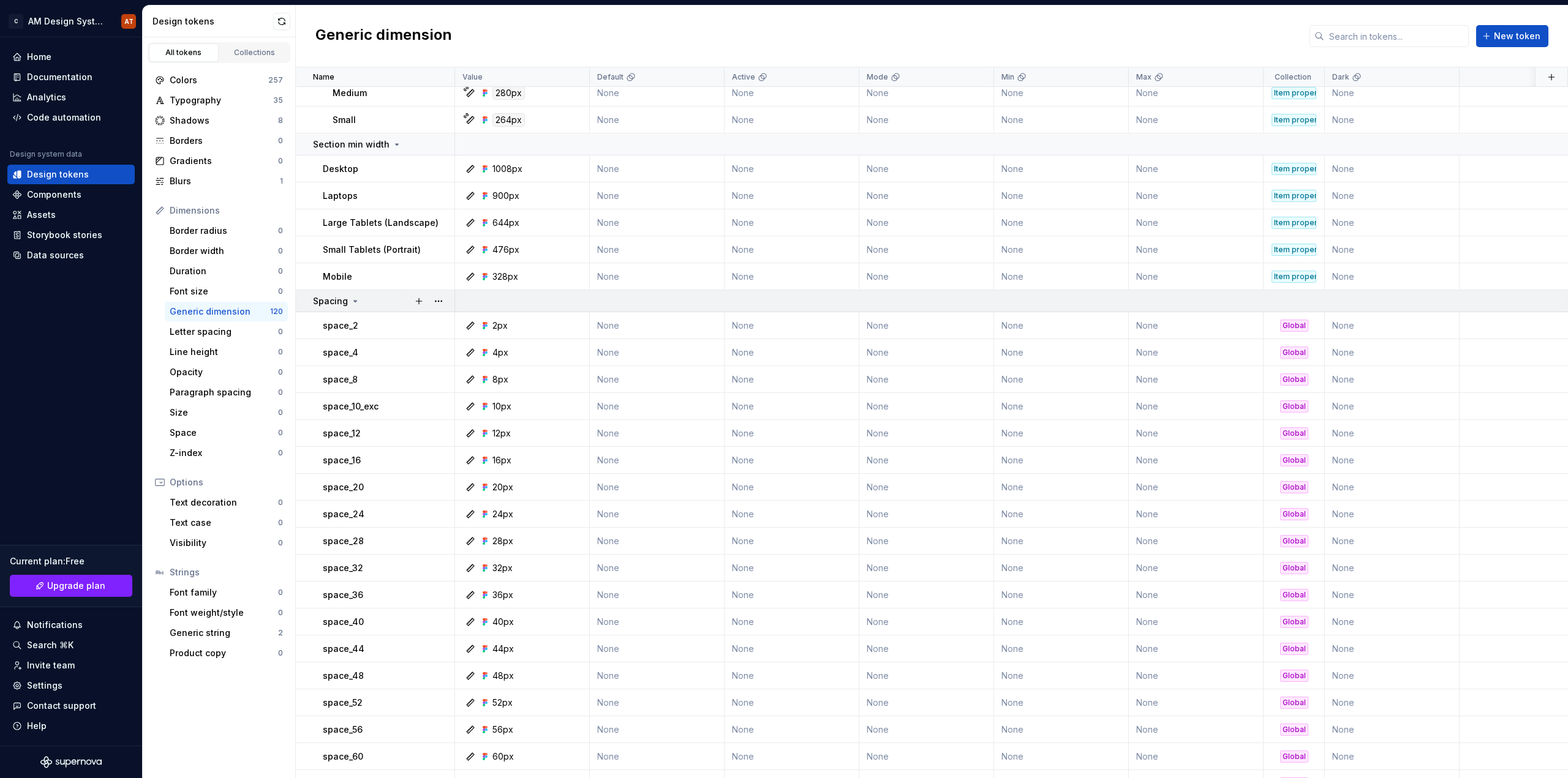
click at [352, 301] on icon at bounding box center [355, 301] width 10 height 10
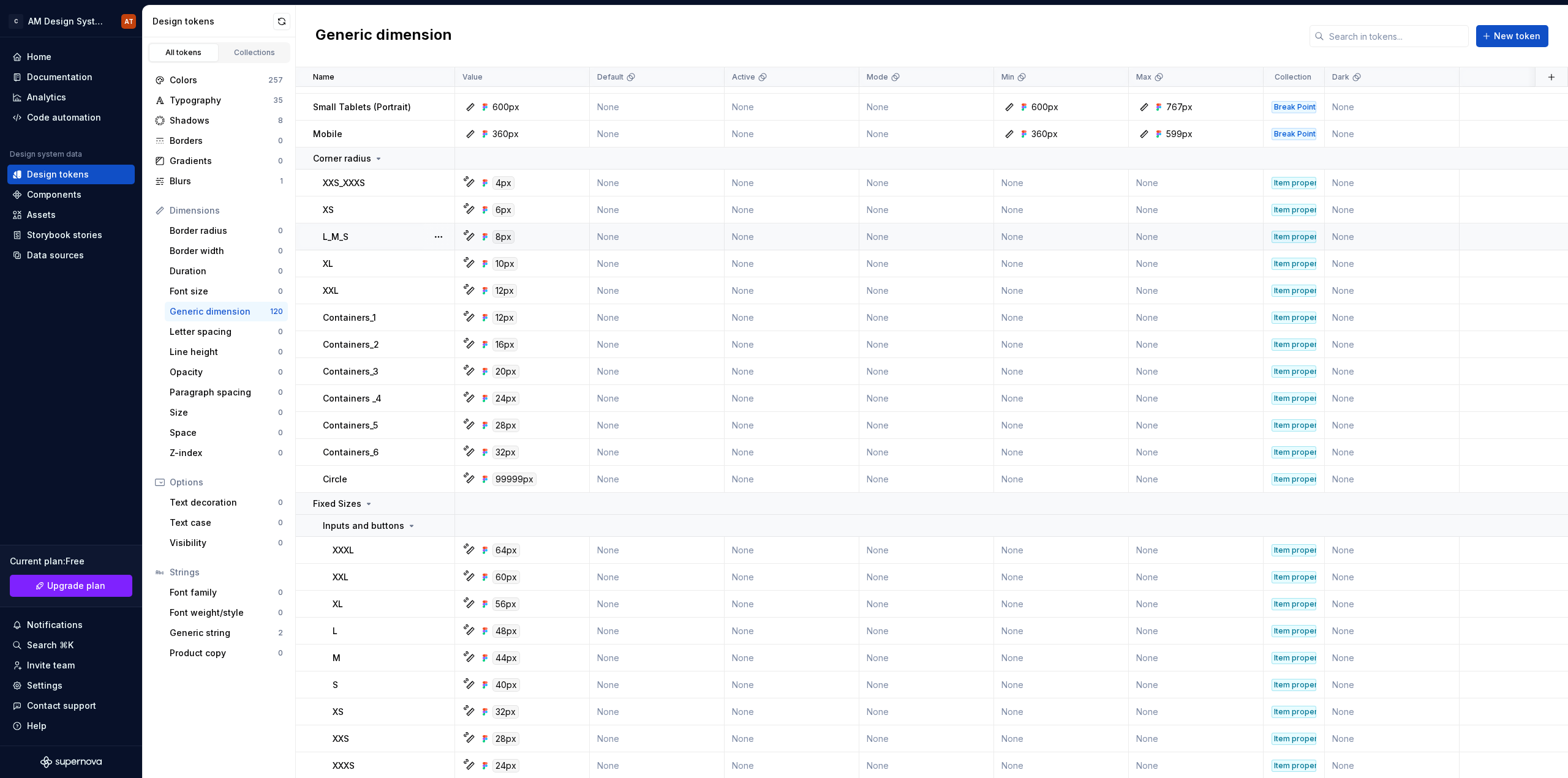
scroll to position [0, 0]
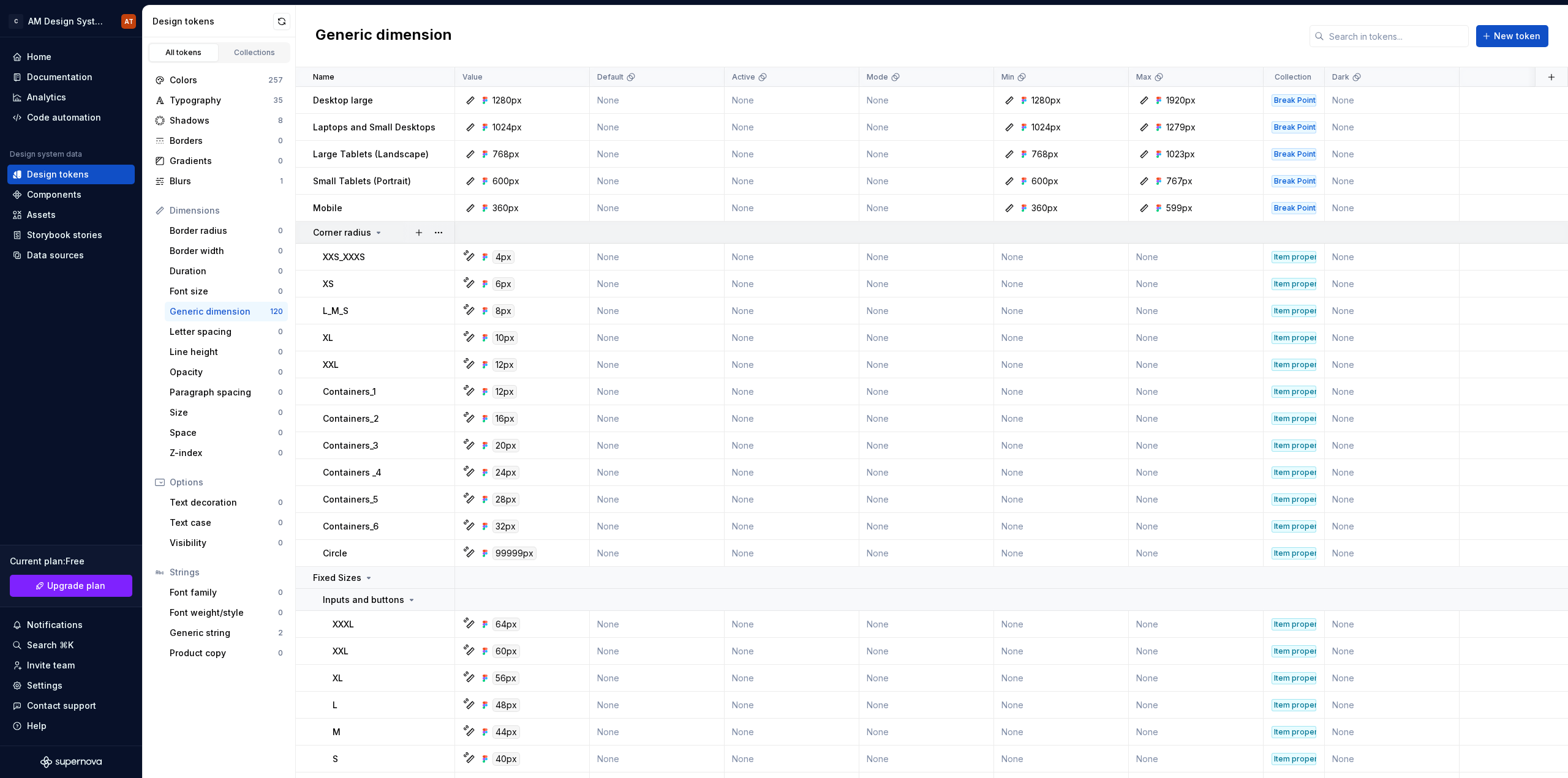
click at [375, 234] on icon at bounding box center [378, 232] width 10 height 10
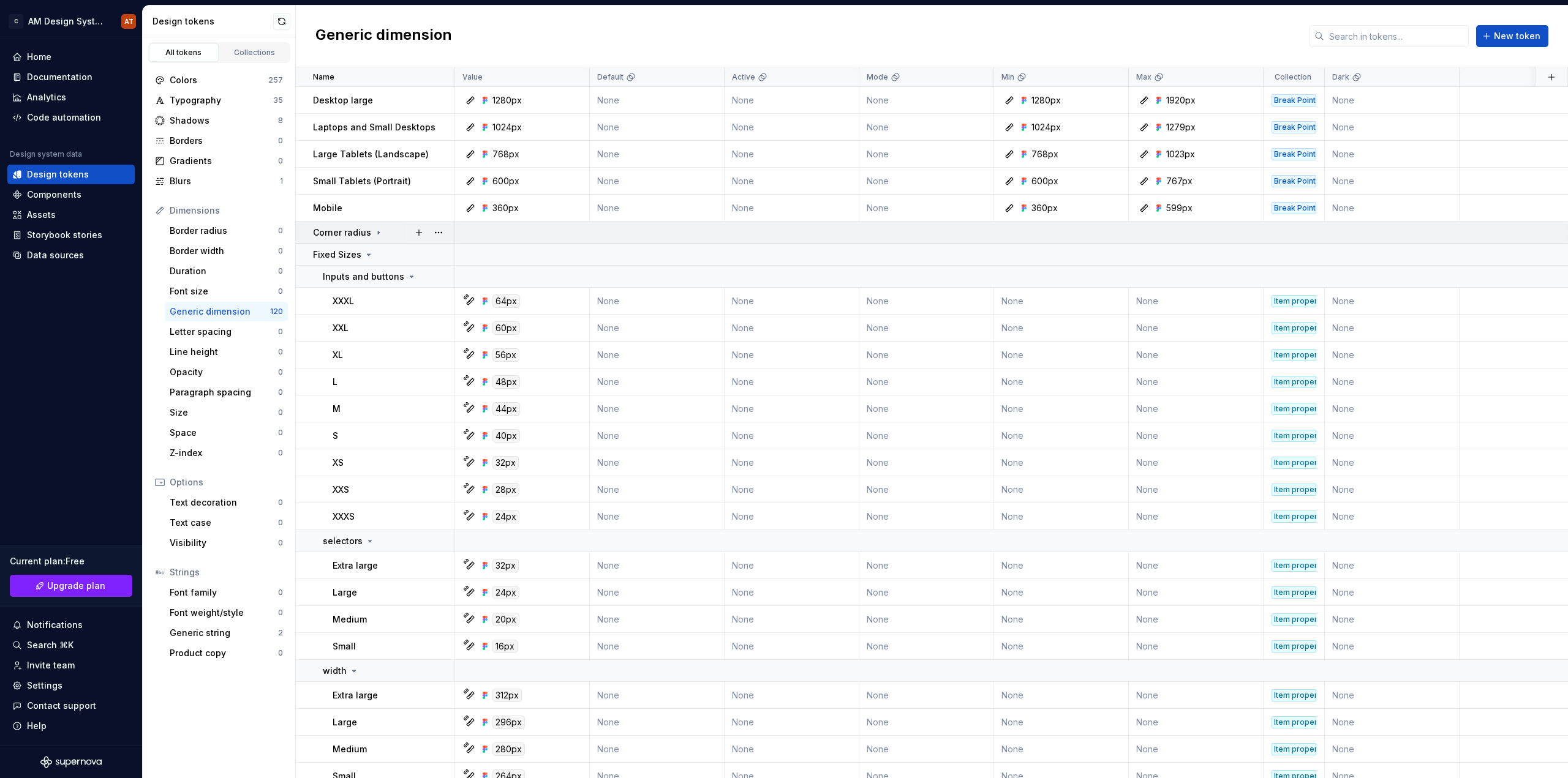
click at [375, 234] on icon at bounding box center [378, 232] width 10 height 10
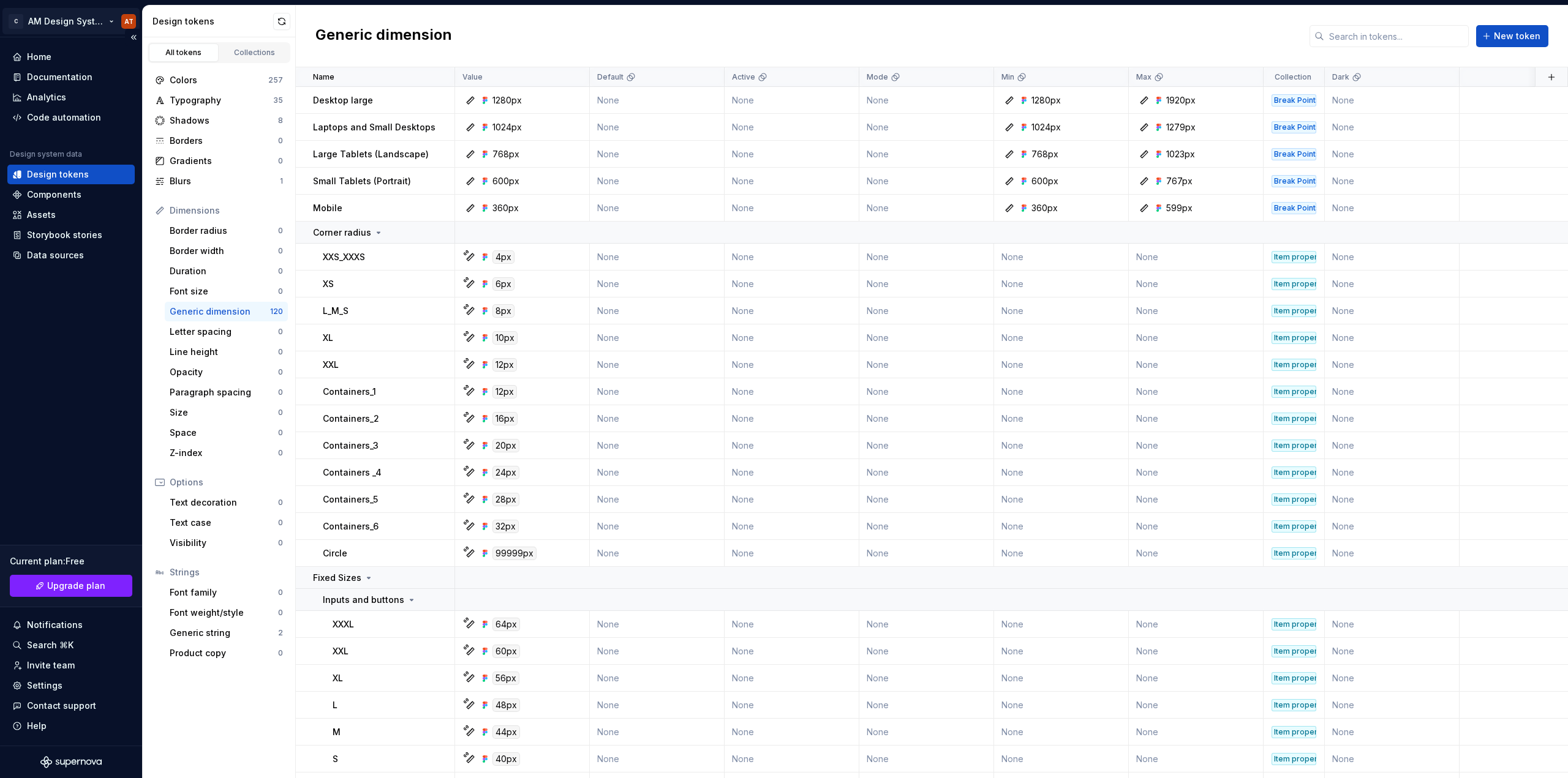
click at [100, 17] on html "C AM Design System AT Home Documentation Analytics Code automation Design syste…" at bounding box center [784, 389] width 1568 height 778
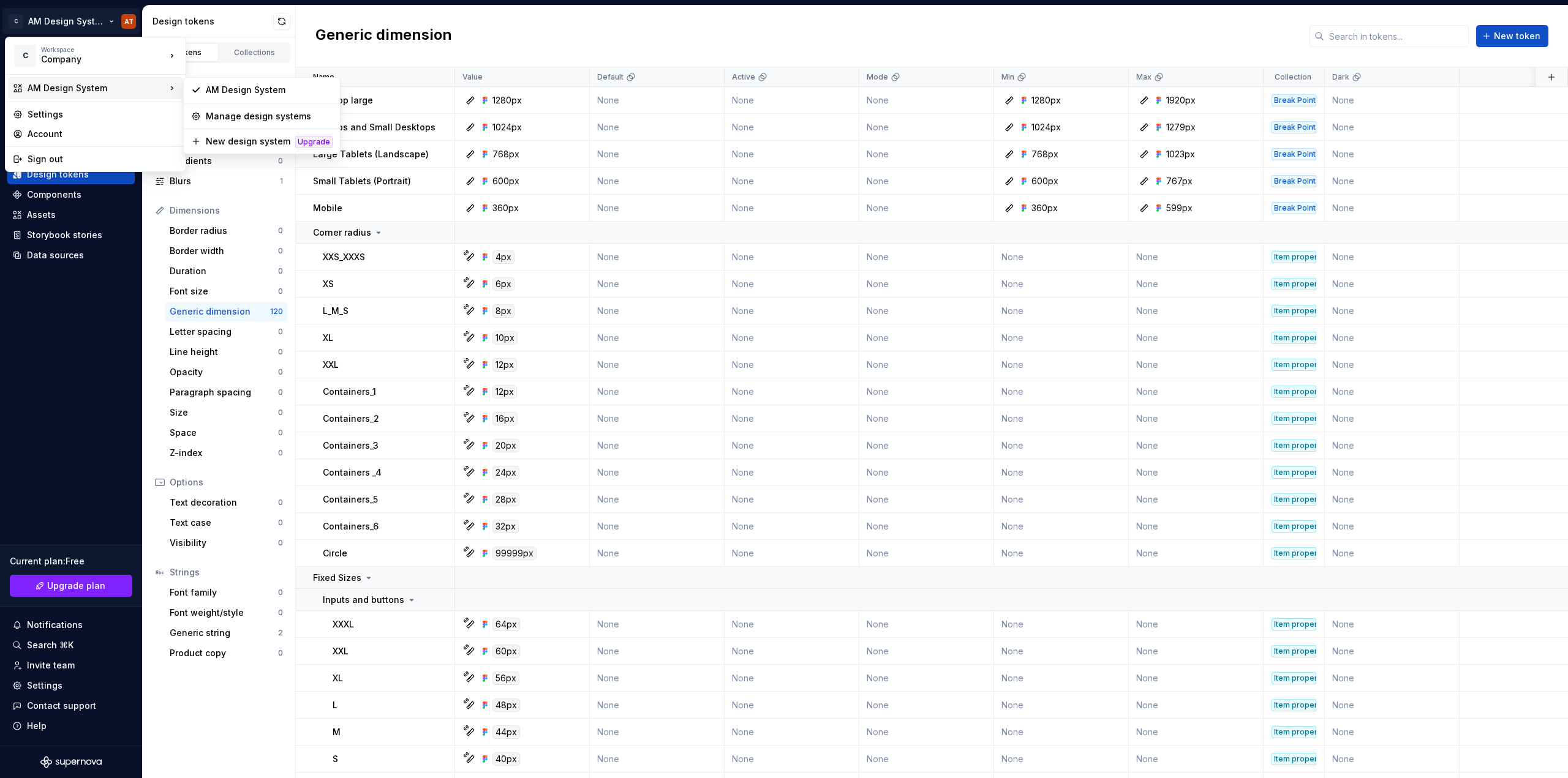
click at [90, 87] on div "AM Design System" at bounding box center [96, 88] width 138 height 12
click at [74, 20] on html "C AM Design System AT Home Documentation Analytics Code automation Design syste…" at bounding box center [784, 389] width 1568 height 778
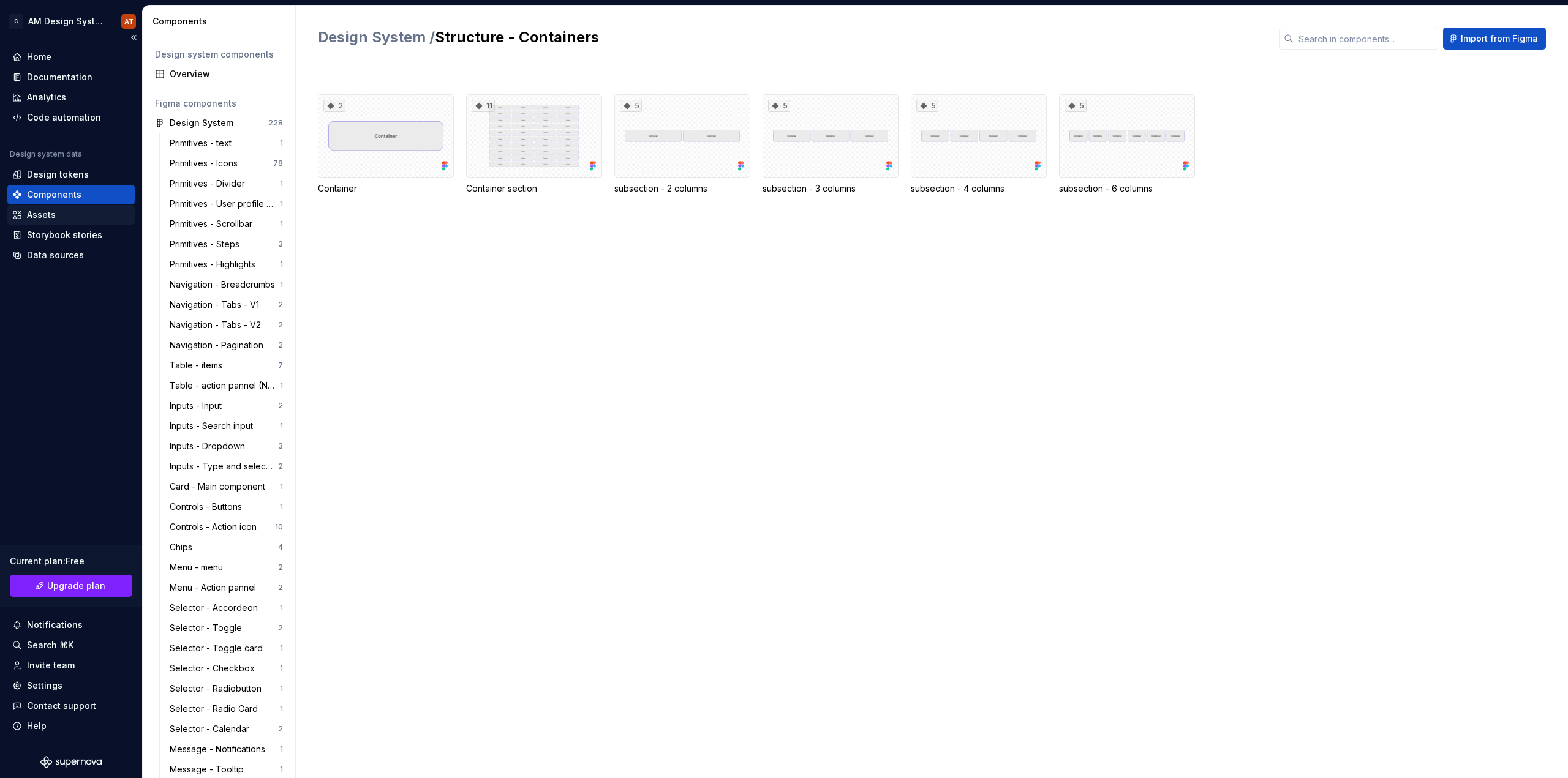
click at [57, 212] on div "Assets" at bounding box center [71, 215] width 118 height 12
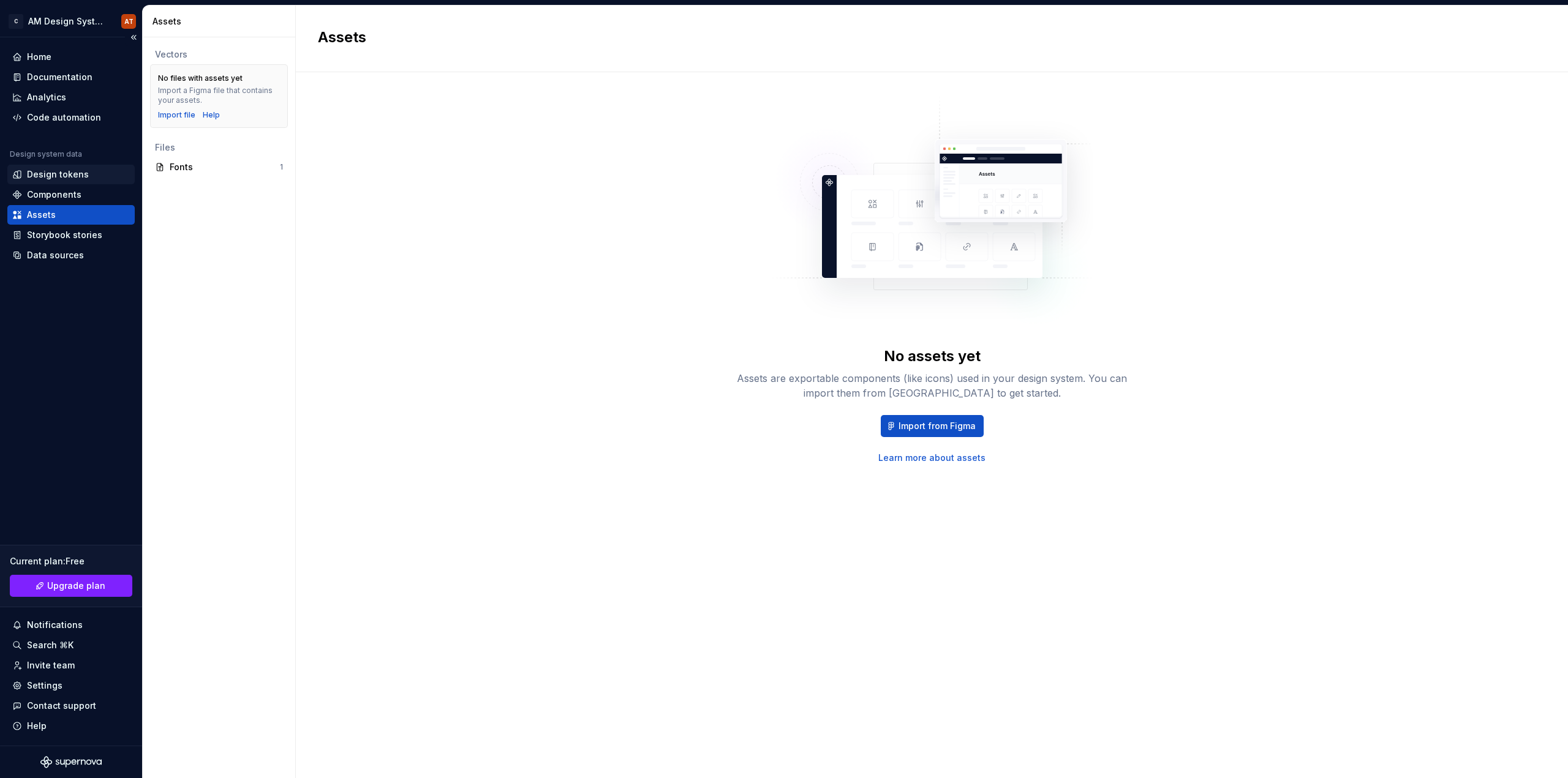
click at [60, 178] on div "Design tokens" at bounding box center [57, 175] width 62 height 12
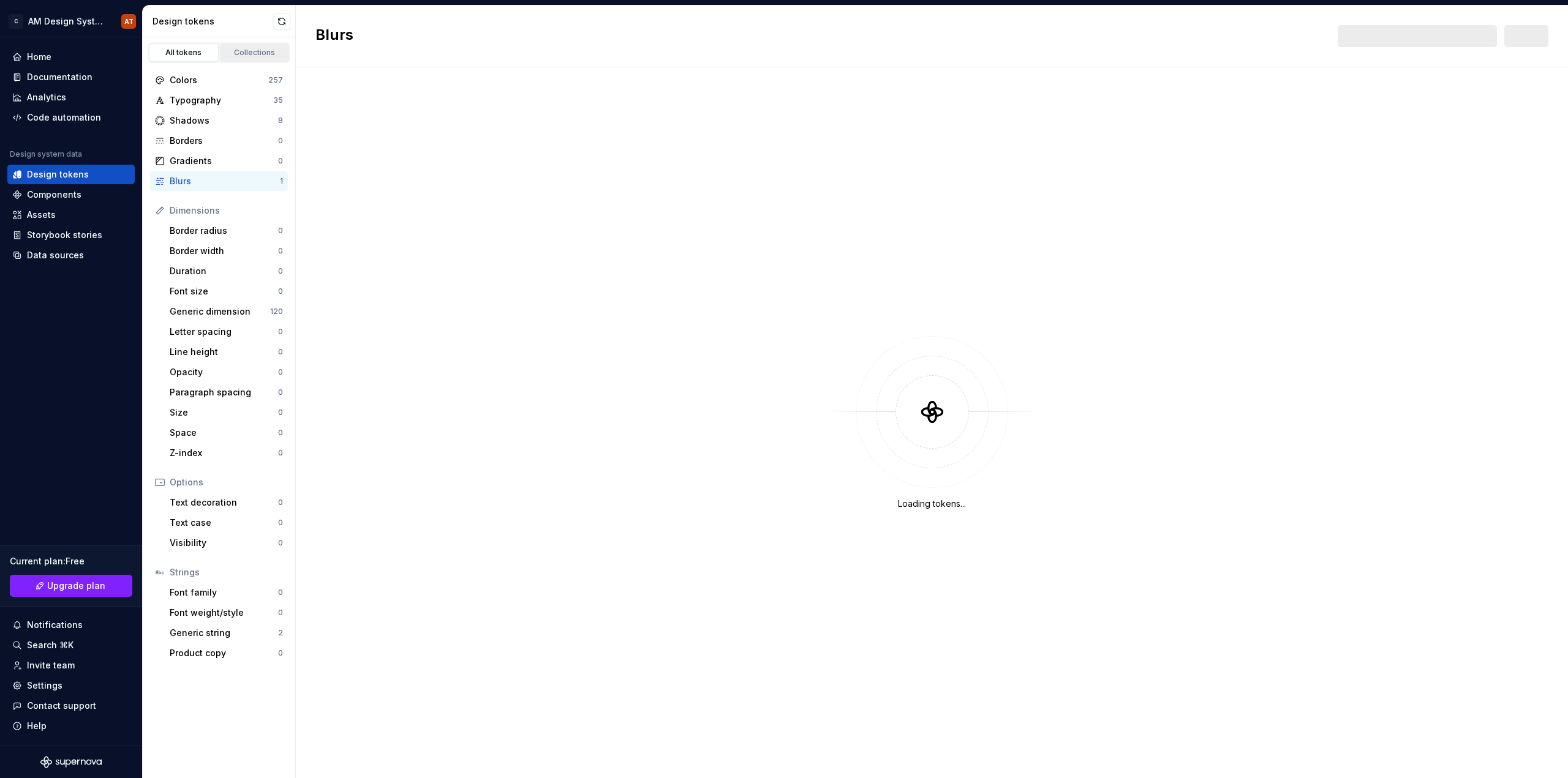
click at [248, 52] on div "Collections" at bounding box center [254, 52] width 62 height 10
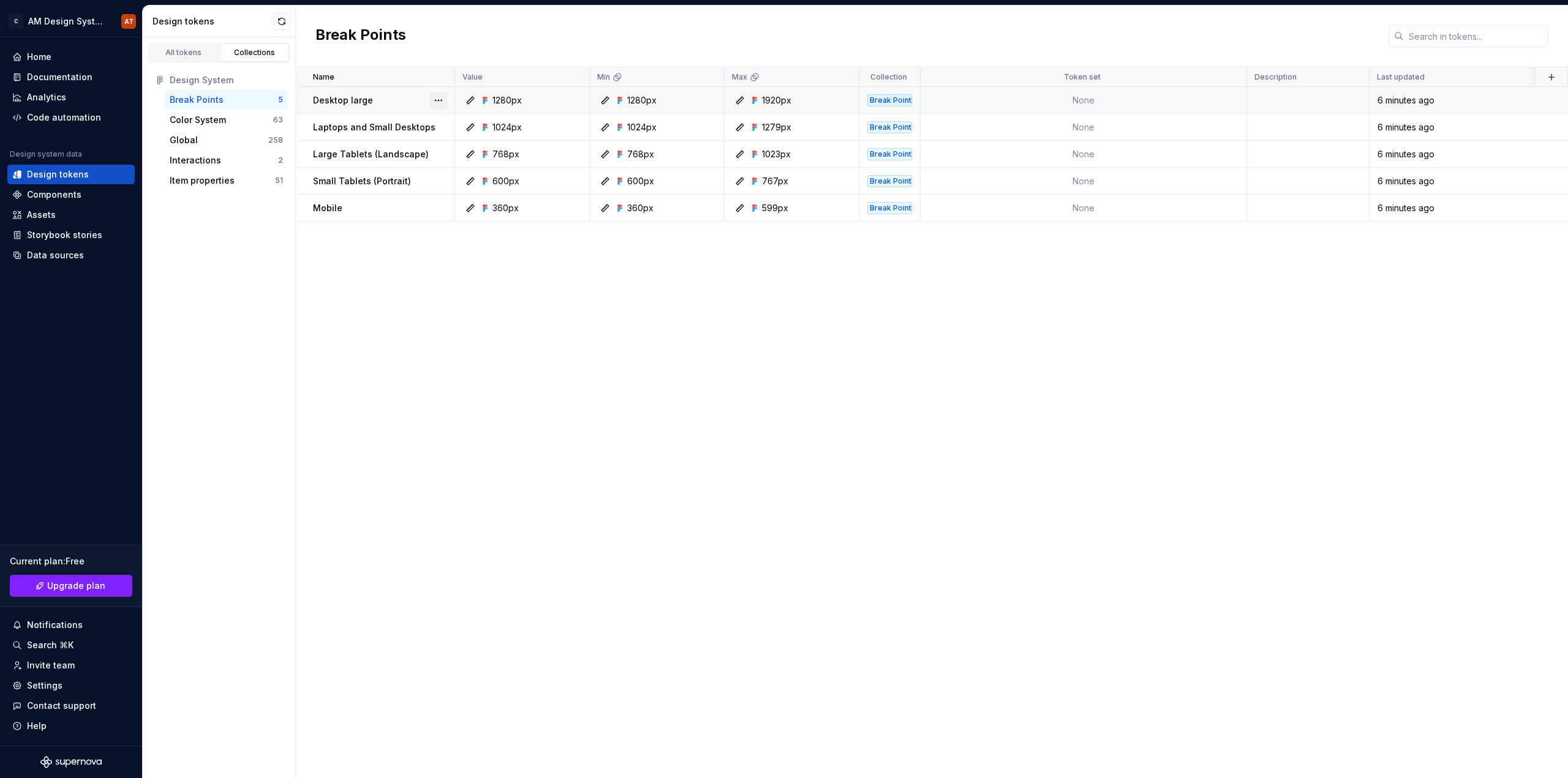
click at [439, 97] on button "button" at bounding box center [438, 100] width 17 height 17
click at [437, 97] on button "button" at bounding box center [438, 100] width 17 height 17
click at [446, 128] on icon at bounding box center [443, 124] width 10 height 10
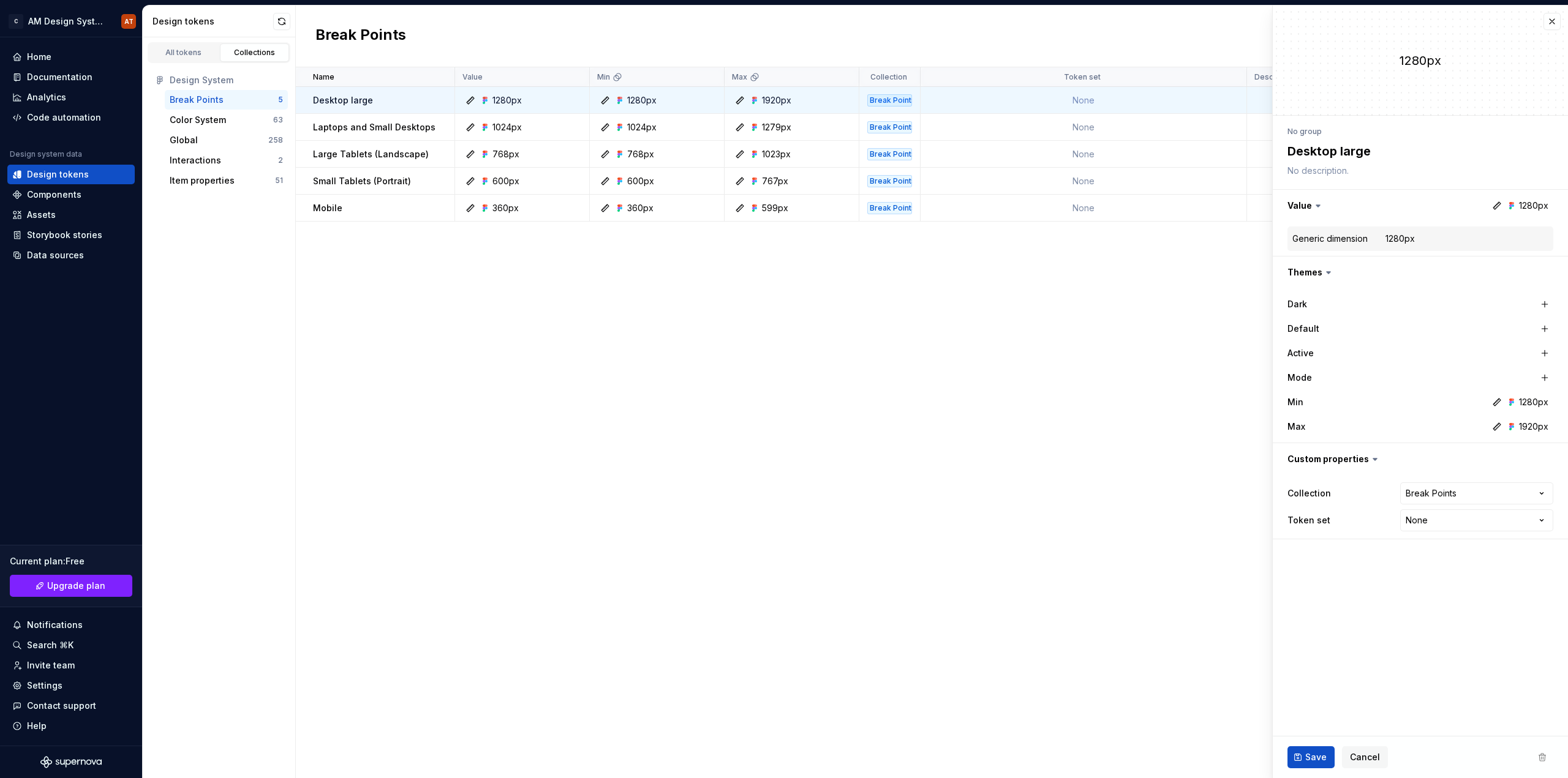
type textarea "*"
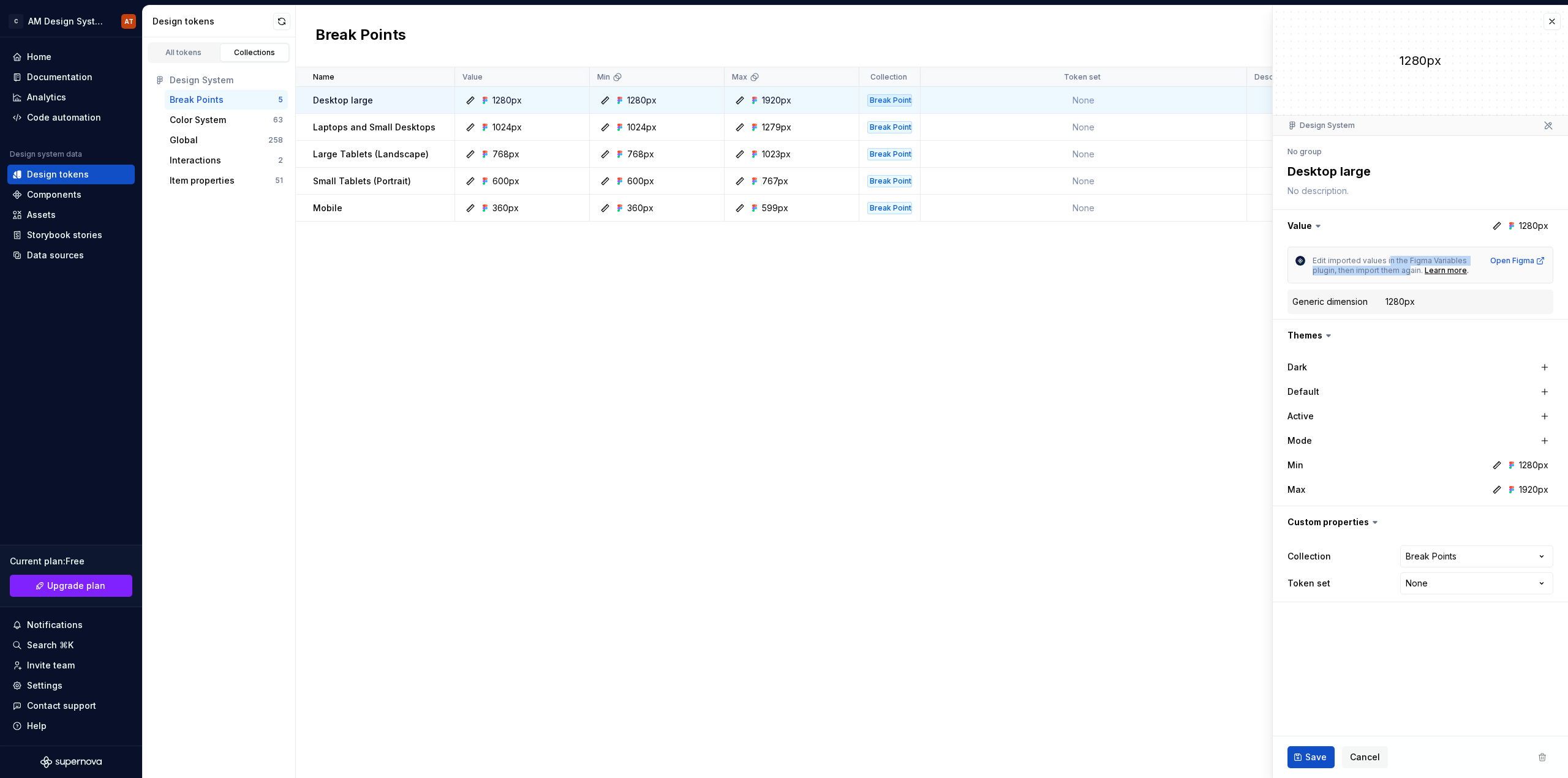
drag, startPoint x: 1389, startPoint y: 258, endPoint x: 1408, endPoint y: 267, distance: 21.0
click at [1408, 267] on span "Edit imported values in the Figma Variables plugin, then import them again." at bounding box center [1391, 265] width 156 height 19
drag, startPoint x: 1347, startPoint y: 258, endPoint x: 1377, endPoint y: 274, distance: 34.0
click at [1377, 274] on span "Edit imported values in the Figma Variables plugin, then import them again." at bounding box center [1391, 265] width 156 height 19
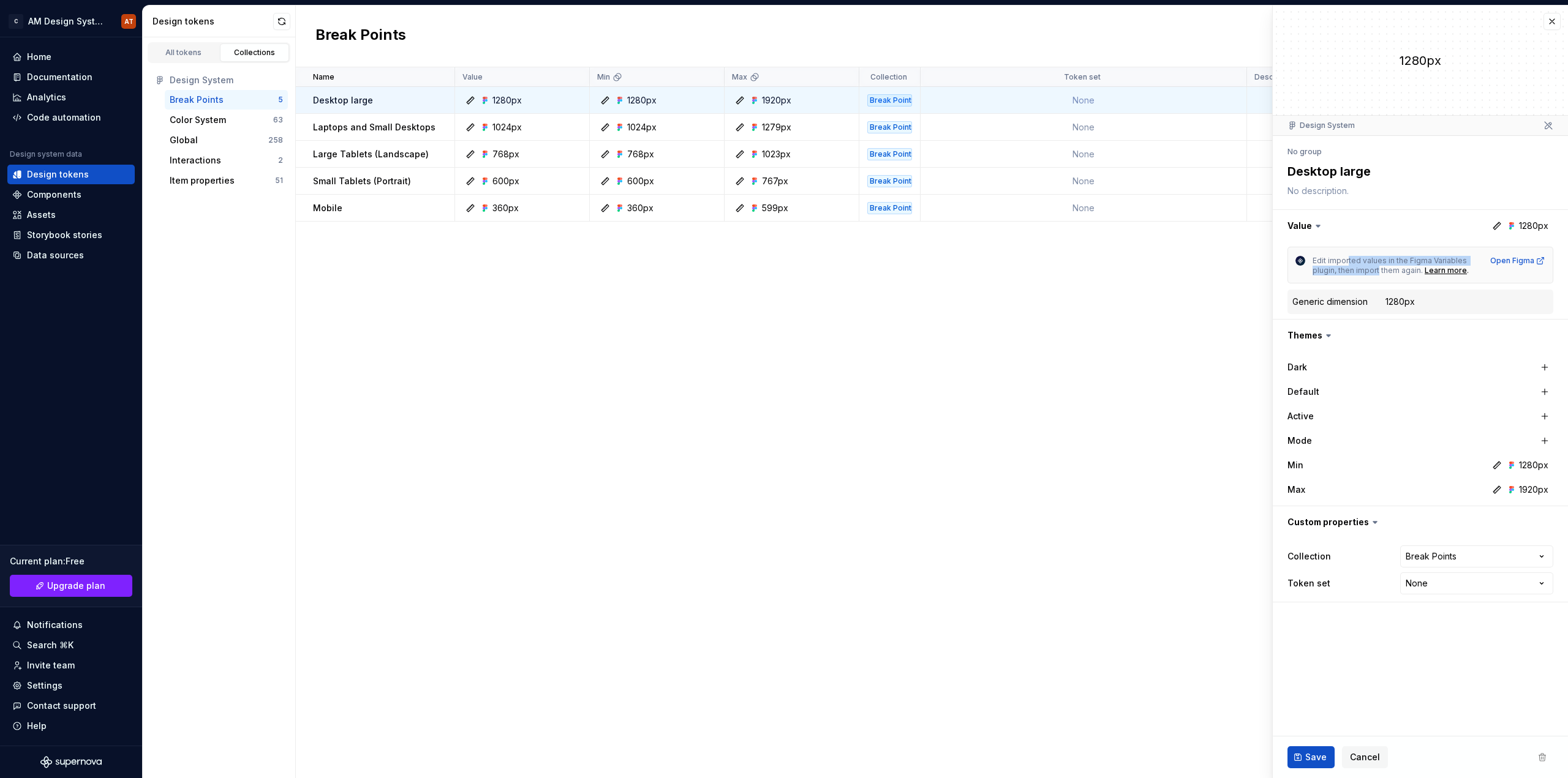
click at [1377, 274] on span "Edit imported values in the Figma Variables plugin, then import them again." at bounding box center [1391, 265] width 156 height 19
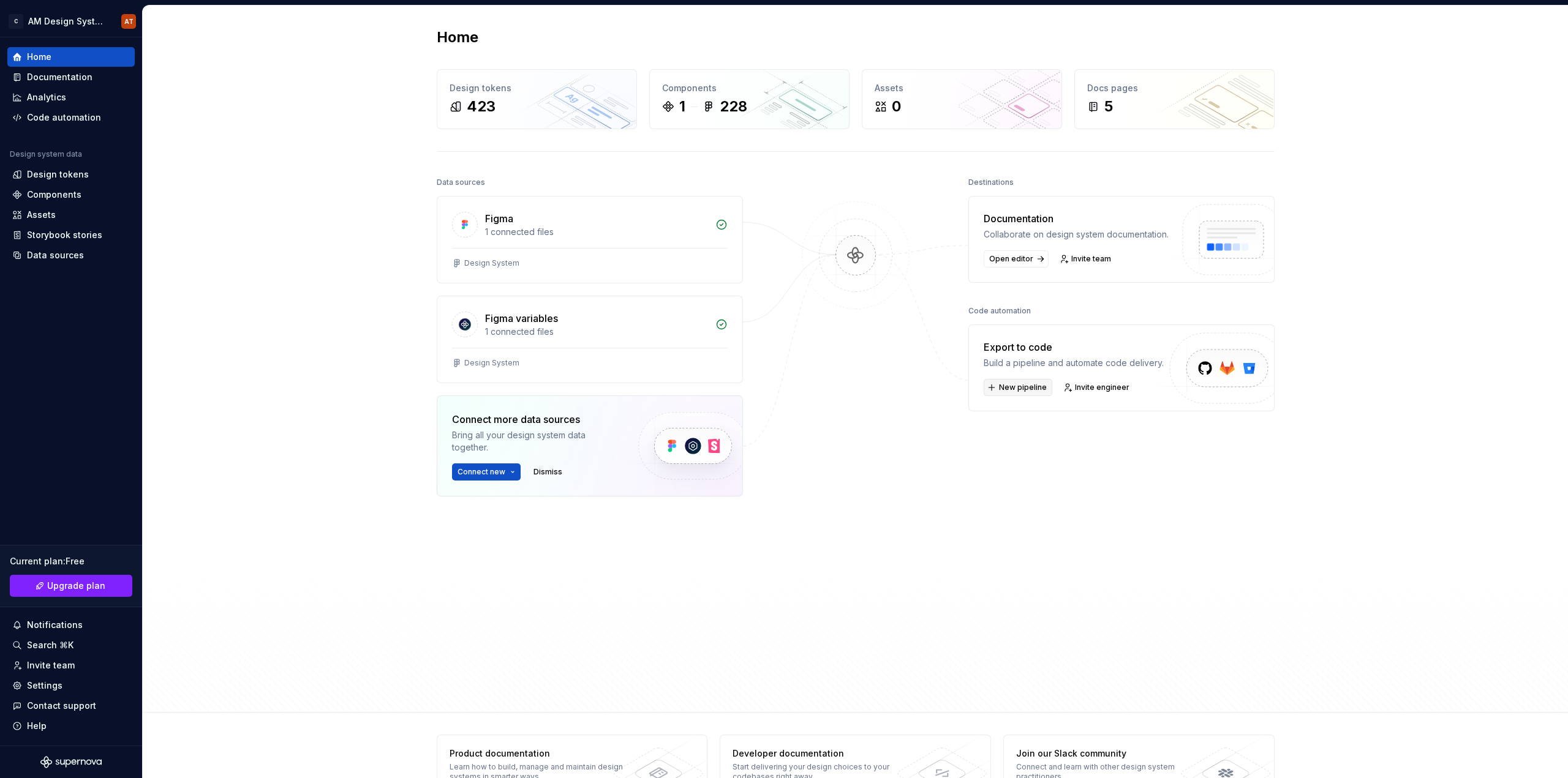
click at [1024, 392] on span "New pipeline" at bounding box center [1023, 387] width 48 height 10
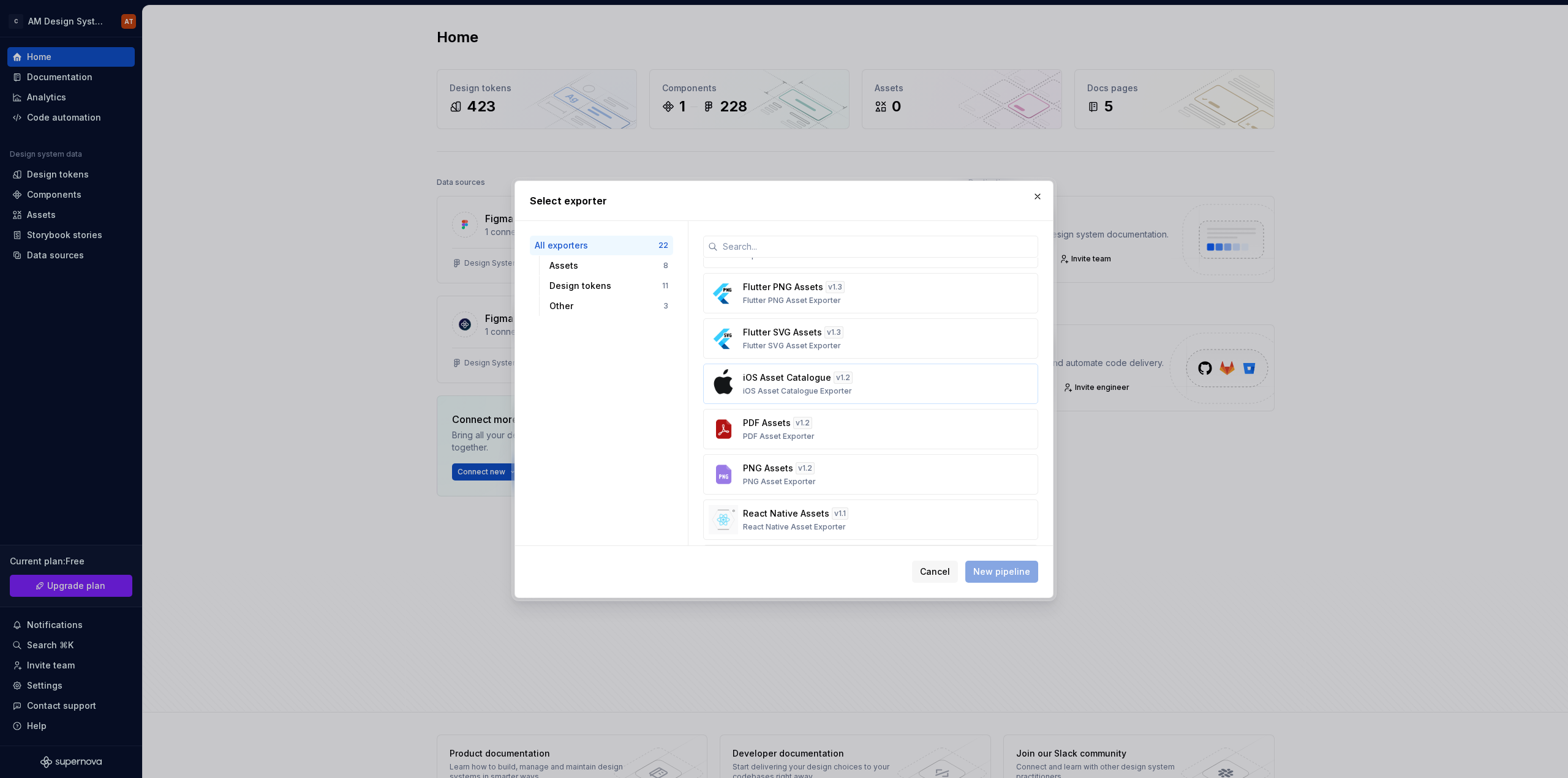
scroll to position [61, 0]
click at [606, 281] on div "Design tokens" at bounding box center [606, 286] width 112 height 12
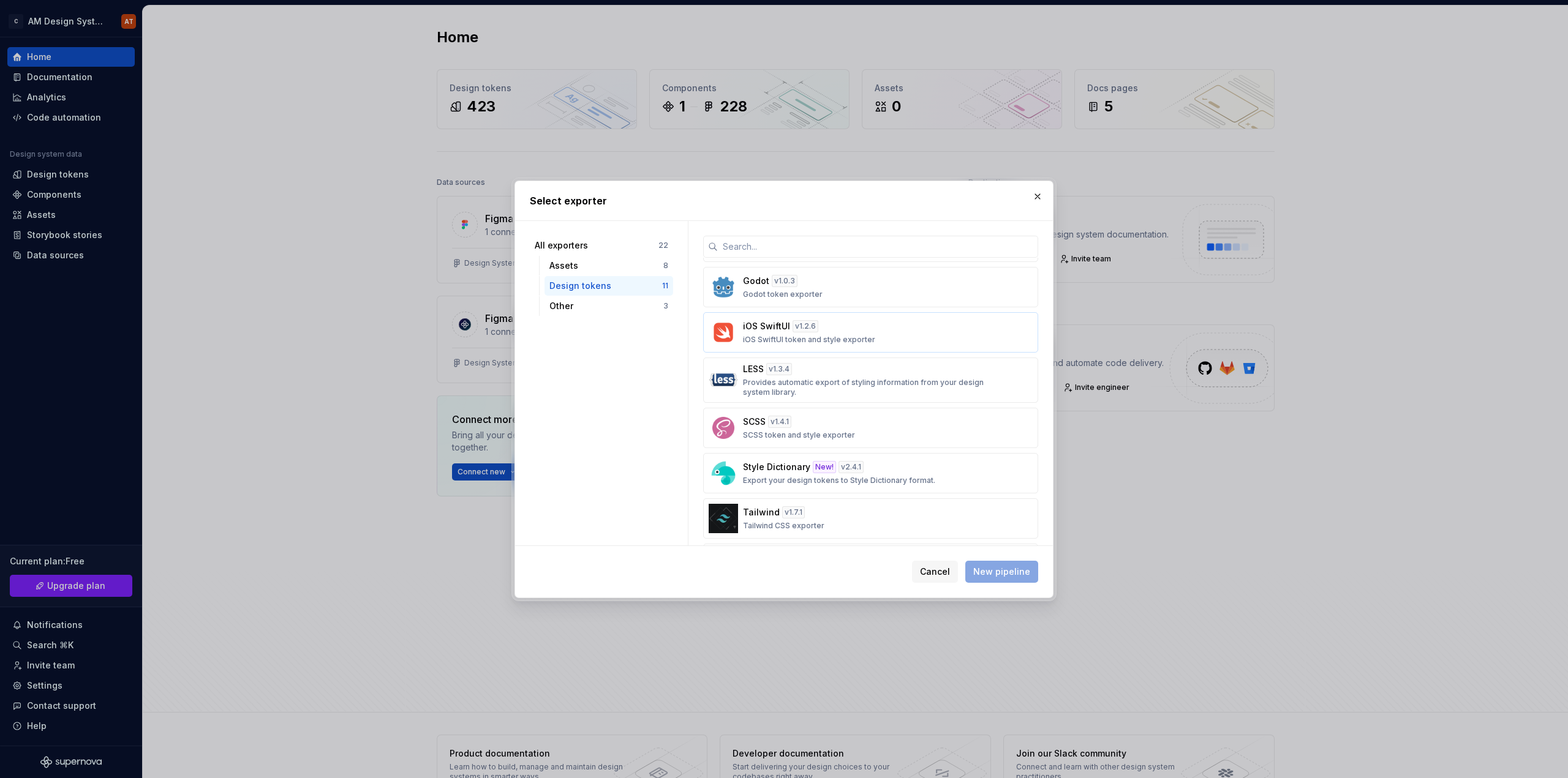
scroll to position [184, 0]
click at [557, 267] on div "Assets" at bounding box center [607, 266] width 114 height 12
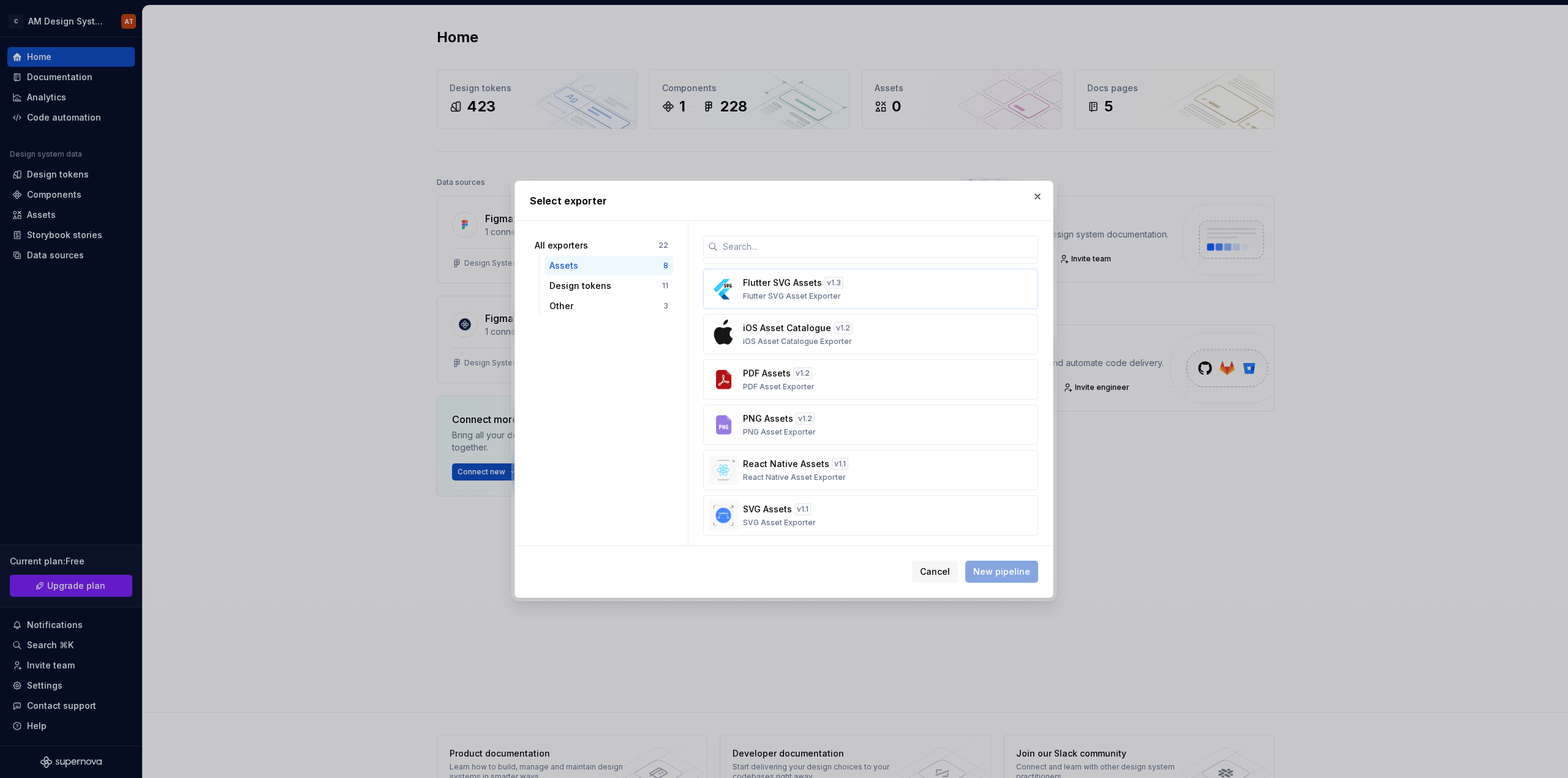
scroll to position [90, 0]
click at [621, 295] on div "Design tokens 11" at bounding box center [608, 286] width 128 height 20
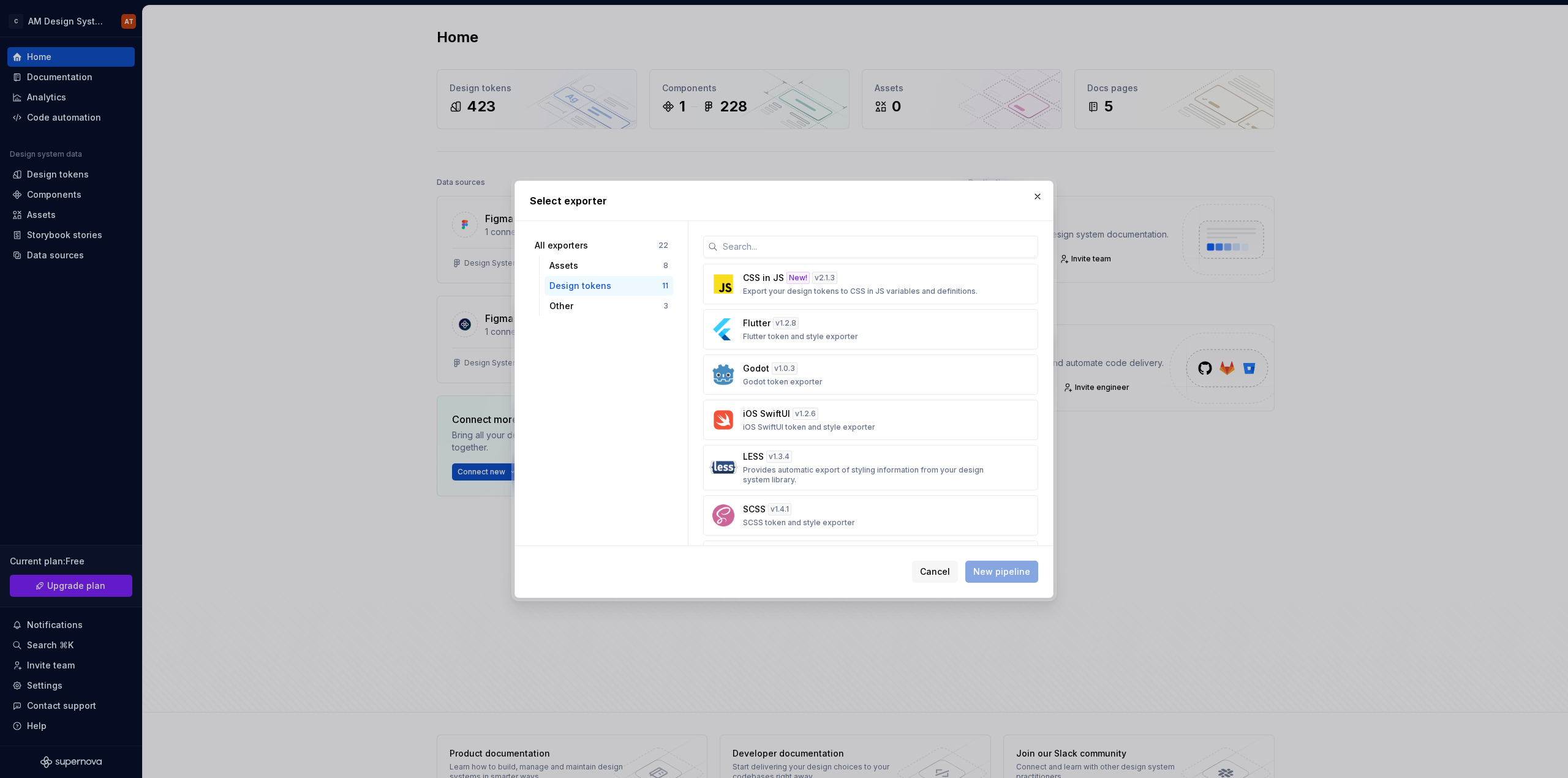
scroll to position [0, 0]
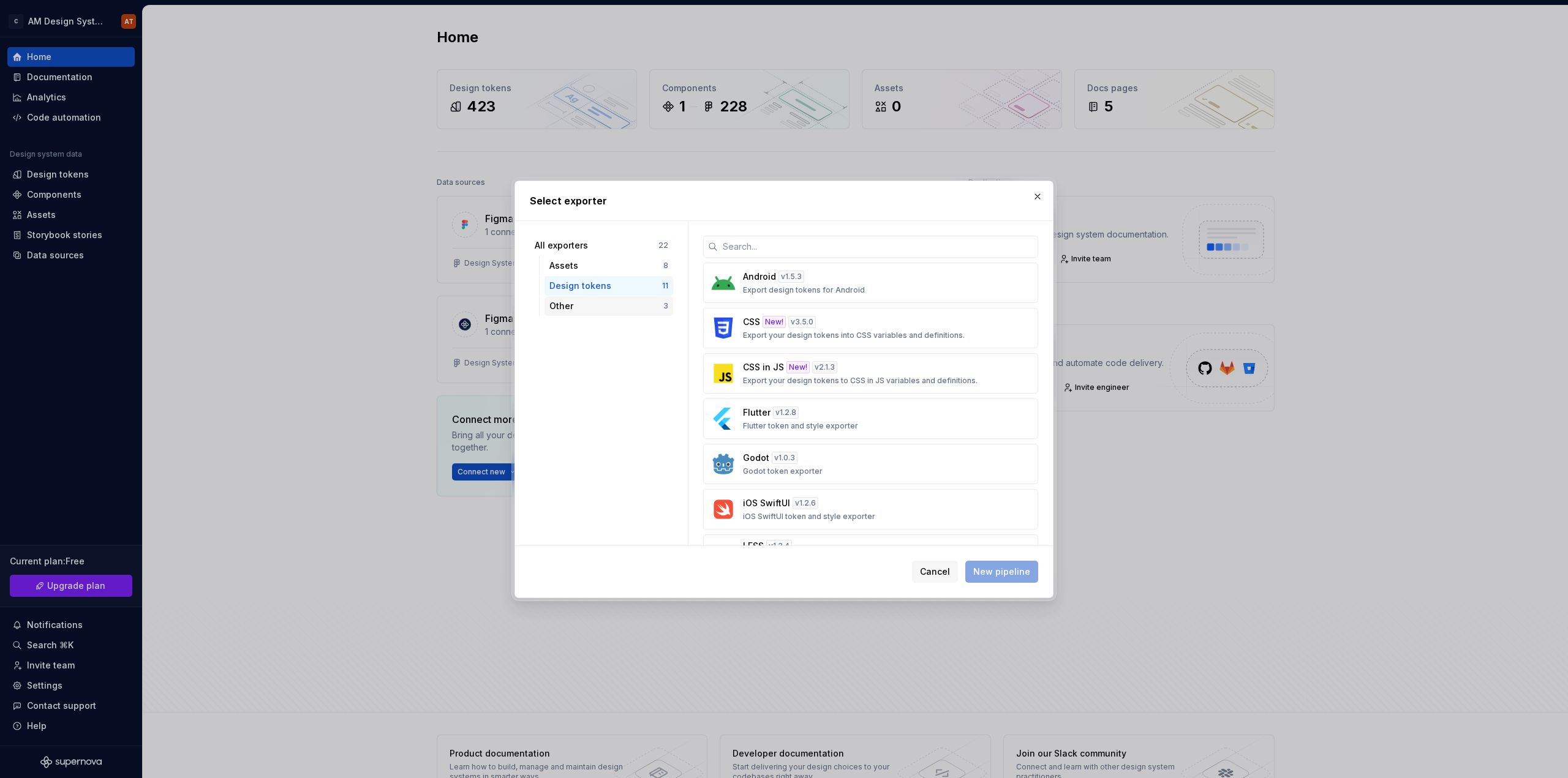
click at [629, 307] on div "Other" at bounding box center [607, 306] width 114 height 12
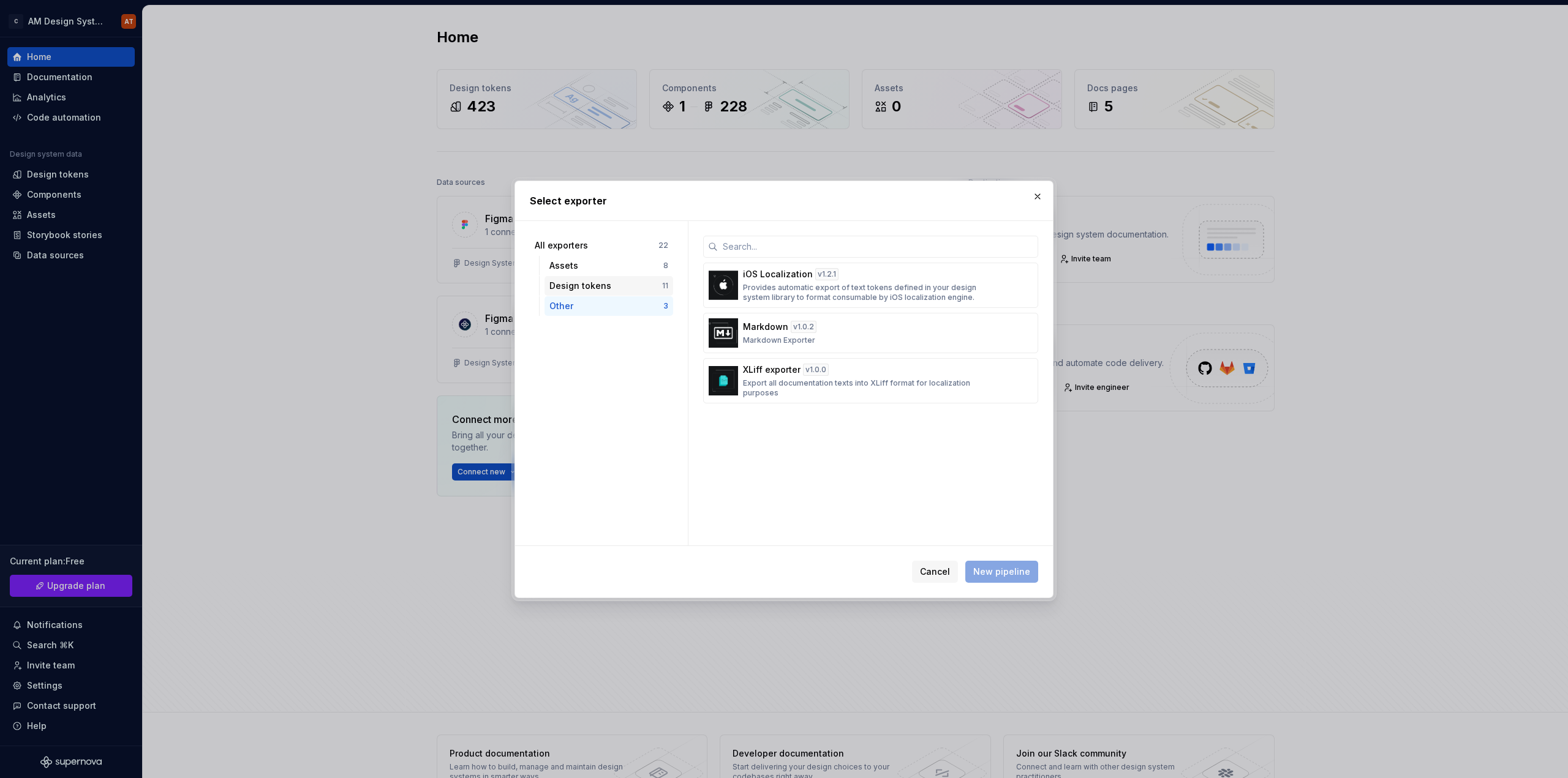
click at [630, 290] on div "Design tokens" at bounding box center [606, 286] width 112 height 12
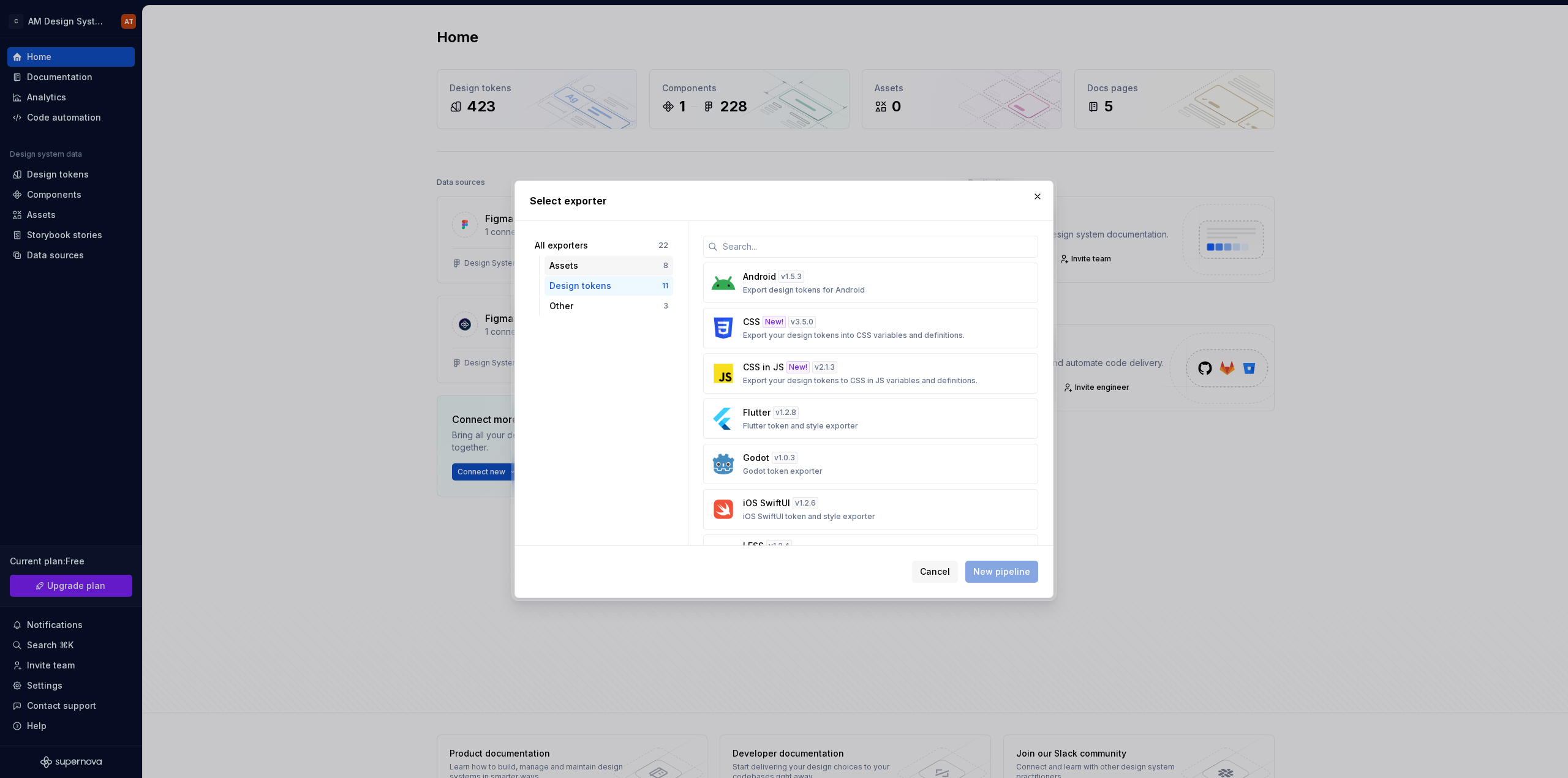
click at [619, 264] on div "Assets" at bounding box center [607, 266] width 114 height 12
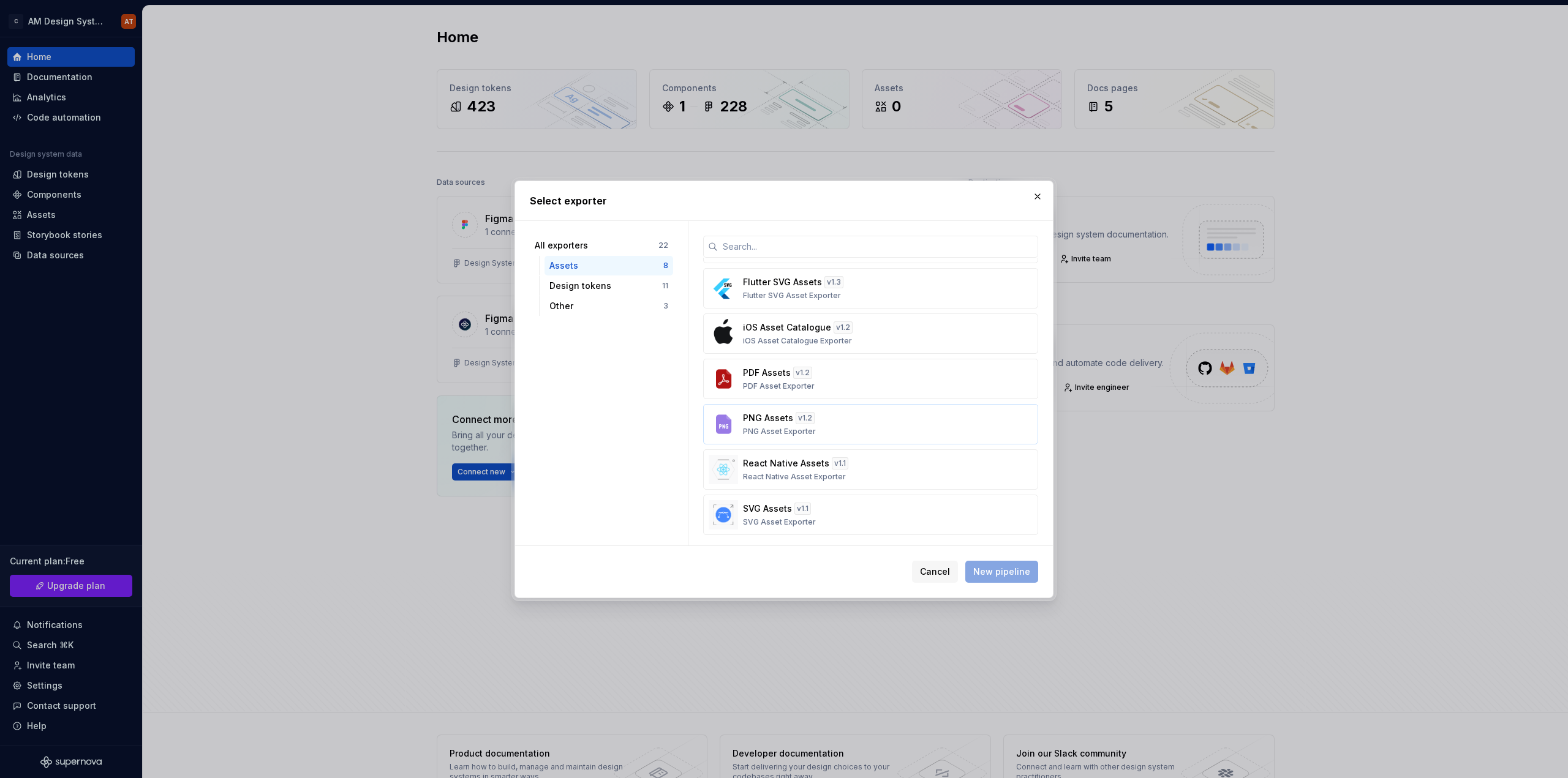
scroll to position [90, 0]
click at [607, 288] on div "Design tokens" at bounding box center [606, 286] width 112 height 12
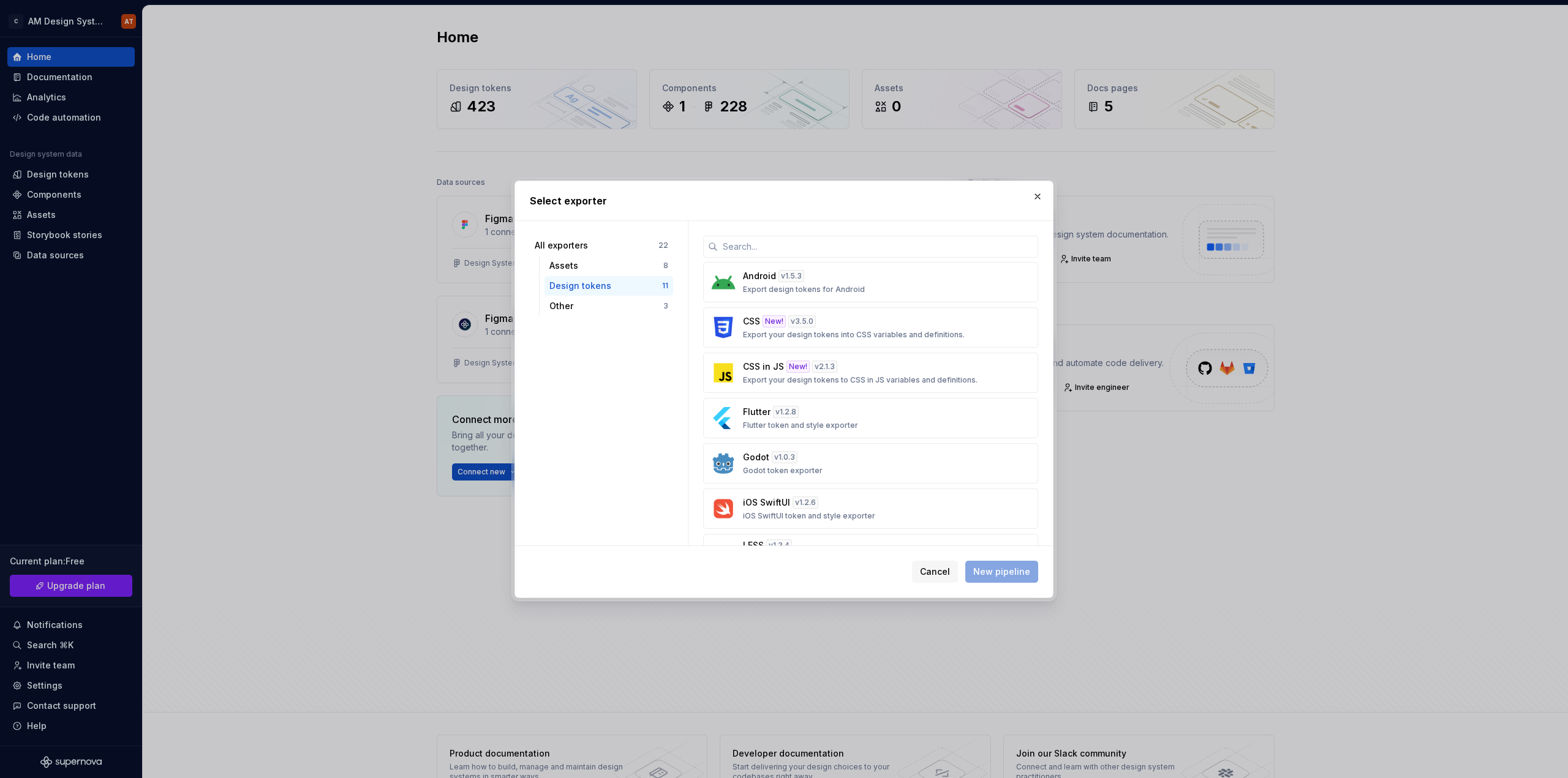
scroll to position [0, 0]
click at [584, 267] on div "Assets" at bounding box center [607, 266] width 114 height 12
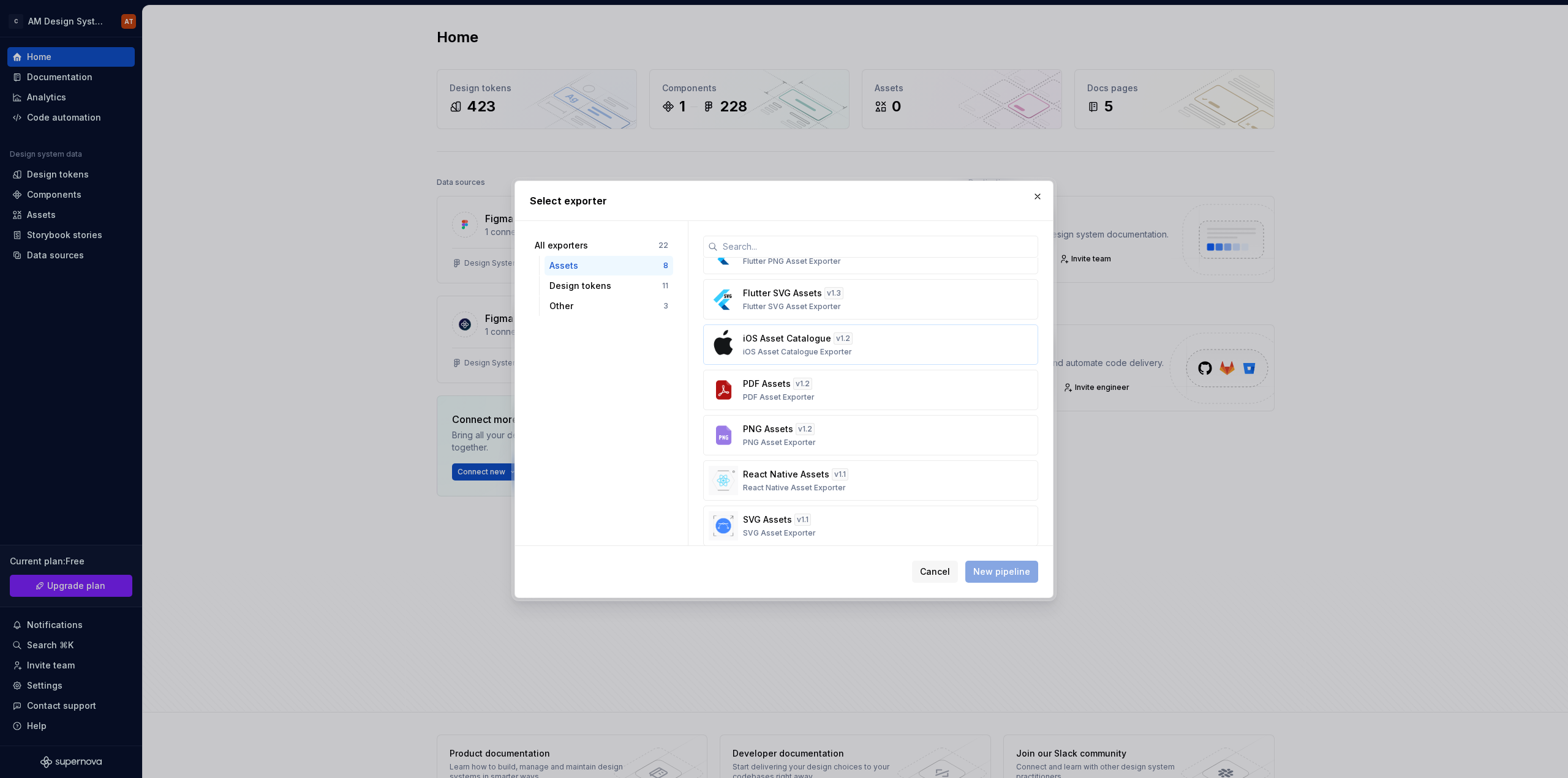
scroll to position [90, 0]
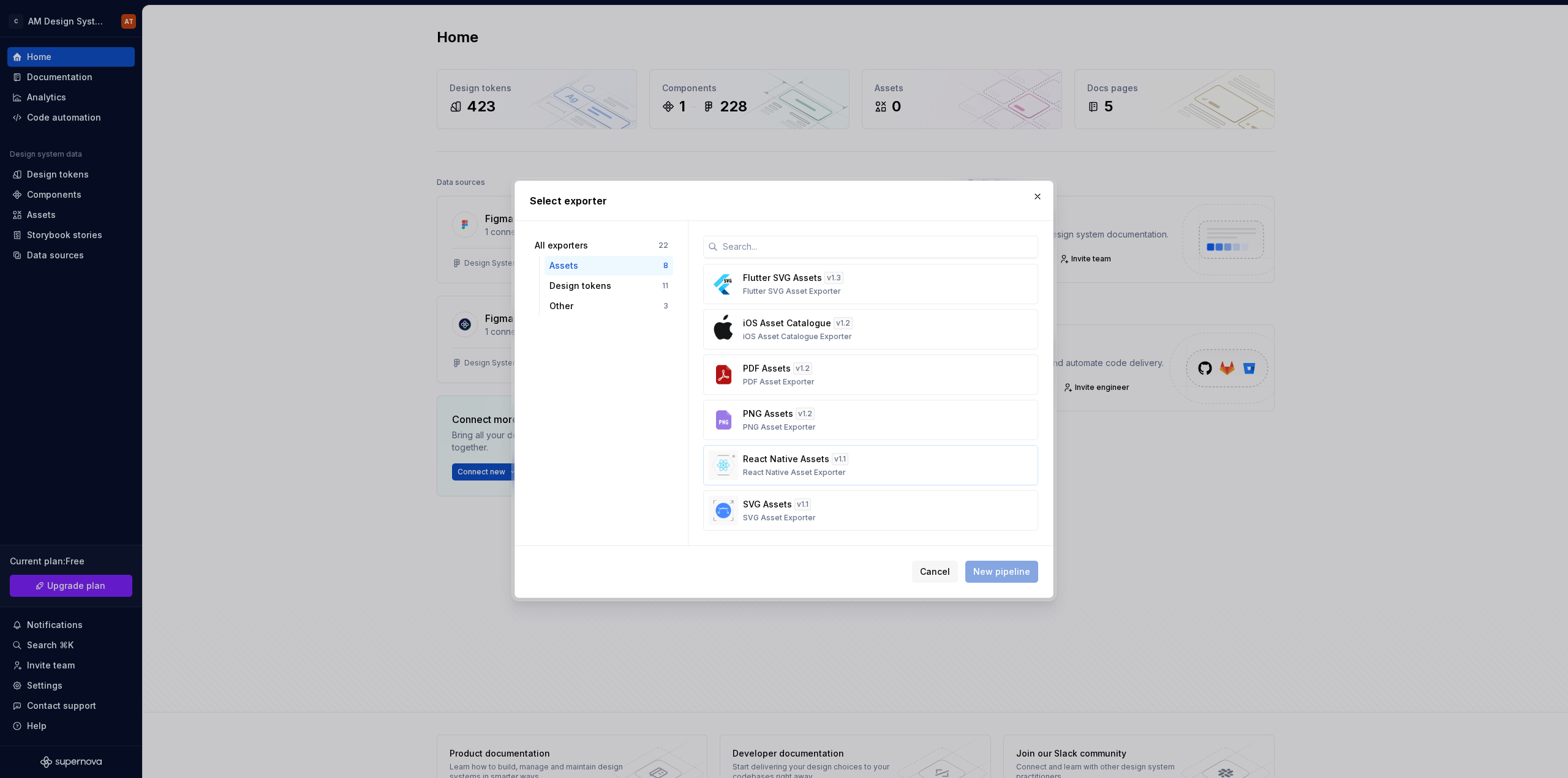
click at [869, 470] on div "React Native Assets v 1.1 React Native Asset Exporter" at bounding box center [866, 465] width 248 height 24
click at [998, 572] on span "New pipeline" at bounding box center [1002, 572] width 57 height 12
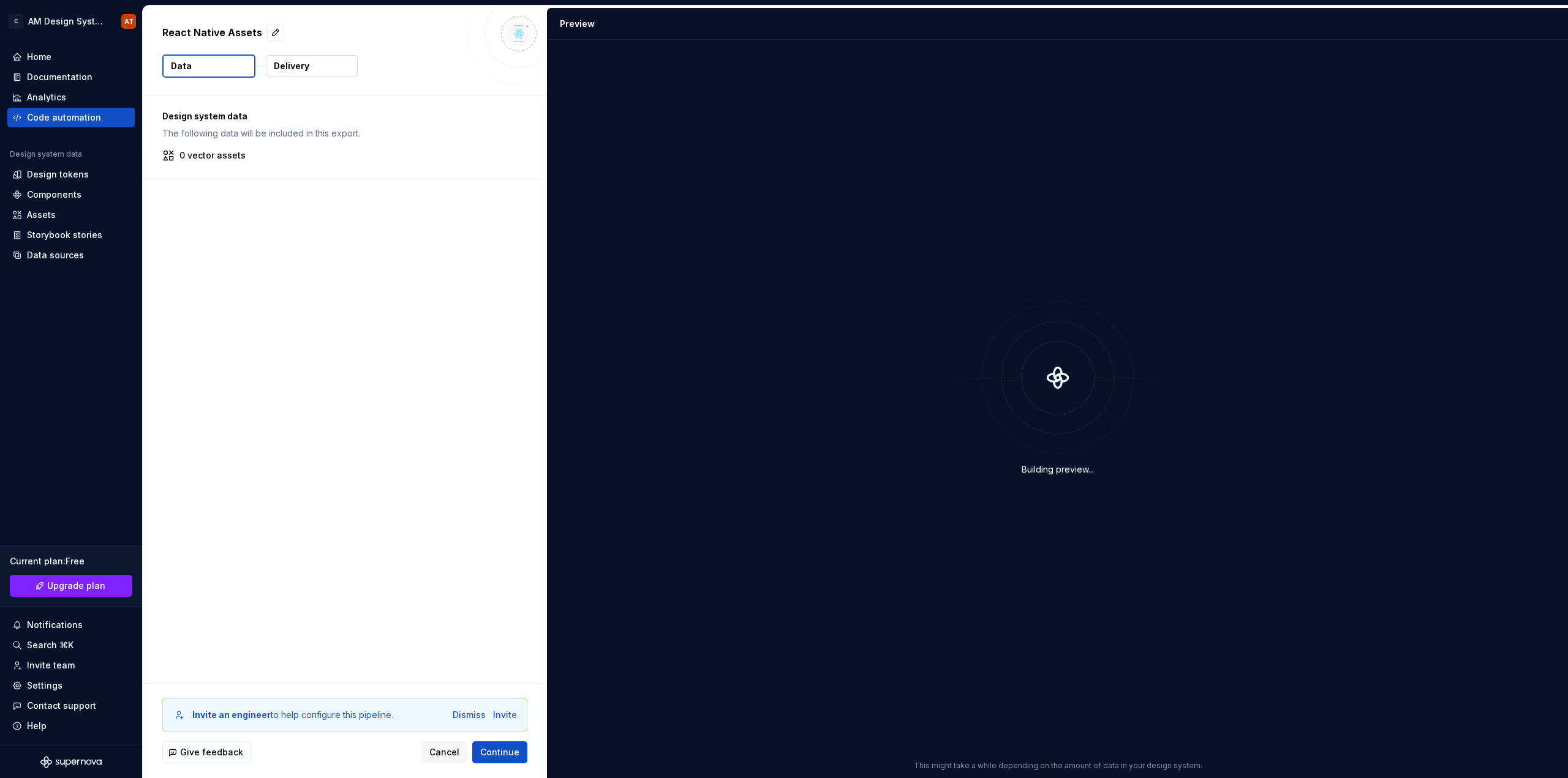
drag, startPoint x: 1058, startPoint y: 378, endPoint x: 1059, endPoint y: 394, distance: 16.0
click at [1059, 394] on icon at bounding box center [1058, 378] width 50 height 50
click at [238, 156] on p "0 vector assets" at bounding box center [212, 156] width 66 height 12
drag, startPoint x: 214, startPoint y: 115, endPoint x: 278, endPoint y: 132, distance: 66.2
click at [278, 132] on div "Design system data The following data will be included in this export." at bounding box center [342, 124] width 359 height 30
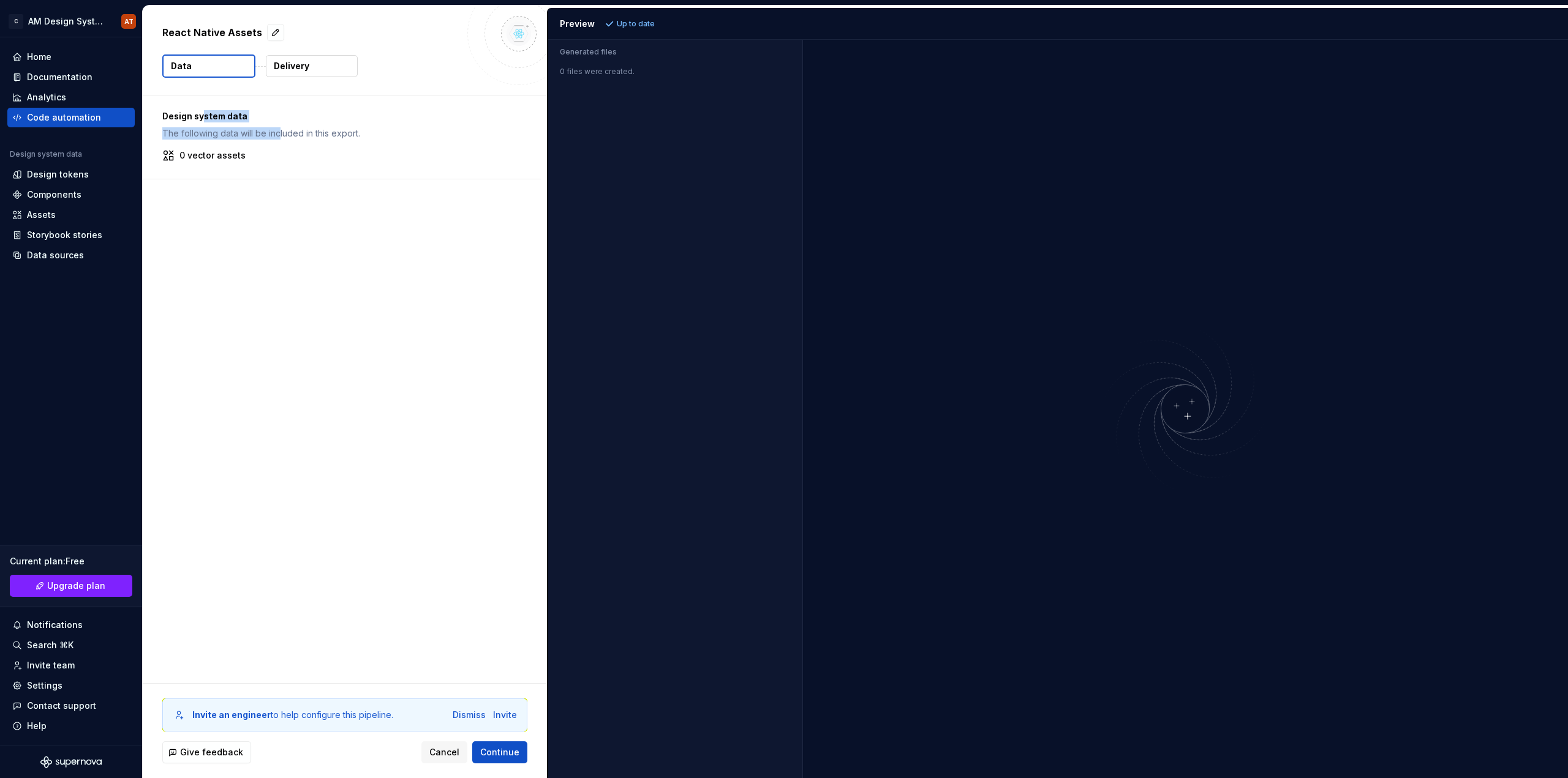
click at [278, 132] on p "The following data will be included in this export." at bounding box center [342, 134] width 359 height 12
drag, startPoint x: 171, startPoint y: 135, endPoint x: 369, endPoint y: 137, distance: 198.0
click at [369, 137] on p "The following data will be included in this export." at bounding box center [342, 134] width 359 height 12
click at [369, 137] on p "The following data will be included in this export." at bounding box center [342, 134] width 359 height 12
click at [489, 756] on span "Continue" at bounding box center [500, 752] width 39 height 12
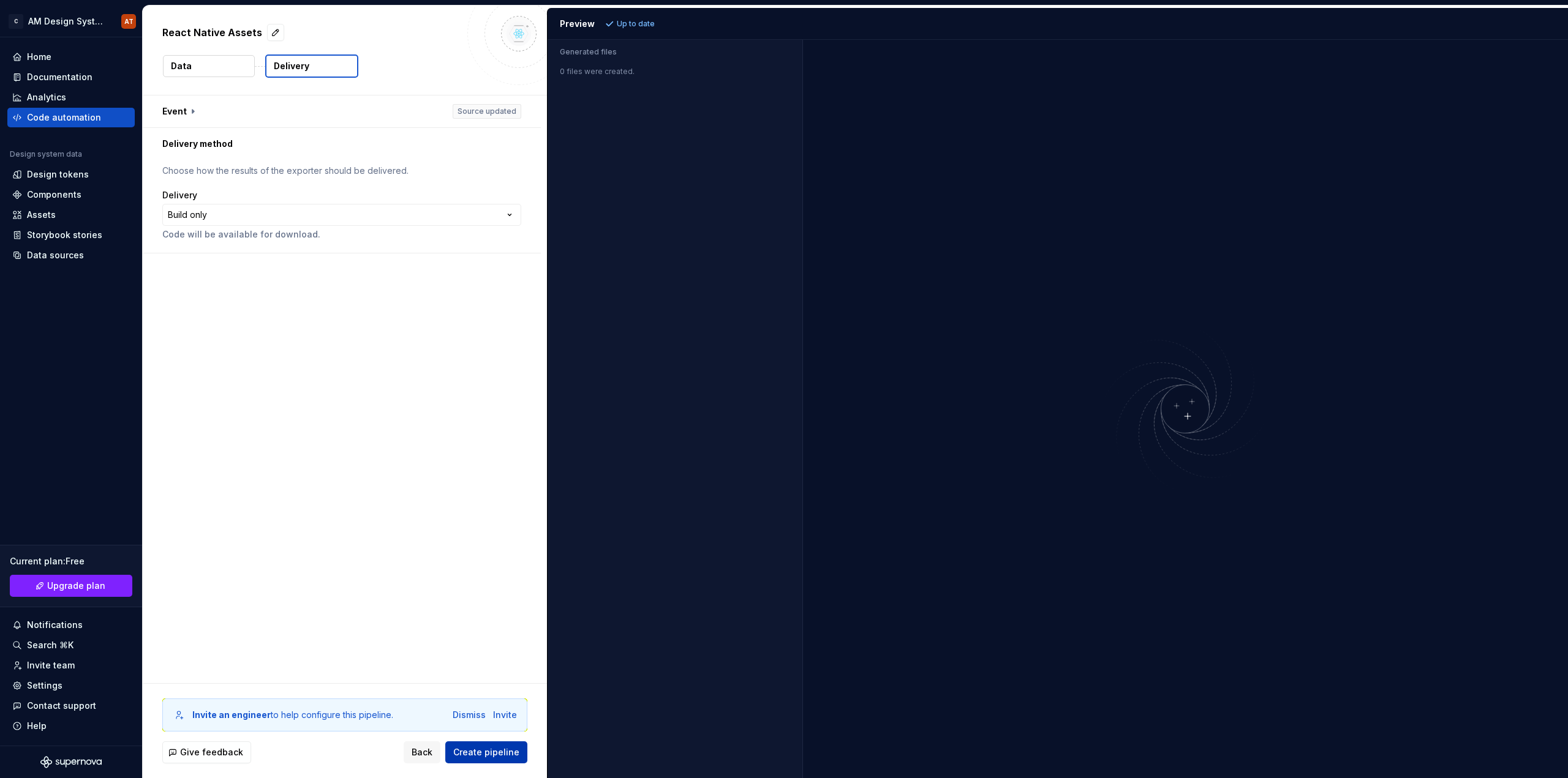
click at [507, 755] on span "Create pipeline" at bounding box center [486, 752] width 66 height 12
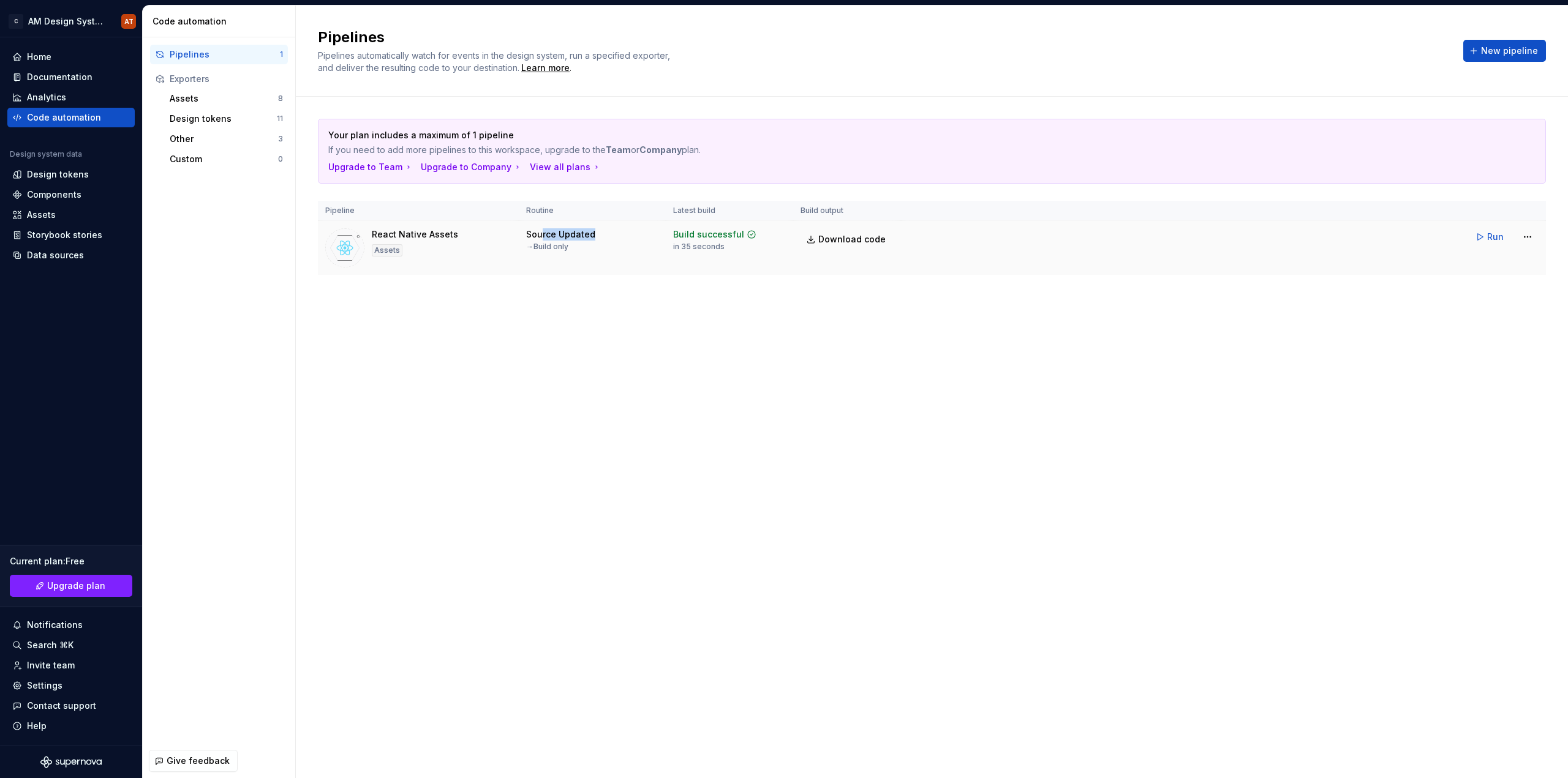
drag, startPoint x: 540, startPoint y: 233, endPoint x: 602, endPoint y: 238, distance: 62.2
click at [602, 238] on div "Source Updated → Build only" at bounding box center [592, 240] width 132 height 24
drag, startPoint x: 547, startPoint y: 241, endPoint x: 532, endPoint y: 241, distance: 15.0
click at [533, 241] on div "Source Updated → Build only" at bounding box center [560, 240] width 69 height 24
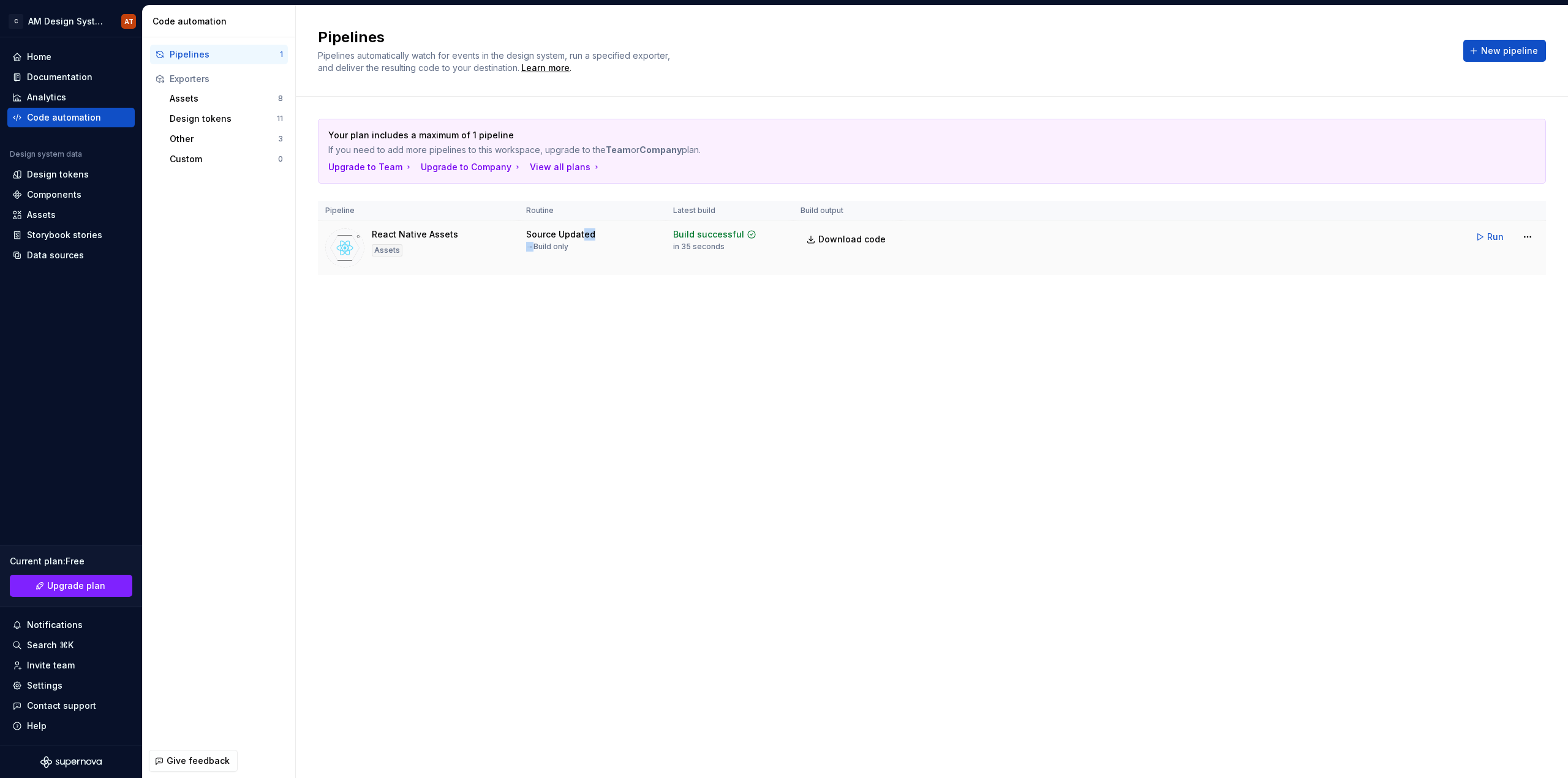
click at [532, 241] on div "Source Updated → Build only" at bounding box center [560, 240] width 69 height 24
drag, startPoint x: 670, startPoint y: 233, endPoint x: 720, endPoint y: 245, distance: 51.4
click at [720, 245] on td "Build successful in 35 seconds" at bounding box center [730, 248] width 128 height 55
click at [720, 245] on div "in 35 seconds" at bounding box center [699, 247] width 52 height 10
click at [205, 118] on div "Design tokens" at bounding box center [222, 118] width 107 height 12
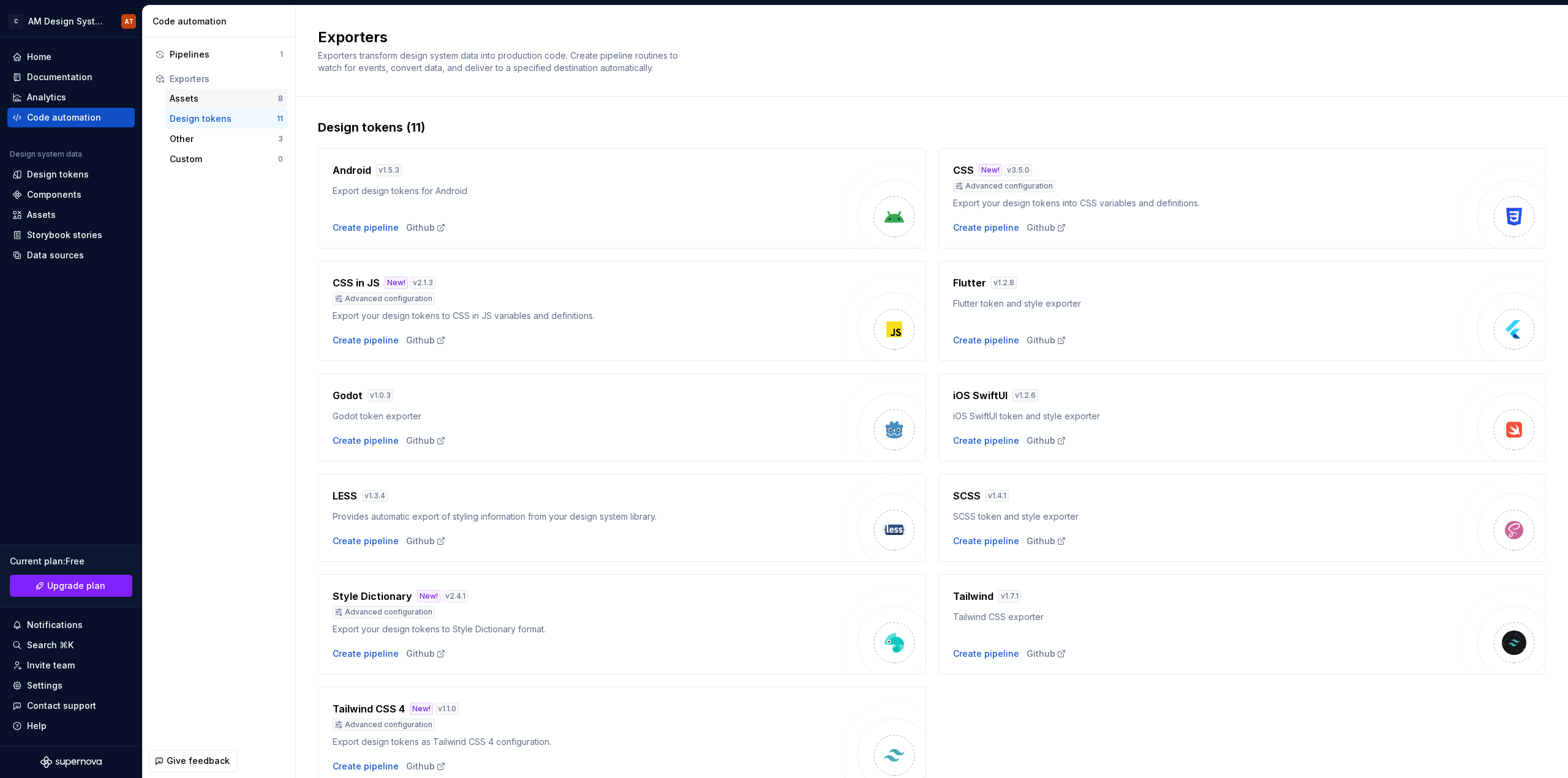
click at [219, 99] on div "Assets" at bounding box center [223, 99] width 109 height 12
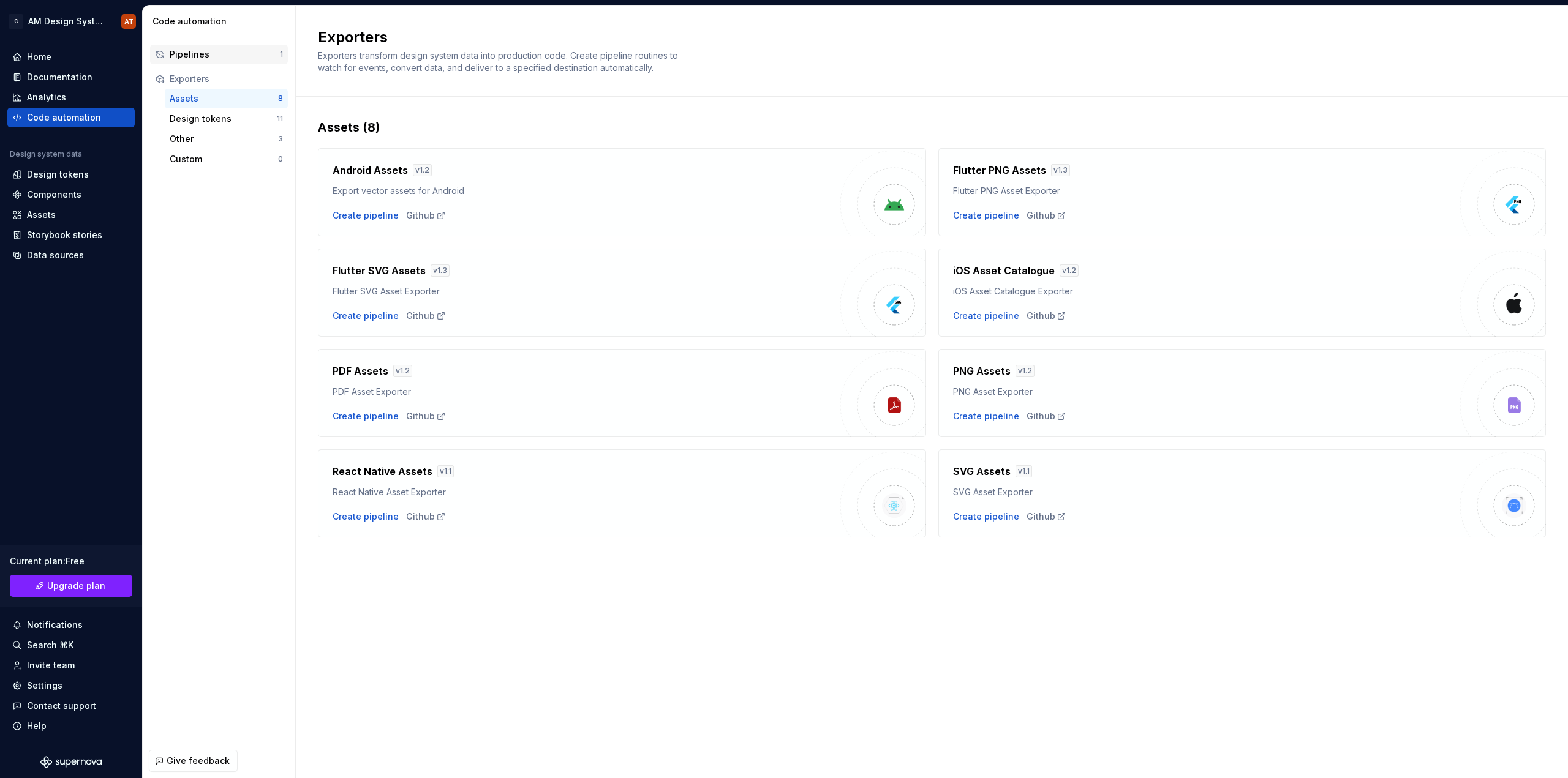
click at [193, 57] on div "Pipelines" at bounding box center [224, 55] width 110 height 12
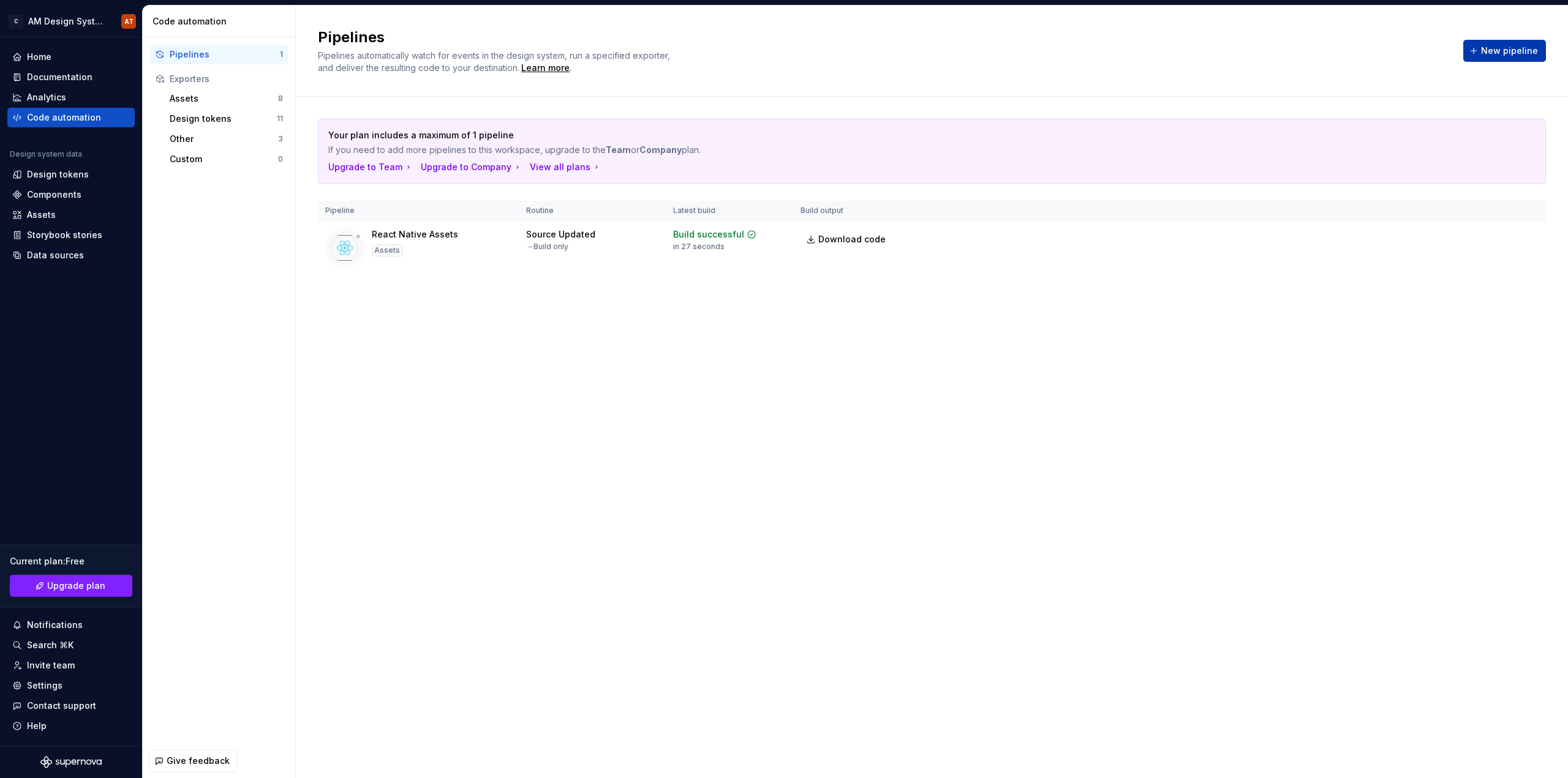
click at [1488, 49] on span "New pipeline" at bounding box center [1509, 51] width 57 height 12
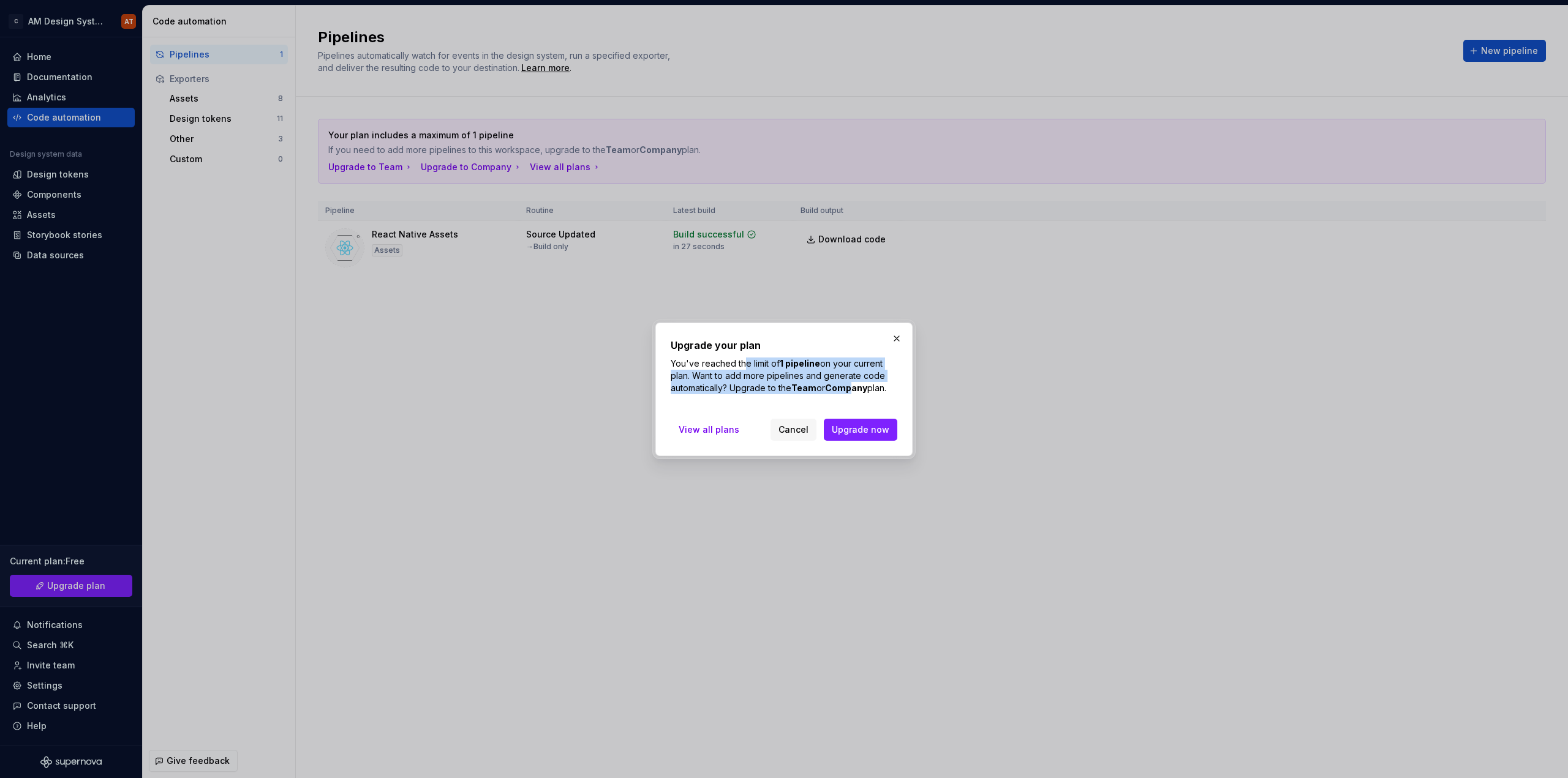
drag, startPoint x: 746, startPoint y: 363, endPoint x: 855, endPoint y: 385, distance: 111.2
click at [855, 385] on p "You've reached the limit of 1 pipeline on your current plan. Want to add more p…" at bounding box center [784, 376] width 226 height 36
click at [855, 385] on b "Company" at bounding box center [847, 388] width 43 height 11
drag, startPoint x: 743, startPoint y: 363, endPoint x: 851, endPoint y: 393, distance: 112.1
click at [851, 393] on p "You've reached the limit of 1 pipeline on your current plan. Want to add more p…" at bounding box center [784, 376] width 226 height 36
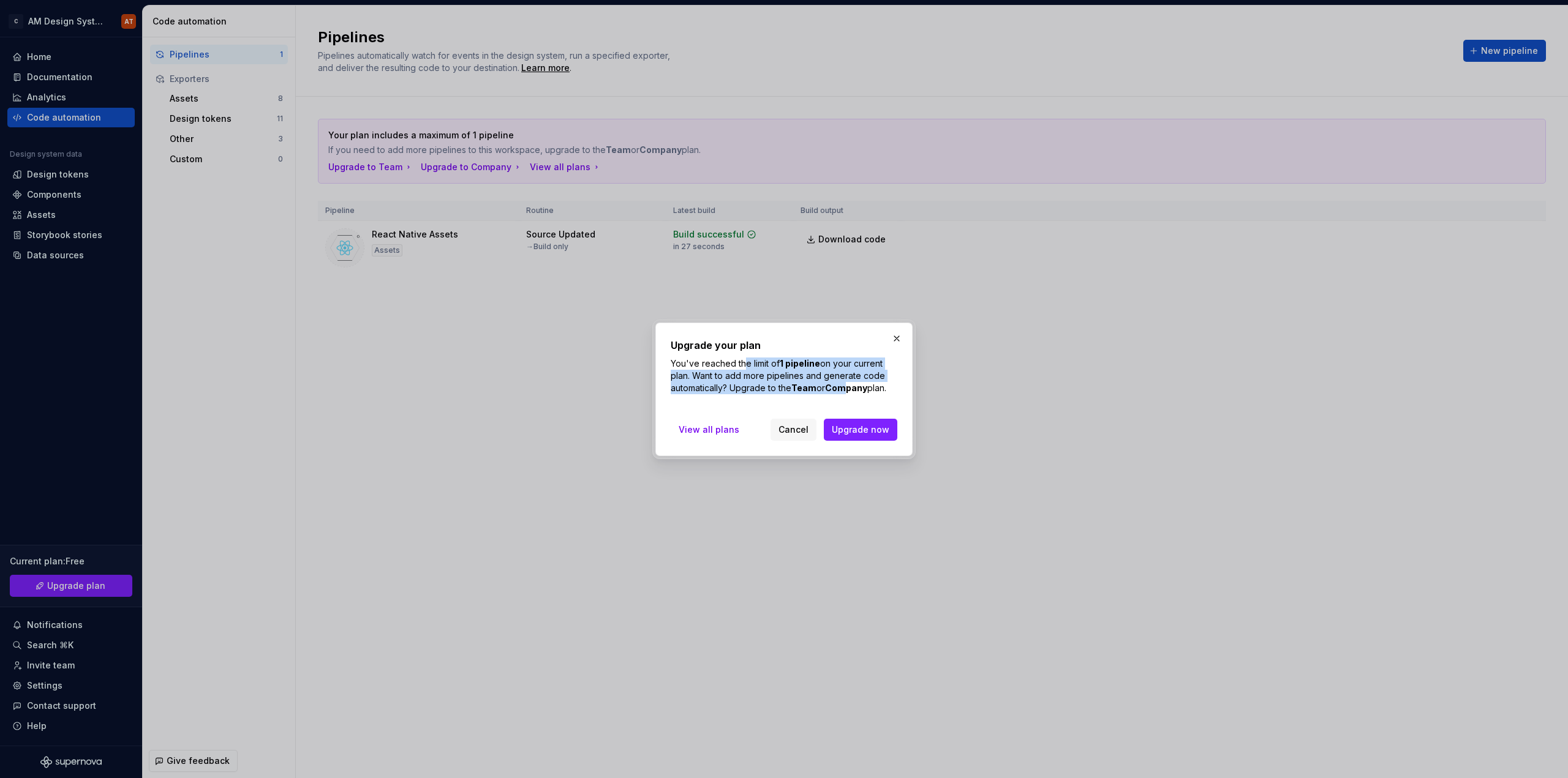
click at [851, 393] on p "You've reached the limit of 1 pipeline on your current plan. Want to add more p…" at bounding box center [784, 376] width 226 height 36
drag, startPoint x: 821, startPoint y: 369, endPoint x: 857, endPoint y: 388, distance: 40.7
click at [857, 388] on p "You've reached the limit of 1 pipeline on your current plan. Want to add more p…" at bounding box center [784, 376] width 226 height 36
click at [857, 388] on b "Company" at bounding box center [847, 388] width 43 height 11
drag, startPoint x: 786, startPoint y: 365, endPoint x: 842, endPoint y: 389, distance: 60.9
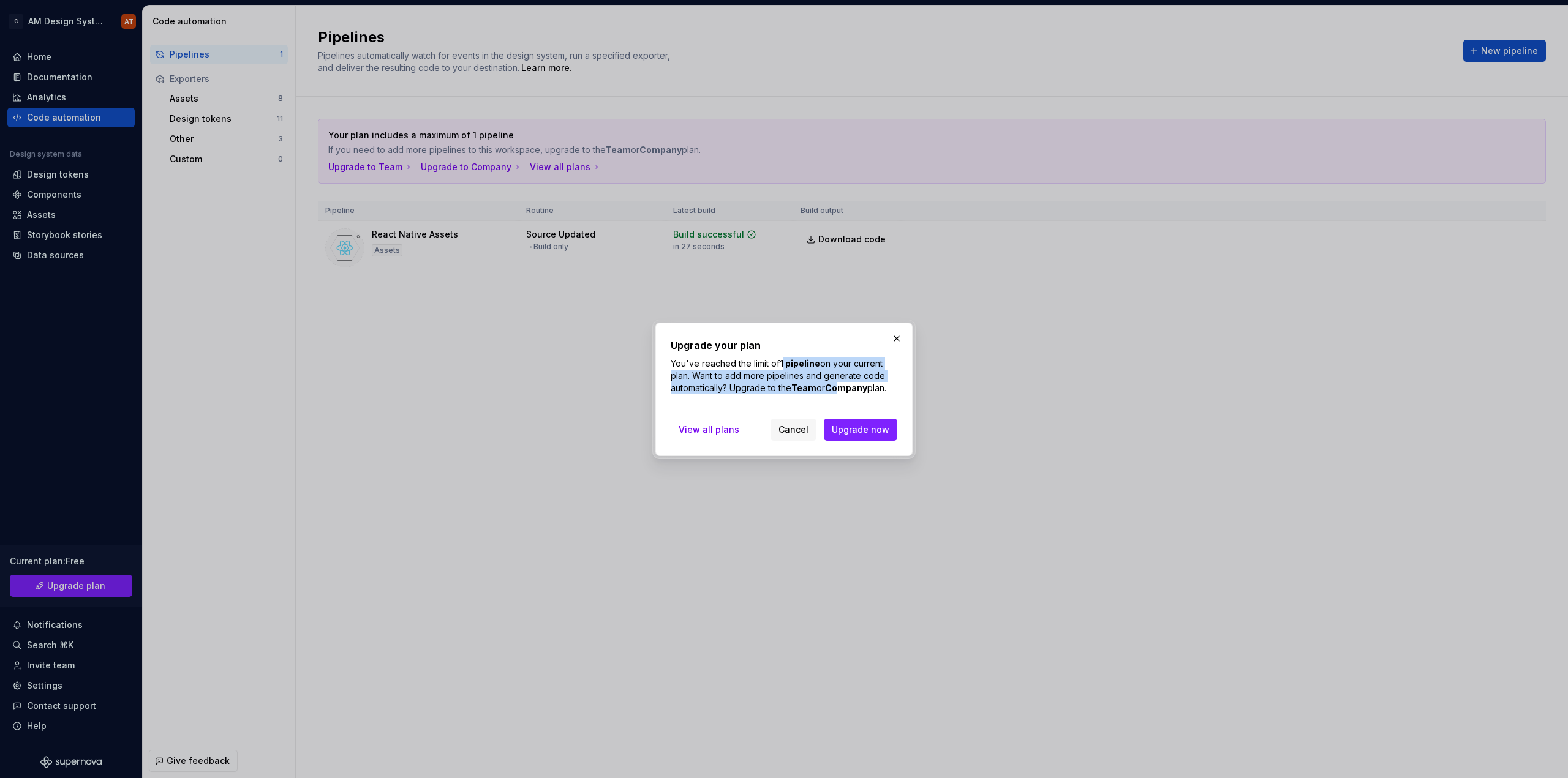
click at [842, 389] on p "You've reached the limit of 1 pipeline on your current plan. Want to add more p…" at bounding box center [784, 376] width 226 height 36
click at [842, 389] on b "Company" at bounding box center [847, 388] width 43 height 11
click at [800, 429] on span "Cancel" at bounding box center [793, 430] width 30 height 12
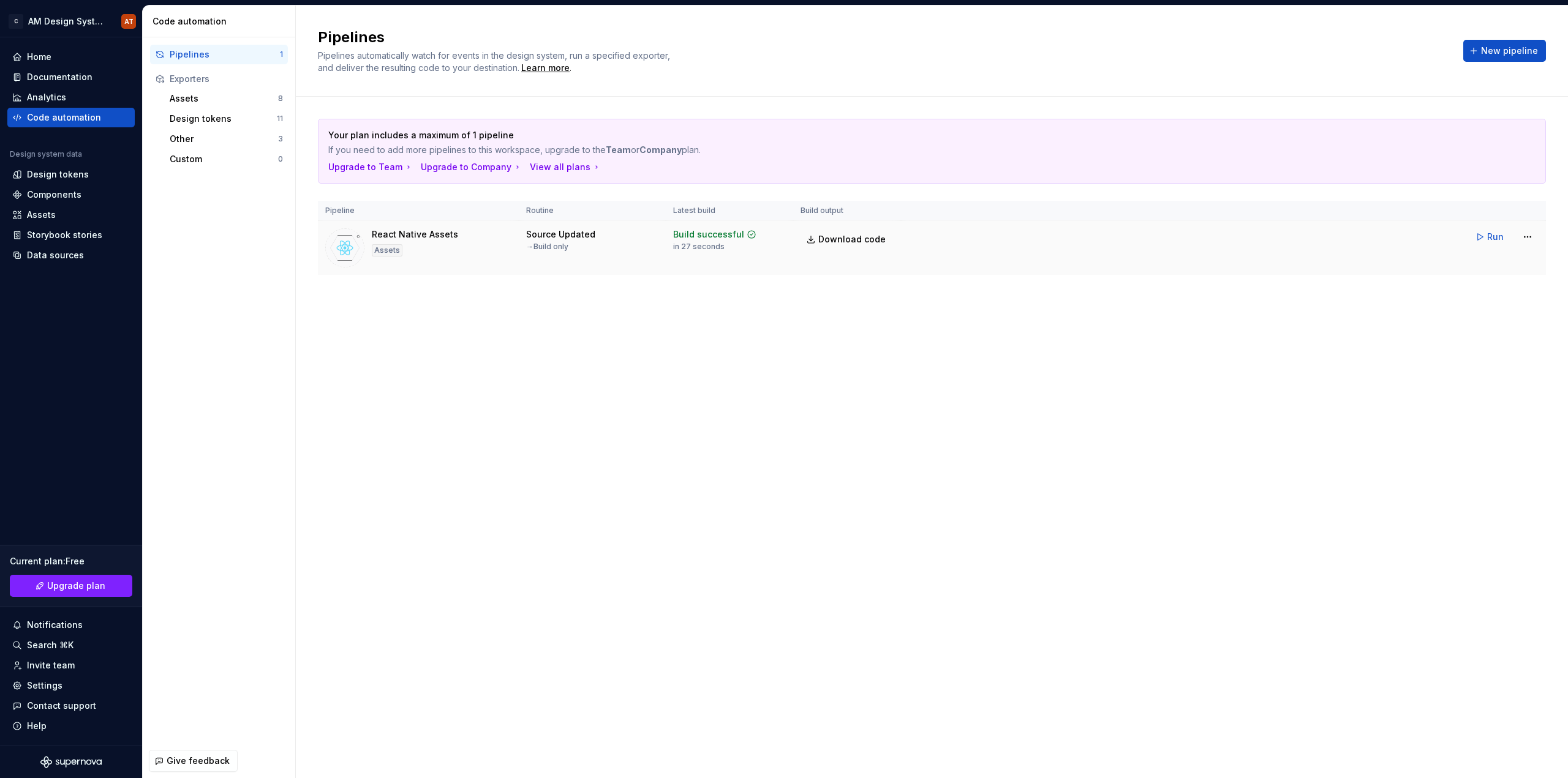
click at [558, 238] on div "Source Updated" at bounding box center [560, 235] width 69 height 12
click at [828, 241] on span "Download code" at bounding box center [852, 239] width 68 height 12
click at [207, 57] on div "Pipelines" at bounding box center [224, 55] width 110 height 12
click at [1541, 235] on td "Run" at bounding box center [1223, 237] width 645 height 32
click at [1529, 235] on html "C AM Design System AT Home Documentation Analytics Code automation Design syste…" at bounding box center [784, 389] width 1568 height 778
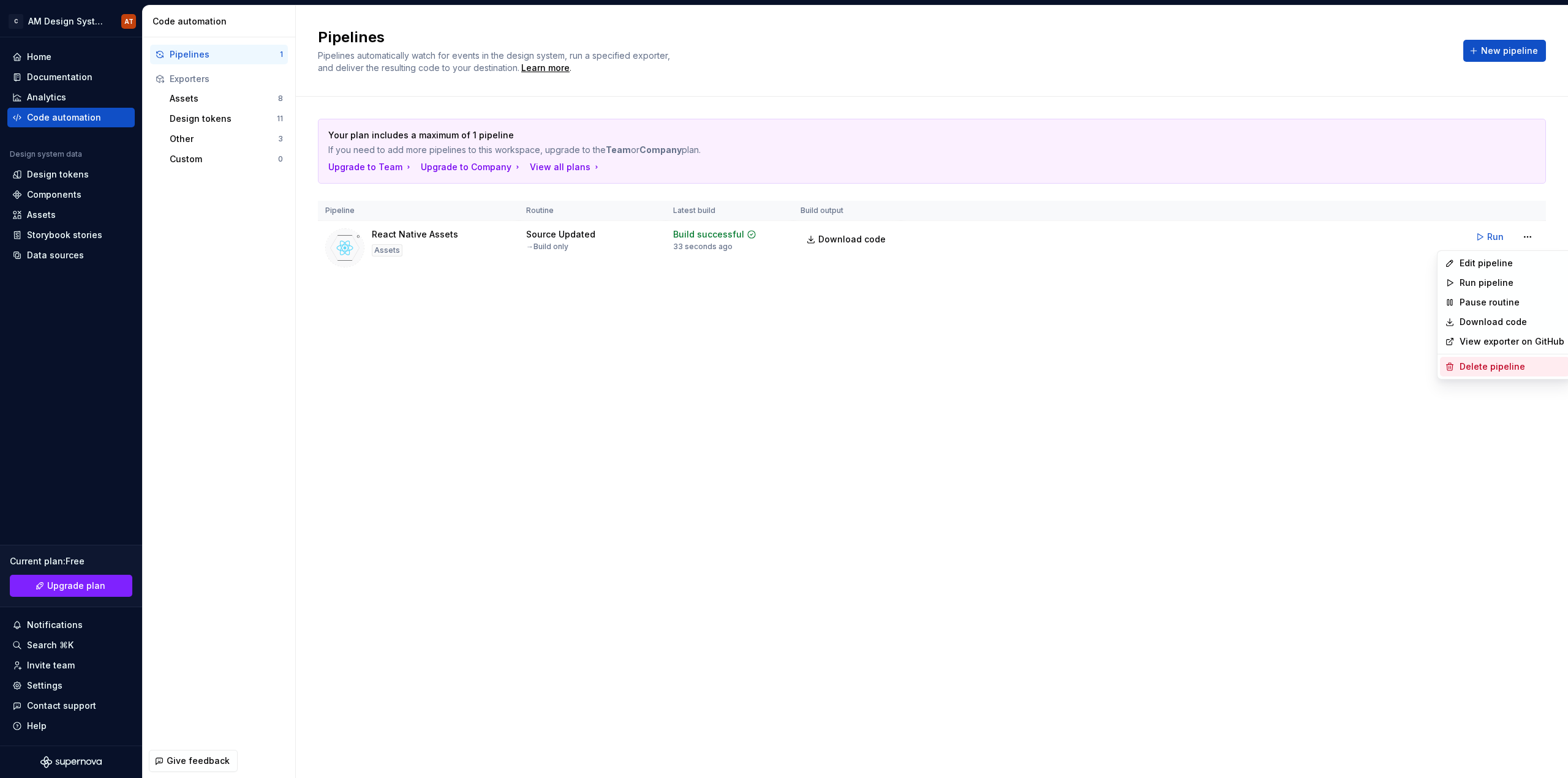
click at [1508, 371] on div "Delete pipeline" at bounding box center [1512, 367] width 105 height 12
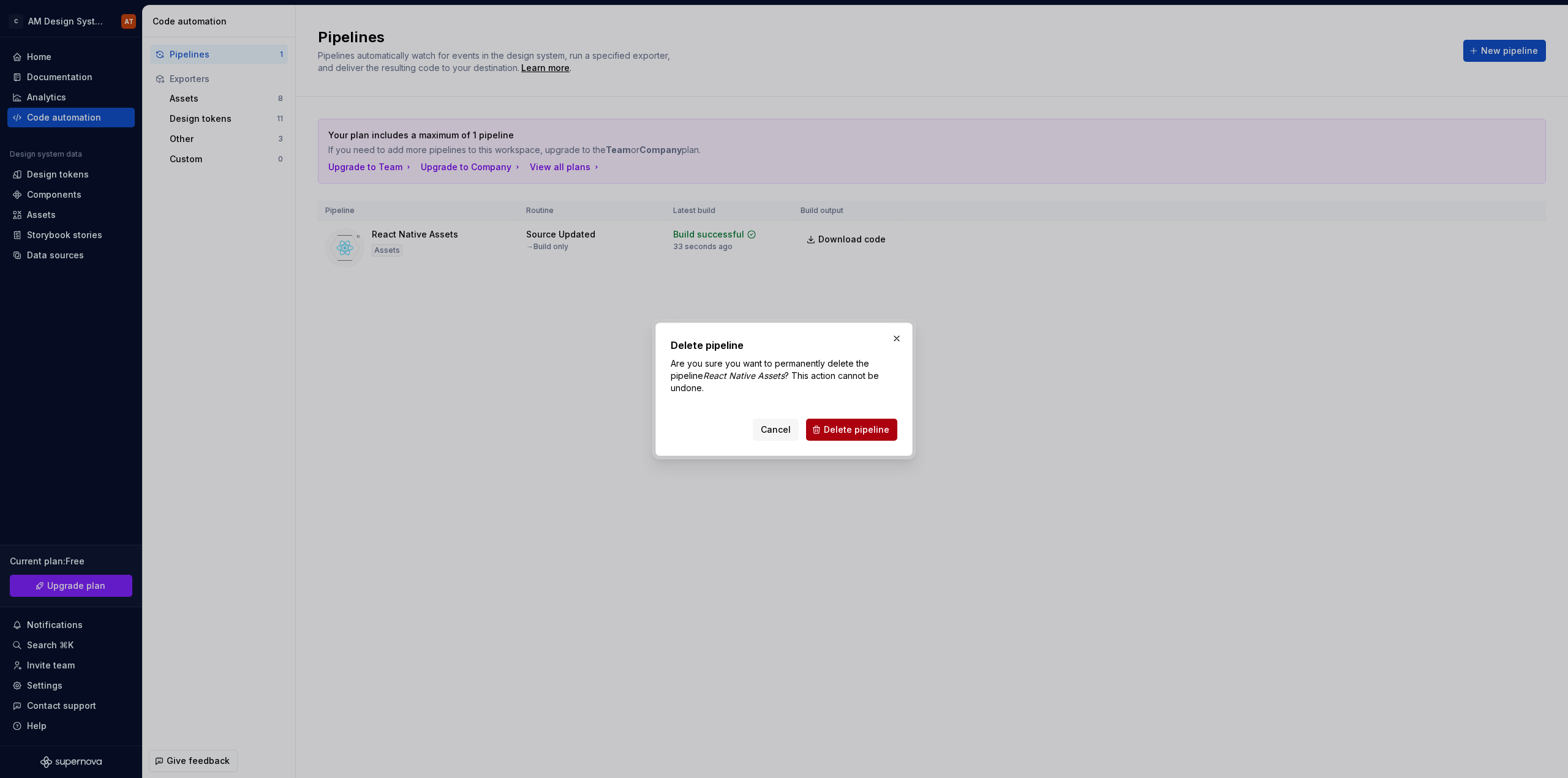
click at [862, 428] on span "Delete pipeline" at bounding box center [857, 430] width 65 height 12
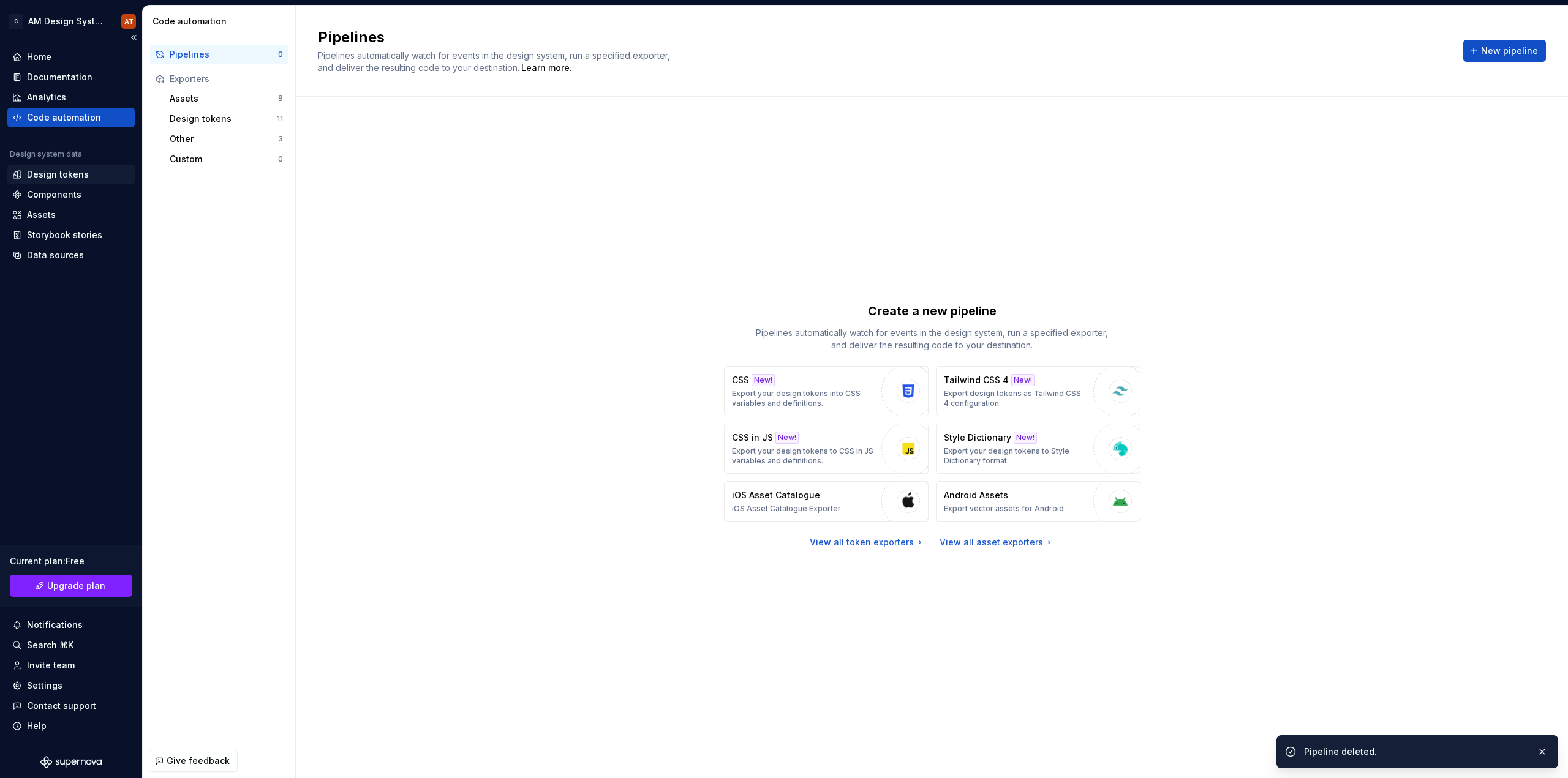
click at [39, 179] on div "Design tokens" at bounding box center [57, 175] width 62 height 12
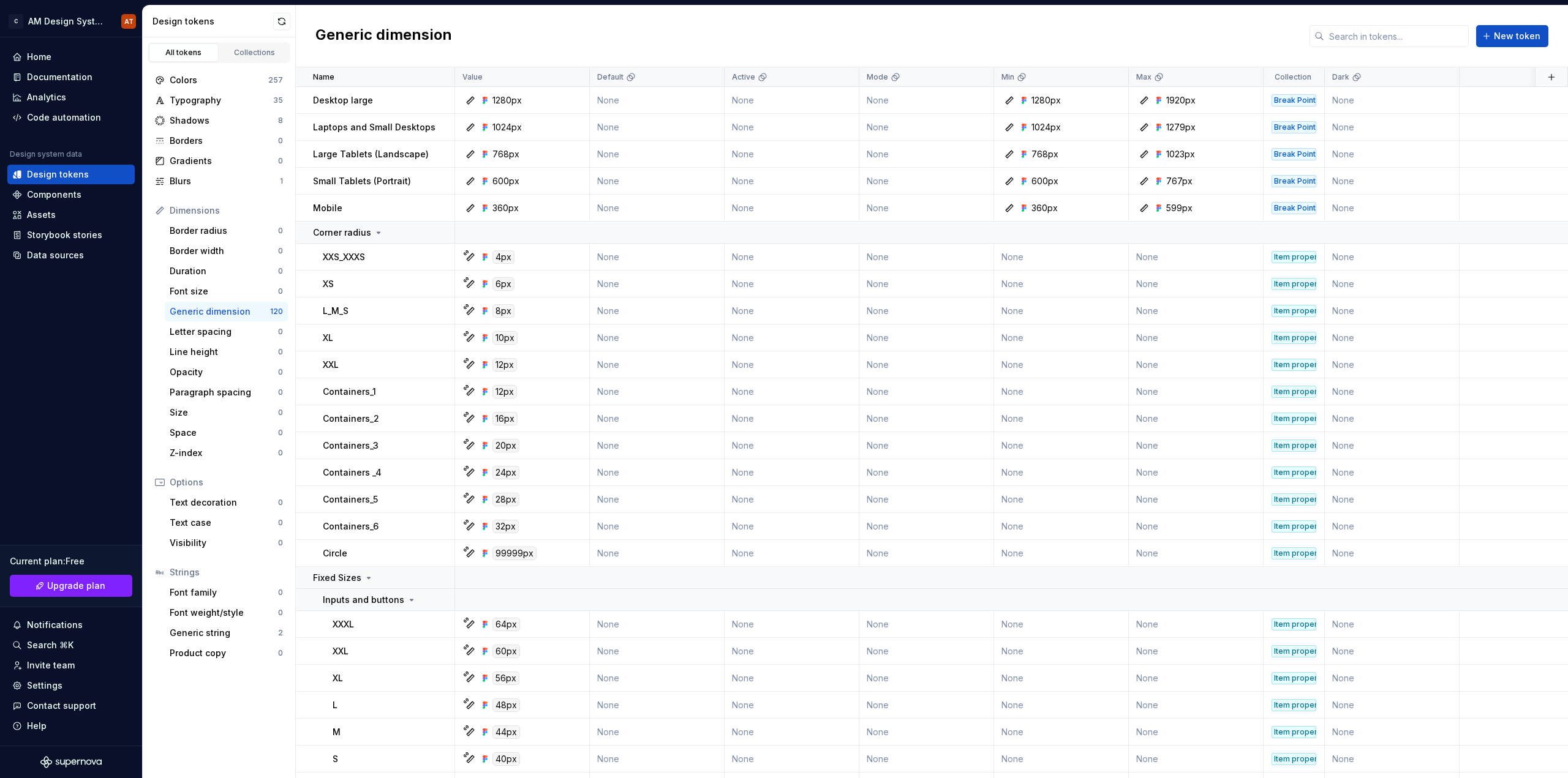
click at [206, 313] on div "Generic dimension" at bounding box center [219, 311] width 100 height 12
drag, startPoint x: 355, startPoint y: 255, endPoint x: 378, endPoint y: 260, distance: 23.5
click at [355, 260] on p "XXS_XXXS" at bounding box center [344, 257] width 43 height 12
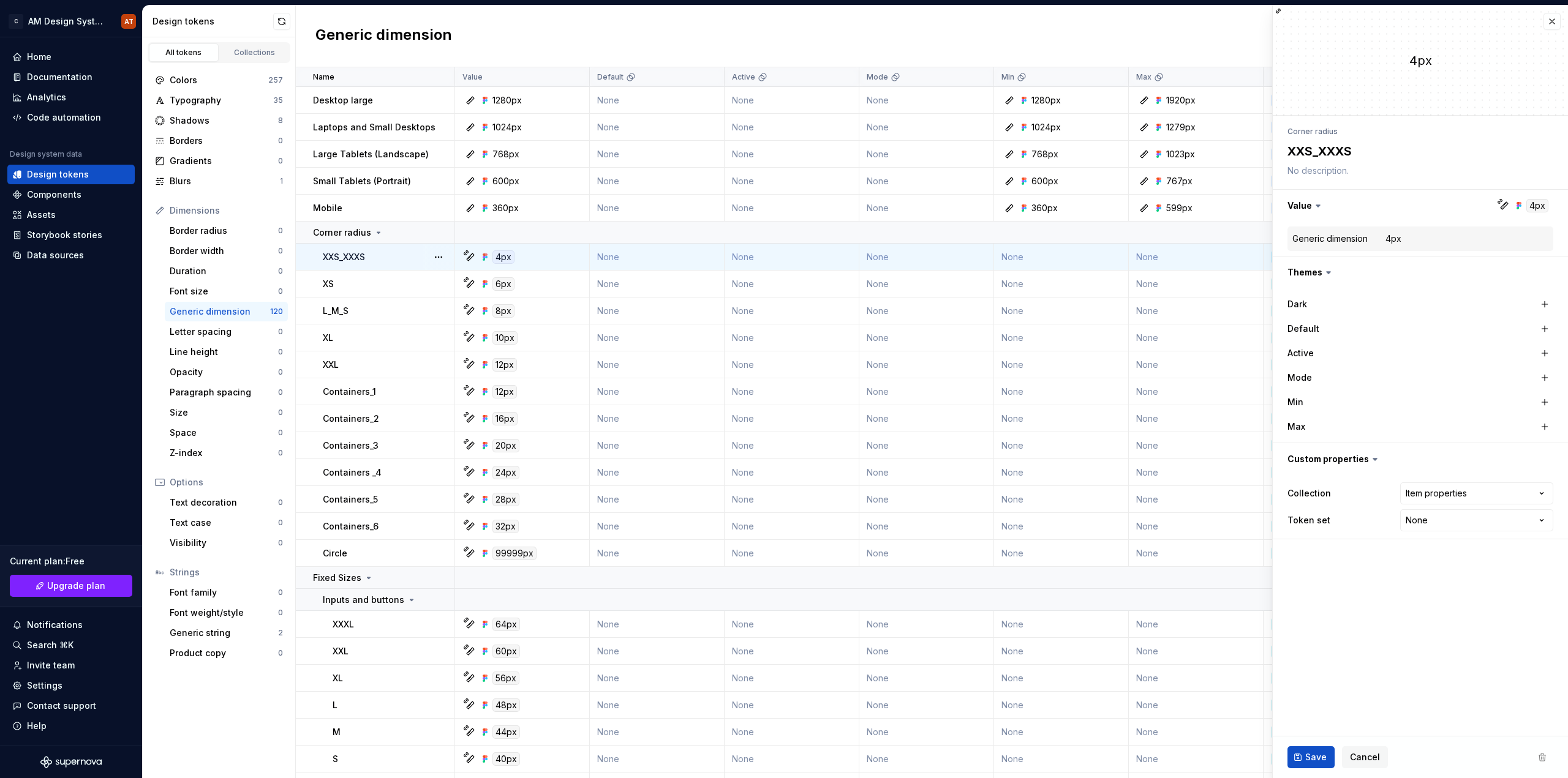
click at [440, 254] on button "button" at bounding box center [438, 257] width 17 height 17
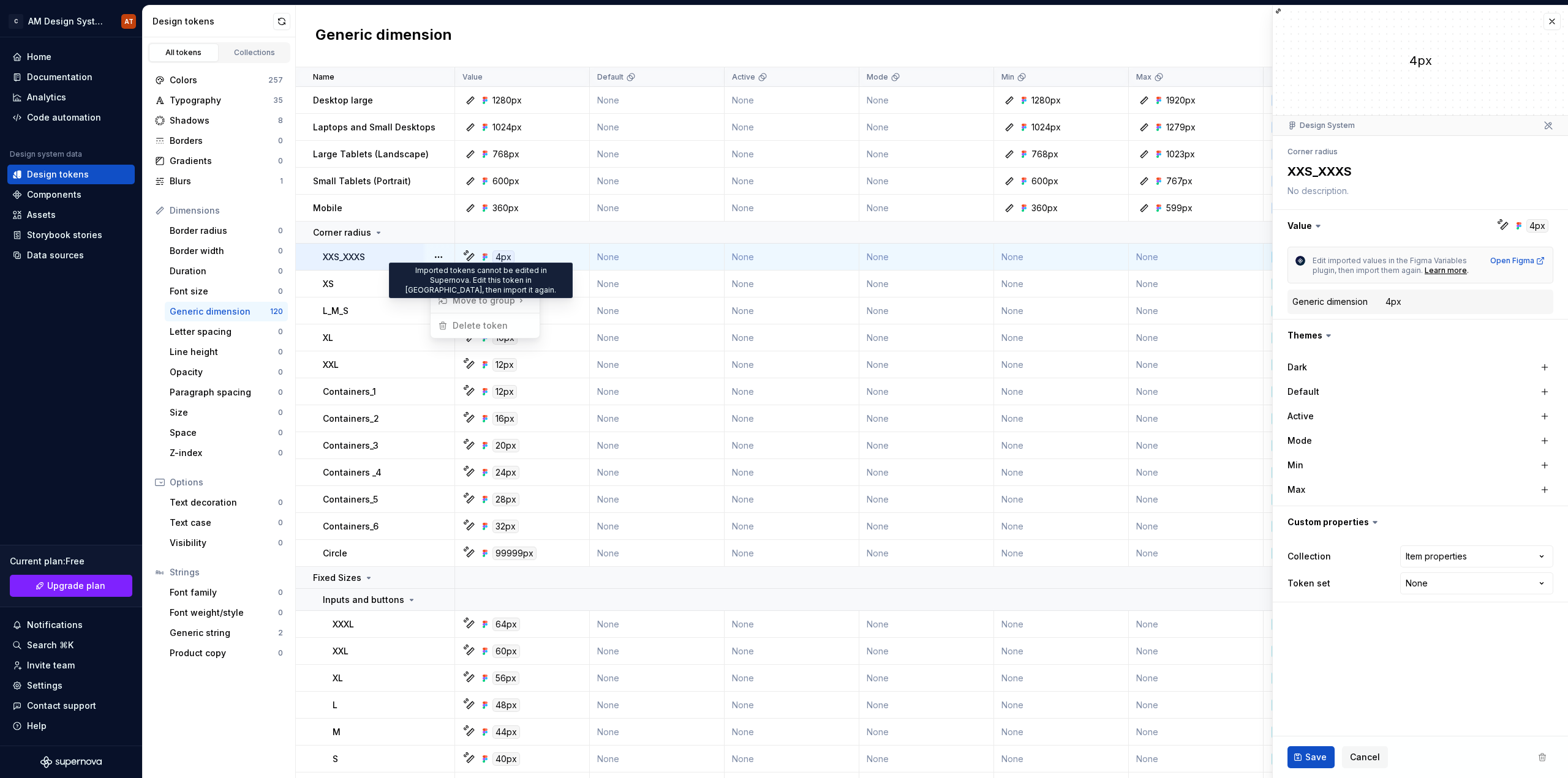
click at [498, 298] on span "Move to group" at bounding box center [482, 301] width 99 height 20
click at [362, 293] on html "C AM Design System AT Home Documentation Analytics Code automation Design syste…" at bounding box center [784, 389] width 1568 height 778
click at [350, 258] on p "XXS_XXXS" at bounding box center [344, 257] width 43 height 12
click at [344, 279] on div "XS" at bounding box center [388, 284] width 131 height 12
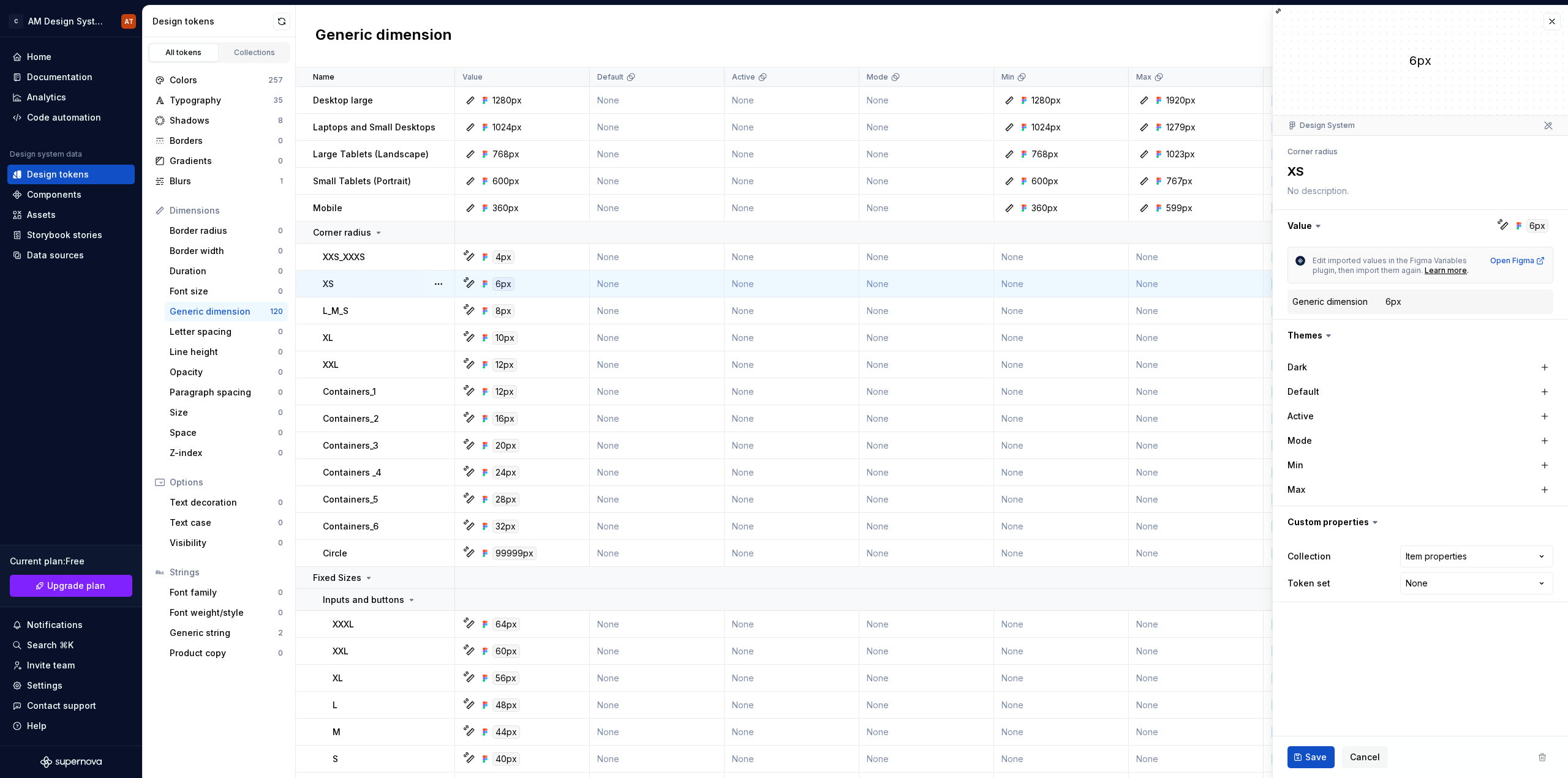
click at [345, 257] on p "XXS_XXXS" at bounding box center [344, 257] width 43 height 12
type textarea "*"
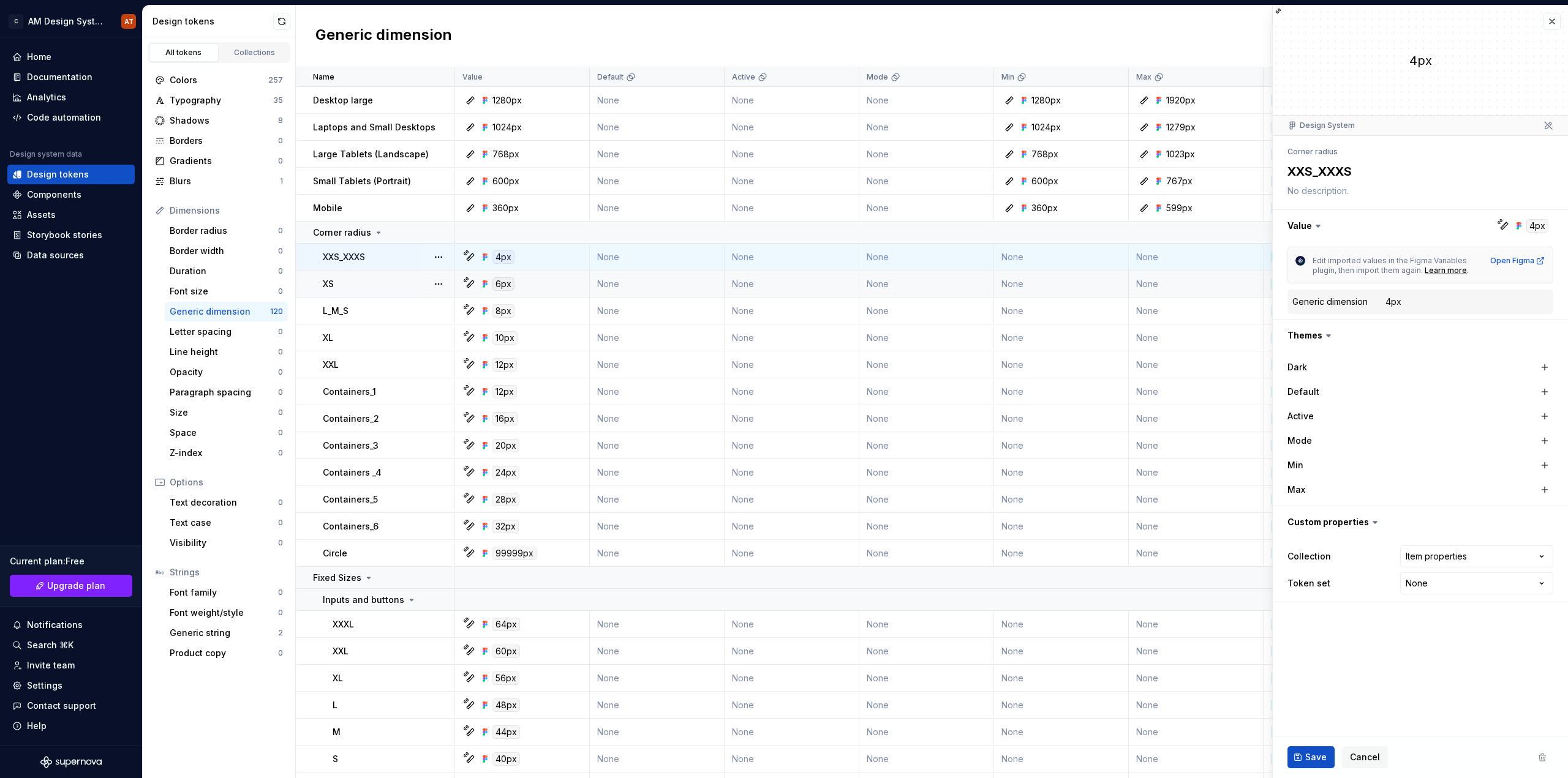
click at [1326, 334] on icon at bounding box center [1328, 335] width 12 height 12
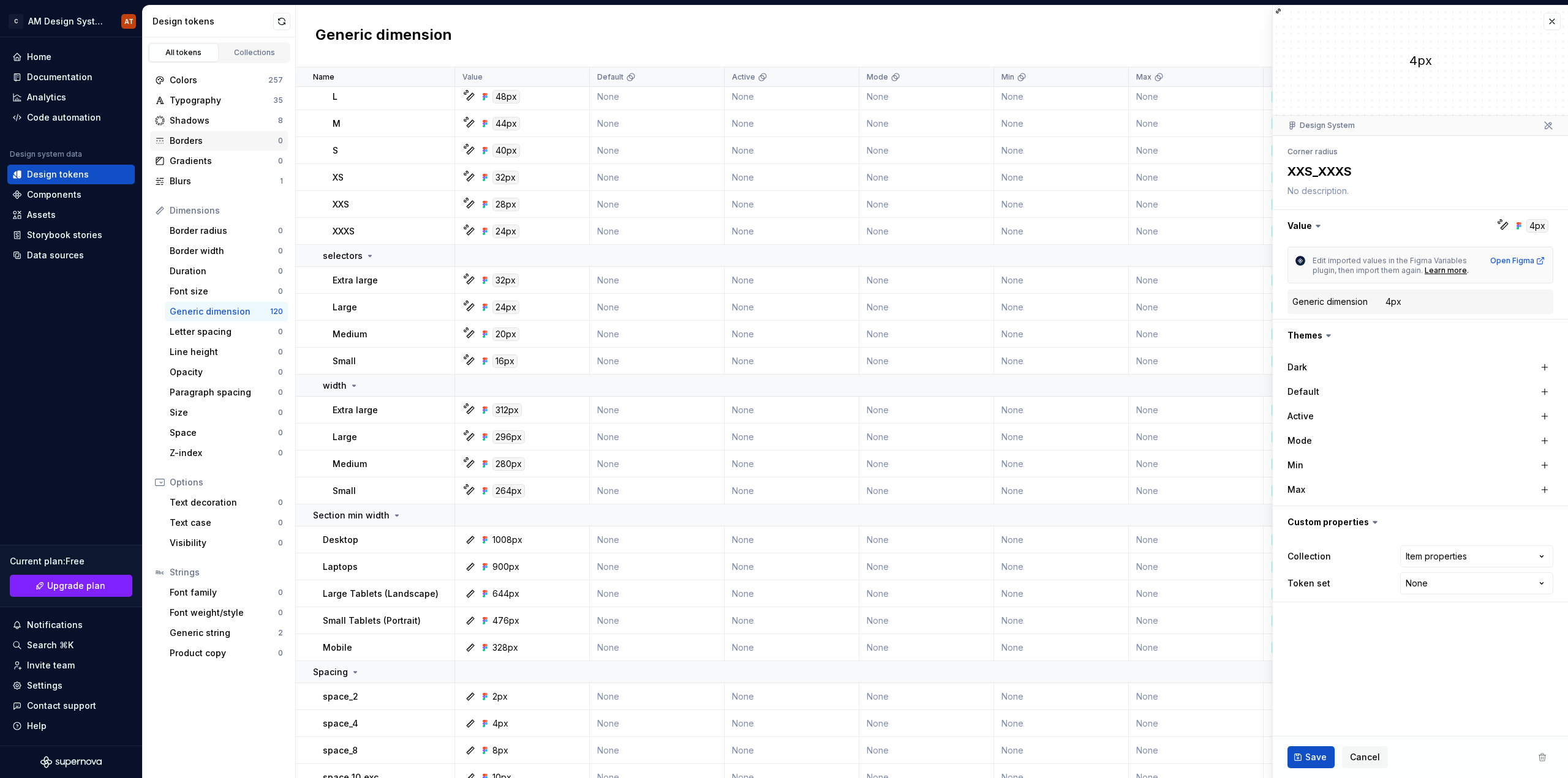
scroll to position [735, 0]
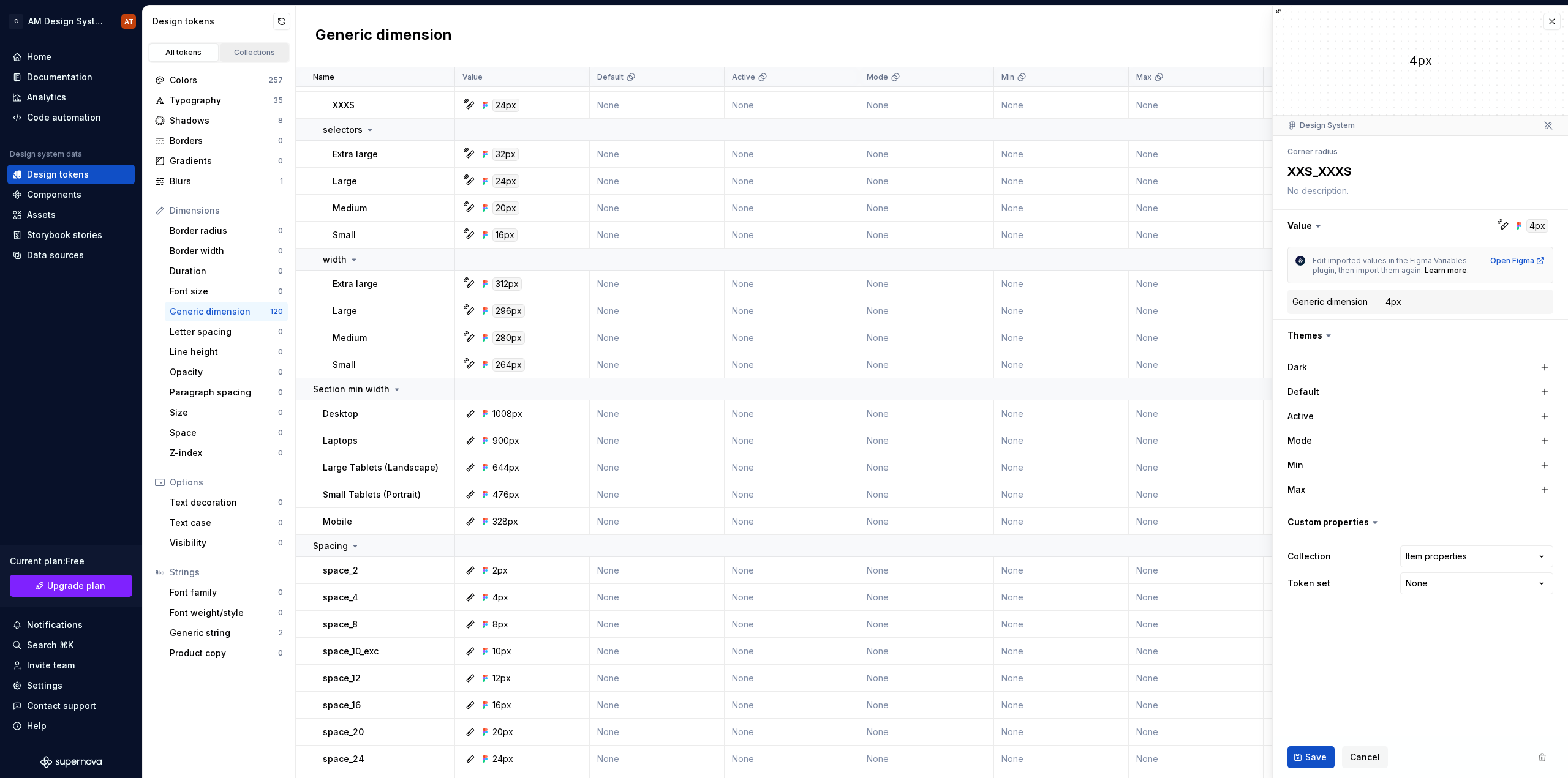
click at [261, 52] on div "Collections" at bounding box center [254, 52] width 62 height 10
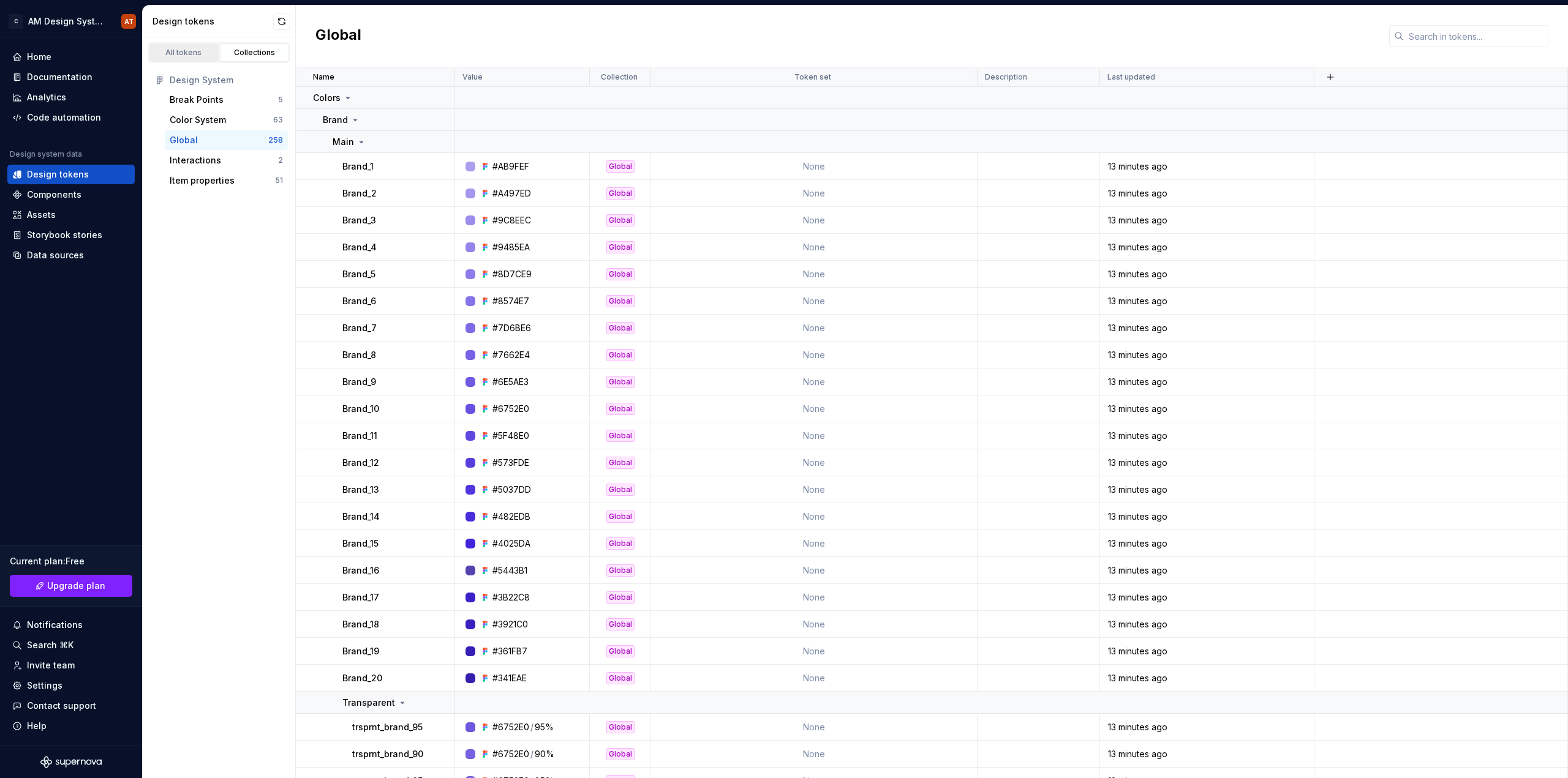
click at [191, 50] on div "All tokens" at bounding box center [184, 52] width 62 height 10
